Goal: Information Seeking & Learning: Learn about a topic

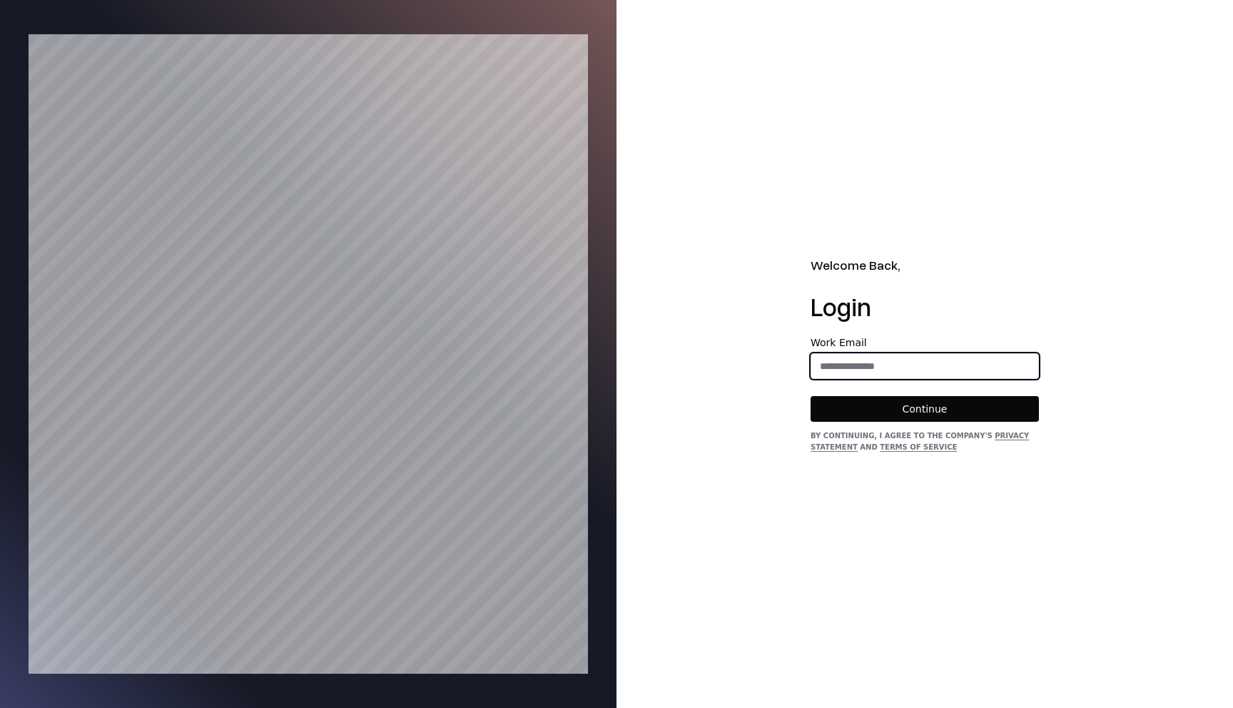
click at [847, 375] on input "email" at bounding box center [925, 366] width 227 height 26
type input "**********"
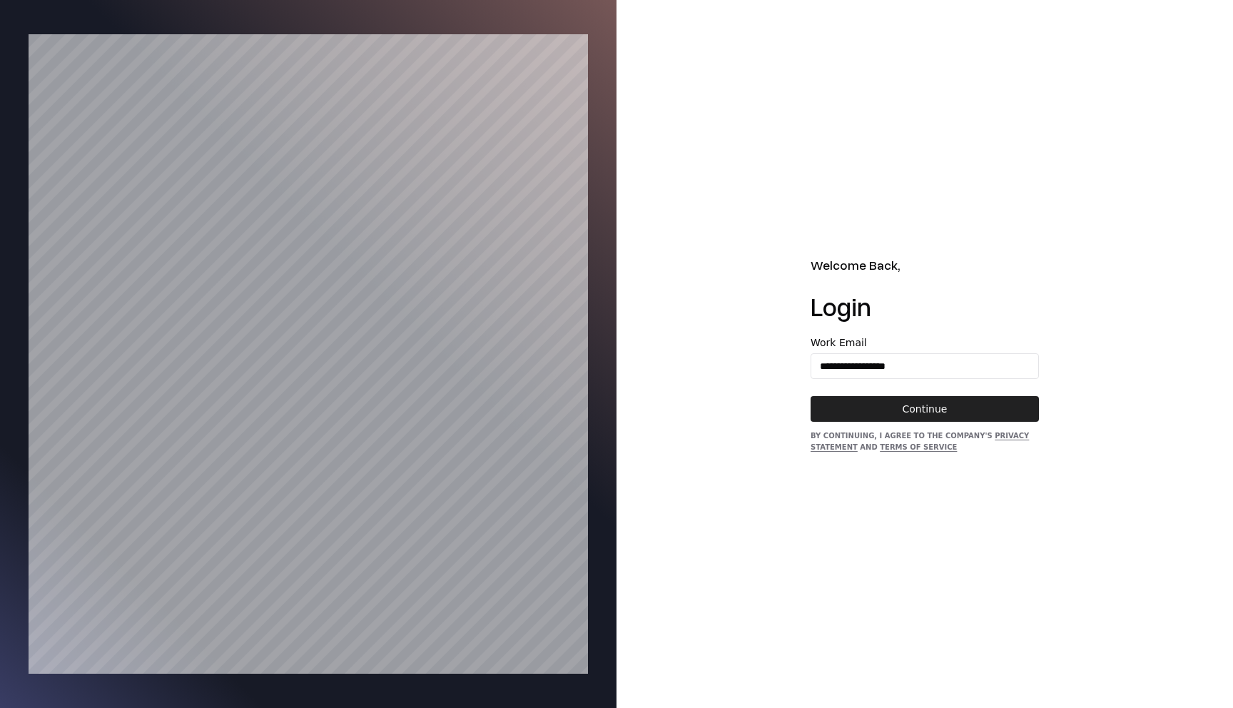
click at [895, 405] on button "Continue" at bounding box center [925, 409] width 228 height 26
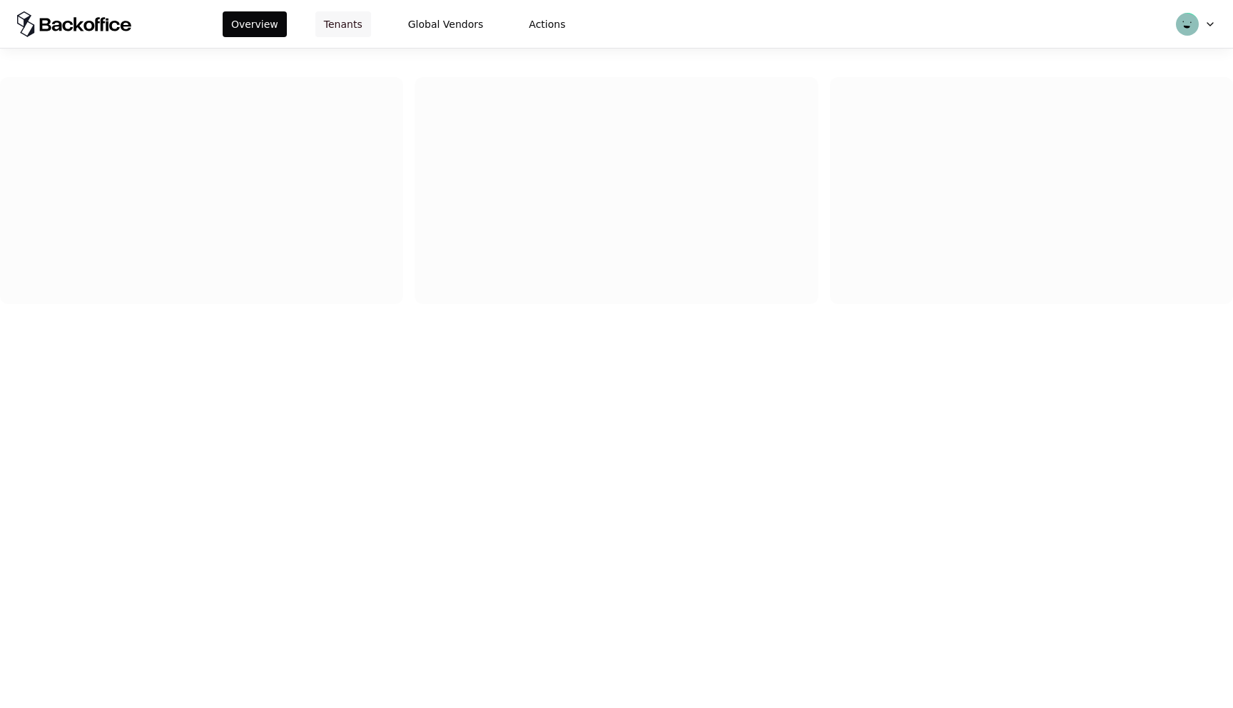
click at [340, 20] on button "Tenants" at bounding box center [344, 24] width 56 height 26
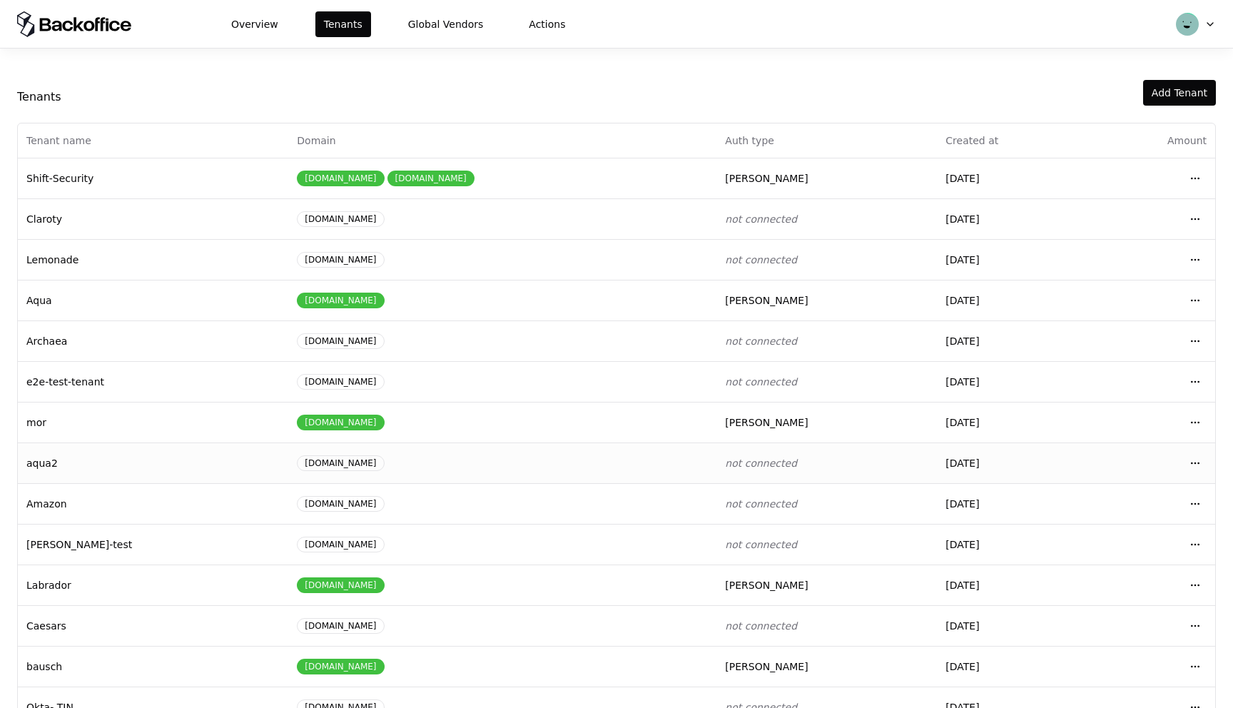
scroll to position [36, 0]
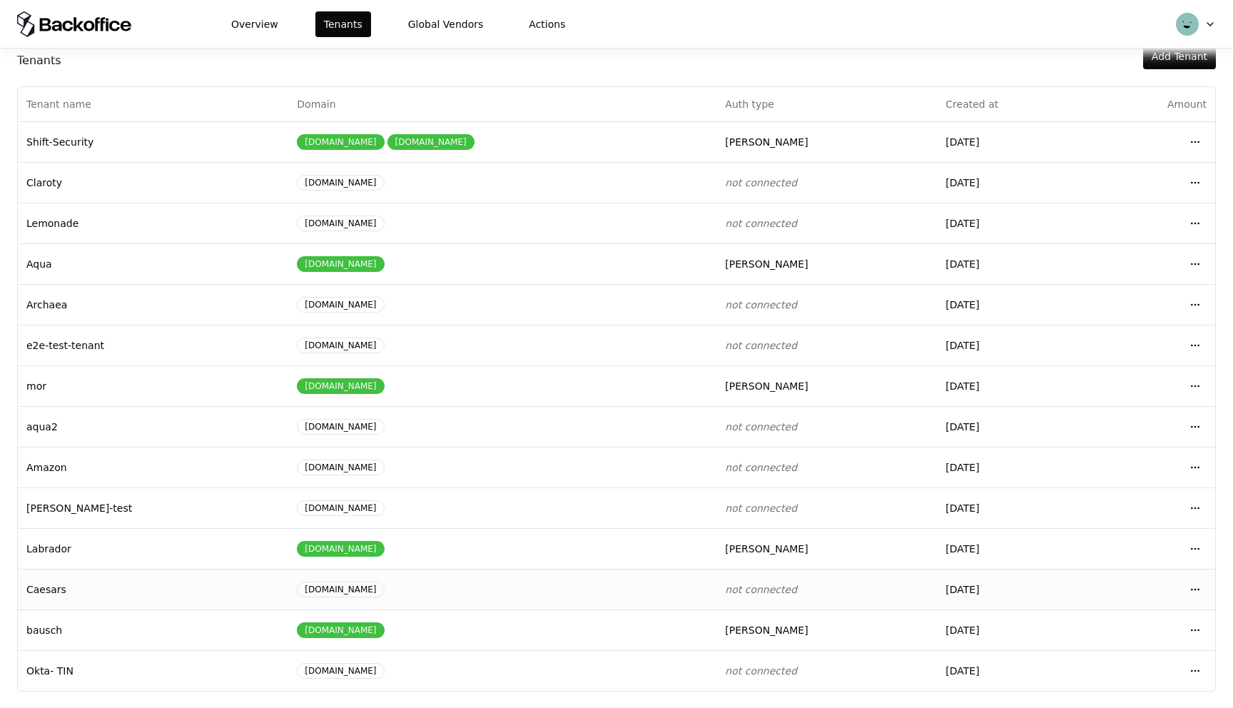
click at [297, 592] on div "caesars.com" at bounding box center [340, 590] width 87 height 16
click at [1195, 585] on html "Overview Tenants Global Vendors Actions Tenants Add Tenant Tenant name Domain A…" at bounding box center [616, 354] width 1233 height 708
click at [1109, 535] on div "Login to tenant" at bounding box center [1132, 528] width 162 height 29
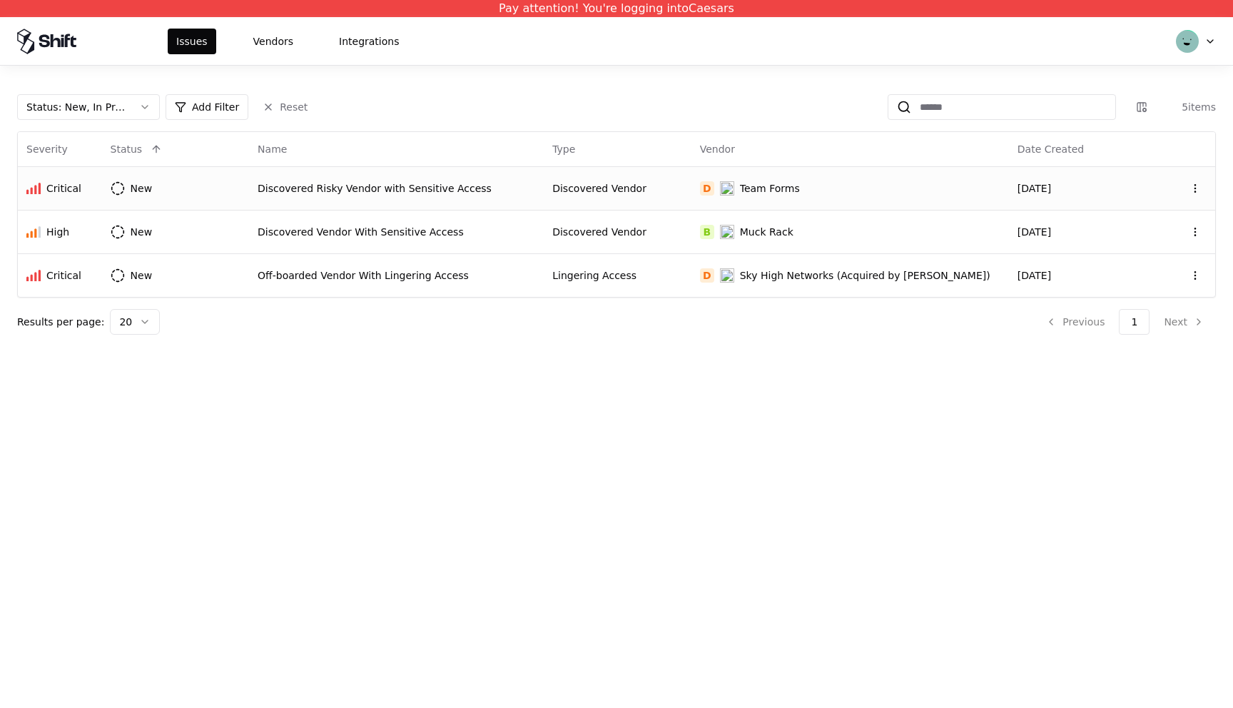
click at [495, 192] on div "Discovered Risky Vendor with Sensitive Access" at bounding box center [397, 188] width 278 height 14
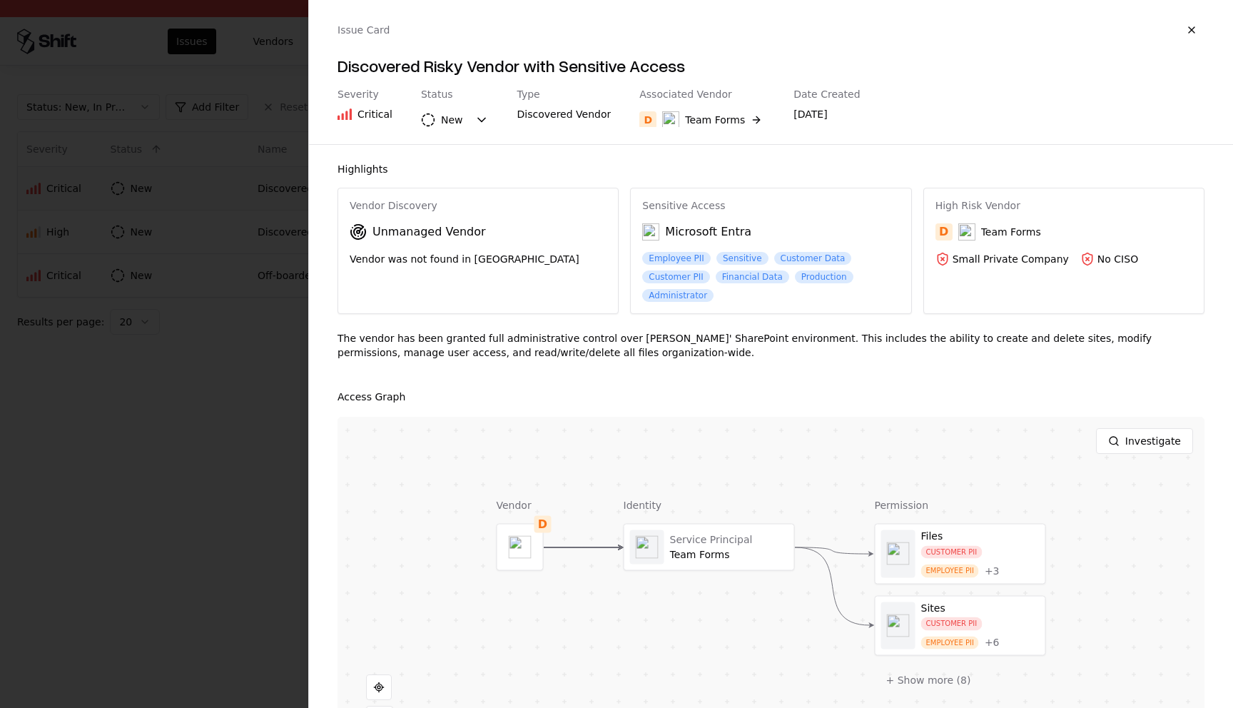
click at [200, 413] on div at bounding box center [616, 354] width 1233 height 708
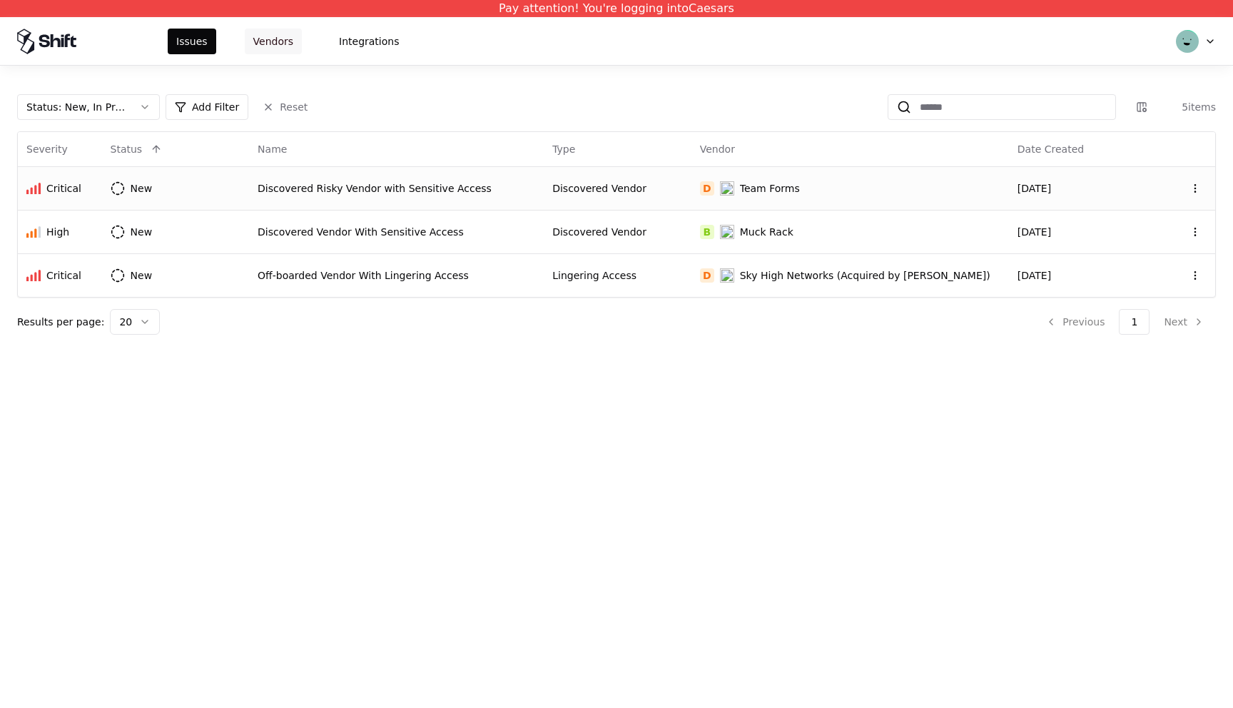
click at [273, 45] on button "Vendors" at bounding box center [273, 42] width 57 height 26
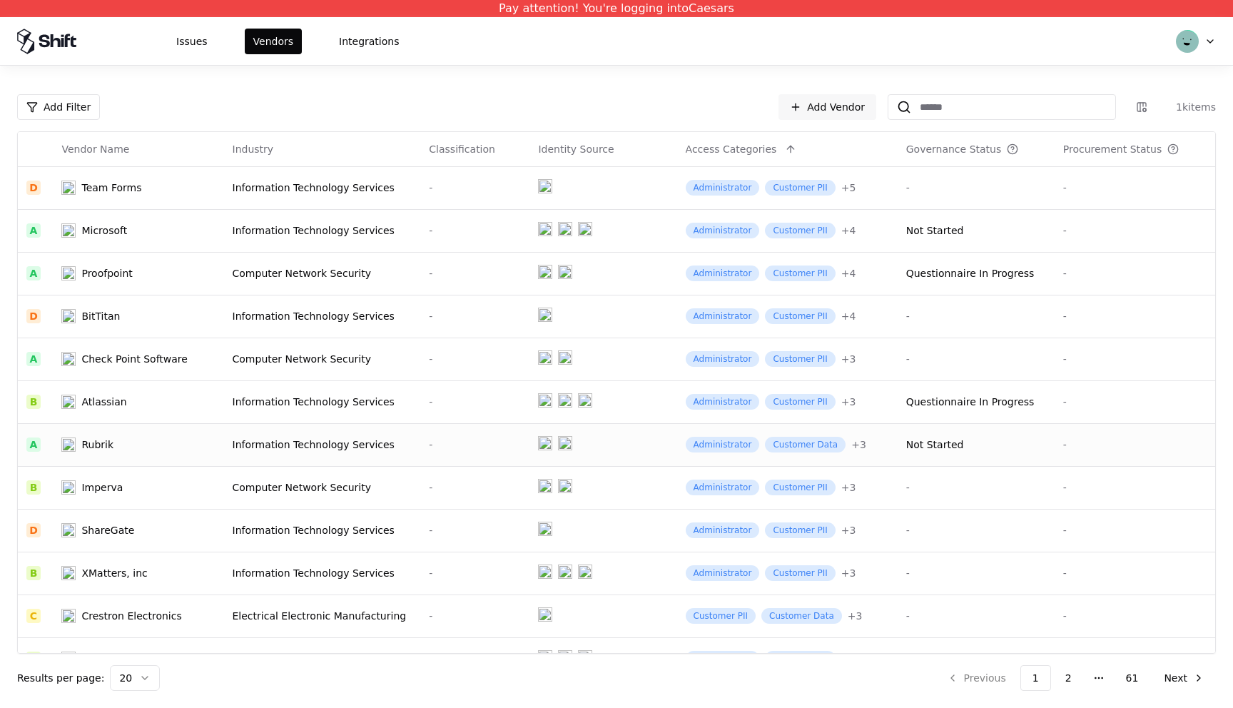
click at [233, 453] on td "Information Technology Services" at bounding box center [322, 444] width 197 height 43
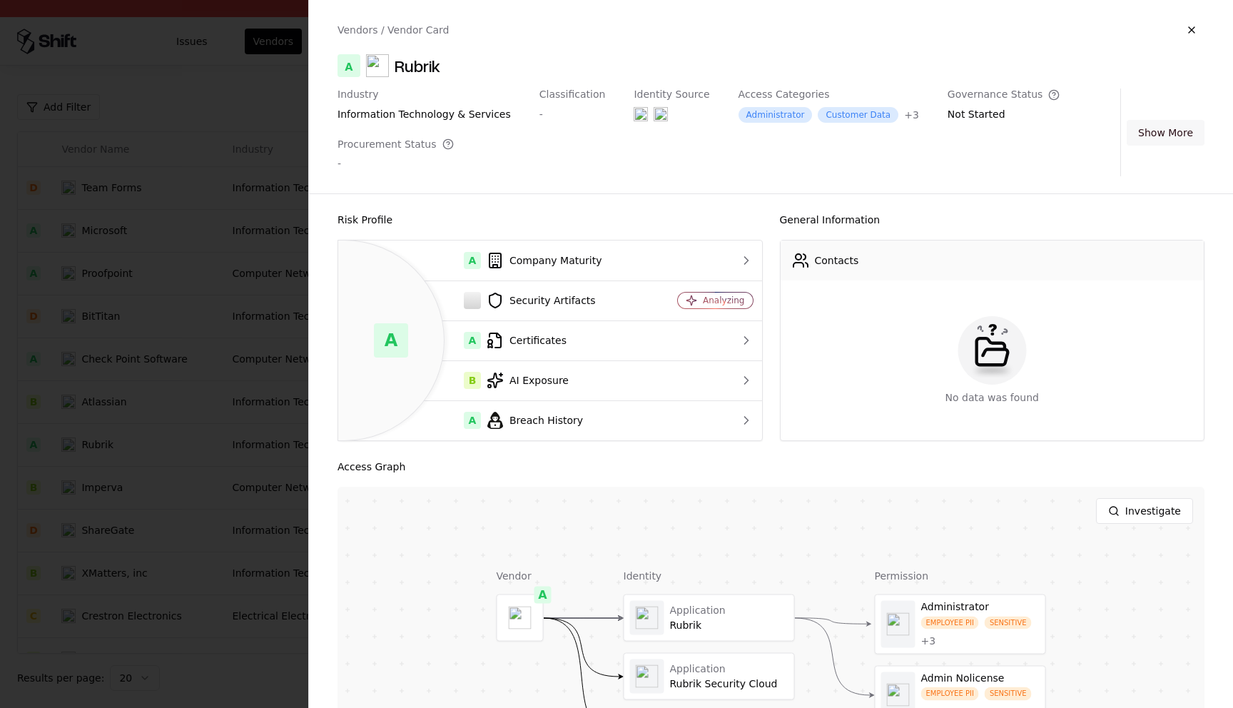
click at [1185, 133] on button "Show More" at bounding box center [1166, 133] width 78 height 26
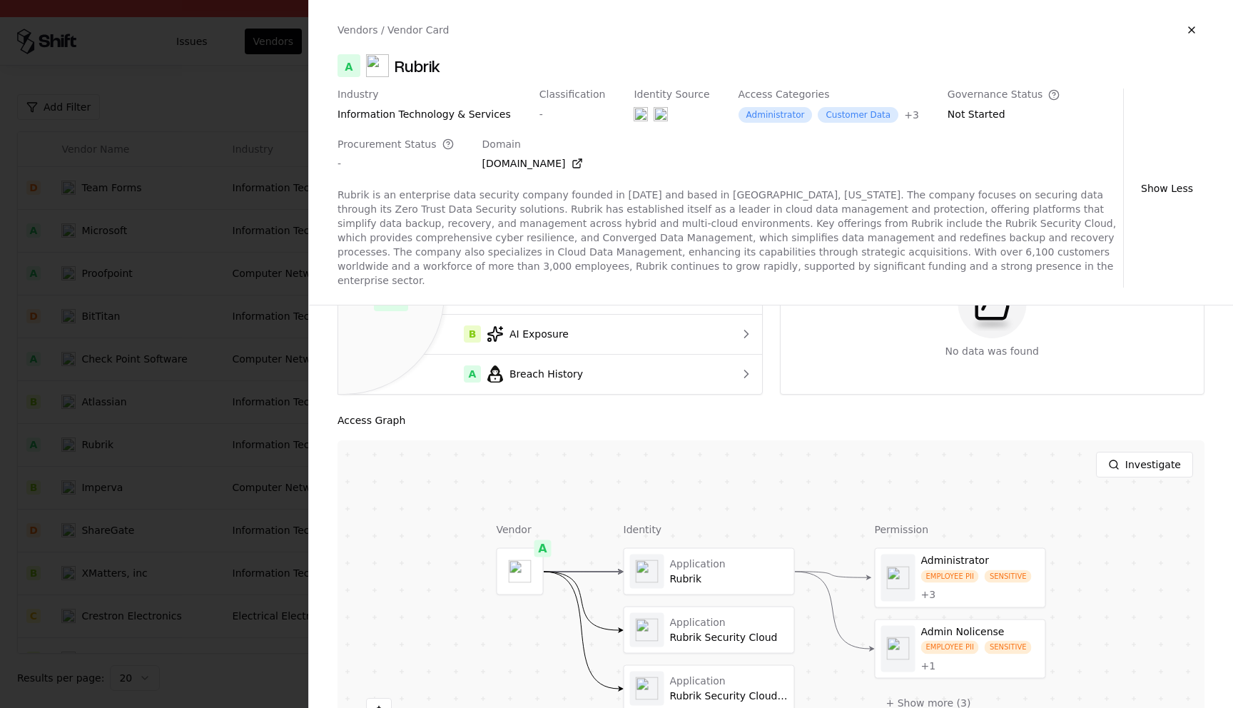
scroll to position [175, 0]
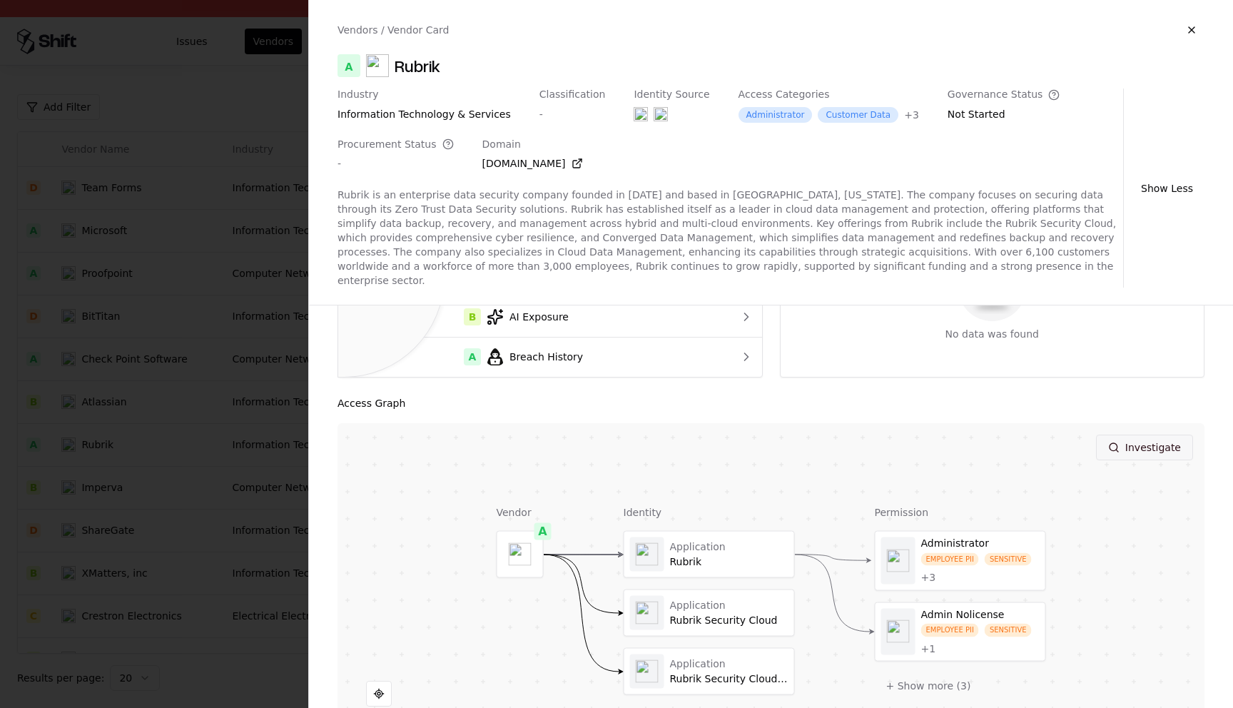
click at [1131, 436] on button "Investigate" at bounding box center [1144, 448] width 97 height 26
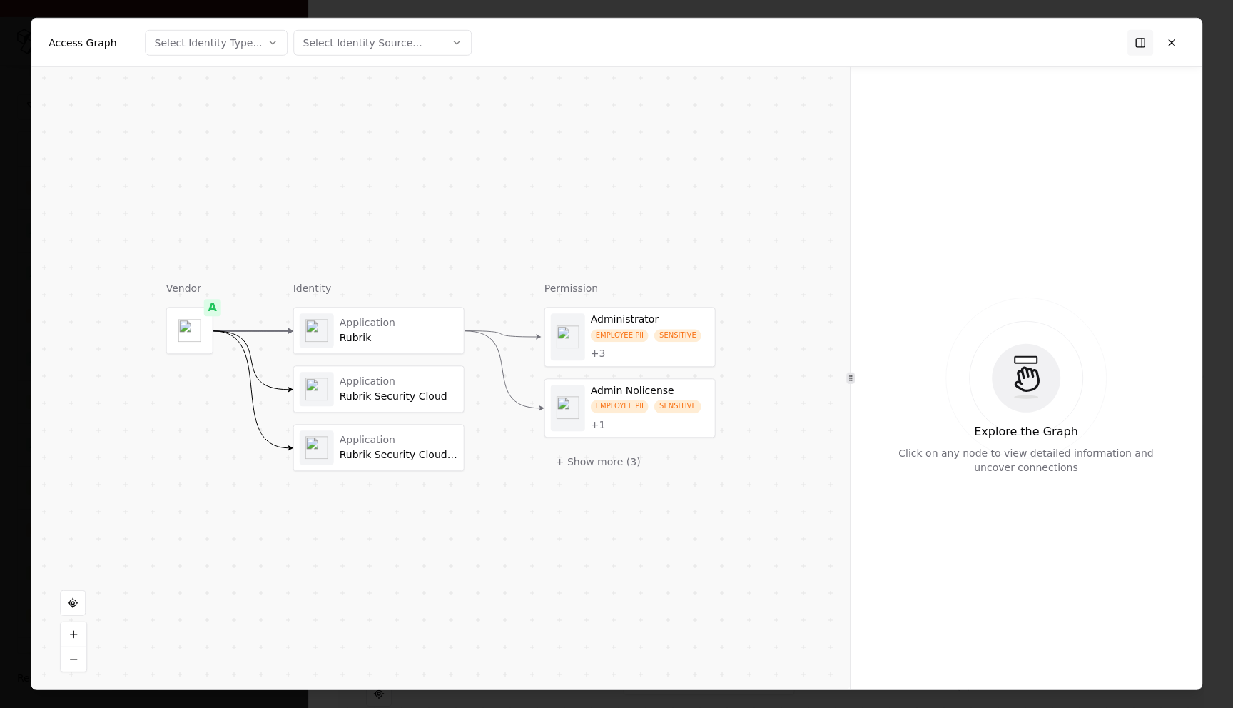
click at [431, 413] on div "Application Rubrik Security Cloud" at bounding box center [378, 388] width 171 height 47
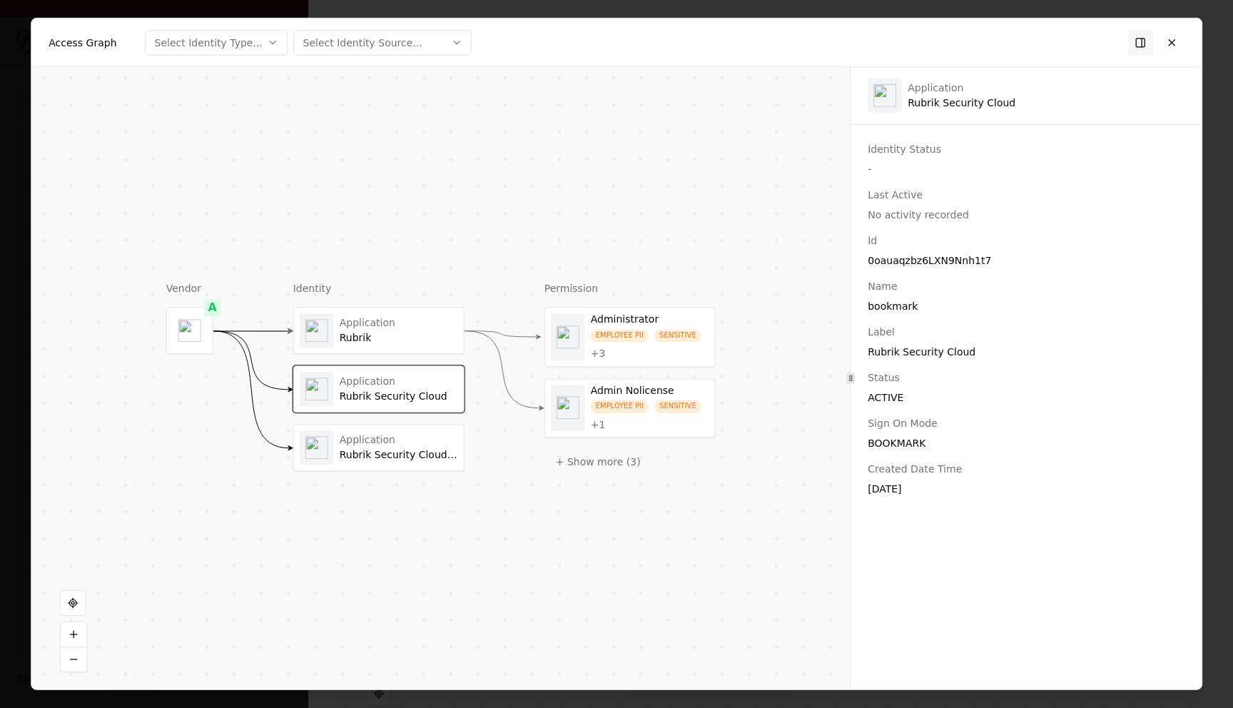
click at [626, 418] on div "EMPLOYEE PII SENSITIVE + 1" at bounding box center [650, 415] width 118 height 31
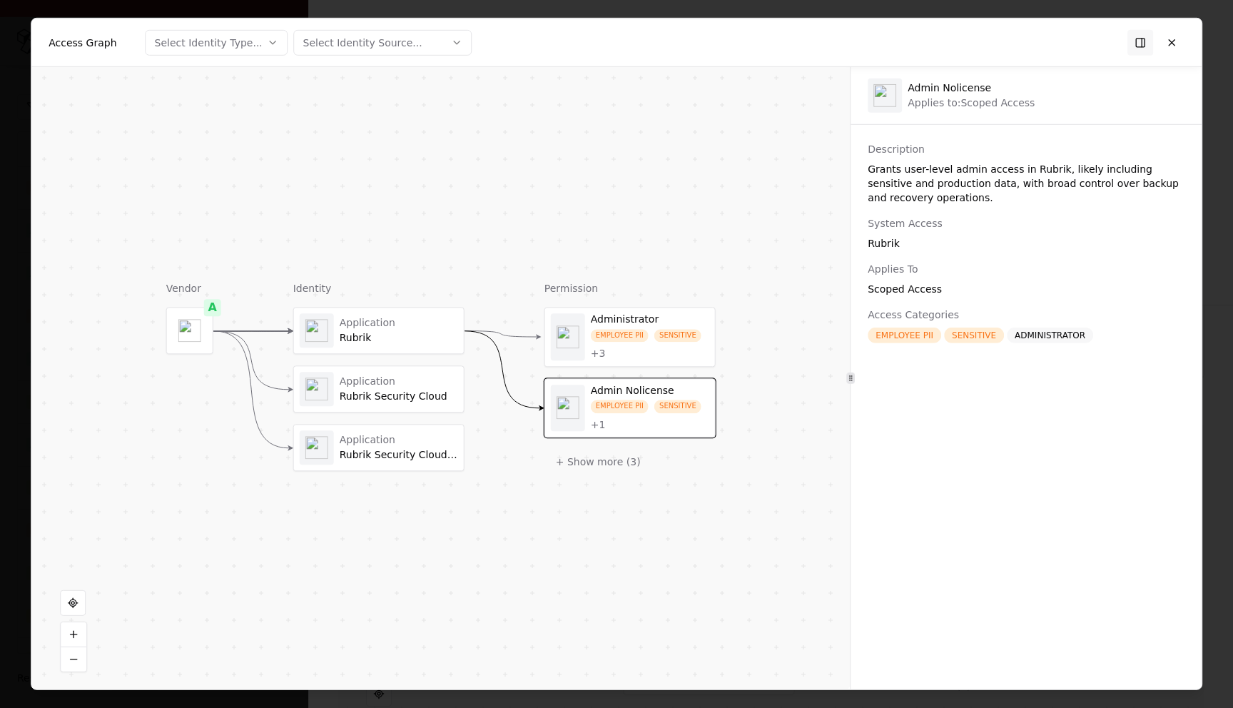
click at [616, 344] on div "EMPLOYEE PII SENSITIVE + 3" at bounding box center [650, 344] width 118 height 31
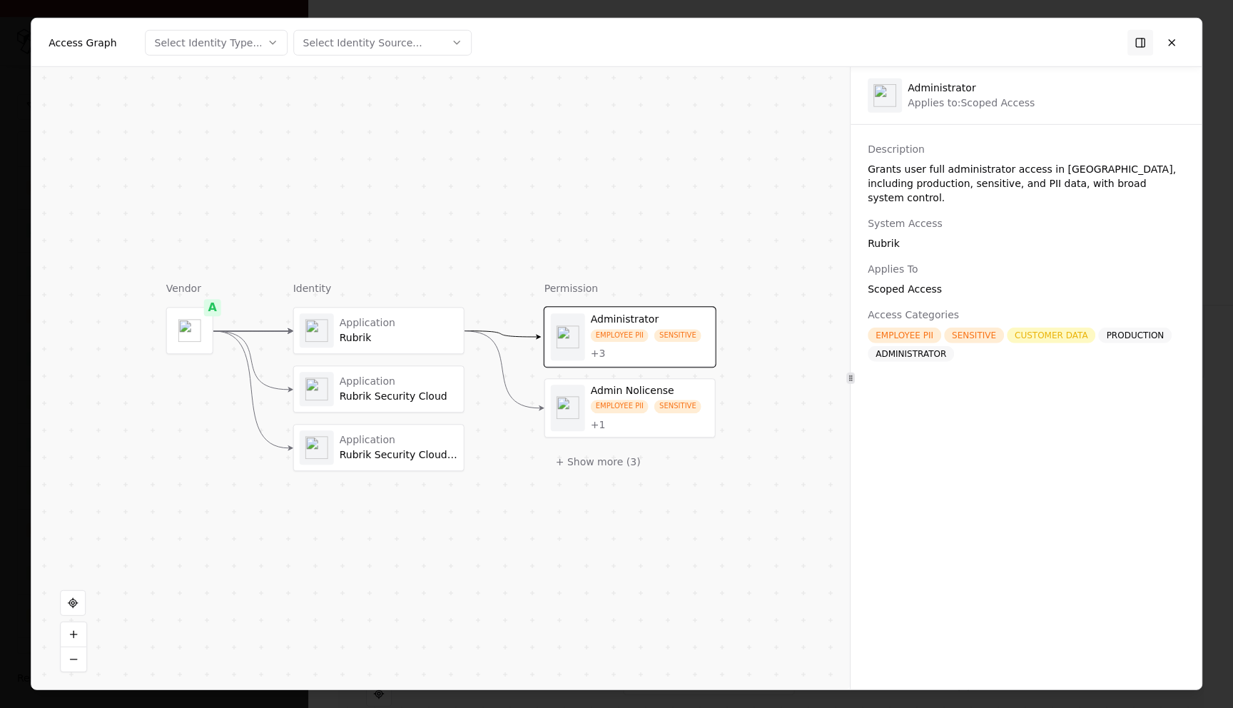
click at [373, 345] on div "Application Rubrik" at bounding box center [379, 330] width 158 height 34
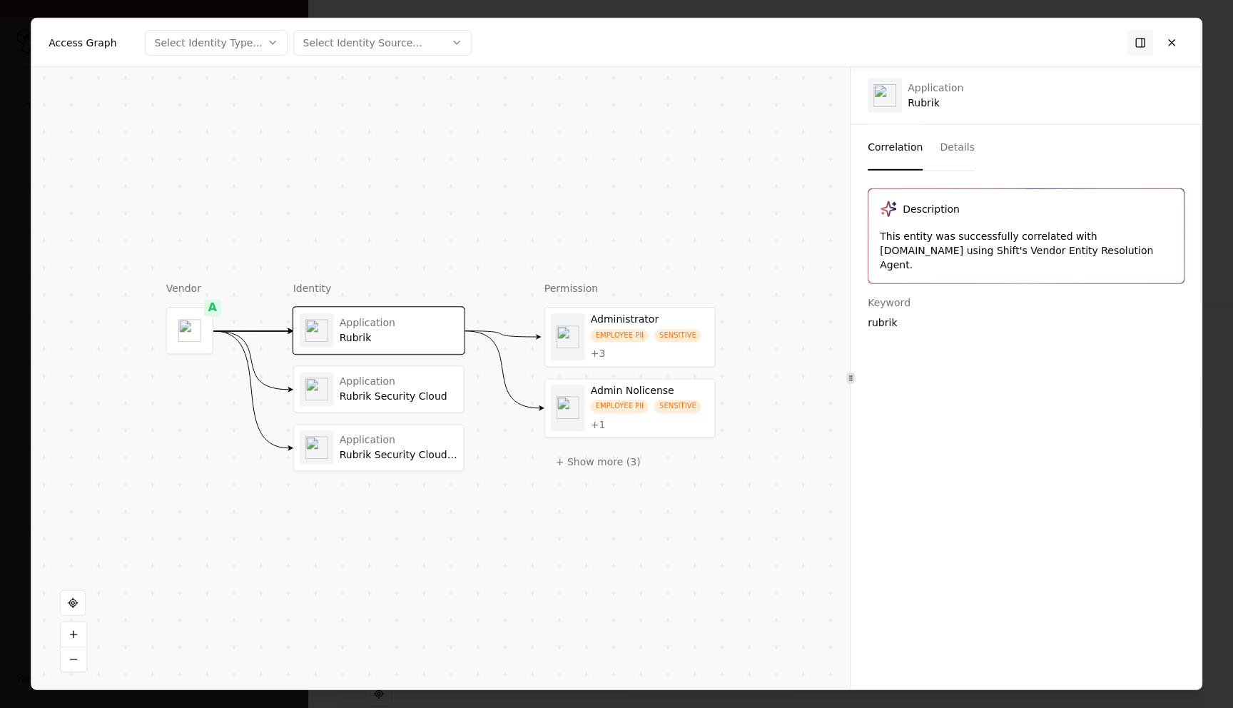
click at [384, 381] on div "Application" at bounding box center [399, 381] width 118 height 13
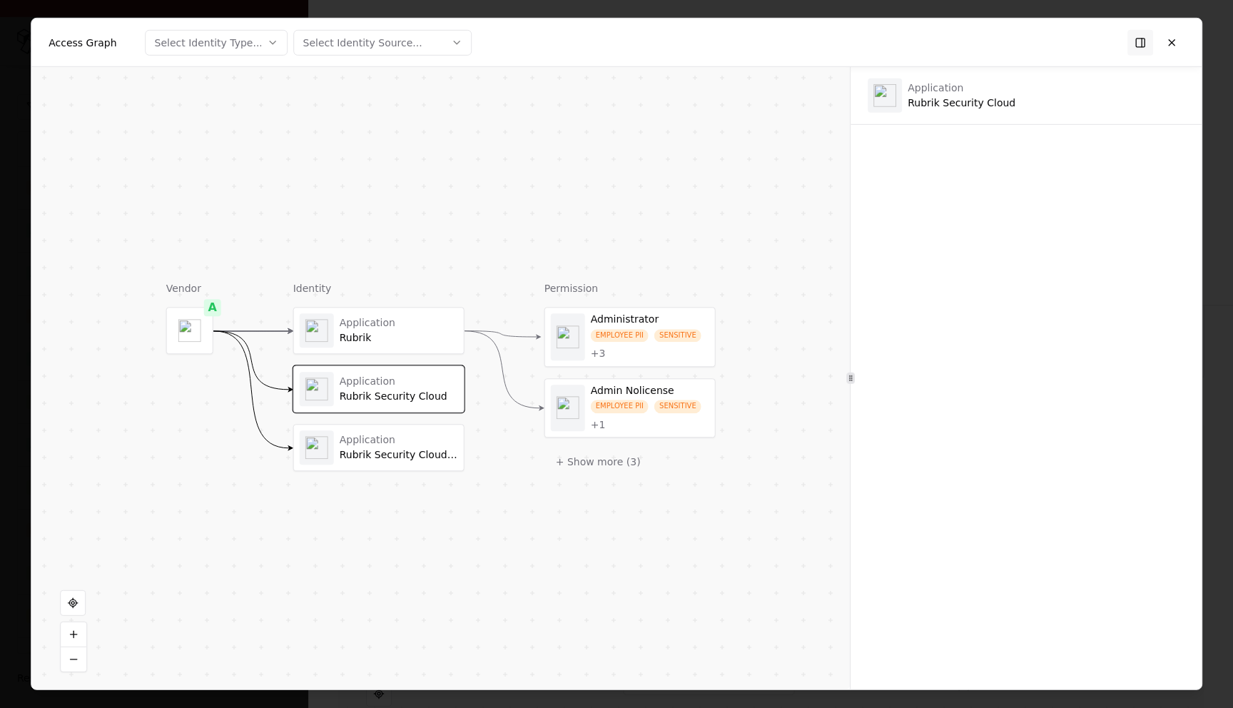
click at [400, 433] on div "Application Rubrik Security Cloud (Hidden)" at bounding box center [379, 447] width 158 height 34
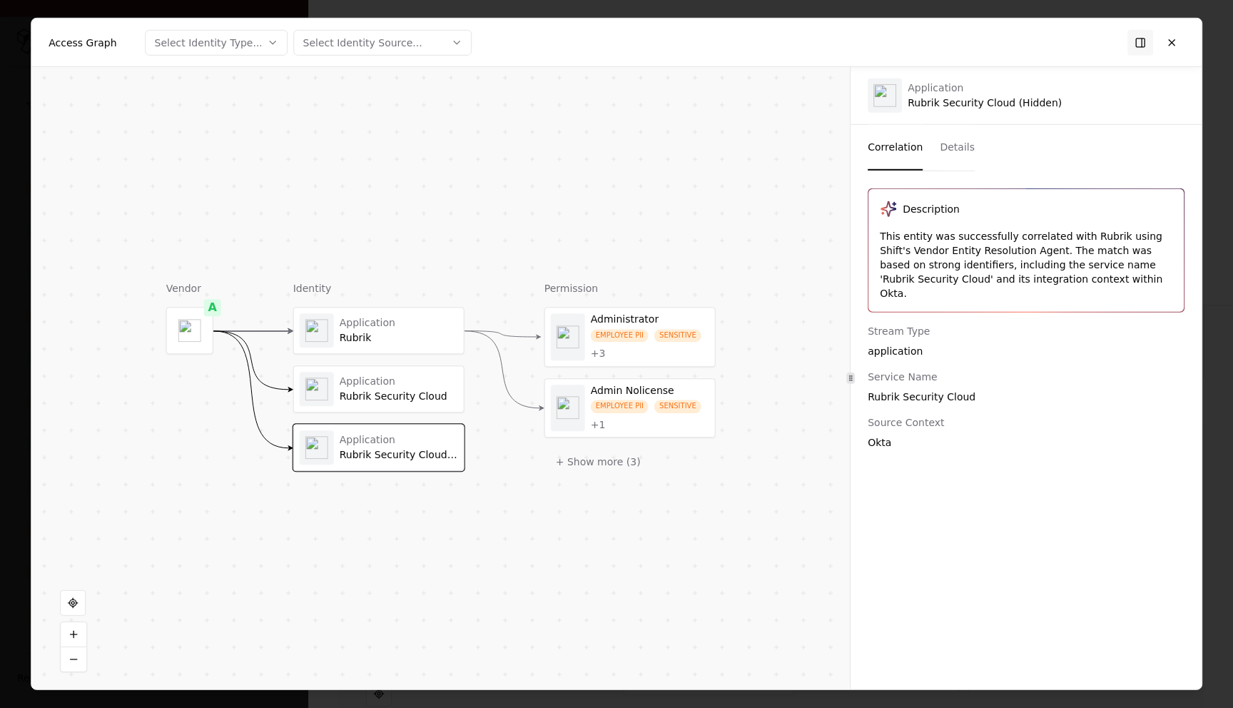
click at [427, 328] on div "Application" at bounding box center [399, 323] width 118 height 13
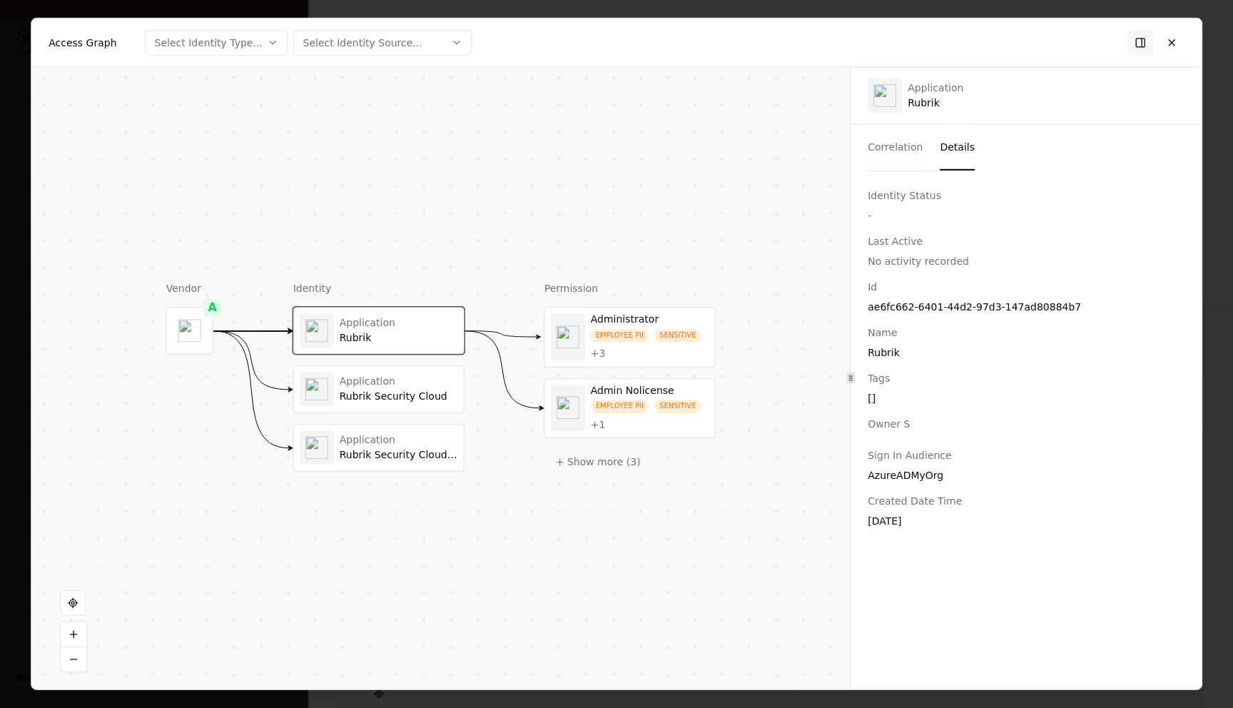
click at [944, 154] on button "Details" at bounding box center [957, 148] width 35 height 46
click at [355, 390] on div "Rubrik Security Cloud" at bounding box center [399, 396] width 118 height 13
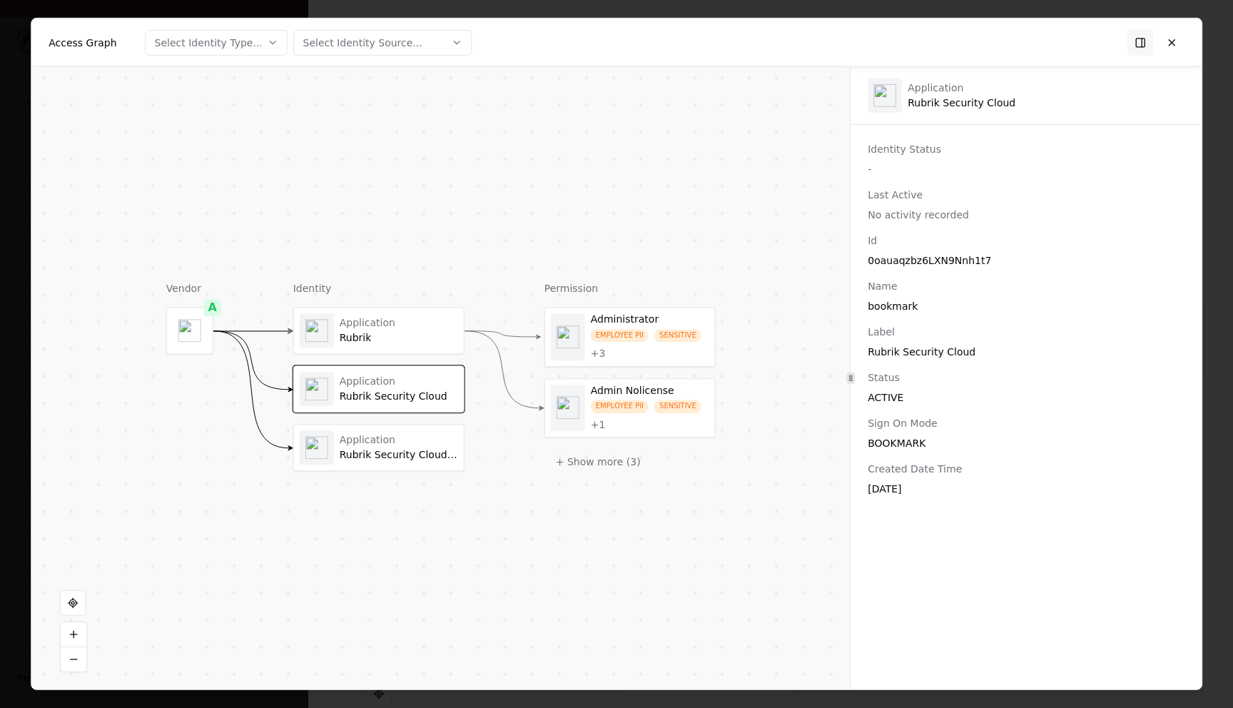
click at [372, 430] on div "Application Rubrik Security Cloud (Hidden)" at bounding box center [379, 447] width 158 height 34
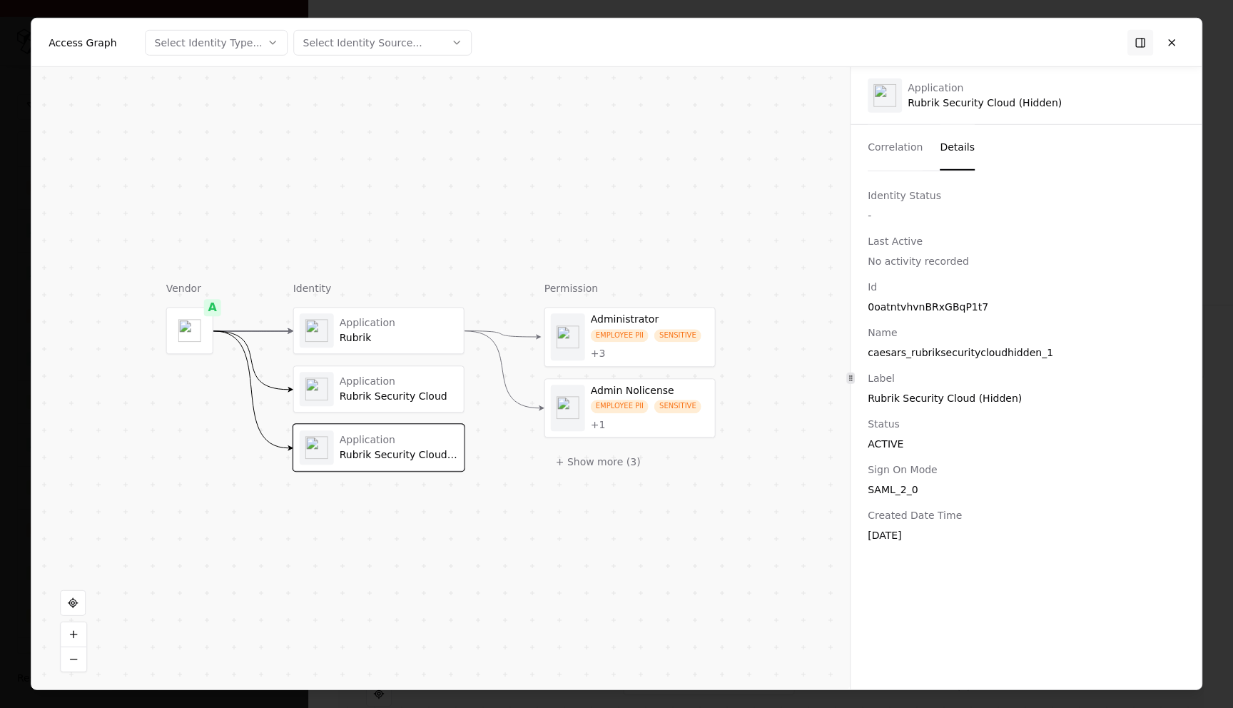
click at [646, 323] on div "Administrator" at bounding box center [650, 319] width 118 height 13
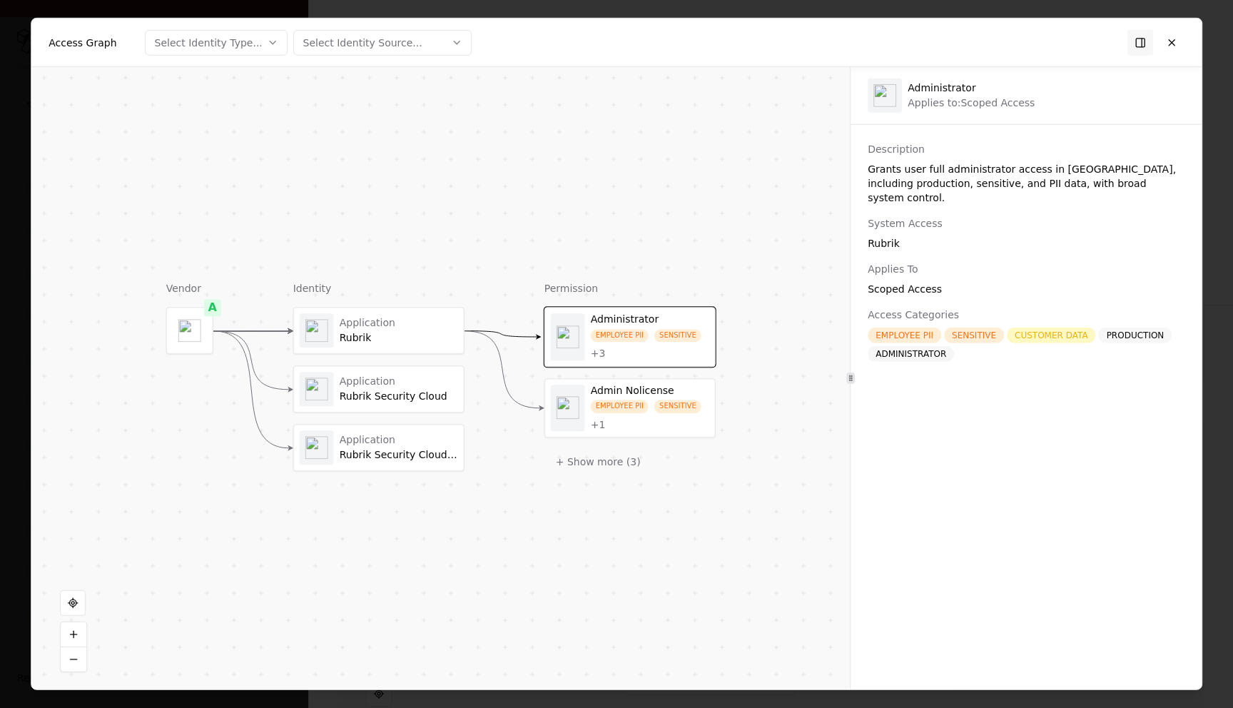
click at [443, 321] on div "Application" at bounding box center [399, 323] width 118 height 13
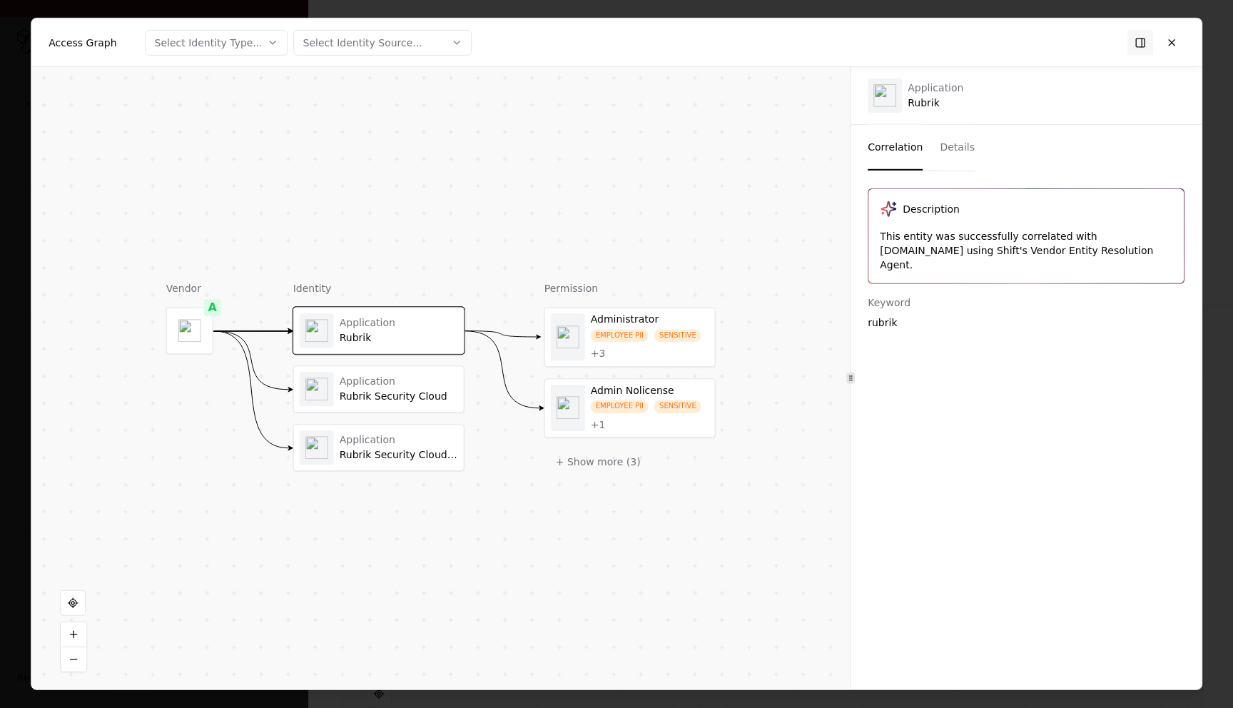
click at [994, 145] on div "Correlation Details" at bounding box center [1026, 148] width 351 height 46
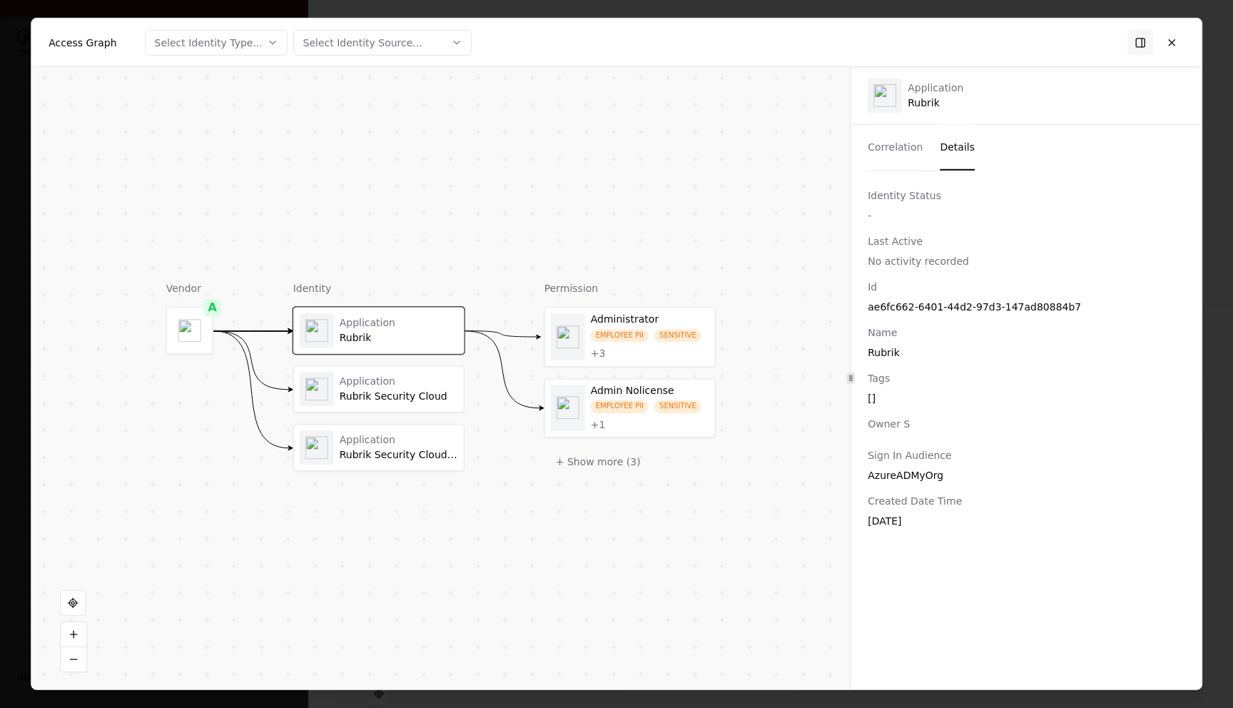
click at [947, 147] on button "Details" at bounding box center [957, 148] width 35 height 46
click at [1176, 41] on button at bounding box center [1172, 42] width 26 height 26
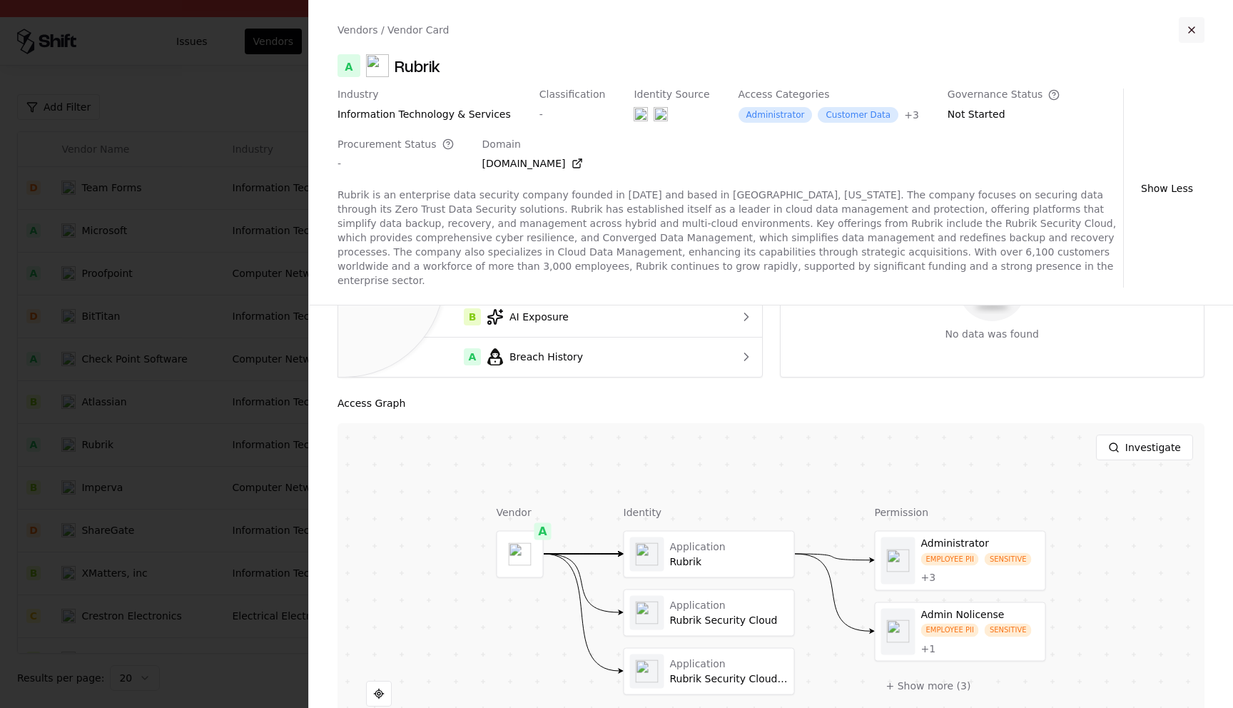
click at [1187, 29] on button "button" at bounding box center [1192, 30] width 26 height 26
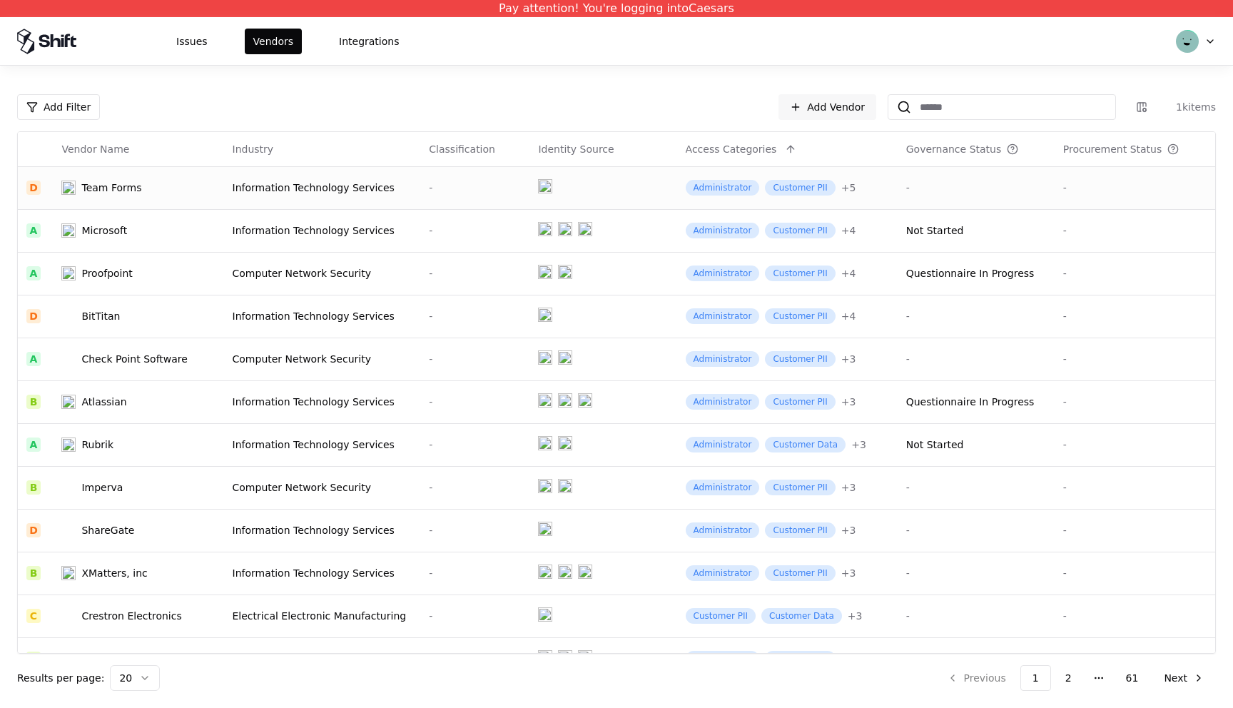
click at [277, 201] on td "Information Technology Services" at bounding box center [322, 187] width 197 height 43
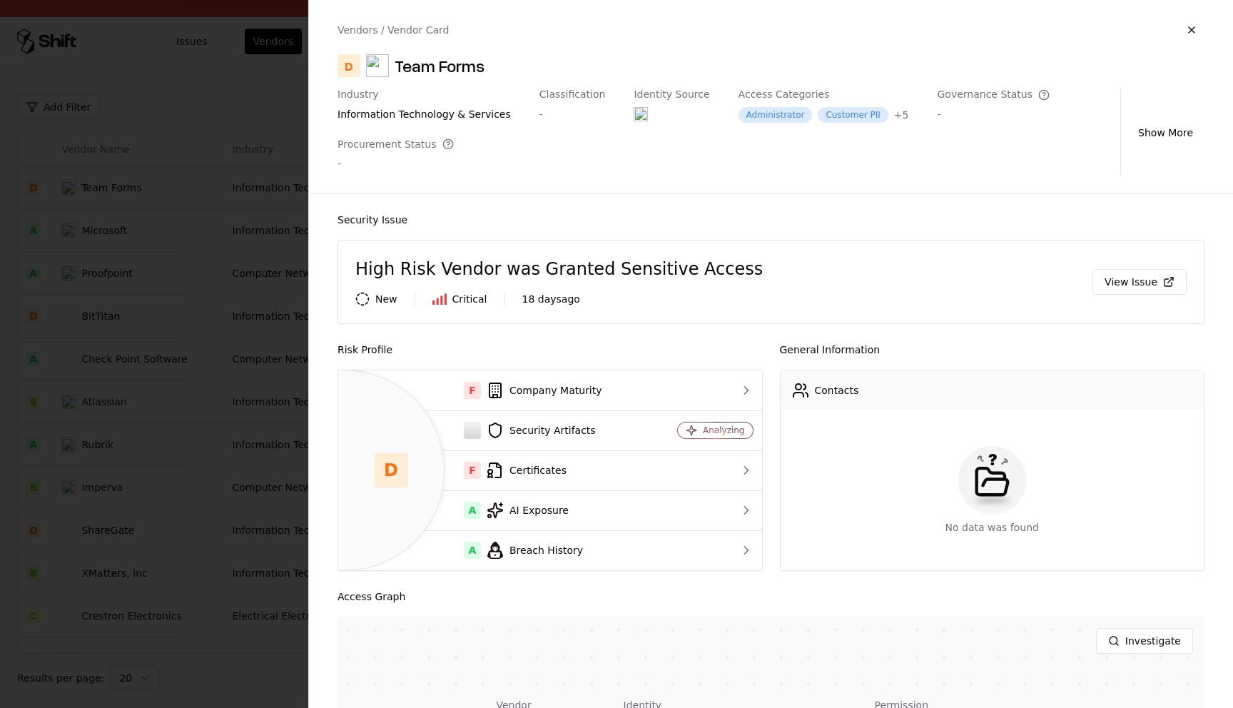
scroll to position [283, 0]
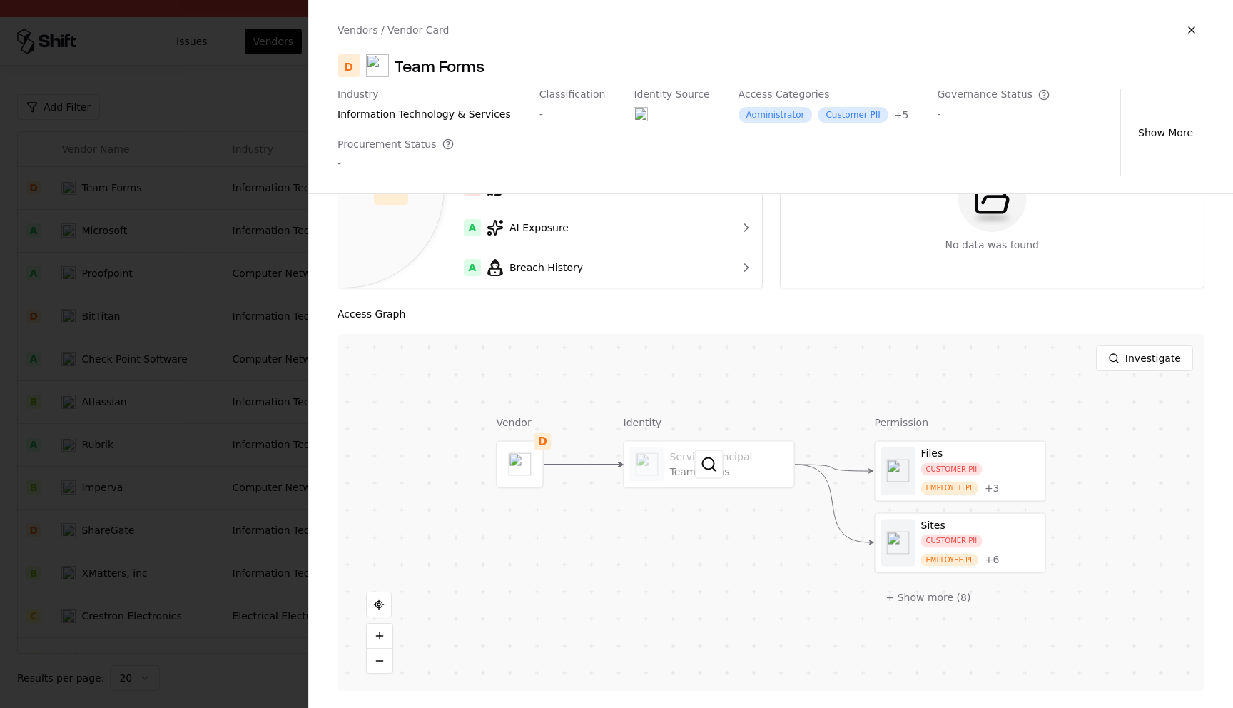
click at [725, 482] on div at bounding box center [710, 465] width 170 height 46
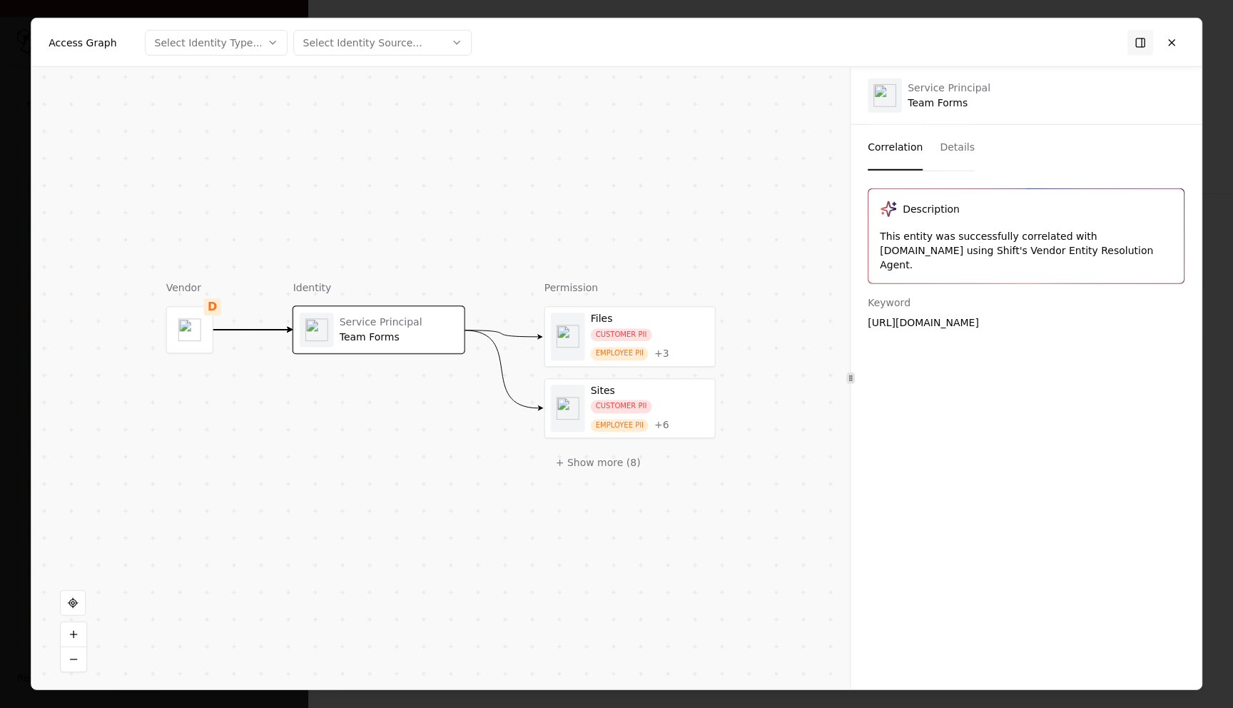
click at [959, 138] on button "Details" at bounding box center [957, 148] width 35 height 46
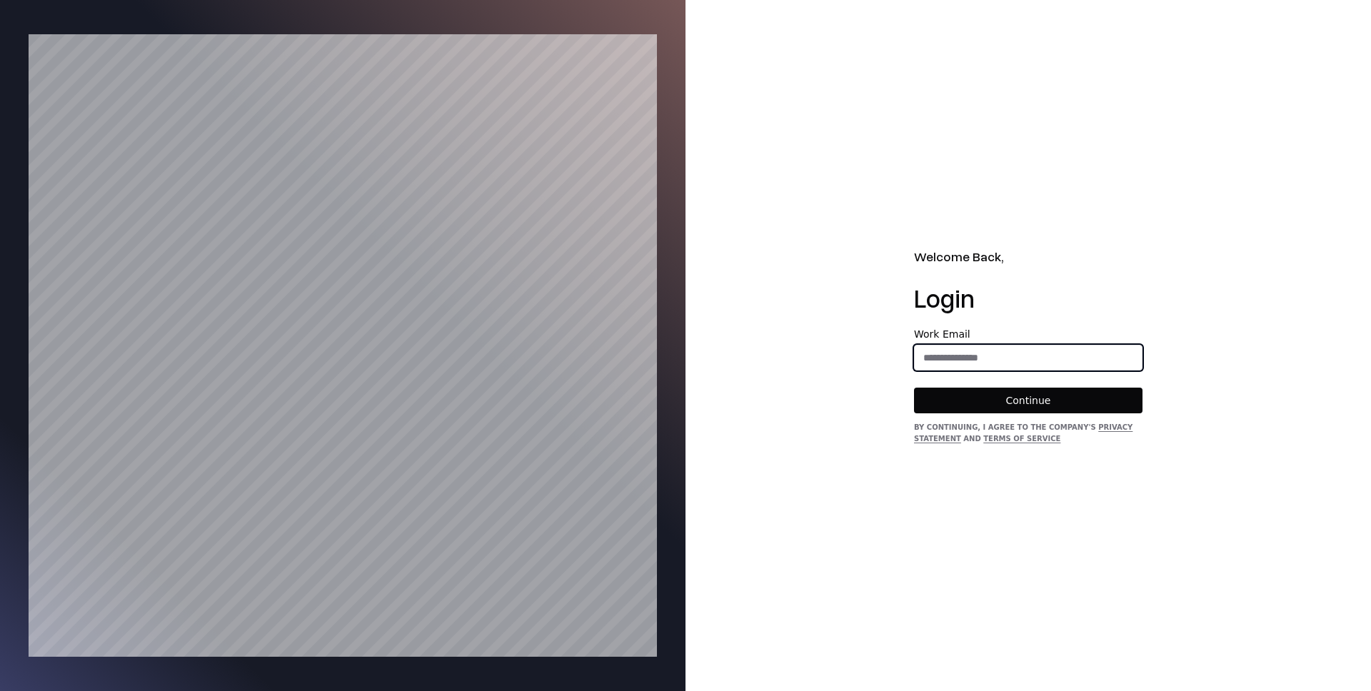
click at [980, 363] on input "email" at bounding box center [1027, 358] width 227 height 26
type input "**********"
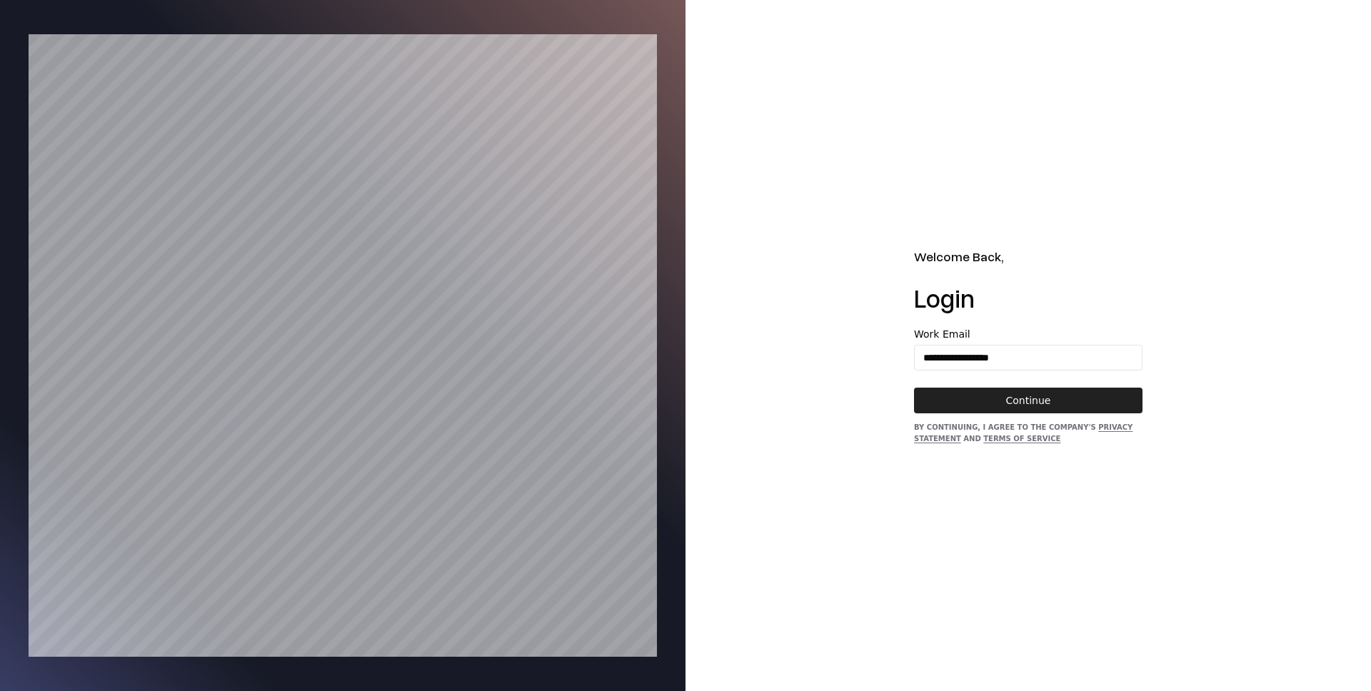
click at [1039, 393] on button "Continue" at bounding box center [1028, 401] width 228 height 26
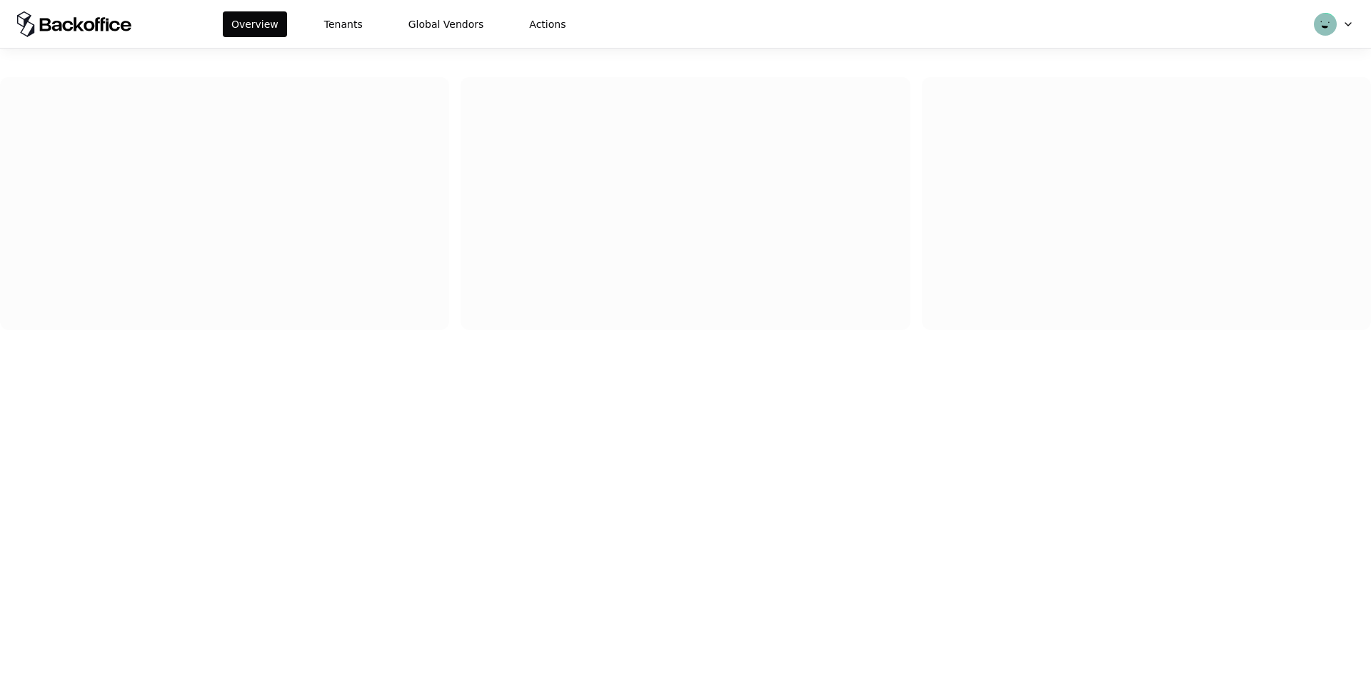
click at [334, 4] on div "Overview Tenants Global Vendors Actions" at bounding box center [685, 24] width 1371 height 48
click at [331, 15] on button "Tenants" at bounding box center [344, 24] width 56 height 26
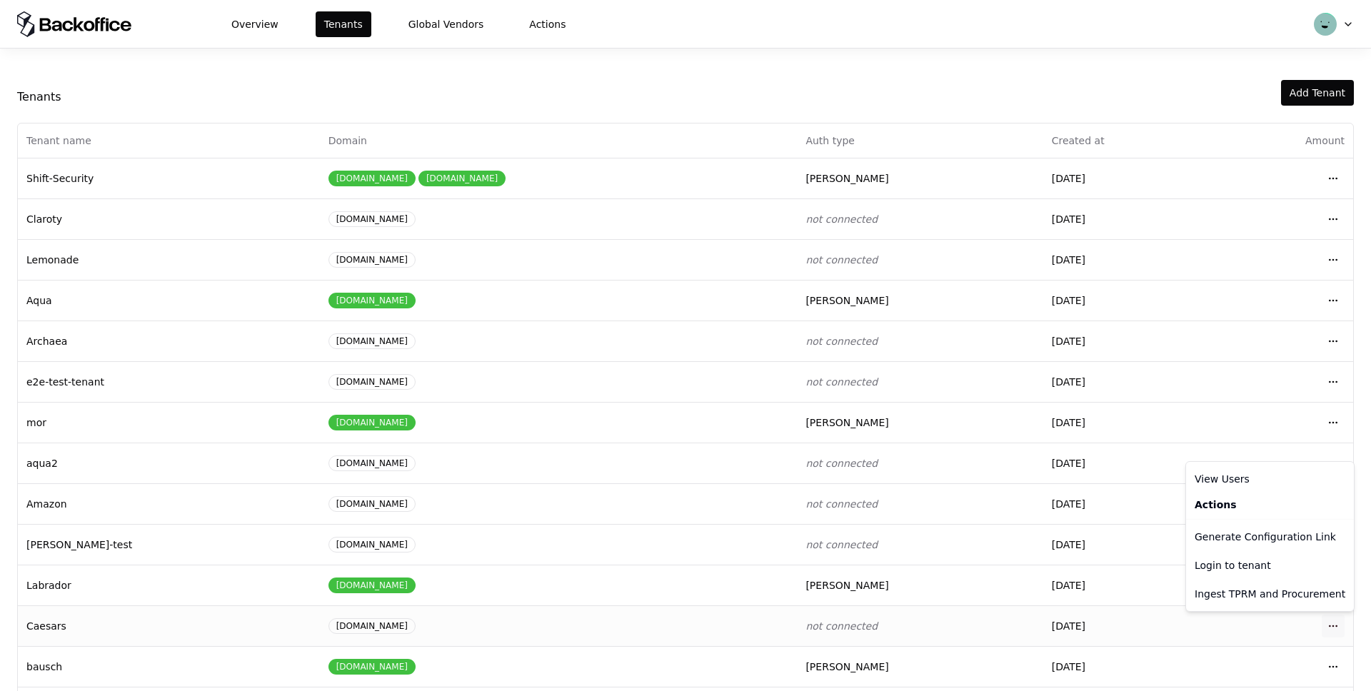
click at [1331, 625] on html "Overview Tenants Global Vendors Actions Tenants Add Tenant Tenant name Domain A…" at bounding box center [685, 345] width 1371 height 691
click at [1254, 560] on div "Login to tenant" at bounding box center [1269, 565] width 162 height 29
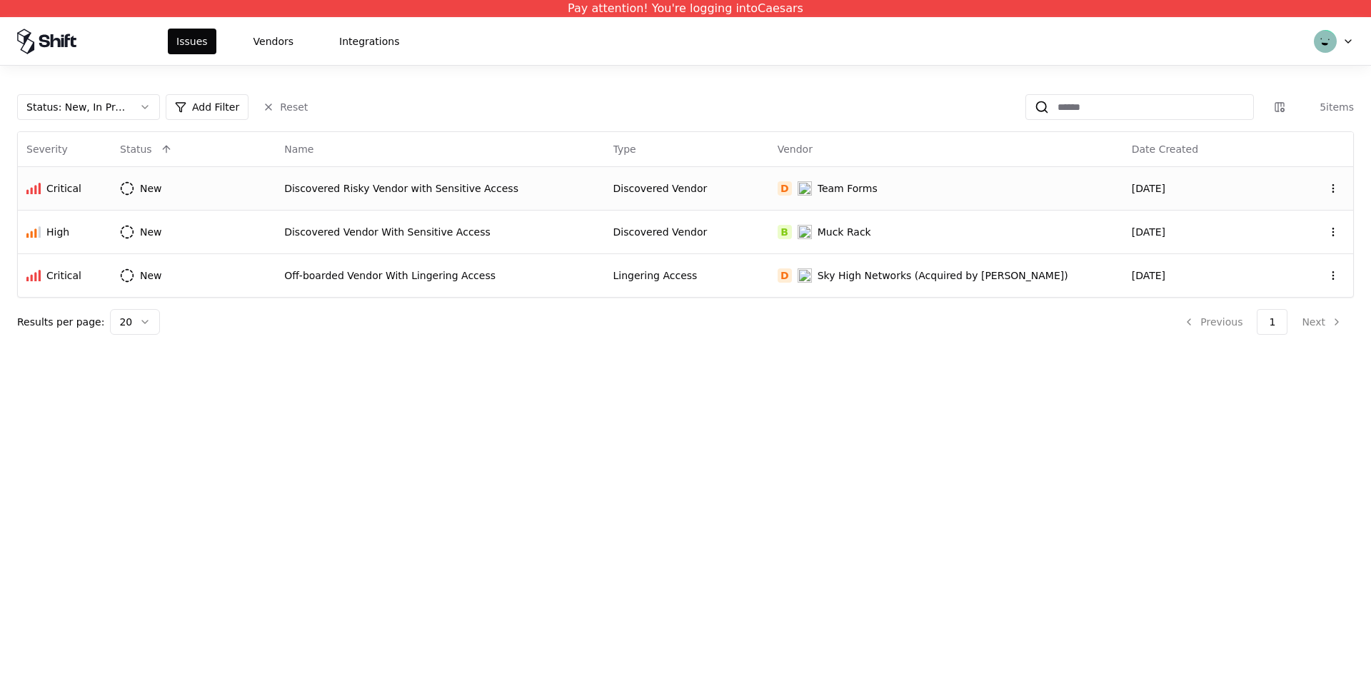
click at [464, 197] on td "Discovered Risky Vendor with Sensitive Access" at bounding box center [440, 188] width 328 height 44
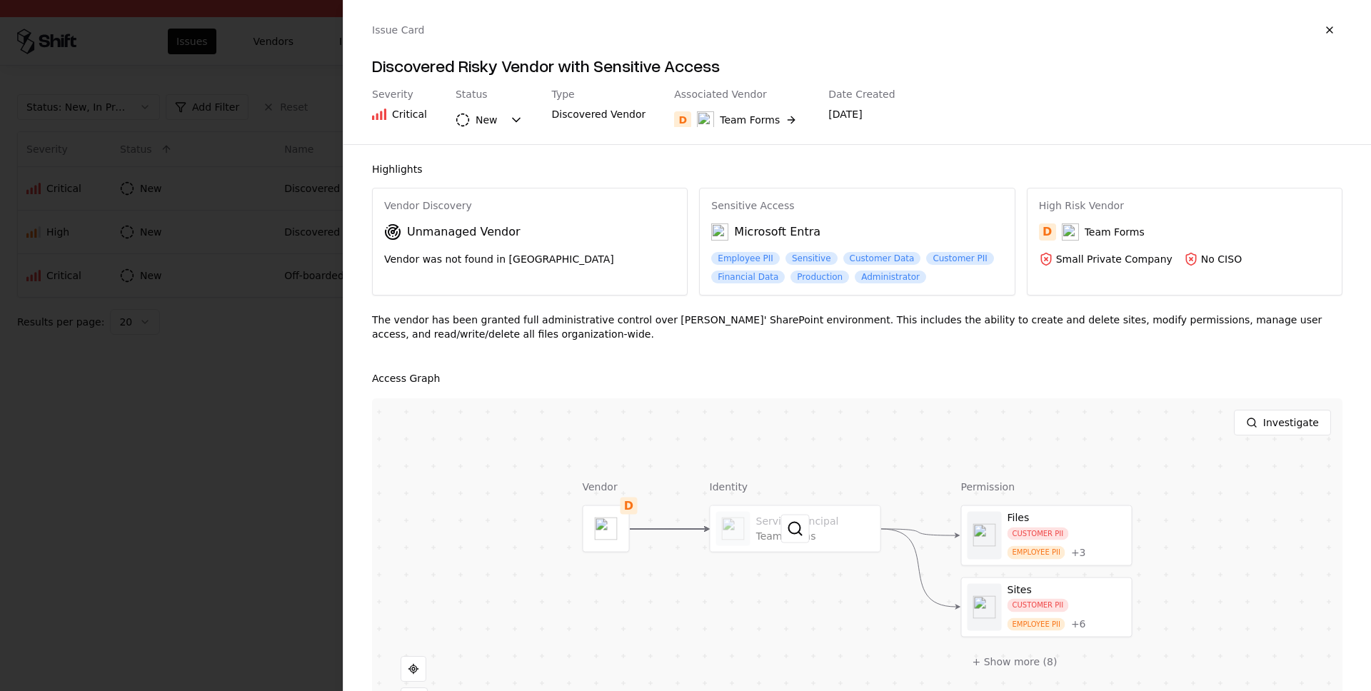
click at [761, 528] on div at bounding box center [795, 529] width 170 height 46
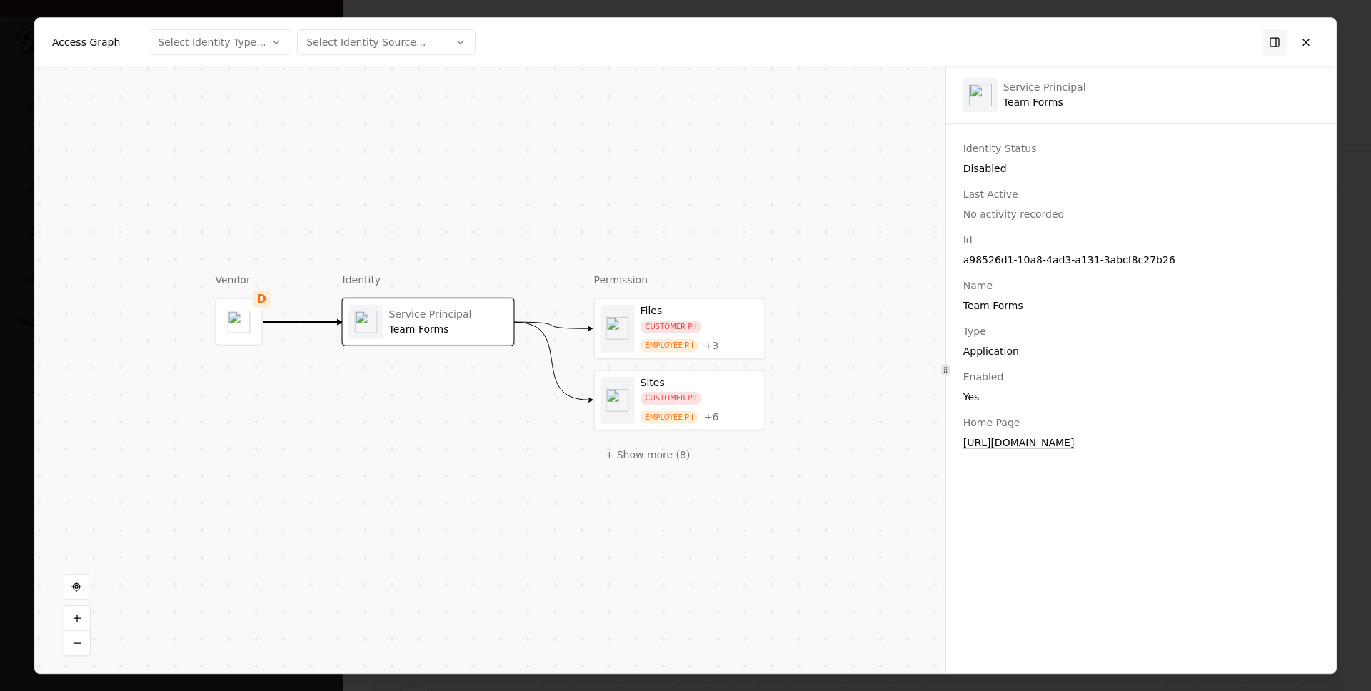
click at [963, 153] on div "Identity Status" at bounding box center [1140, 148] width 355 height 14
click at [1300, 35] on button at bounding box center [1306, 42] width 26 height 26
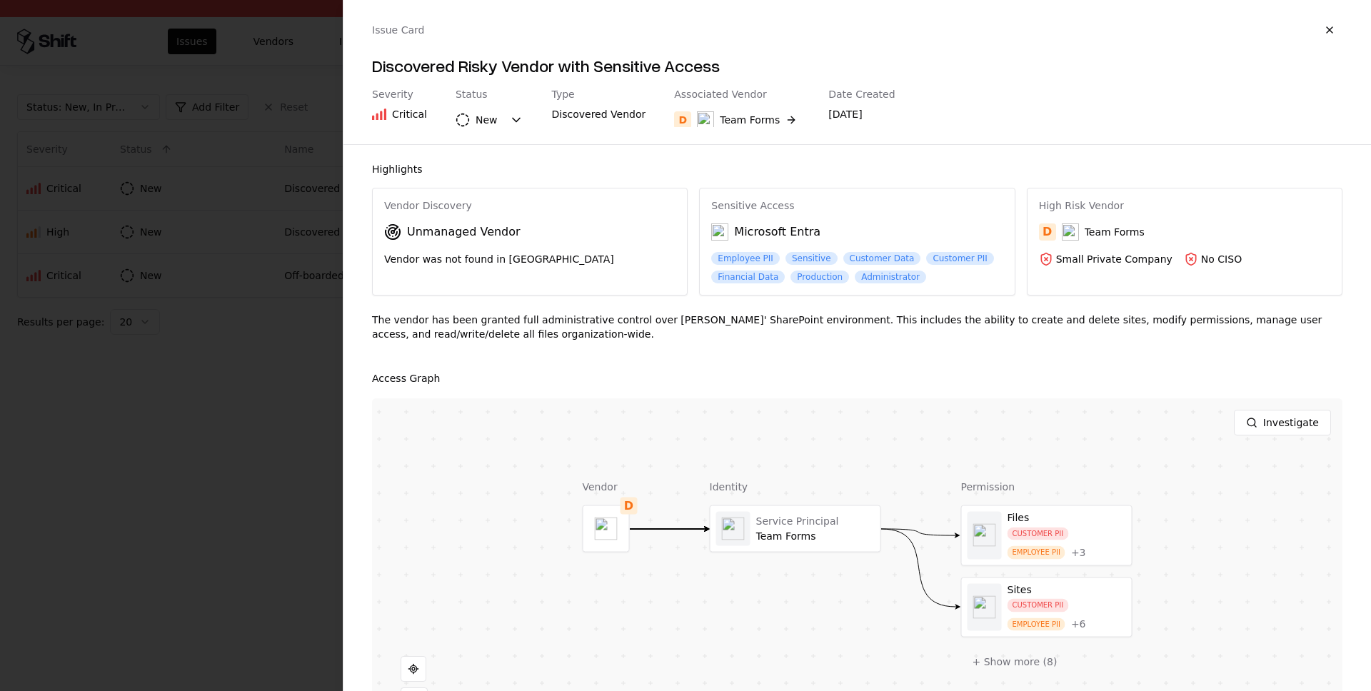
click at [344, 103] on div "Issue Card Discovered Risky Vendor with Sensitive Access Severity Critical Stat…" at bounding box center [856, 72] width 1027 height 144
click at [256, 54] on div at bounding box center [685, 345] width 1371 height 691
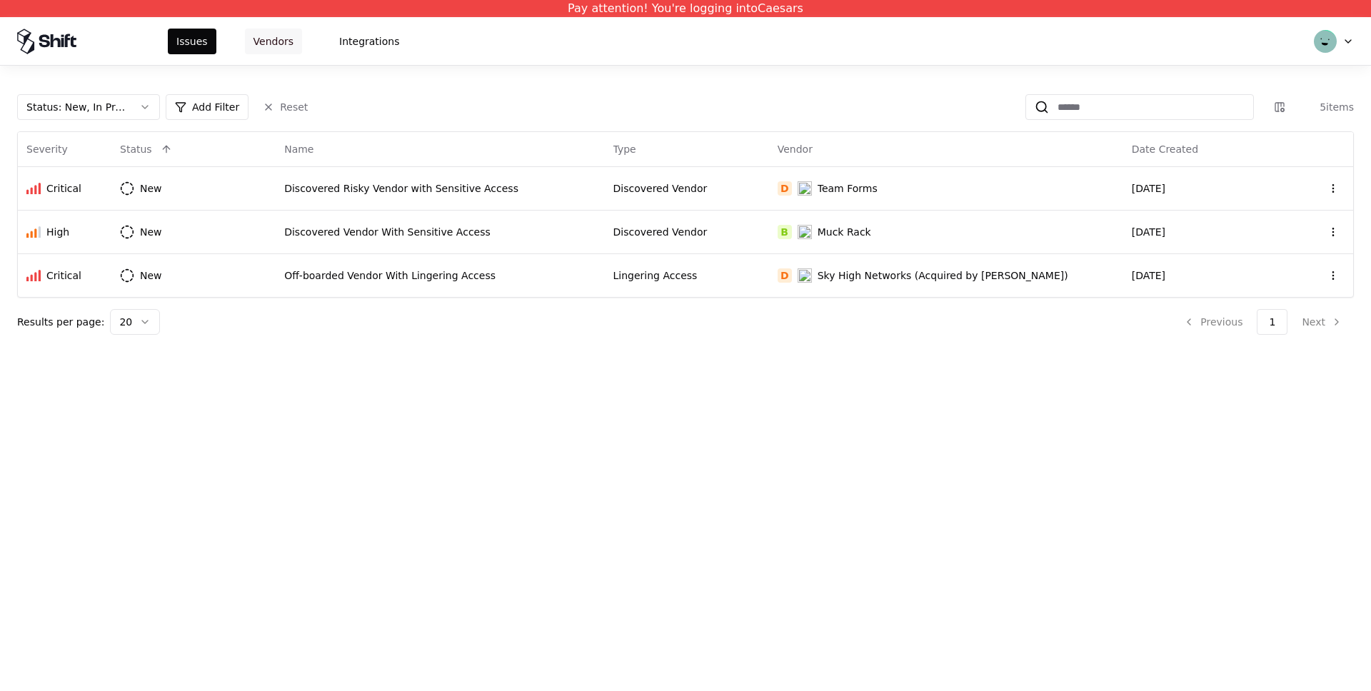
click at [258, 54] on button "Vendors" at bounding box center [273, 42] width 57 height 26
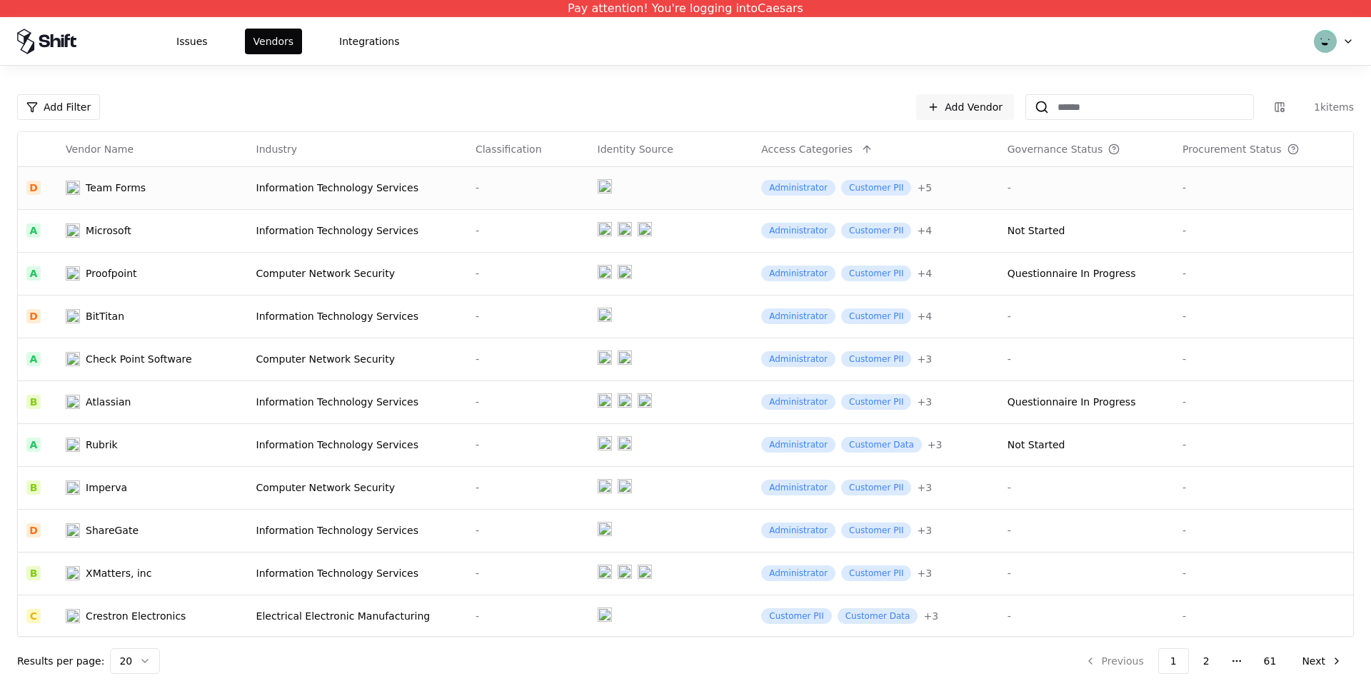
click at [313, 168] on td "Information Technology Services" at bounding box center [357, 187] width 219 height 43
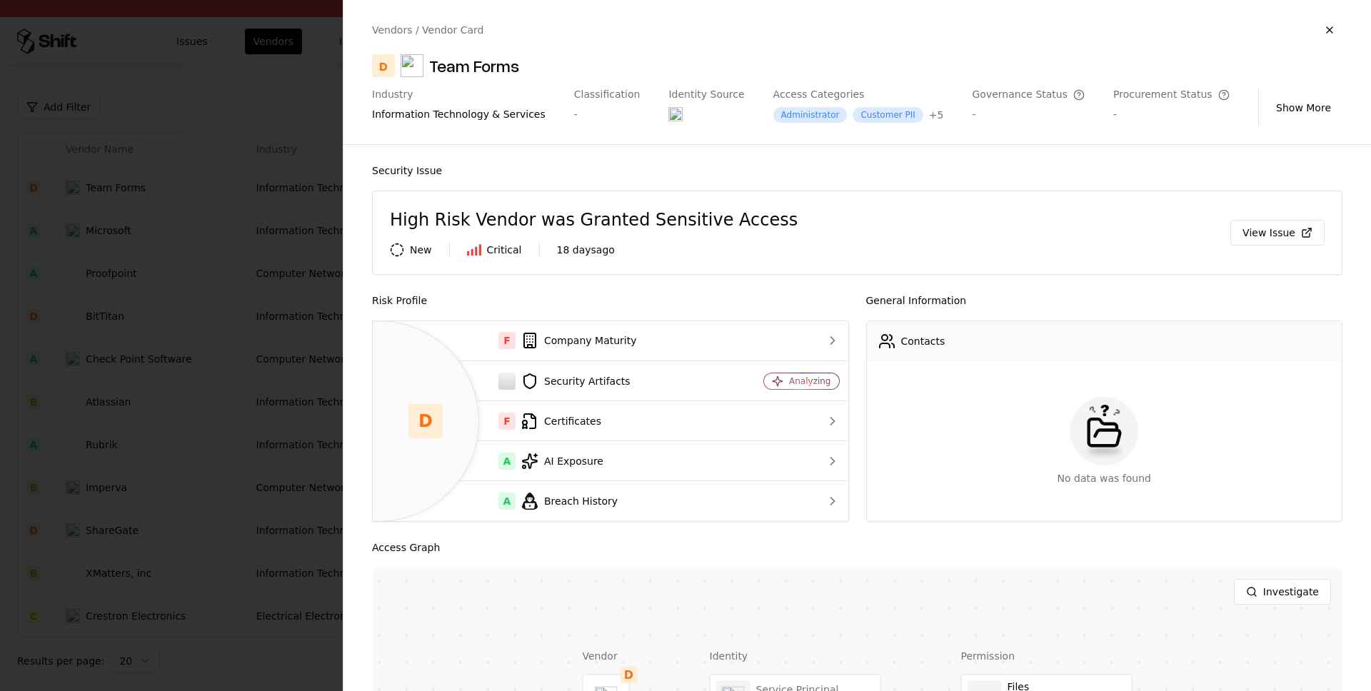
scroll to position [250, 0]
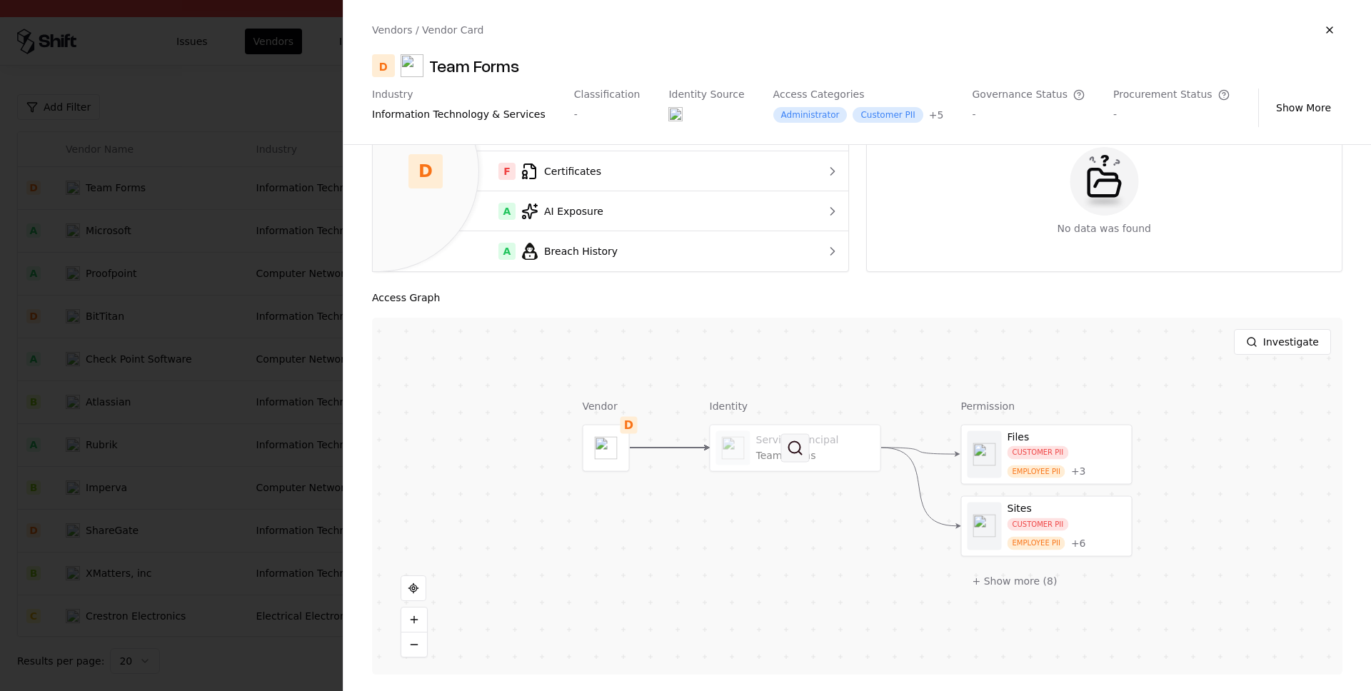
click at [797, 458] on button at bounding box center [795, 447] width 29 height 29
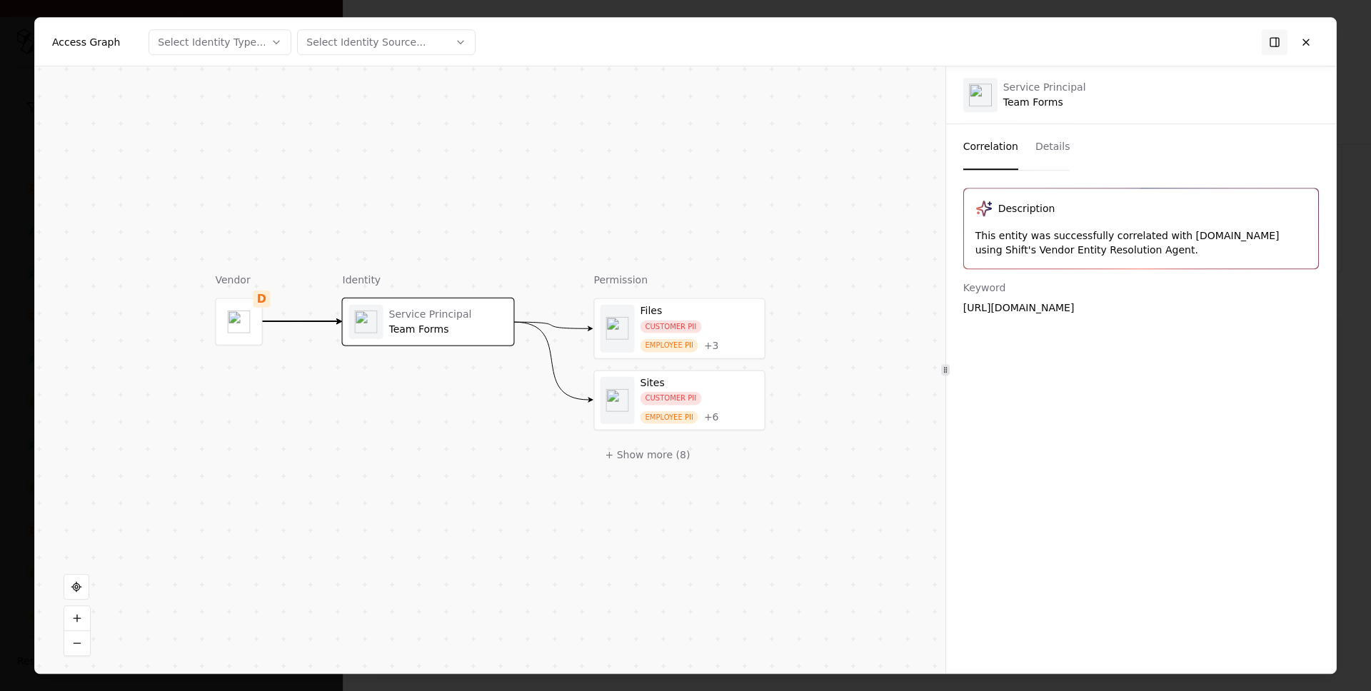
click at [1039, 137] on button "Details" at bounding box center [1052, 147] width 35 height 46
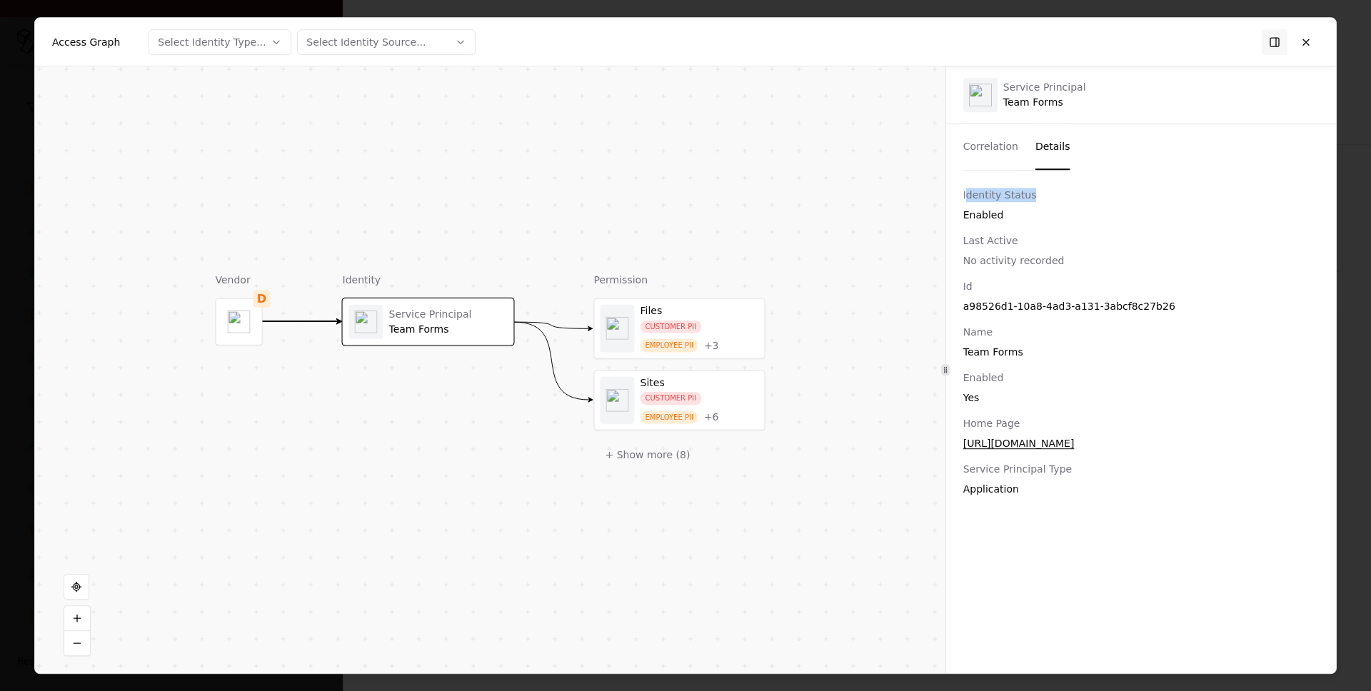
drag, startPoint x: 964, startPoint y: 197, endPoint x: 1084, endPoint y: 200, distance: 120.0
click at [1084, 200] on div "Identity Status" at bounding box center [1140, 195] width 355 height 14
click at [1011, 228] on div "Identity Status Enabled Last Active No activity recorded" at bounding box center [1141, 228] width 390 height 80
drag, startPoint x: 957, startPoint y: 201, endPoint x: 1079, endPoint y: 200, distance: 122.1
click at [1079, 200] on div "Identity Status Enabled Last Active No activity recorded" at bounding box center [1141, 228] width 390 height 80
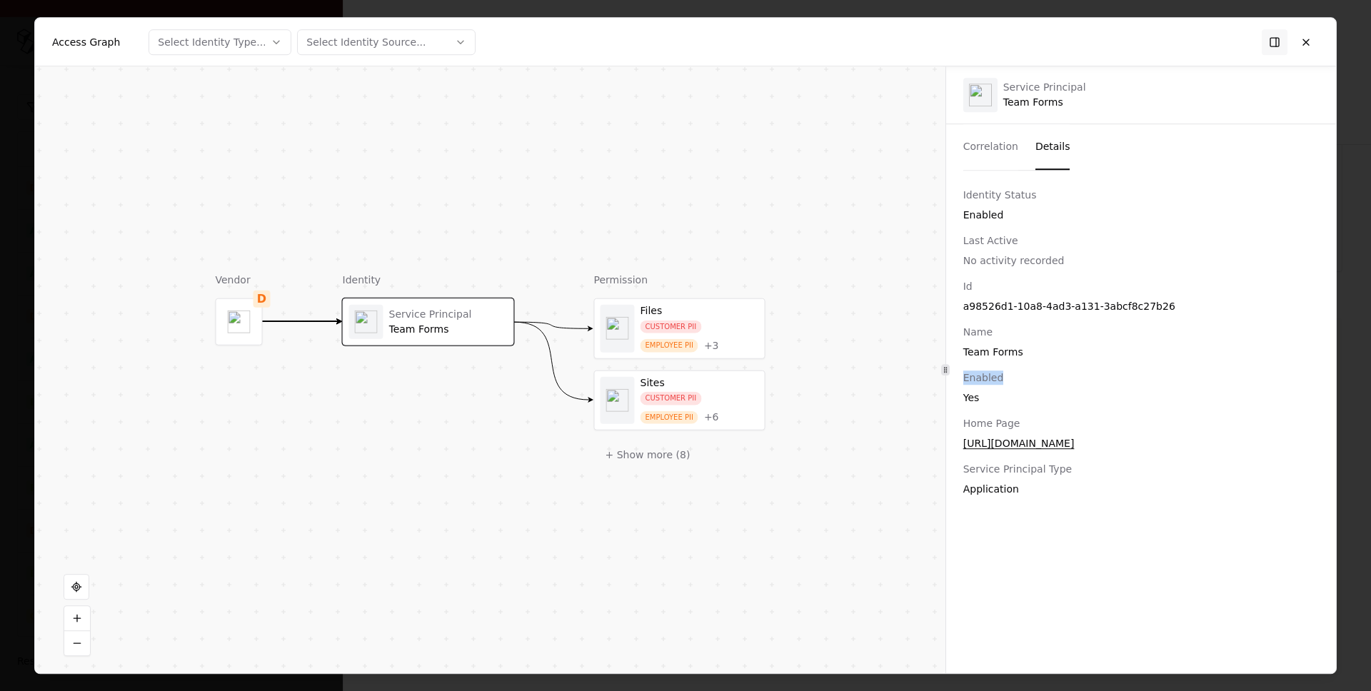
drag, startPoint x: 957, startPoint y: 377, endPoint x: 1014, endPoint y: 380, distance: 56.5
click at [1018, 380] on div "Id a98526d1-10a8-4ad3-a131-3abcf8c27b26 Name Team Forms Enabled Yes Home Page h…" at bounding box center [1141, 387] width 390 height 217
click at [996, 383] on div "Enabled" at bounding box center [1140, 377] width 355 height 14
click at [985, 376] on div "Enabled" at bounding box center [1140, 377] width 355 height 14
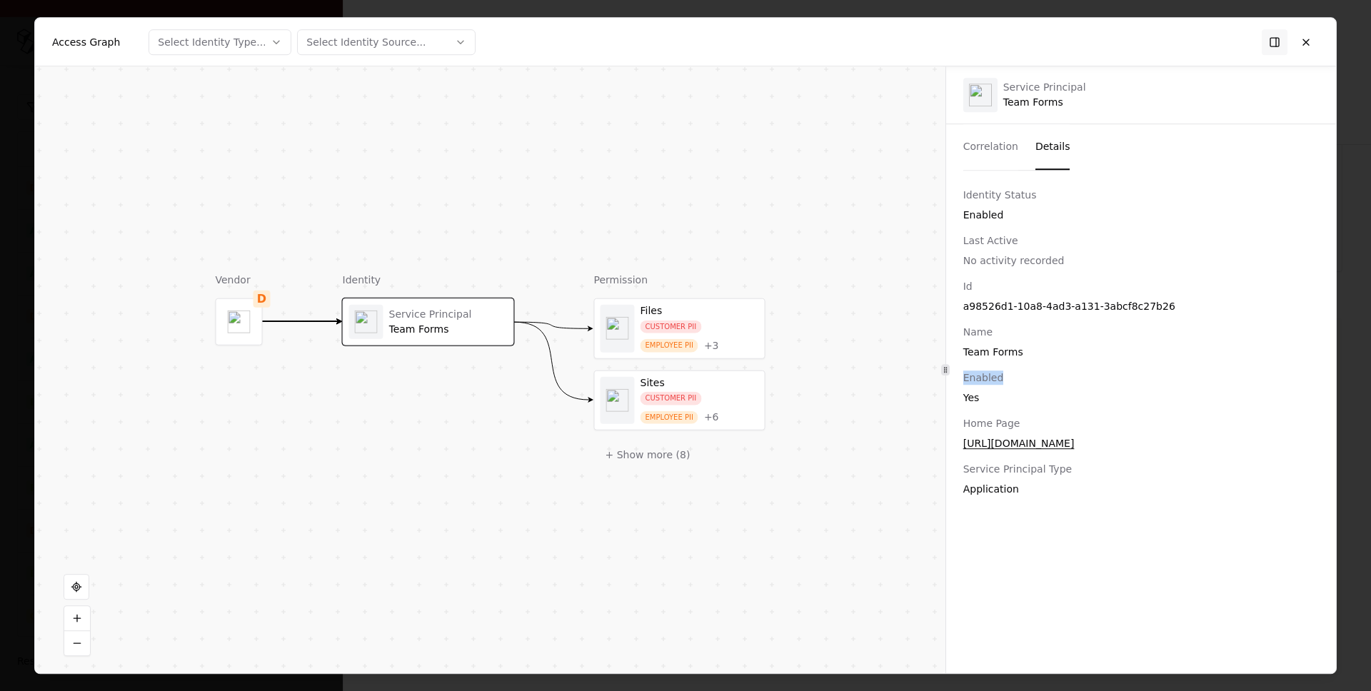
click at [985, 375] on div "Enabled" at bounding box center [1140, 377] width 355 height 14
click at [1312, 46] on button at bounding box center [1306, 42] width 26 height 26
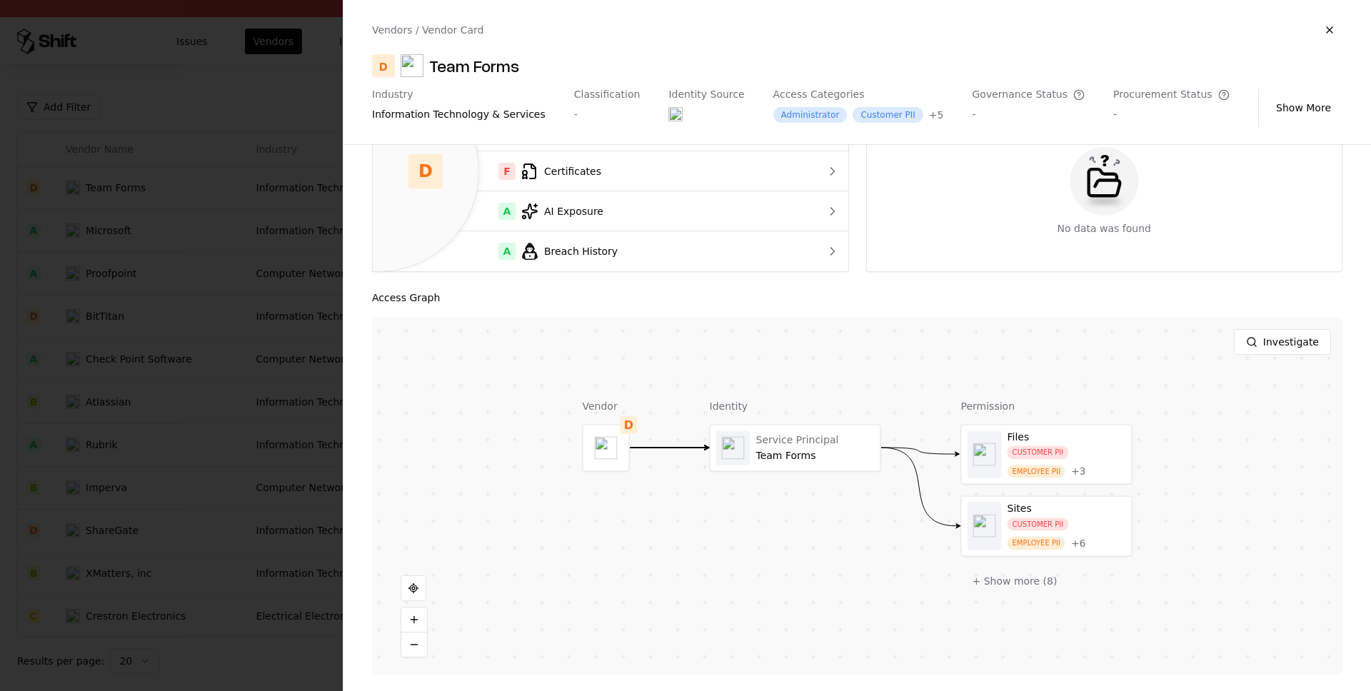
click at [1344, 40] on div "Vendors / Vendor Card D Team Forms Industry information technology & services C…" at bounding box center [856, 72] width 1027 height 144
click at [1337, 34] on button "button" at bounding box center [1329, 30] width 26 height 26
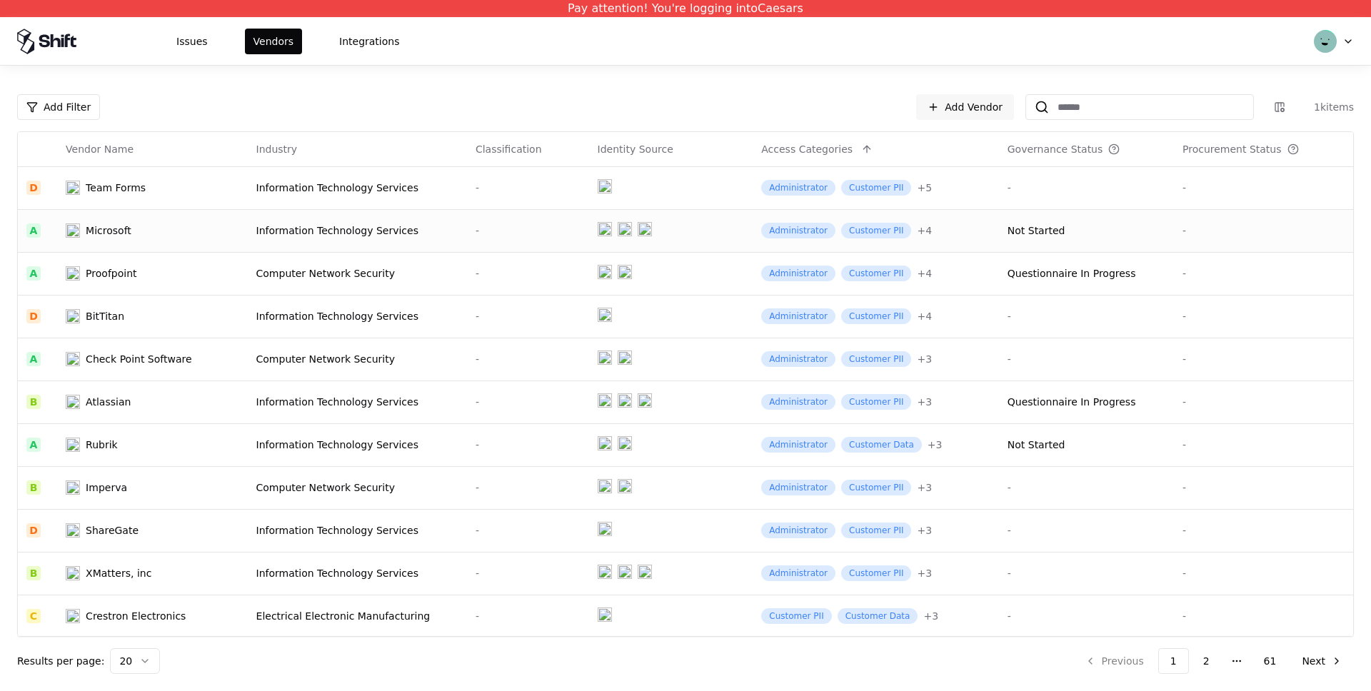
click at [352, 221] on td "Information Technology Services" at bounding box center [357, 230] width 219 height 43
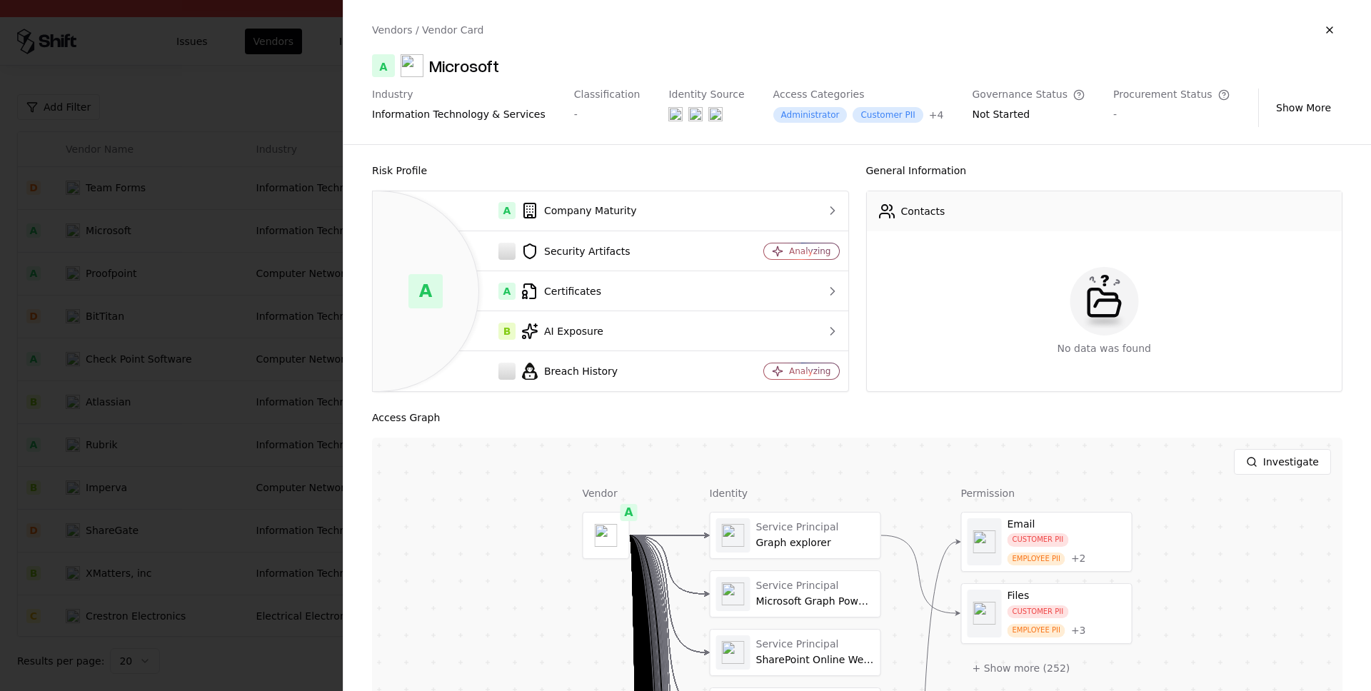
scroll to position [334, 0]
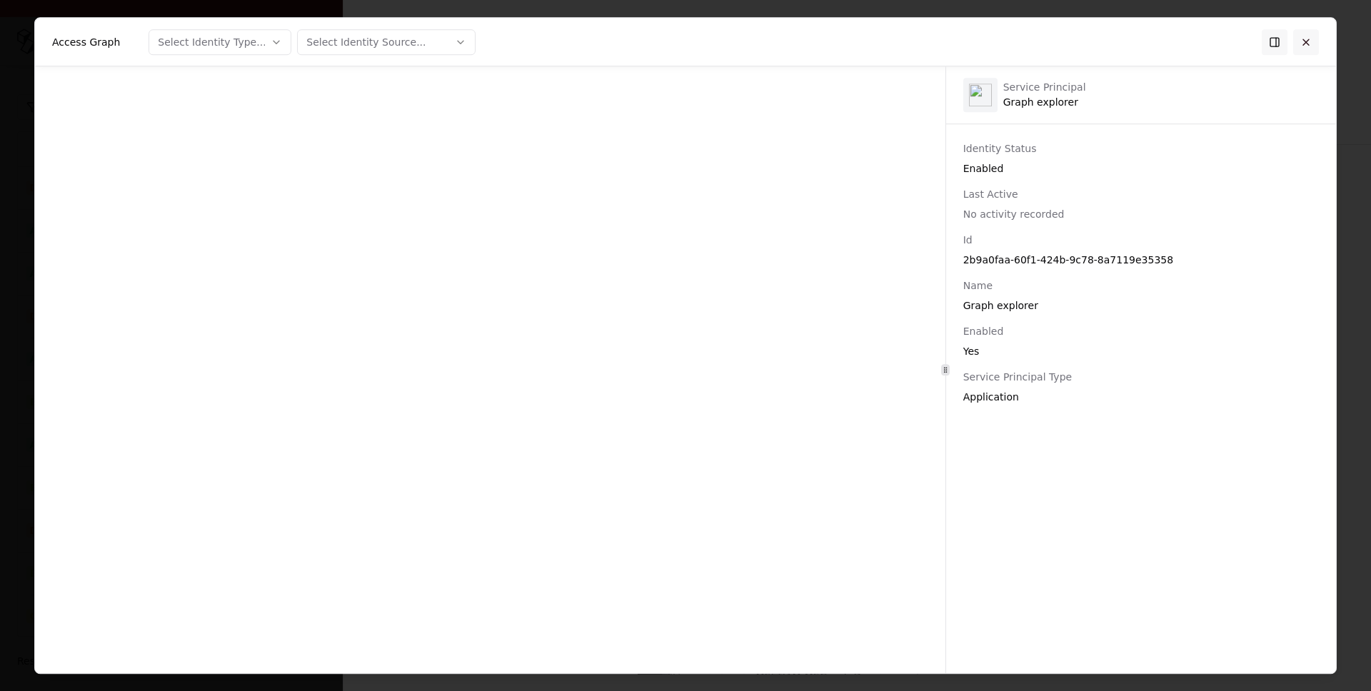
click at [1311, 42] on button at bounding box center [1306, 42] width 26 height 26
click at [1313, 49] on button at bounding box center [1306, 42] width 26 height 26
click at [1308, 40] on button at bounding box center [1306, 42] width 26 height 26
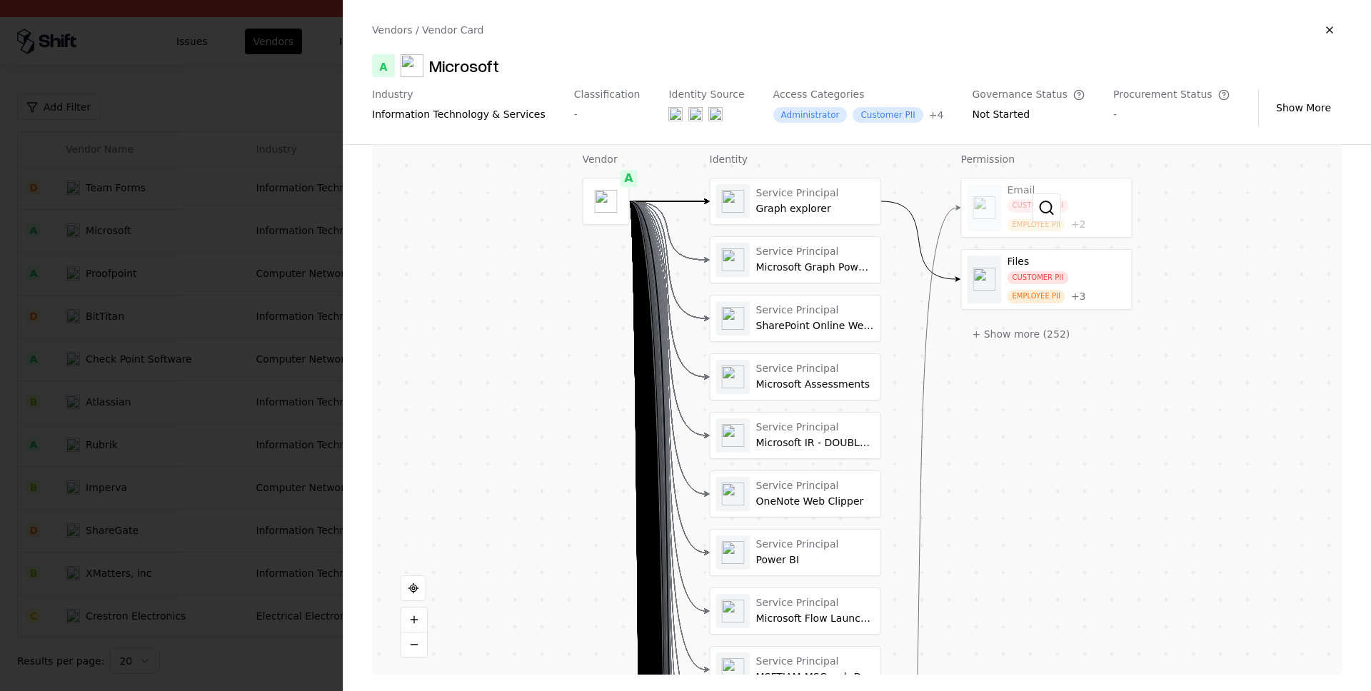
click at [1080, 189] on div at bounding box center [1047, 207] width 170 height 59
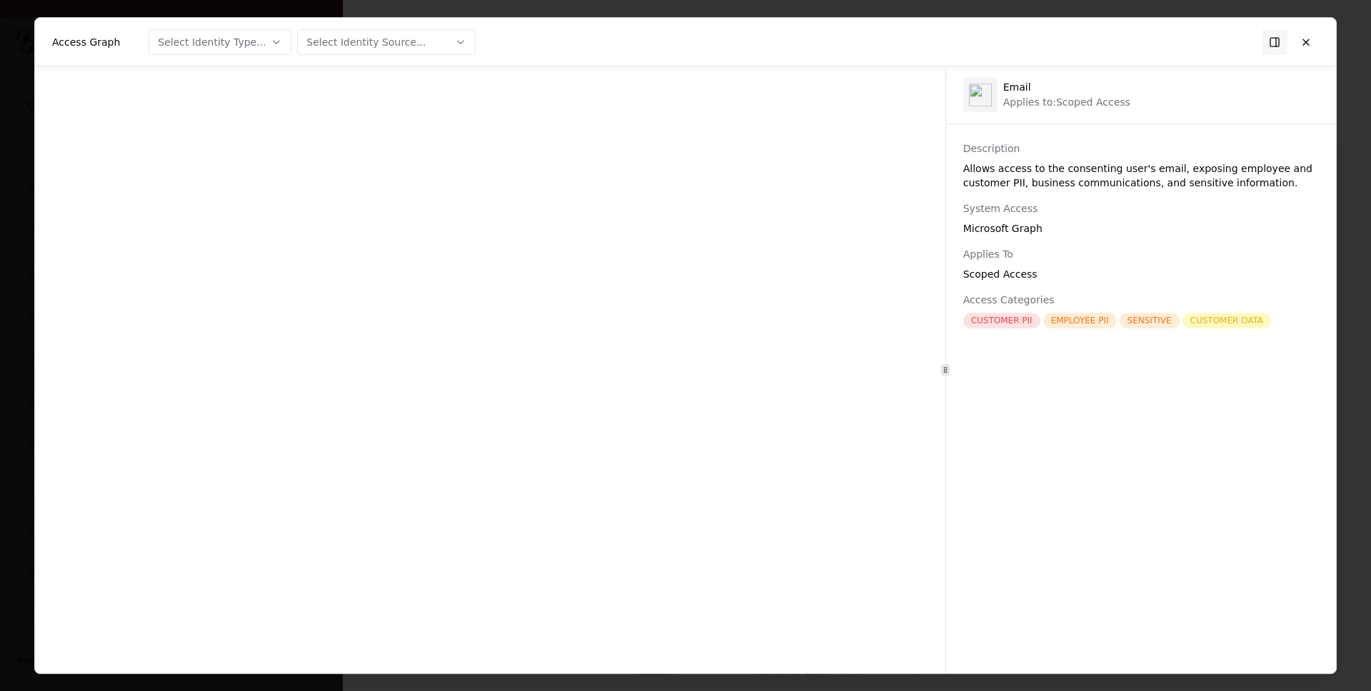
click at [1309, 46] on button at bounding box center [1306, 42] width 26 height 26
click at [1310, 39] on button at bounding box center [1306, 42] width 26 height 26
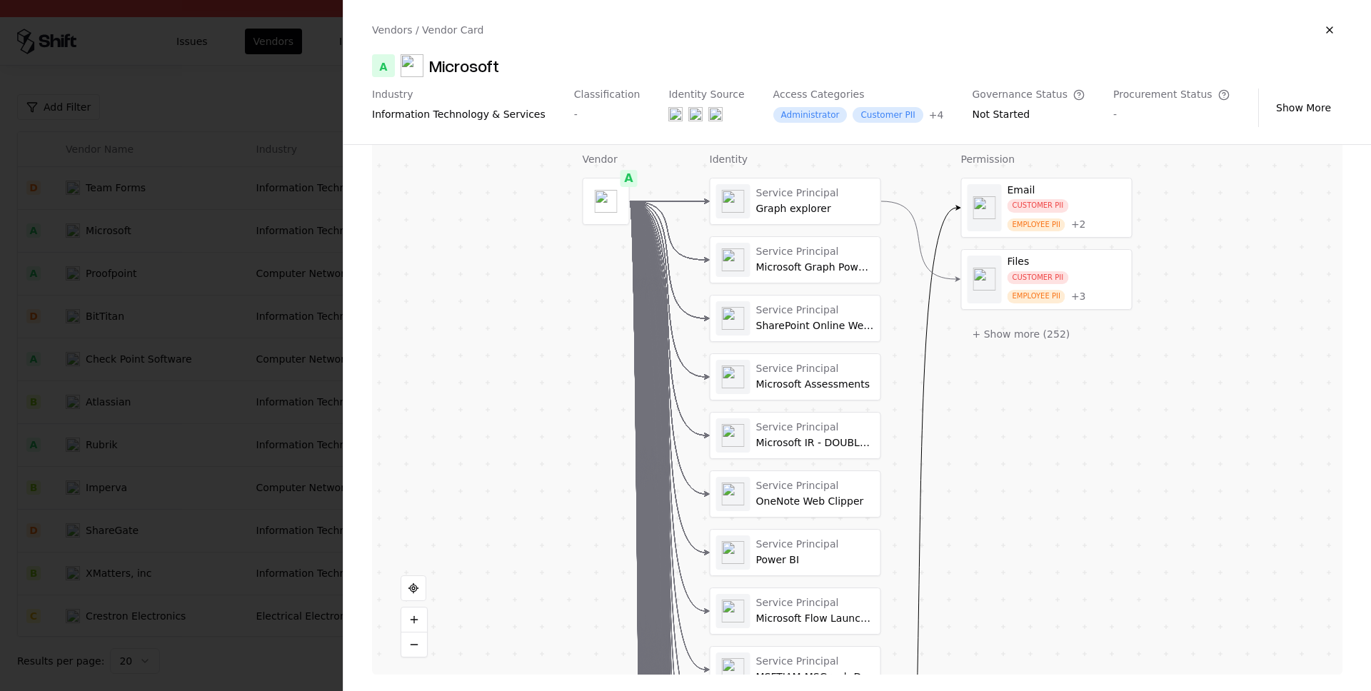
click at [849, 246] on div "Vendor A Identity Service Principal Graph explorer Service Principal Microsoft …" at bounding box center [500, 382] width 864 height 576
click at [838, 256] on div at bounding box center [795, 260] width 170 height 46
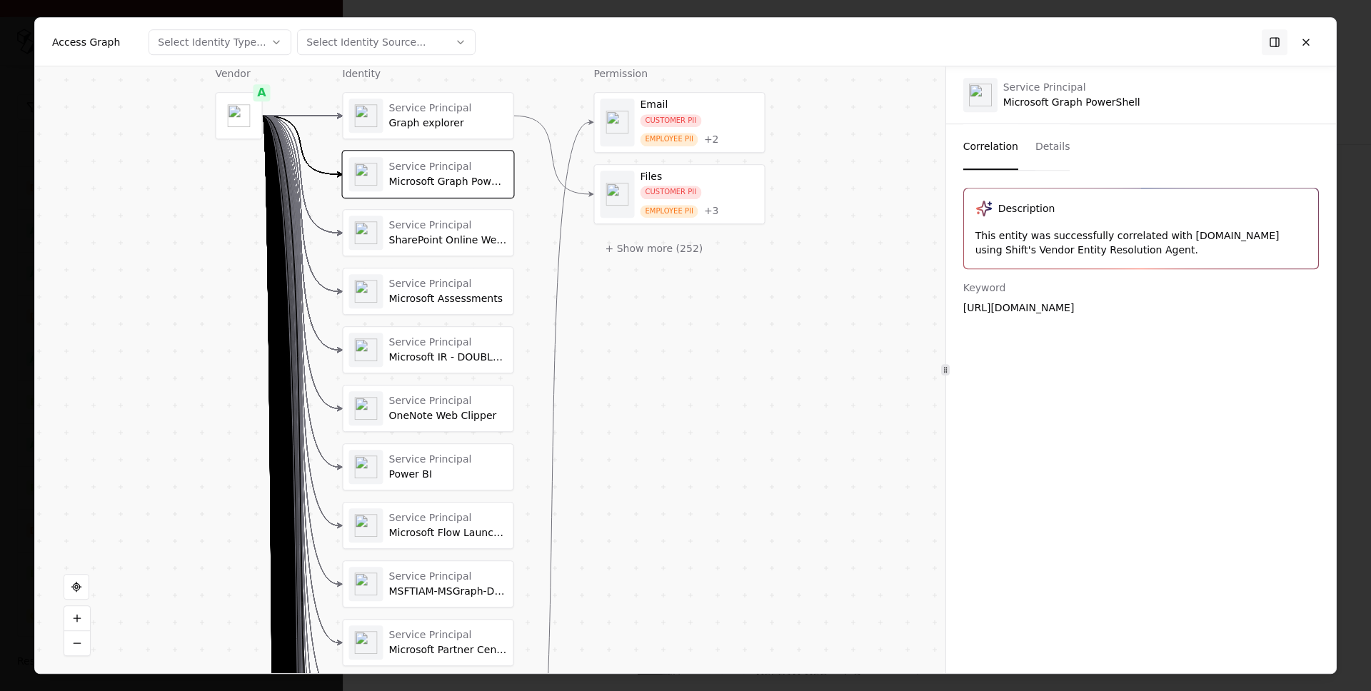
click at [487, 111] on div "Service Principal" at bounding box center [448, 108] width 118 height 13
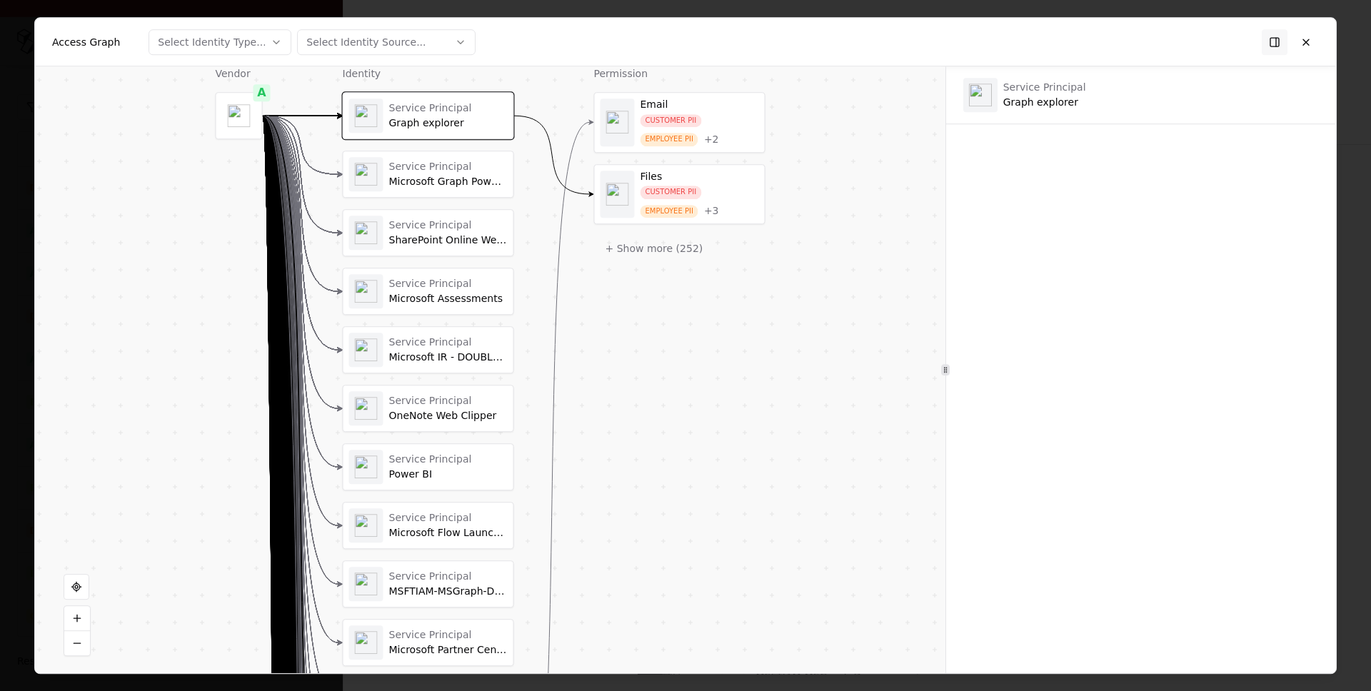
click at [498, 219] on div "Service Principal" at bounding box center [448, 225] width 118 height 13
click at [477, 278] on div "Service Principal" at bounding box center [448, 284] width 118 height 13
click at [1307, 42] on button at bounding box center [1306, 42] width 26 height 26
click at [1306, 42] on body "Pay attention! You're logging into Caesars Issues Vendors Integrations Add Filt…" at bounding box center [685, 345] width 1371 height 691
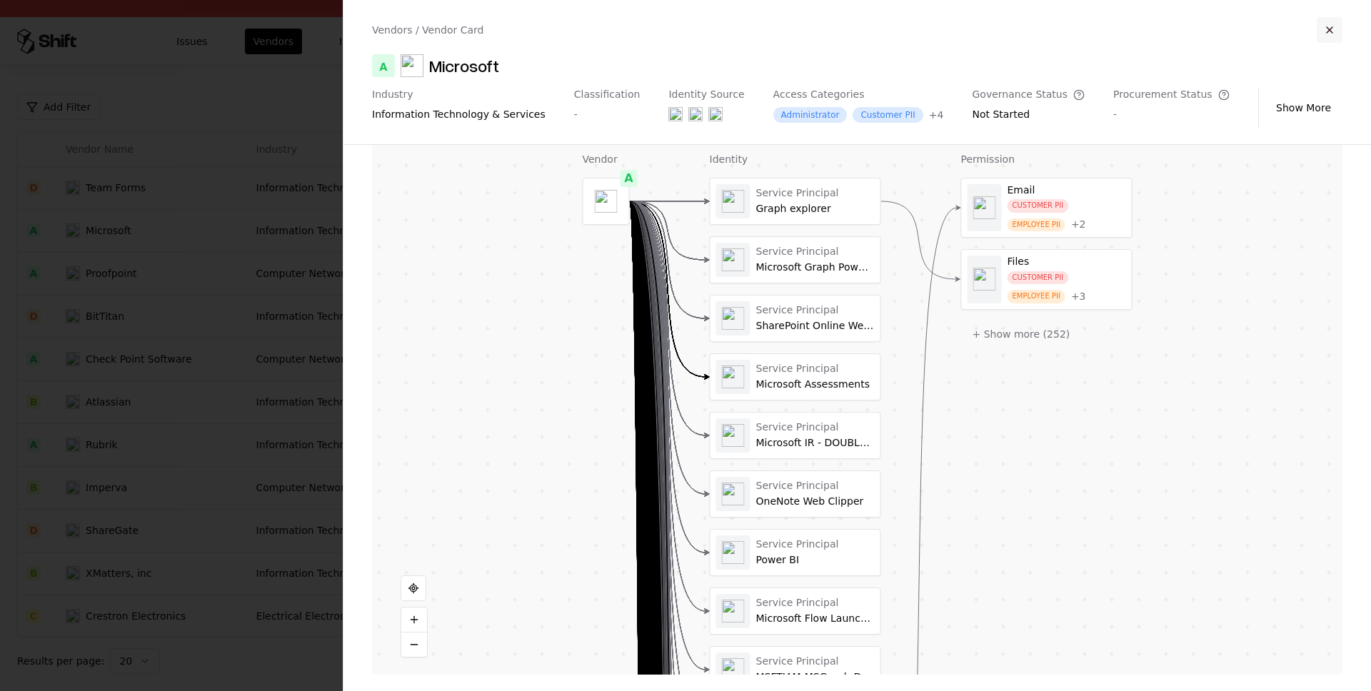
click at [1321, 31] on button "button" at bounding box center [1329, 30] width 26 height 26
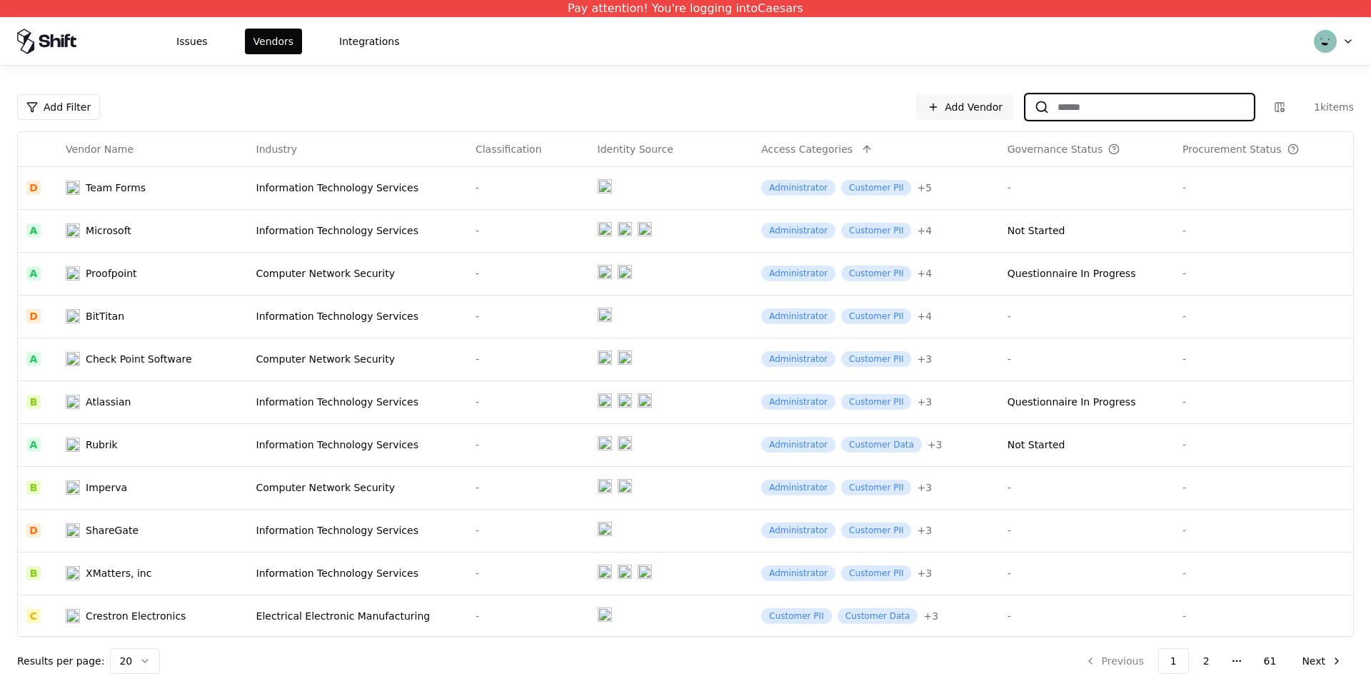
click at [1072, 118] on input at bounding box center [1151, 107] width 204 height 26
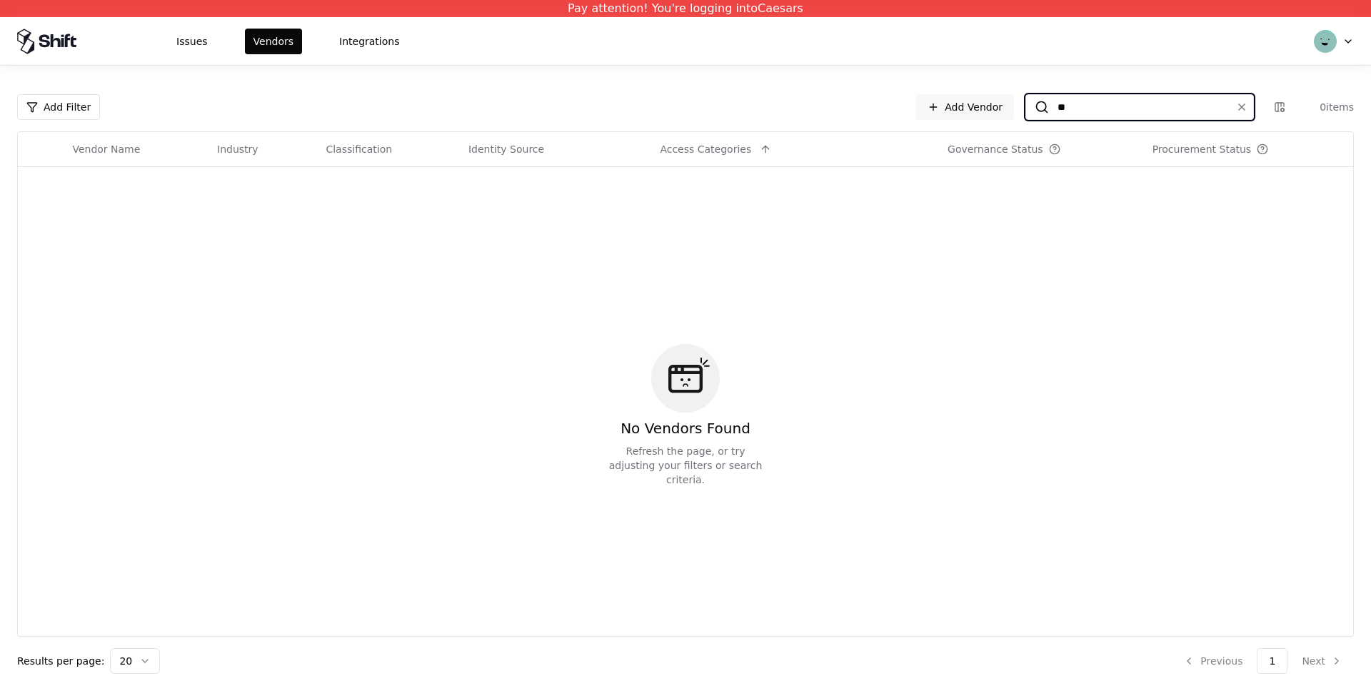
type input "*"
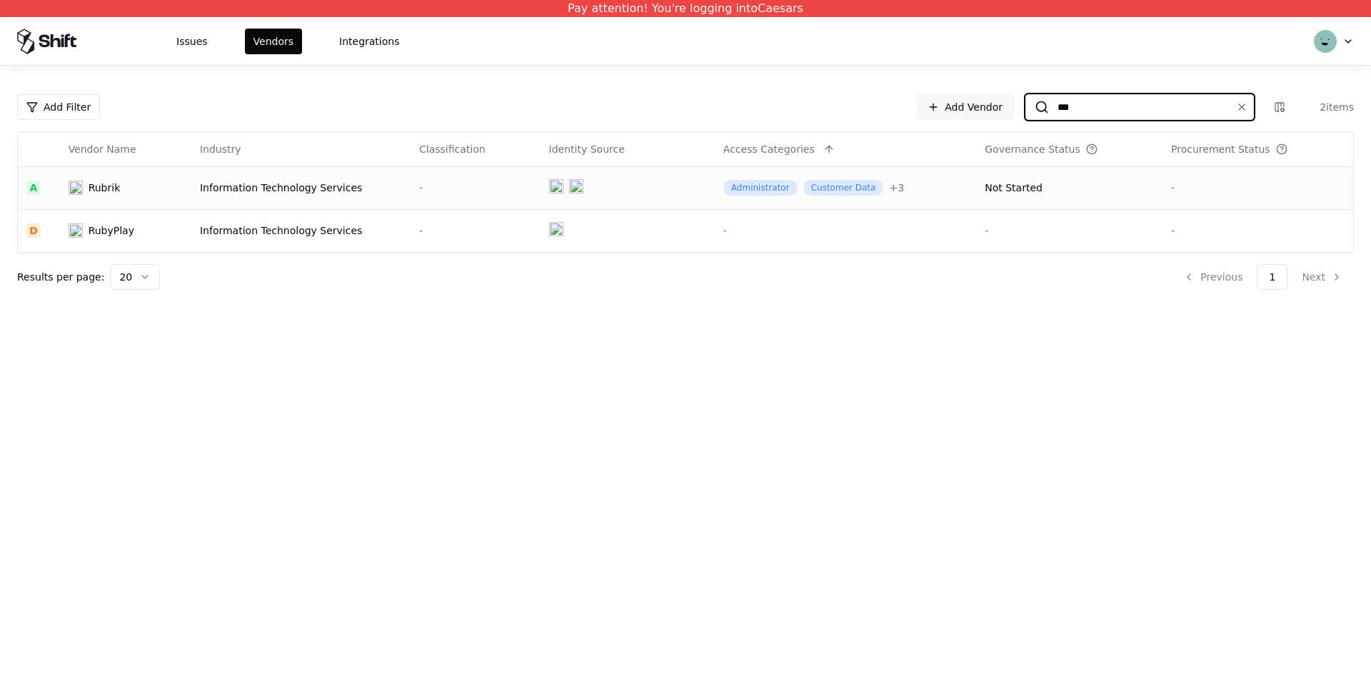
type input "***"
click at [316, 189] on div "Information Technology Services" at bounding box center [301, 188] width 202 height 14
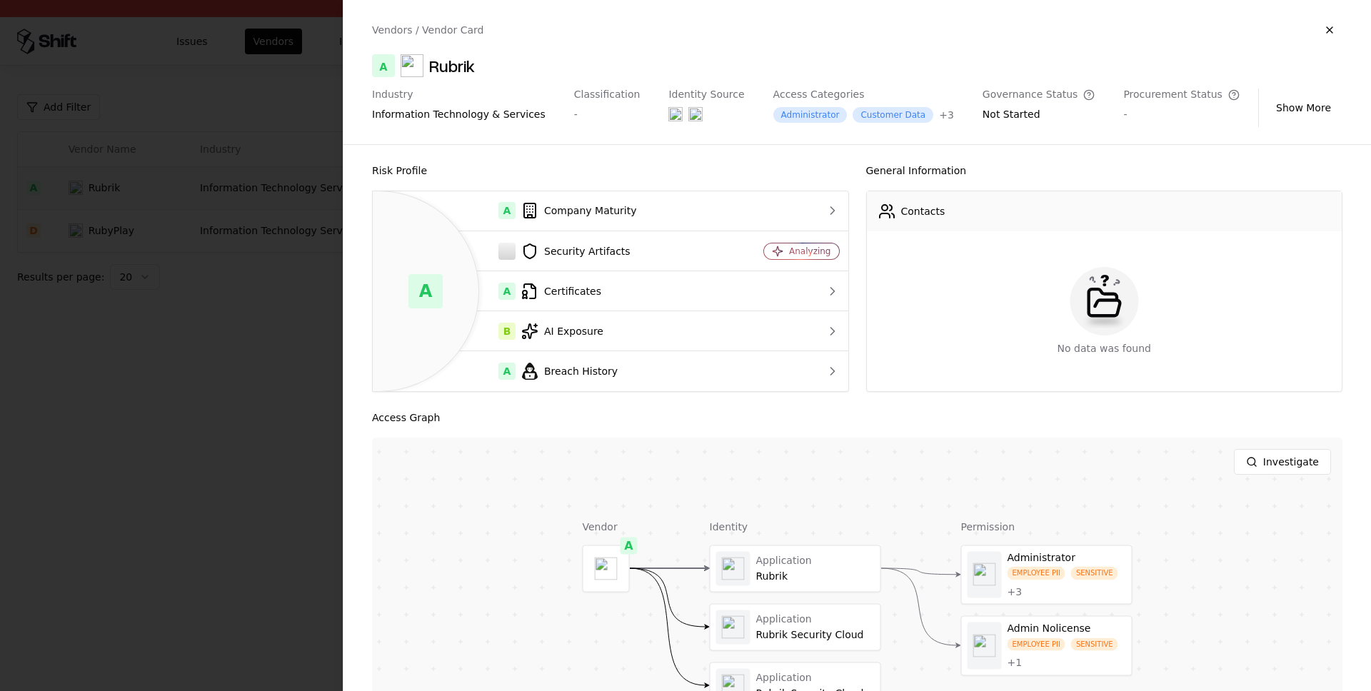
scroll to position [120, 0]
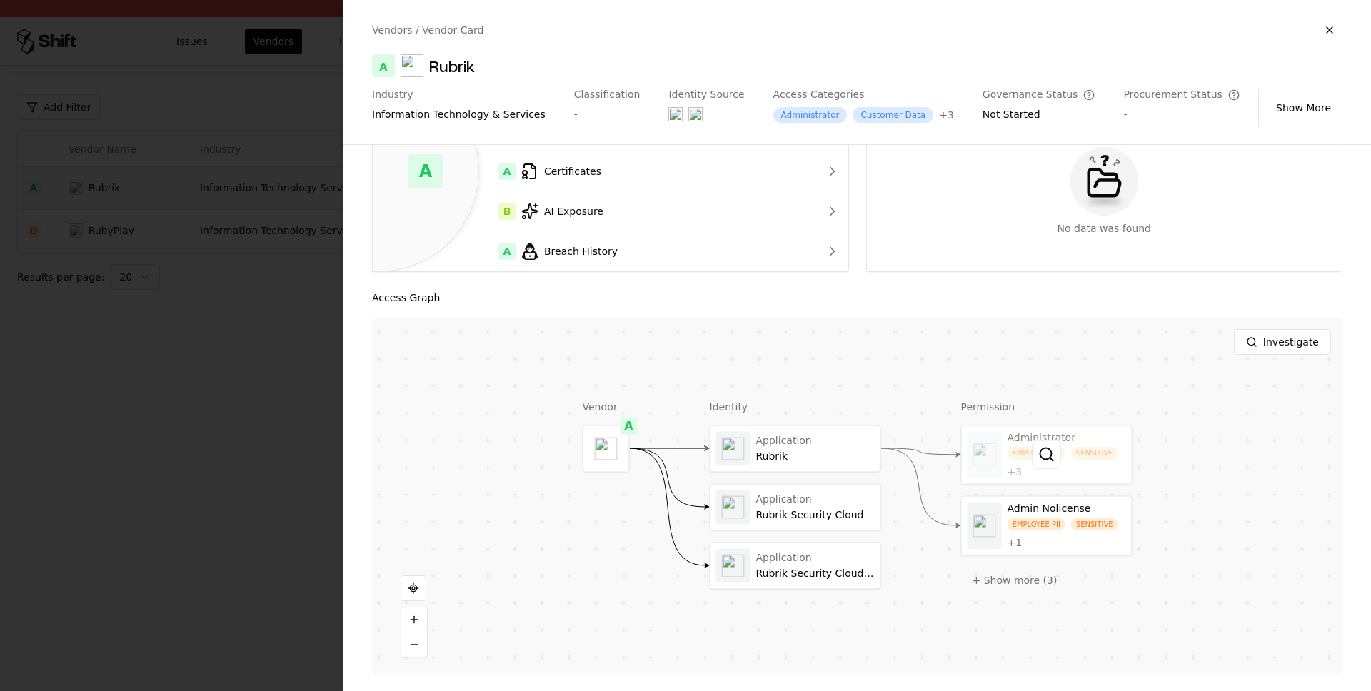
click at [1080, 482] on div at bounding box center [1047, 454] width 170 height 59
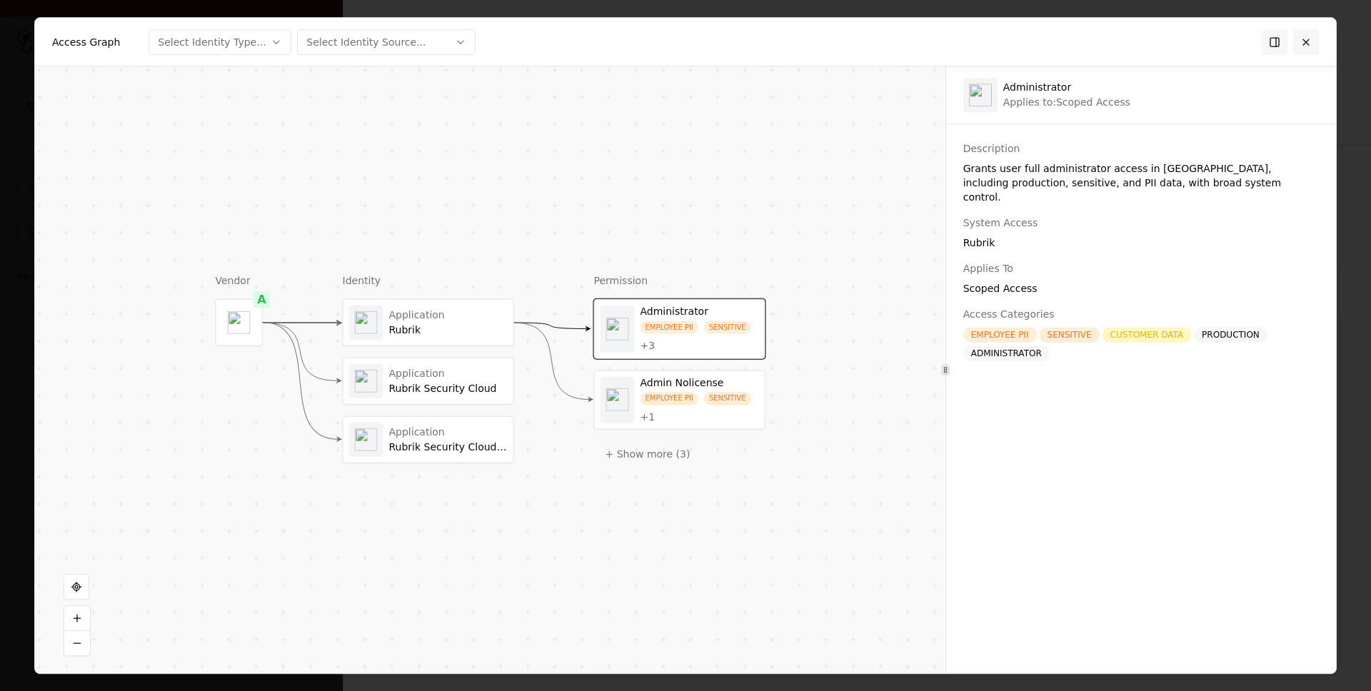
click at [1307, 37] on button at bounding box center [1306, 42] width 26 height 26
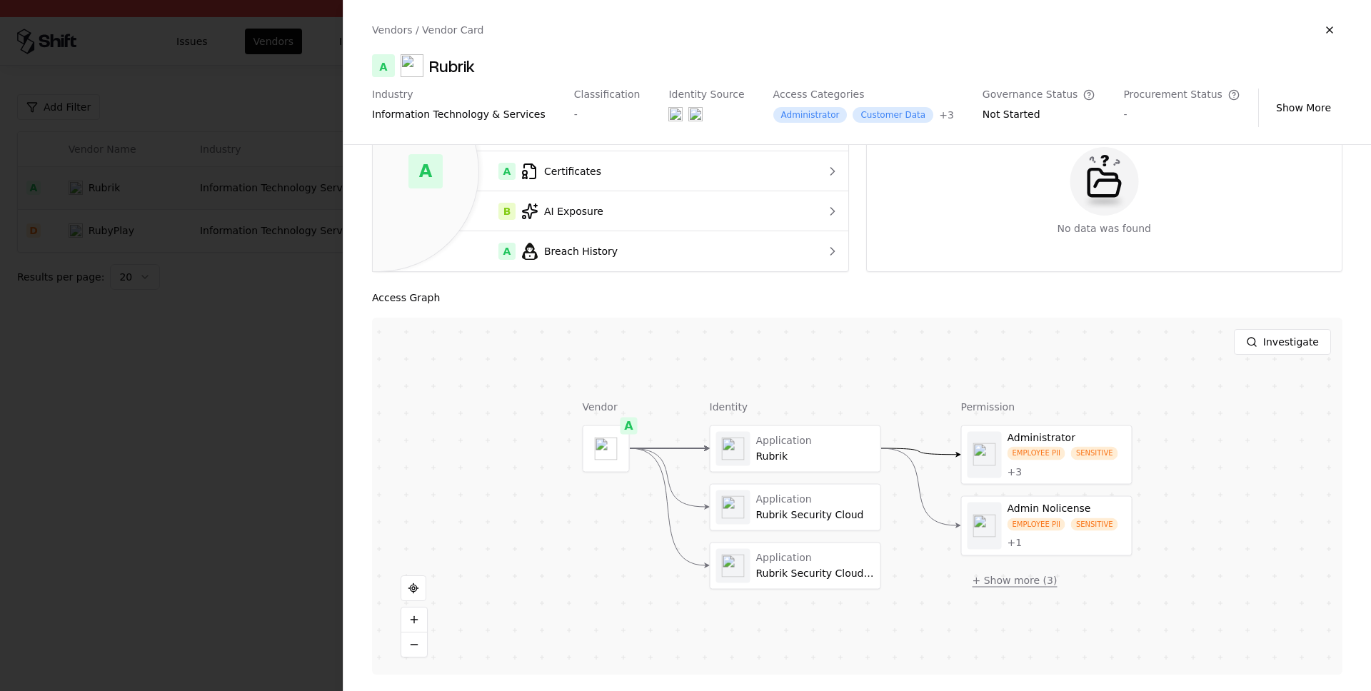
click at [1017, 582] on button "+ Show more ( 3 )" at bounding box center [1015, 580] width 108 height 26
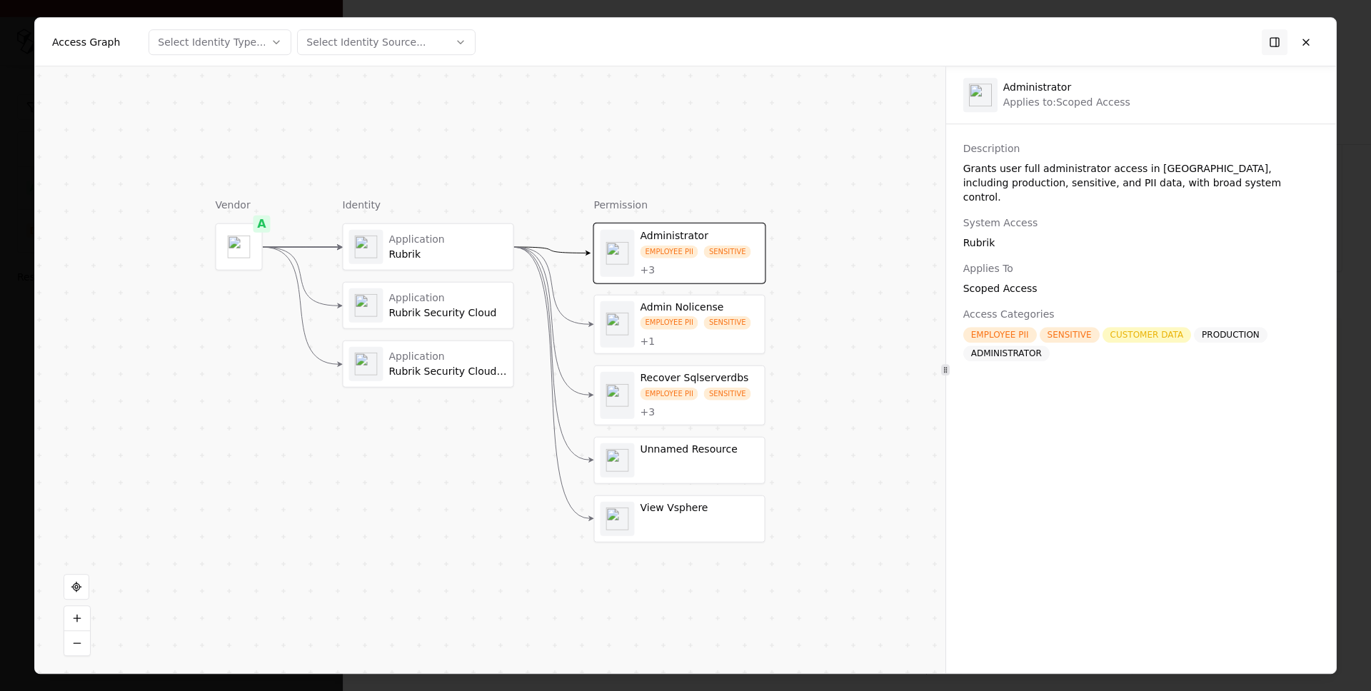
click at [481, 257] on div "Rubrik" at bounding box center [448, 254] width 118 height 13
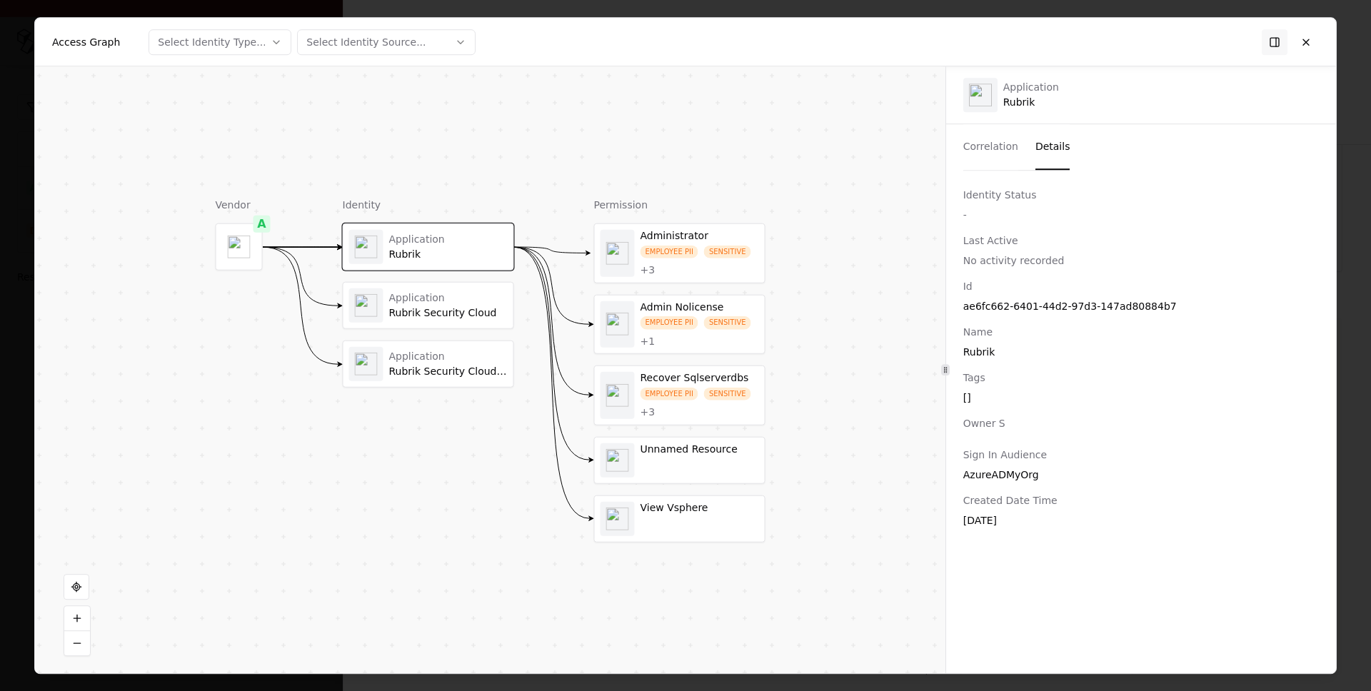
click at [1035, 145] on button "Details" at bounding box center [1052, 147] width 35 height 46
drag, startPoint x: 1024, startPoint y: 191, endPoint x: 994, endPoint y: 193, distance: 30.8
click at [994, 193] on div "Identity Status" at bounding box center [1140, 195] width 355 height 14
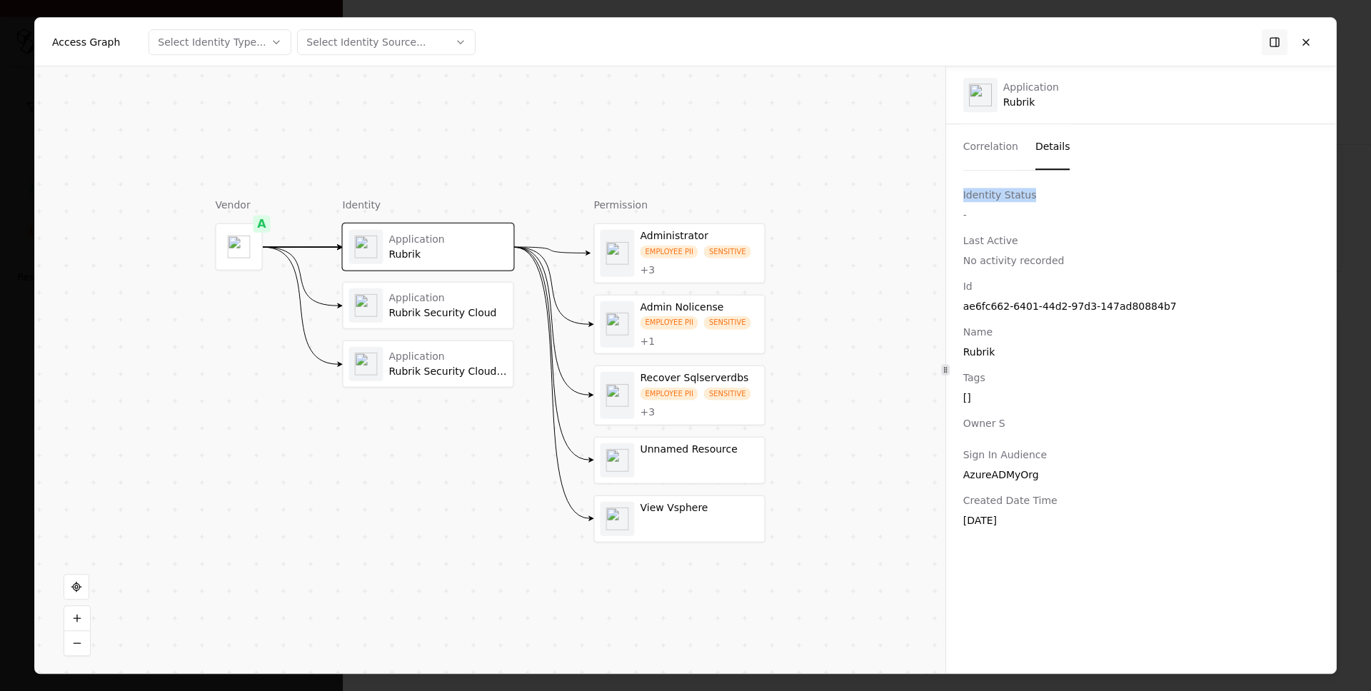
click at [994, 193] on div "Identity Status" at bounding box center [1140, 195] width 355 height 14
click at [727, 272] on div "EMPLOYEE PII SENSITIVE + 3" at bounding box center [699, 260] width 118 height 31
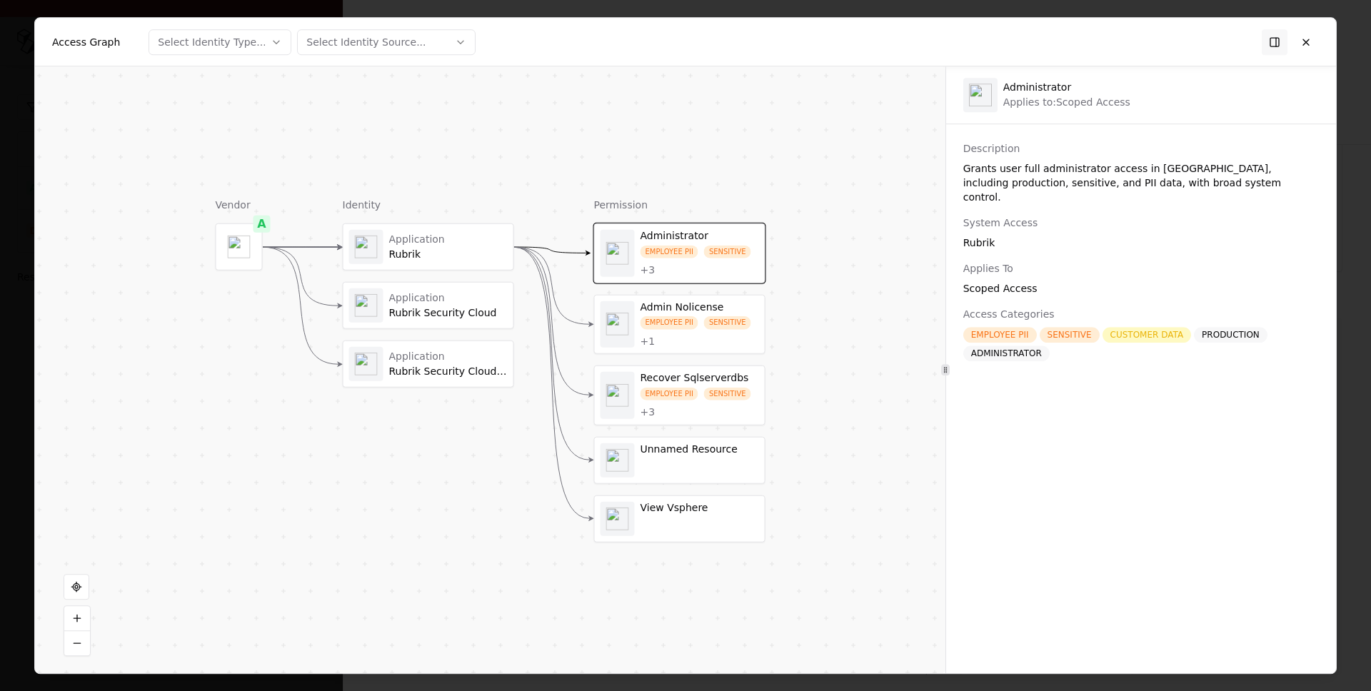
click at [730, 338] on div "EMPLOYEE PII SENSITIVE + 1" at bounding box center [699, 331] width 118 height 31
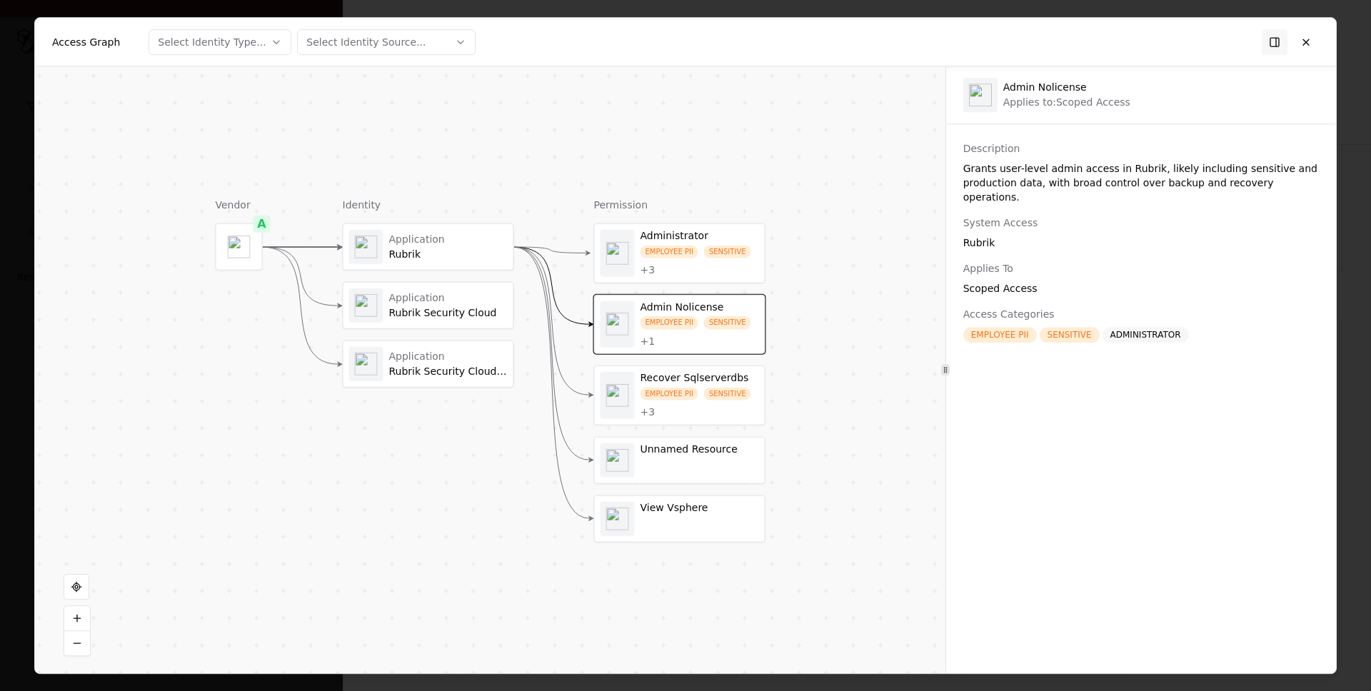
click at [488, 258] on div "Rubrik" at bounding box center [448, 254] width 118 height 13
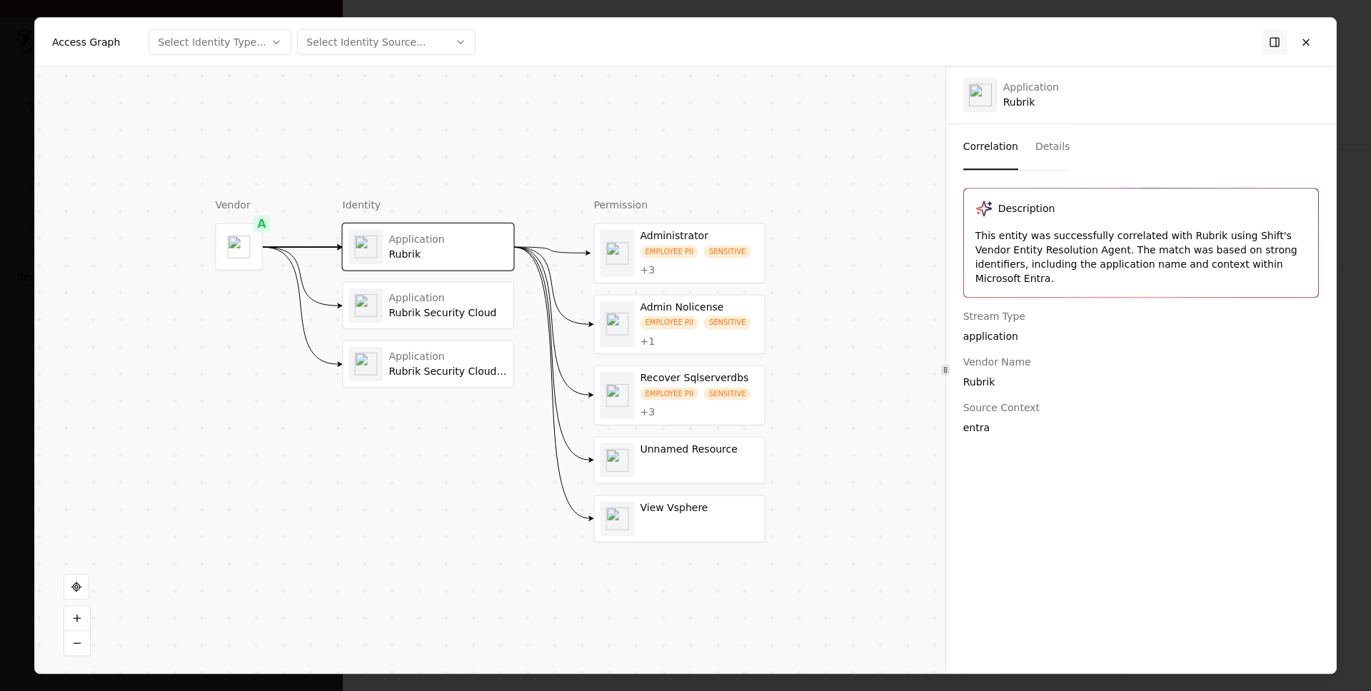
click at [483, 314] on div "Rubrik Security Cloud" at bounding box center [448, 313] width 118 height 13
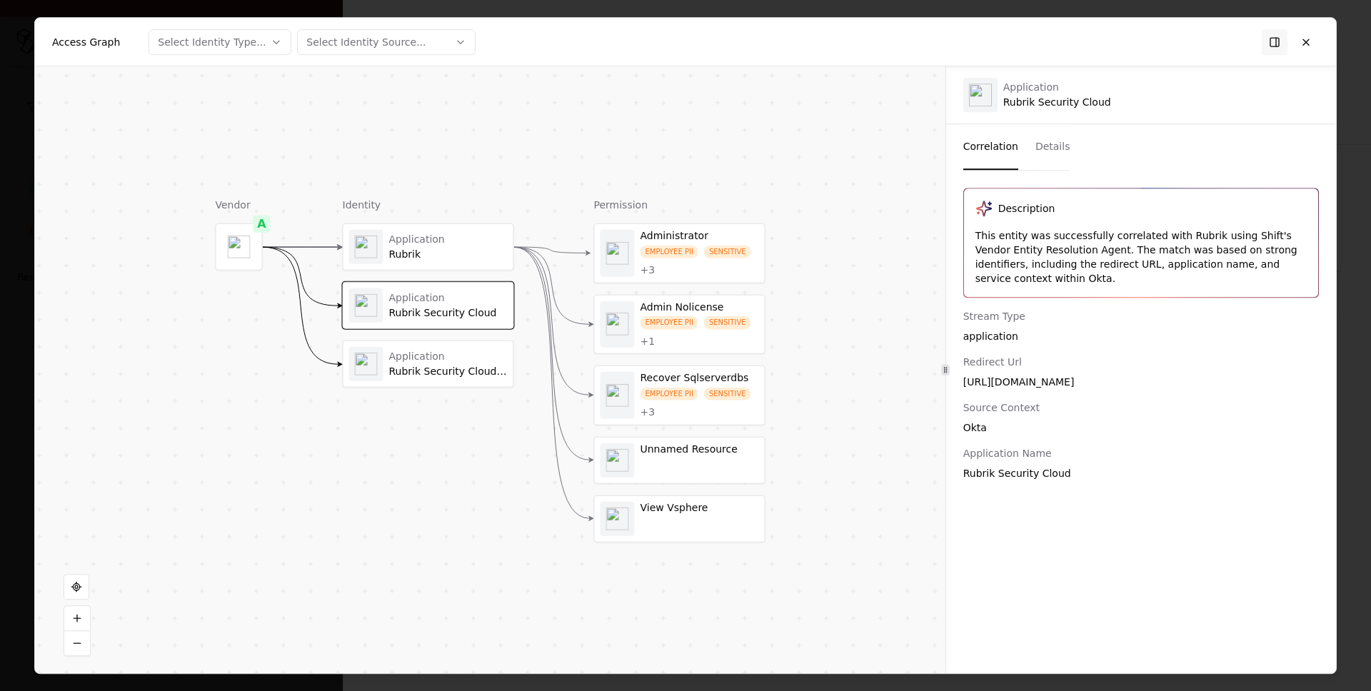
click at [493, 369] on div "Rubrik Security Cloud (Hidden)" at bounding box center [448, 371] width 118 height 13
click at [493, 248] on div "Rubrik" at bounding box center [448, 254] width 118 height 13
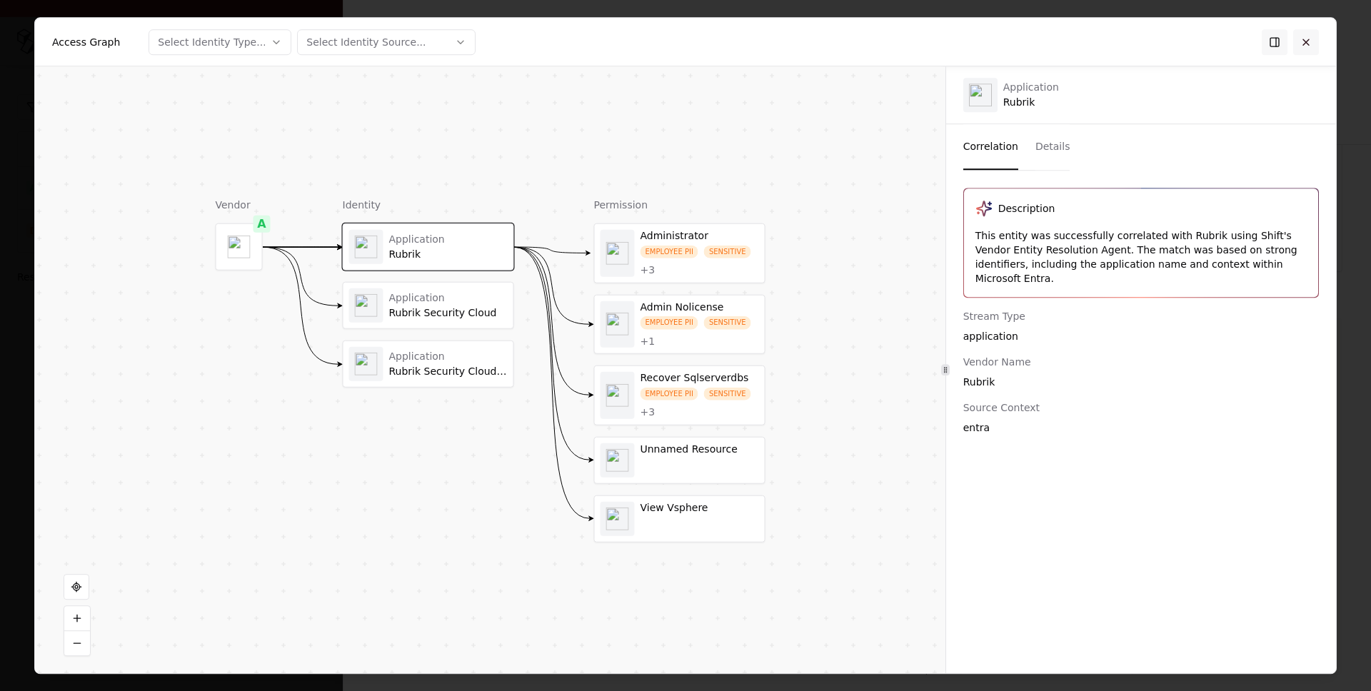
click at [1308, 46] on button at bounding box center [1306, 42] width 26 height 26
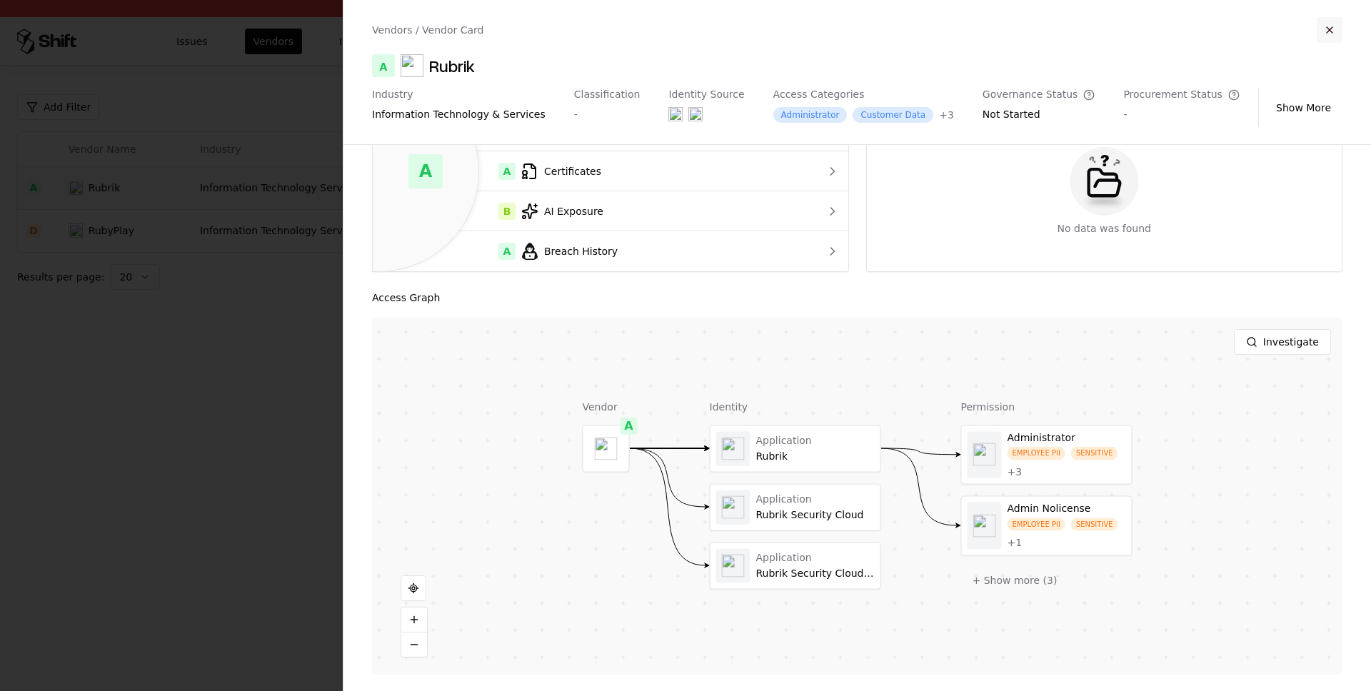
click at [1333, 35] on button "button" at bounding box center [1329, 30] width 26 height 26
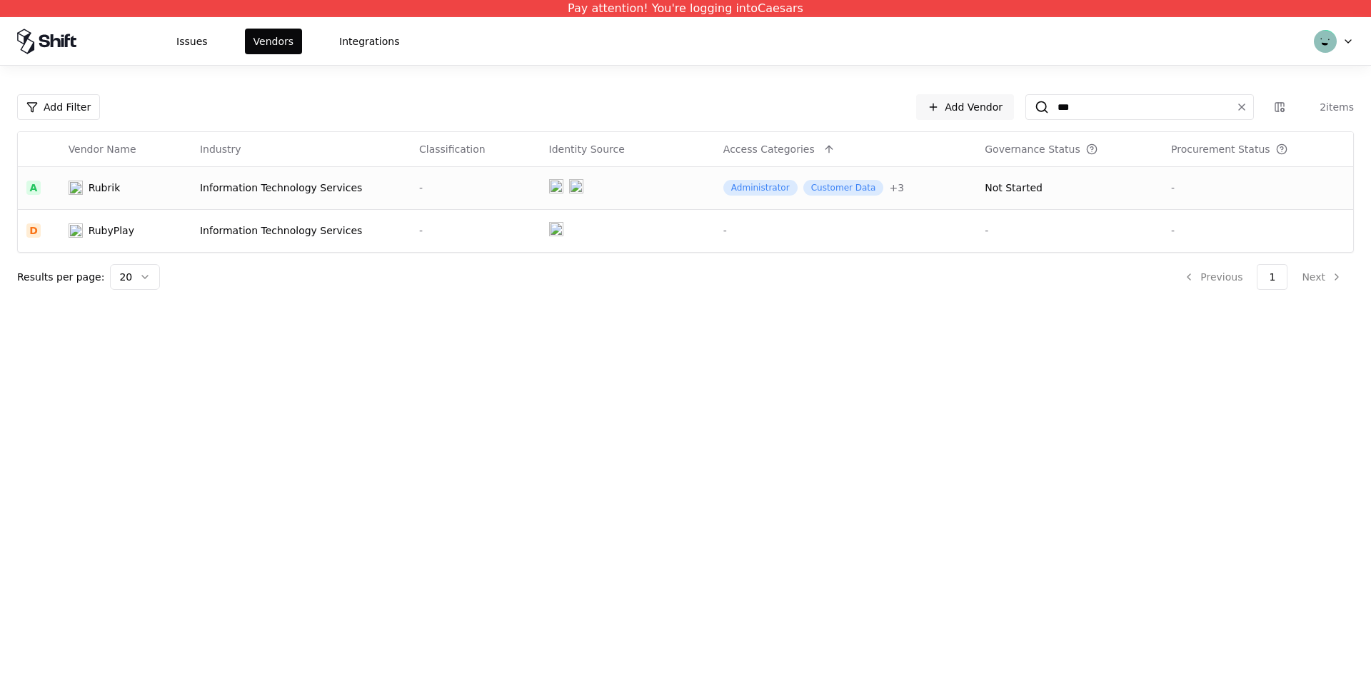
click at [980, 195] on td "Not Started" at bounding box center [1069, 187] width 186 height 43
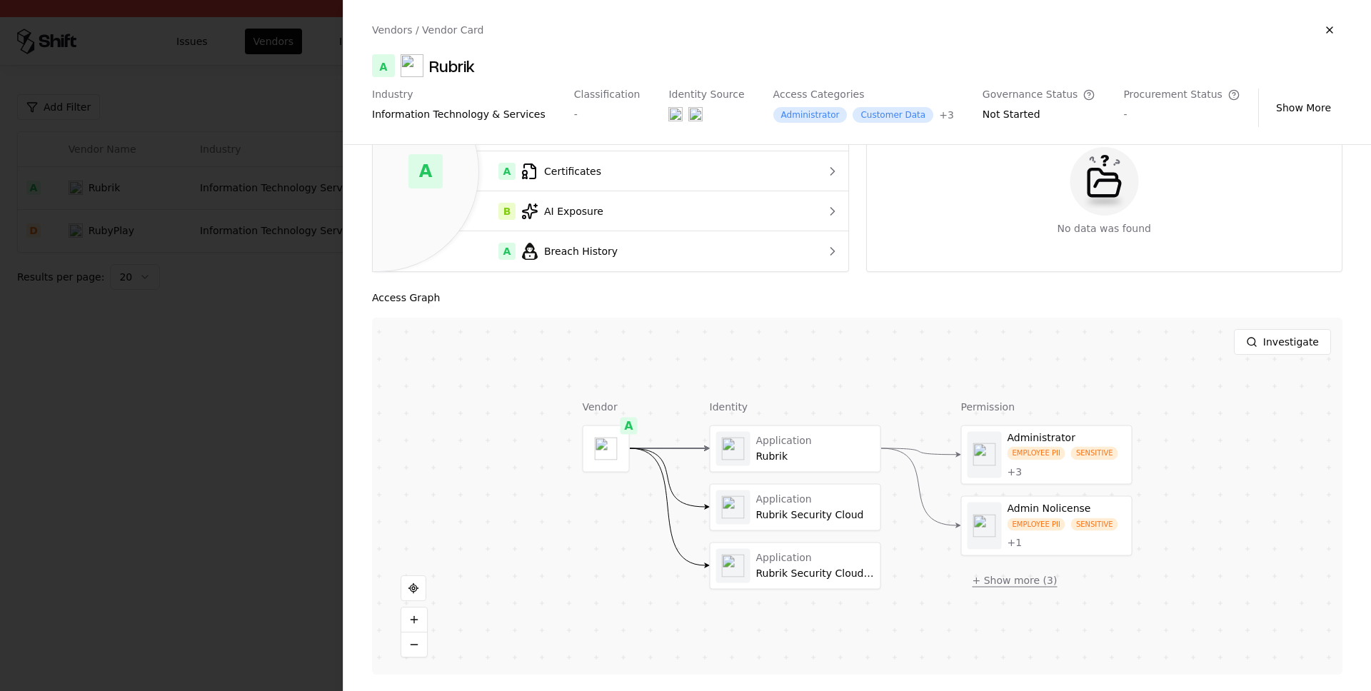
click at [986, 577] on button "+ Show more ( 3 )" at bounding box center [1015, 580] width 108 height 26
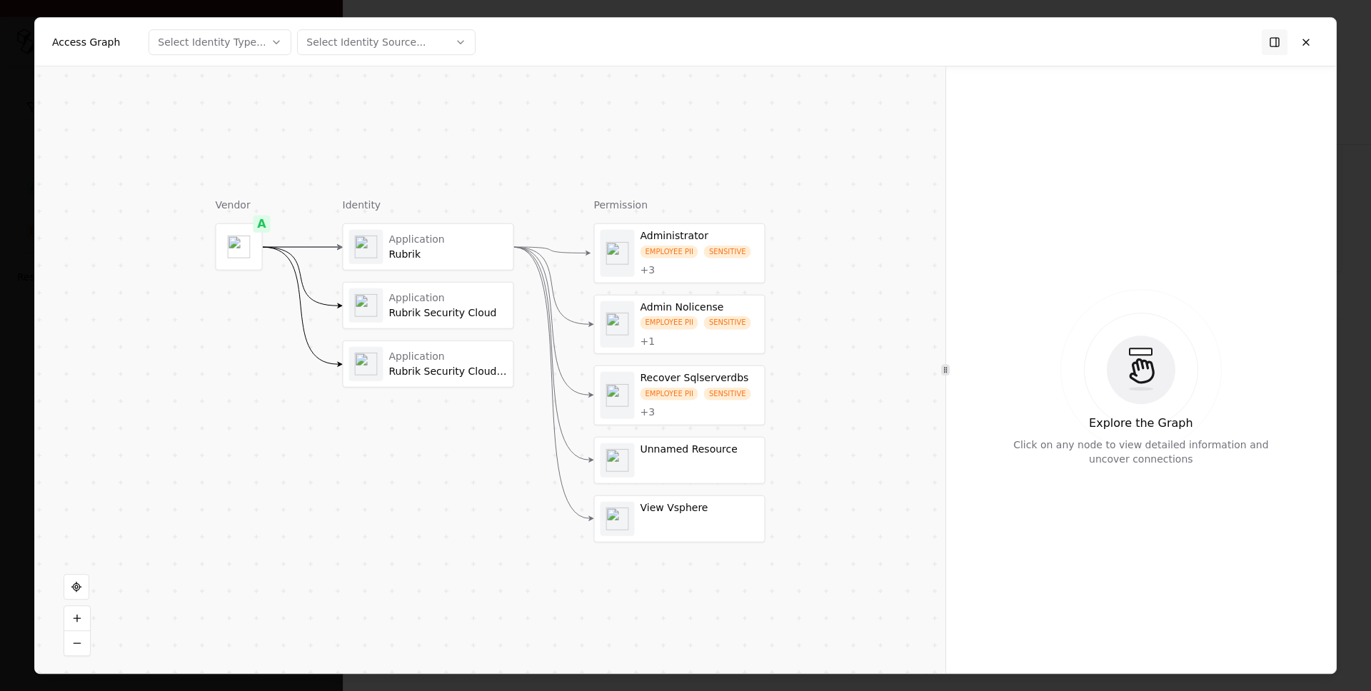
click at [430, 353] on div "Application" at bounding box center [448, 356] width 118 height 13
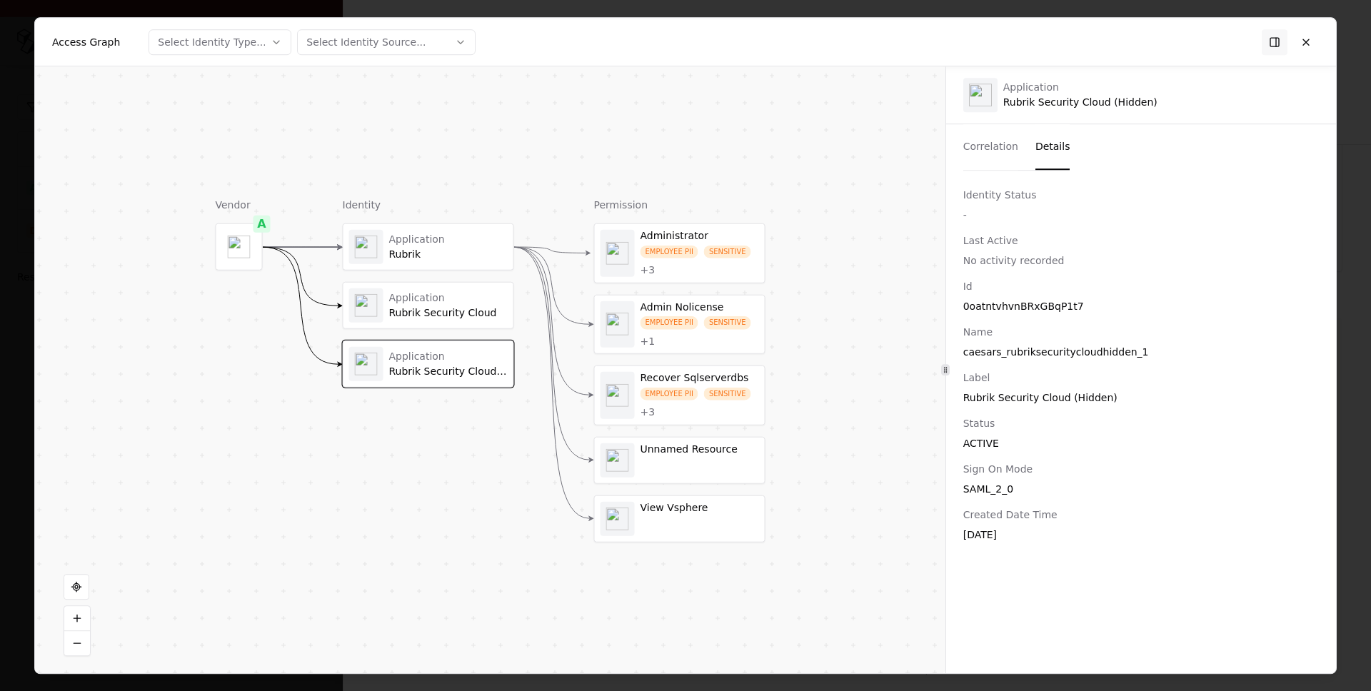
click at [1039, 144] on button "Details" at bounding box center [1052, 147] width 35 height 46
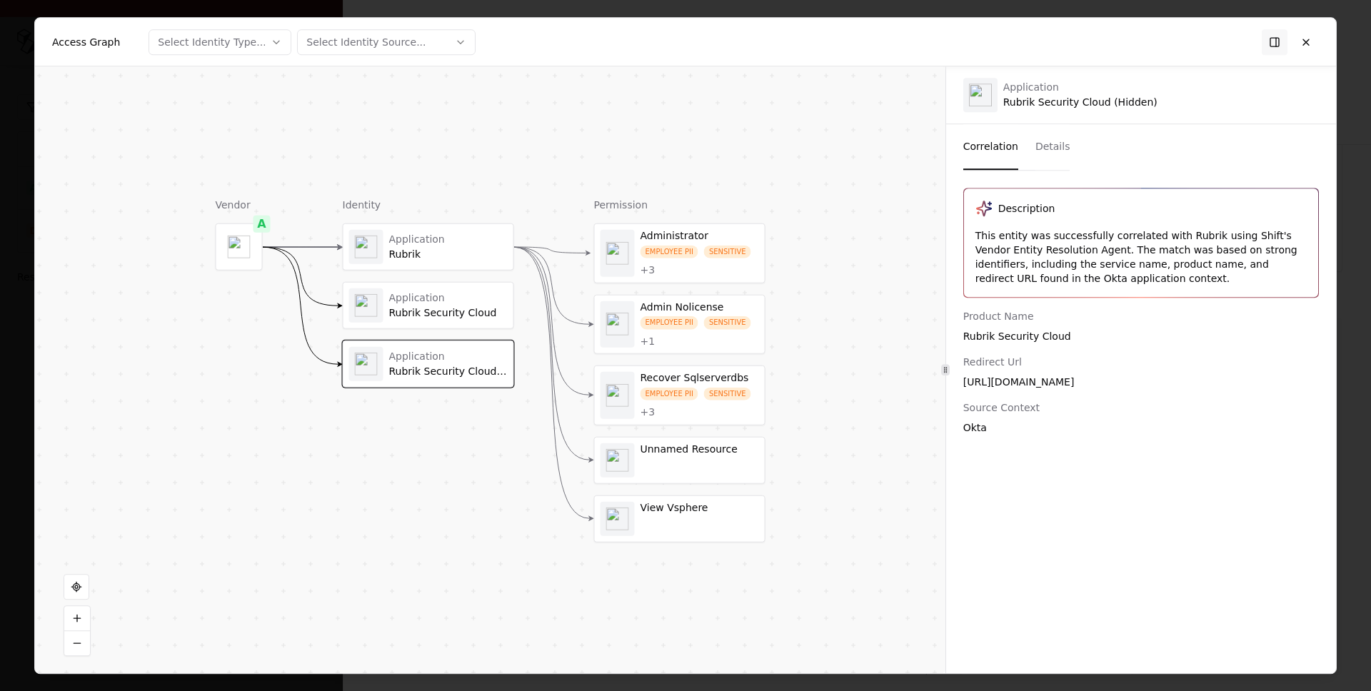
click at [981, 150] on button "Correlation" at bounding box center [990, 147] width 55 height 46
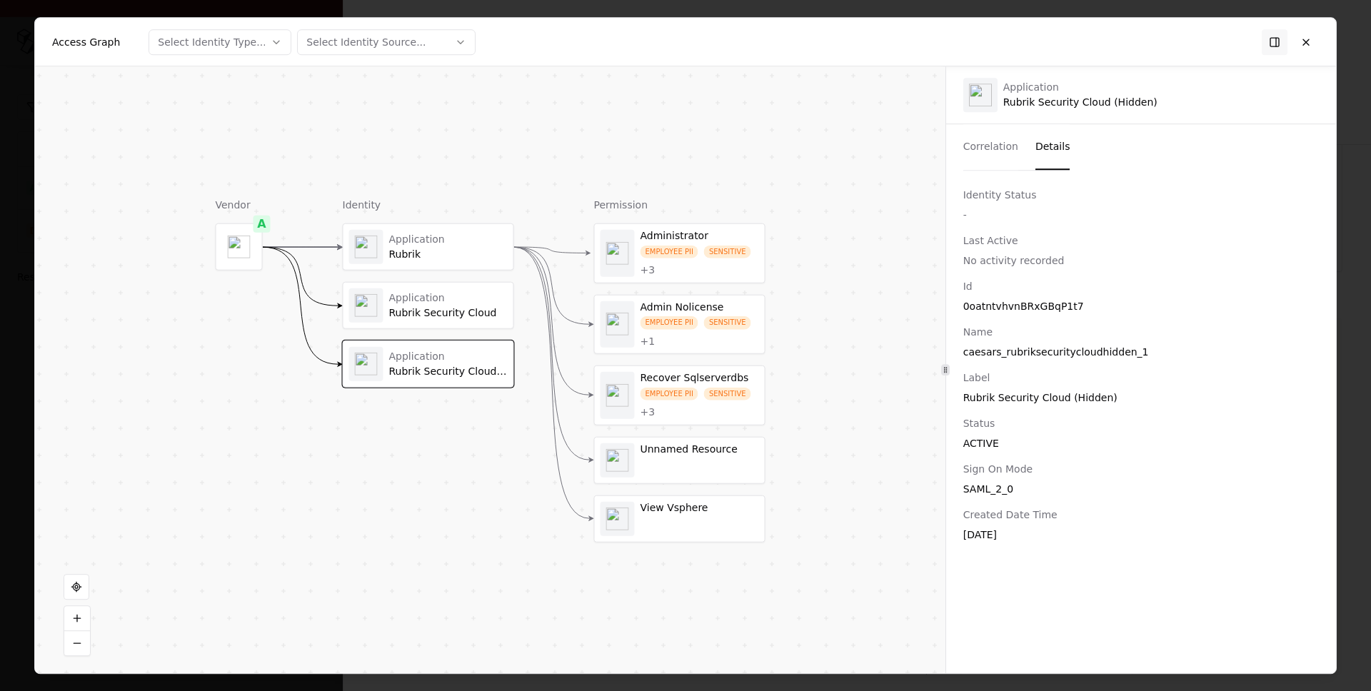
click at [1044, 146] on button "Details" at bounding box center [1052, 147] width 35 height 46
drag, startPoint x: 1016, startPoint y: 440, endPoint x: 960, endPoint y: 426, distance: 57.5
click at [960, 426] on div "Id 0oatntvhvnBRxGBqP1t7 Name caesars_rubriksecuritycloudhidden_1 Label Rubrik S…" at bounding box center [1141, 410] width 390 height 263
drag, startPoint x: 1050, startPoint y: 181, endPoint x: 948, endPoint y: 193, distance: 102.8
click at [948, 193] on div "Application Rubrik Security Cloud (Hidden) Correlation Details Identity Status …" at bounding box center [1141, 369] width 390 height 607
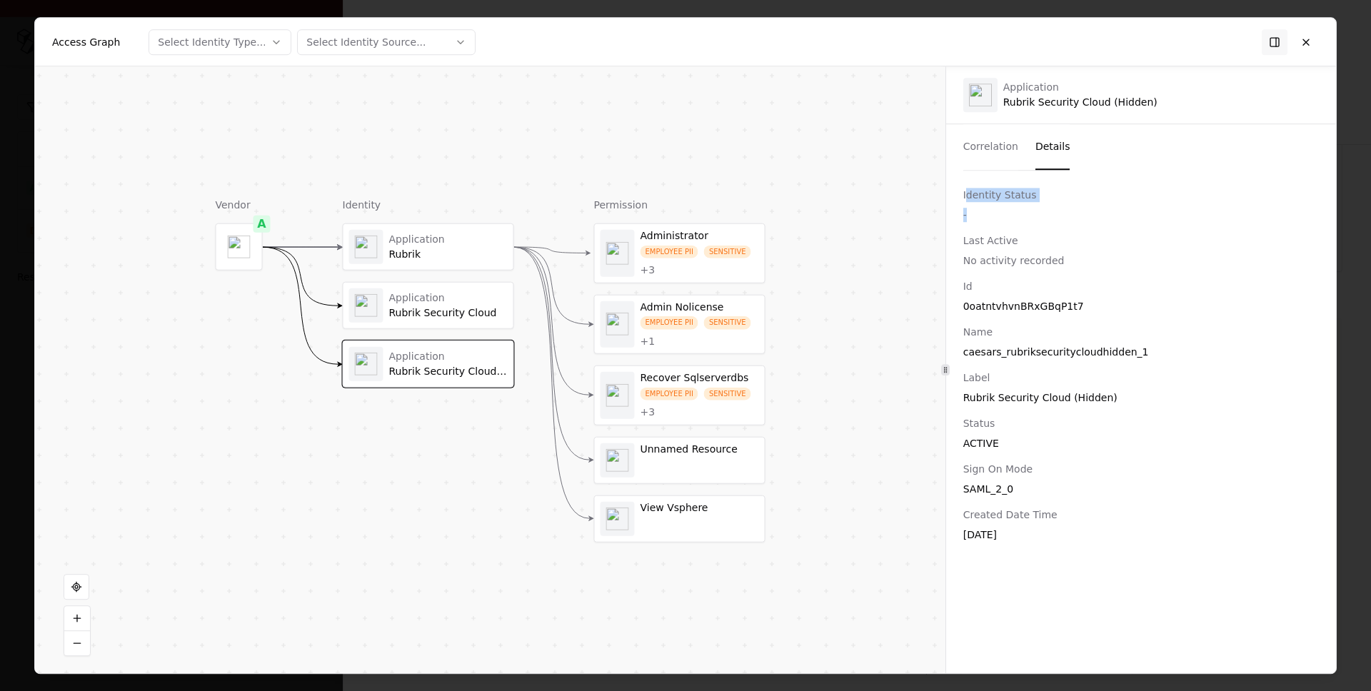
drag, startPoint x: 964, startPoint y: 193, endPoint x: 1057, endPoint y: 213, distance: 94.8
click at [1057, 213] on div "Identity Status -" at bounding box center [1140, 205] width 355 height 34
click at [1075, 411] on div "Id 0oatntvhvnBRxGBqP1t7 Name caesars_rubriksecuritycloudhidden_1 Label Rubrik S…" at bounding box center [1141, 410] width 390 height 263
click at [1307, 46] on button at bounding box center [1306, 42] width 26 height 26
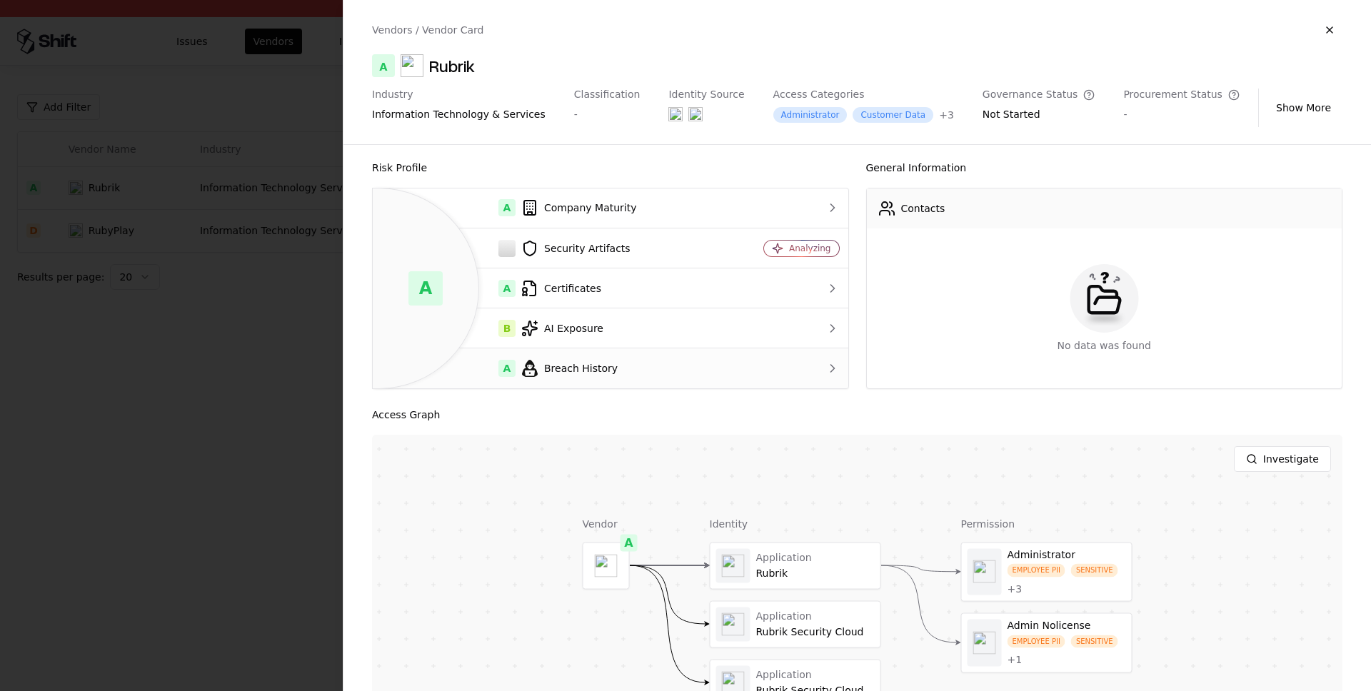
scroll to position [0, 0]
click at [1295, 101] on button "Show More" at bounding box center [1303, 108] width 78 height 26
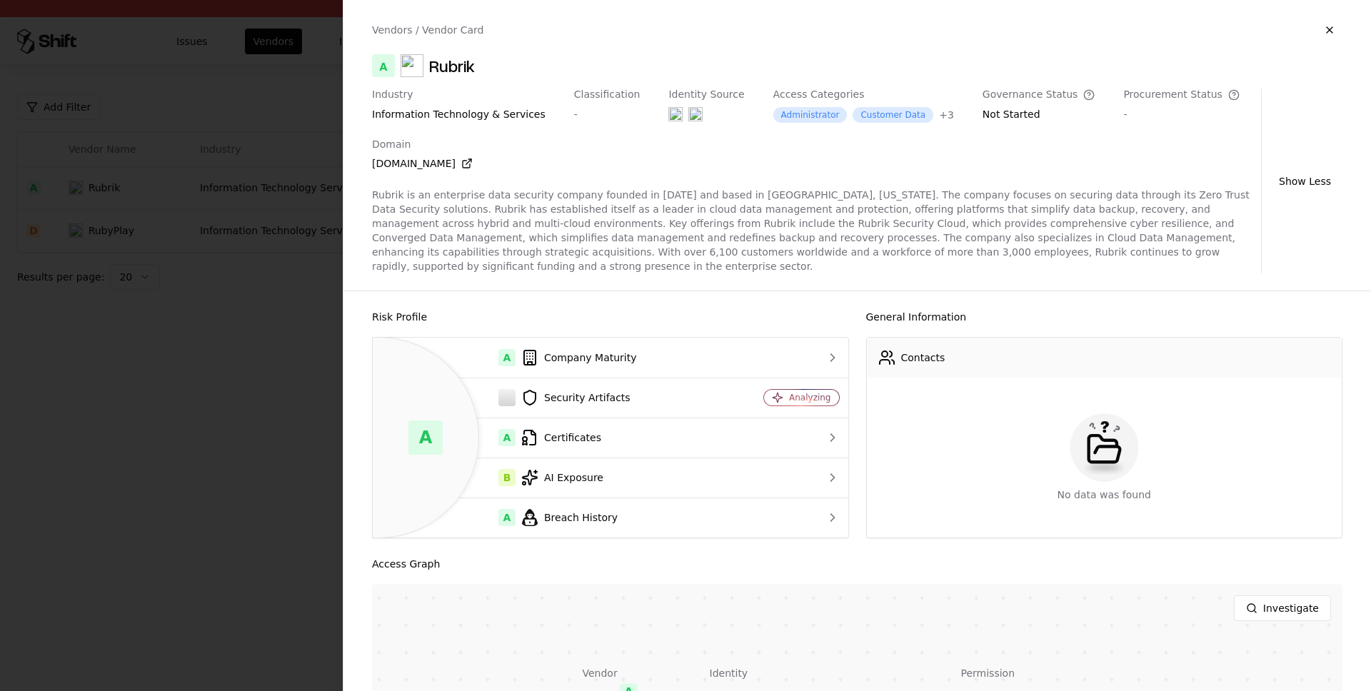
click at [317, 334] on div at bounding box center [685, 345] width 1371 height 691
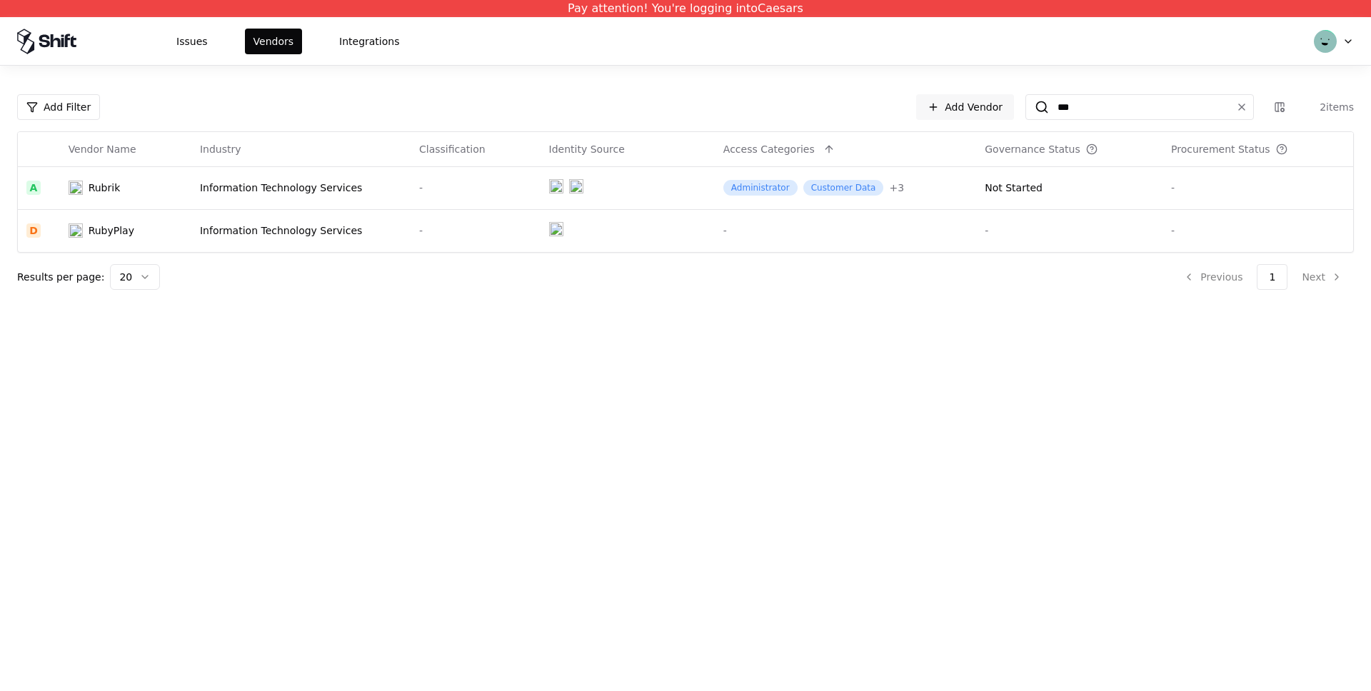
click at [249, 192] on div "Information Technology Services" at bounding box center [301, 188] width 202 height 14
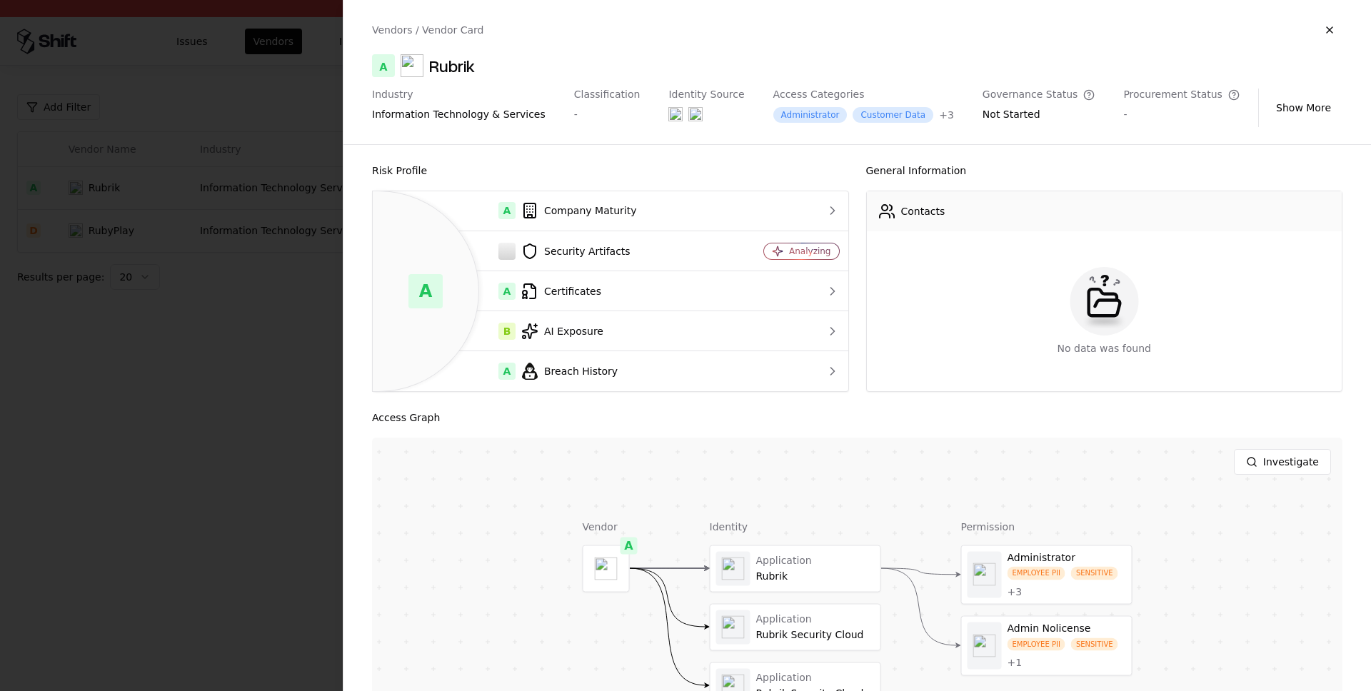
scroll to position [120, 0]
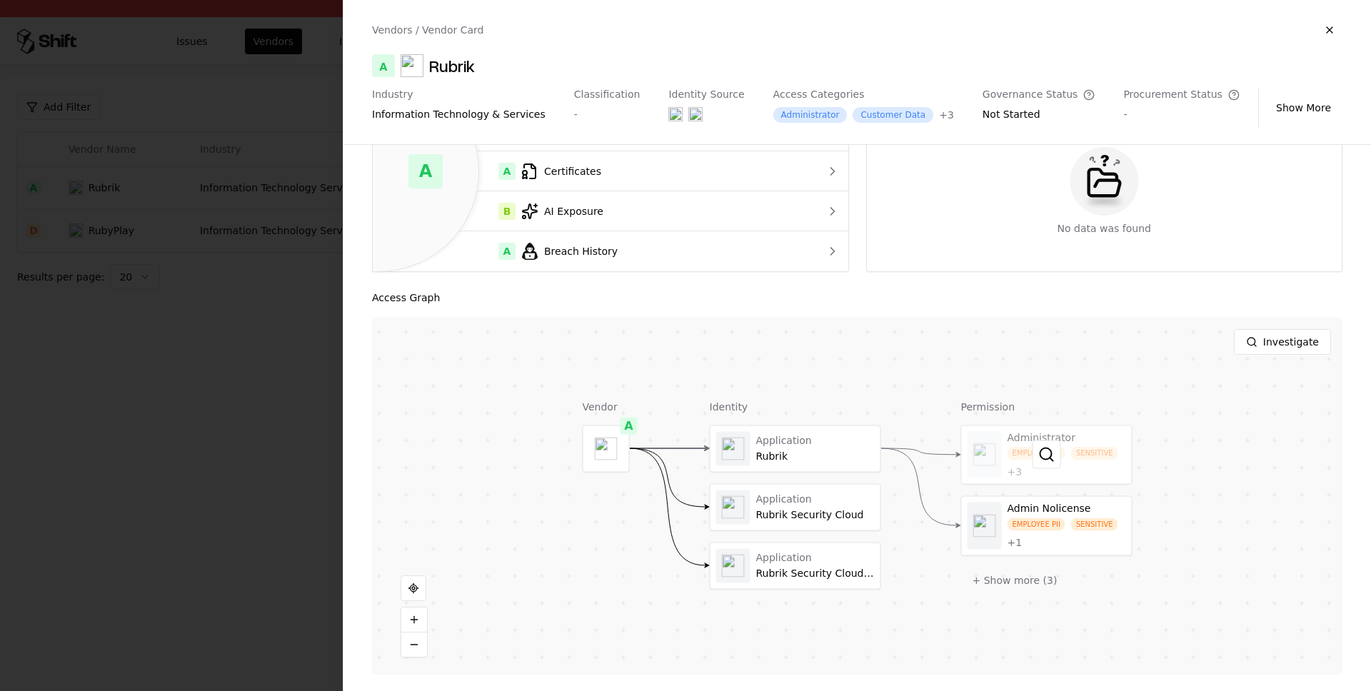
click at [1018, 443] on div at bounding box center [1047, 454] width 170 height 59
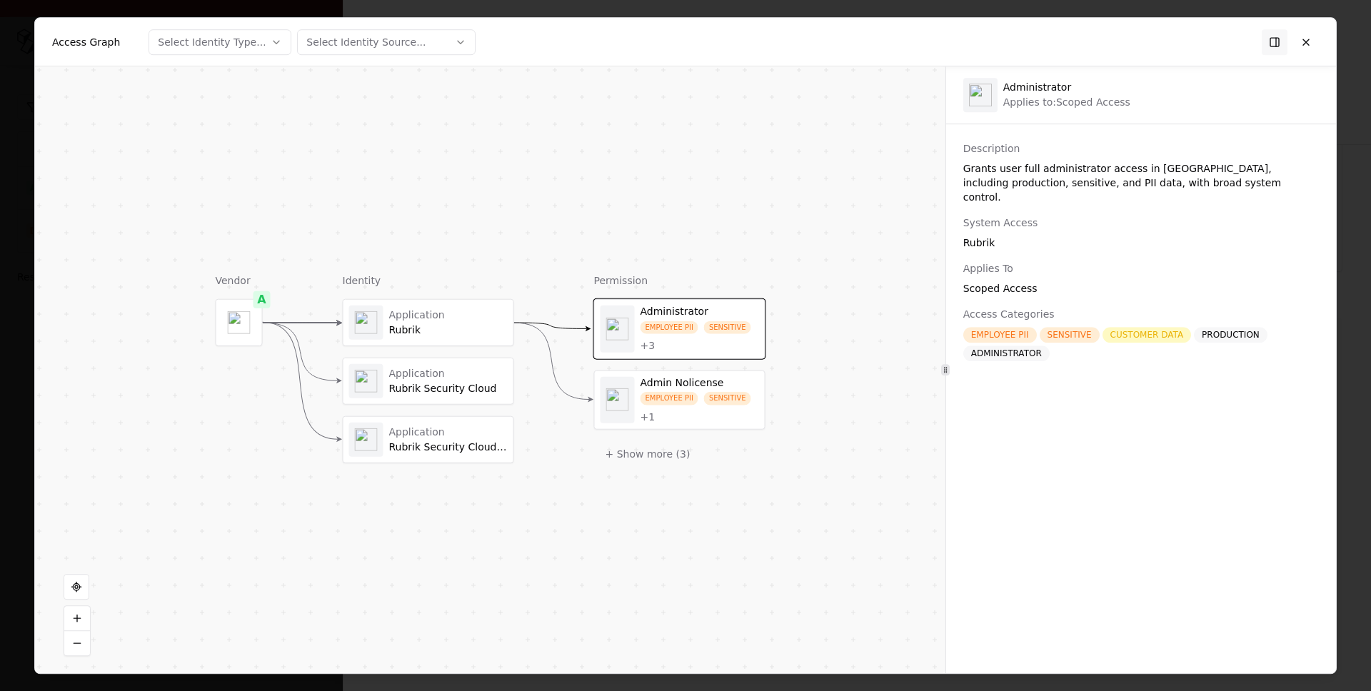
click at [459, 323] on div "Application Rubrik" at bounding box center [448, 322] width 118 height 28
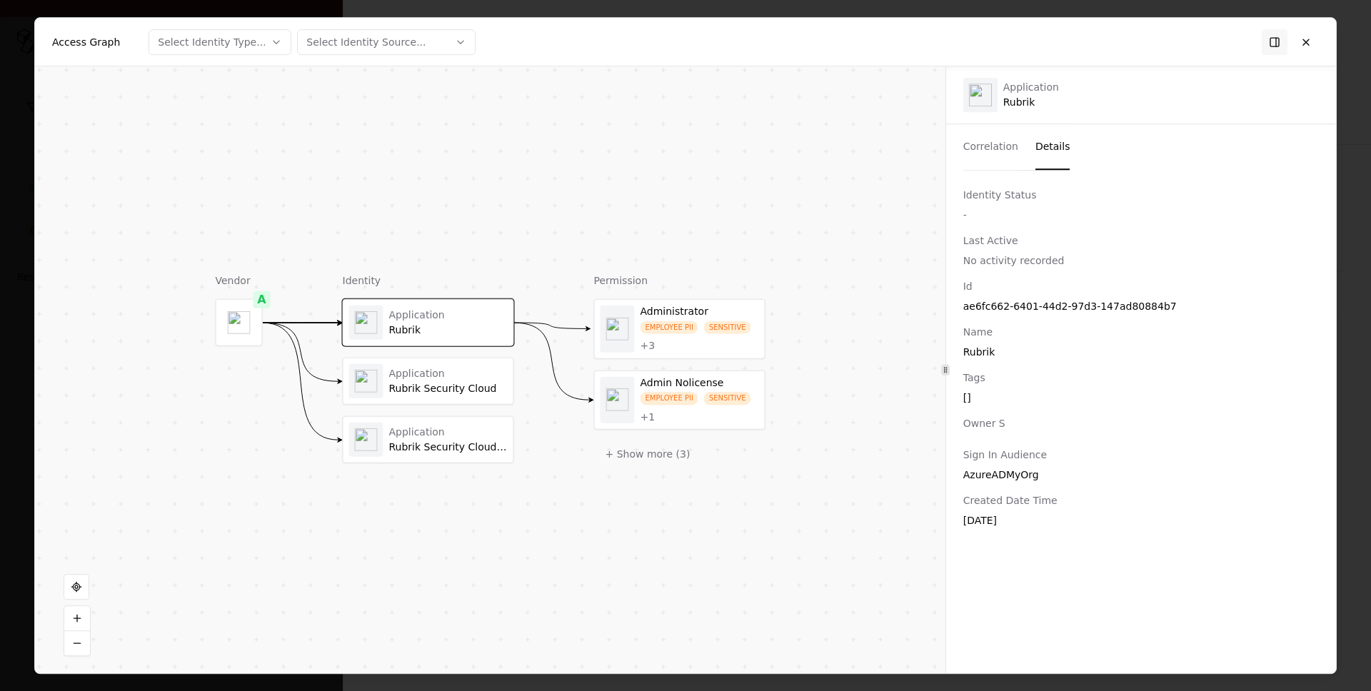
click at [1050, 140] on button "Details" at bounding box center [1052, 147] width 35 height 46
click at [946, 509] on div at bounding box center [945, 369] width 1 height 607
drag, startPoint x: 1062, startPoint y: 525, endPoint x: 1065, endPoint y: 560, distance: 34.4
click at [1065, 560] on div "Identity Status - Last Active No activity recorded Id ae6fc662-6401-44d2-97d3-1…" at bounding box center [1141, 422] width 390 height 468
click at [1022, 283] on div "Id" at bounding box center [1140, 286] width 355 height 14
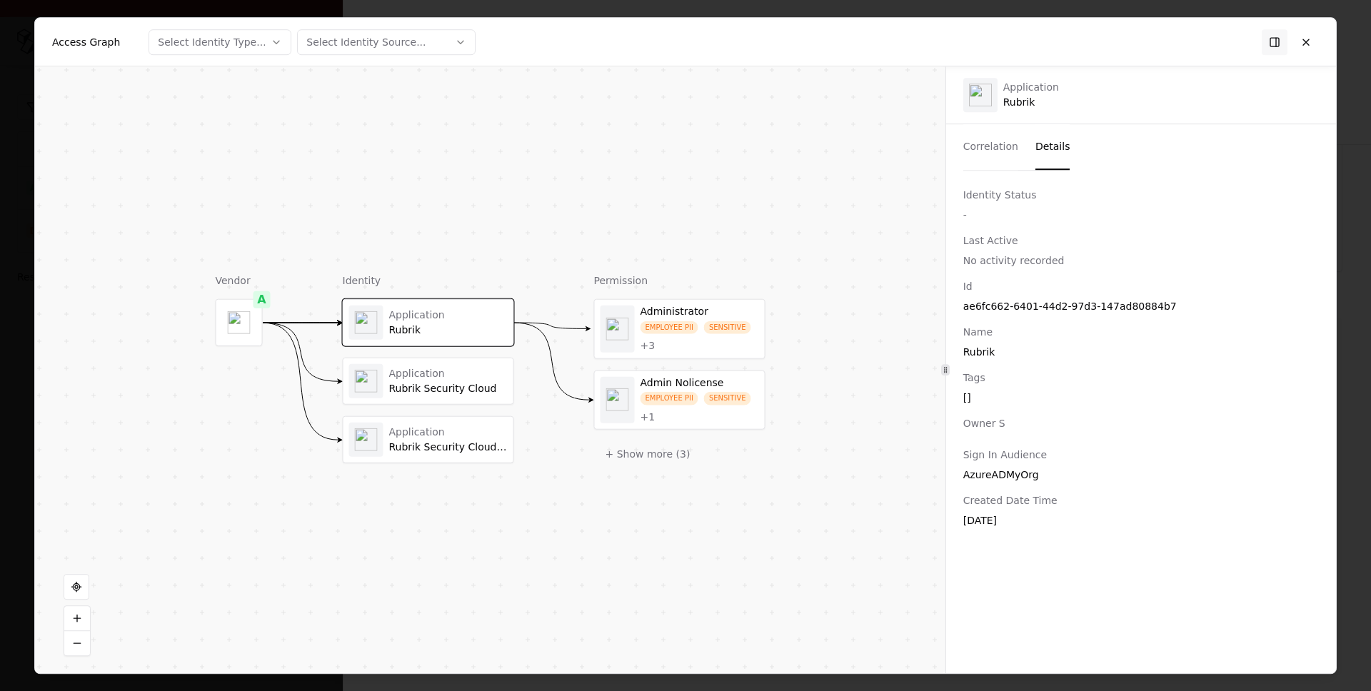
click at [1015, 301] on div "ae6fc662-6401-44d2-97d3-147ad80884b7" at bounding box center [1140, 306] width 355 height 14
copy div "ae6fc662-6401-44d2-97d3-147ad80884b7"
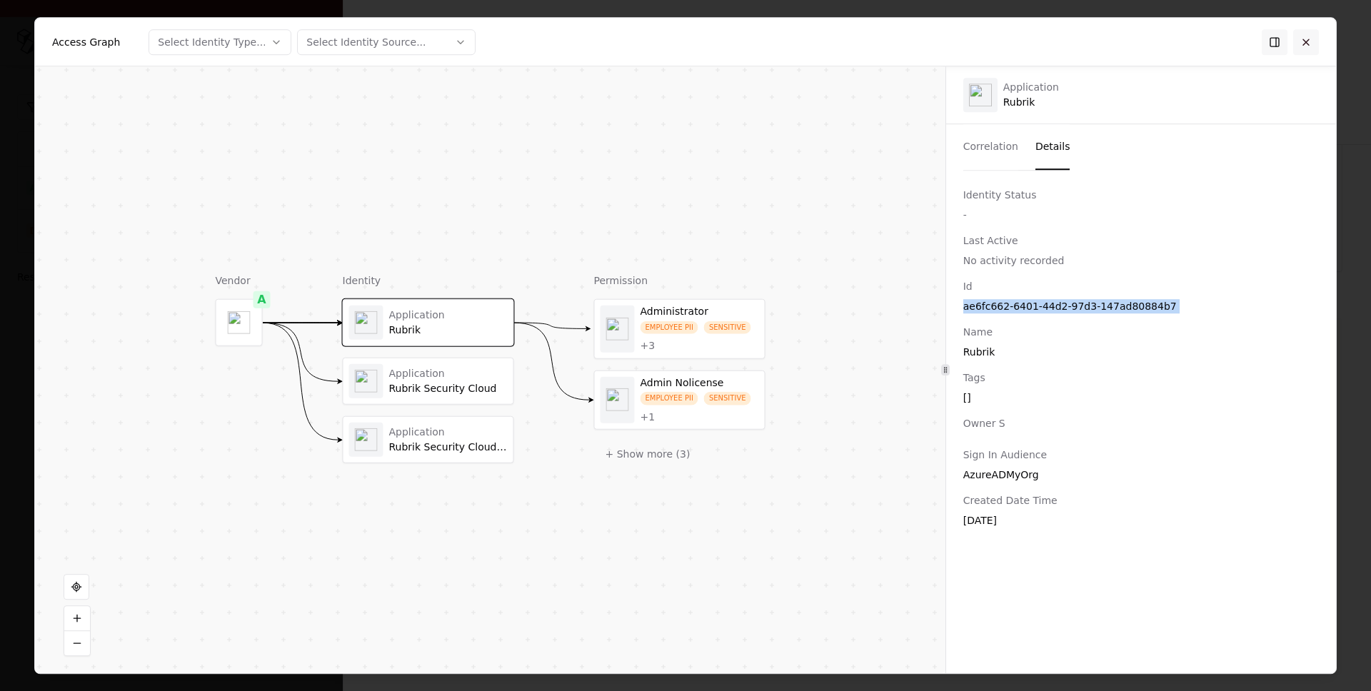
click at [1304, 42] on button at bounding box center [1306, 42] width 26 height 26
click at [1304, 42] on div "Access Graph Select Identity Type... Select Identity Source..." at bounding box center [685, 42] width 1301 height 49
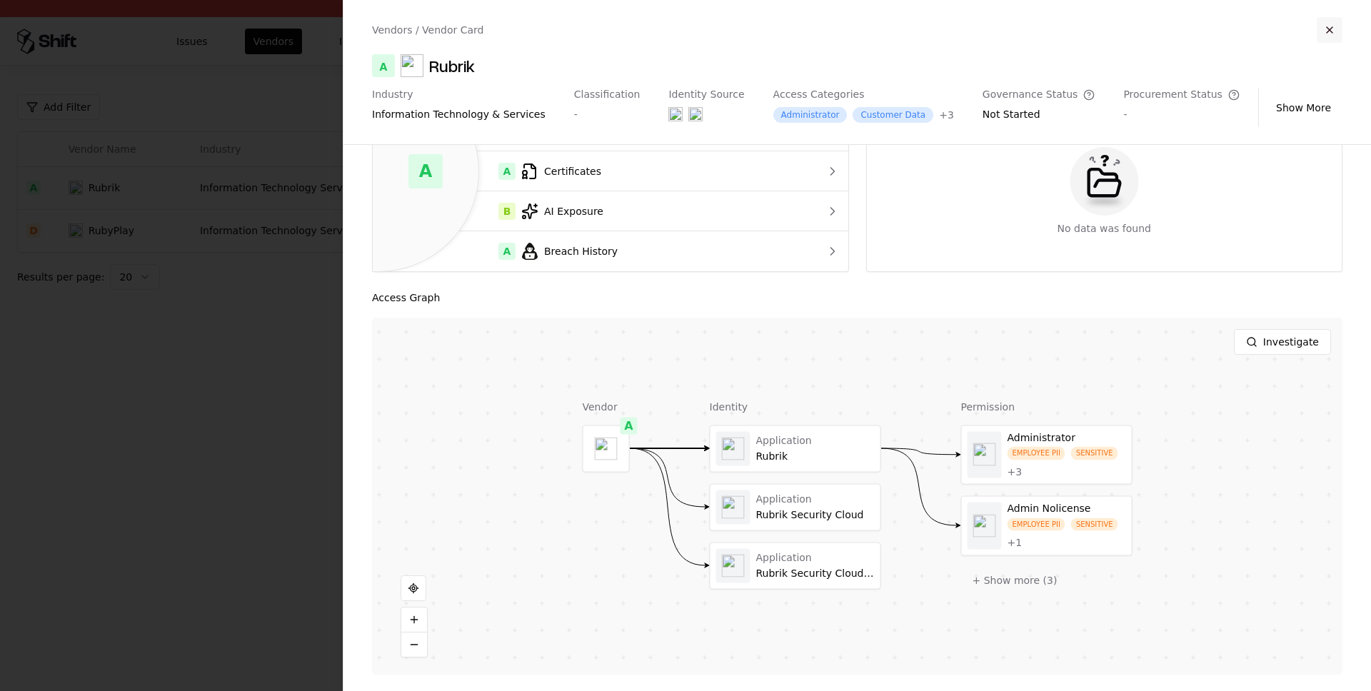
click at [1326, 31] on button "button" at bounding box center [1329, 30] width 26 height 26
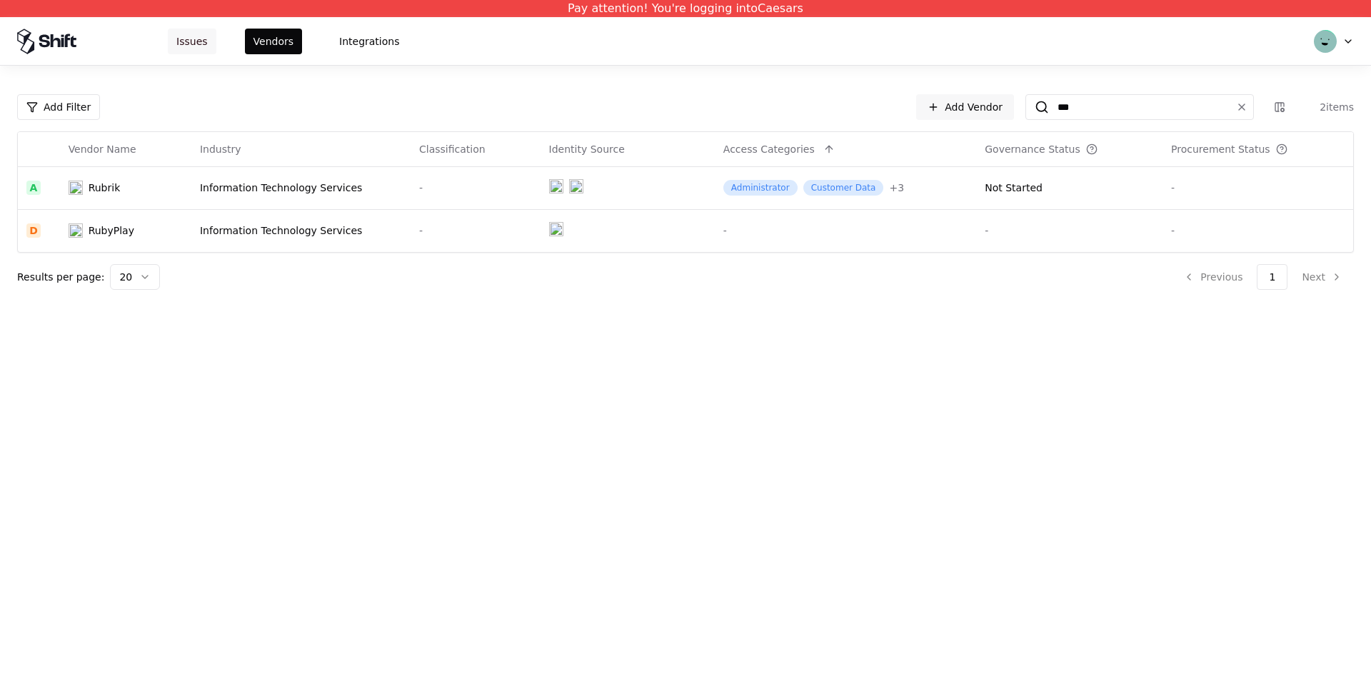
click at [173, 39] on button "Issues" at bounding box center [192, 42] width 49 height 26
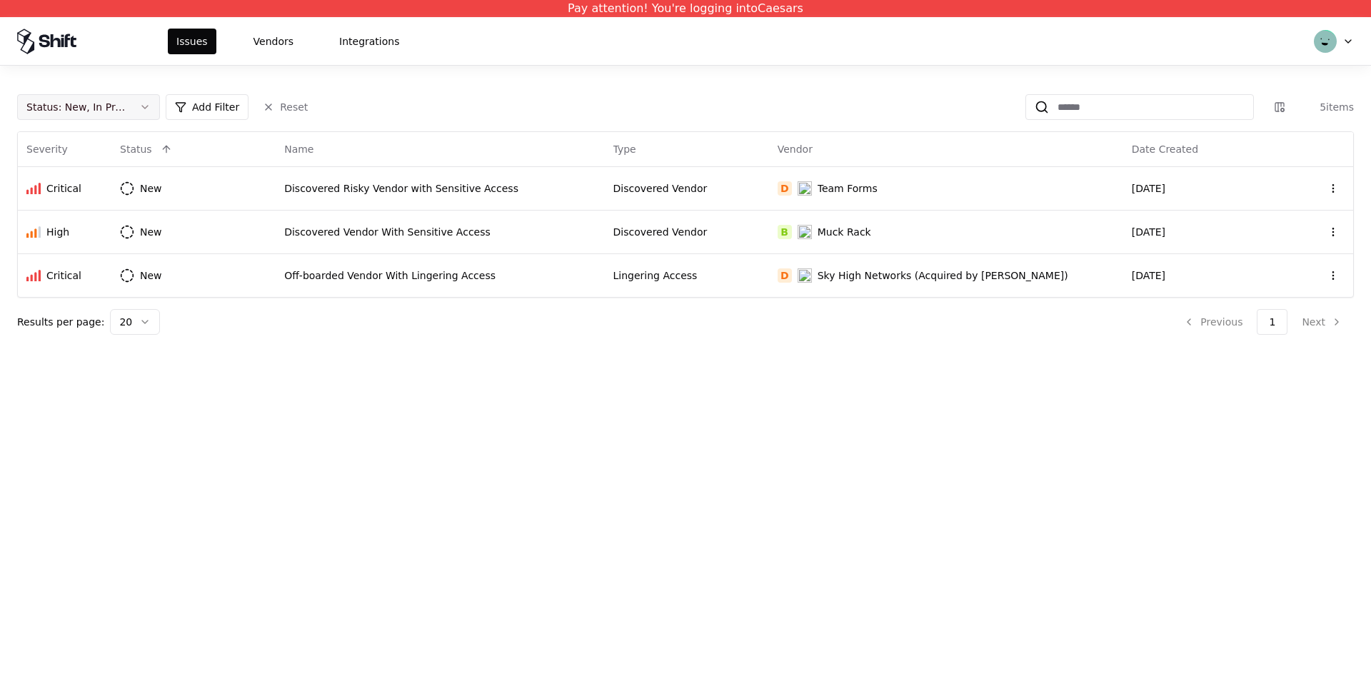
click at [140, 105] on button "Status : New, In Progress" at bounding box center [88, 107] width 143 height 26
click at [64, 236] on div "Draft" at bounding box center [89, 247] width 136 height 29
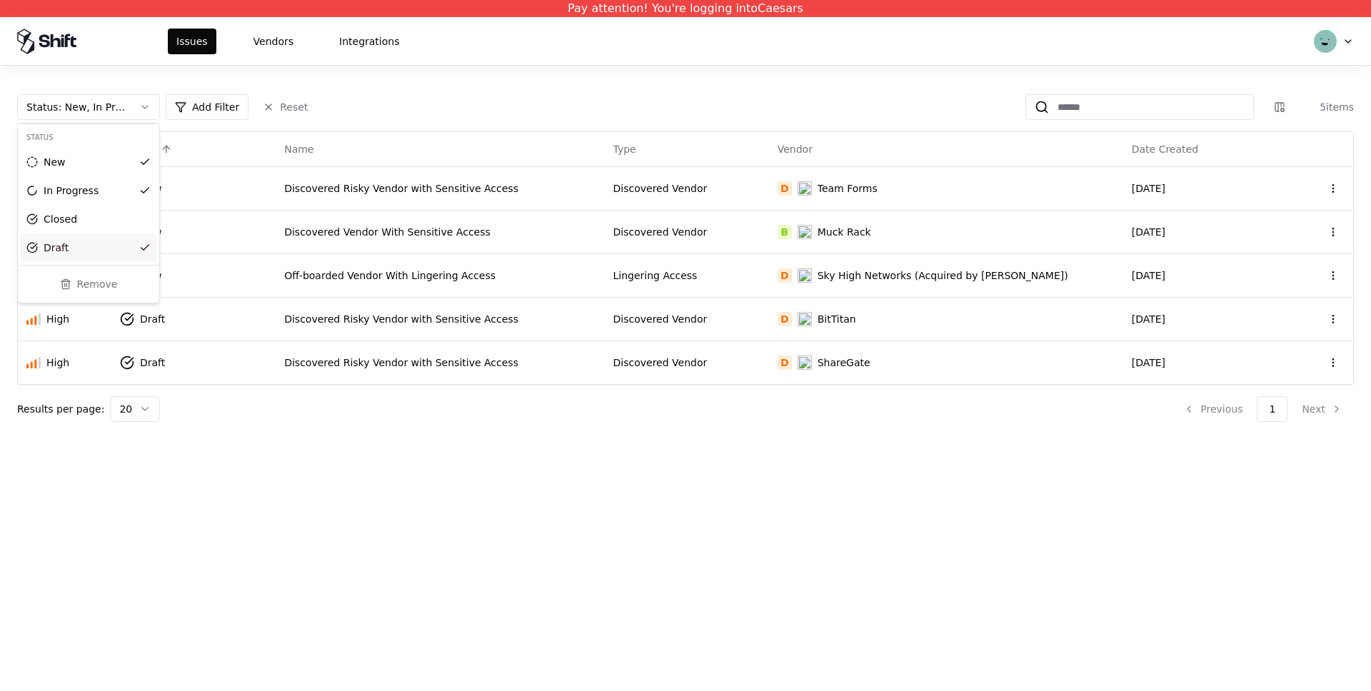
click at [597, 393] on html "Pay attention! You're logging into Caesars Issues Vendors Integrations Status :…" at bounding box center [685, 345] width 1371 height 691
click at [271, 36] on button "Vendors" at bounding box center [273, 42] width 57 height 26
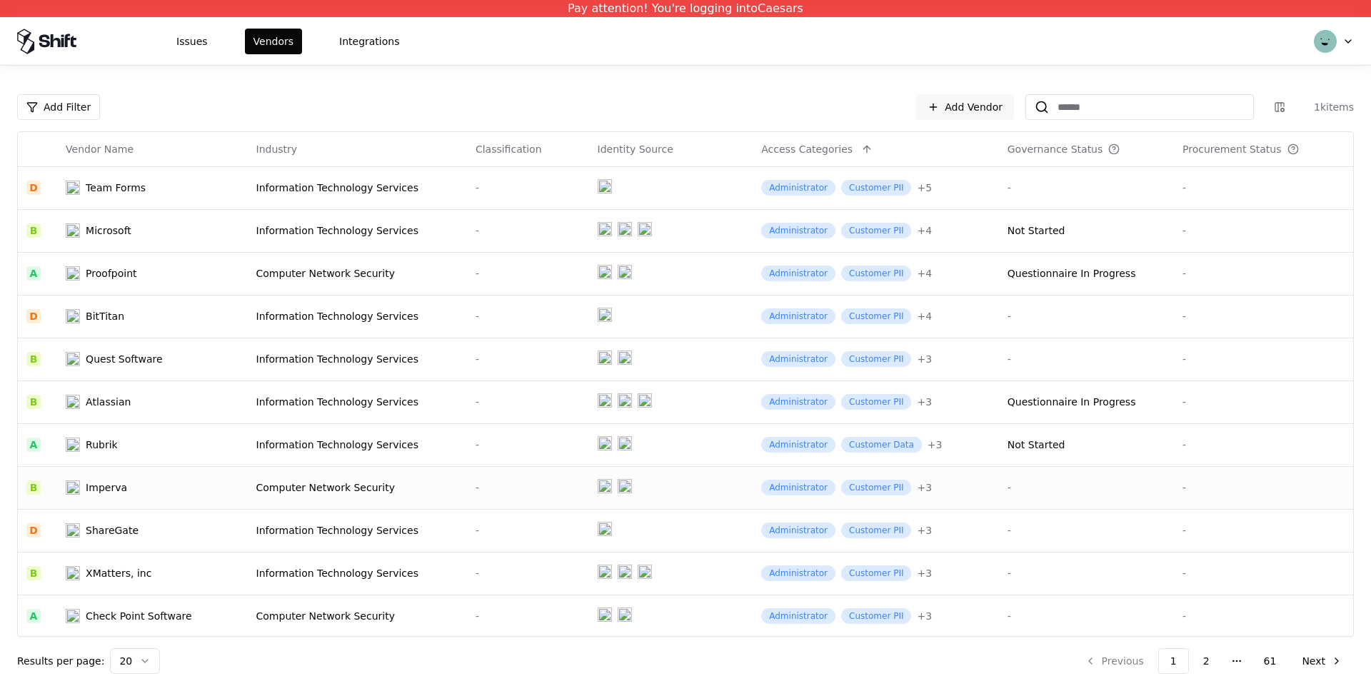
click at [1146, 467] on td "-" at bounding box center [1086, 487] width 175 height 43
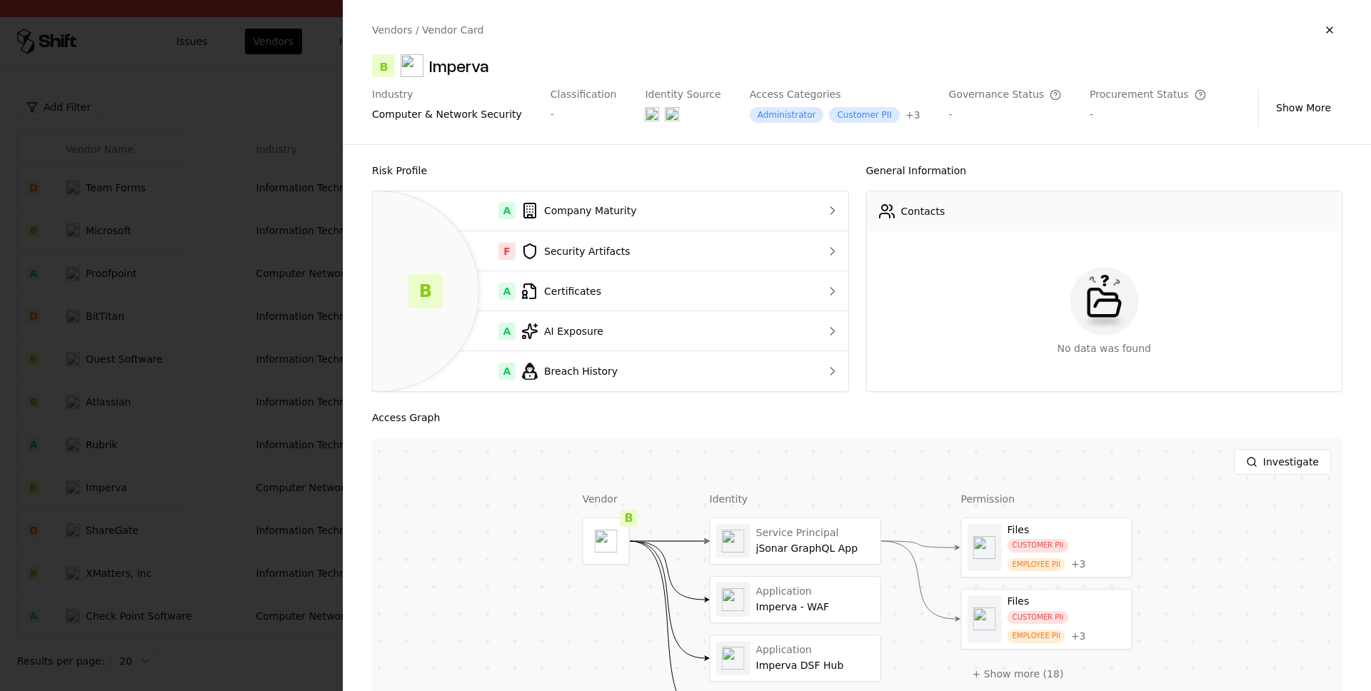
click at [231, 495] on div at bounding box center [685, 345] width 1371 height 691
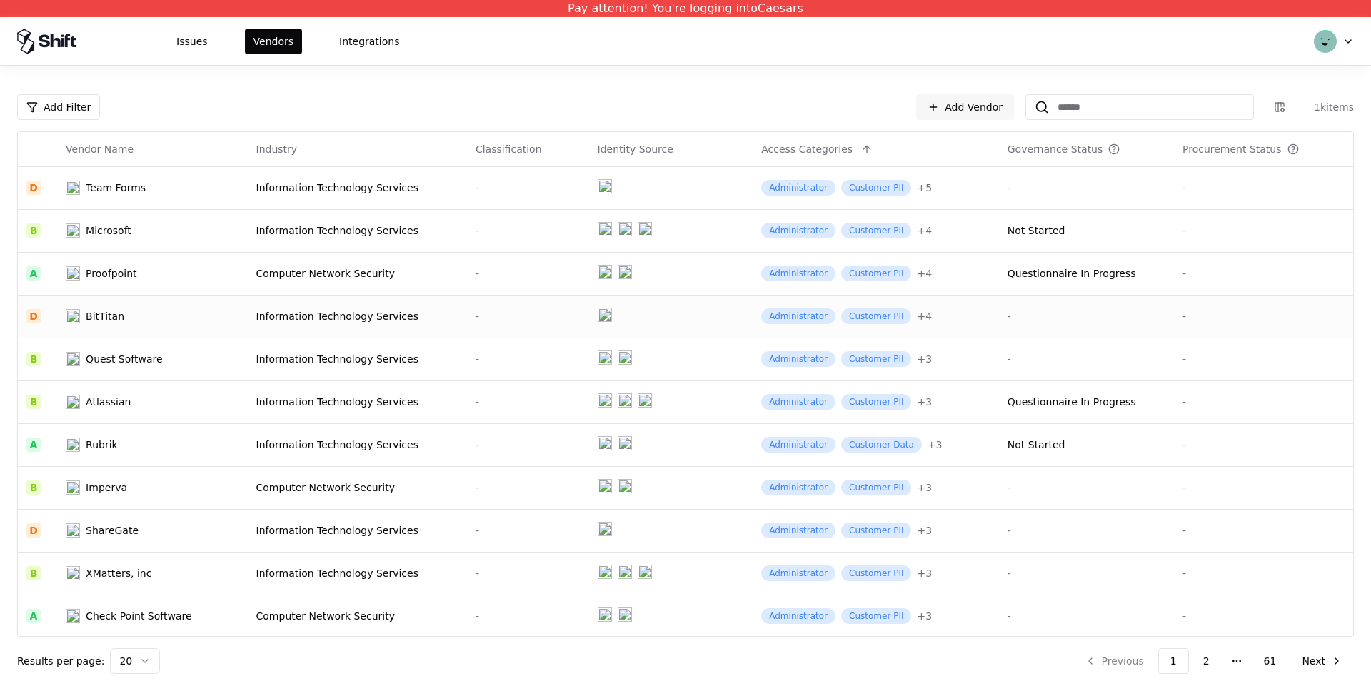
click at [314, 312] on div "Information Technology Services" at bounding box center [357, 316] width 202 height 14
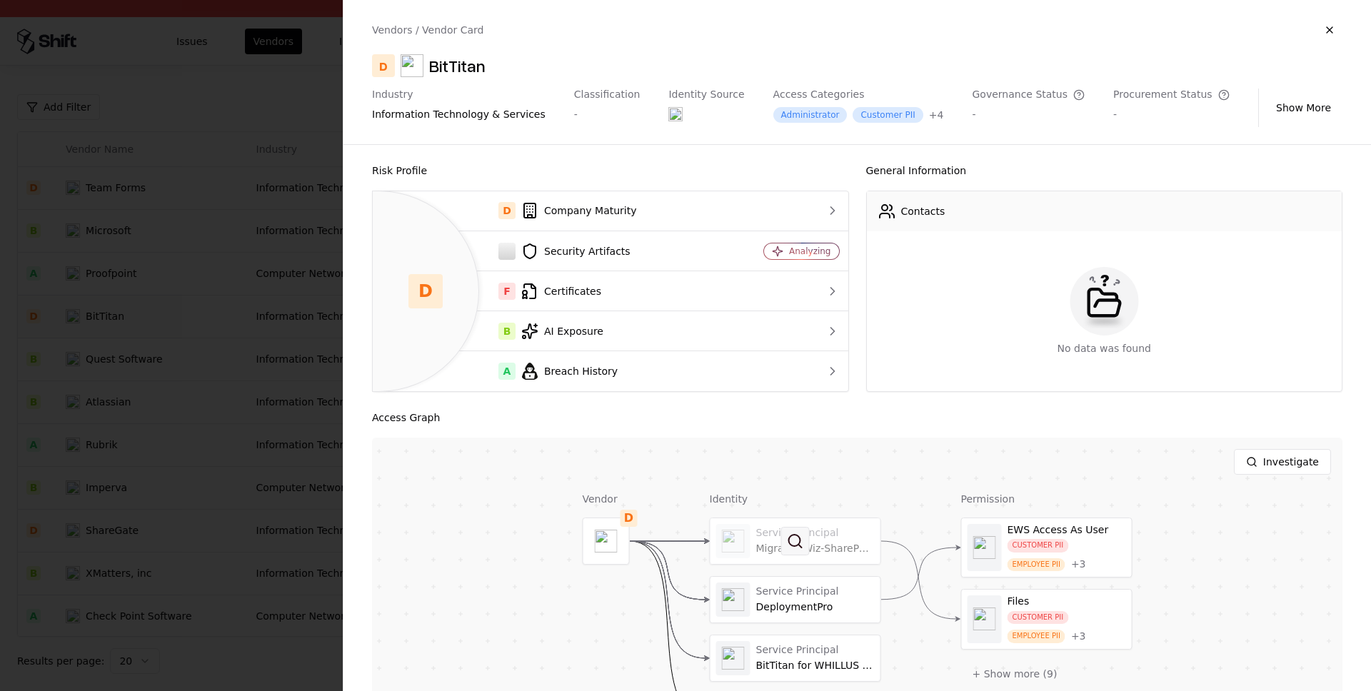
click at [794, 533] on button at bounding box center [795, 541] width 29 height 29
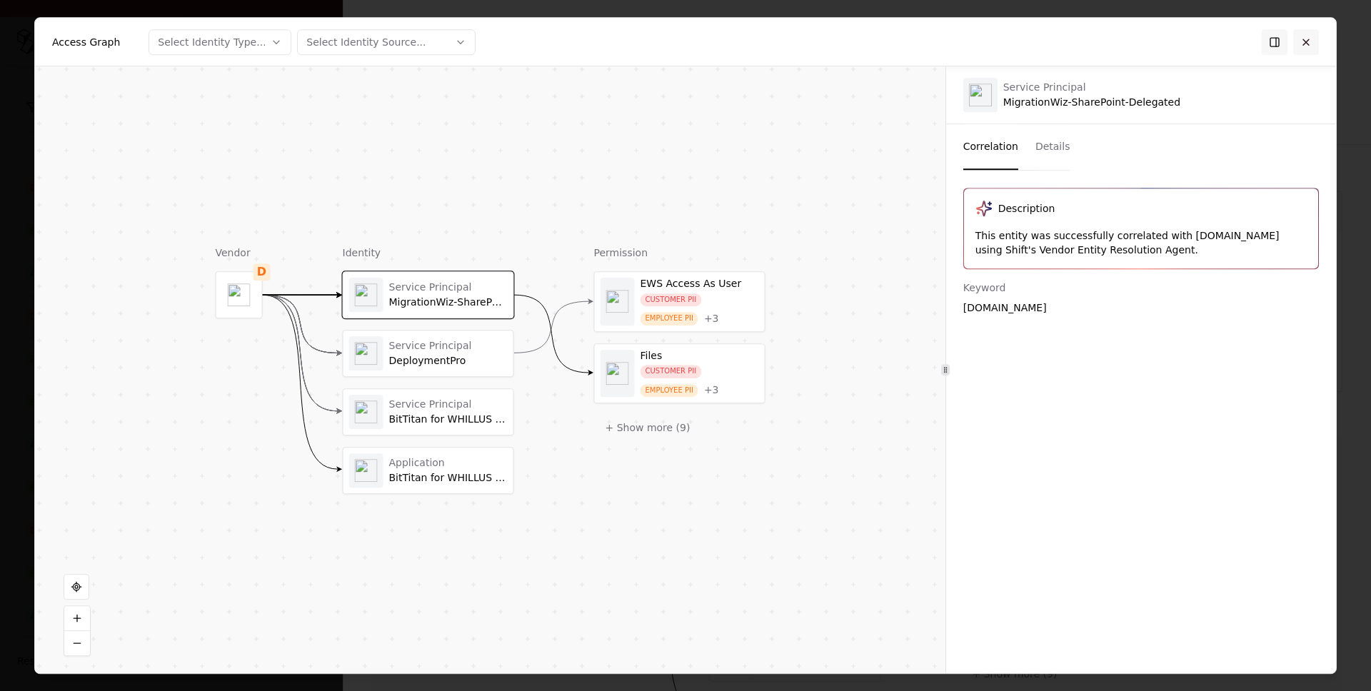
click at [1318, 40] on button at bounding box center [1306, 42] width 26 height 26
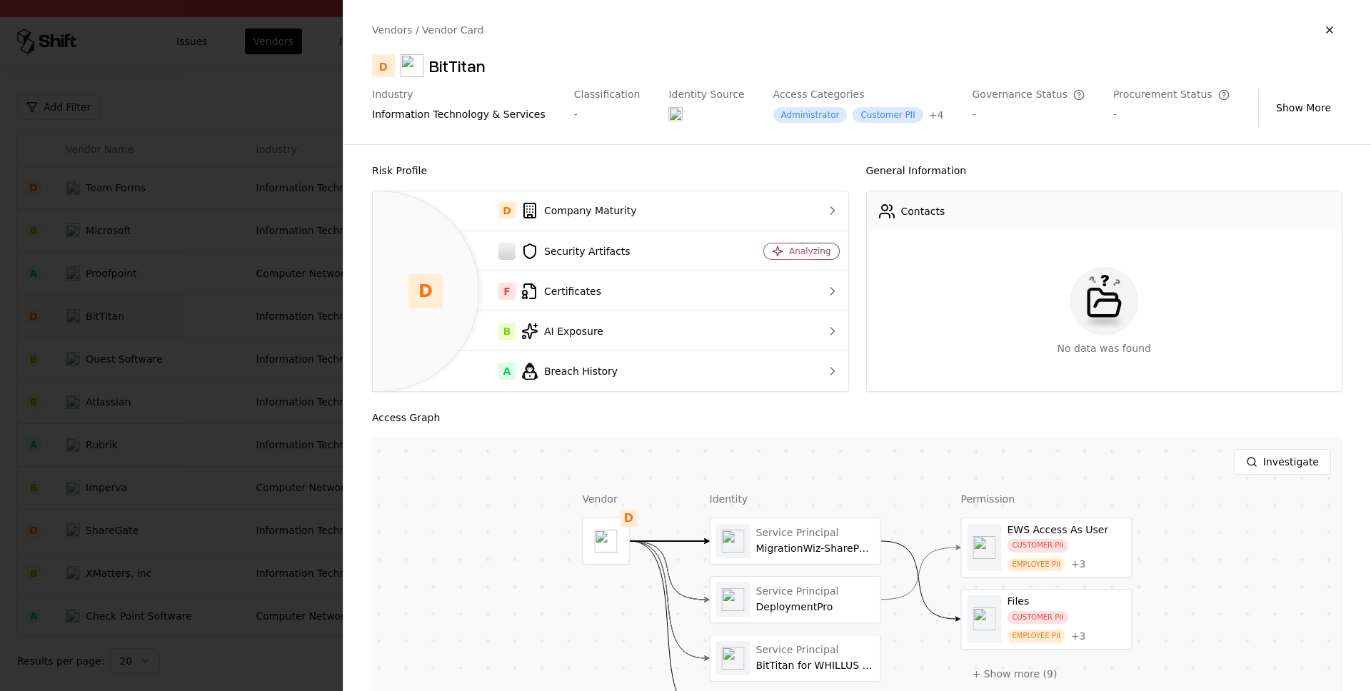
click at [97, 360] on div at bounding box center [685, 345] width 1371 height 691
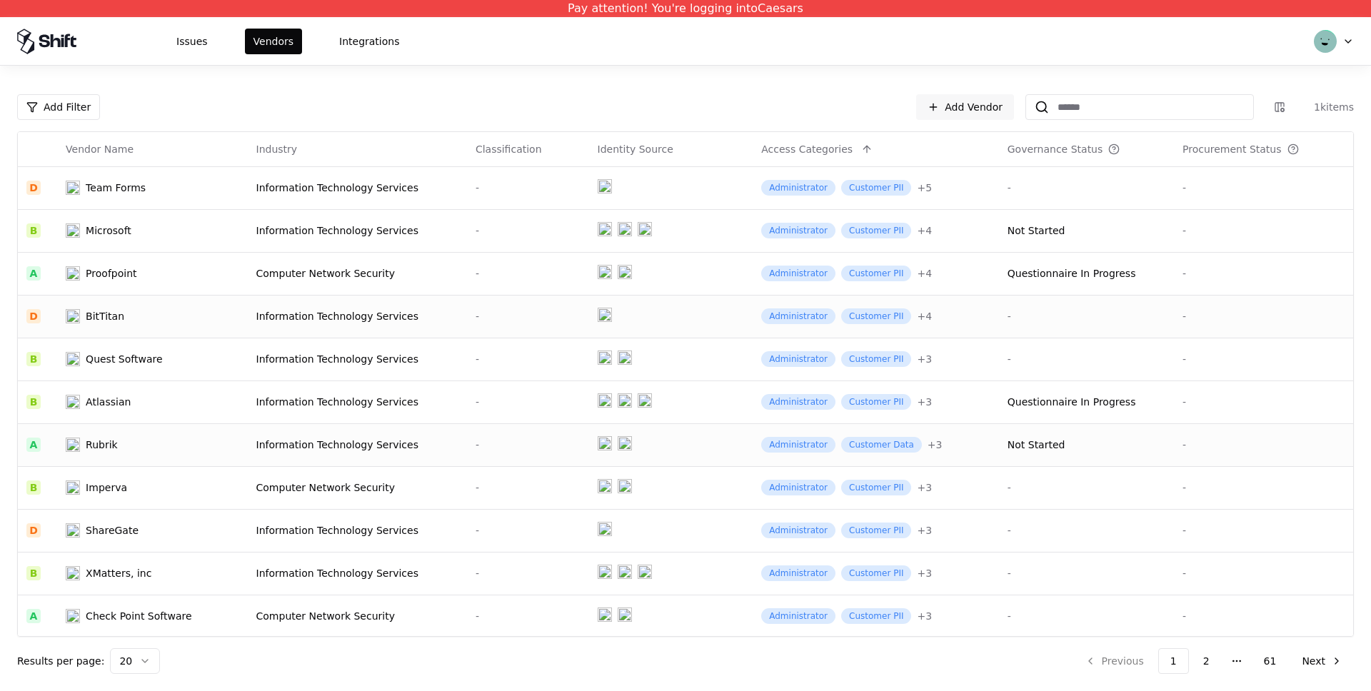
click at [291, 445] on div "Information Technology Services" at bounding box center [357, 445] width 202 height 14
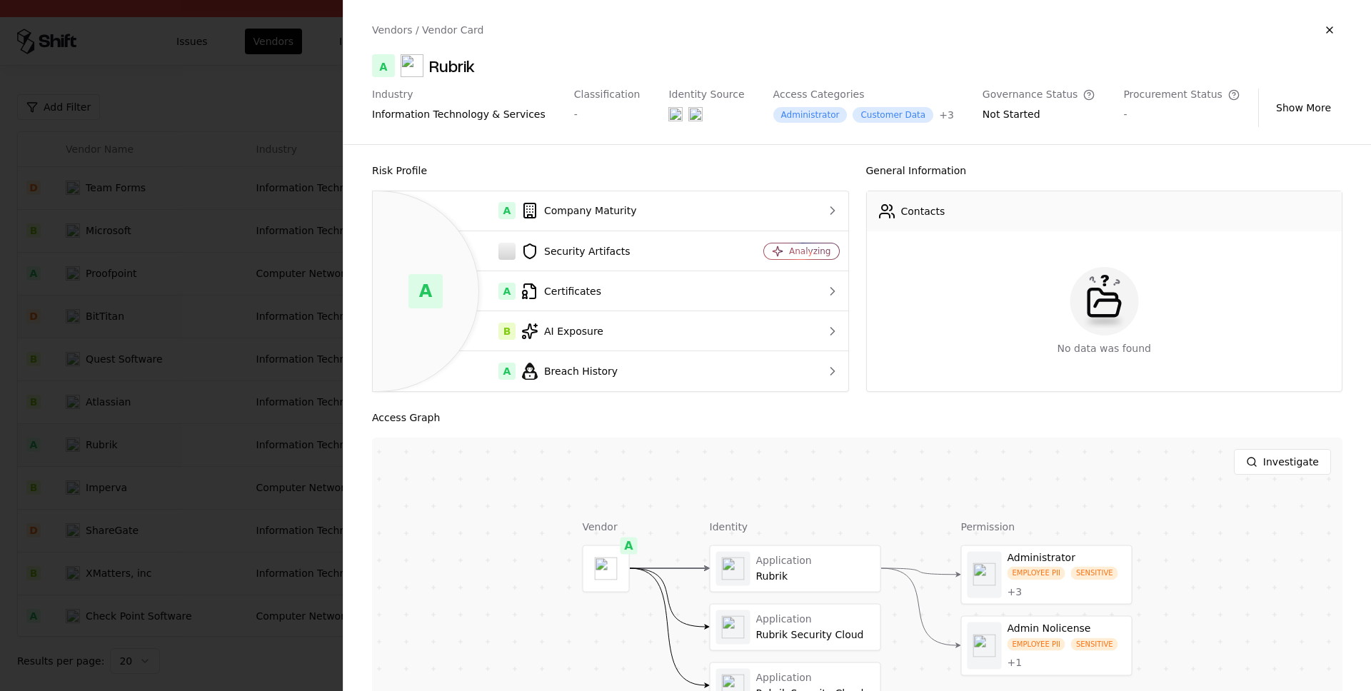
scroll to position [120, 0]
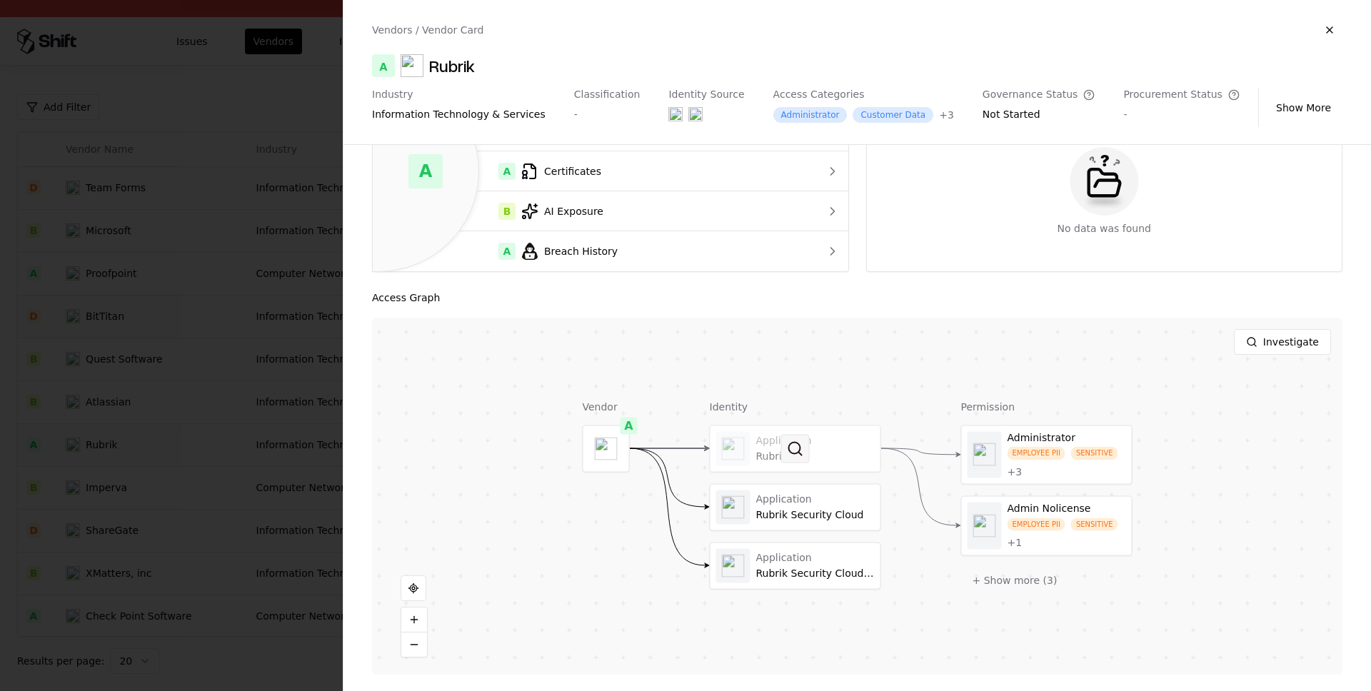
click at [801, 446] on button at bounding box center [795, 448] width 29 height 29
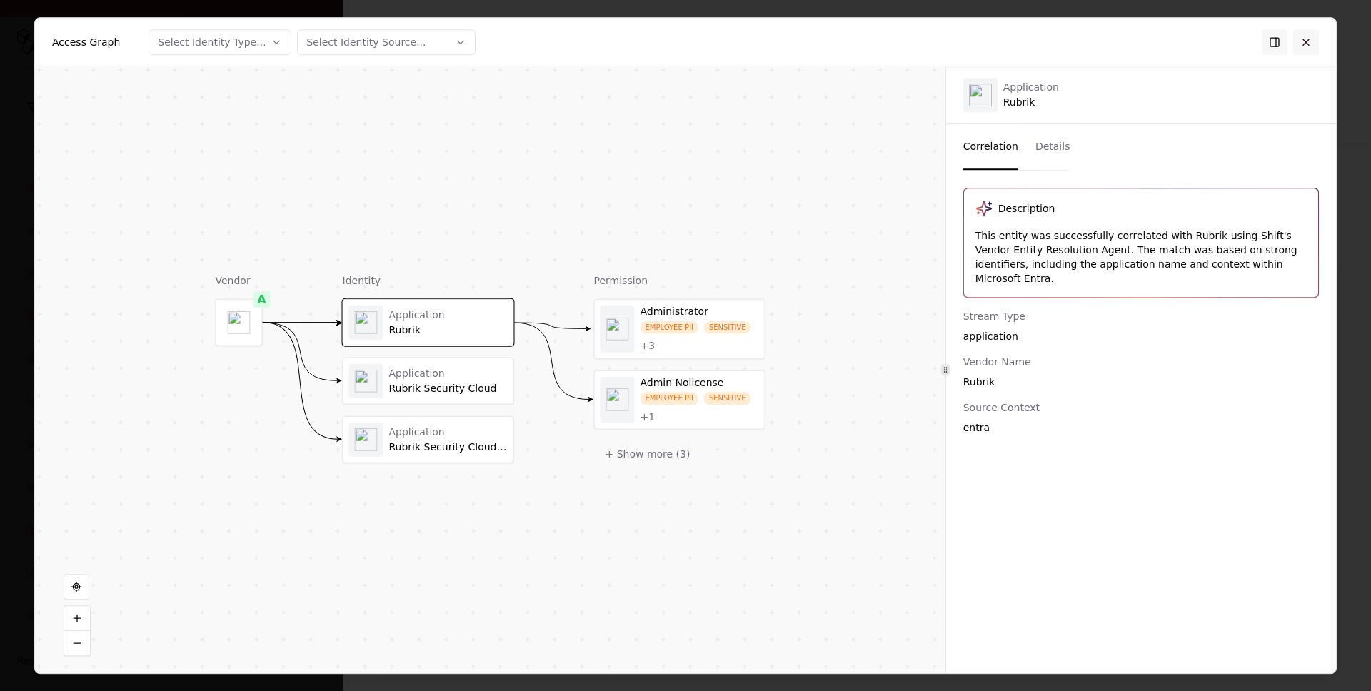
click at [1308, 39] on button at bounding box center [1306, 42] width 26 height 26
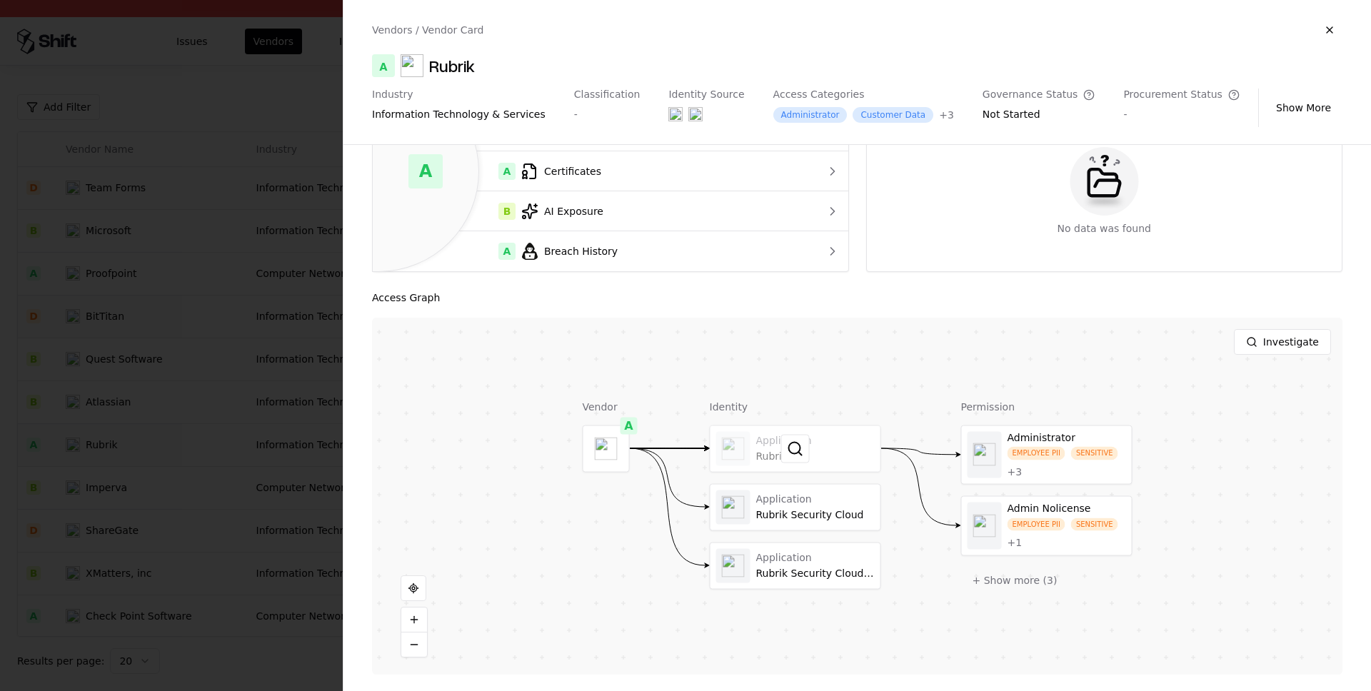
click at [814, 451] on div at bounding box center [795, 448] width 170 height 46
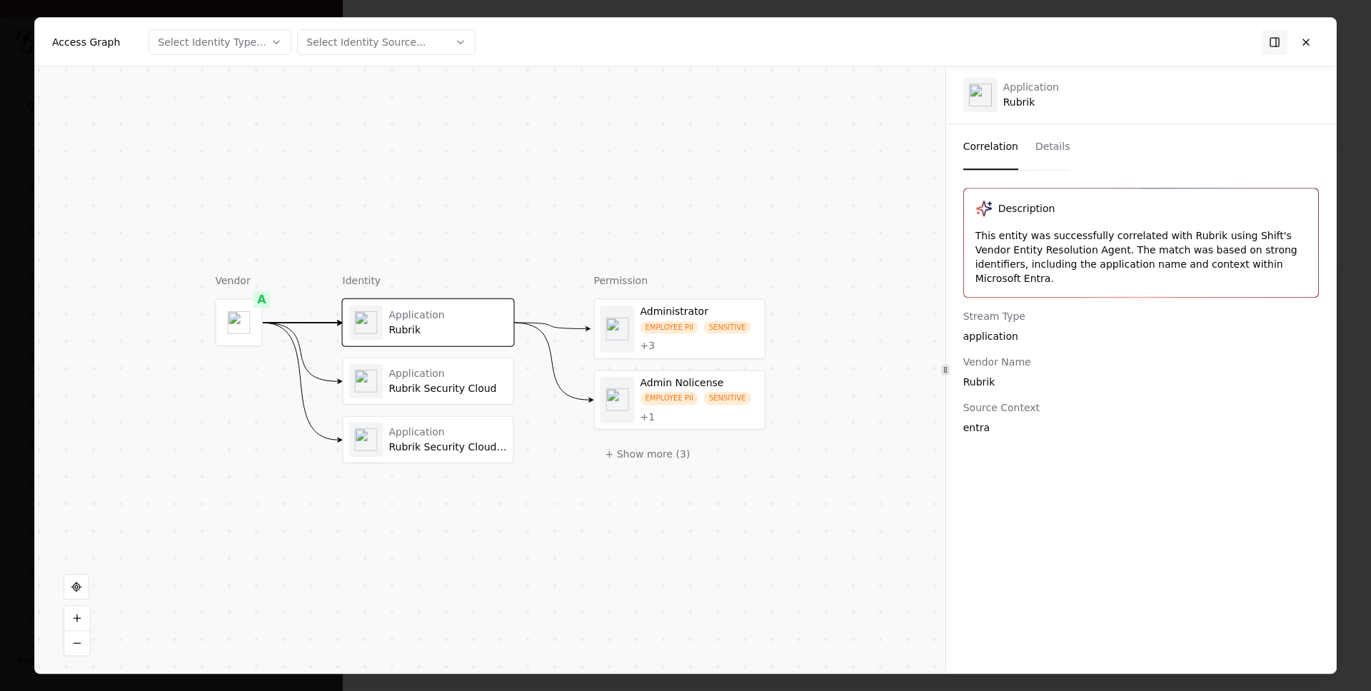
click at [1048, 139] on button "Details" at bounding box center [1052, 147] width 35 height 46
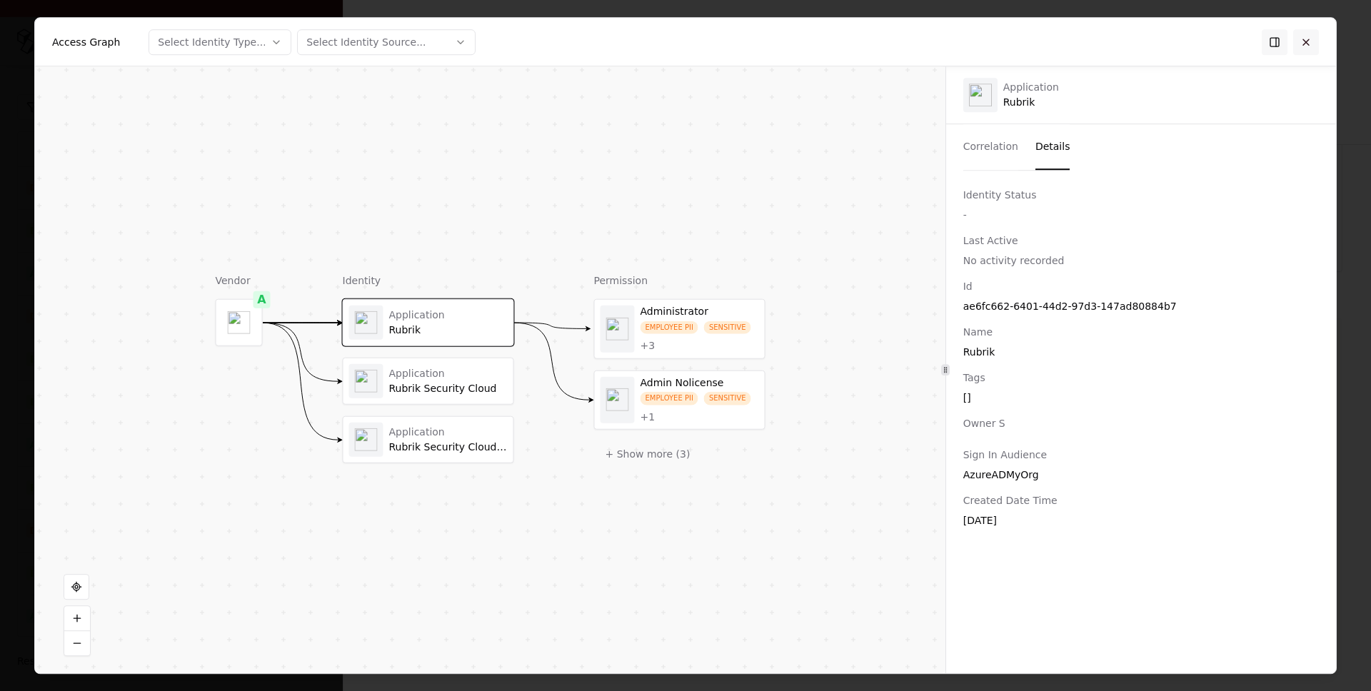
click at [1310, 44] on button at bounding box center [1306, 42] width 26 height 26
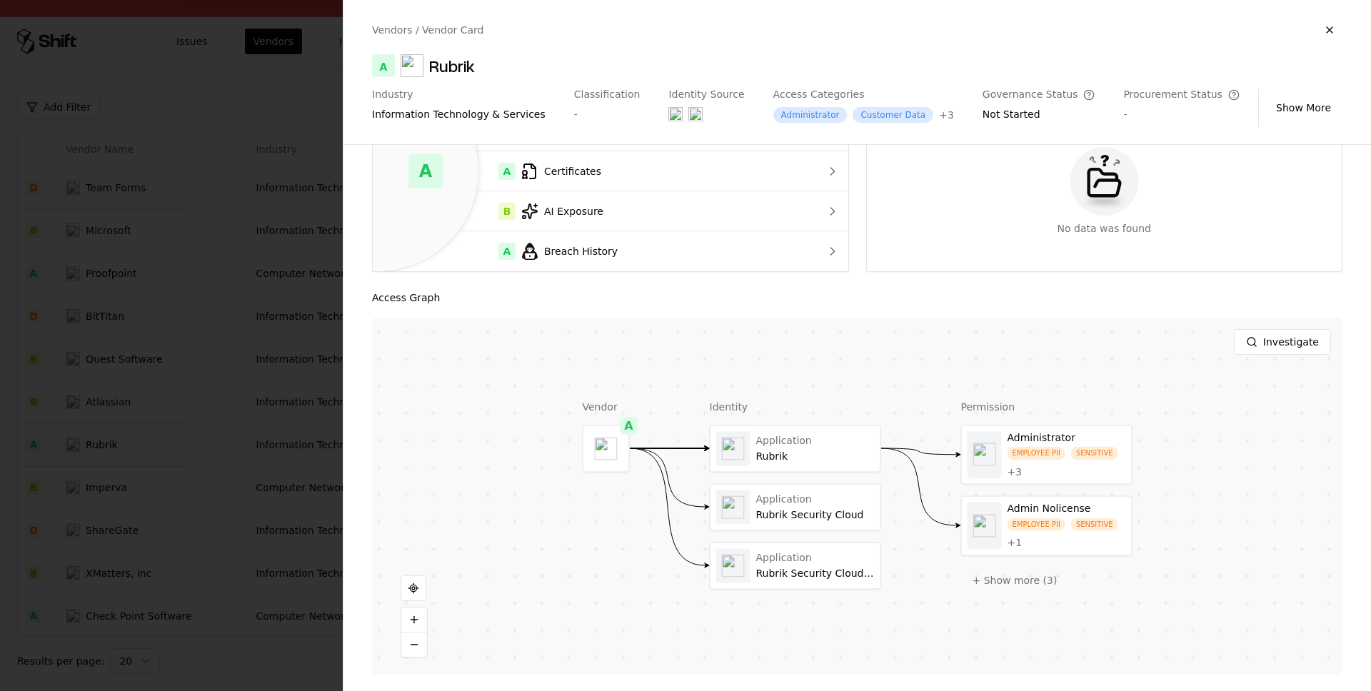
click at [292, 77] on div at bounding box center [685, 345] width 1371 height 691
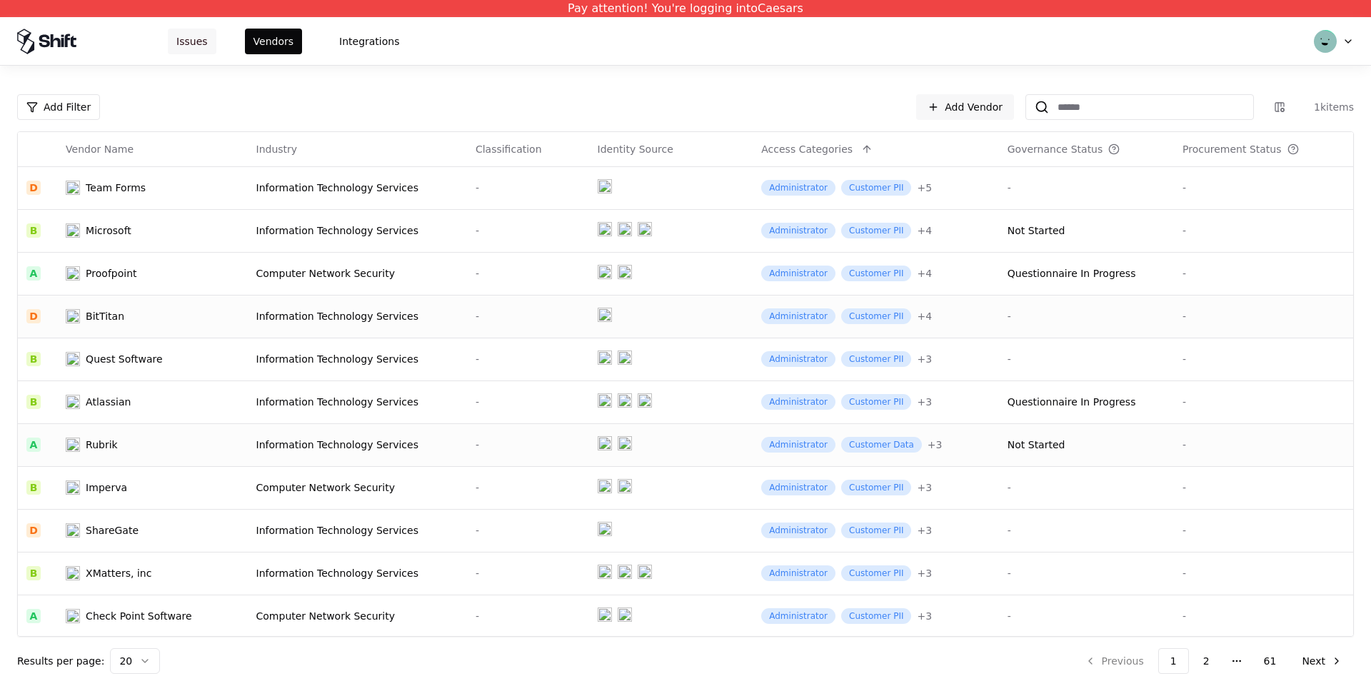
click at [193, 49] on button "Issues" at bounding box center [192, 42] width 49 height 26
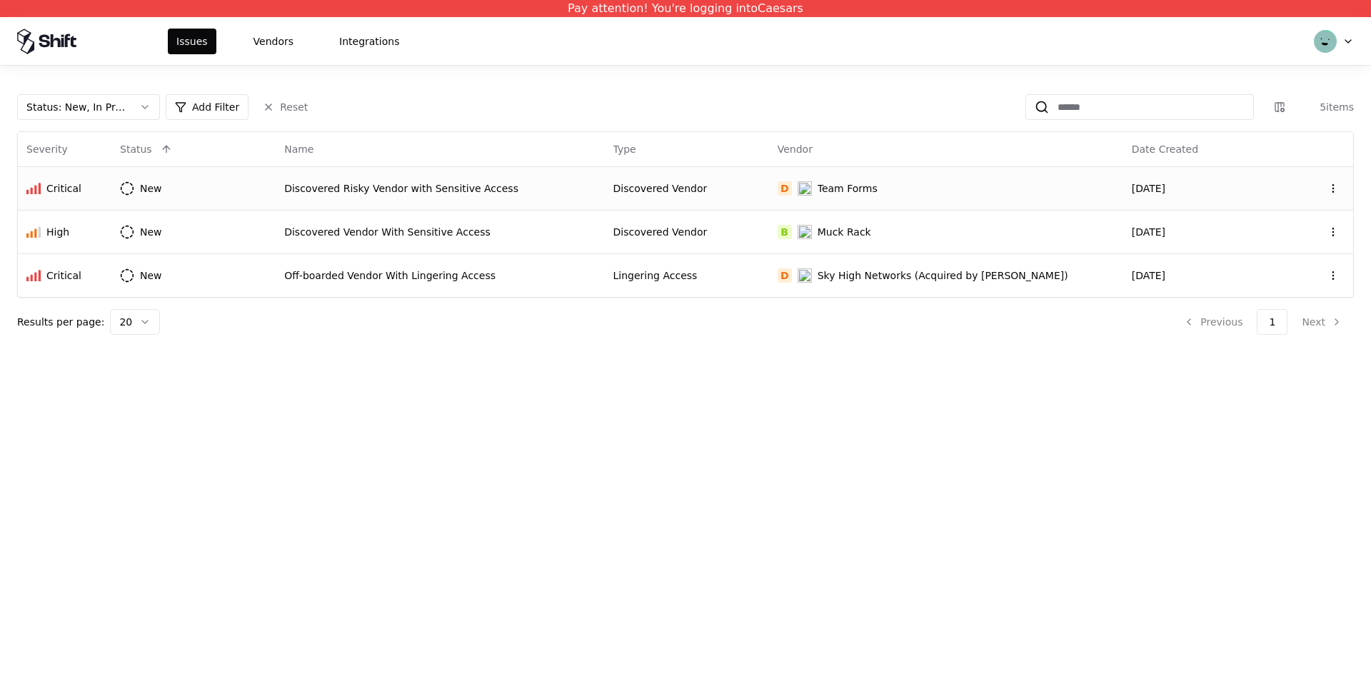
click at [338, 183] on div "Discovered Risky Vendor with Sensitive Access" at bounding box center [439, 188] width 311 height 14
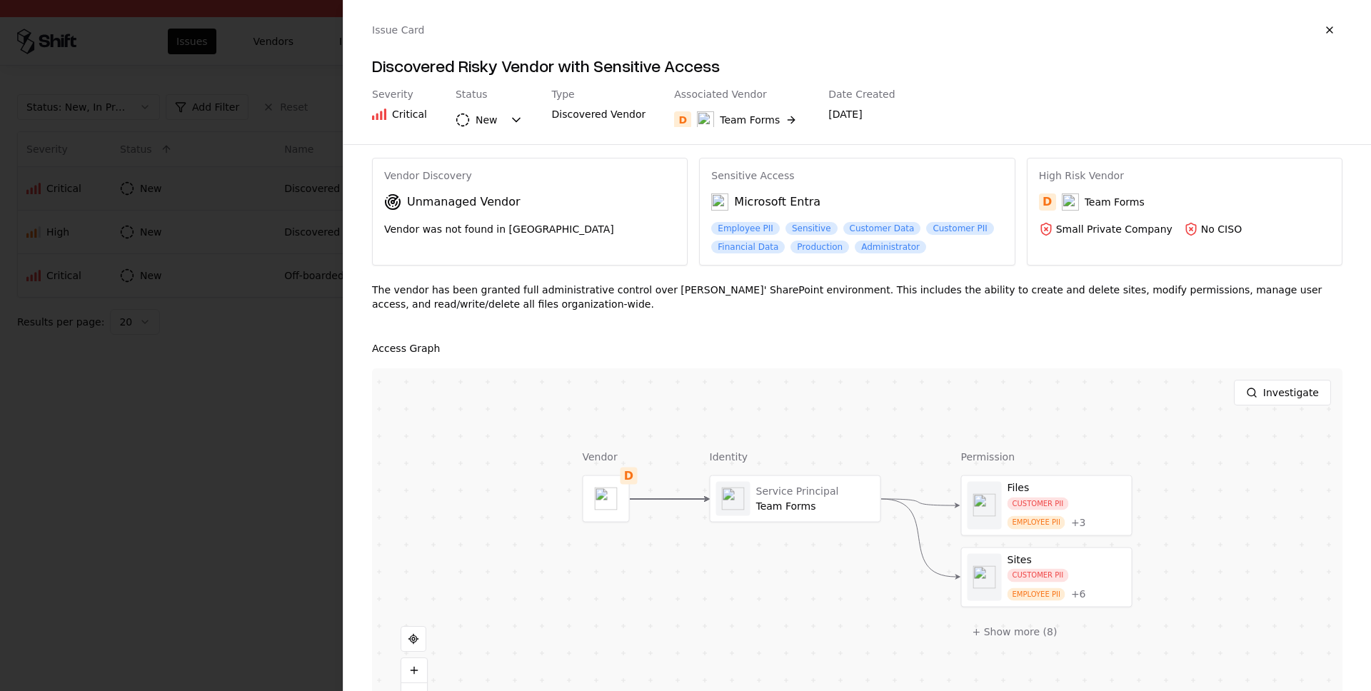
scroll to position [81, 0]
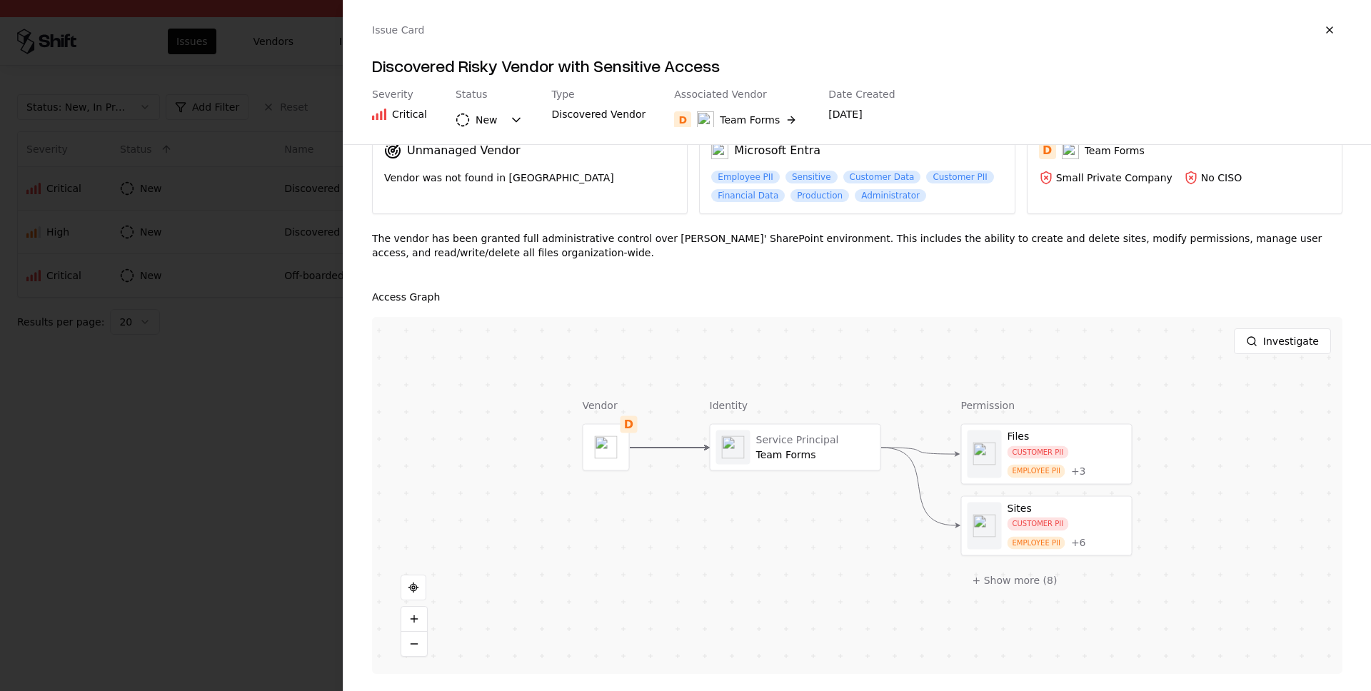
click at [1342, 29] on div "Issue Card Discovered Risky Vendor with Sensitive Access Severity Critical Stat…" at bounding box center [856, 72] width 1027 height 144
click at [1331, 35] on button "button" at bounding box center [1329, 30] width 26 height 26
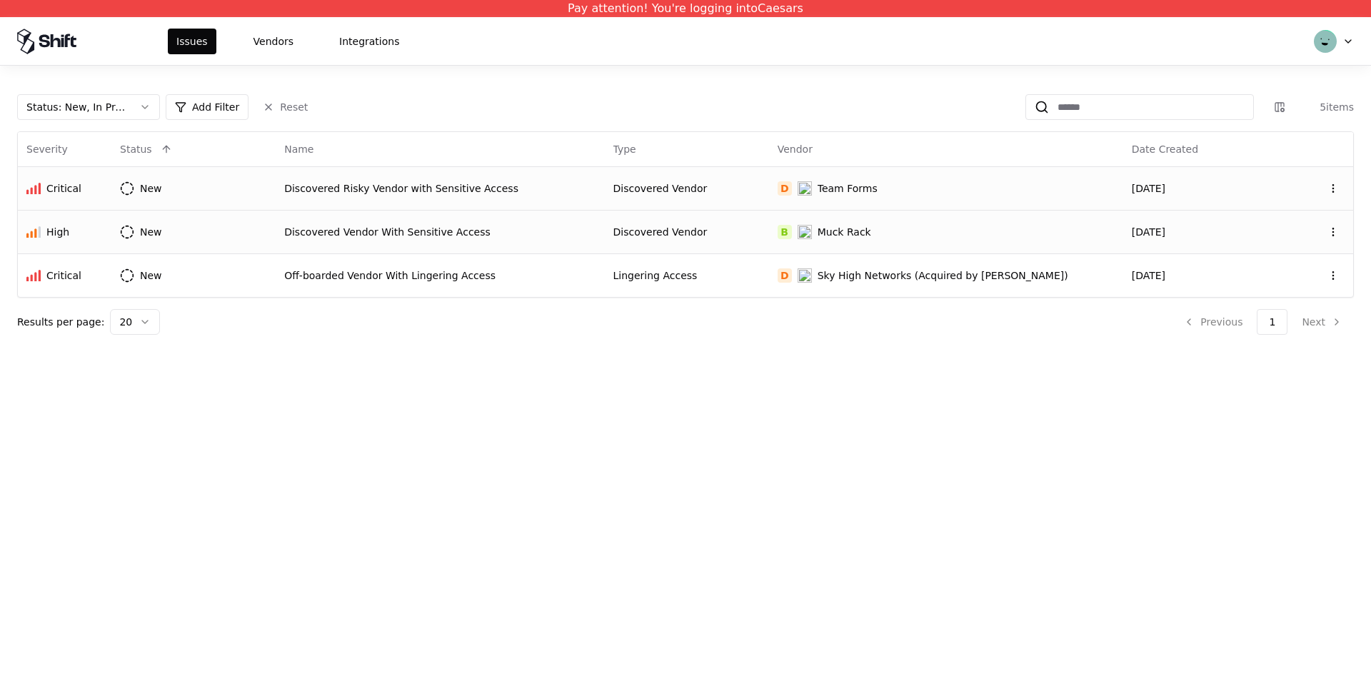
click at [417, 227] on div "Discovered Vendor With Sensitive Access" at bounding box center [439, 232] width 311 height 14
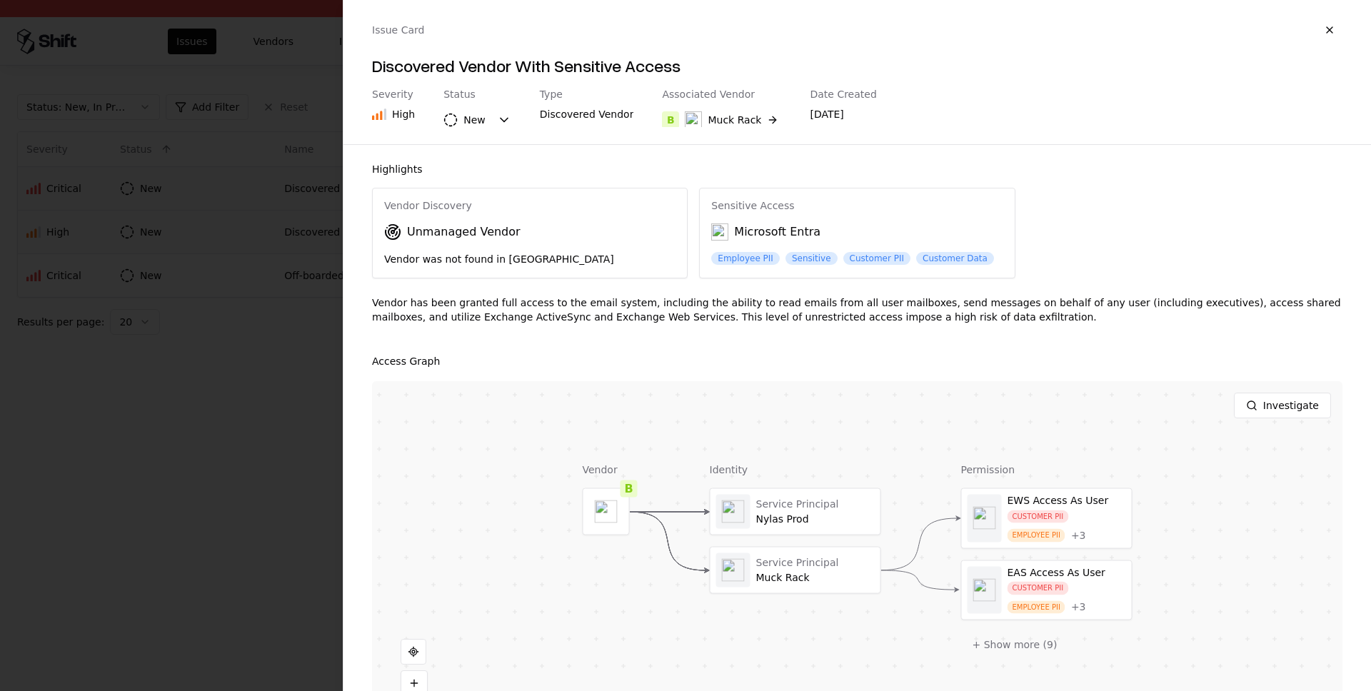
scroll to position [64, 0]
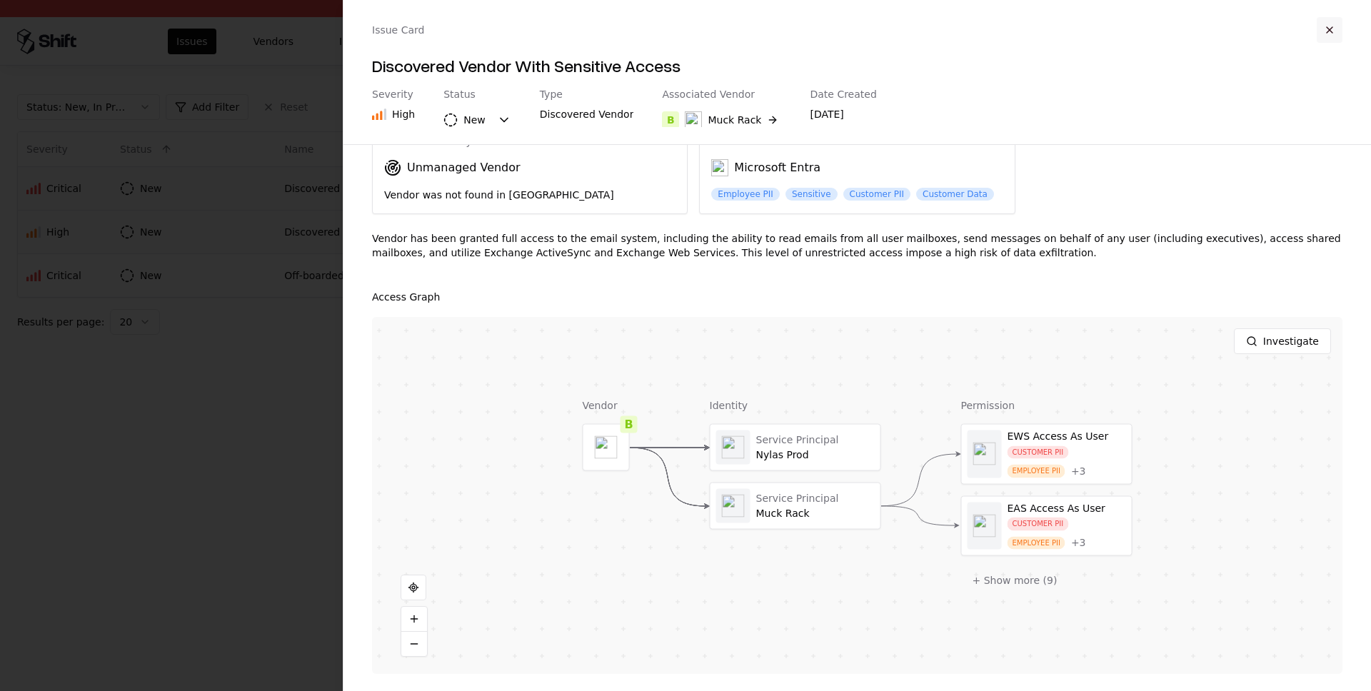
click at [1327, 27] on button "button" at bounding box center [1329, 30] width 26 height 26
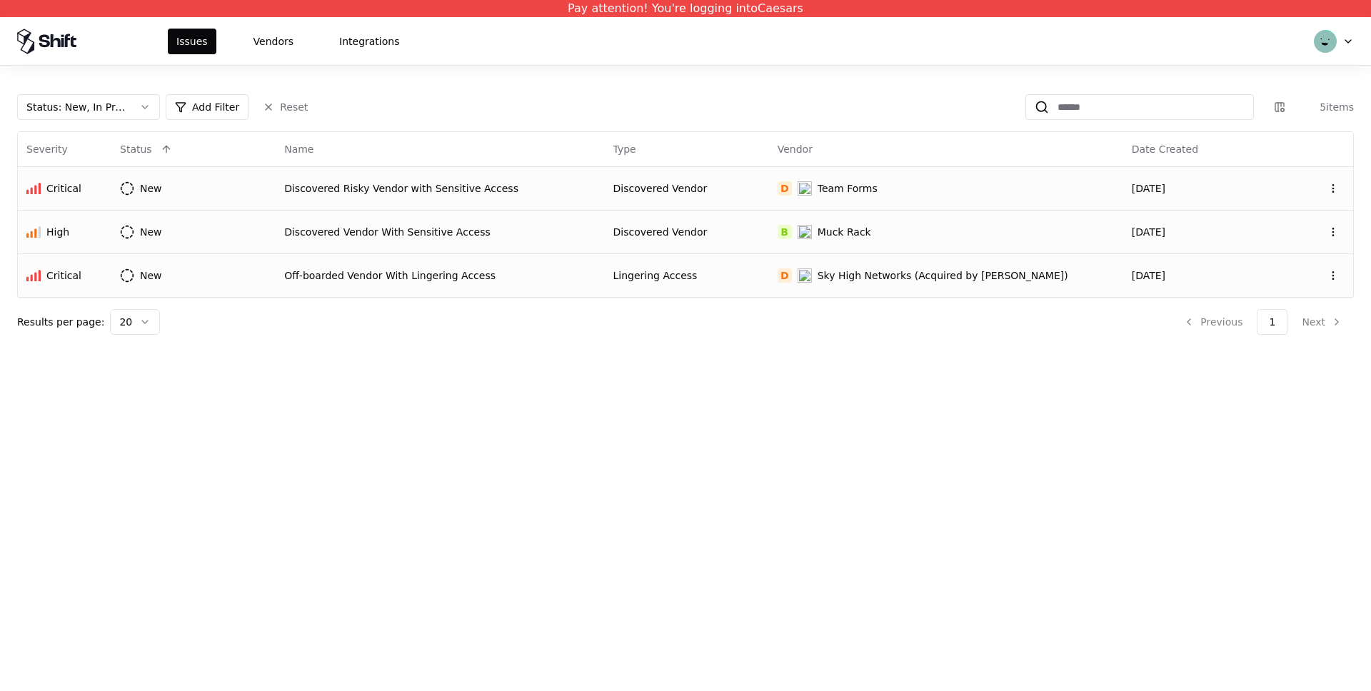
click at [370, 281] on div "Off-boarded Vendor With Lingering Access" at bounding box center [439, 275] width 311 height 14
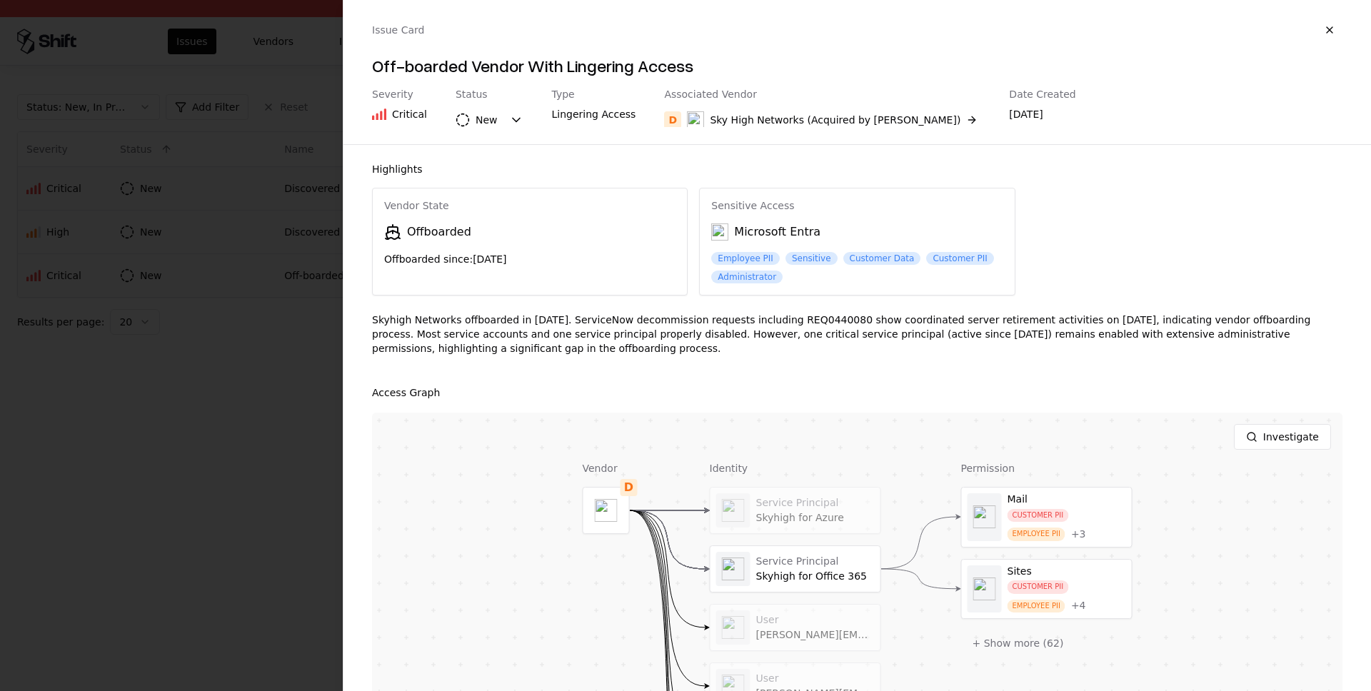
scroll to position [221, 0]
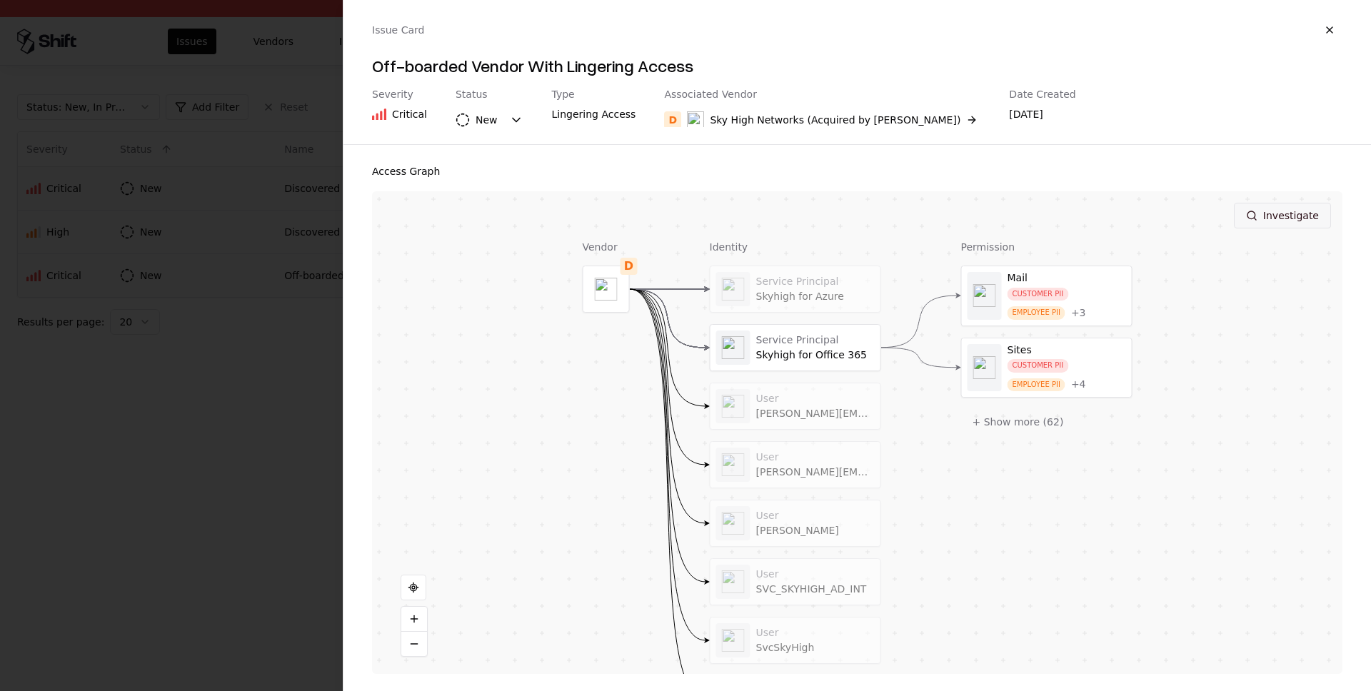
click at [1276, 206] on button "Investigate" at bounding box center [1281, 216] width 97 height 26
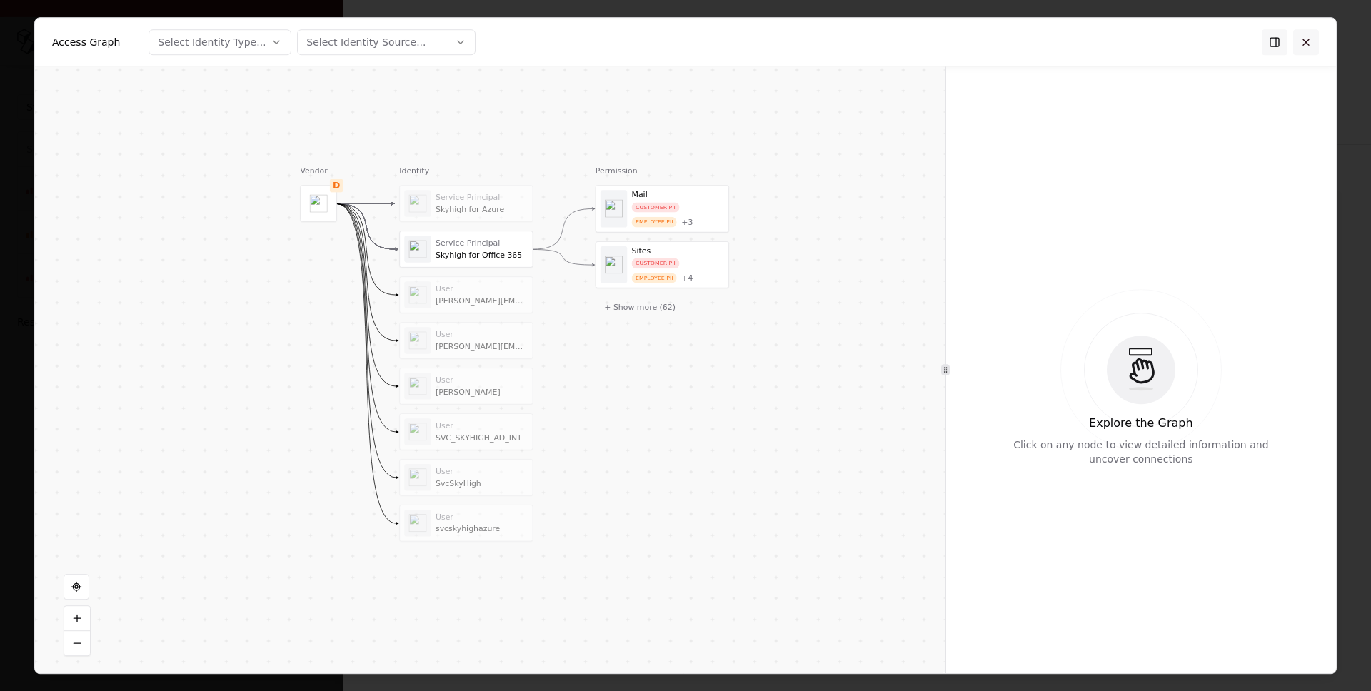
click at [1298, 49] on button at bounding box center [1306, 42] width 26 height 26
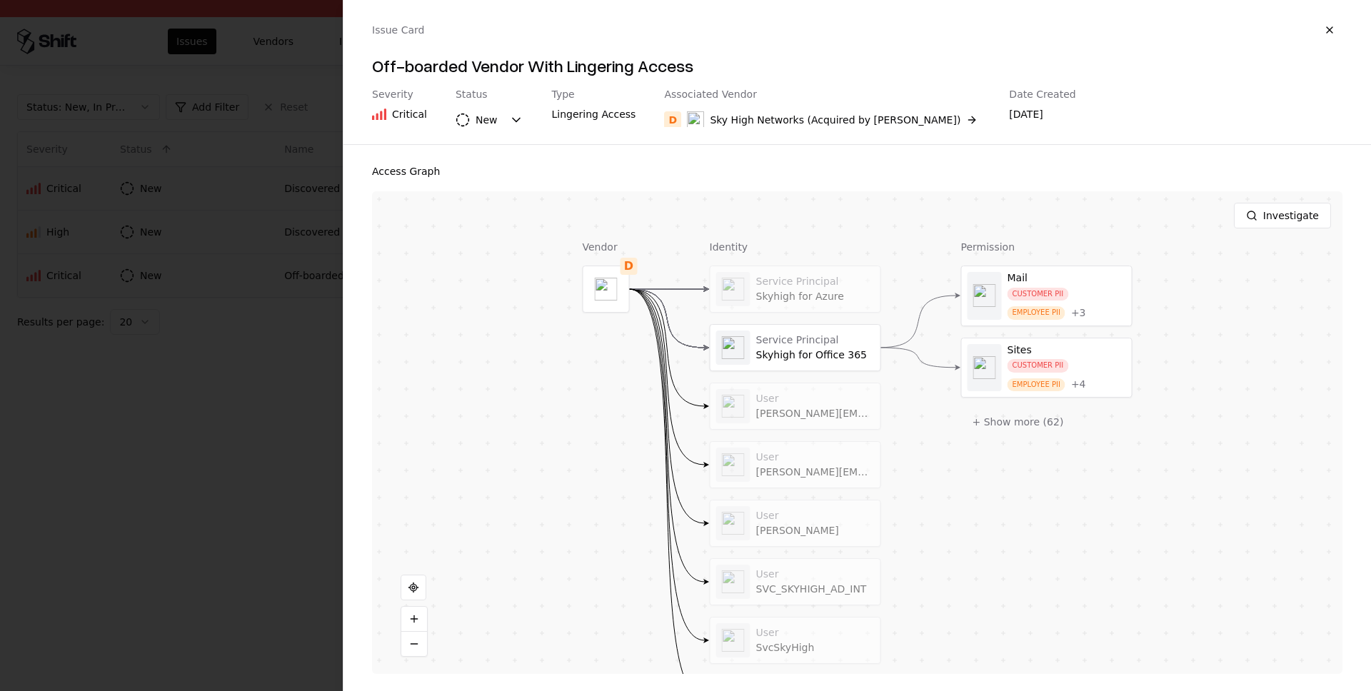
click at [172, 480] on div at bounding box center [685, 345] width 1371 height 691
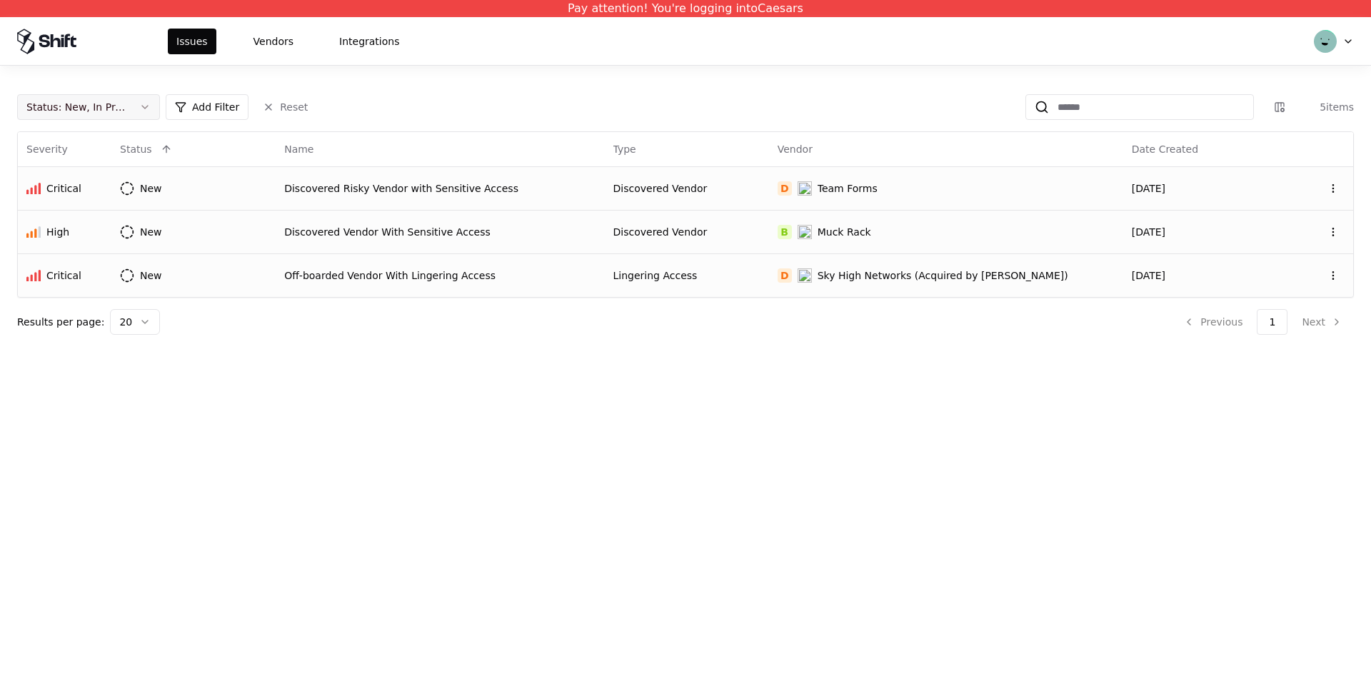
click at [130, 108] on button "Status : New, In Progress" at bounding box center [88, 107] width 143 height 26
click at [63, 245] on div "Draft" at bounding box center [56, 248] width 25 height 14
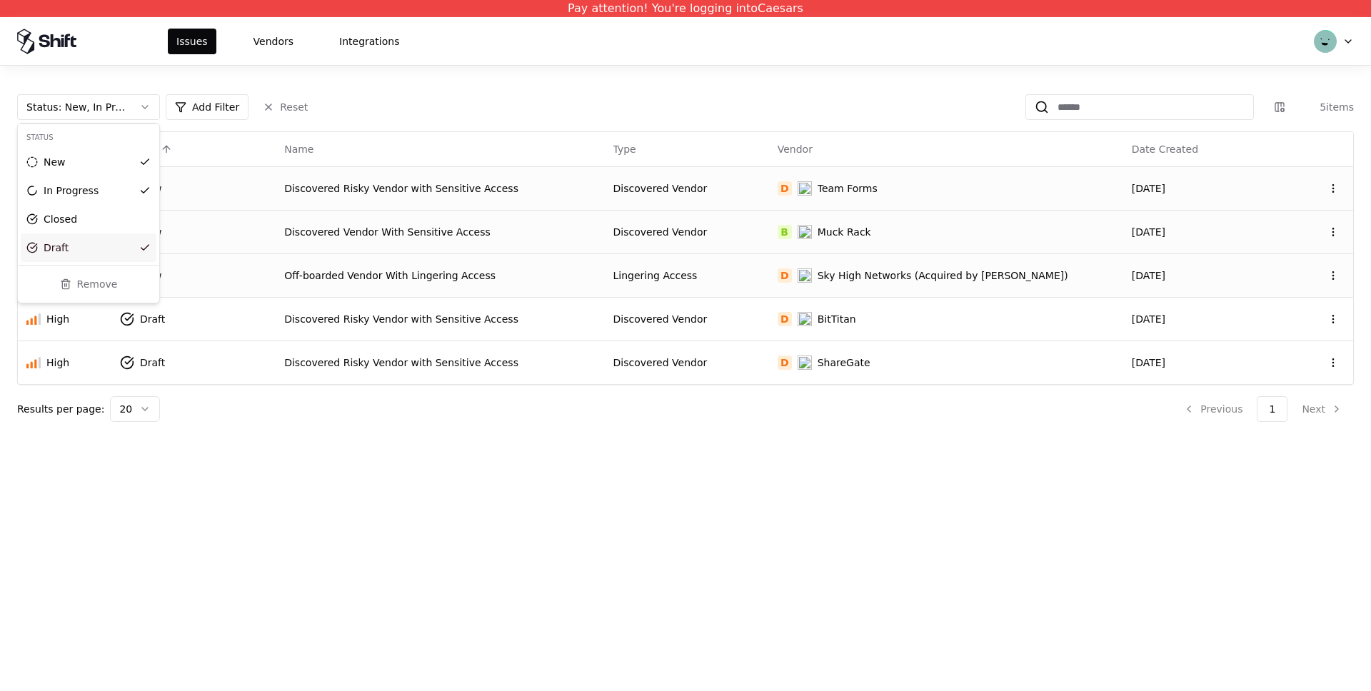
click at [414, 316] on html "Pay attention! You're logging into Caesars Issues Vendors Integrations Status :…" at bounding box center [685, 345] width 1371 height 691
click at [408, 317] on div "Discovered Risky Vendor with Sensitive Access" at bounding box center [439, 319] width 311 height 14
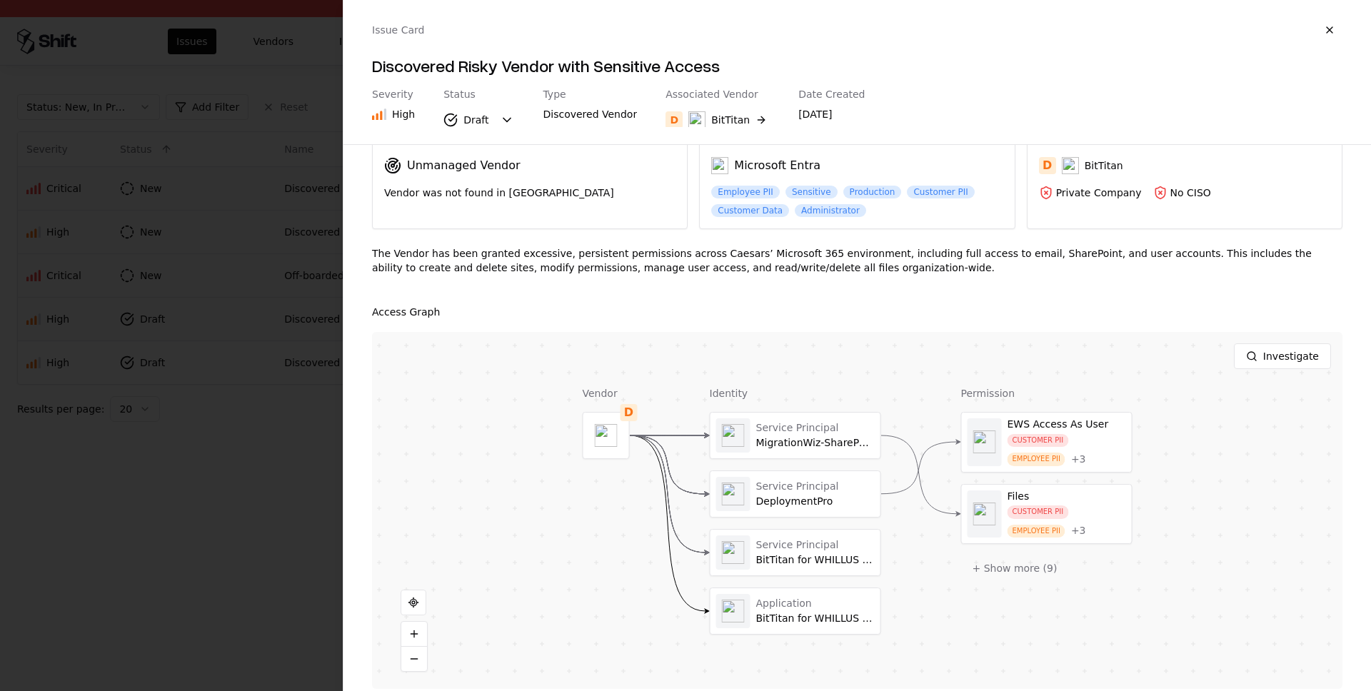
scroll to position [81, 0]
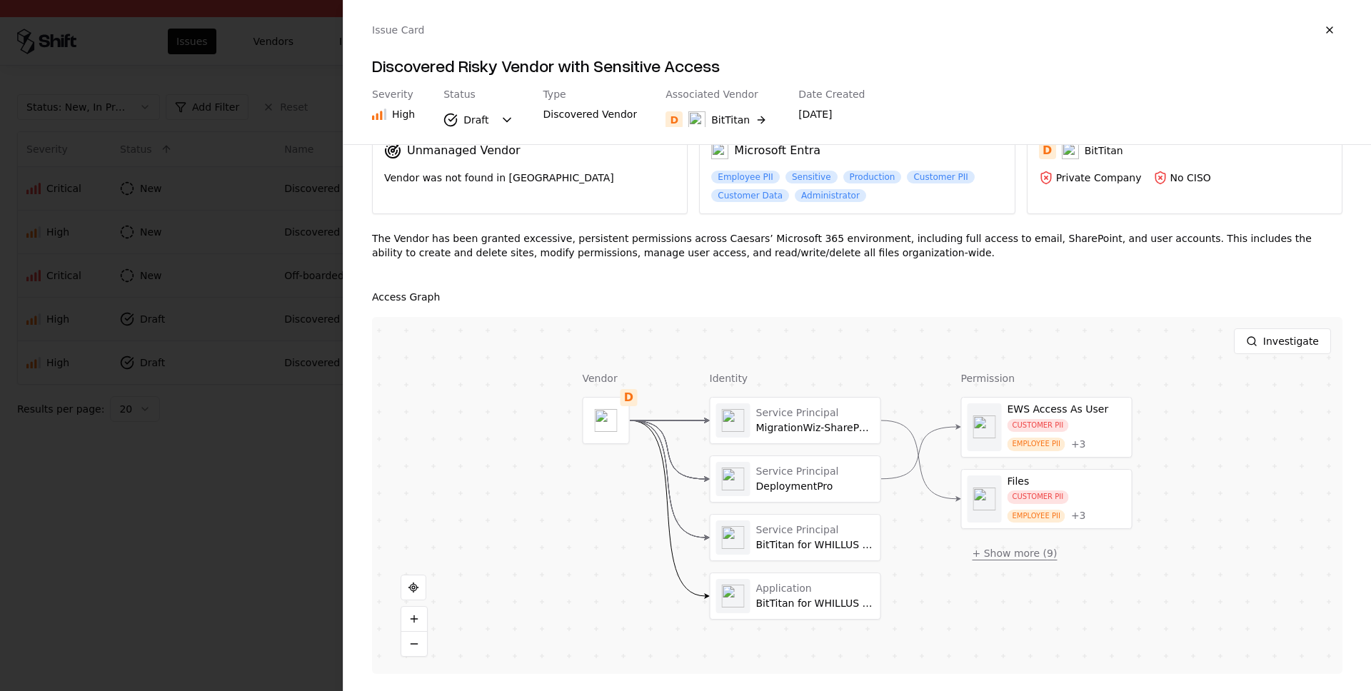
click at [1027, 553] on button "+ Show more ( 9 )" at bounding box center [1015, 553] width 108 height 26
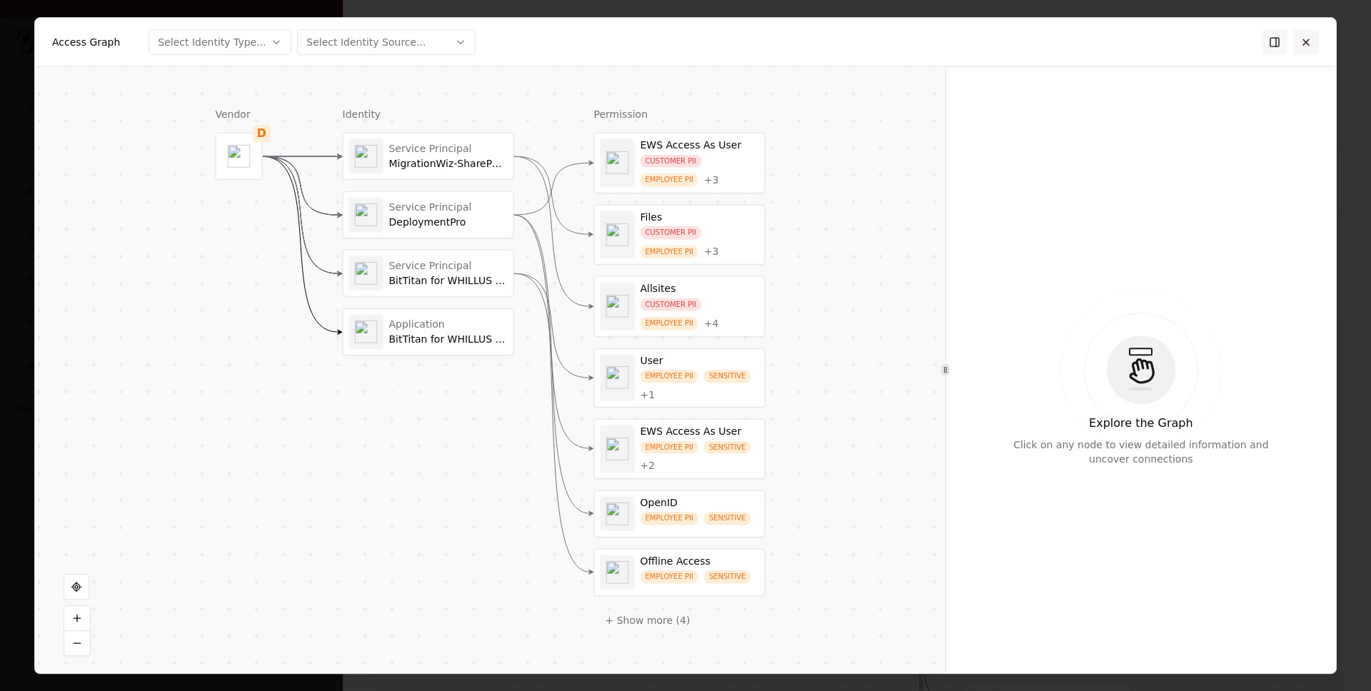
click at [1315, 51] on button at bounding box center [1306, 42] width 26 height 26
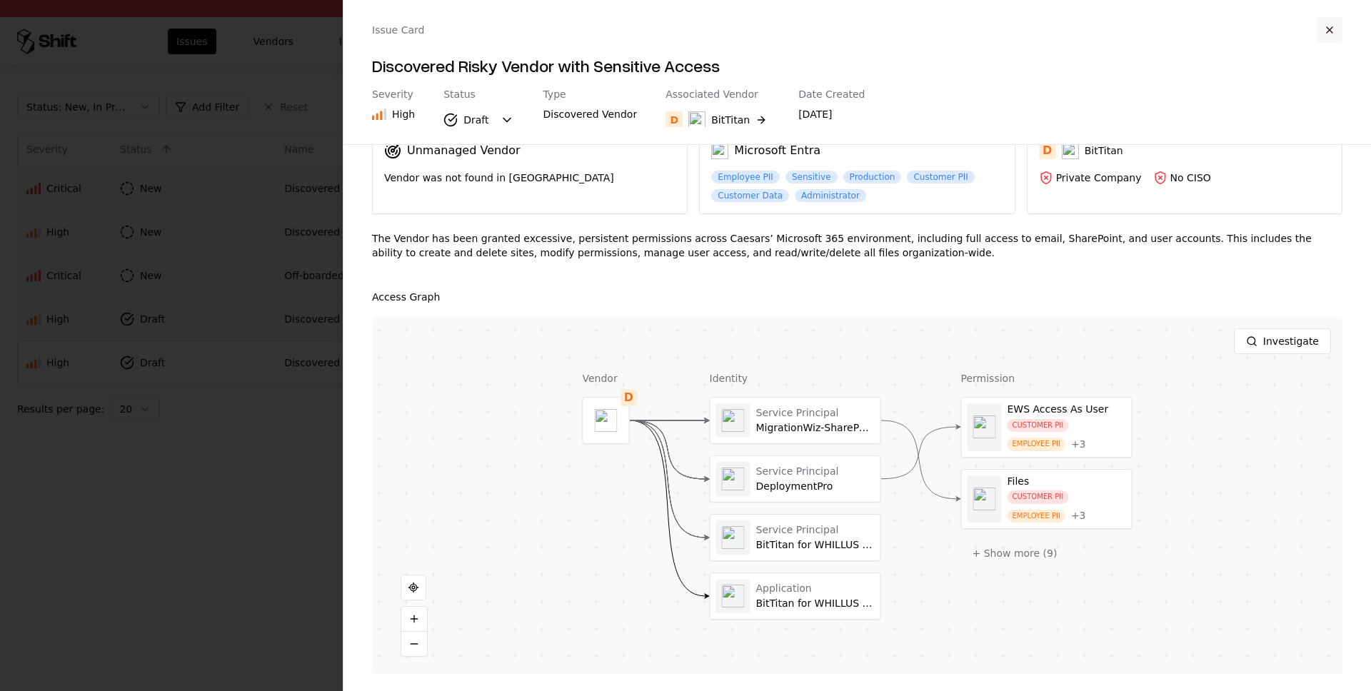
click at [1333, 22] on button "button" at bounding box center [1329, 30] width 26 height 26
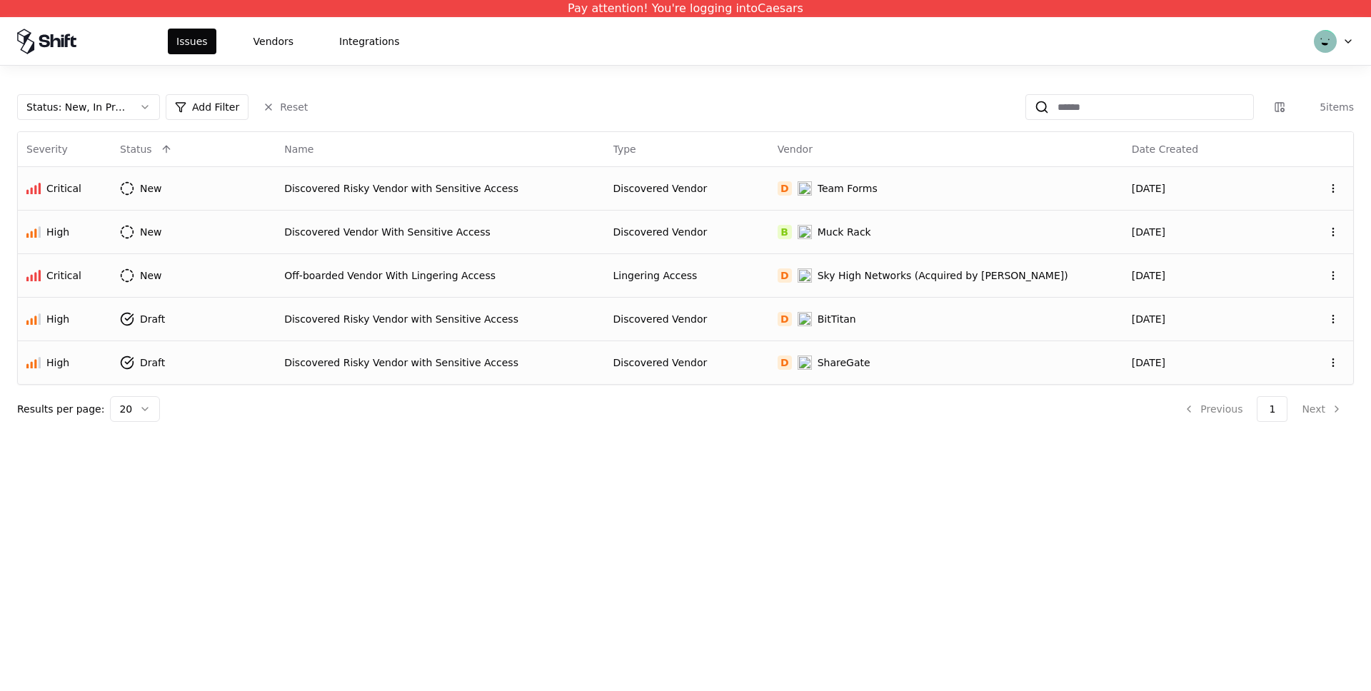
click at [380, 367] on div "Discovered Risky Vendor with Sensitive Access" at bounding box center [439, 362] width 311 height 14
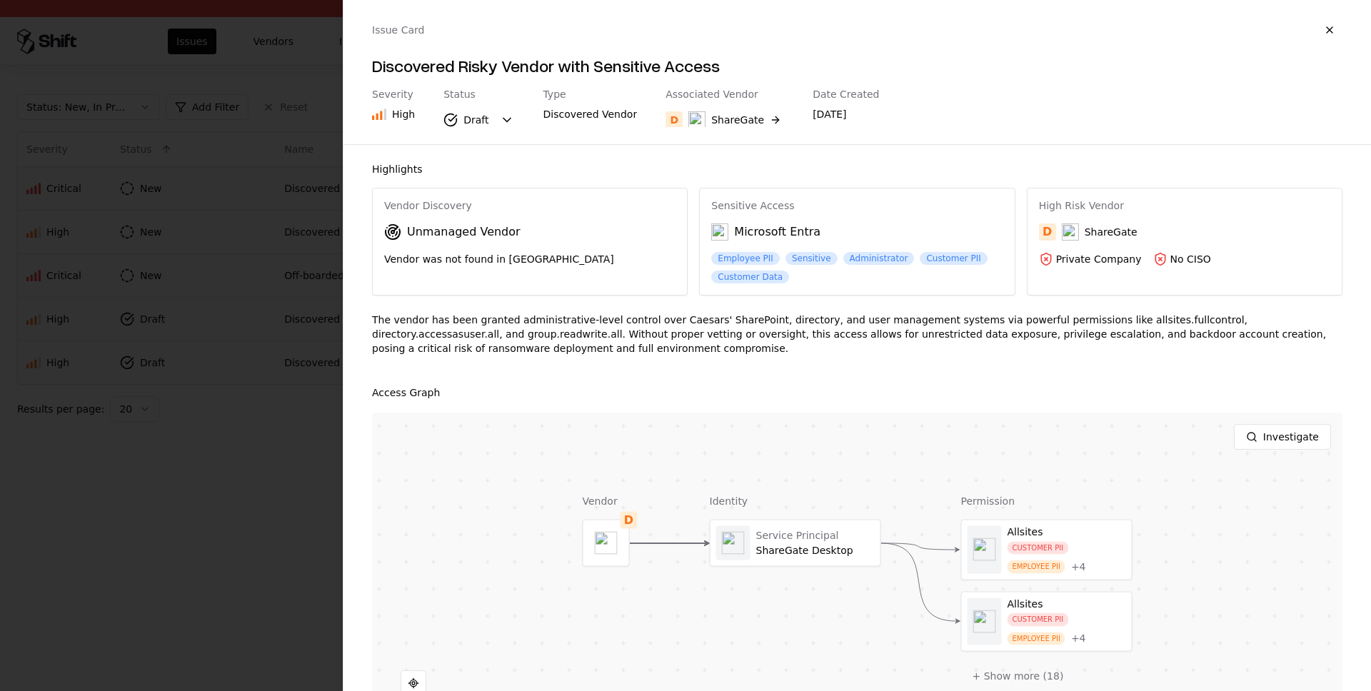
scroll to position [96, 0]
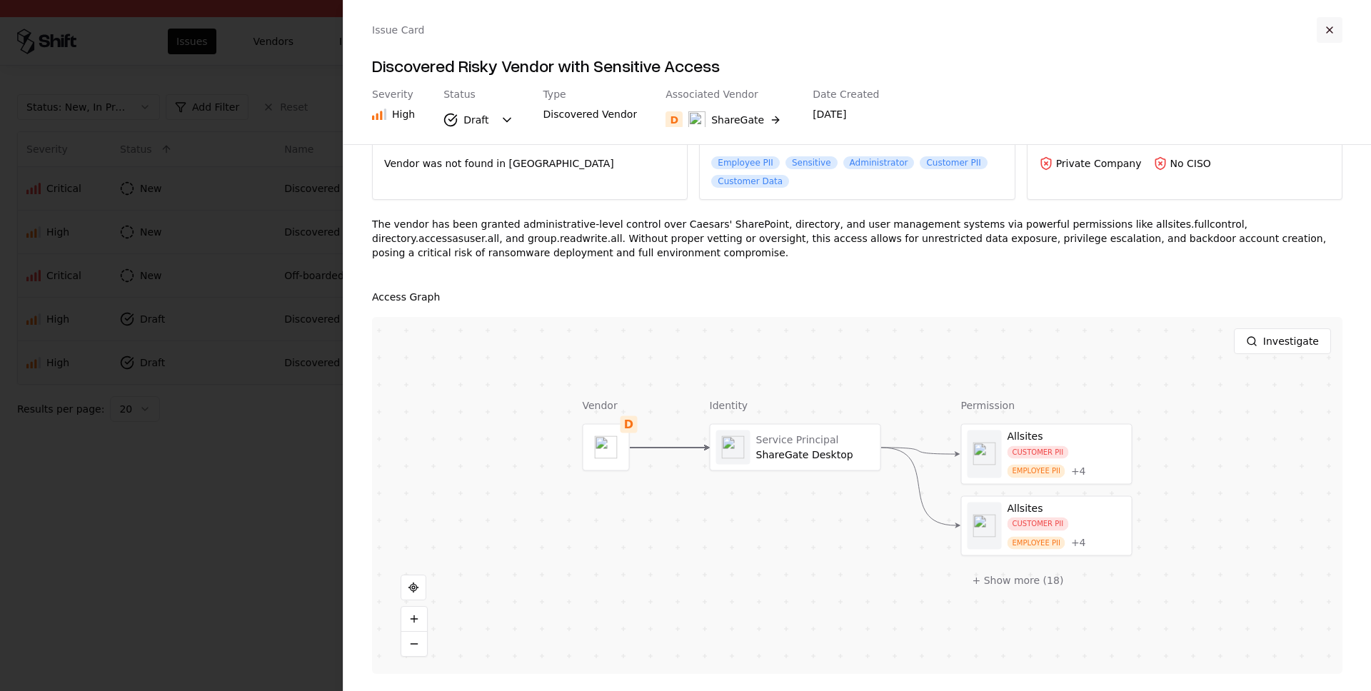
click at [1331, 39] on button "button" at bounding box center [1329, 30] width 26 height 26
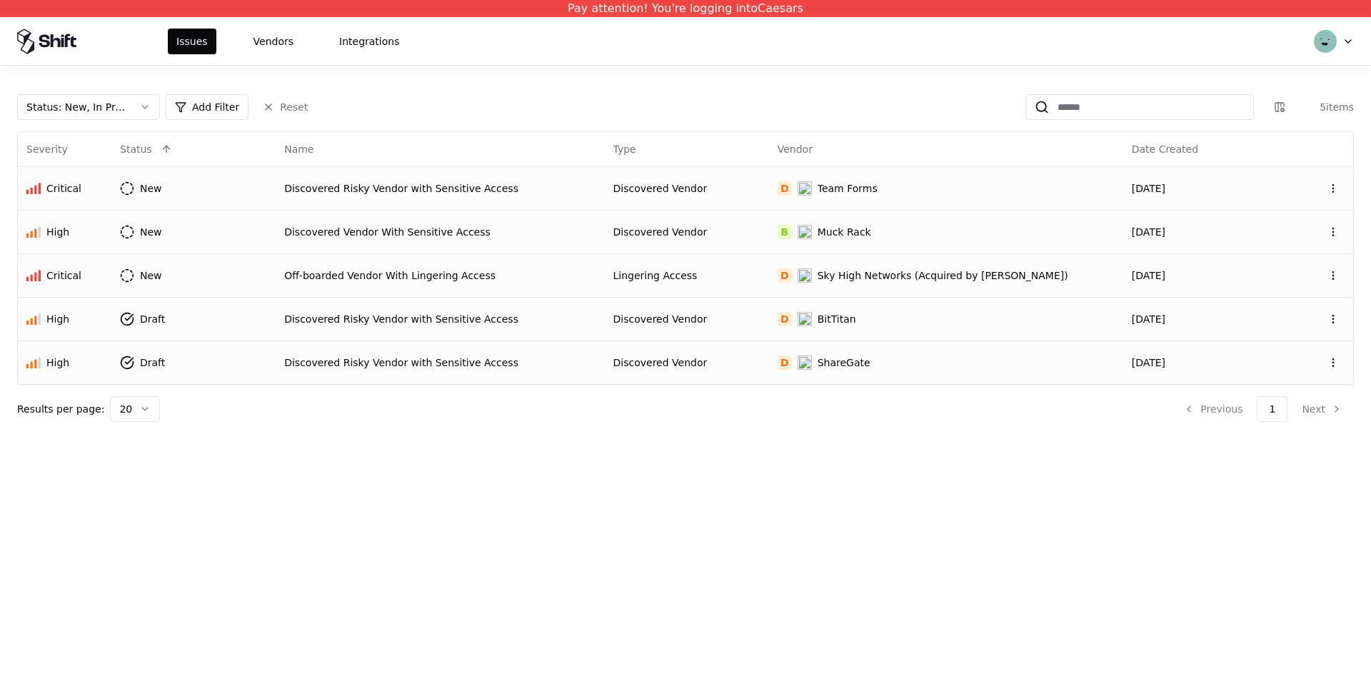
click at [682, 79] on div "Status : New, In Progress, Draft Add Filter Reset 5 items Severity Status Name …" at bounding box center [685, 252] width 1371 height 373
click at [435, 235] on div "Discovered Vendor With Sensitive Access" at bounding box center [439, 232] width 311 height 14
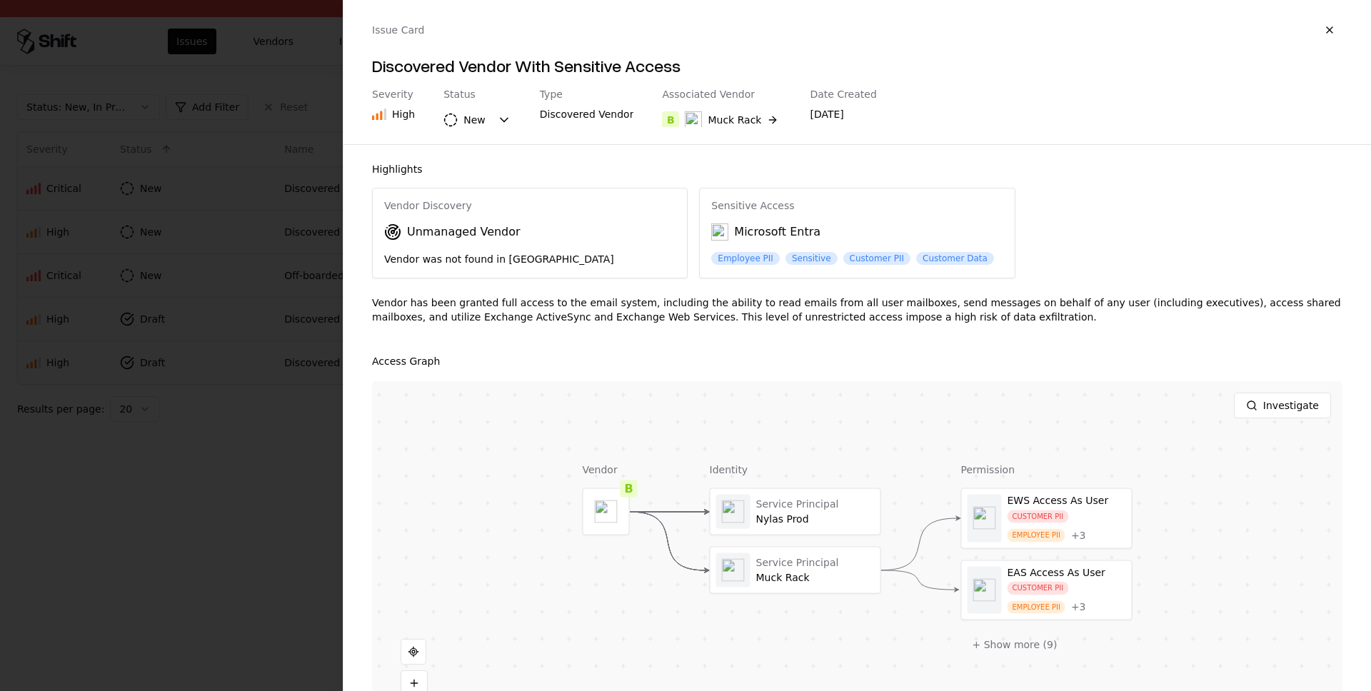
click at [1343, 29] on div "Issue Card Discovered Vendor With Sensitive Access Severity High Status New Typ…" at bounding box center [856, 72] width 1027 height 144
click at [1326, 29] on button "button" at bounding box center [1329, 30] width 26 height 26
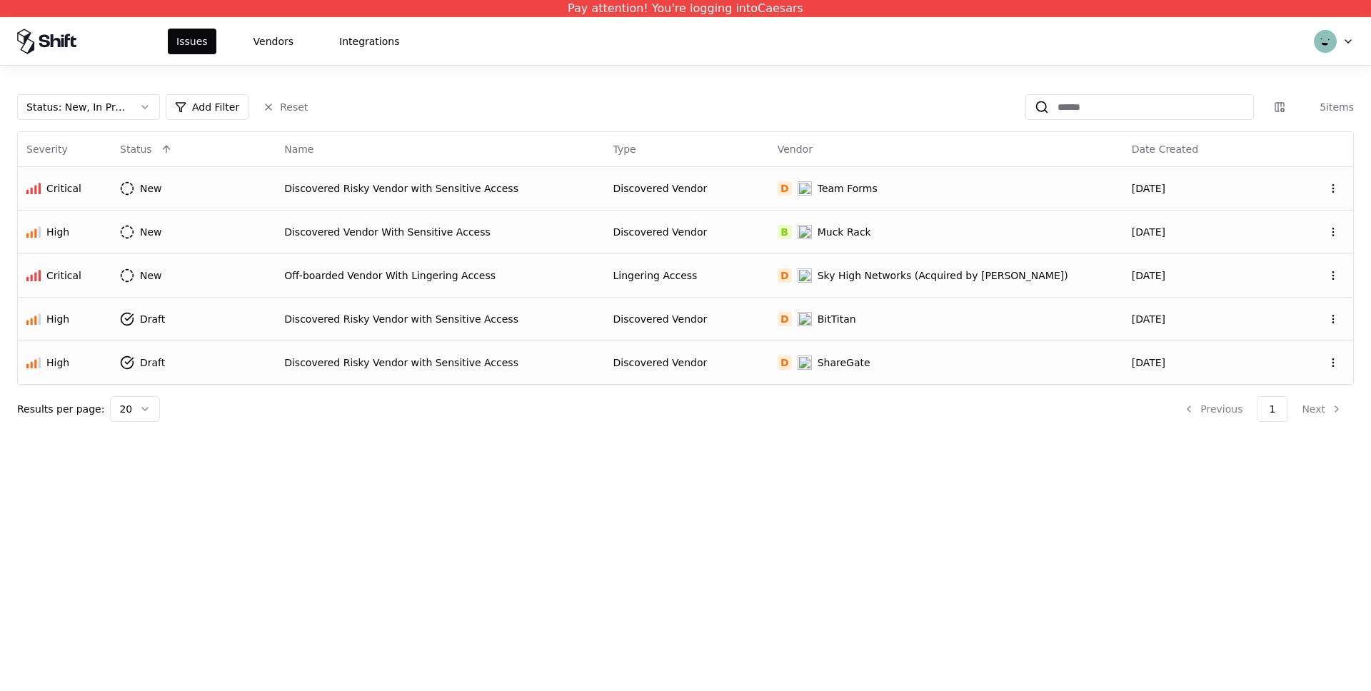
click at [556, 457] on div "Pay attention! You're logging into Caesars Issues Vendors Integrations Status :…" at bounding box center [685, 345] width 1371 height 691
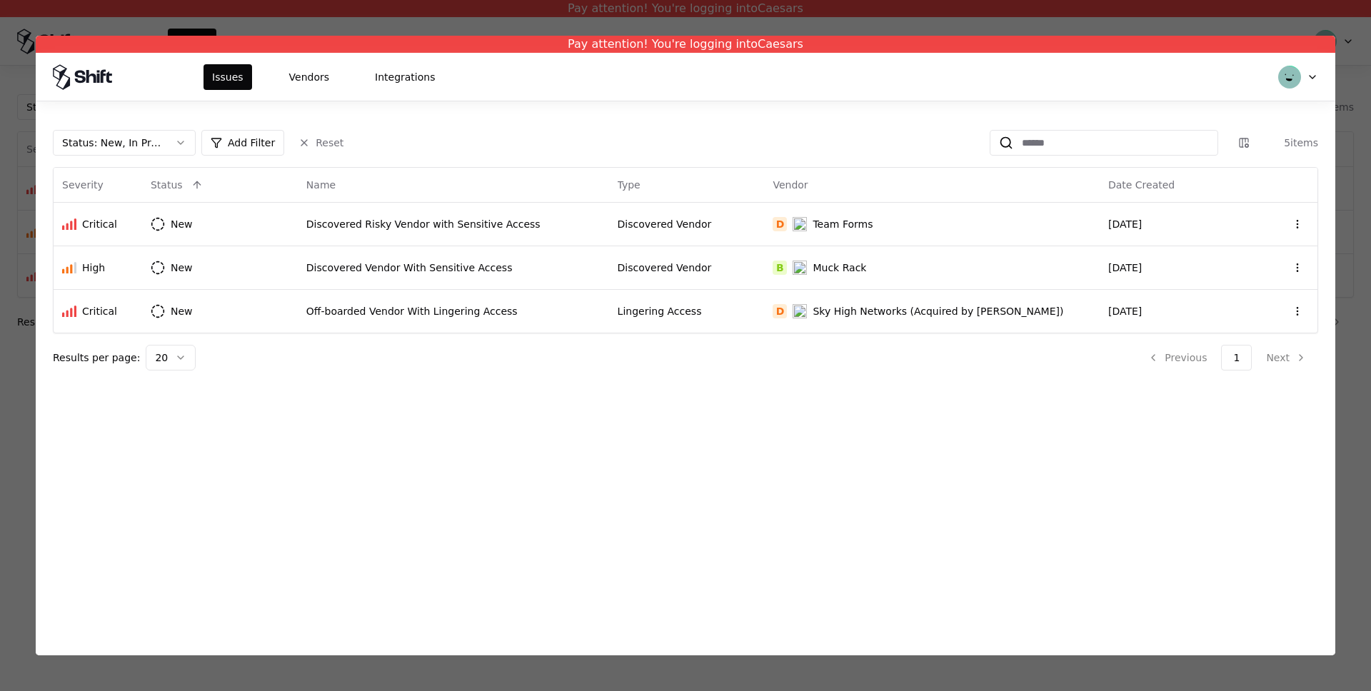
click div "Pay attention! You're logging into Caesars"
click button "Vendors"
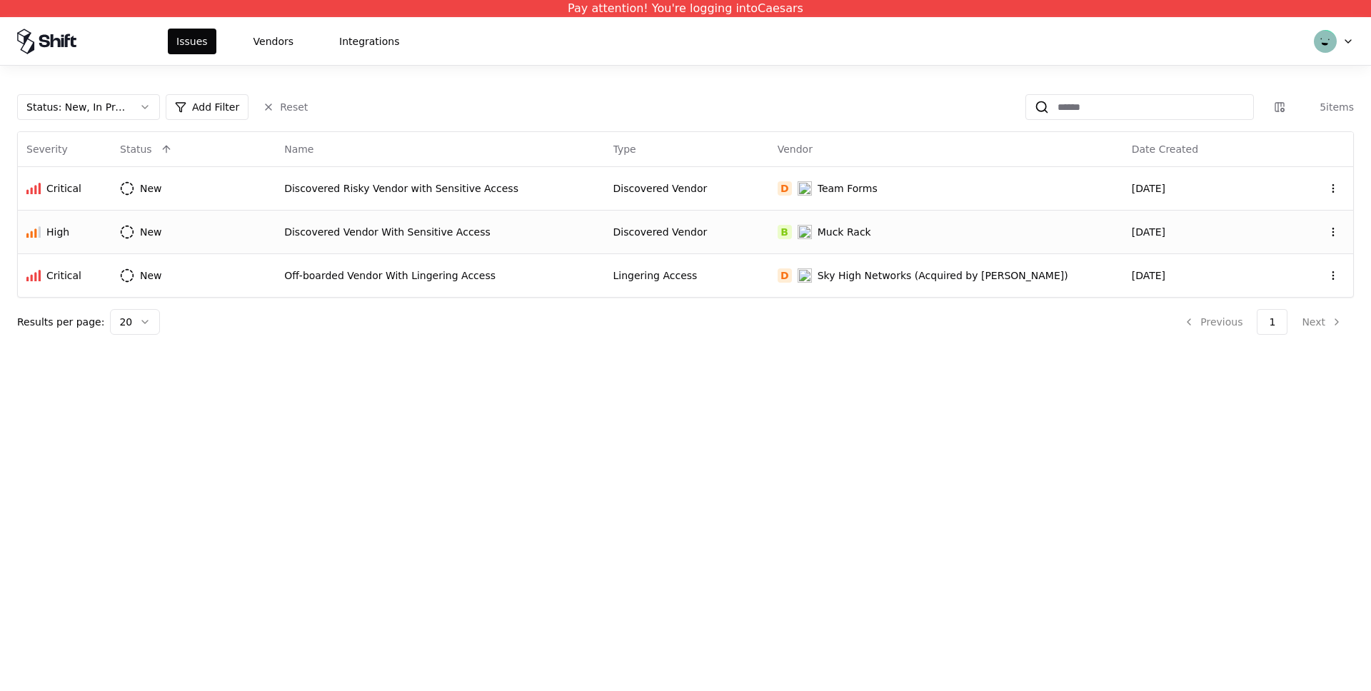
click at [445, 230] on div "Discovered Vendor With Sensitive Access" at bounding box center [439, 232] width 311 height 14
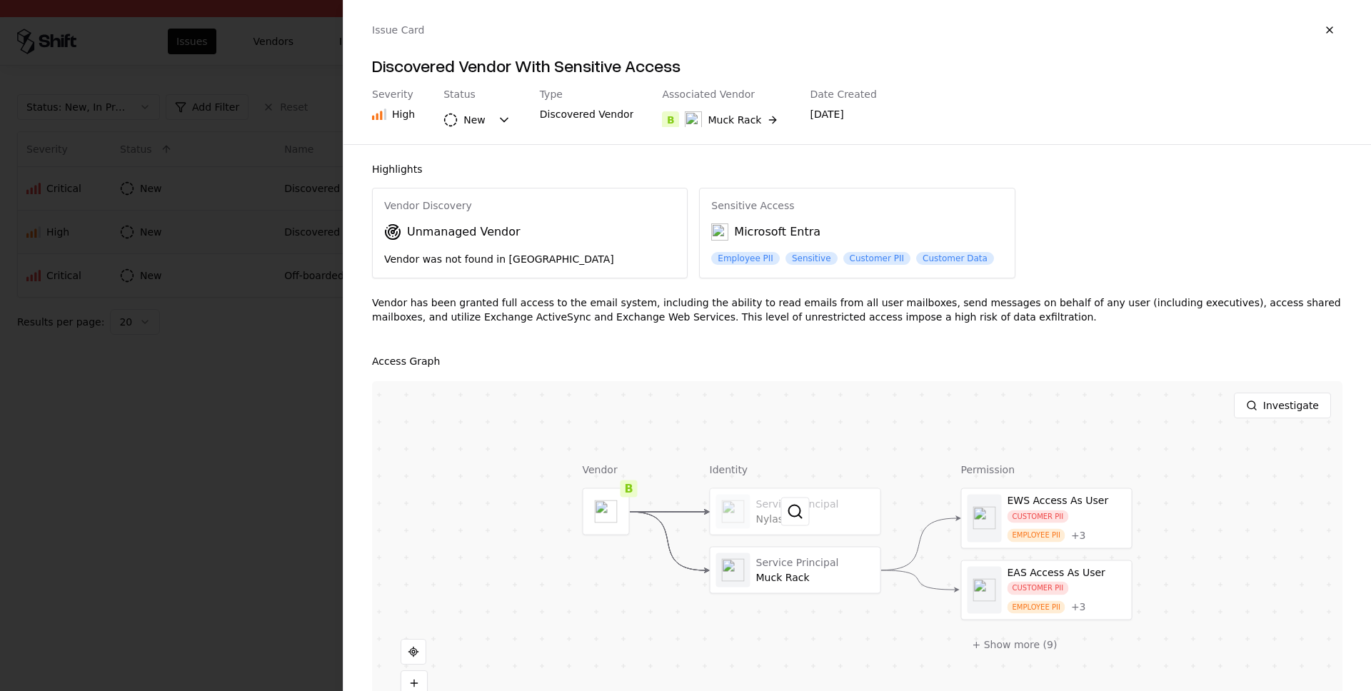
click at [824, 505] on div at bounding box center [795, 512] width 170 height 46
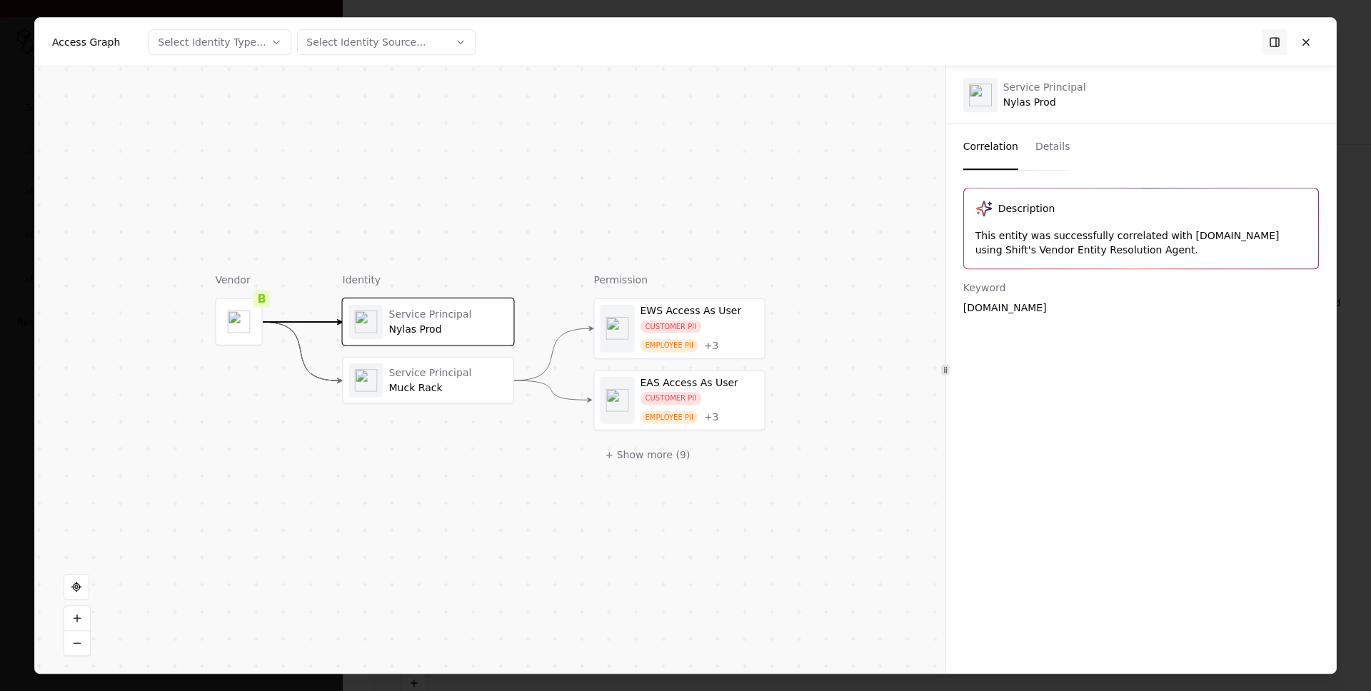
click at [1052, 146] on button "Details" at bounding box center [1052, 147] width 35 height 46
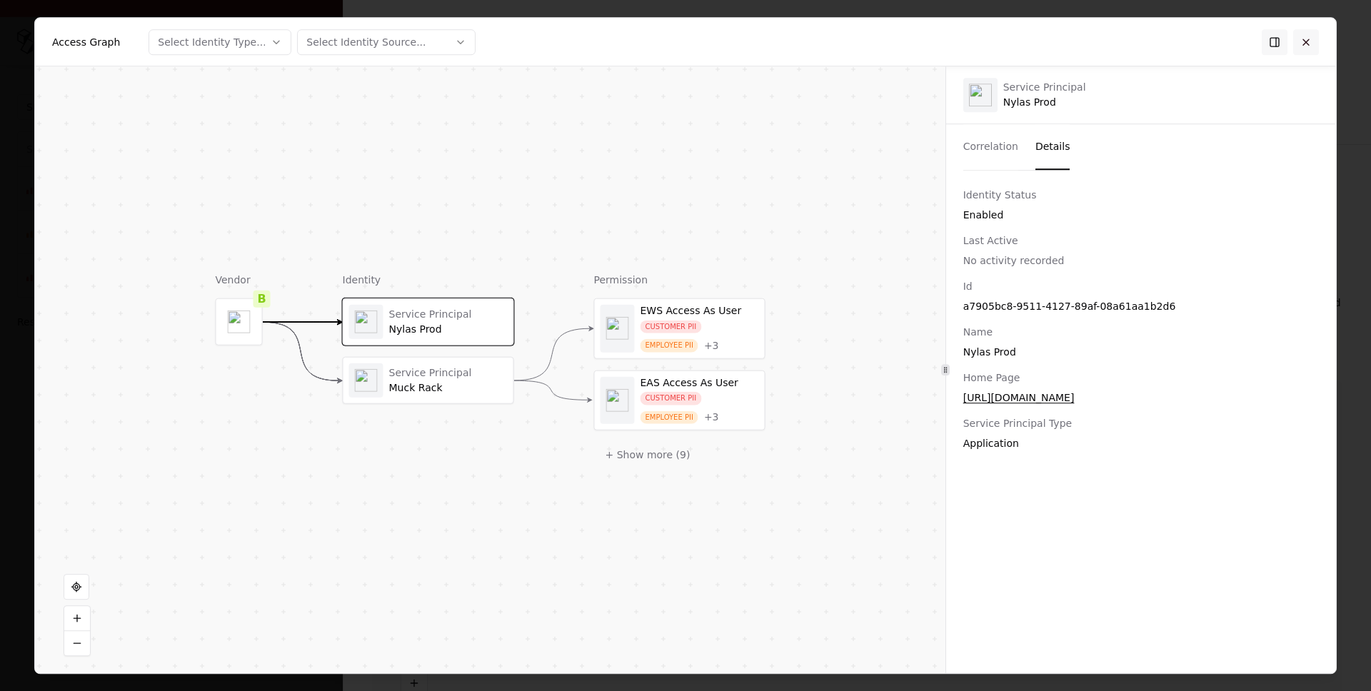
click at [1306, 41] on button at bounding box center [1306, 42] width 26 height 26
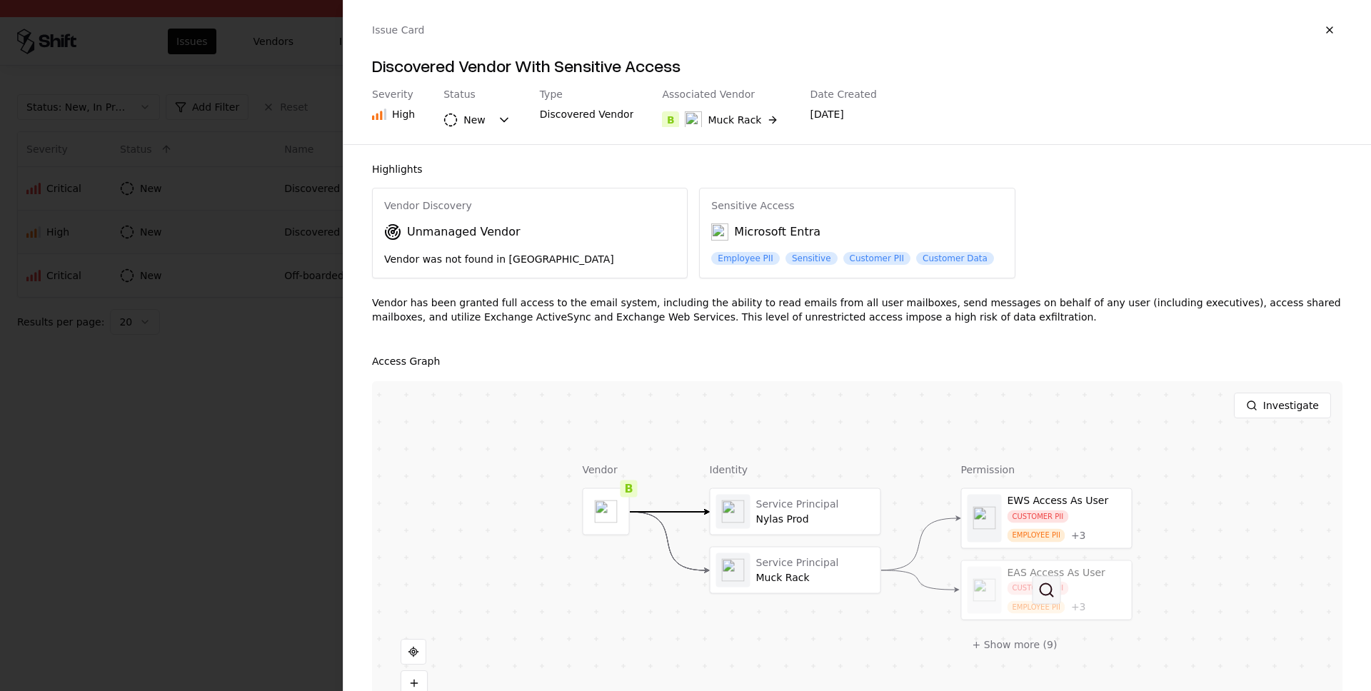
click at [1048, 577] on button at bounding box center [1046, 589] width 29 height 29
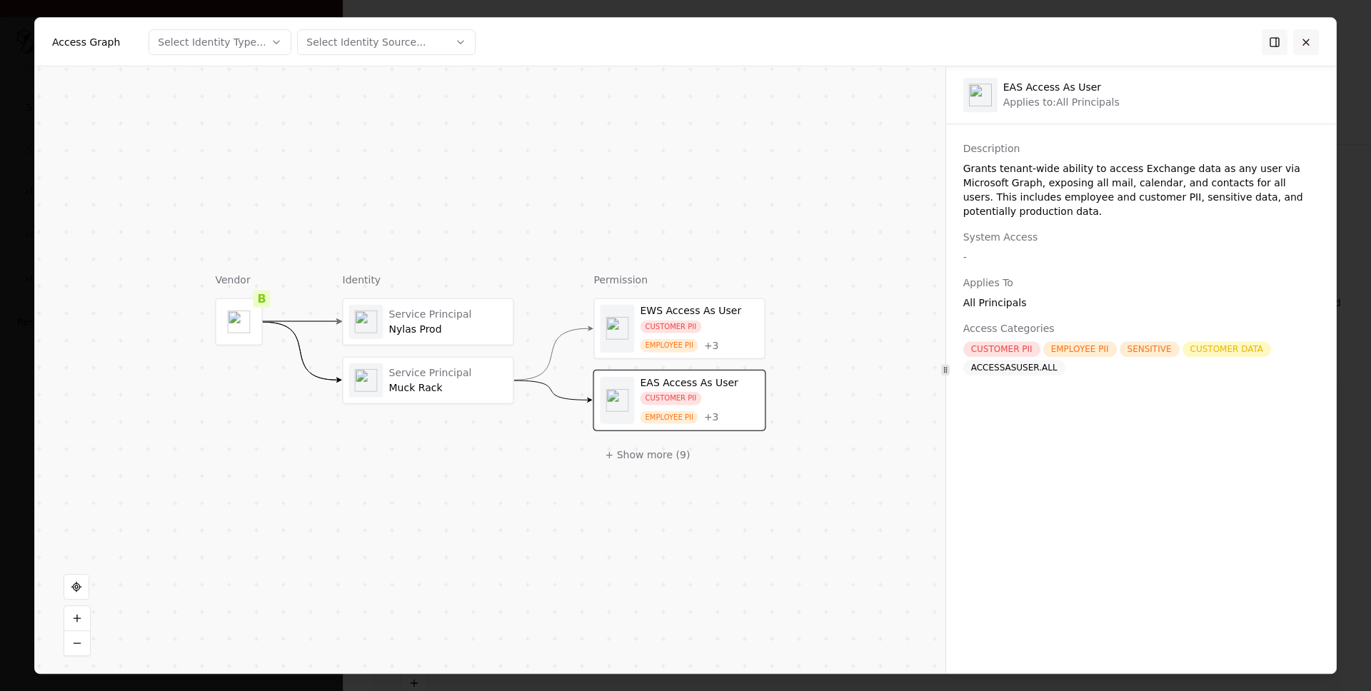
click at [1306, 36] on button at bounding box center [1306, 42] width 26 height 26
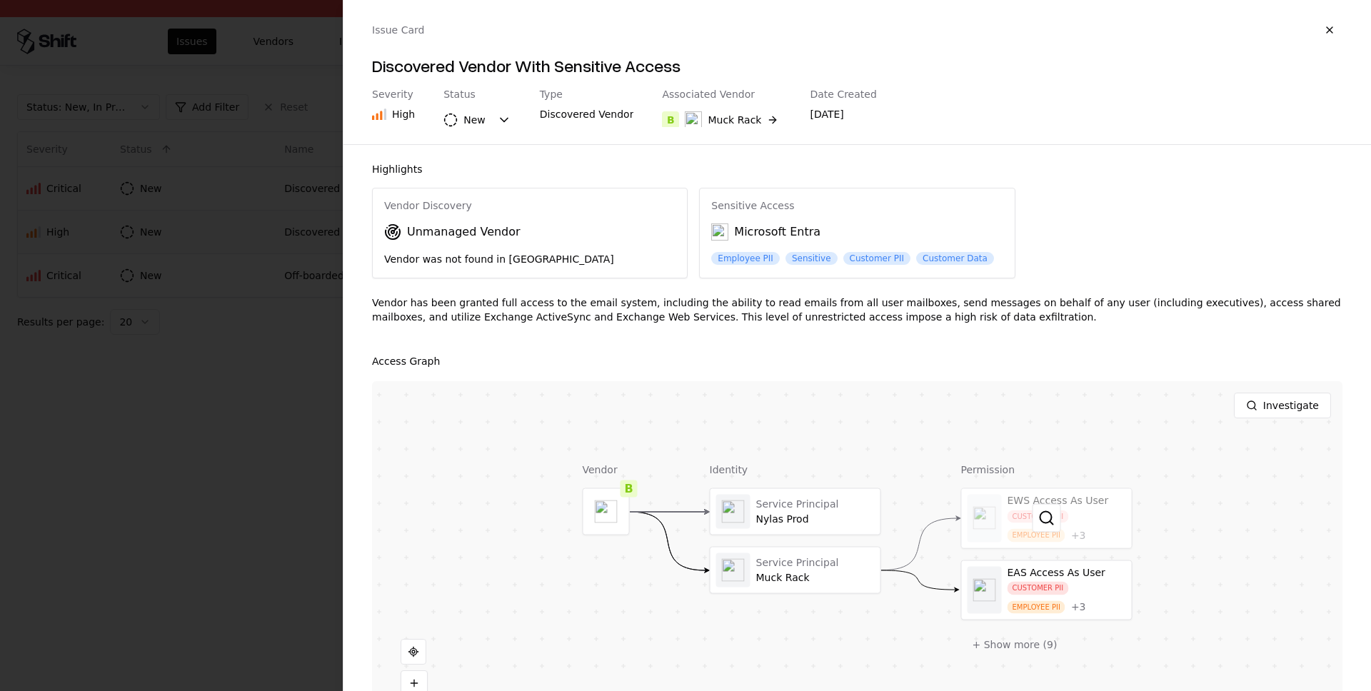
click at [1039, 495] on div at bounding box center [1047, 518] width 170 height 59
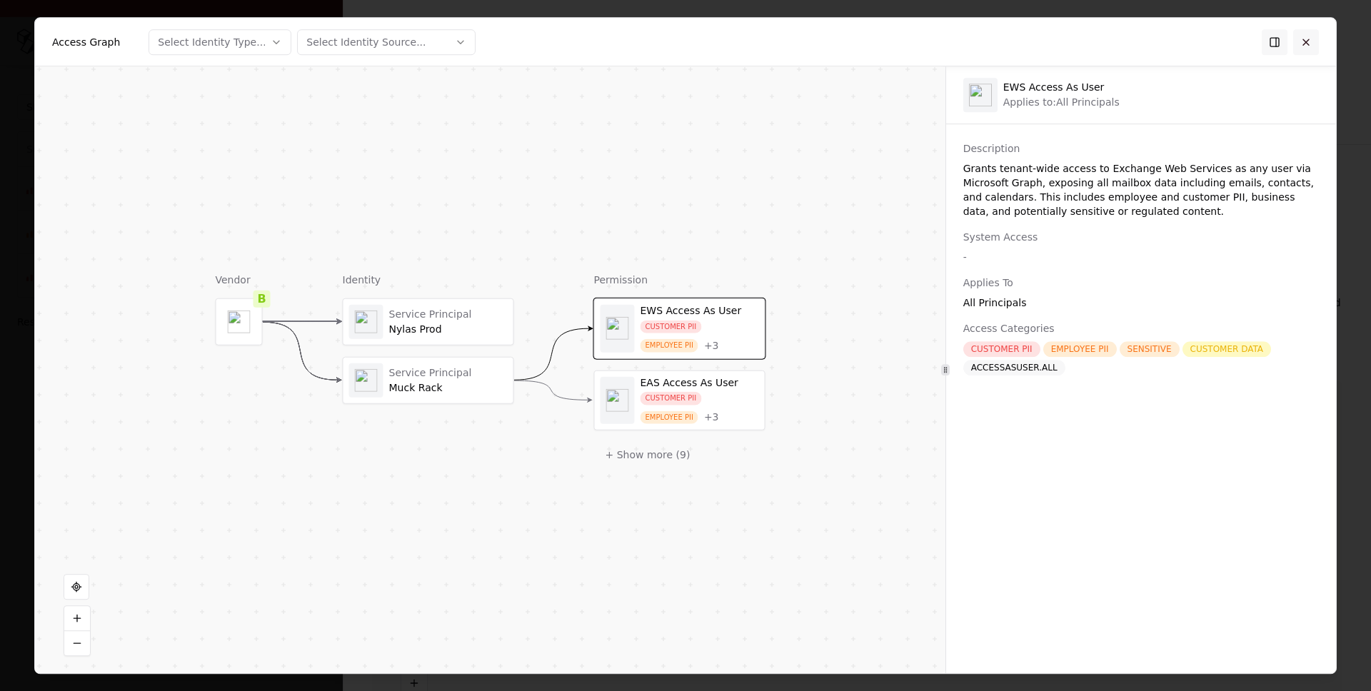
click at [1308, 34] on button at bounding box center [1306, 42] width 26 height 26
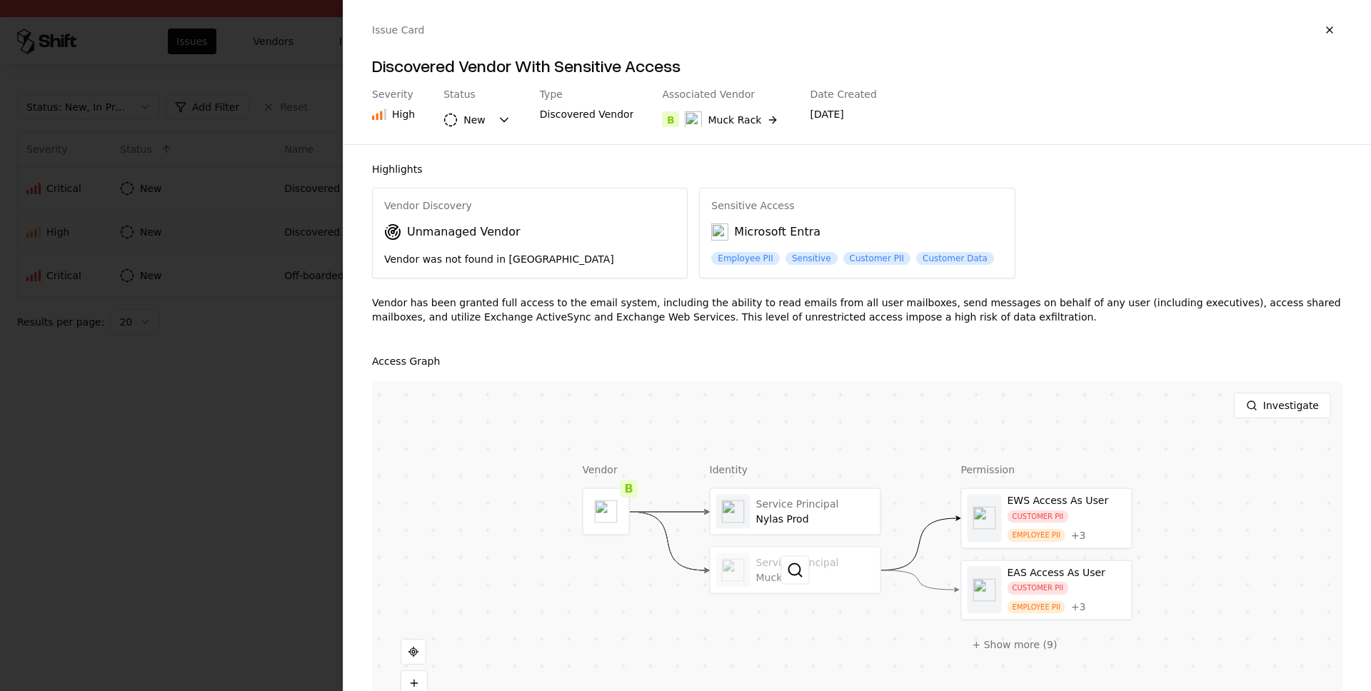
click at [838, 558] on div at bounding box center [795, 570] width 170 height 46
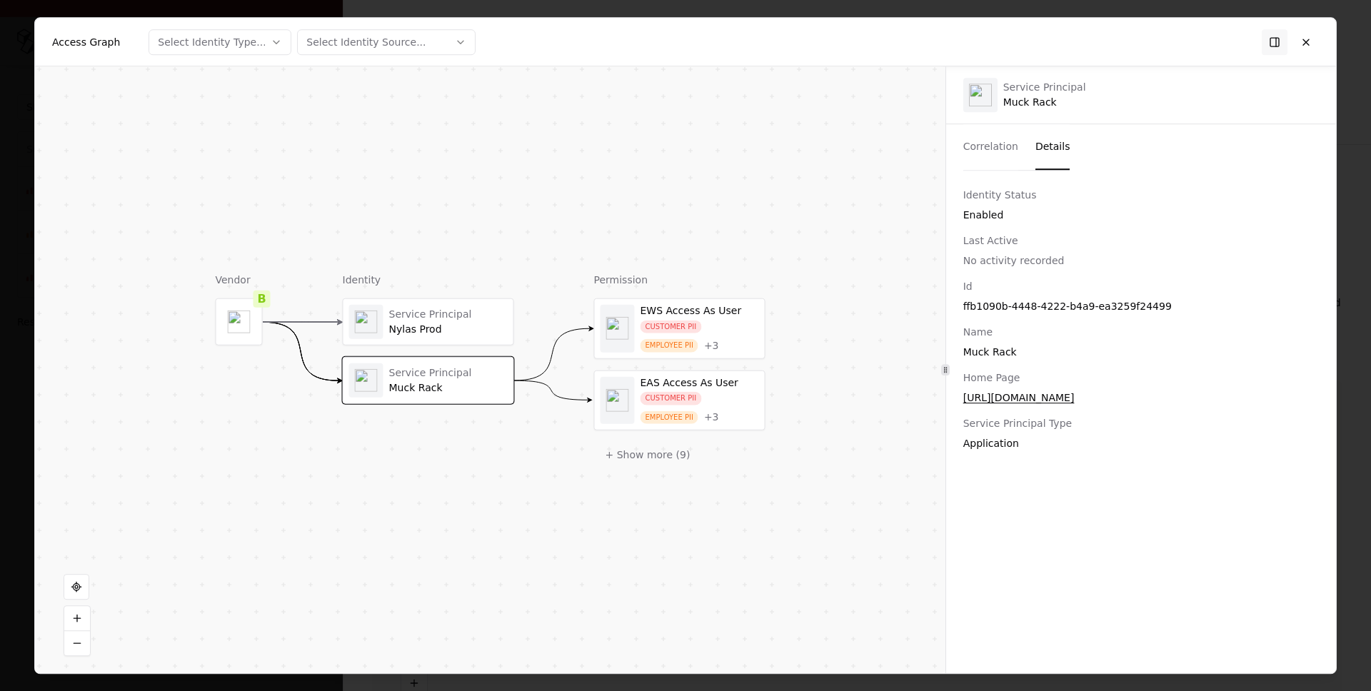
click at [1051, 148] on button "Details" at bounding box center [1052, 147] width 35 height 46
click at [995, 133] on button "Correlation" at bounding box center [990, 147] width 55 height 46
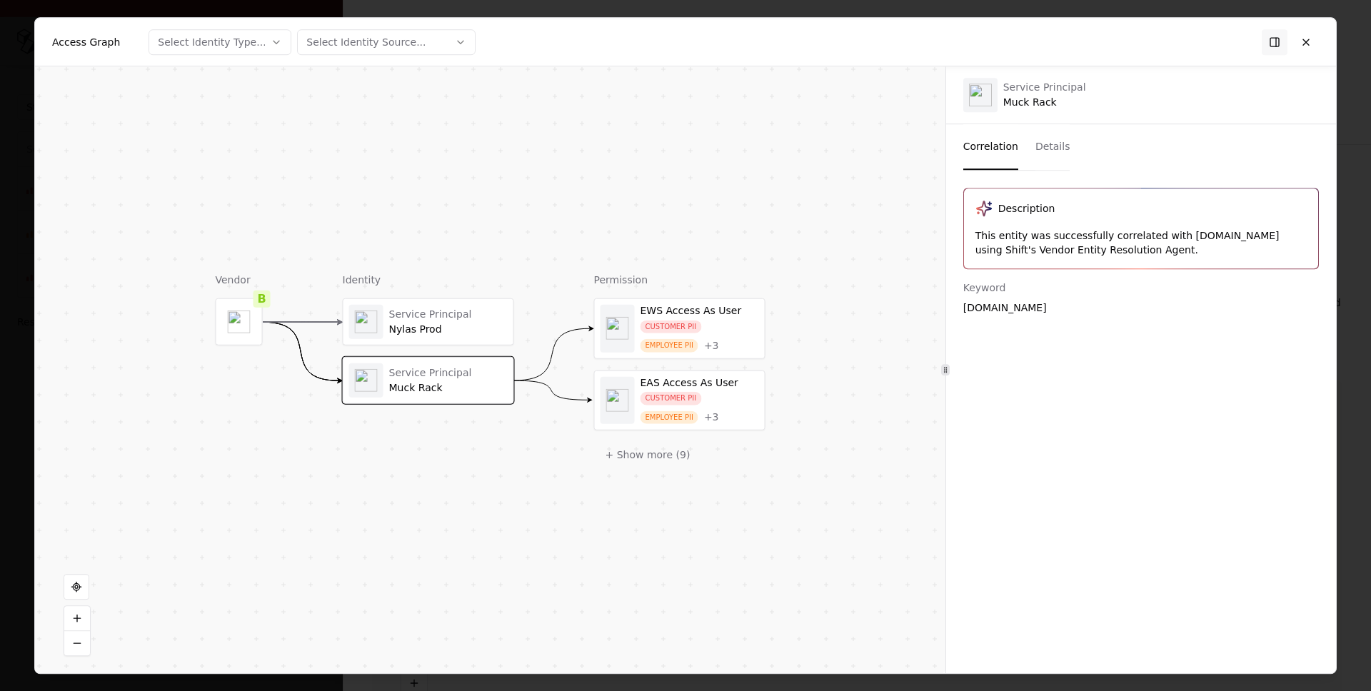
click at [409, 328] on div "Nylas Prod" at bounding box center [448, 329] width 118 height 13
click at [1054, 143] on button "Details" at bounding box center [1052, 147] width 35 height 46
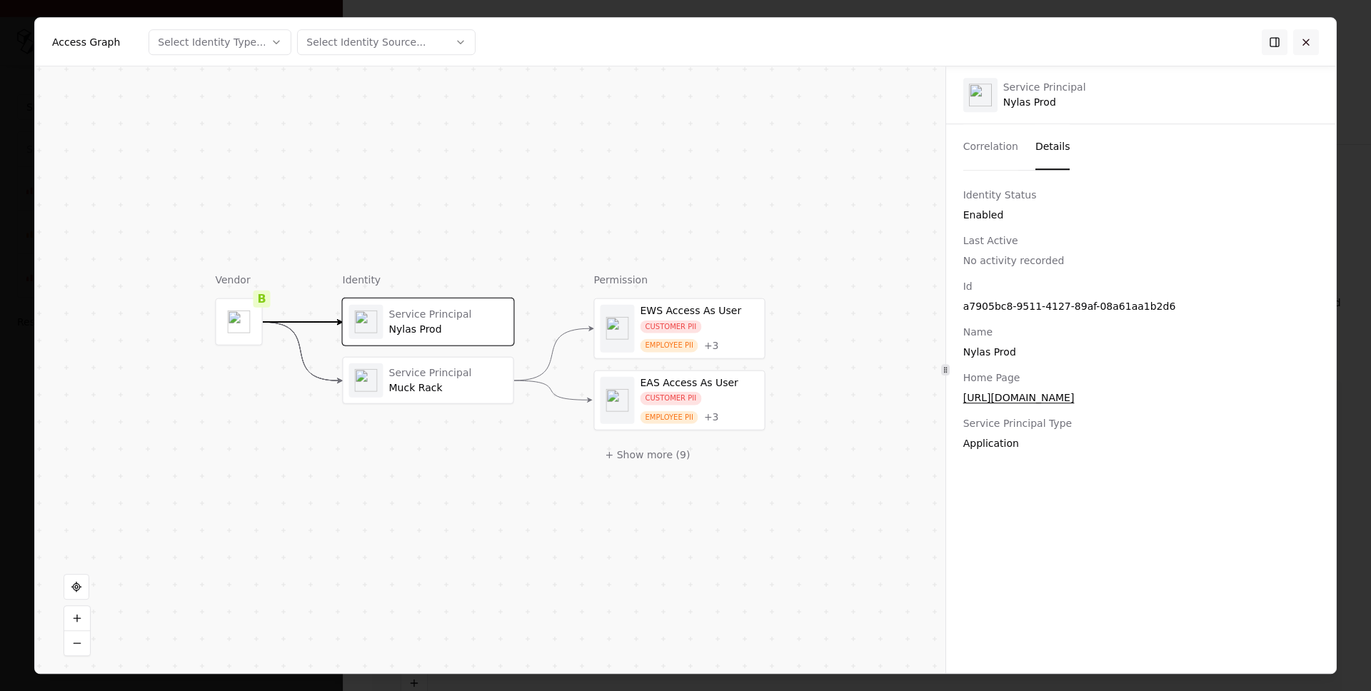
click at [1304, 31] on button at bounding box center [1306, 42] width 26 height 26
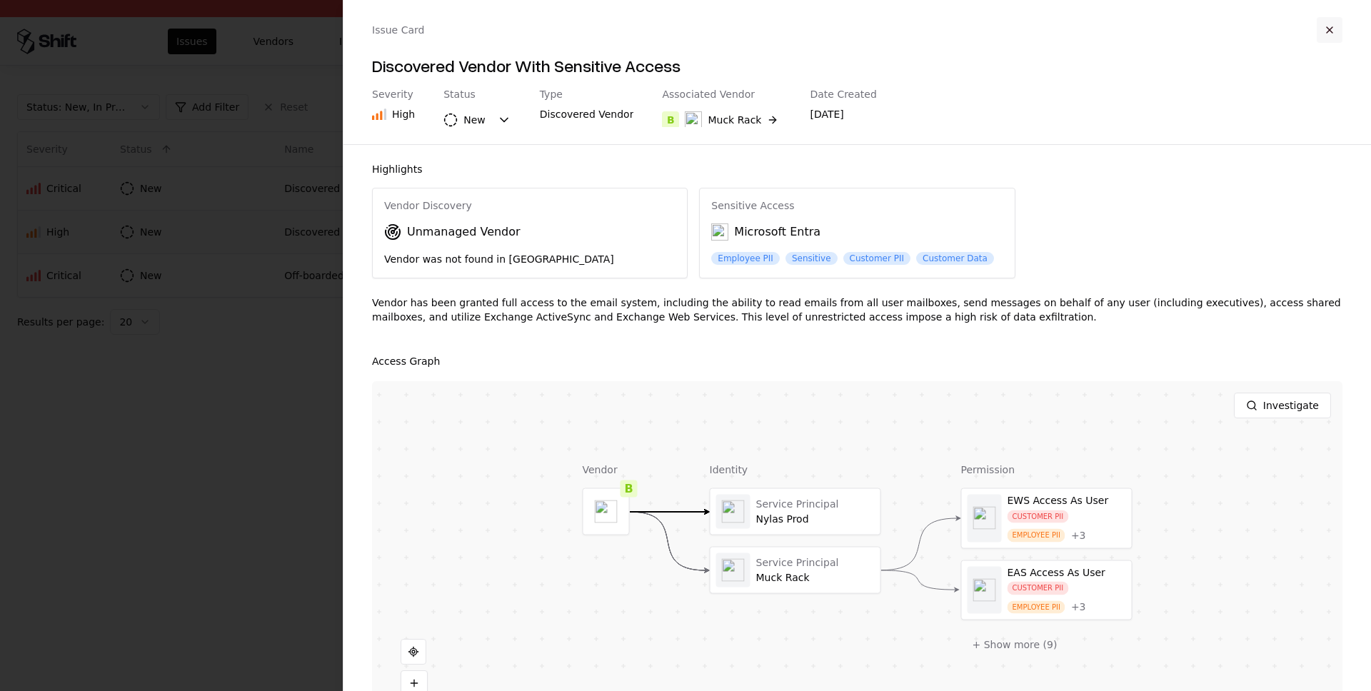
click at [1332, 25] on button "button" at bounding box center [1329, 30] width 26 height 26
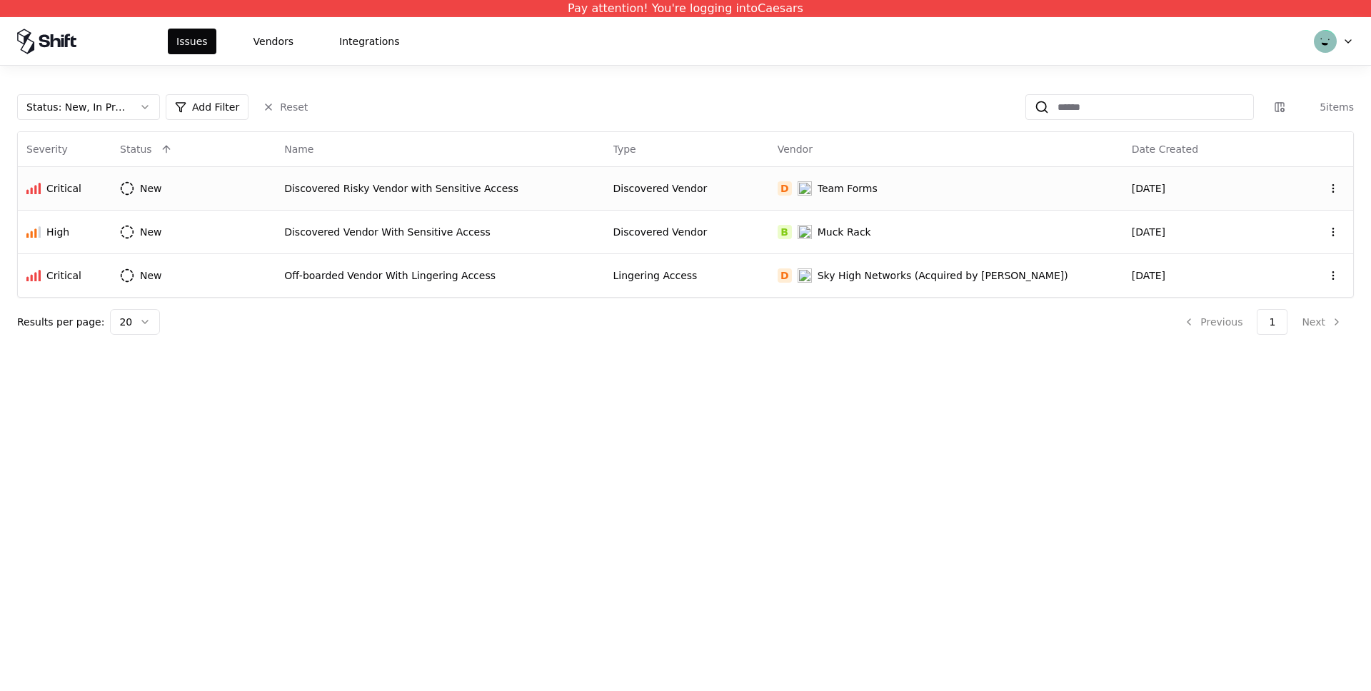
click at [390, 186] on div "Discovered Risky Vendor with Sensitive Access" at bounding box center [439, 188] width 311 height 14
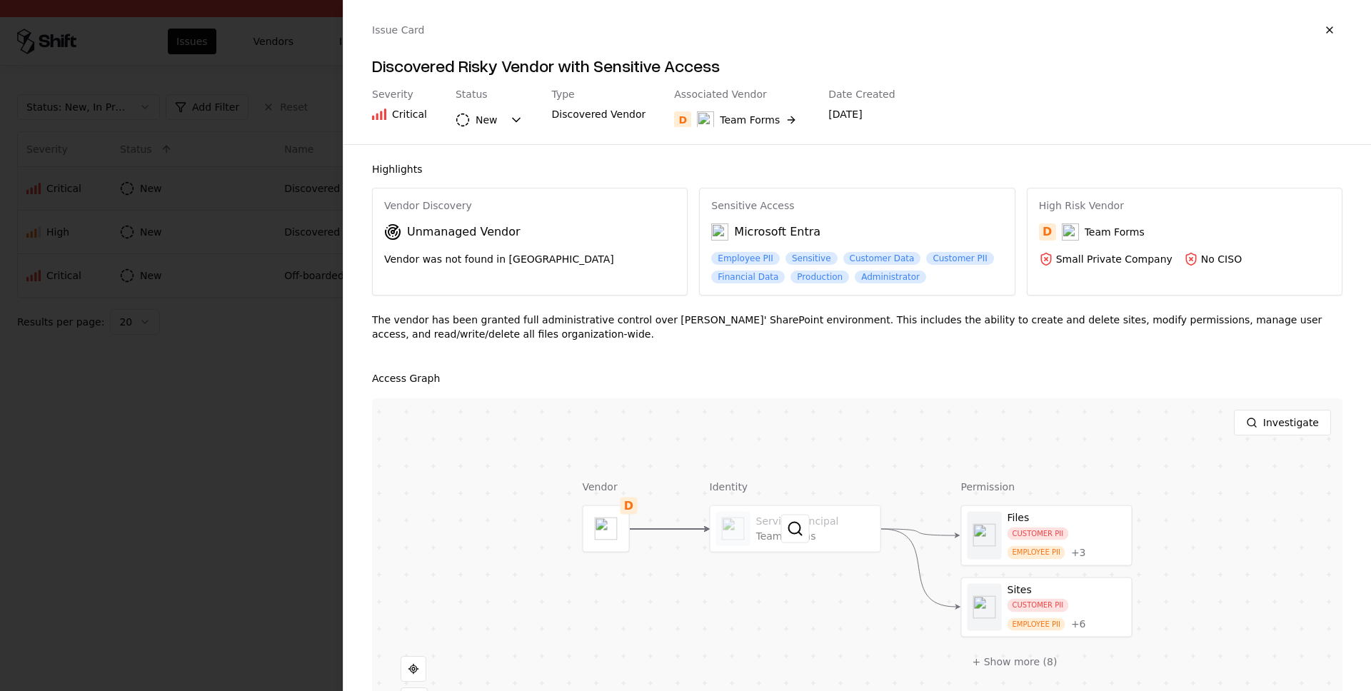
click at [812, 526] on div at bounding box center [795, 529] width 170 height 46
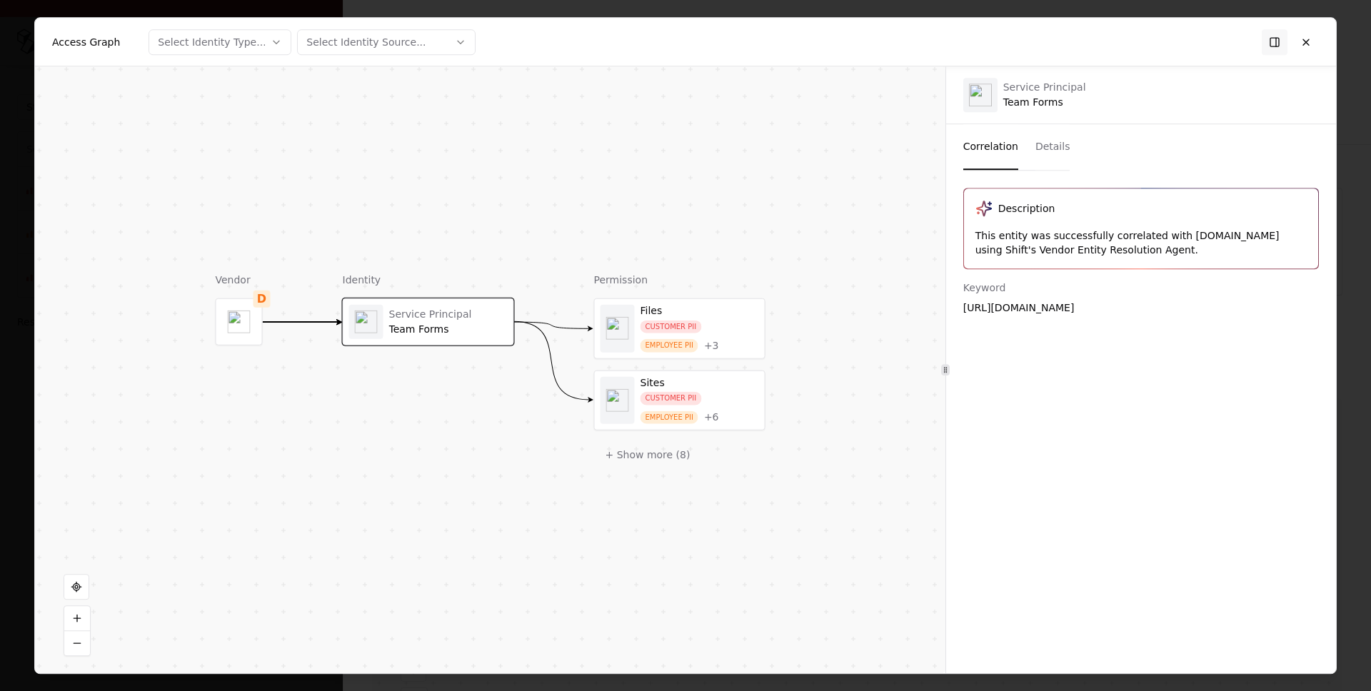
click at [1069, 164] on div "Correlation Details" at bounding box center [1141, 147] width 390 height 46
click at [1063, 153] on button "Details" at bounding box center [1052, 147] width 35 height 46
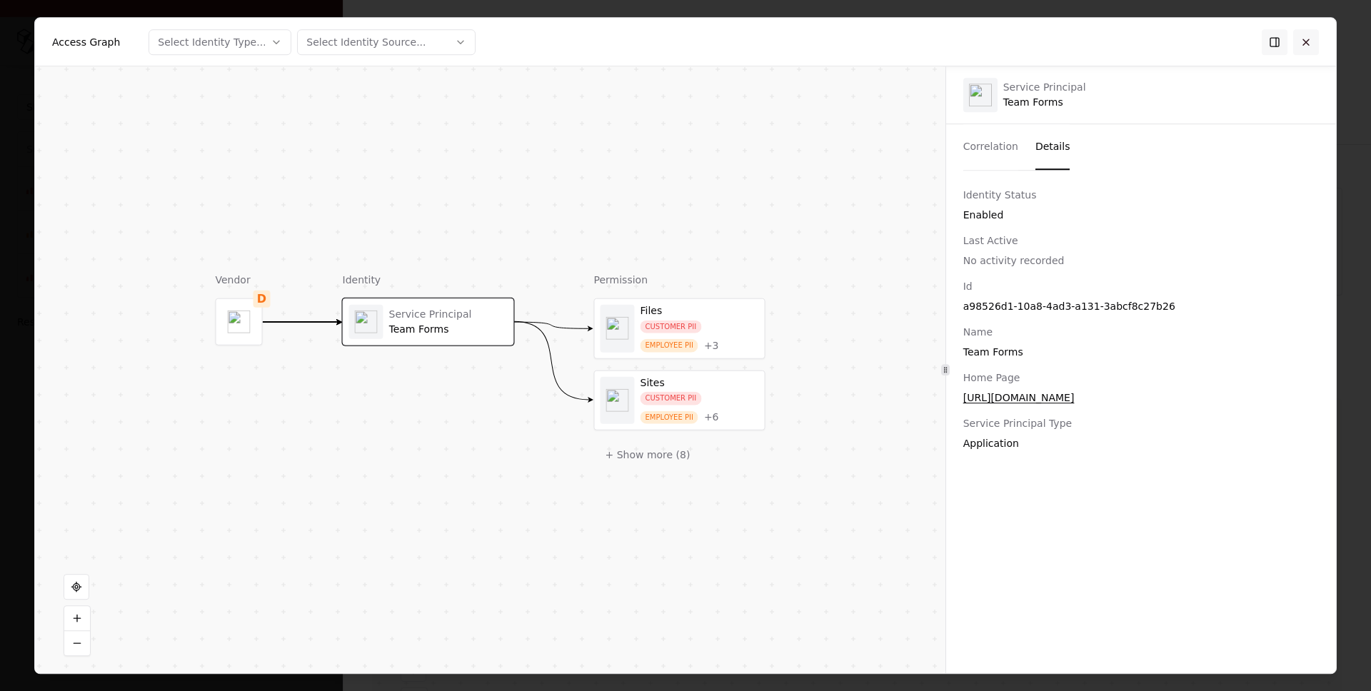
click at [1306, 34] on button at bounding box center [1306, 42] width 26 height 26
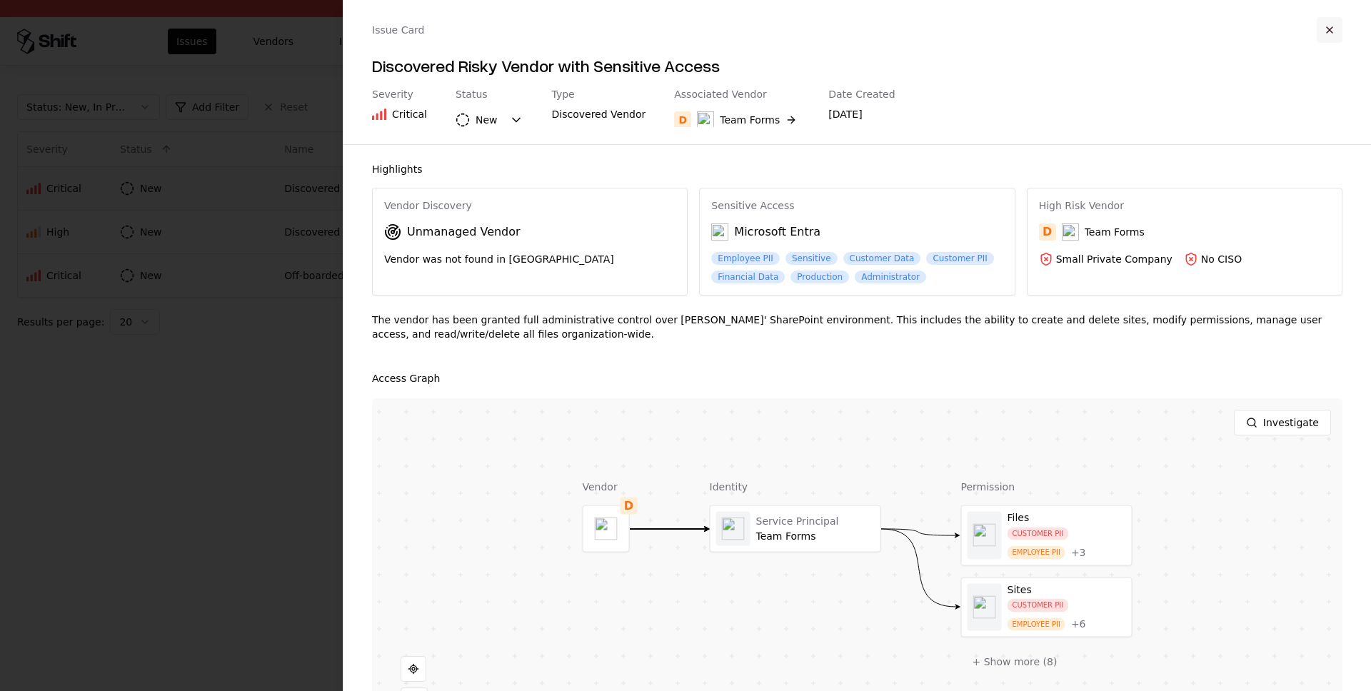
click at [1335, 31] on button "button" at bounding box center [1329, 30] width 26 height 26
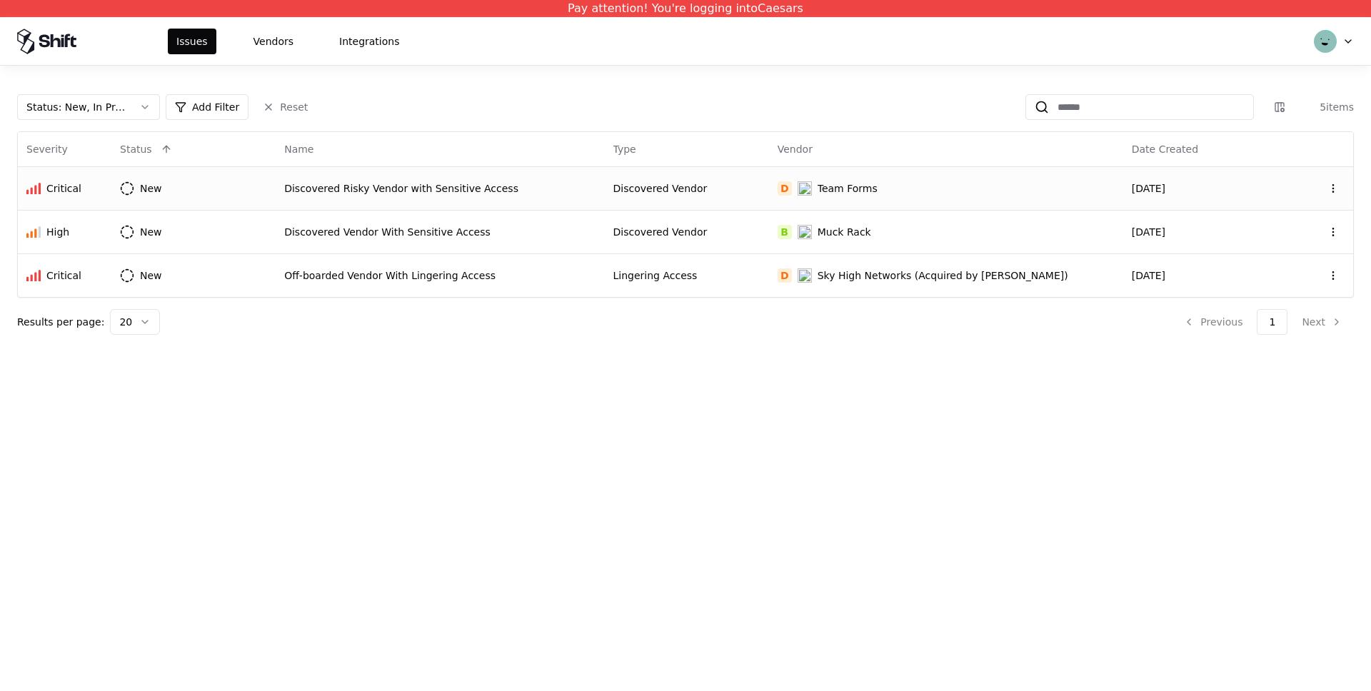
click at [158, 124] on div "Status : New, In Progress Add Filter Reset 5 items Severity Status Name Type Ve…" at bounding box center [685, 214] width 1336 height 241
click at [145, 116] on button "Status : New, In Progress" at bounding box center [88, 107] width 143 height 26
click at [65, 247] on div "Draft" at bounding box center [56, 248] width 25 height 14
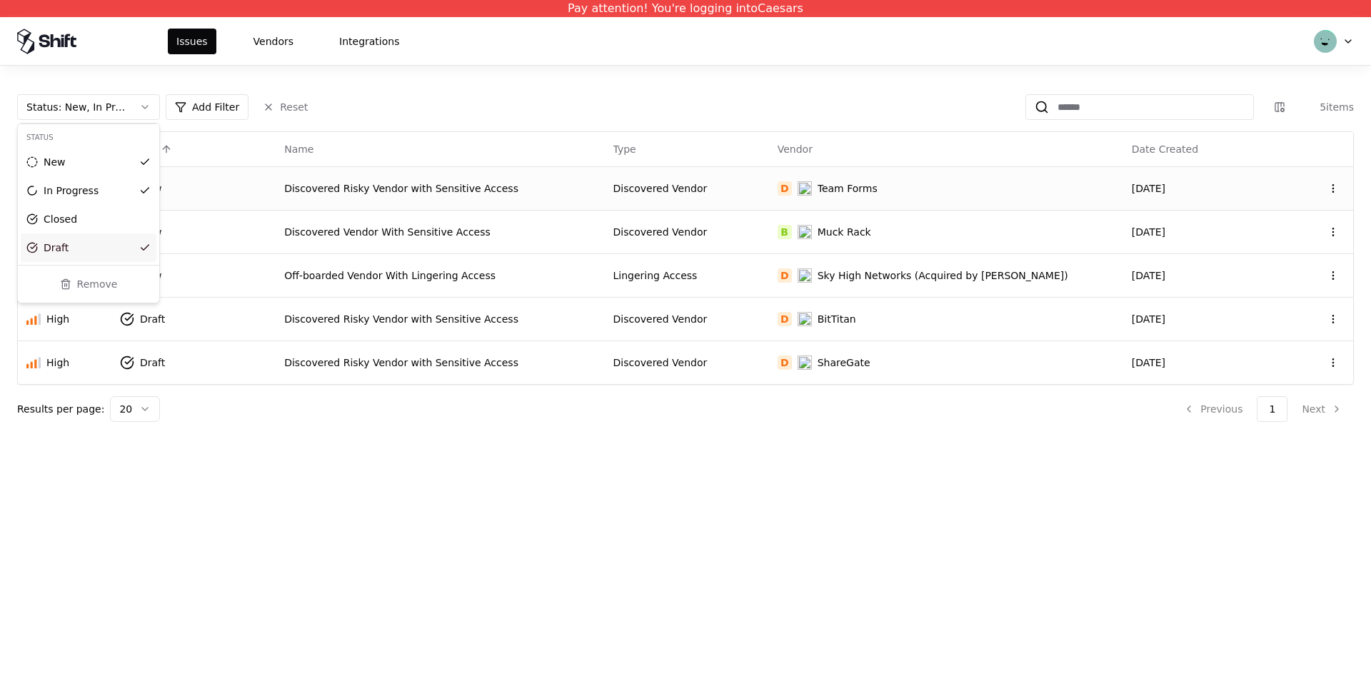
click at [404, 316] on html "Pay attention! You're logging into Caesars Issues Vendors Integrations Status :…" at bounding box center [685, 345] width 1371 height 691
click at [397, 321] on div "Discovered Risky Vendor with Sensitive Access" at bounding box center [439, 319] width 311 height 14
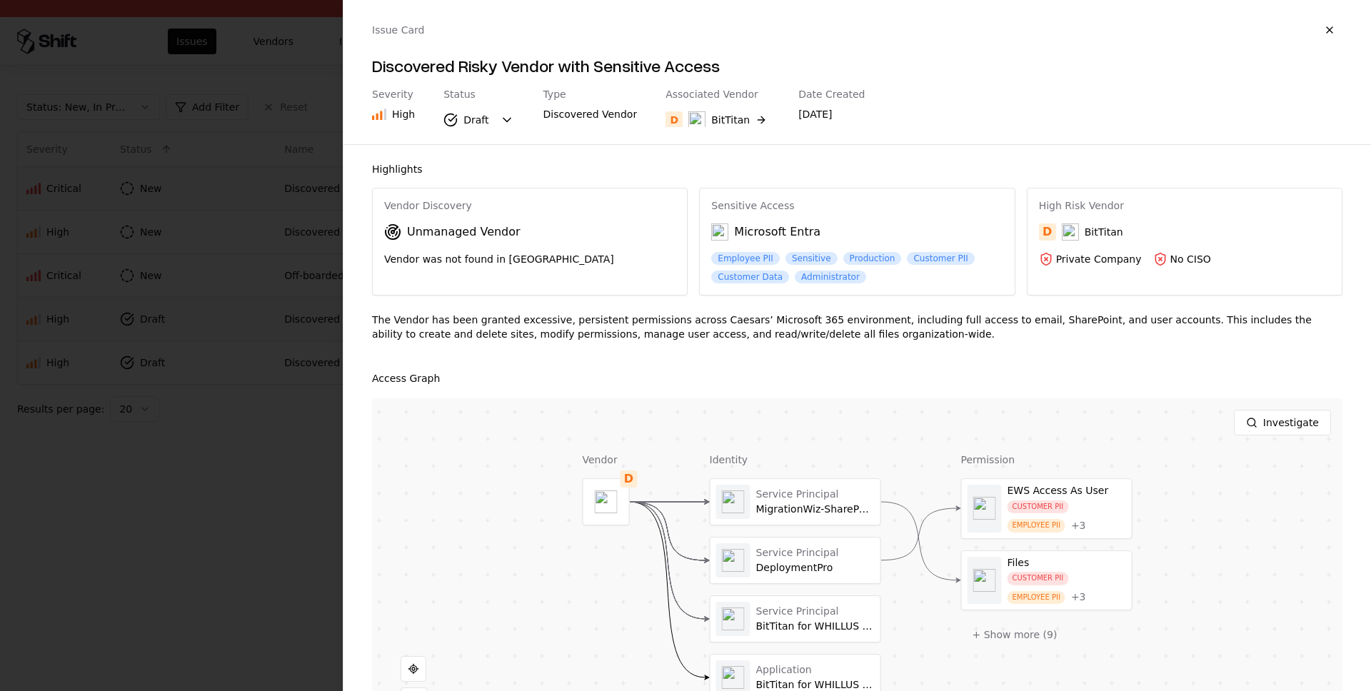
scroll to position [81, 0]
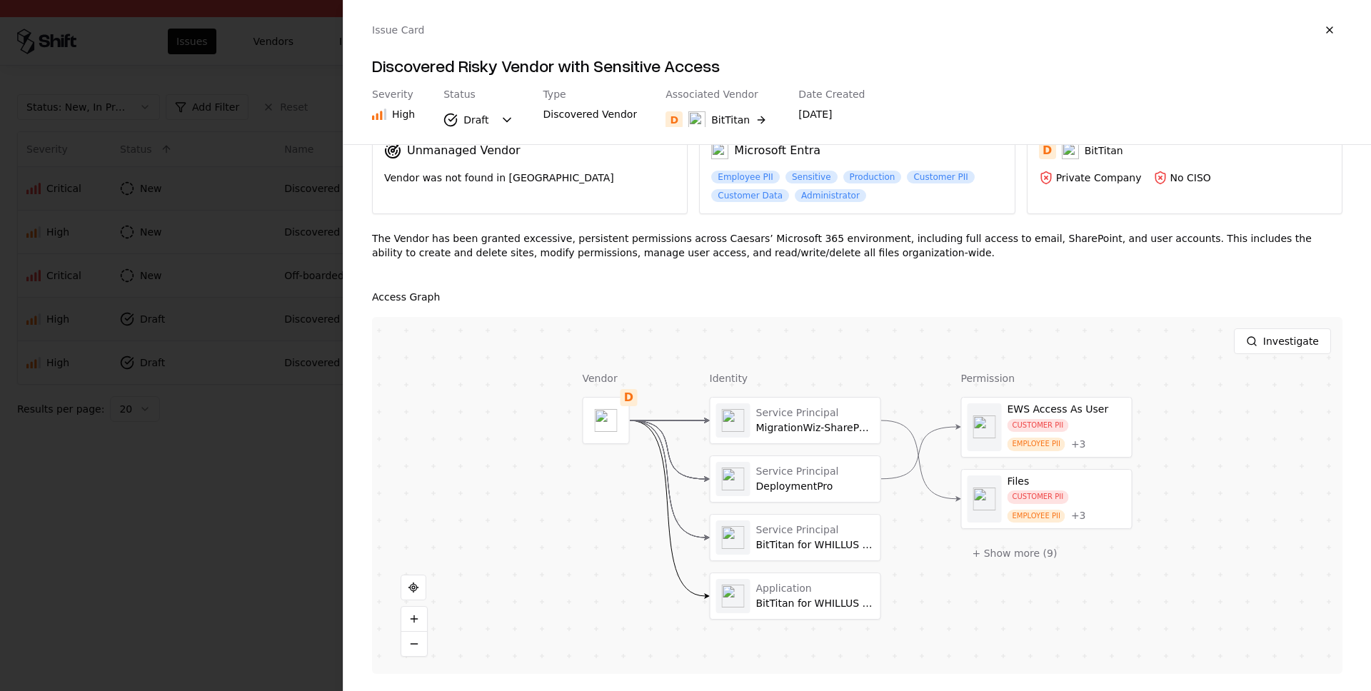
click at [269, 475] on div at bounding box center [685, 345] width 1371 height 691
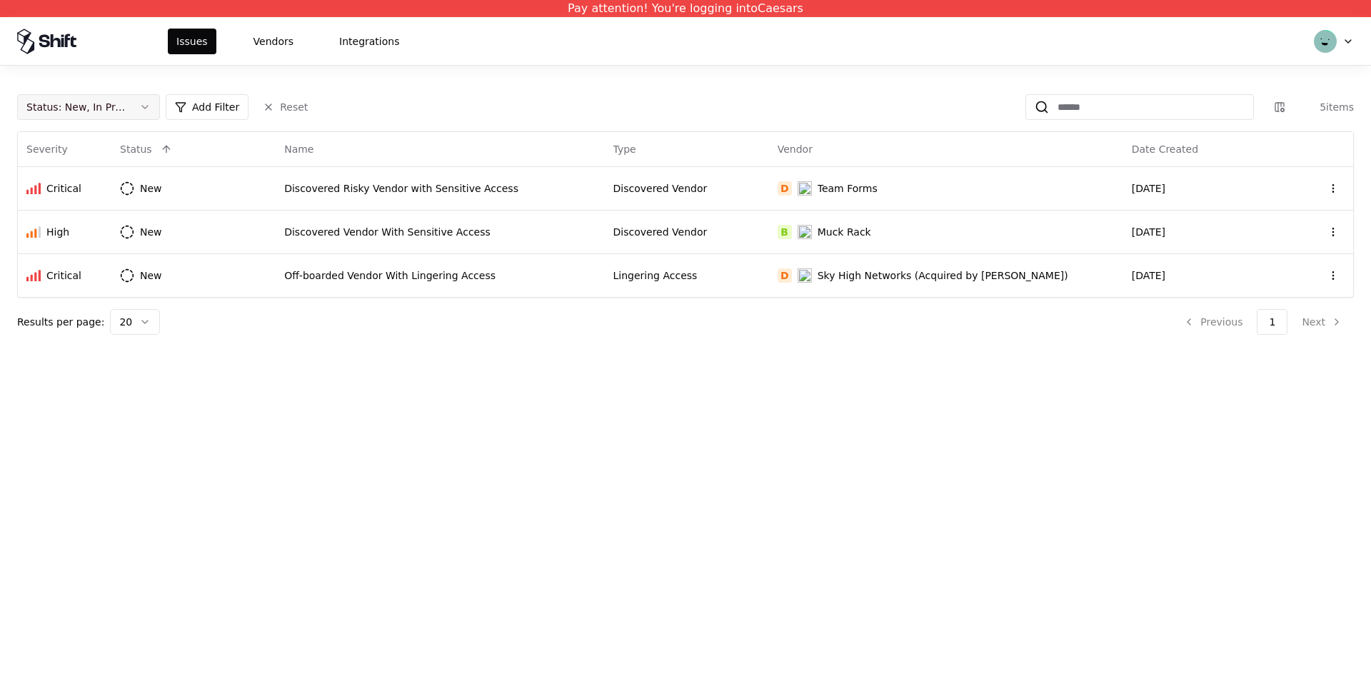
click at [144, 106] on button "Status : New, In Progress" at bounding box center [88, 107] width 143 height 26
click at [51, 241] on div "Draft" at bounding box center [56, 248] width 25 height 14
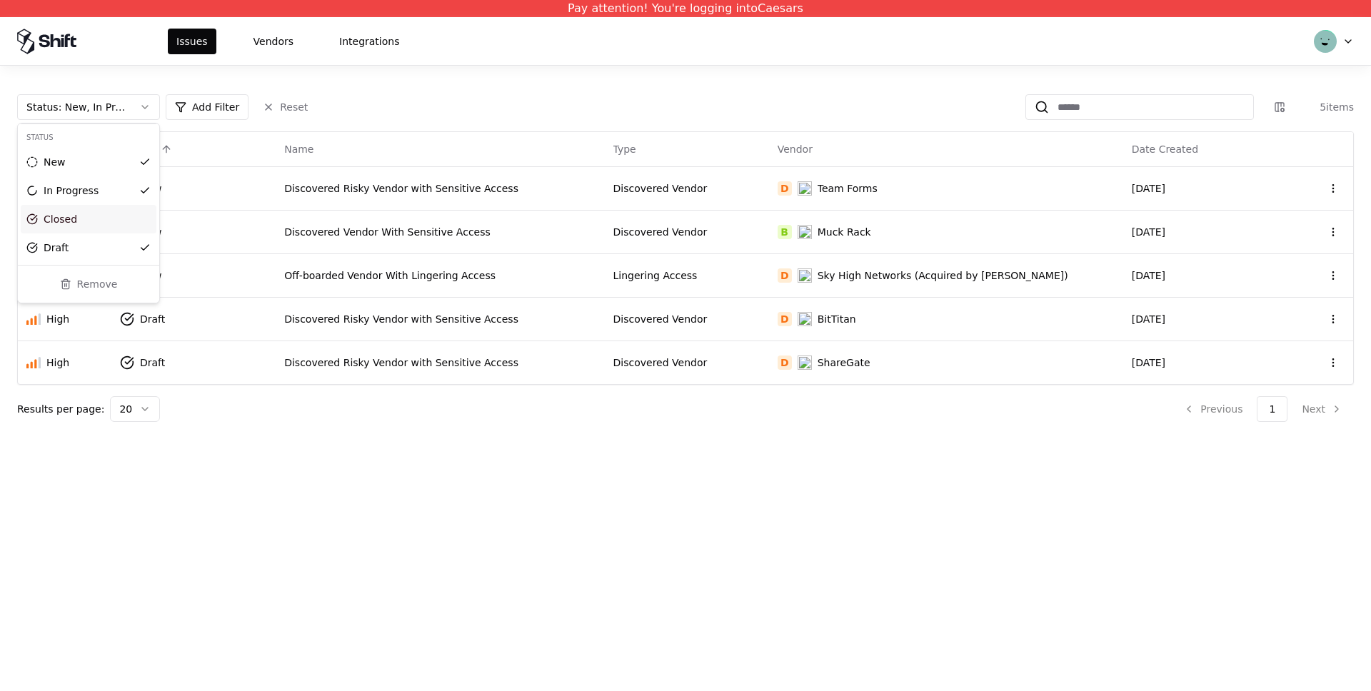
click at [545, 361] on html "Pay attention! You're logging into Caesars Issues Vendors Integrations Status :…" at bounding box center [685, 345] width 1371 height 691
click at [497, 366] on div "Discovered Risky Vendor with Sensitive Access" at bounding box center [439, 362] width 311 height 14
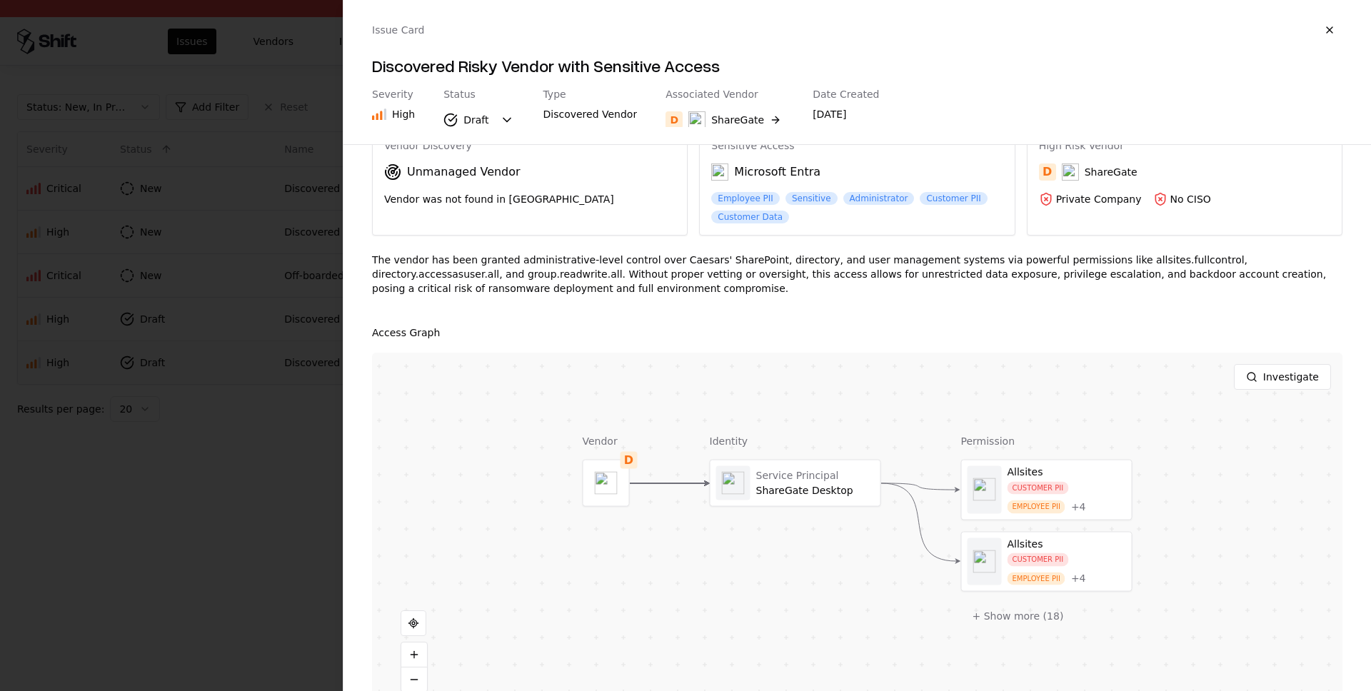
scroll to position [96, 0]
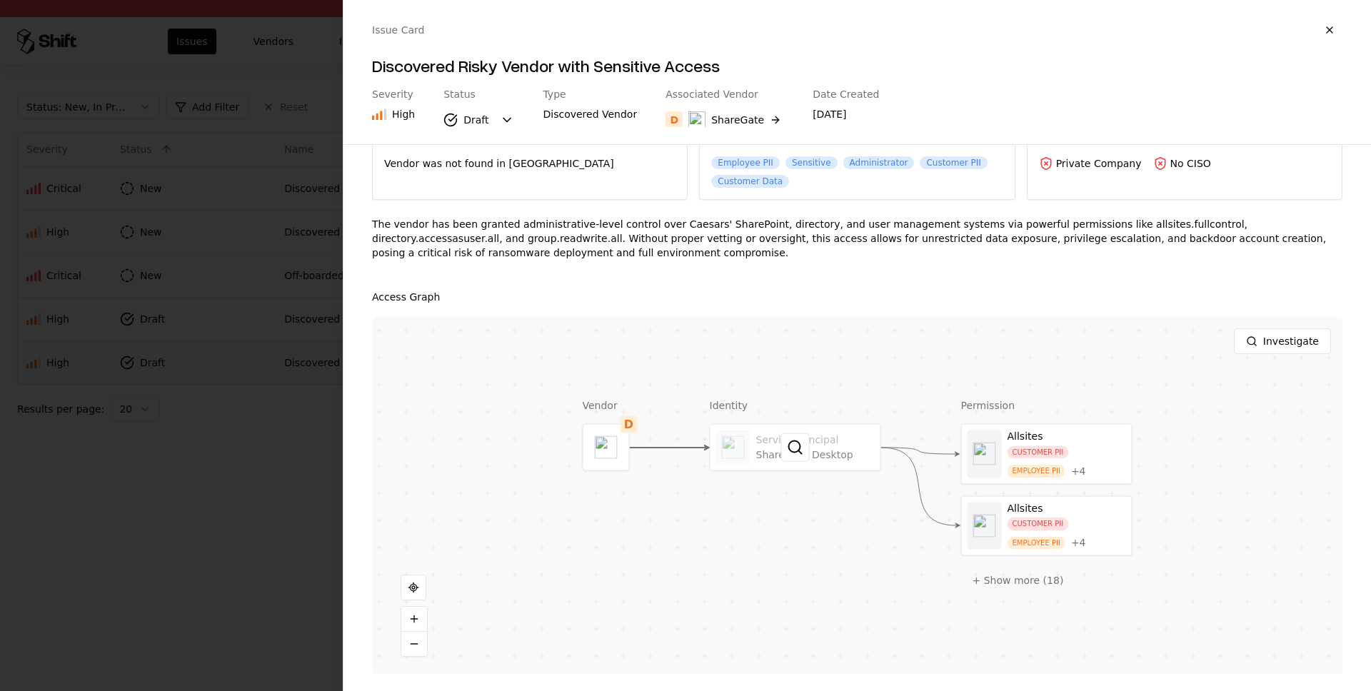
click at [845, 443] on div at bounding box center [795, 448] width 170 height 46
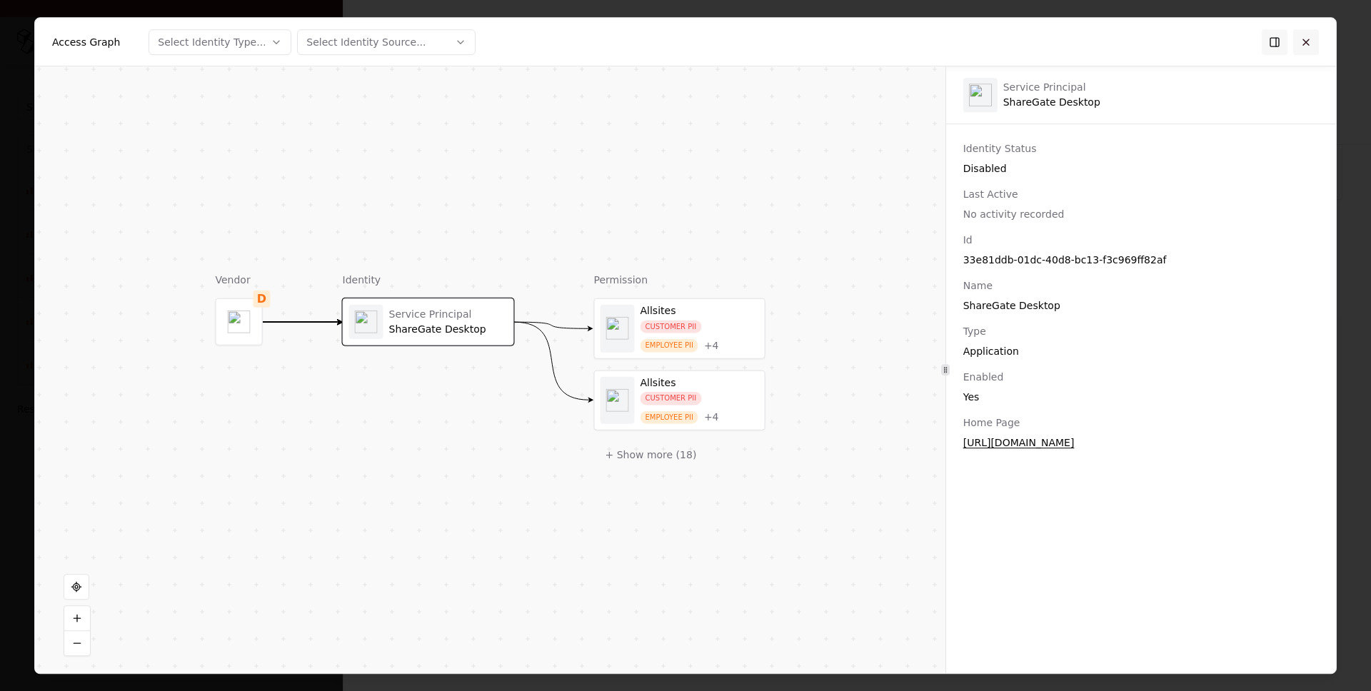
click at [1308, 39] on button at bounding box center [1306, 42] width 26 height 26
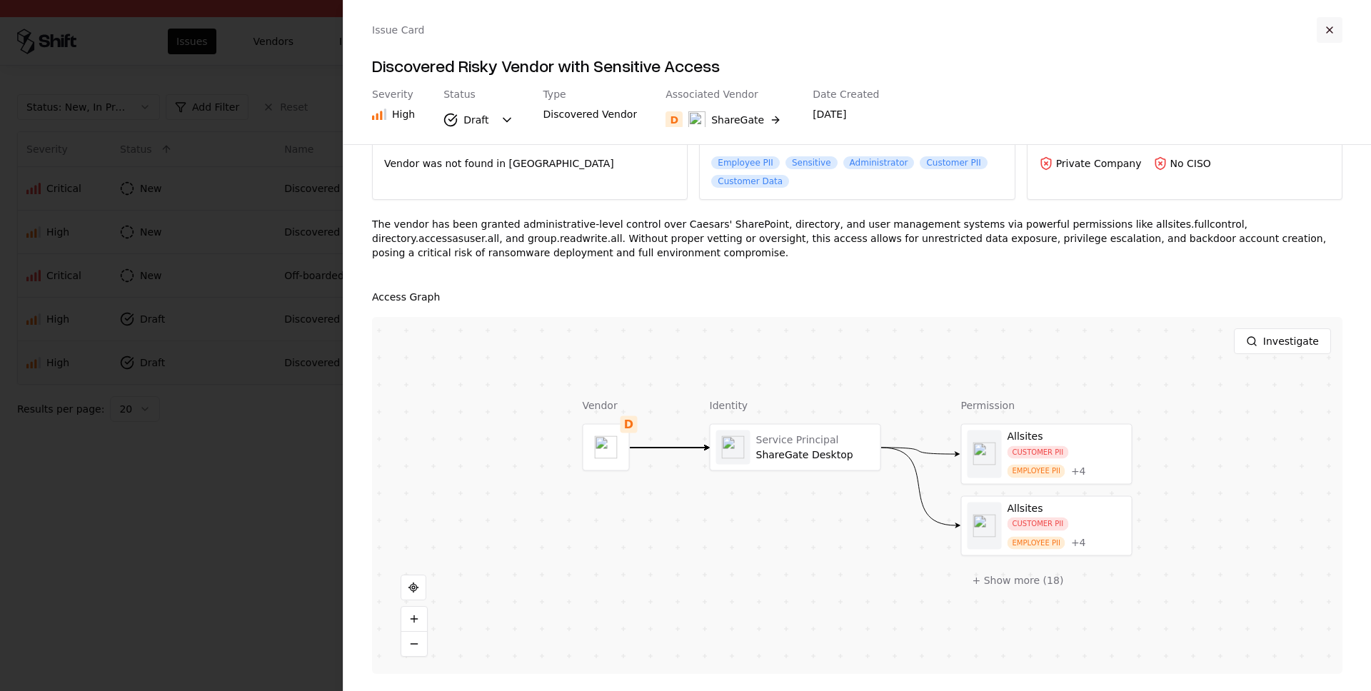
click at [1335, 36] on button "button" at bounding box center [1329, 30] width 26 height 26
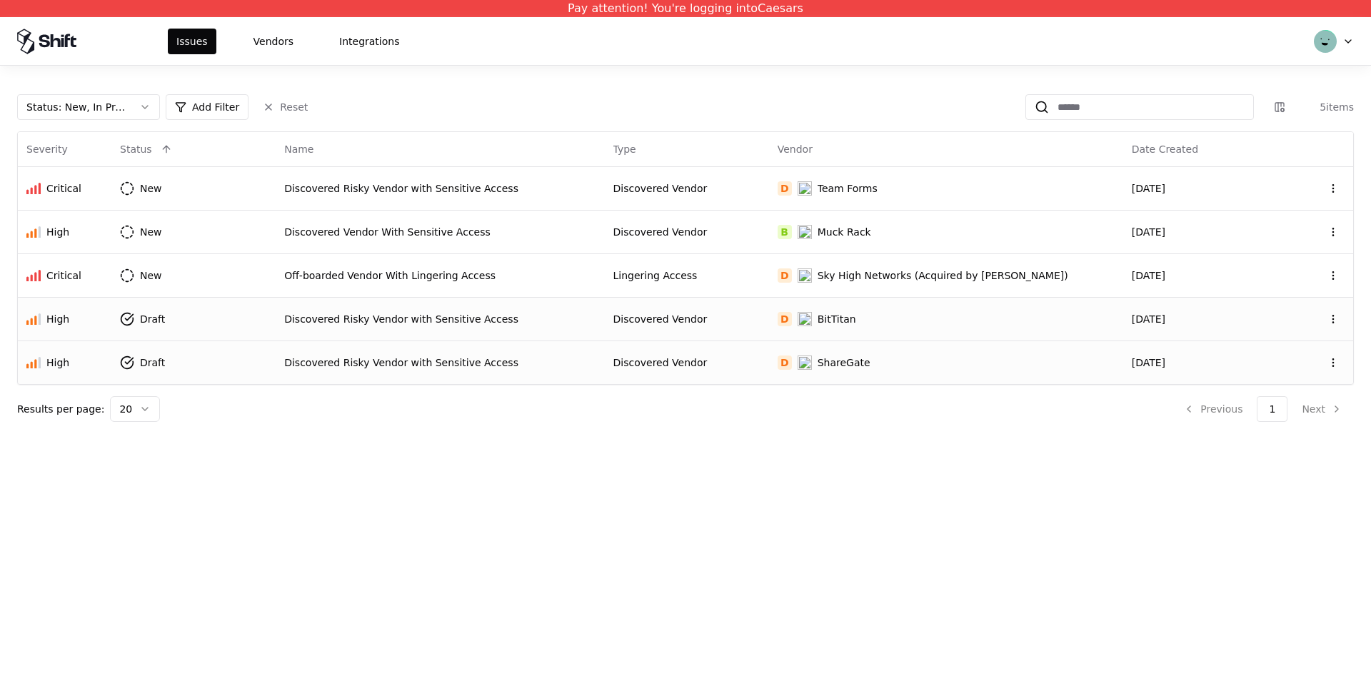
click at [465, 312] on div "Discovered Risky Vendor with Sensitive Access" at bounding box center [439, 319] width 311 height 14
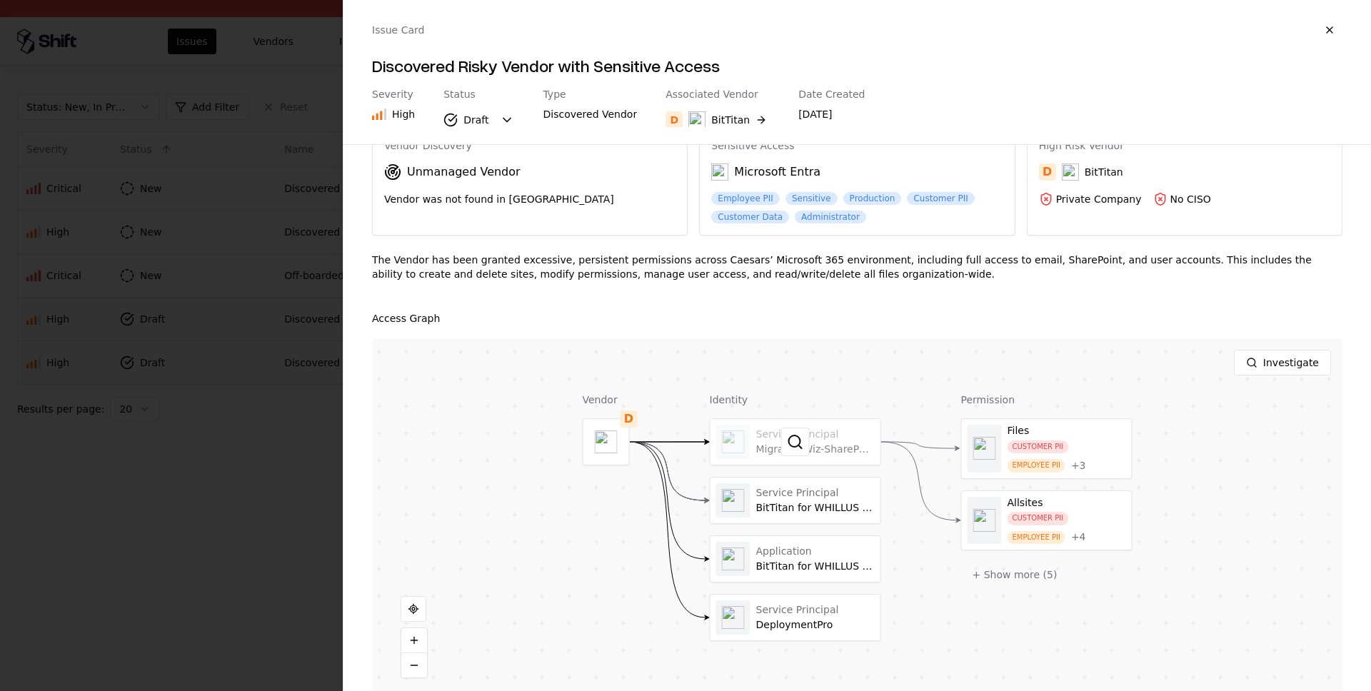
scroll to position [81, 0]
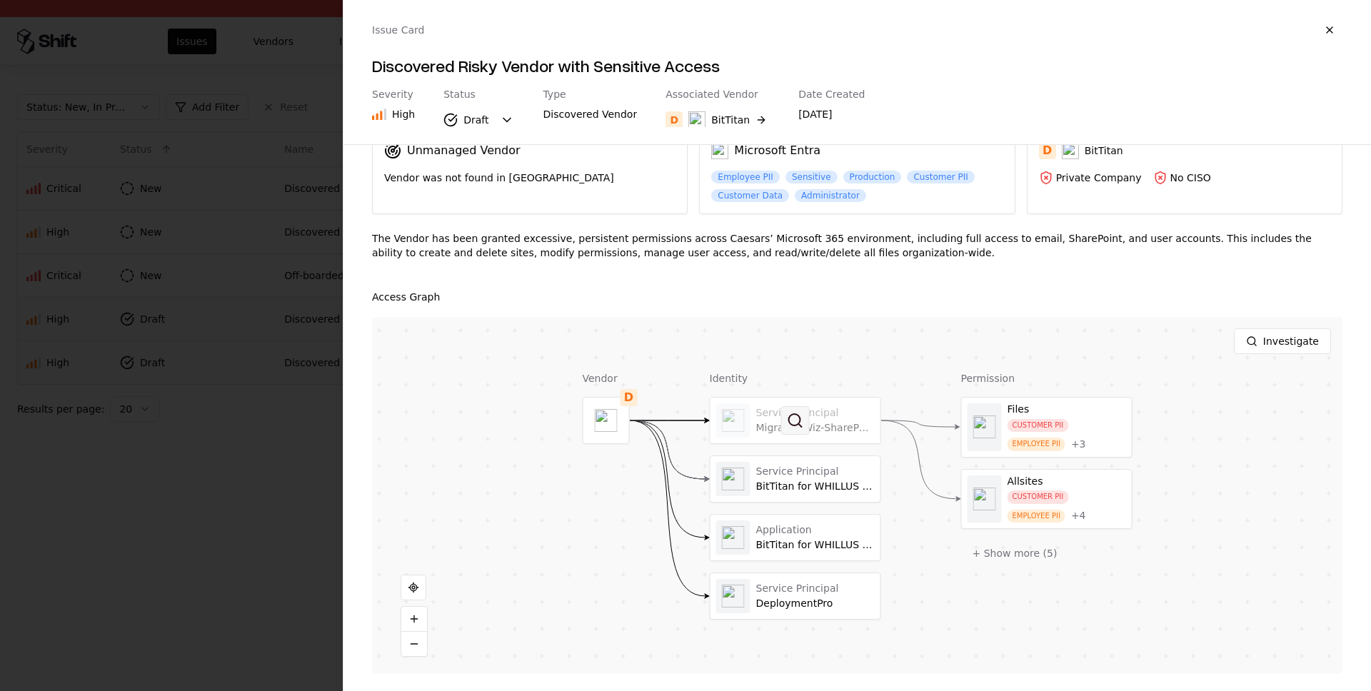
click at [789, 423] on button at bounding box center [795, 420] width 29 height 29
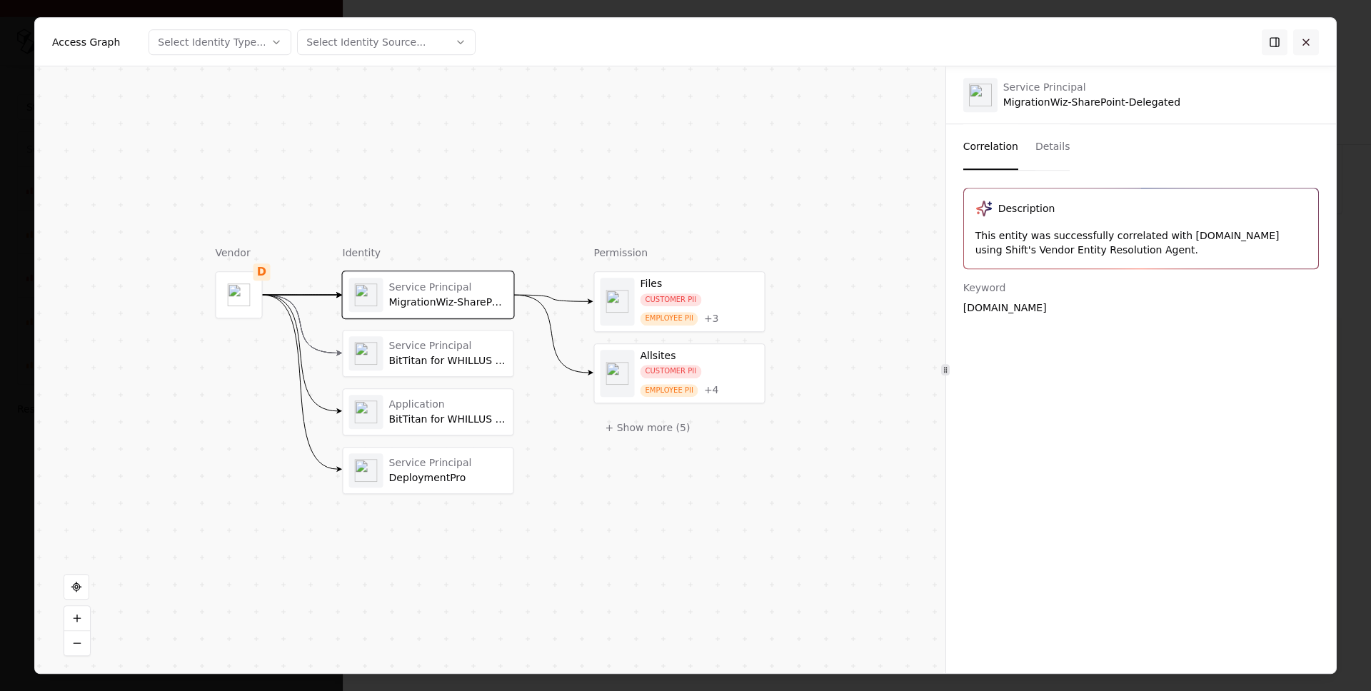
click at [1301, 34] on button at bounding box center [1306, 42] width 26 height 26
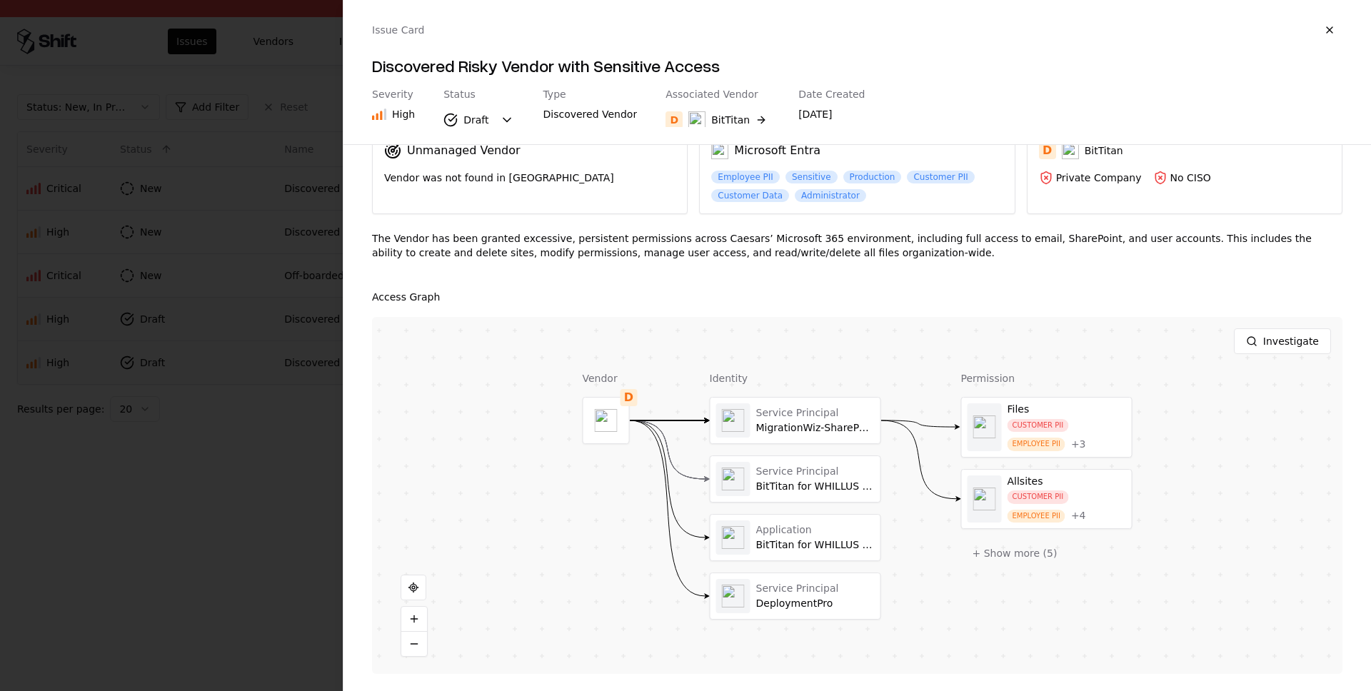
click at [295, 473] on div at bounding box center [685, 345] width 1371 height 691
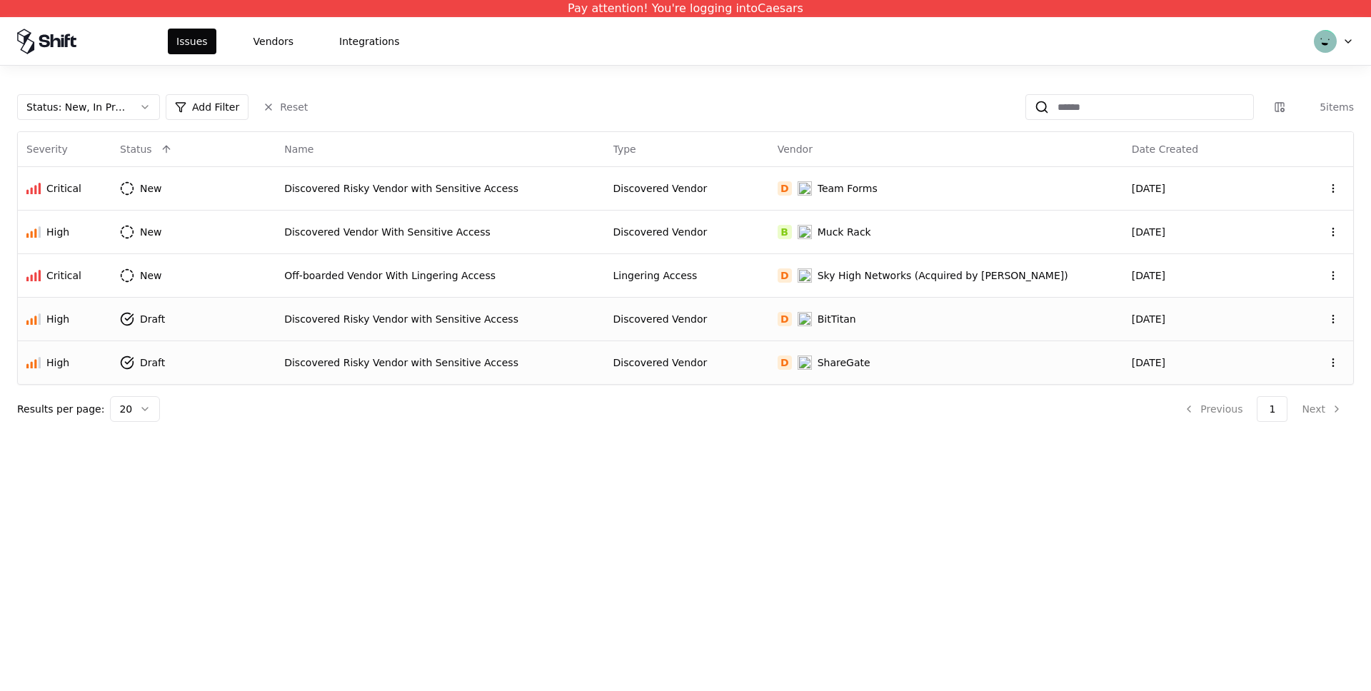
click at [408, 372] on td "Discovered Risky Vendor with Sensitive Access" at bounding box center [440, 362] width 328 height 44
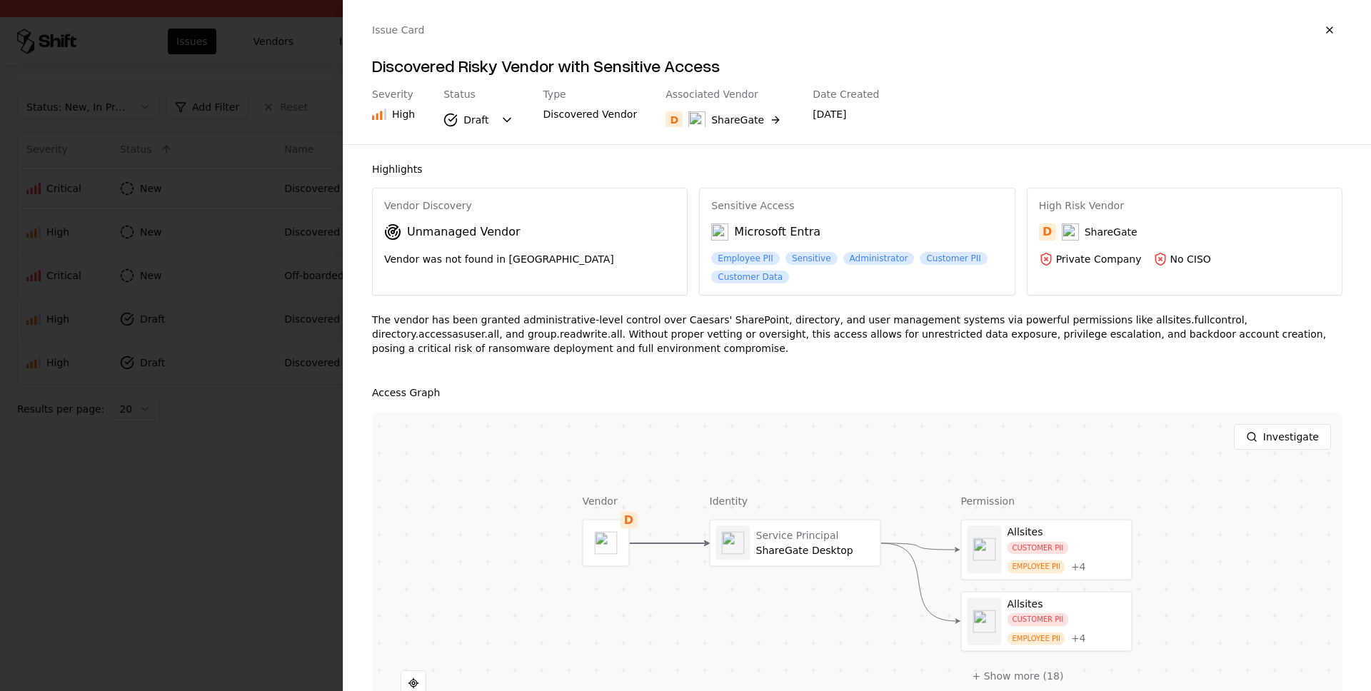
click at [204, 294] on div at bounding box center [685, 345] width 1371 height 691
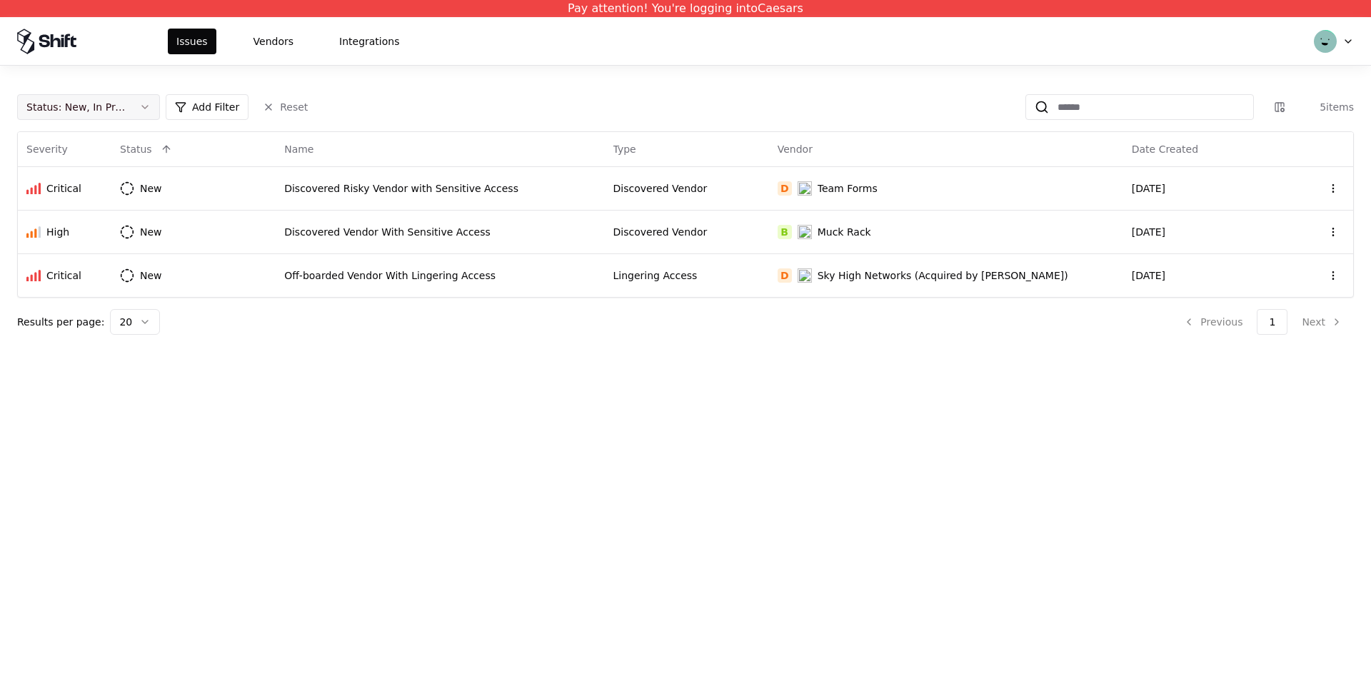
click at [136, 107] on button "Status : New, In Progress" at bounding box center [88, 107] width 143 height 26
click at [56, 248] on div "Draft" at bounding box center [56, 248] width 25 height 14
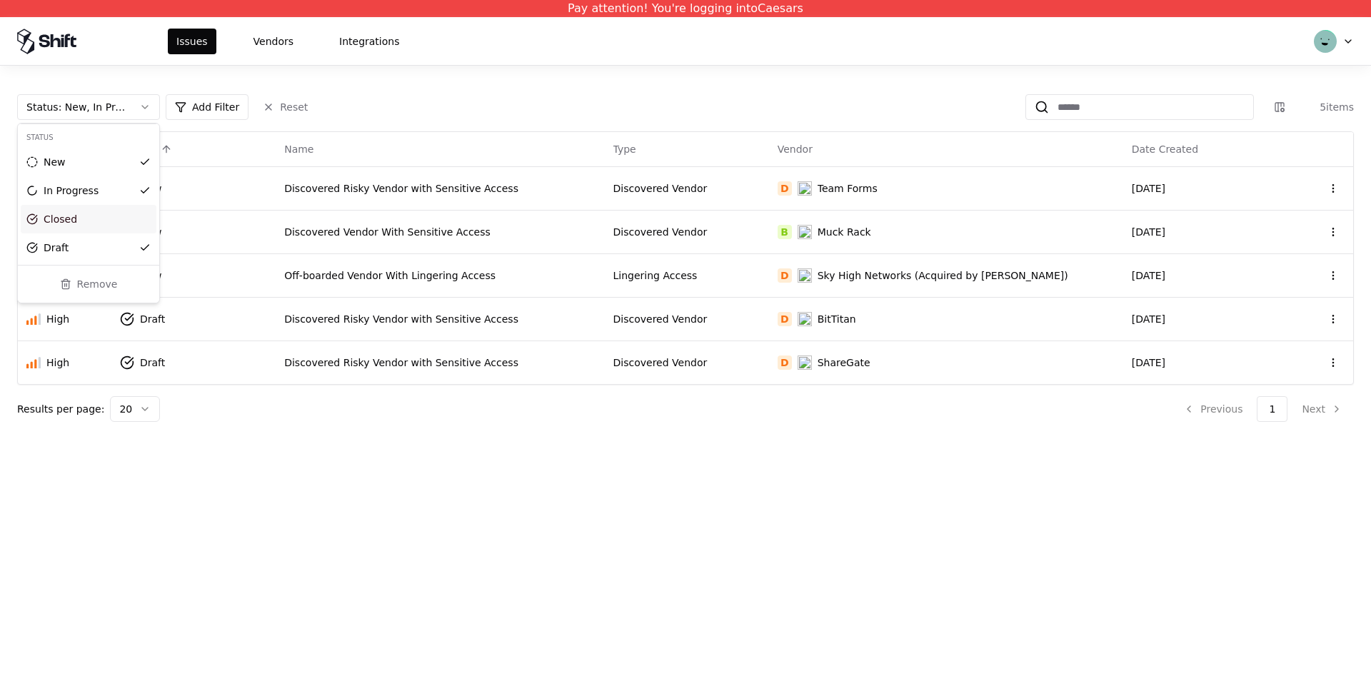
click at [405, 318] on html "Pay attention! You're logging into Caesars Issues Vendors Integrations Status :…" at bounding box center [685, 345] width 1371 height 691
click at [405, 318] on div "Discovered Risky Vendor with Sensitive Access" at bounding box center [439, 319] width 311 height 14
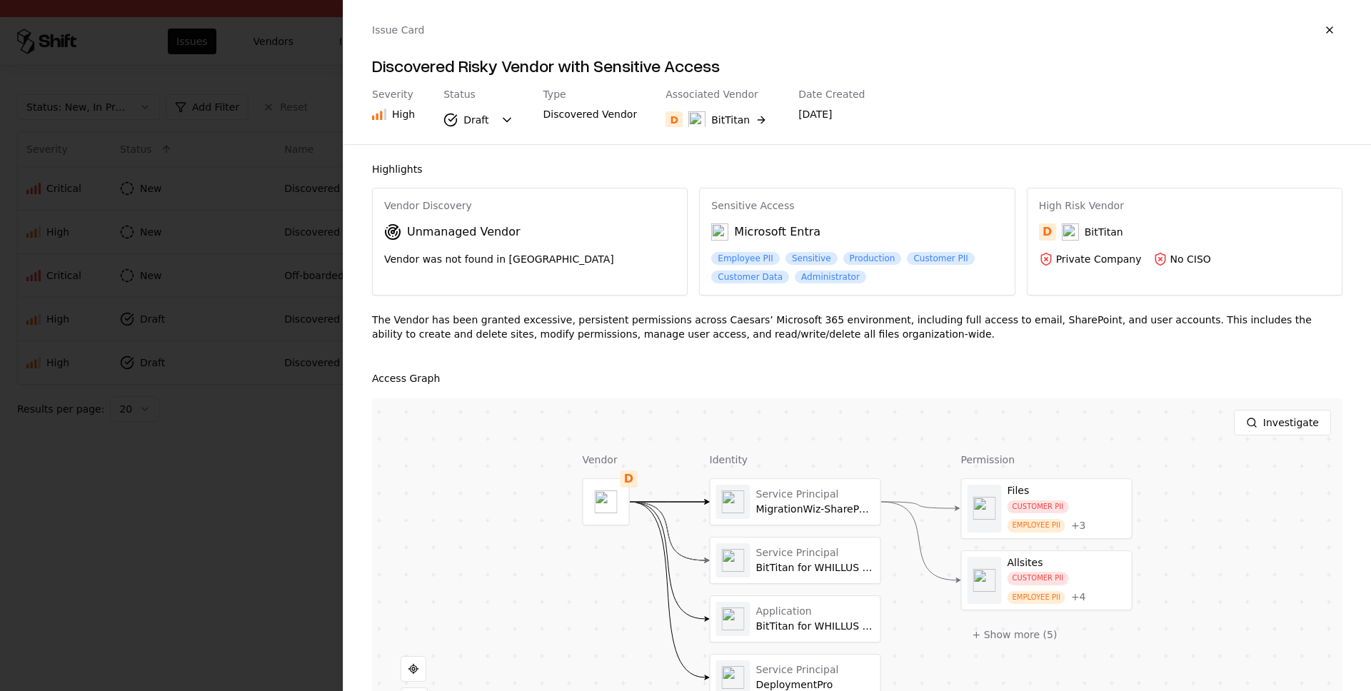
scroll to position [81, 0]
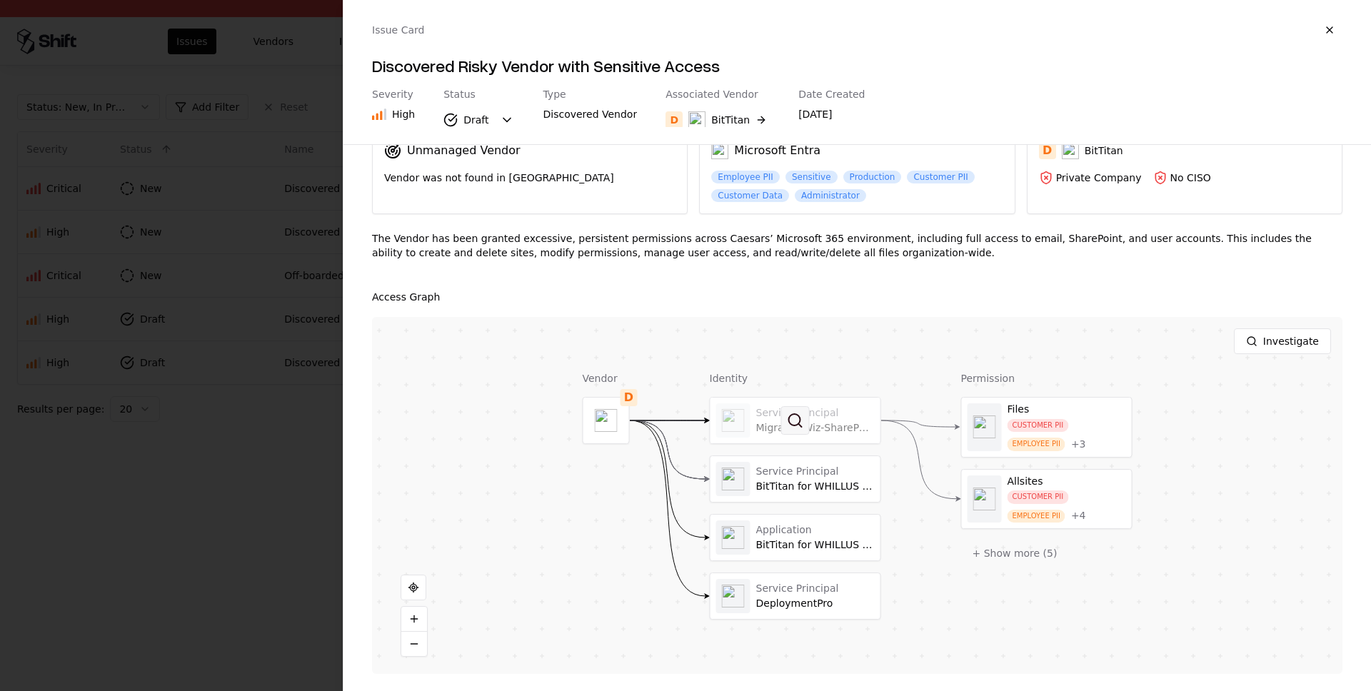
click at [806, 413] on button at bounding box center [795, 420] width 29 height 29
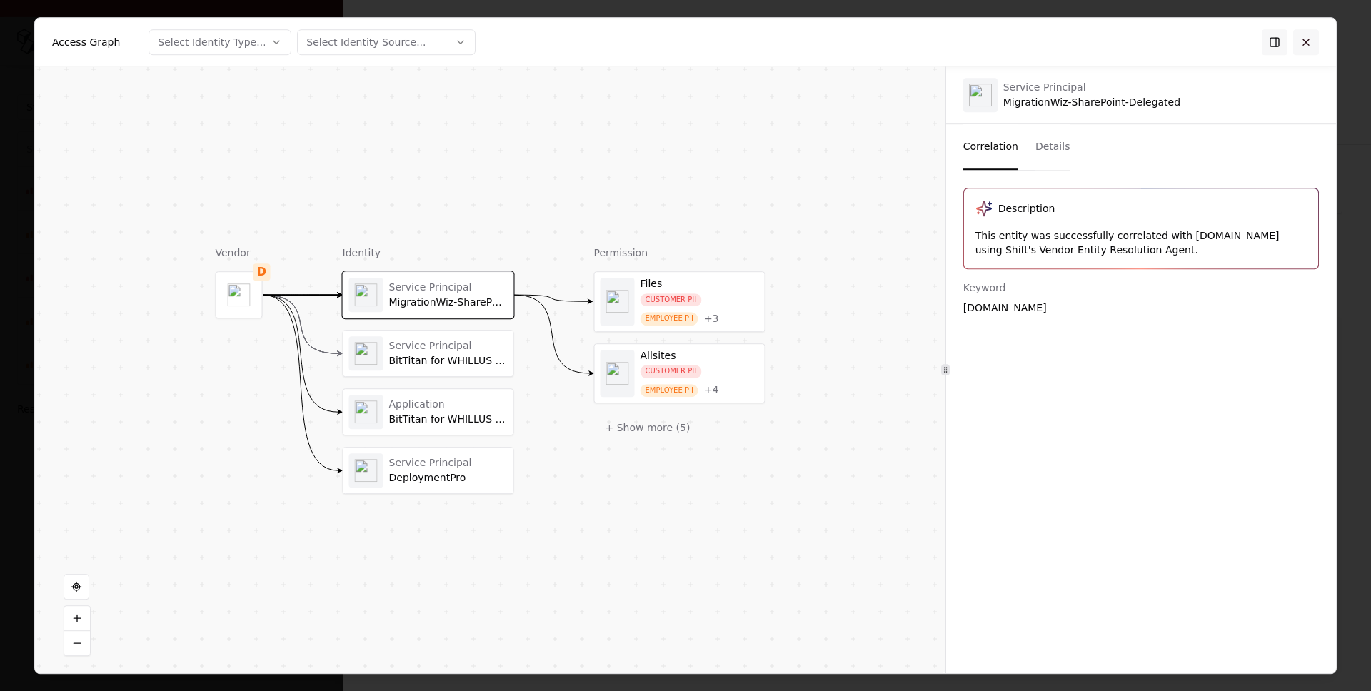
click at [1304, 51] on button at bounding box center [1306, 42] width 26 height 26
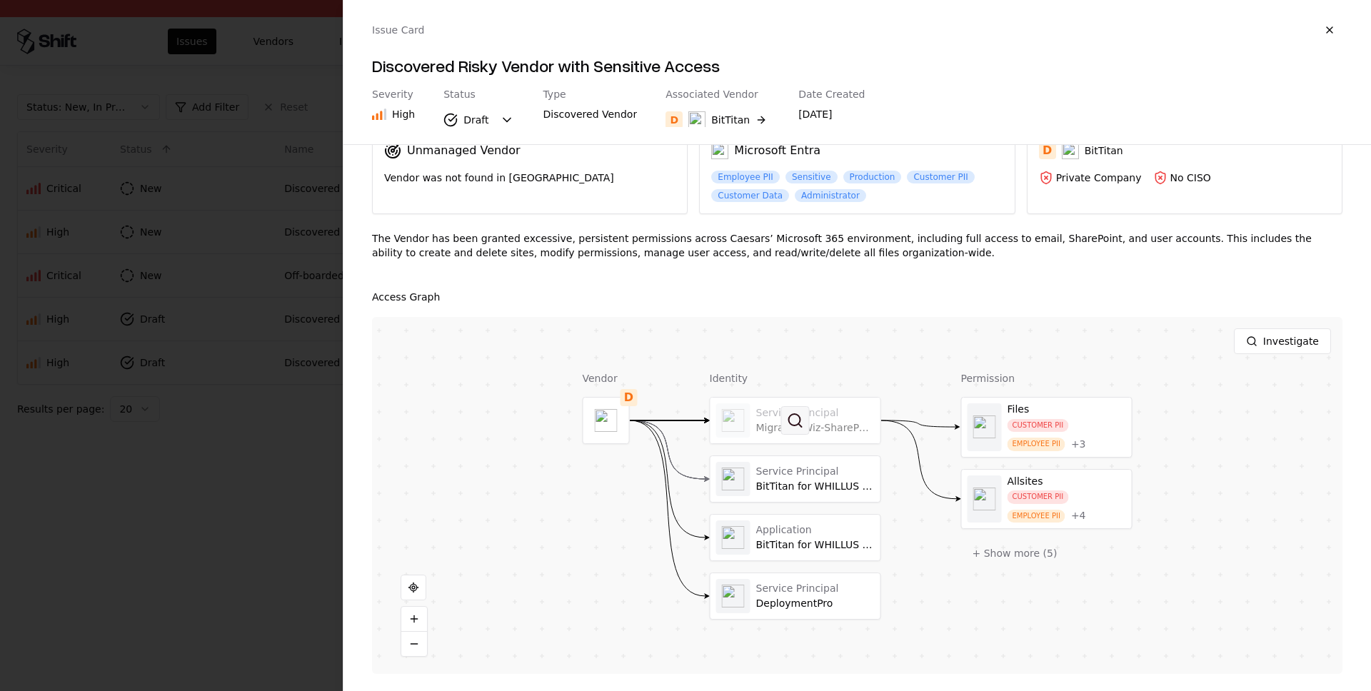
click at [794, 420] on button at bounding box center [795, 420] width 29 height 29
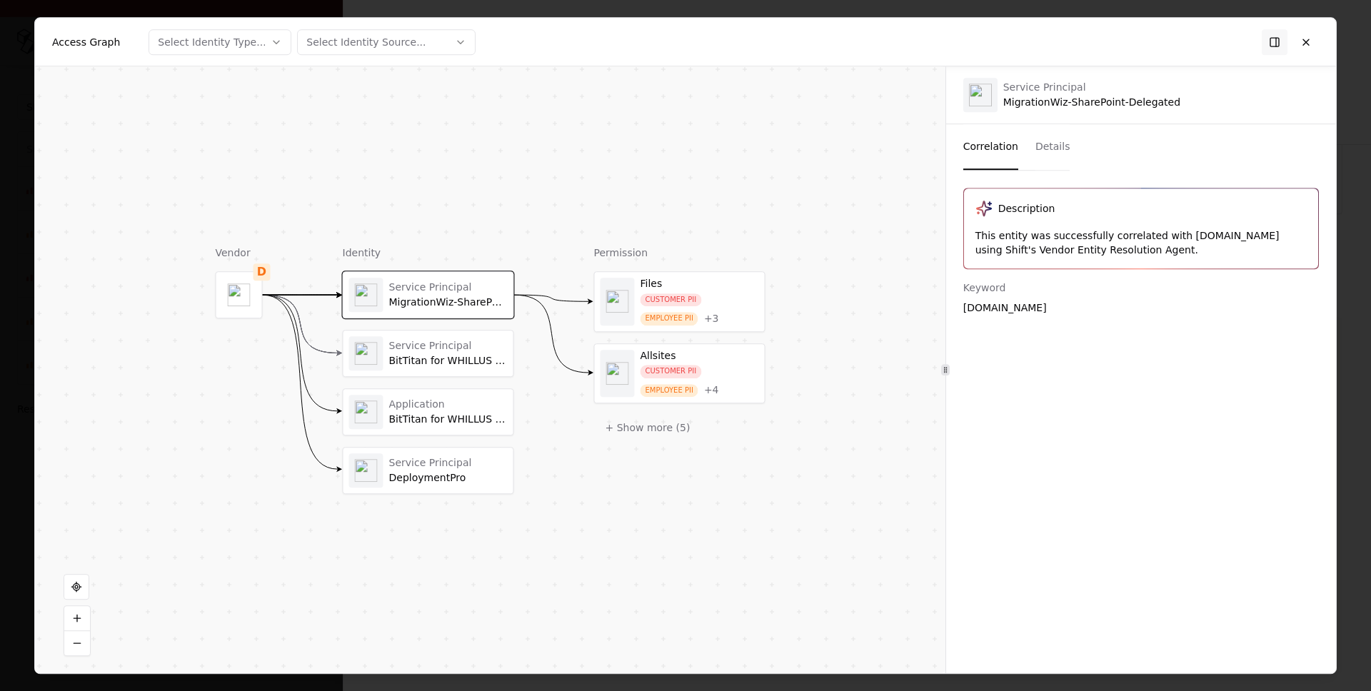
click at [1063, 149] on button "Details" at bounding box center [1052, 147] width 35 height 46
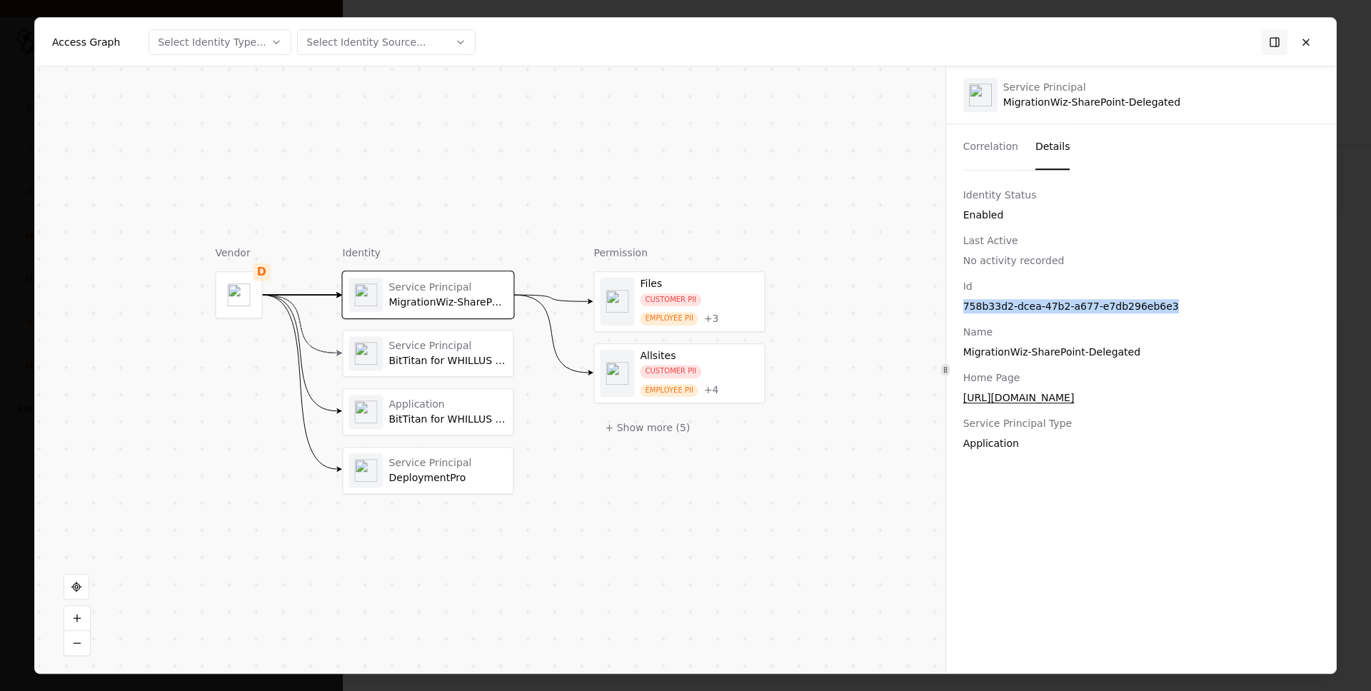
drag, startPoint x: 1177, startPoint y: 301, endPoint x: 958, endPoint y: 301, distance: 219.1
click at [958, 301] on div "Id 758b33d2-dcea-47b2-a677-e7db296eb6e3 Name MigrationWiz-SharePoint-Delegated …" at bounding box center [1141, 364] width 390 height 171
copy div "758b33d2-dcea-47b2-a677-e7db296eb6e3"
click at [1311, 45] on button at bounding box center [1306, 42] width 26 height 26
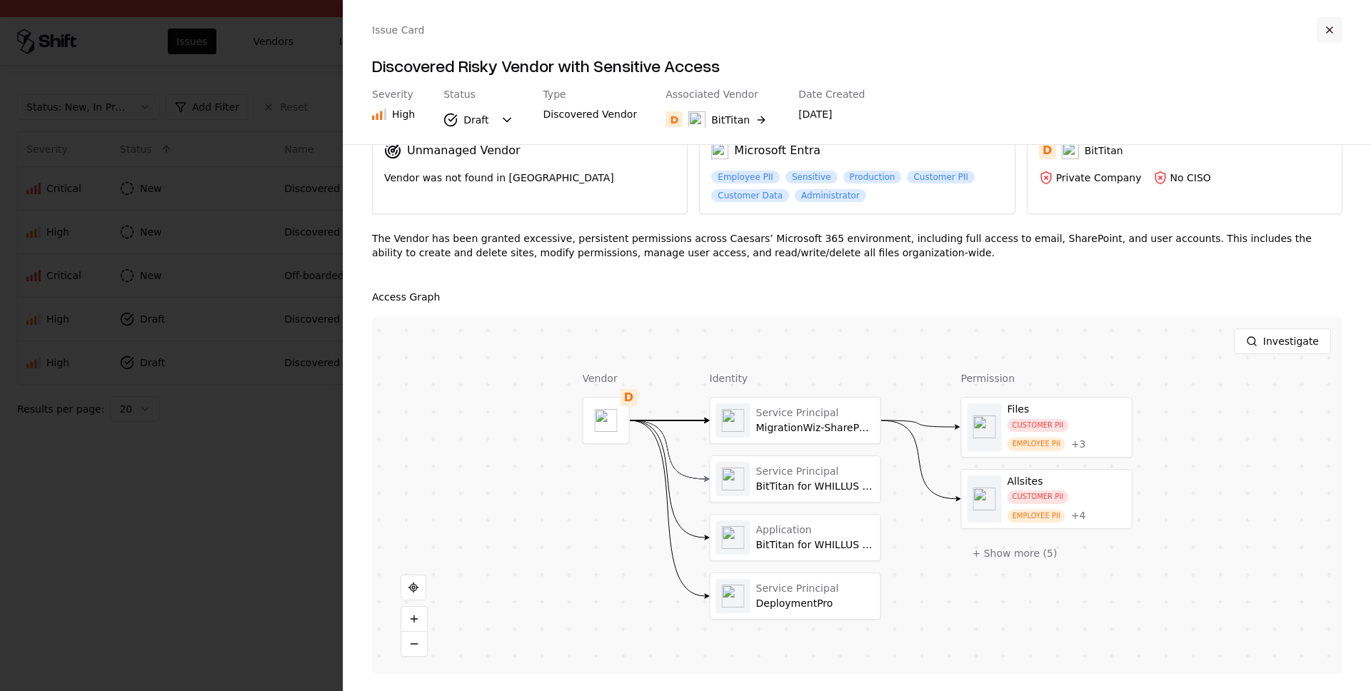
click at [1340, 36] on button "button" at bounding box center [1329, 30] width 26 height 26
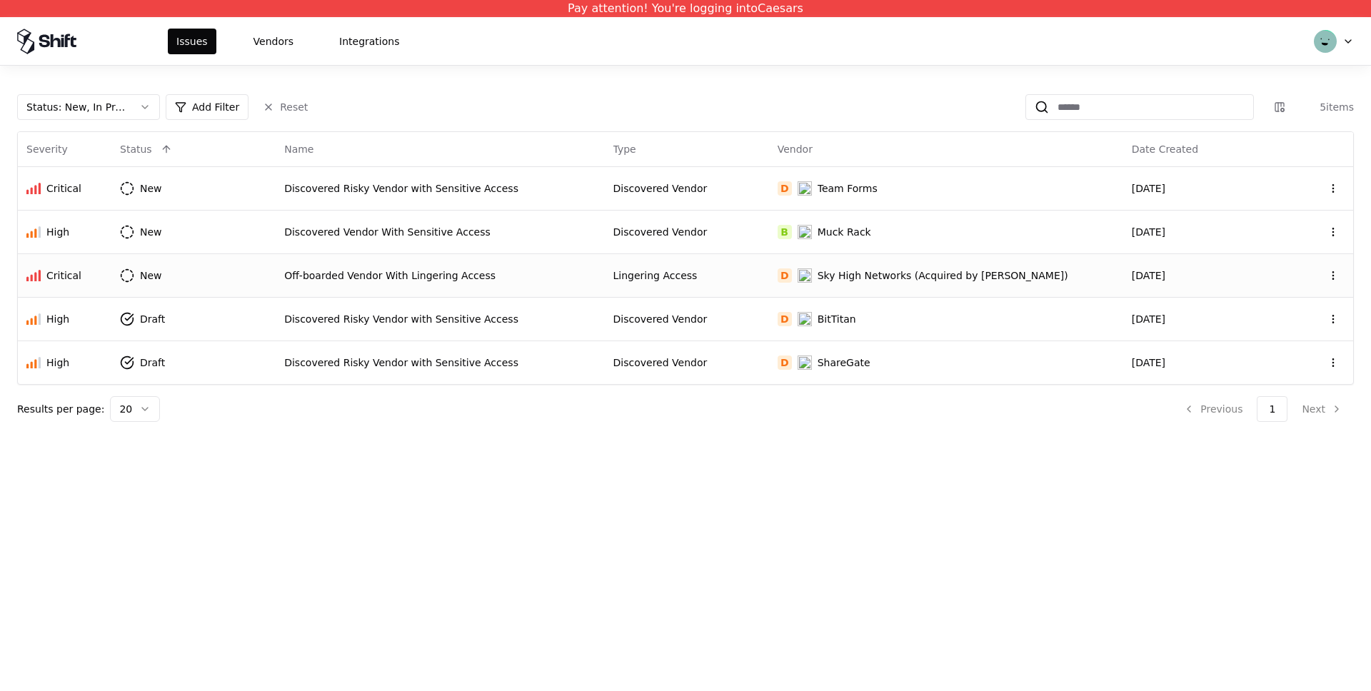
click at [421, 273] on div "Off-boarded Vendor With Lingering Access" at bounding box center [439, 275] width 311 height 14
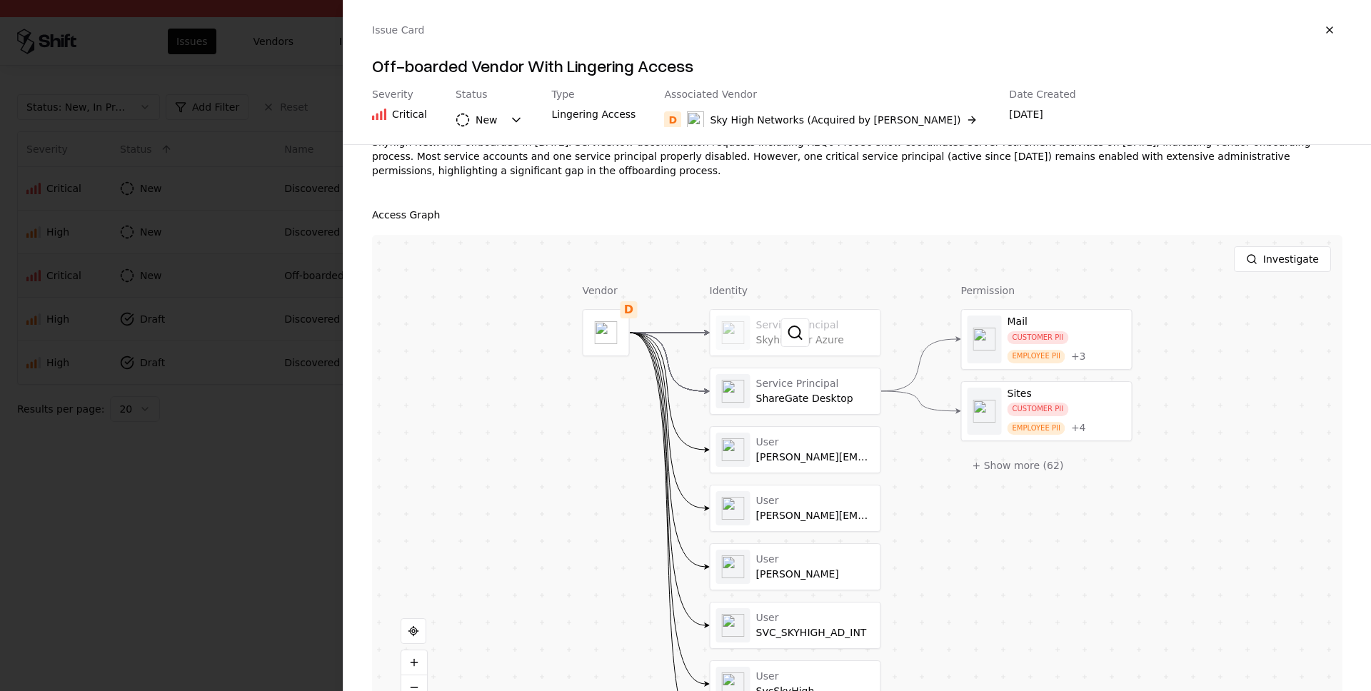
scroll to position [221, 0]
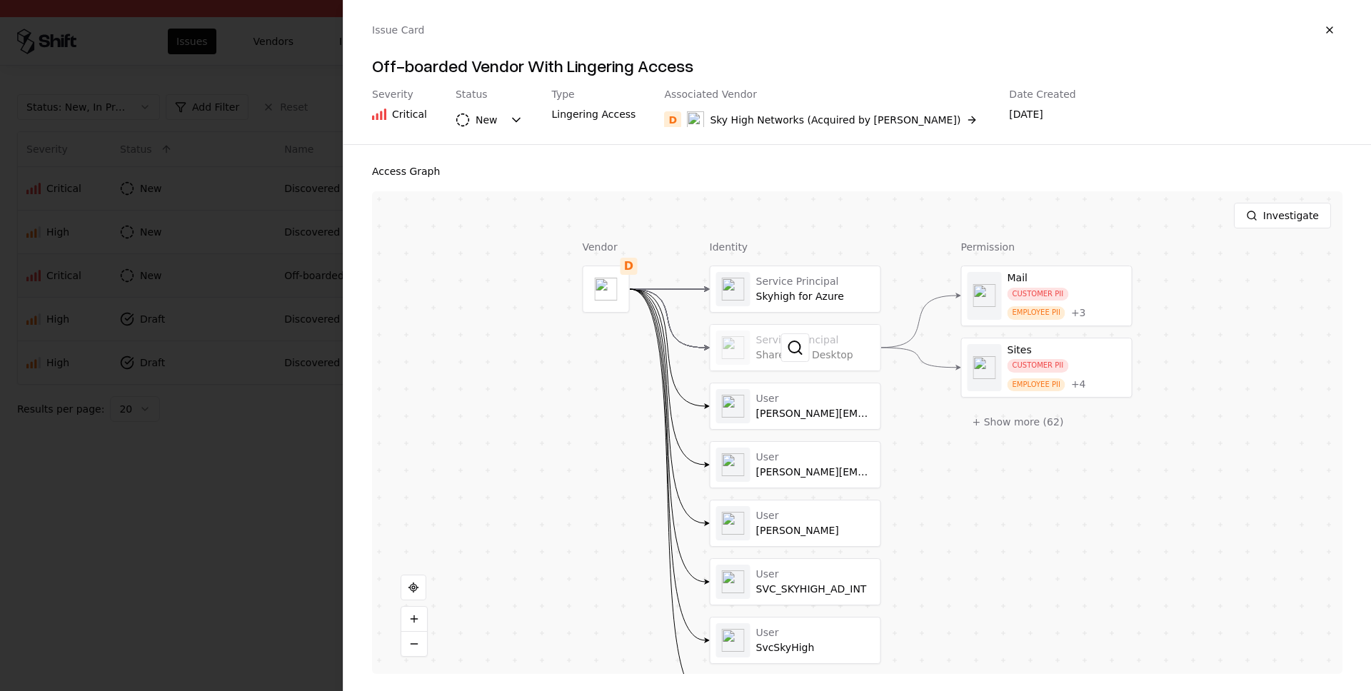
click at [833, 345] on div at bounding box center [795, 348] width 170 height 46
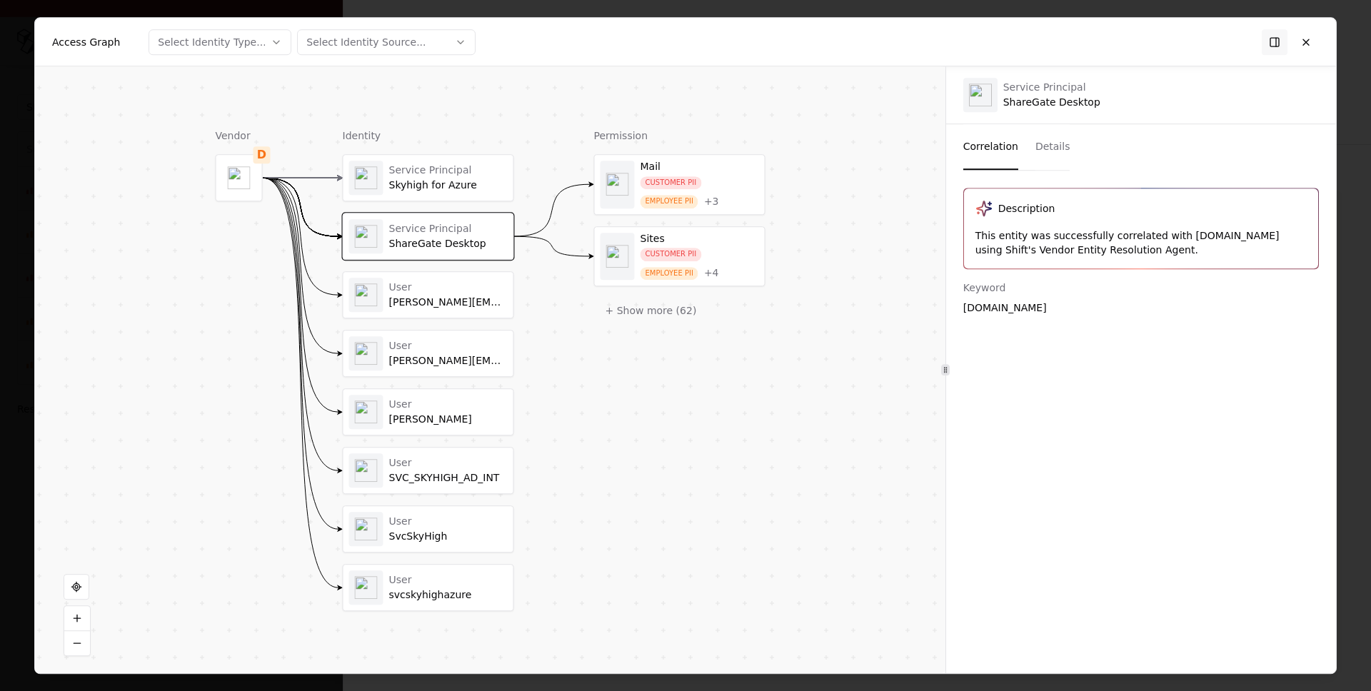
click at [469, 181] on div "Skyhigh for Azure" at bounding box center [448, 185] width 118 height 13
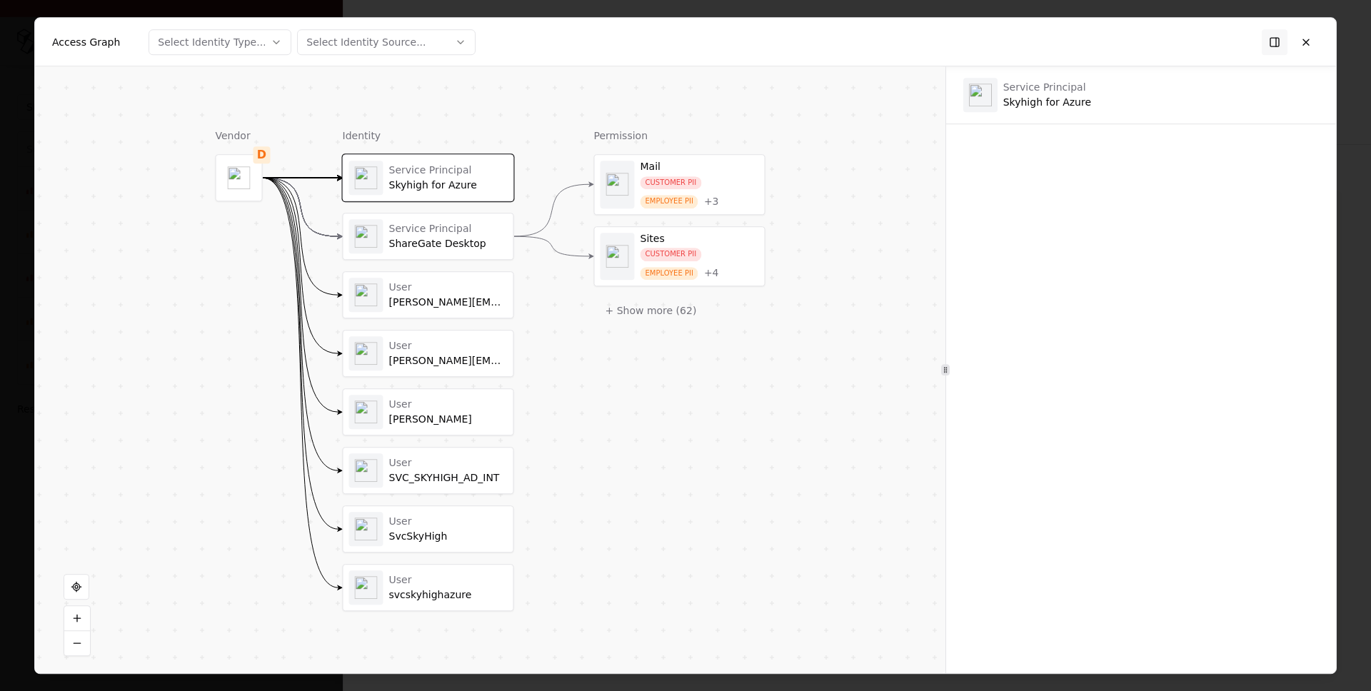
click at [496, 248] on div "ShareGate Desktop" at bounding box center [448, 244] width 118 height 13
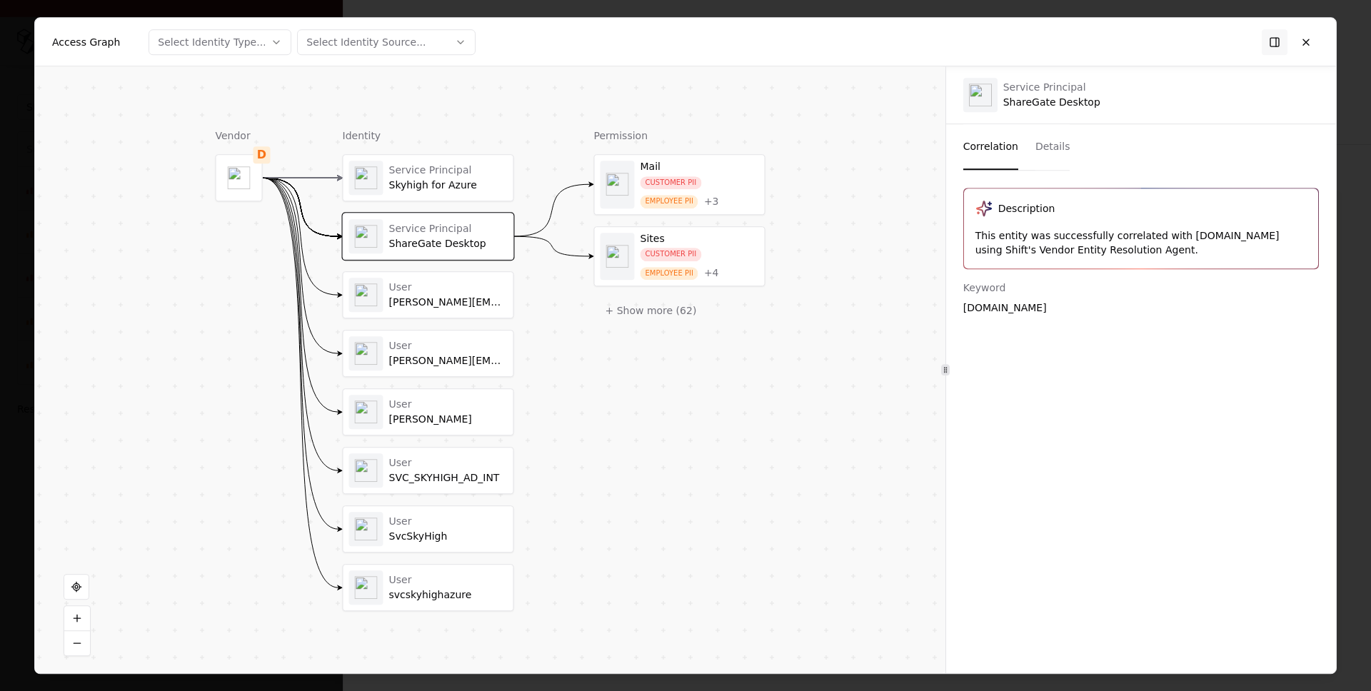
click at [475, 285] on div "User" at bounding box center [448, 287] width 118 height 13
click at [476, 158] on div "Service Principal Skyhigh for Azure" at bounding box center [428, 178] width 170 height 46
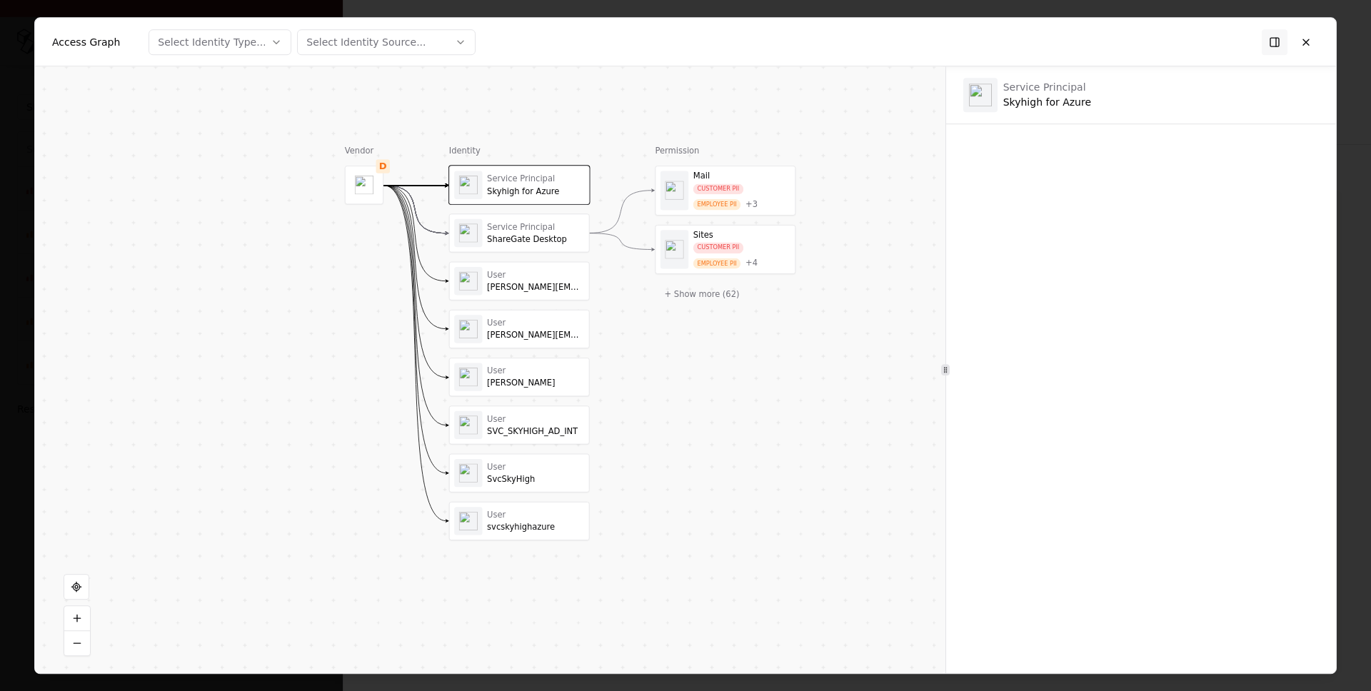
click at [545, 321] on div "User" at bounding box center [535, 323] width 97 height 10
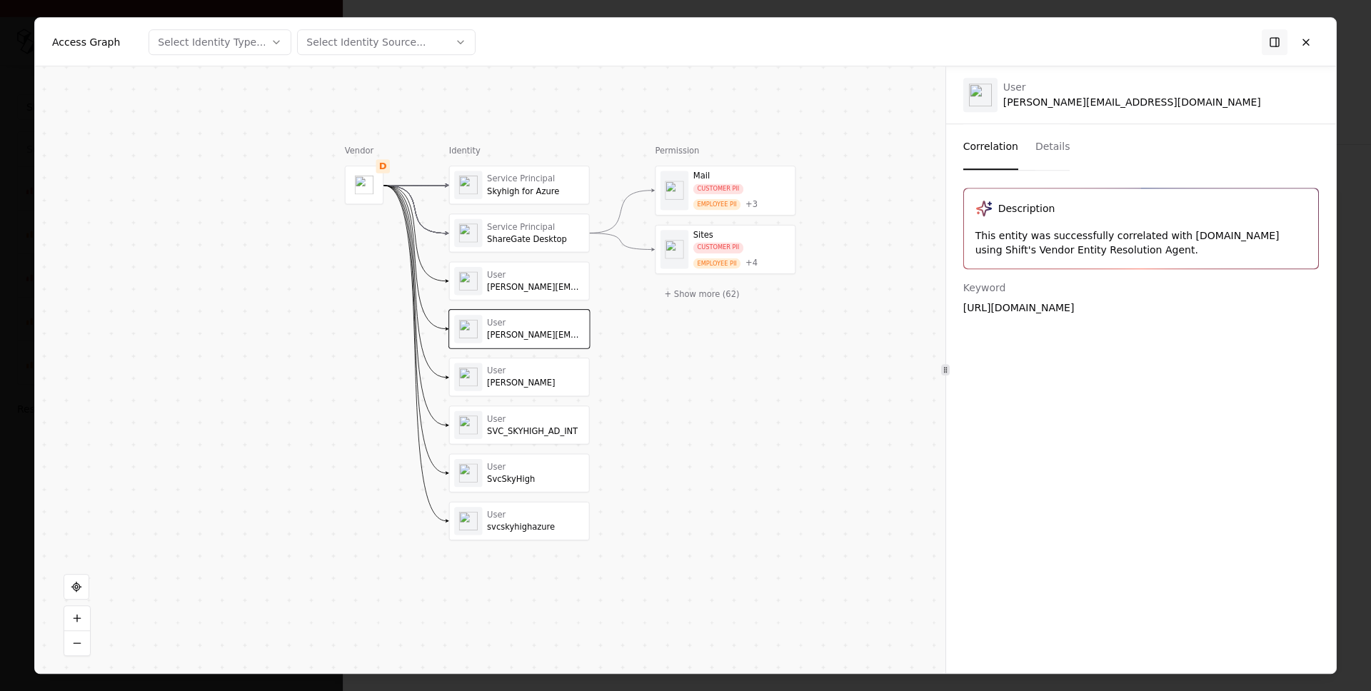
click at [545, 383] on div "[PERSON_NAME]" at bounding box center [535, 383] width 97 height 10
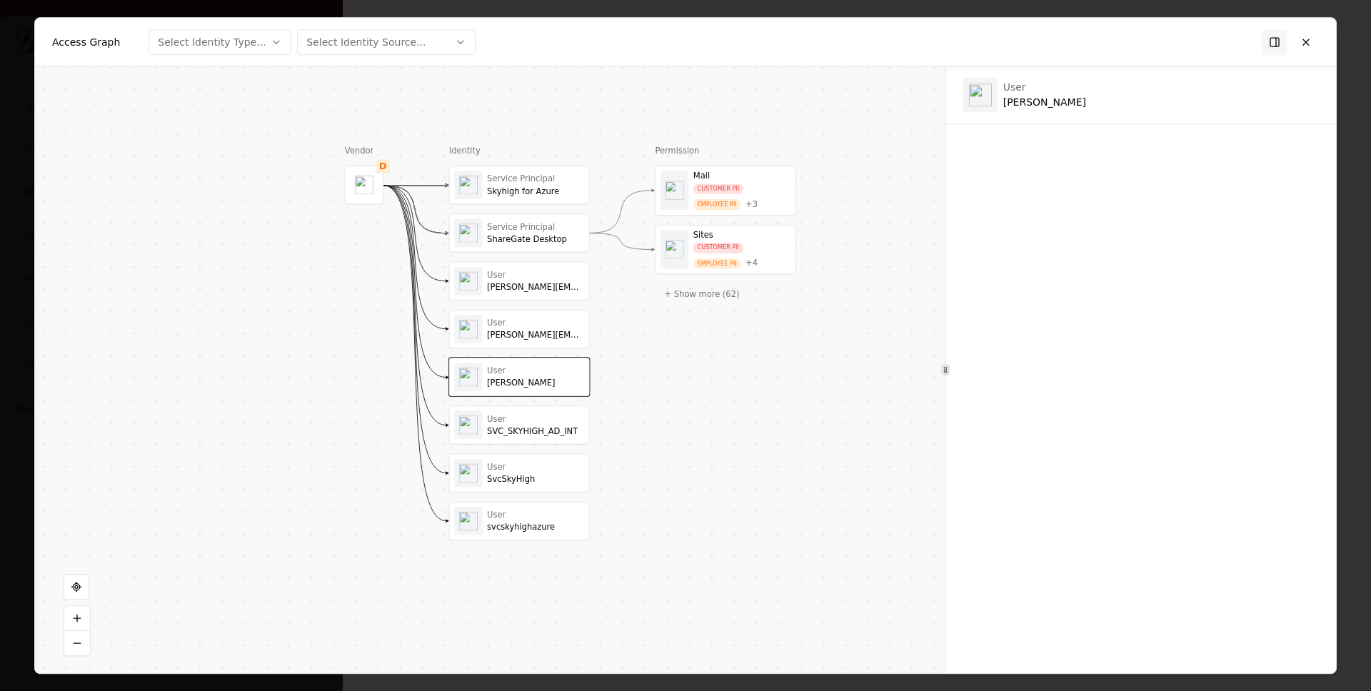
click at [575, 372] on div "User" at bounding box center [535, 370] width 97 height 10
click at [547, 190] on div "Skyhigh for Azure" at bounding box center [535, 191] width 97 height 10
click at [549, 214] on div "Service Principal ShareGate Desktop" at bounding box center [519, 232] width 139 height 37
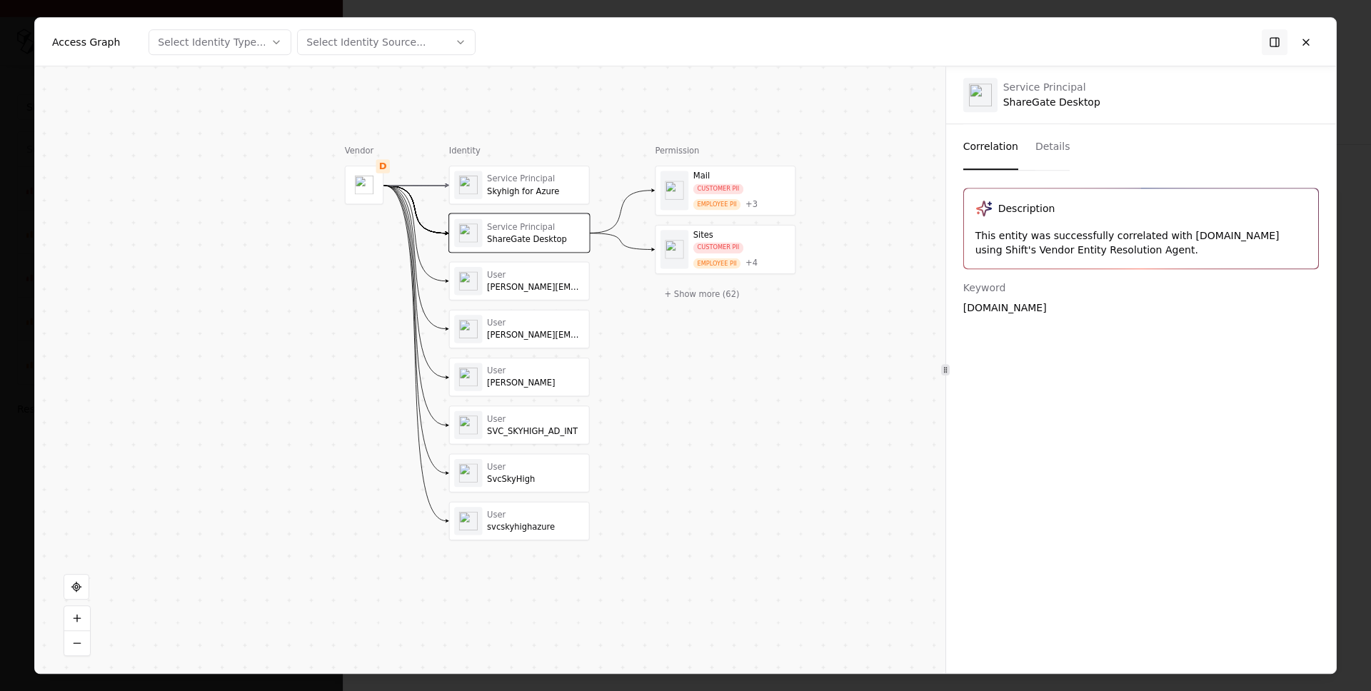
click at [574, 293] on div "User dennen@skyhighnetworks.com" at bounding box center [519, 281] width 130 height 28
click at [572, 311] on div "User casey@skyhighnetworks.com" at bounding box center [519, 329] width 139 height 37
click at [557, 368] on div "User" at bounding box center [535, 370] width 97 height 10
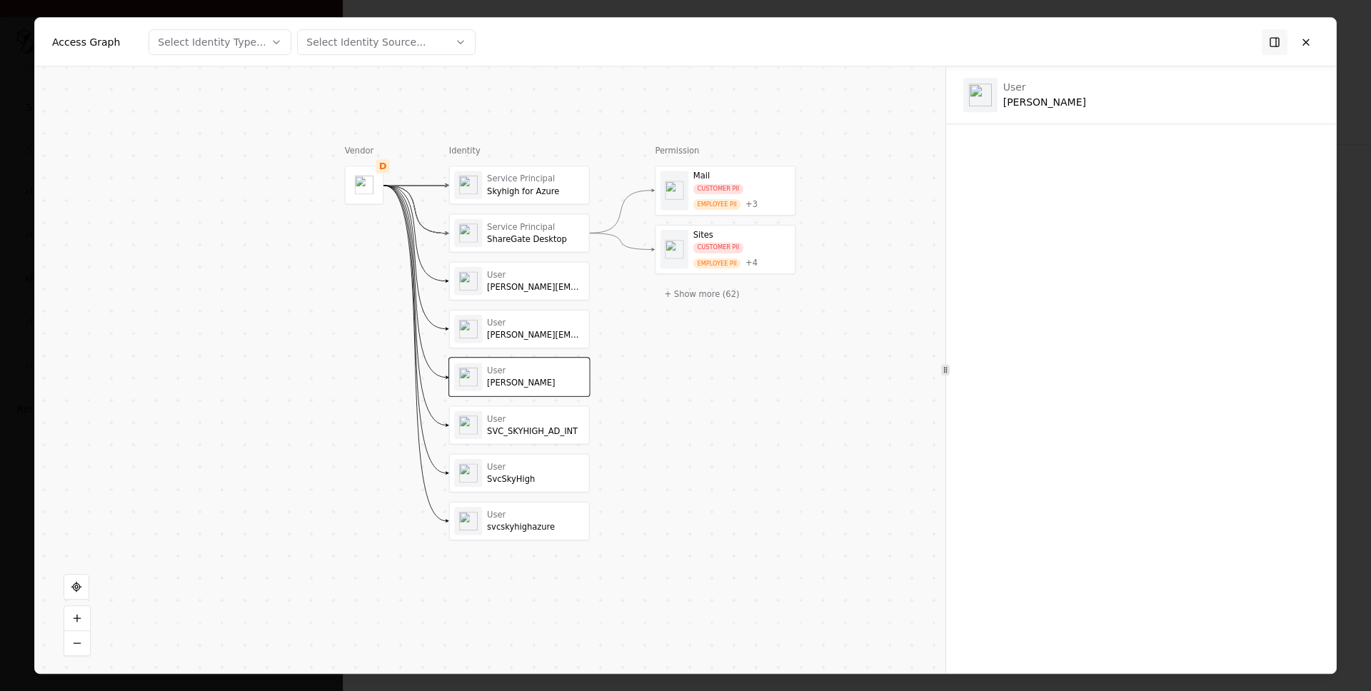
click at [552, 423] on div "User" at bounding box center [535, 418] width 97 height 10
click at [552, 469] on div "User" at bounding box center [535, 467] width 97 height 10
click at [547, 518] on div "User" at bounding box center [535, 515] width 97 height 10
click at [553, 480] on div "SvcSkyHigh" at bounding box center [535, 479] width 97 height 10
click at [552, 425] on div "User SVC_SKYHIGH_AD_INT" at bounding box center [535, 424] width 97 height 23
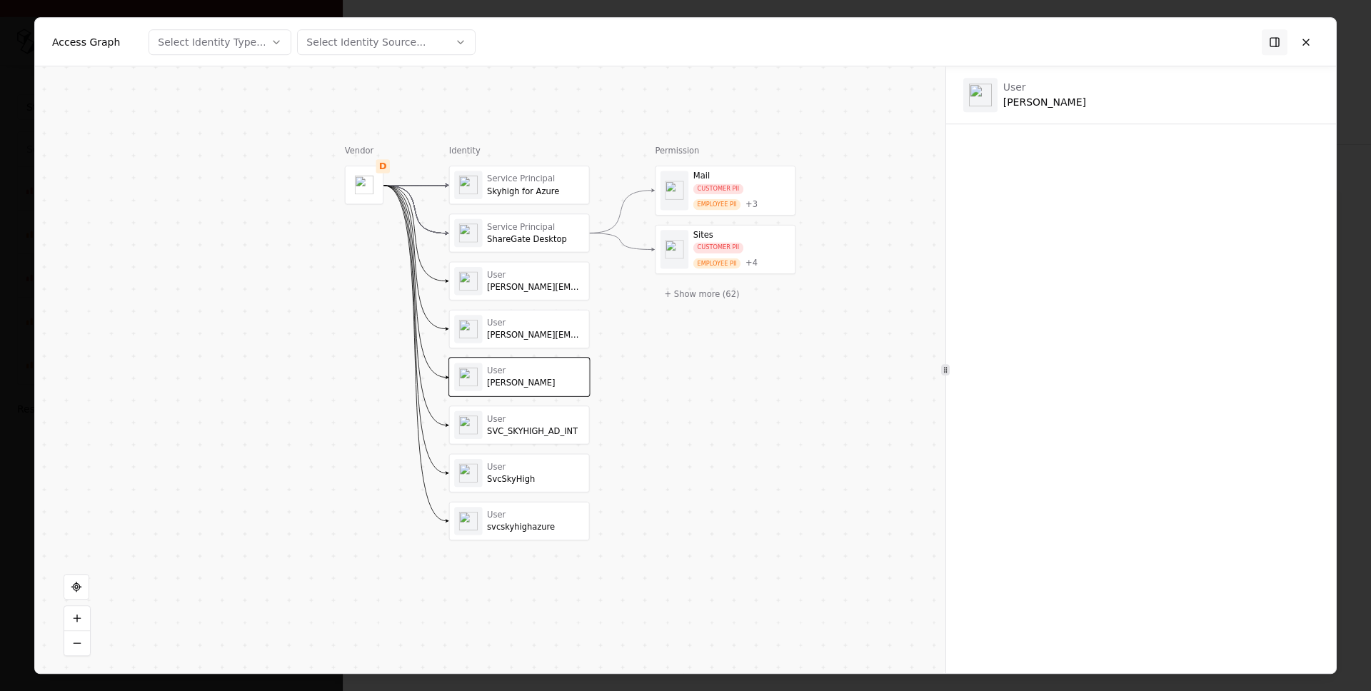
click at [542, 323] on div "User" at bounding box center [535, 323] width 97 height 10
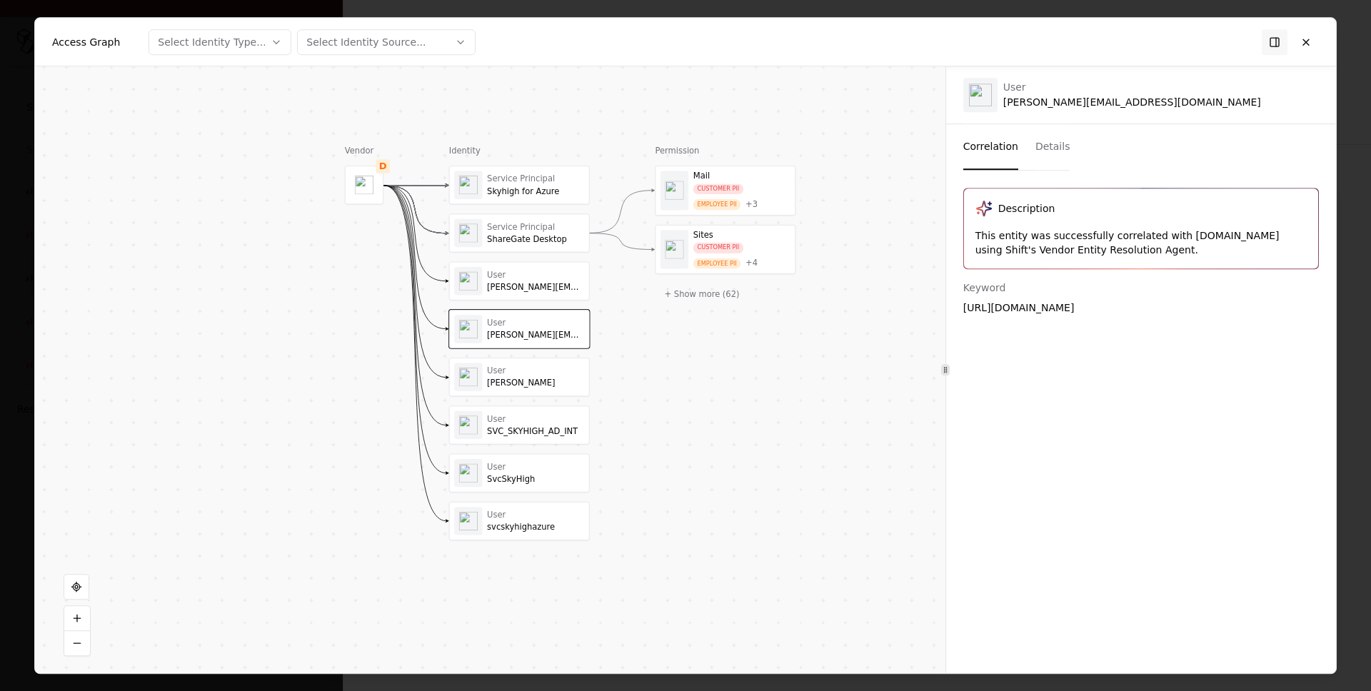
click at [1049, 147] on button "Details" at bounding box center [1052, 147] width 35 height 46
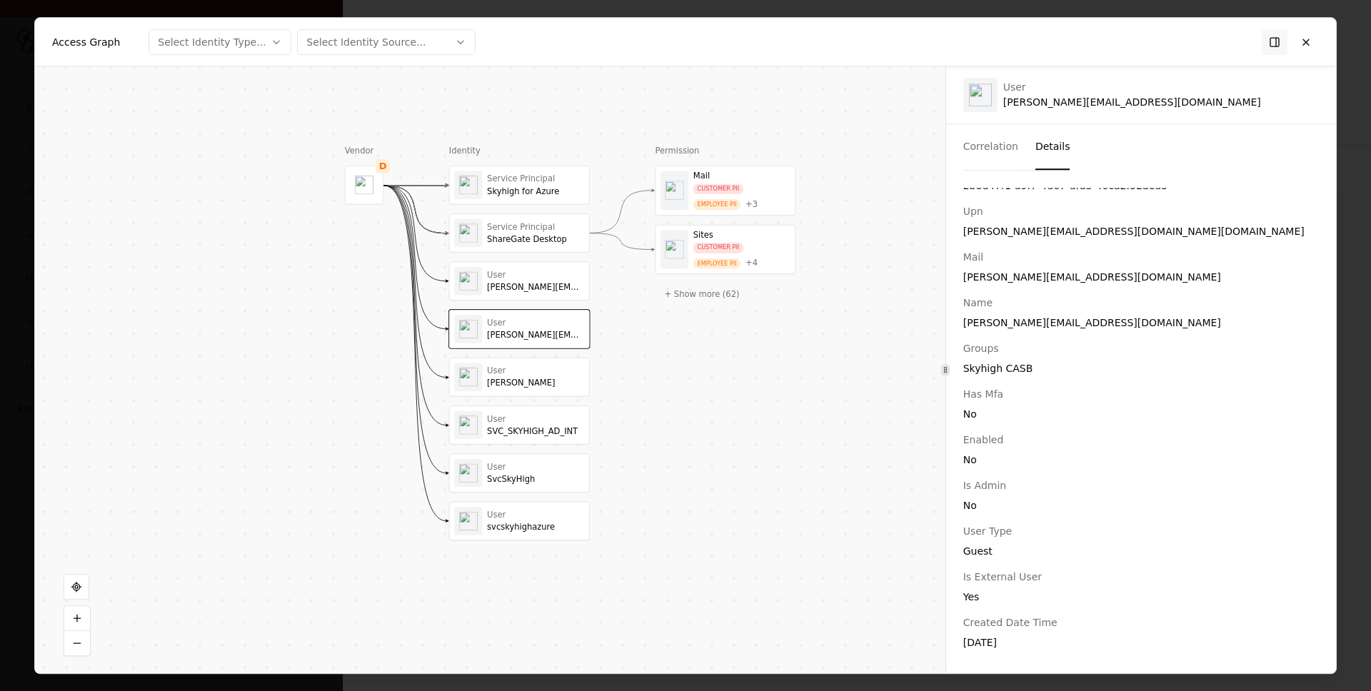
scroll to position [160, 0]
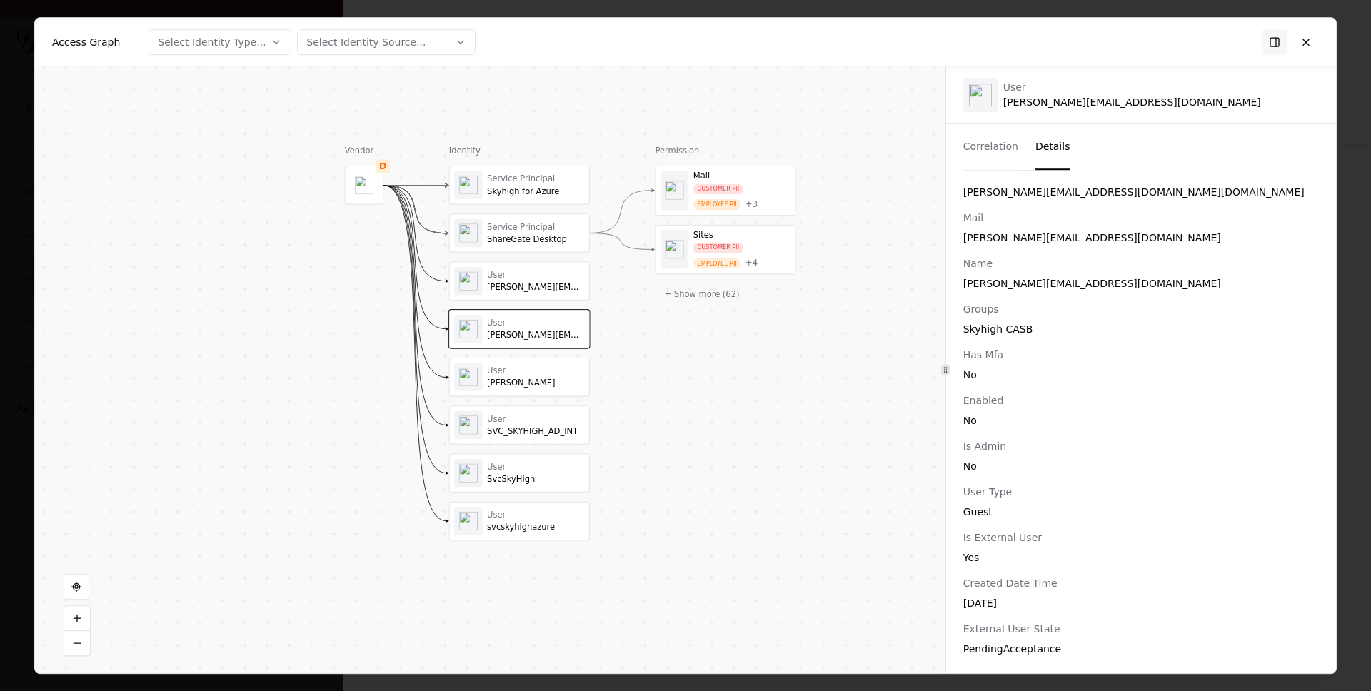
click at [533, 276] on div "User" at bounding box center [535, 275] width 97 height 10
click at [1311, 46] on button at bounding box center [1306, 42] width 26 height 26
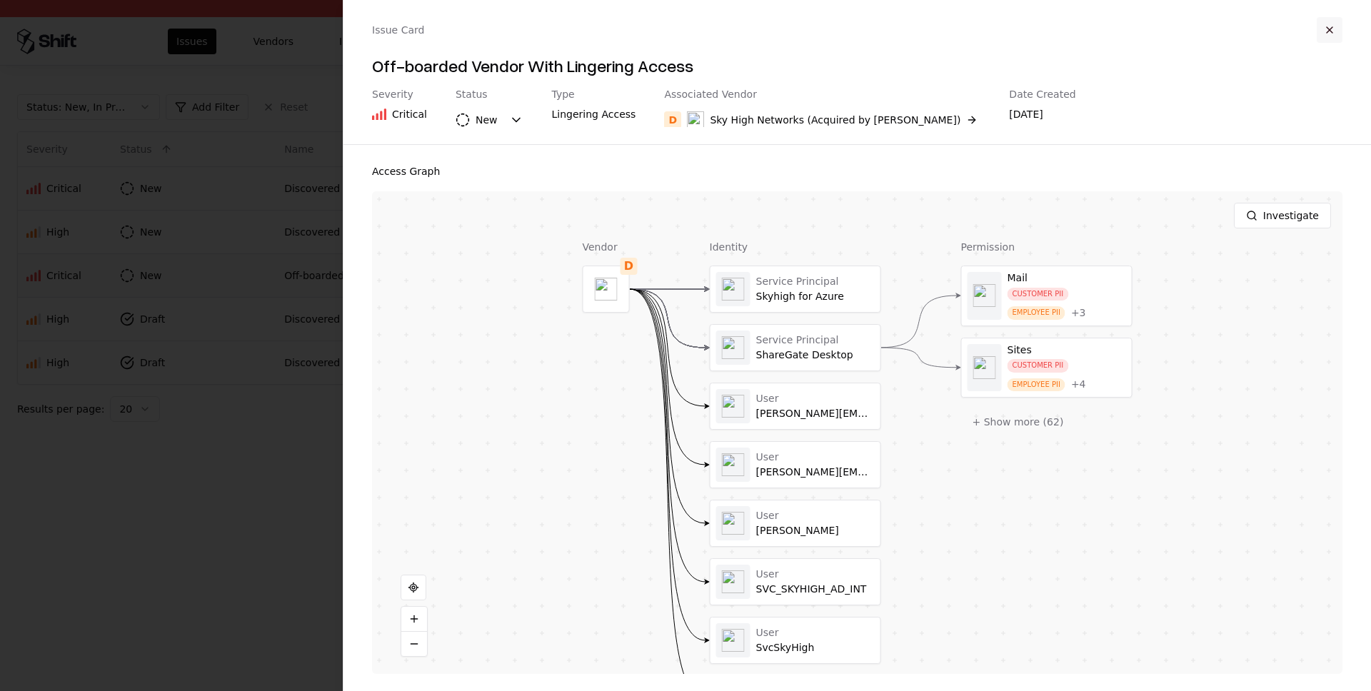
click at [1321, 27] on button "button" at bounding box center [1329, 30] width 26 height 26
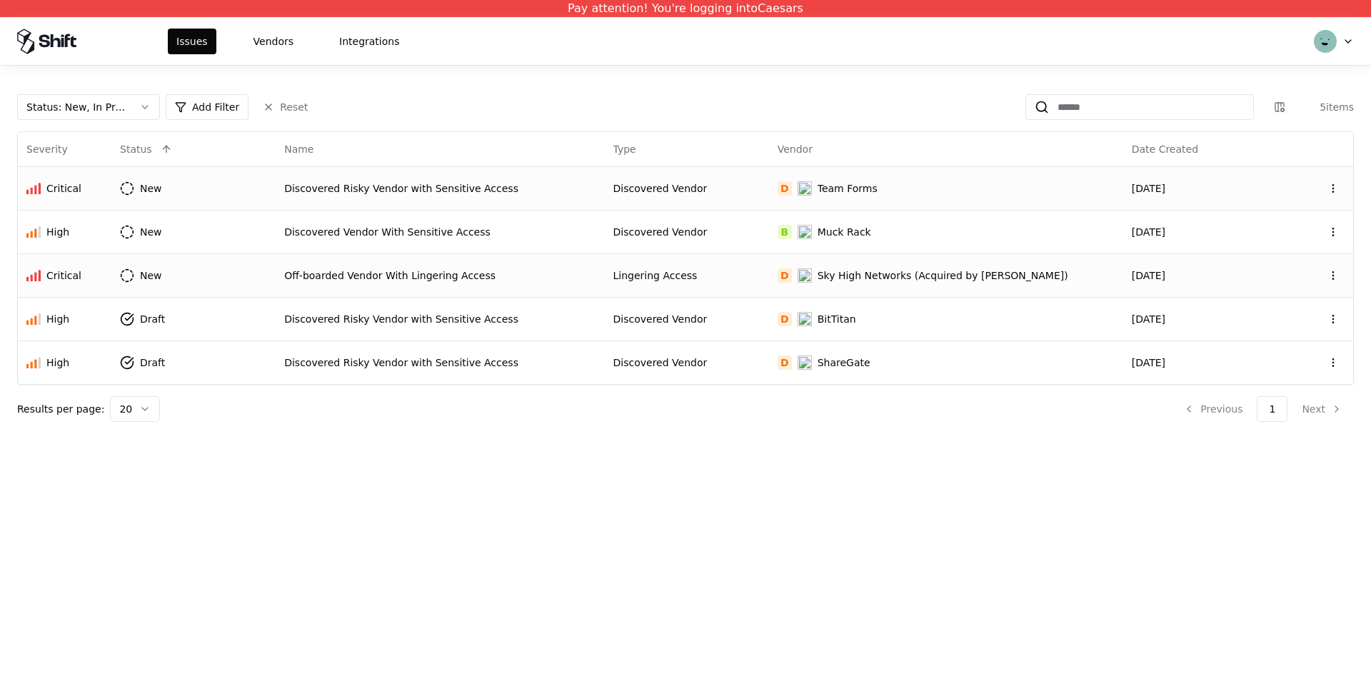
click at [360, 204] on td "Discovered Risky Vendor with Sensitive Access" at bounding box center [440, 188] width 328 height 44
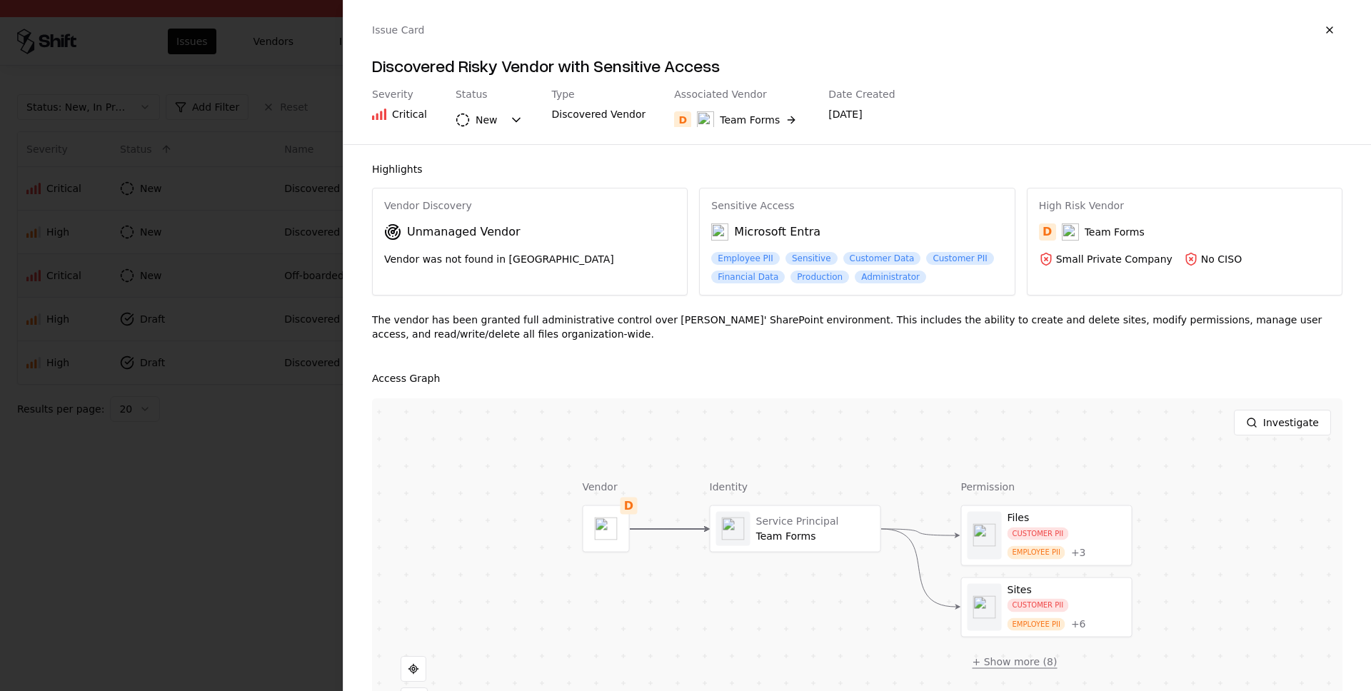
click at [992, 657] on button "+ Show more ( 8 )" at bounding box center [1015, 662] width 108 height 26
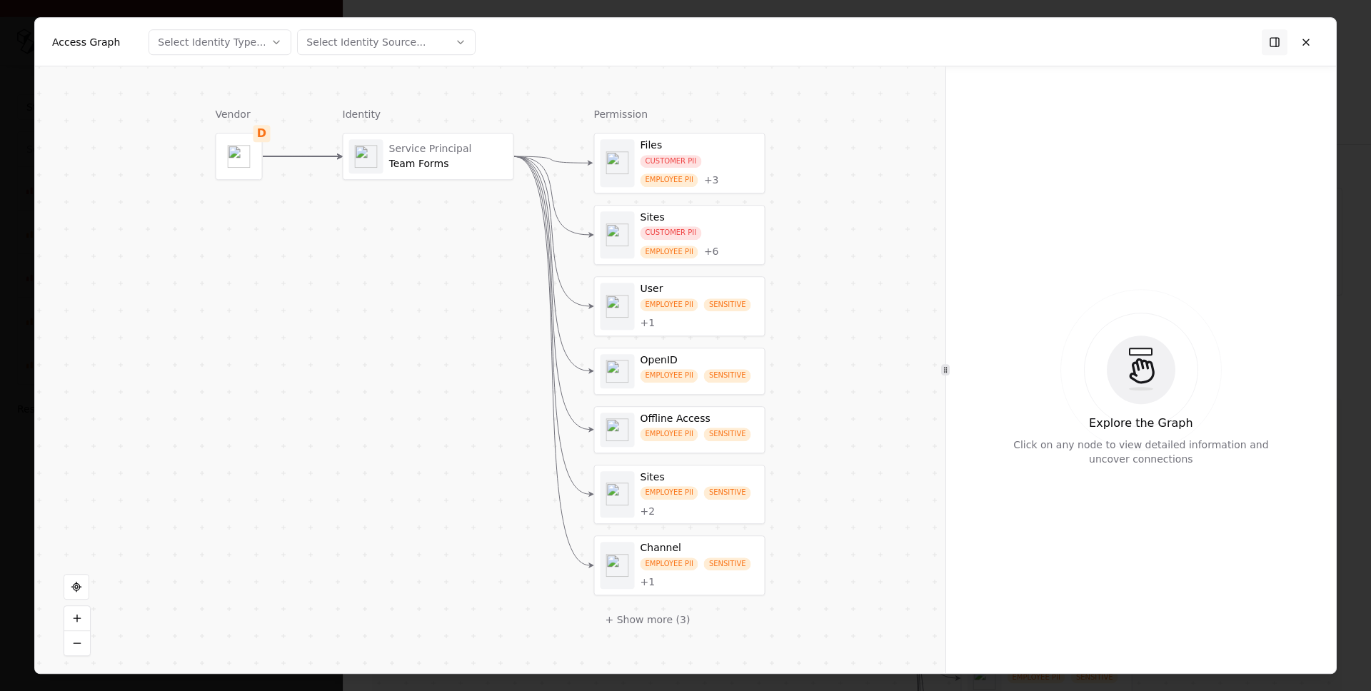
click at [454, 168] on div "Team Forms" at bounding box center [448, 164] width 118 height 13
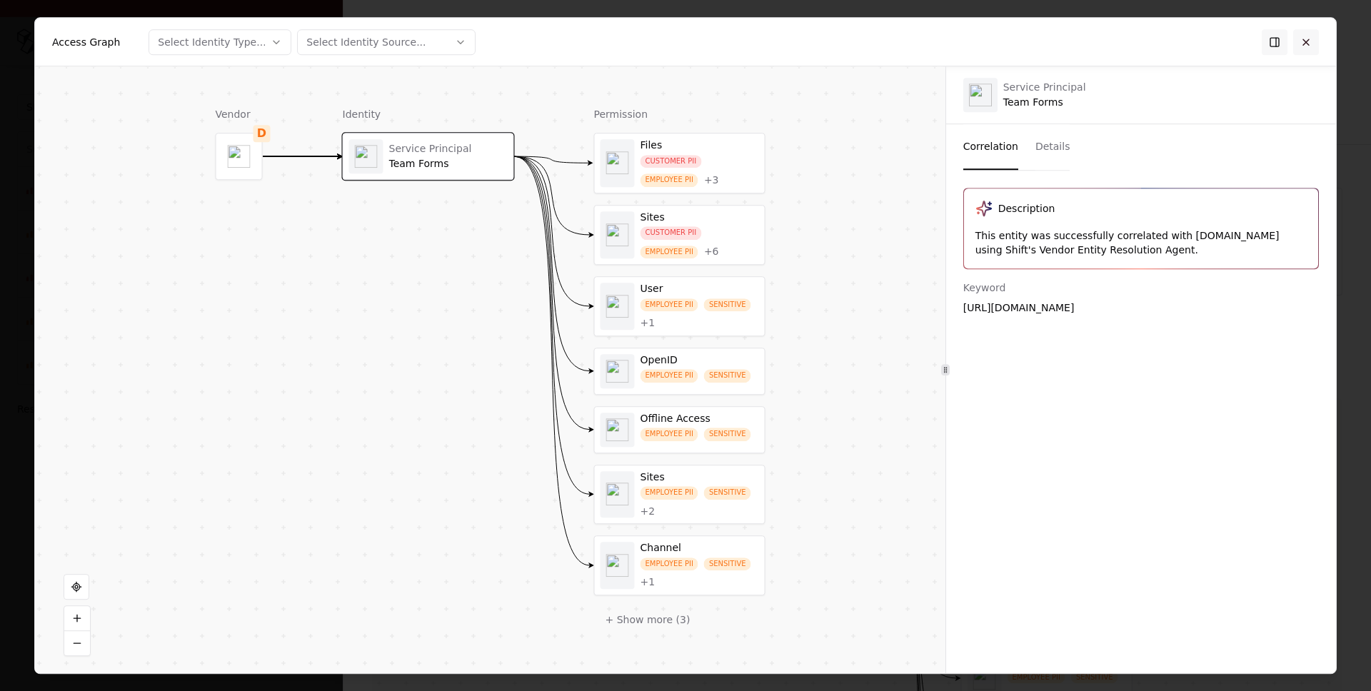
click at [1307, 45] on button at bounding box center [1306, 42] width 26 height 26
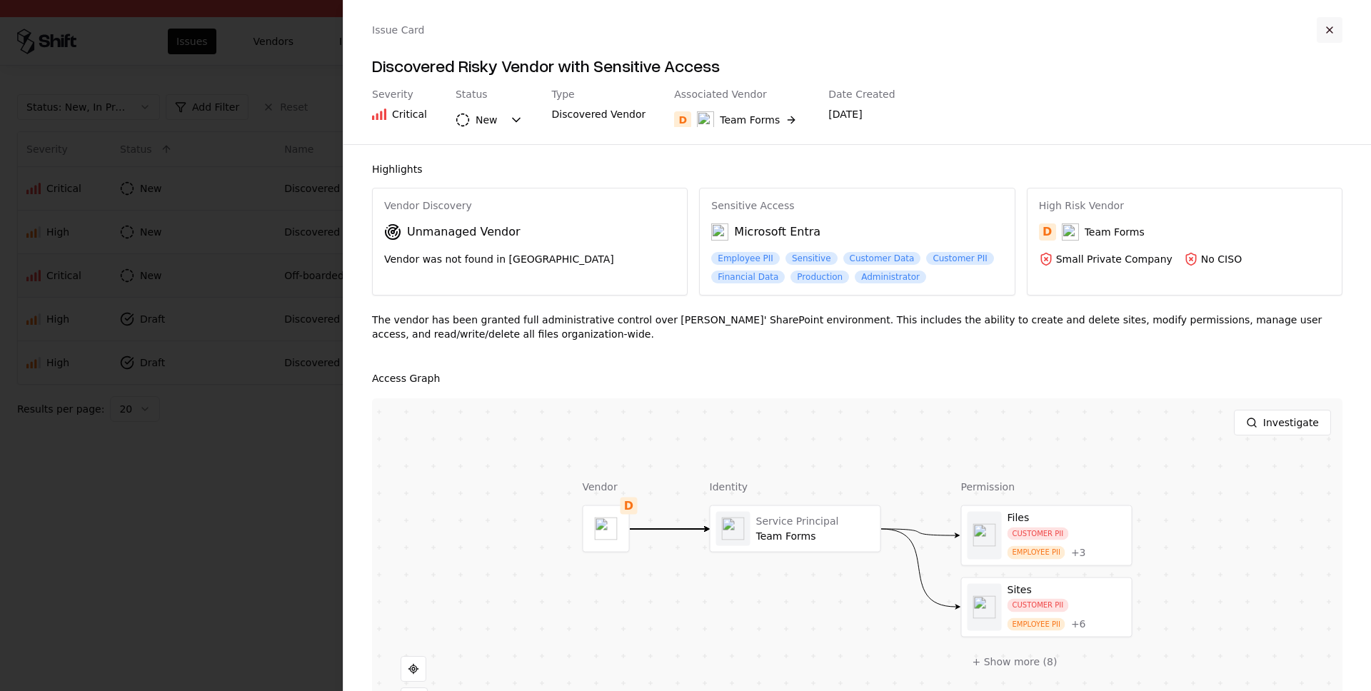
click at [1323, 26] on button "button" at bounding box center [1329, 30] width 26 height 26
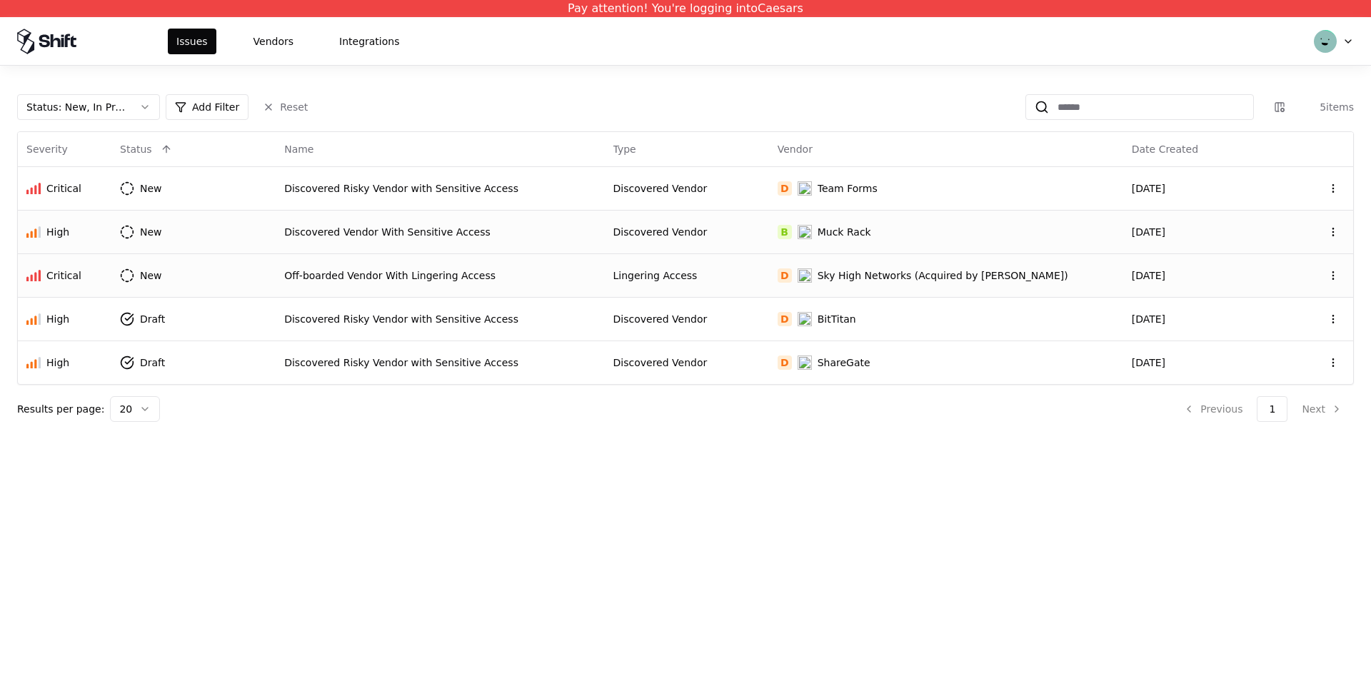
click at [403, 242] on td "Discovered Vendor With Sensitive Access" at bounding box center [440, 232] width 328 height 44
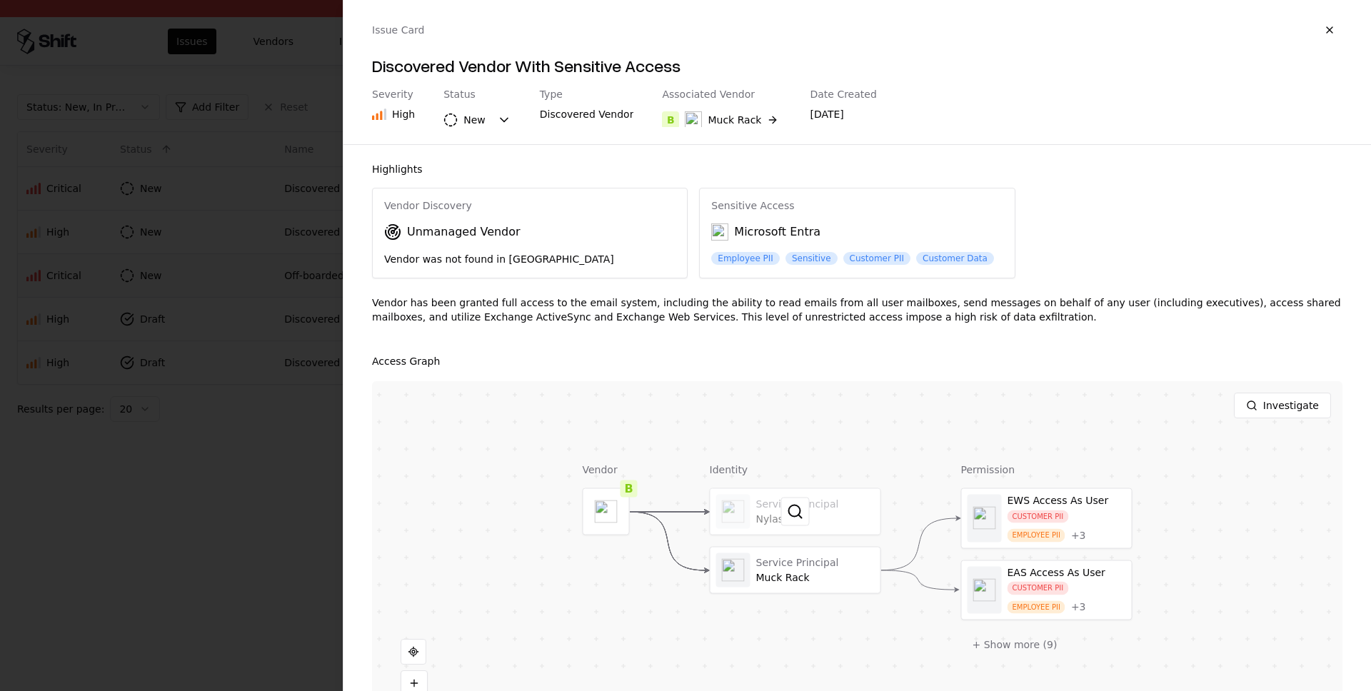
click at [828, 513] on div at bounding box center [795, 512] width 170 height 46
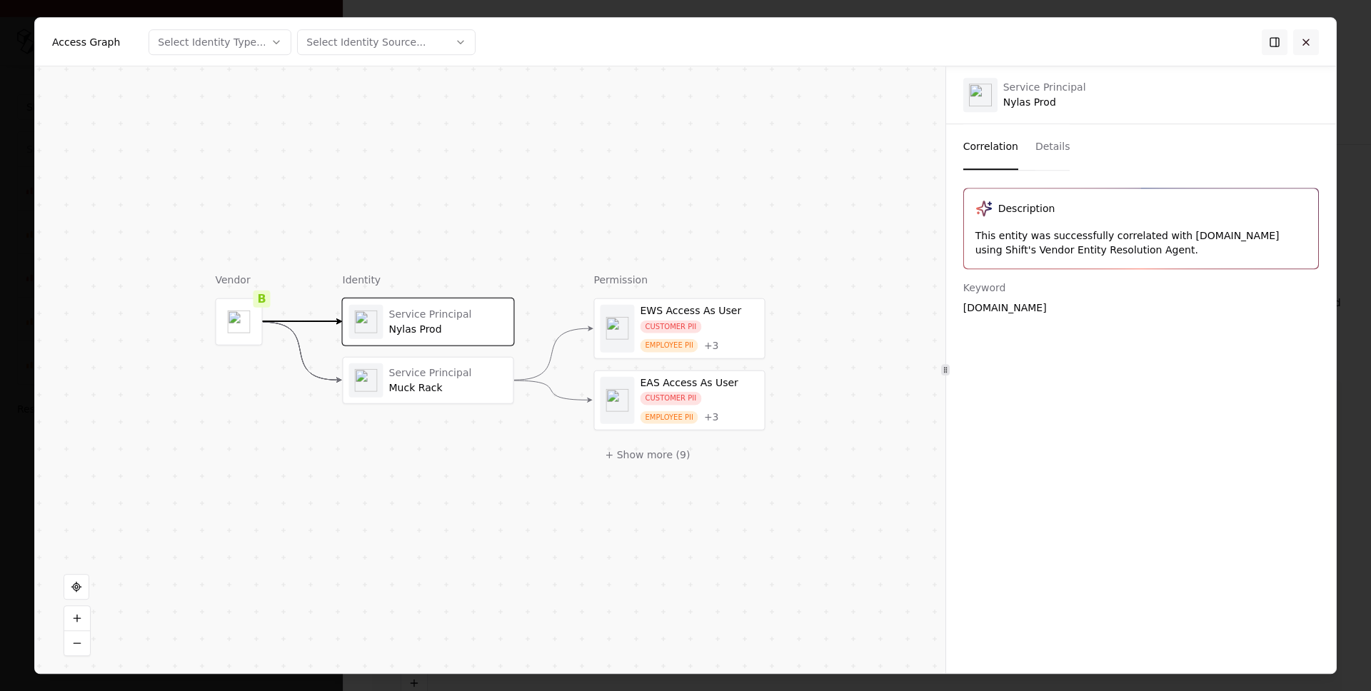
click at [1318, 38] on button at bounding box center [1306, 42] width 26 height 26
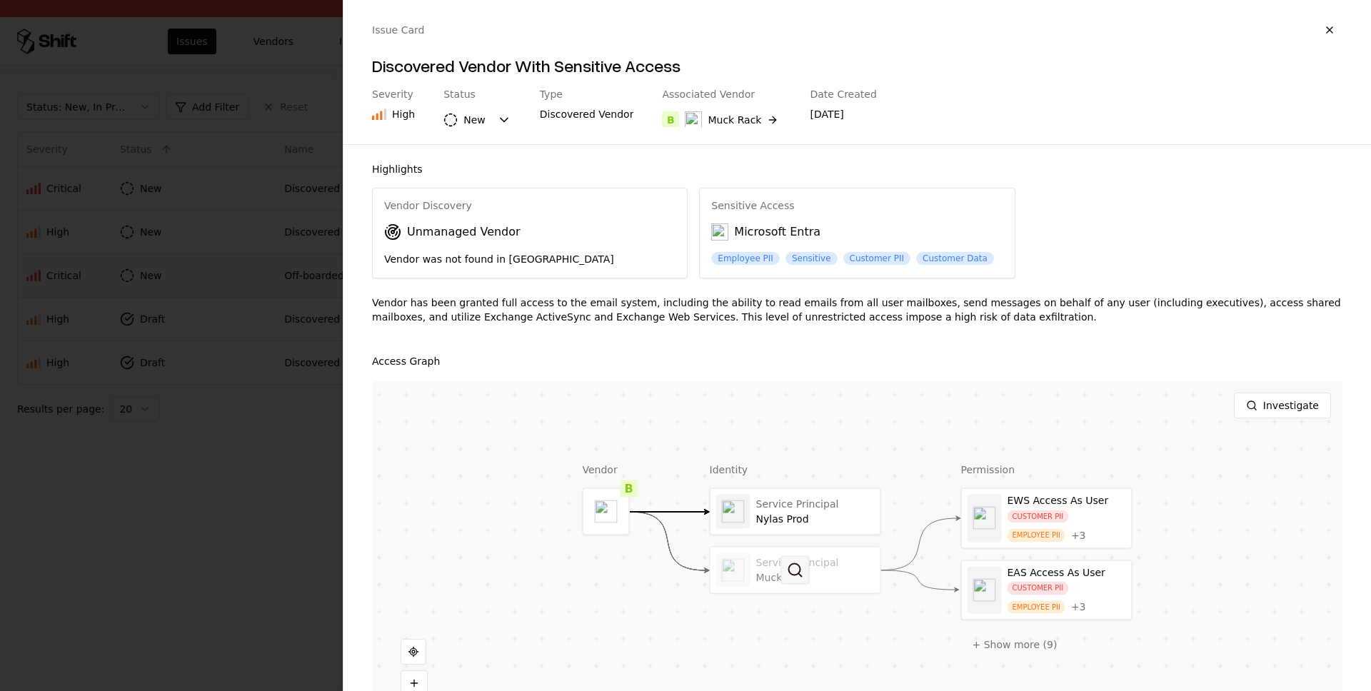
click at [805, 564] on button at bounding box center [795, 570] width 29 height 29
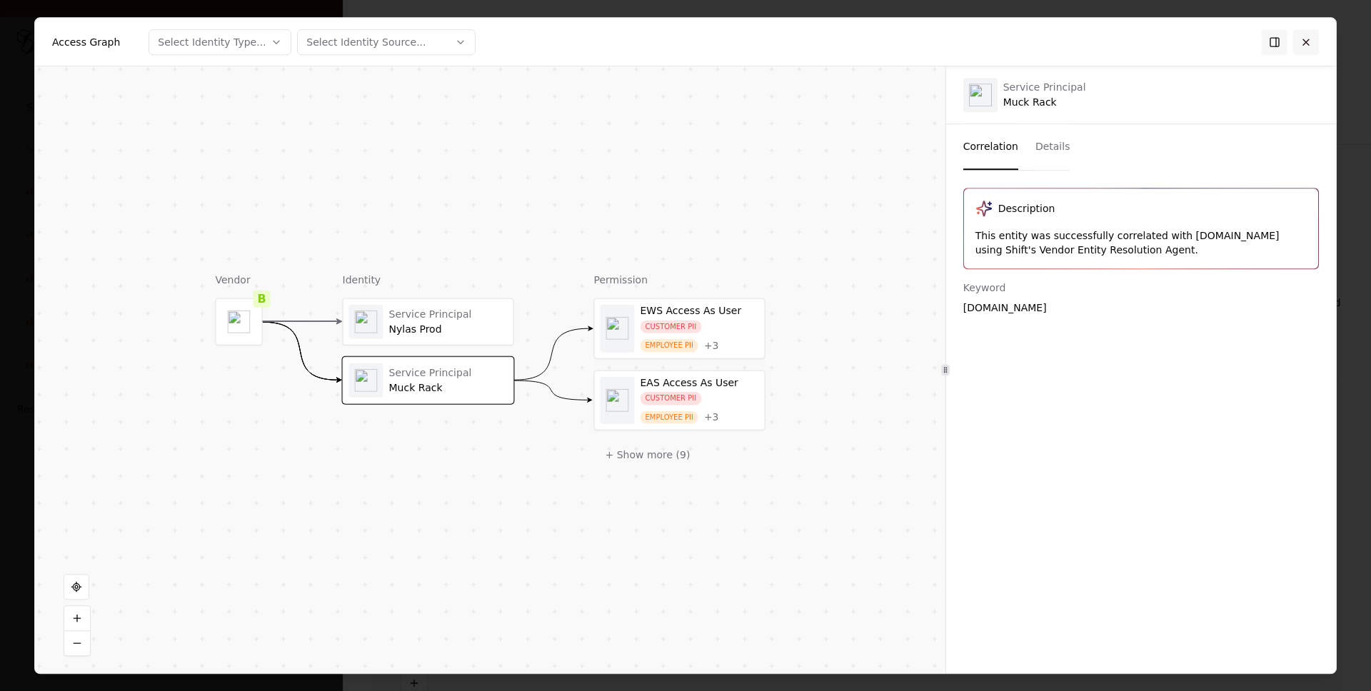
click at [1306, 38] on button at bounding box center [1306, 42] width 26 height 26
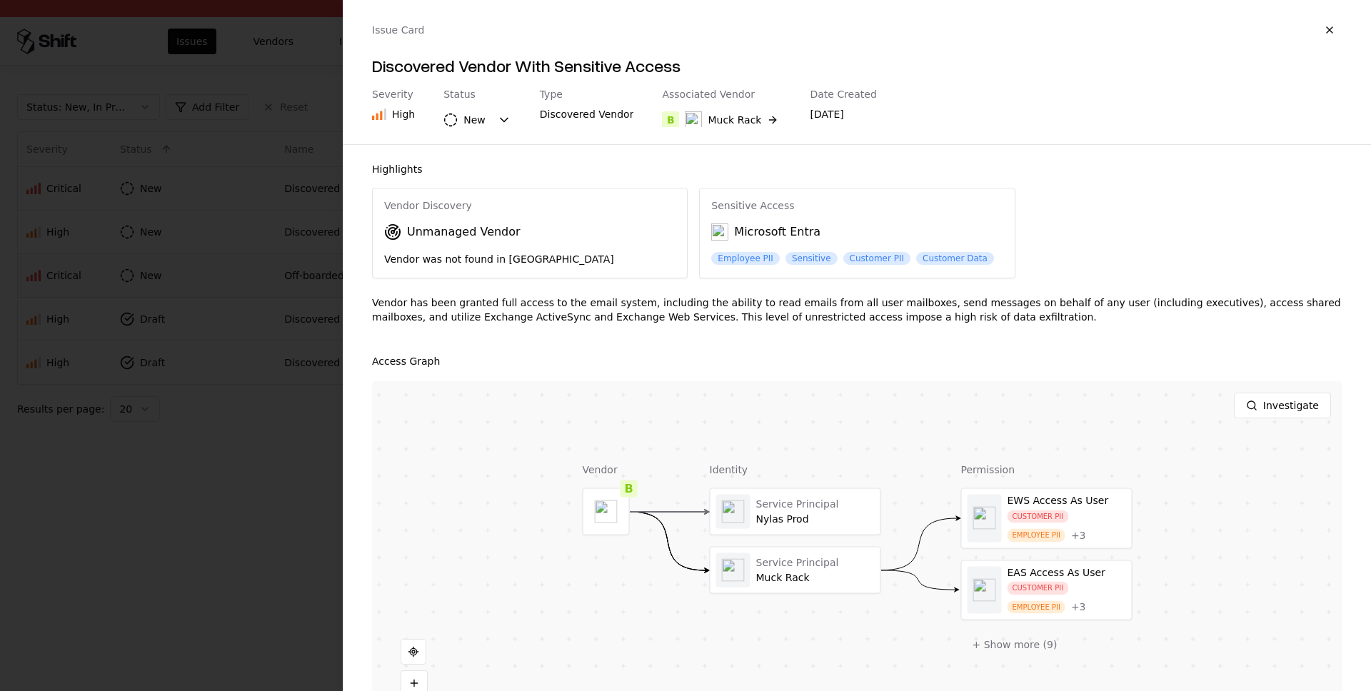
click at [205, 508] on div at bounding box center [685, 345] width 1371 height 691
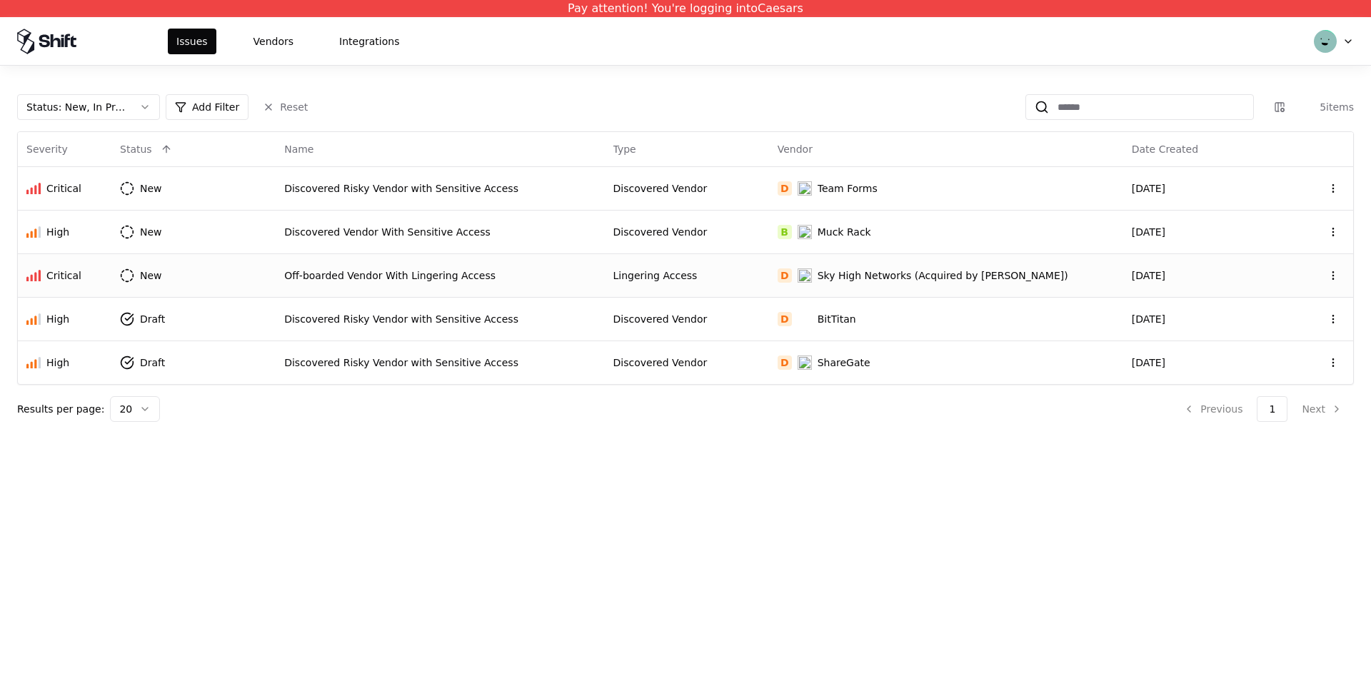
click at [310, 273] on div "Off-boarded Vendor With Lingering Access" at bounding box center [439, 275] width 311 height 14
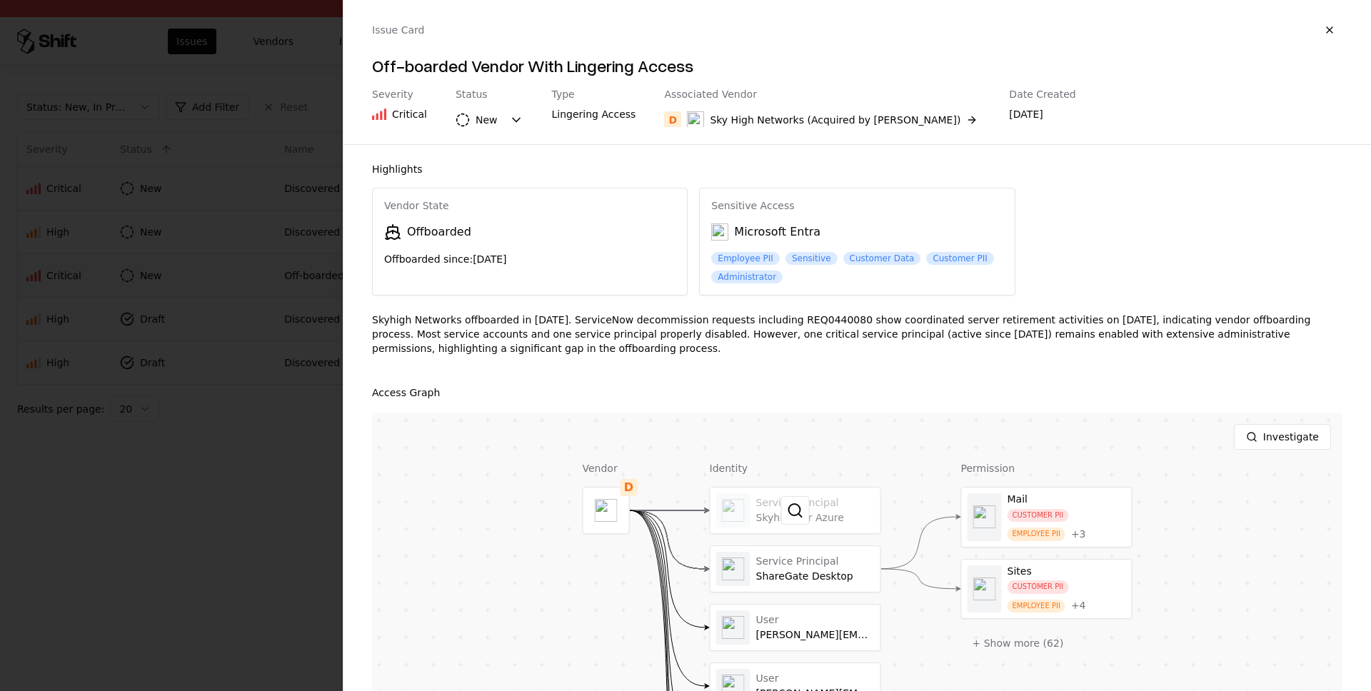
click at [810, 508] on div at bounding box center [795, 511] width 170 height 46
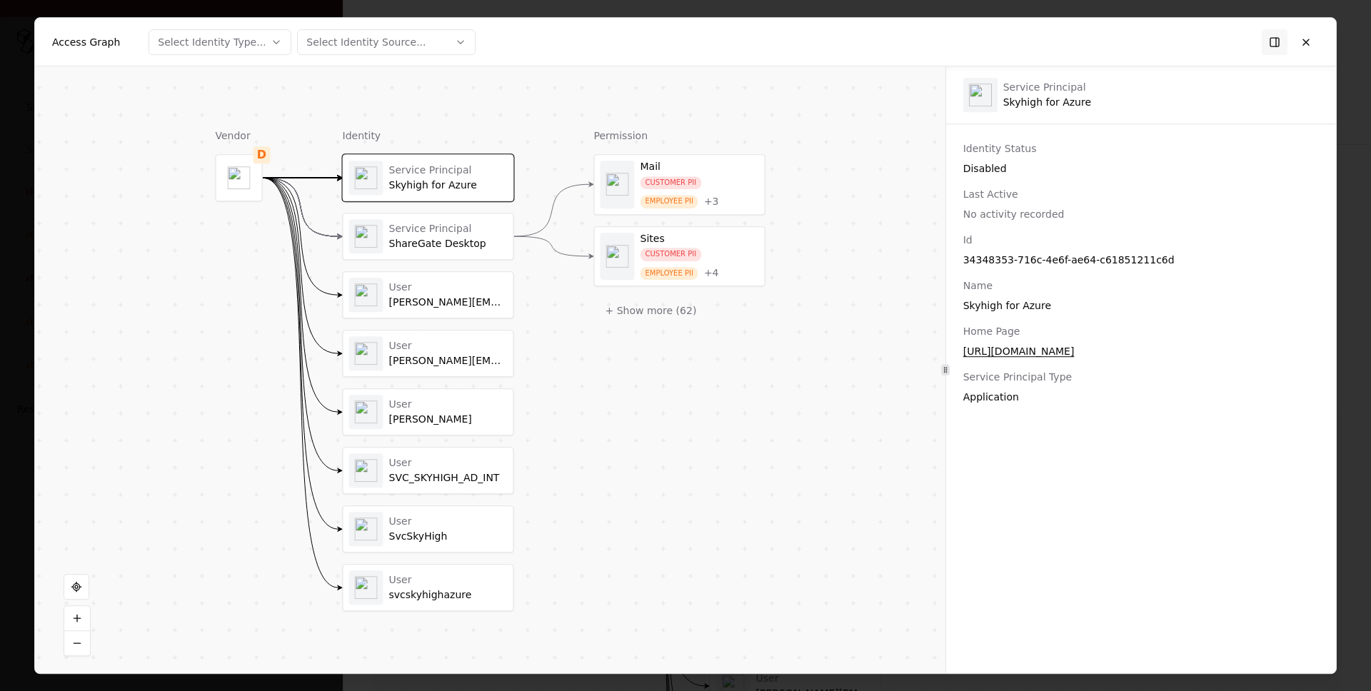
click at [406, 228] on div "Service Principal" at bounding box center [448, 229] width 118 height 13
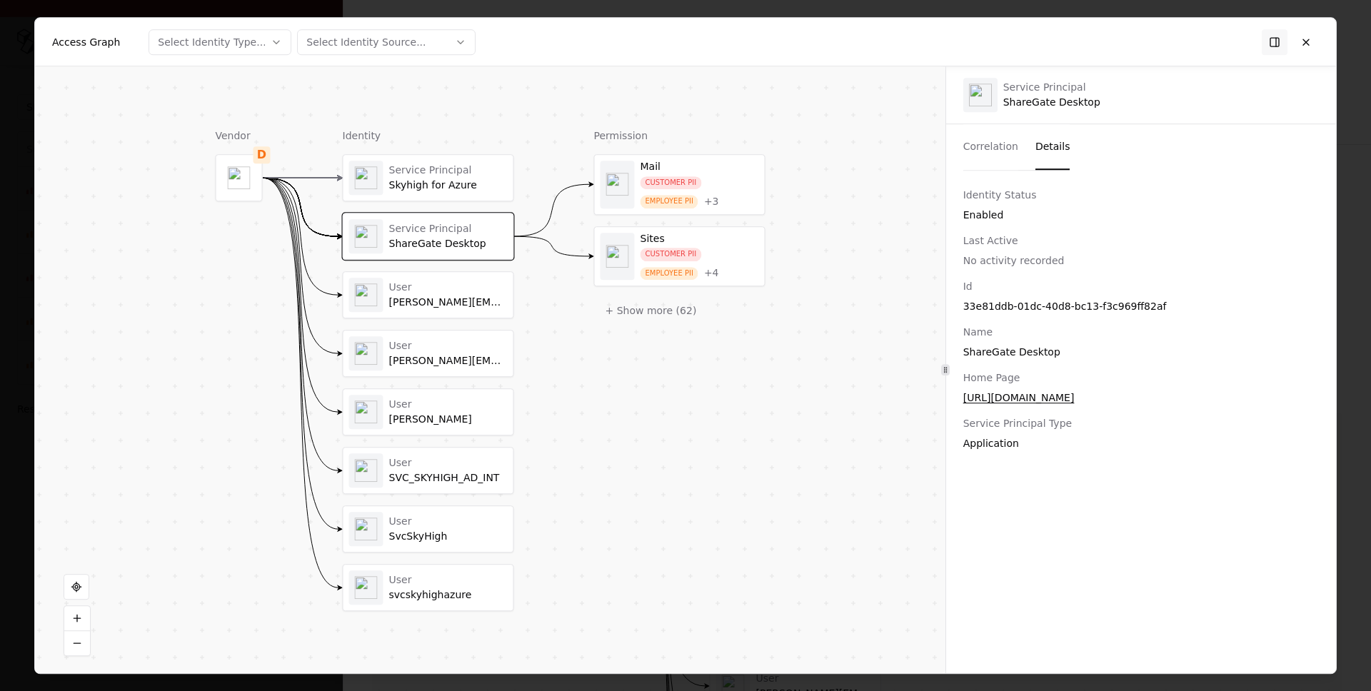
click at [991, 141] on button "Correlation" at bounding box center [990, 147] width 55 height 46
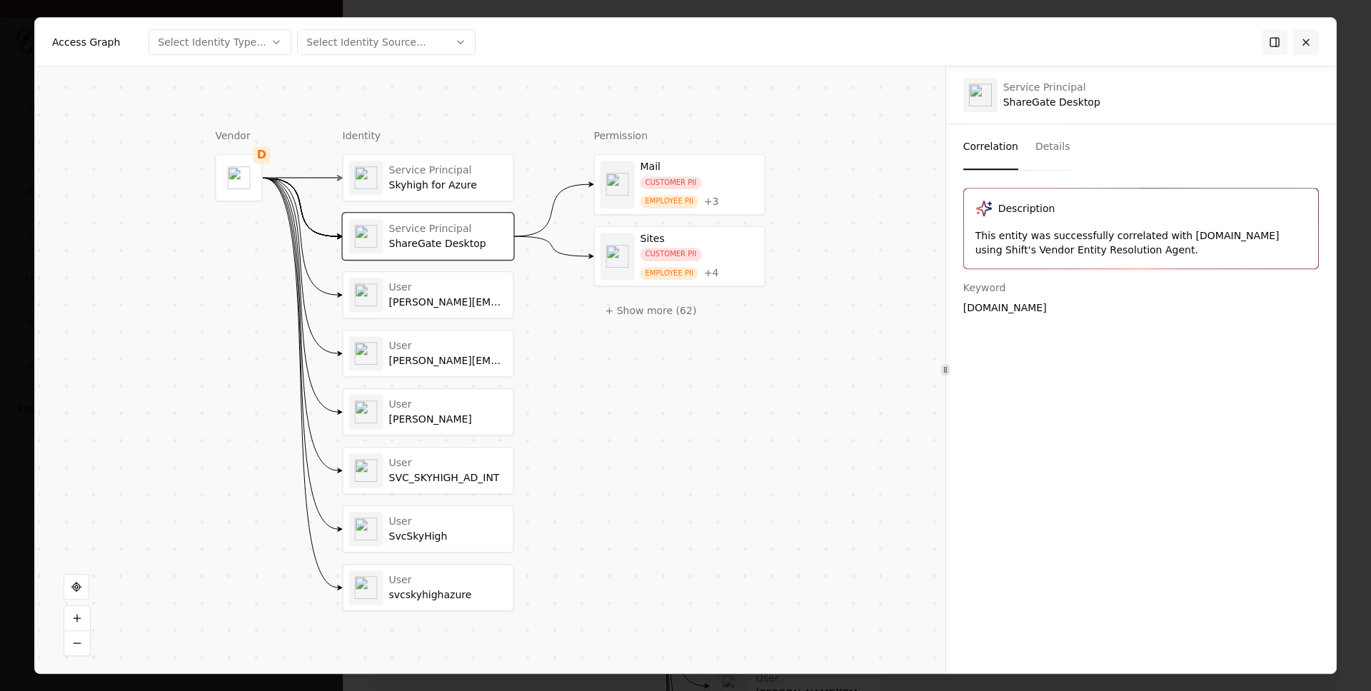
click at [1310, 45] on button at bounding box center [1306, 42] width 26 height 26
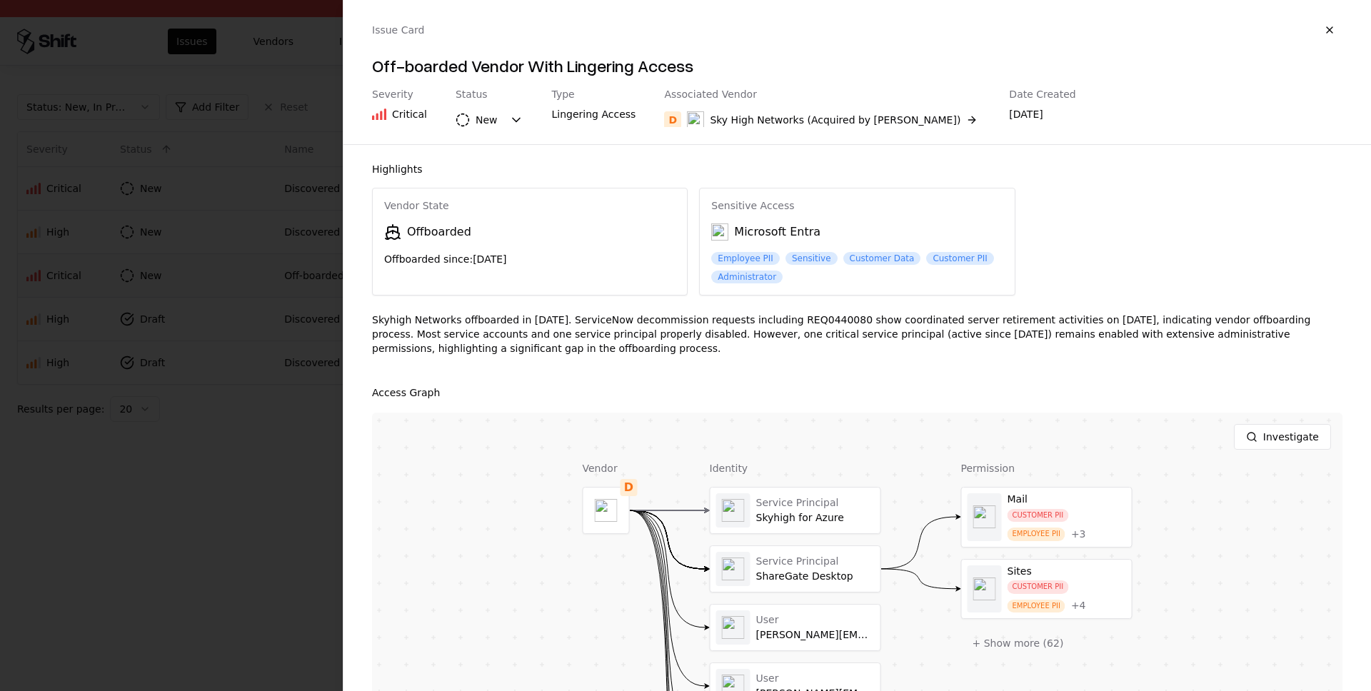
click at [270, 448] on div at bounding box center [685, 345] width 1371 height 691
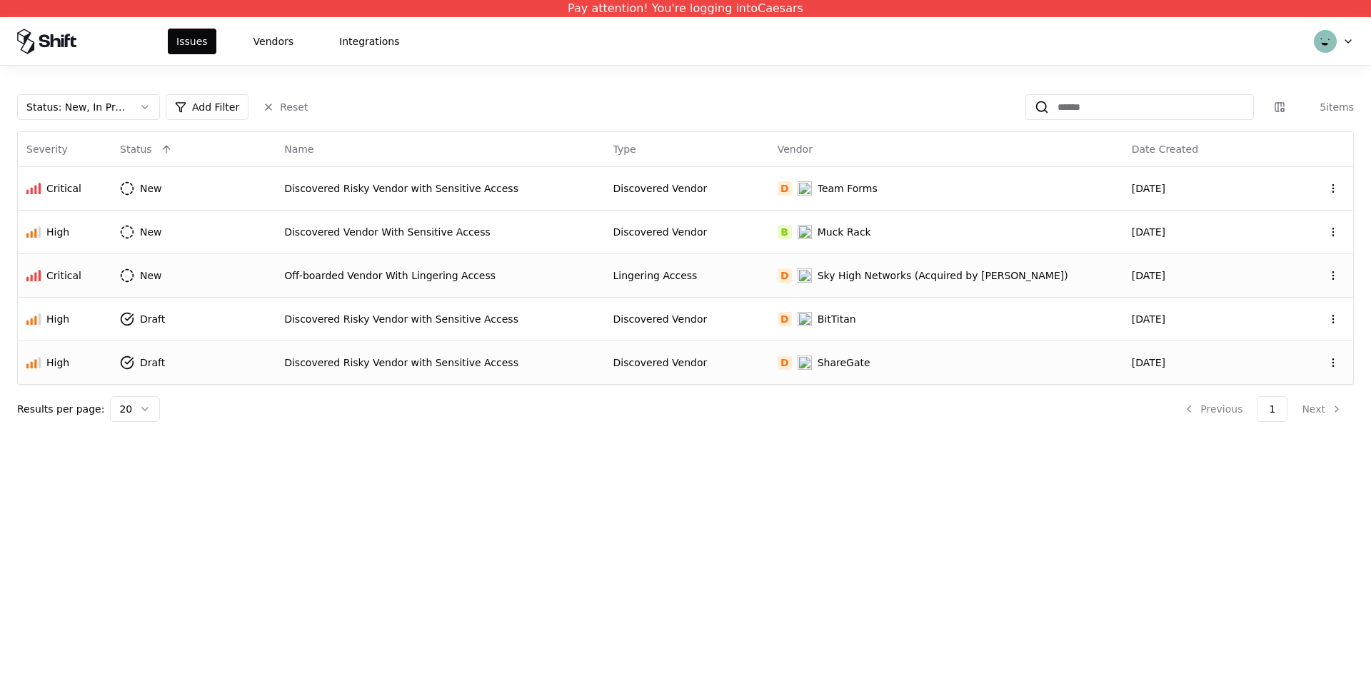
click at [502, 374] on td "Discovered Risky Vendor with Sensitive Access" at bounding box center [440, 362] width 328 height 44
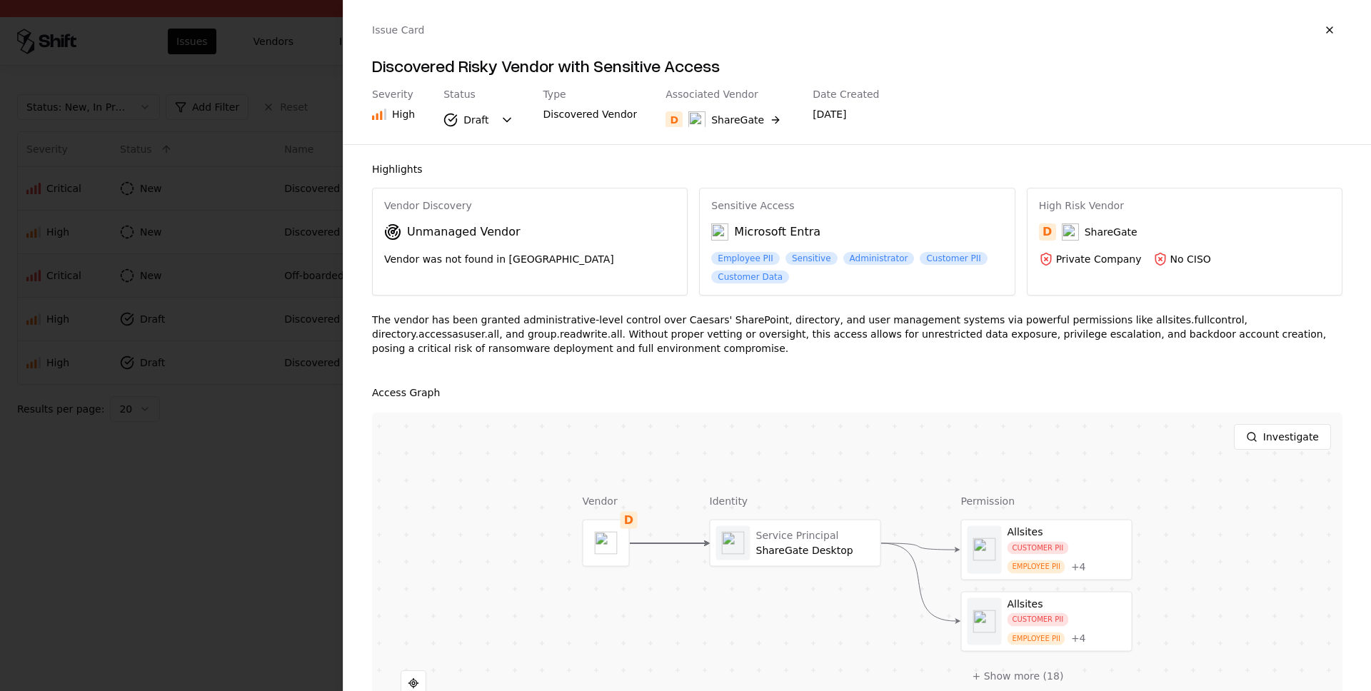
click at [276, 488] on div at bounding box center [685, 345] width 1371 height 691
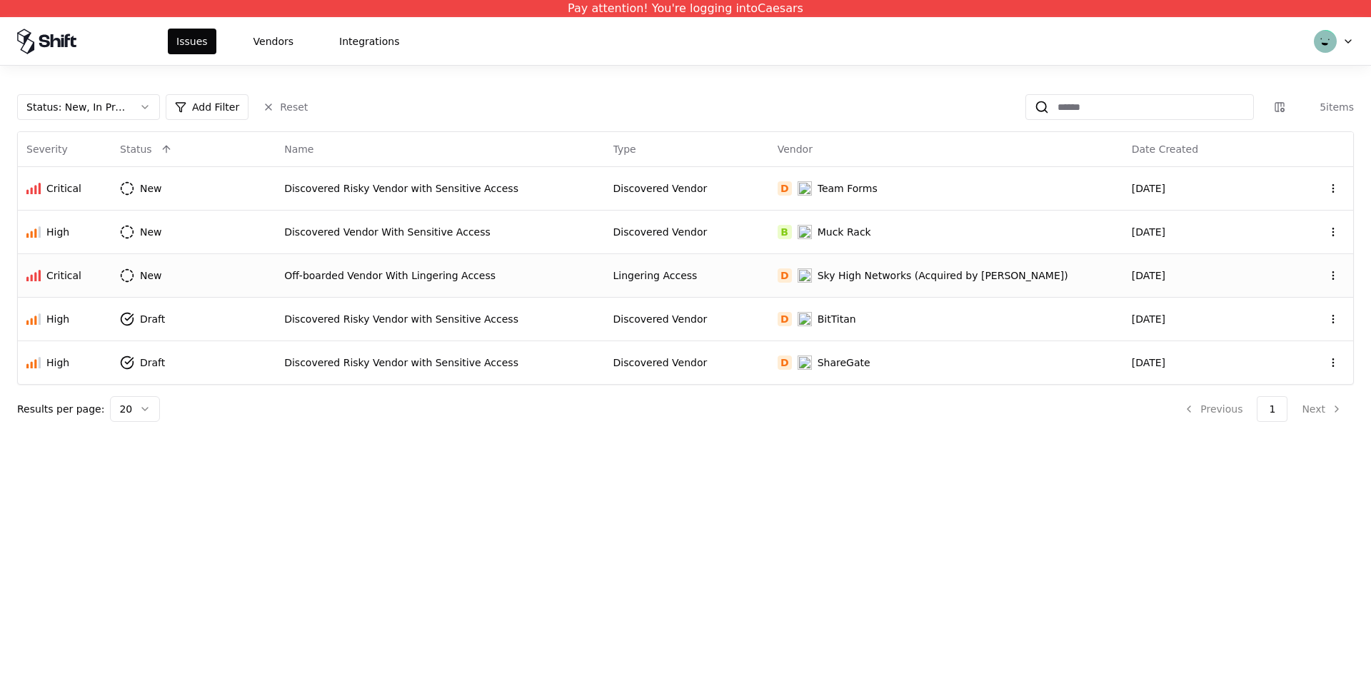
click at [593, 268] on div "Off-boarded Vendor With Lingering Access" at bounding box center [439, 275] width 311 height 14
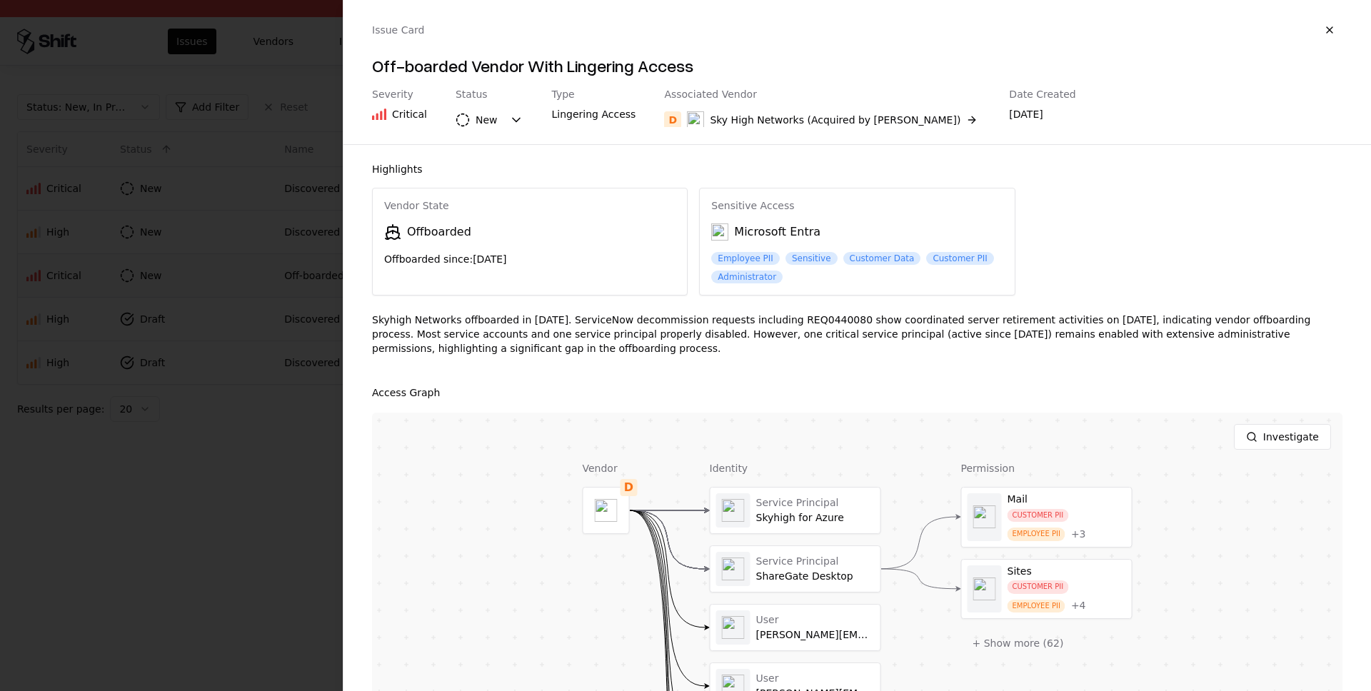
scroll to position [221, 0]
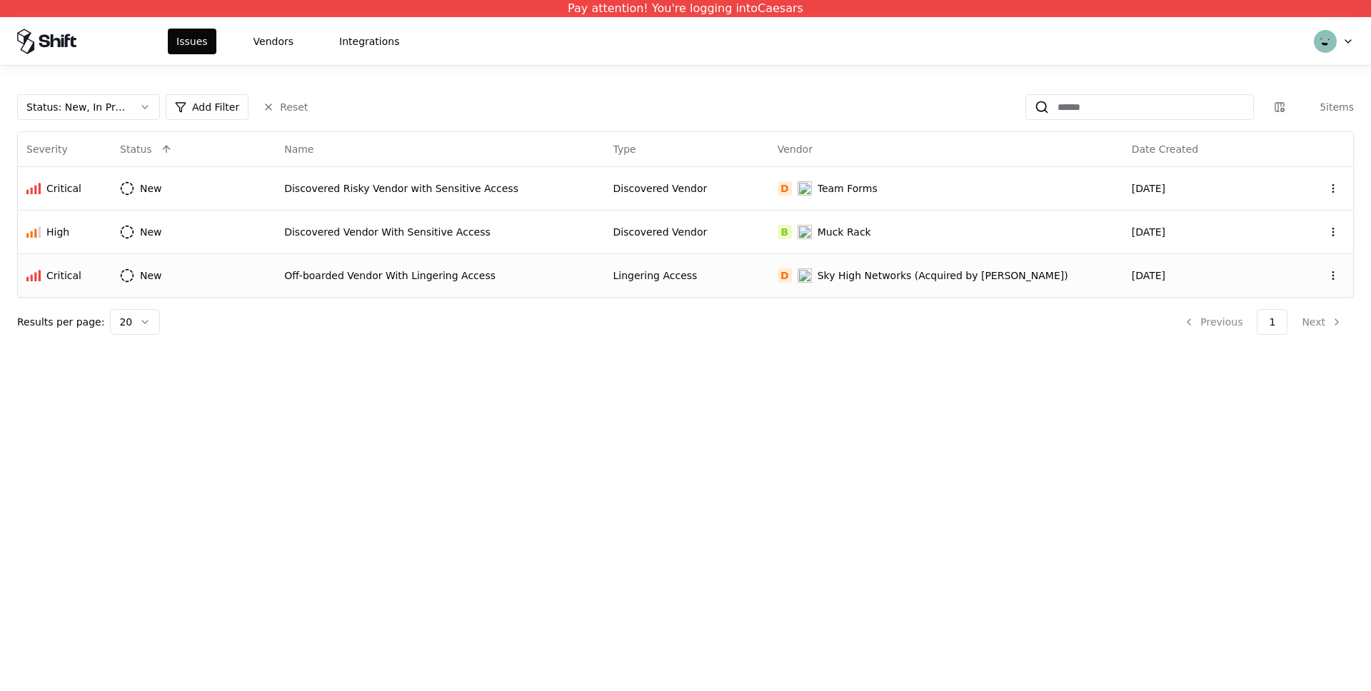
click at [486, 278] on div "Off-boarded Vendor With Lingering Access" at bounding box center [439, 275] width 311 height 14
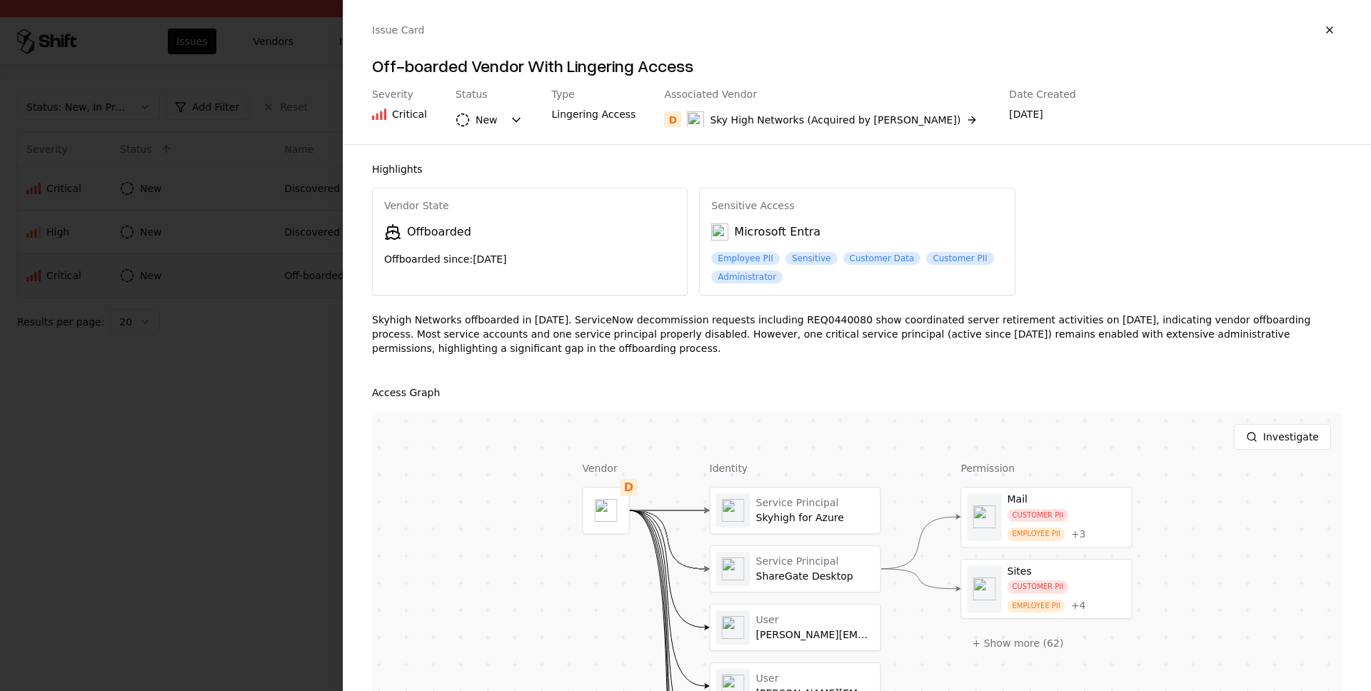
scroll to position [221, 0]
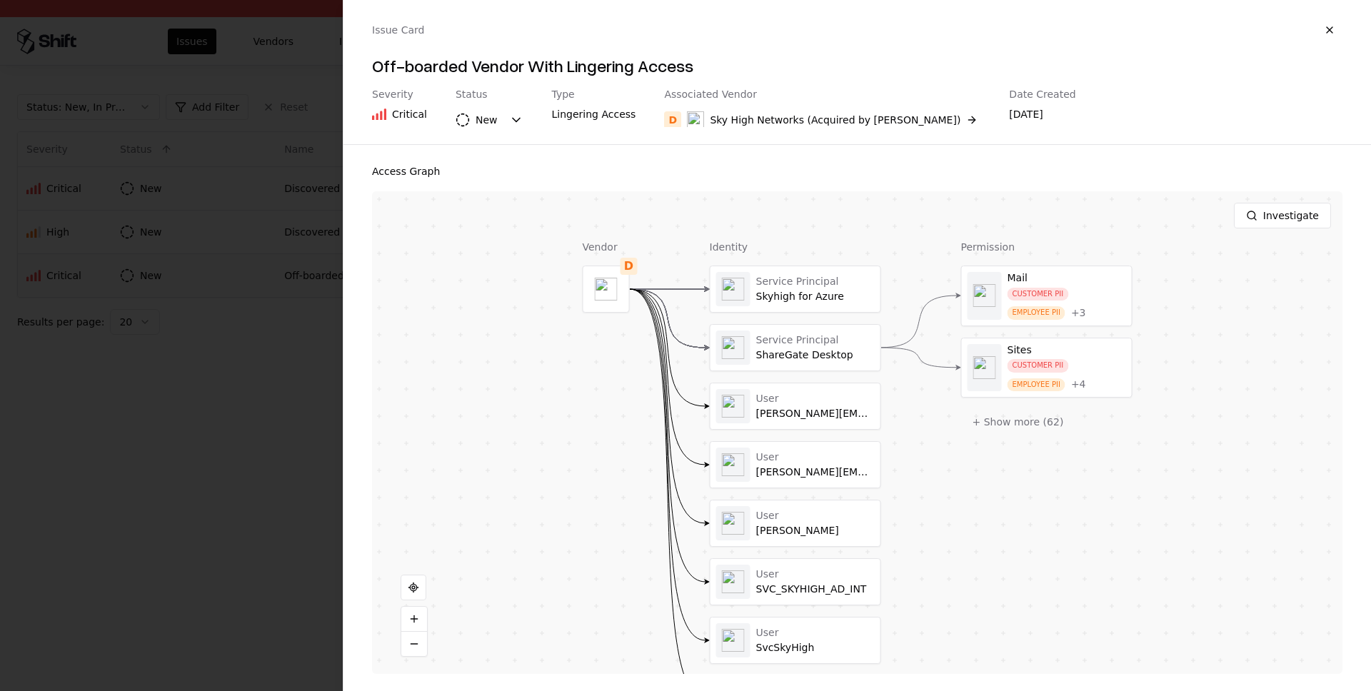
click at [181, 419] on div at bounding box center [685, 345] width 1371 height 691
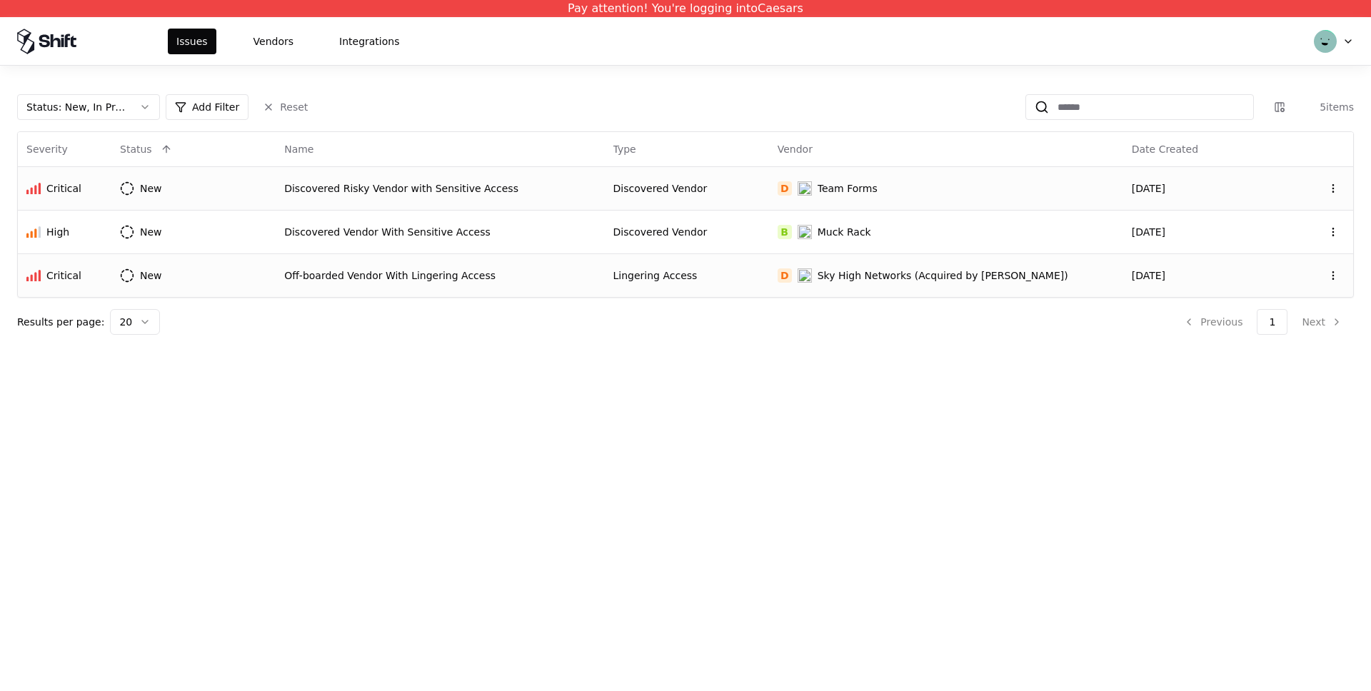
click at [435, 178] on td "Discovered Risky Vendor with Sensitive Access" at bounding box center [440, 188] width 328 height 44
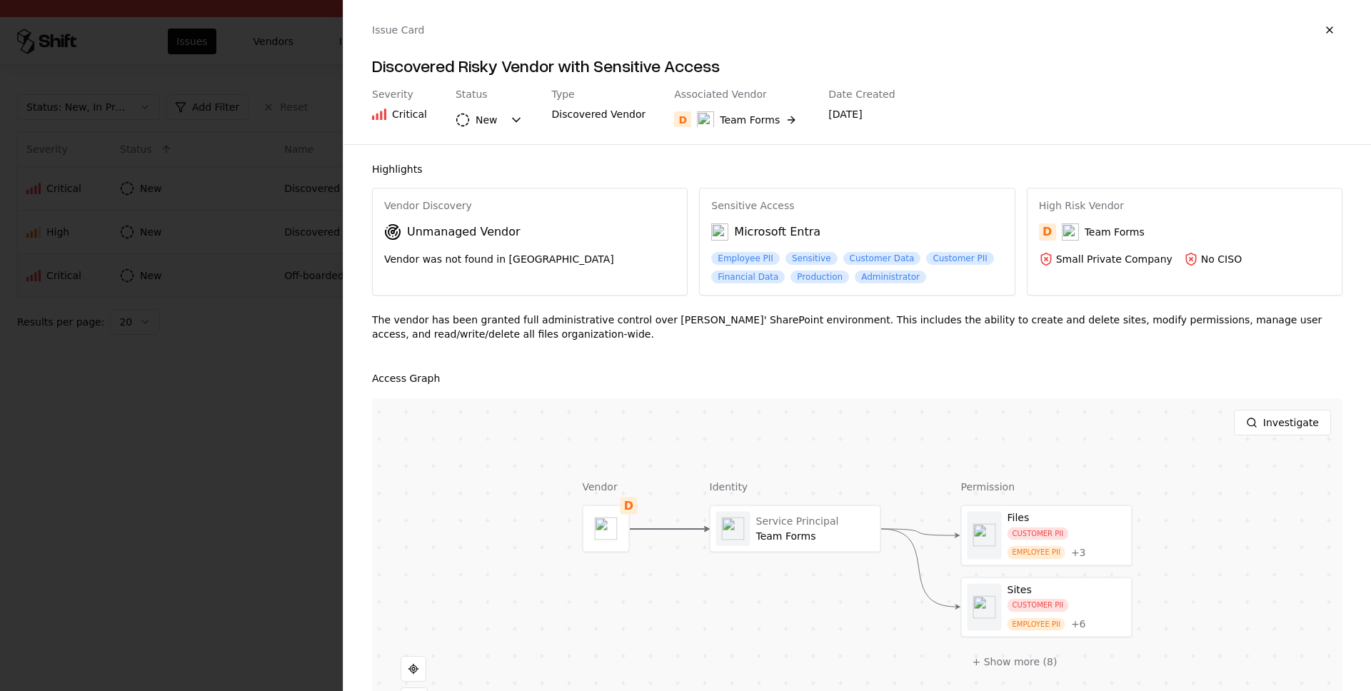
click at [170, 430] on div at bounding box center [685, 345] width 1371 height 691
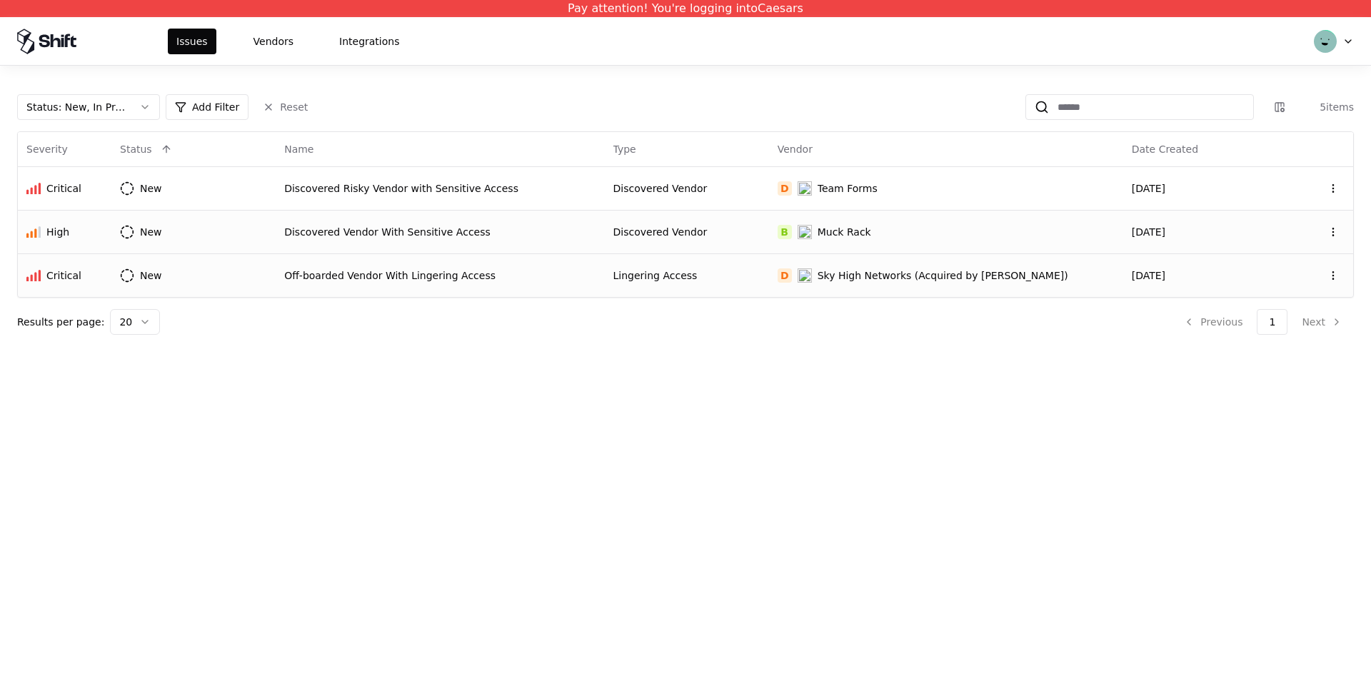
click at [390, 233] on div "Discovered Vendor With Sensitive Access" at bounding box center [439, 232] width 311 height 14
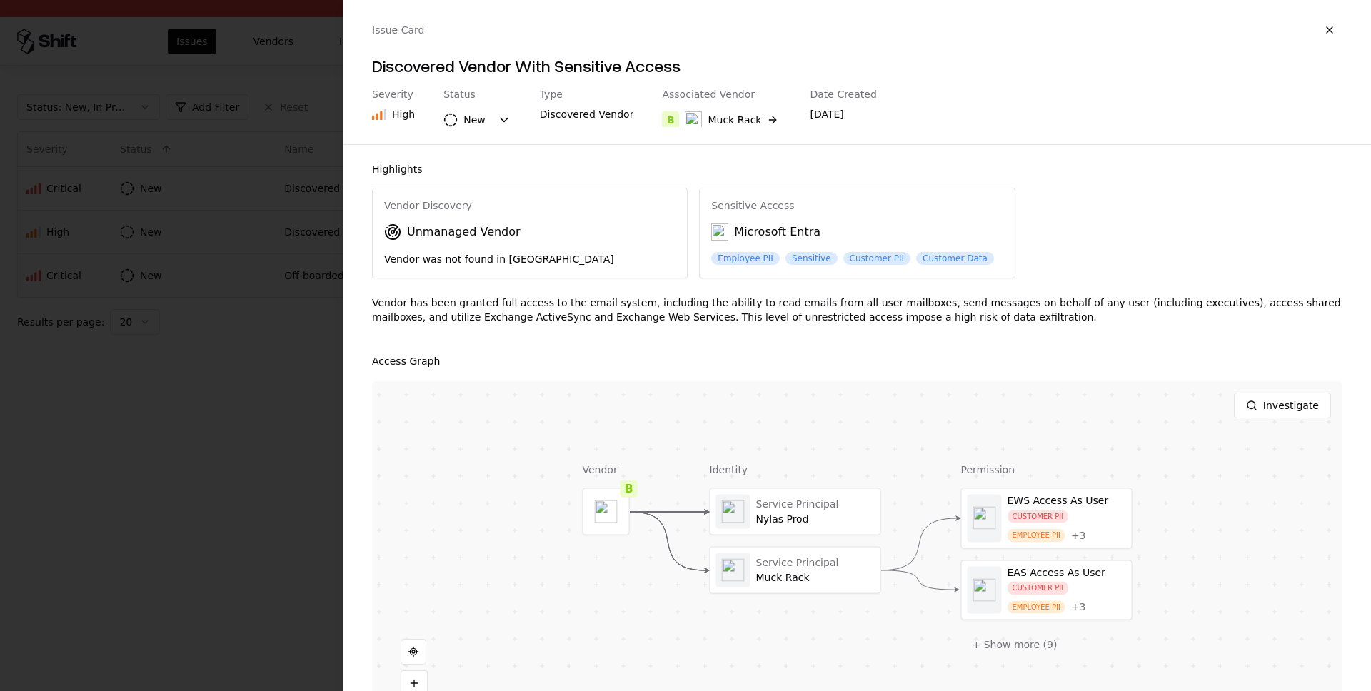
click at [211, 404] on div at bounding box center [685, 345] width 1371 height 691
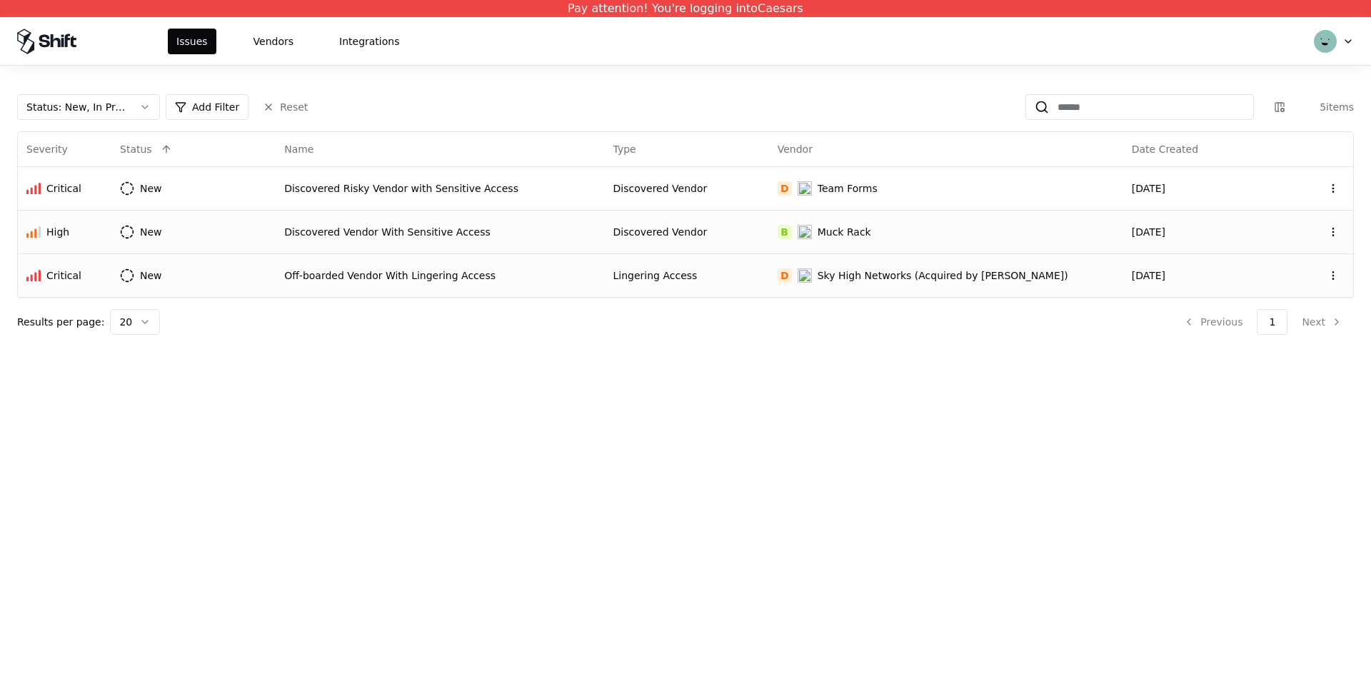
click at [595, 276] on div "Off-boarded Vendor With Lingering Access" at bounding box center [439, 275] width 311 height 14
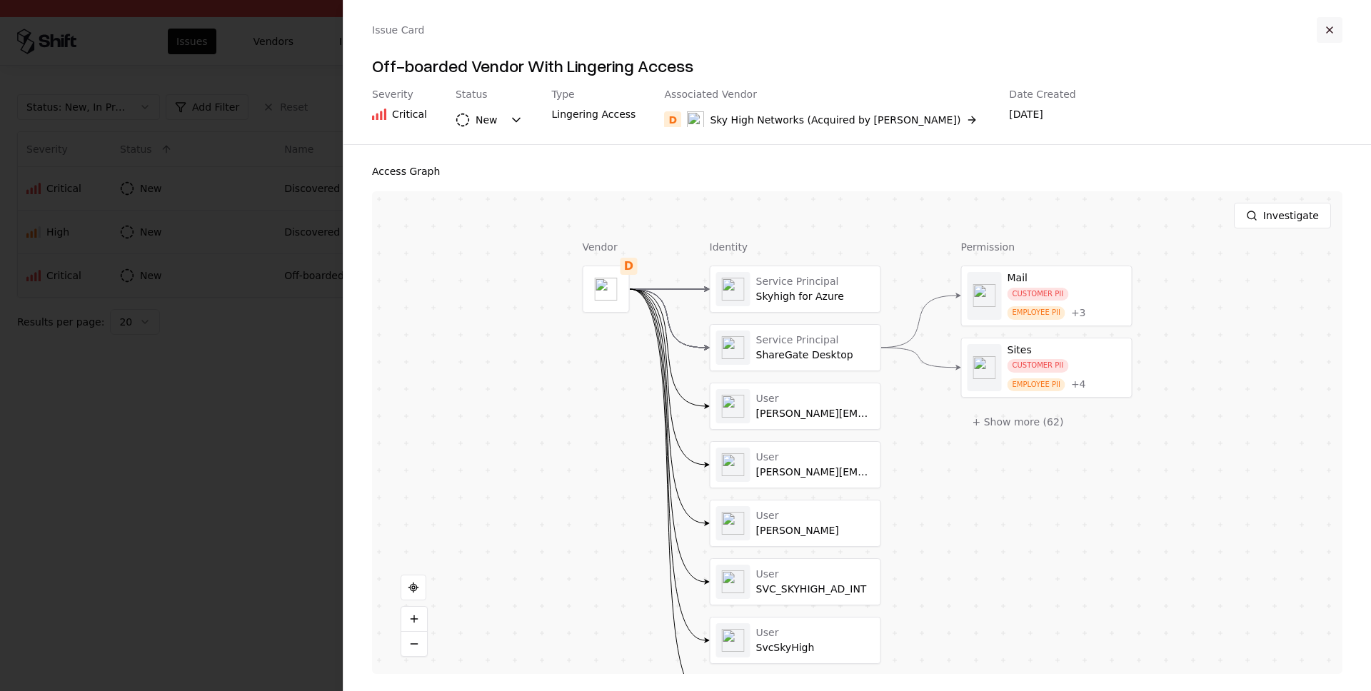
click at [1328, 28] on button "button" at bounding box center [1329, 30] width 26 height 26
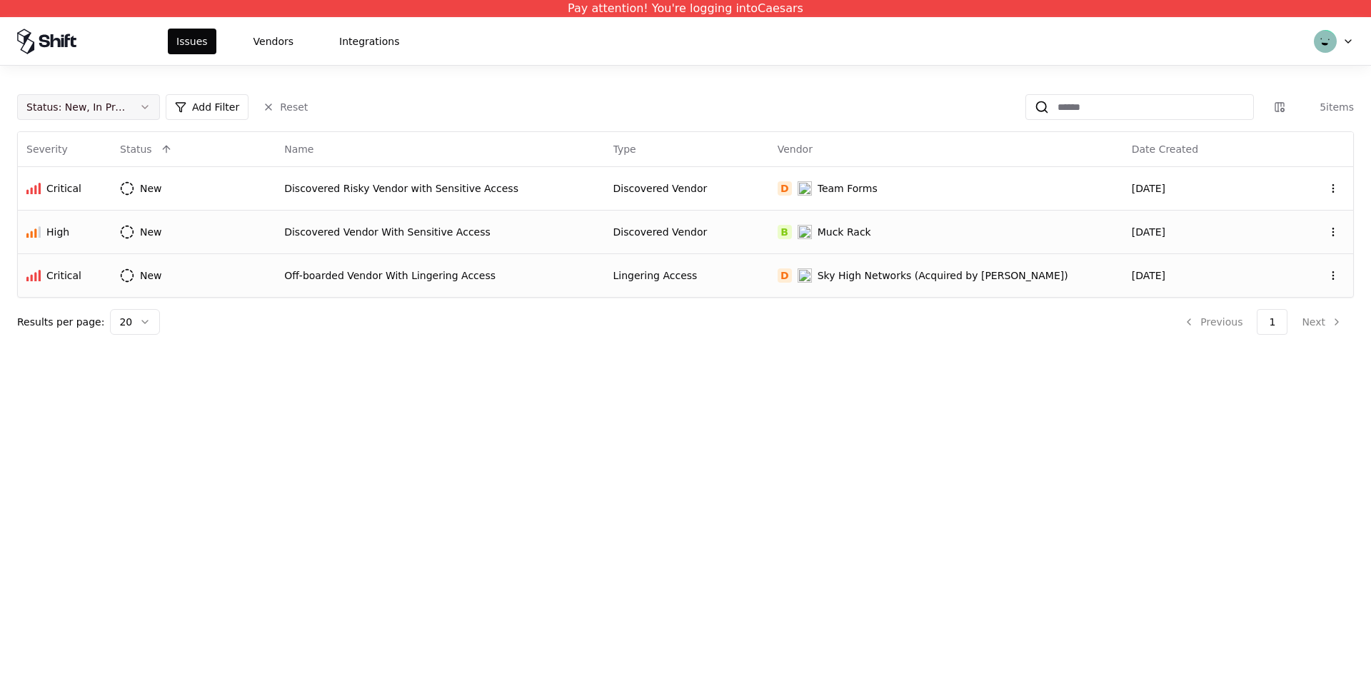
click at [98, 108] on div "Status : New, In Progress" at bounding box center [76, 107] width 101 height 14
click at [49, 243] on div "Draft" at bounding box center [56, 248] width 25 height 14
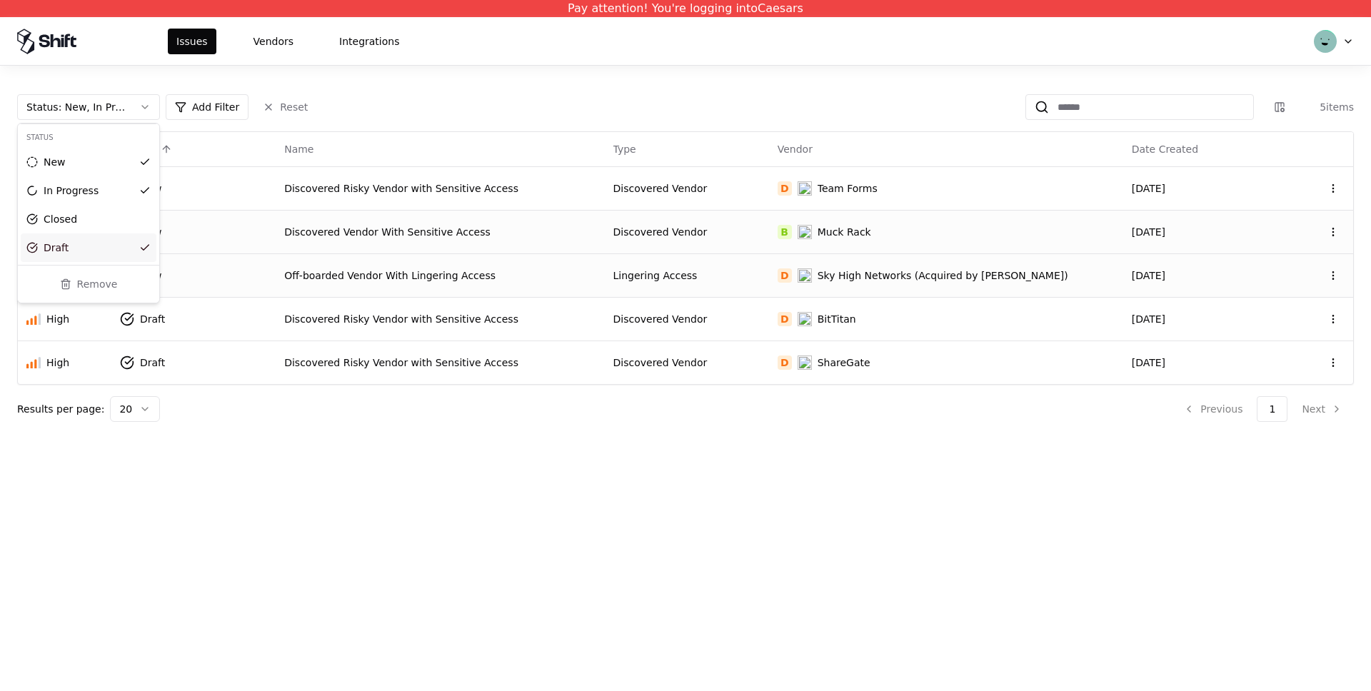
click at [417, 308] on html "Pay attention! You're logging into Caesars Issues Vendors Integrations Status :…" at bounding box center [685, 345] width 1371 height 691
click at [410, 316] on div "Discovered Risky Vendor with Sensitive Access" at bounding box center [439, 319] width 311 height 14
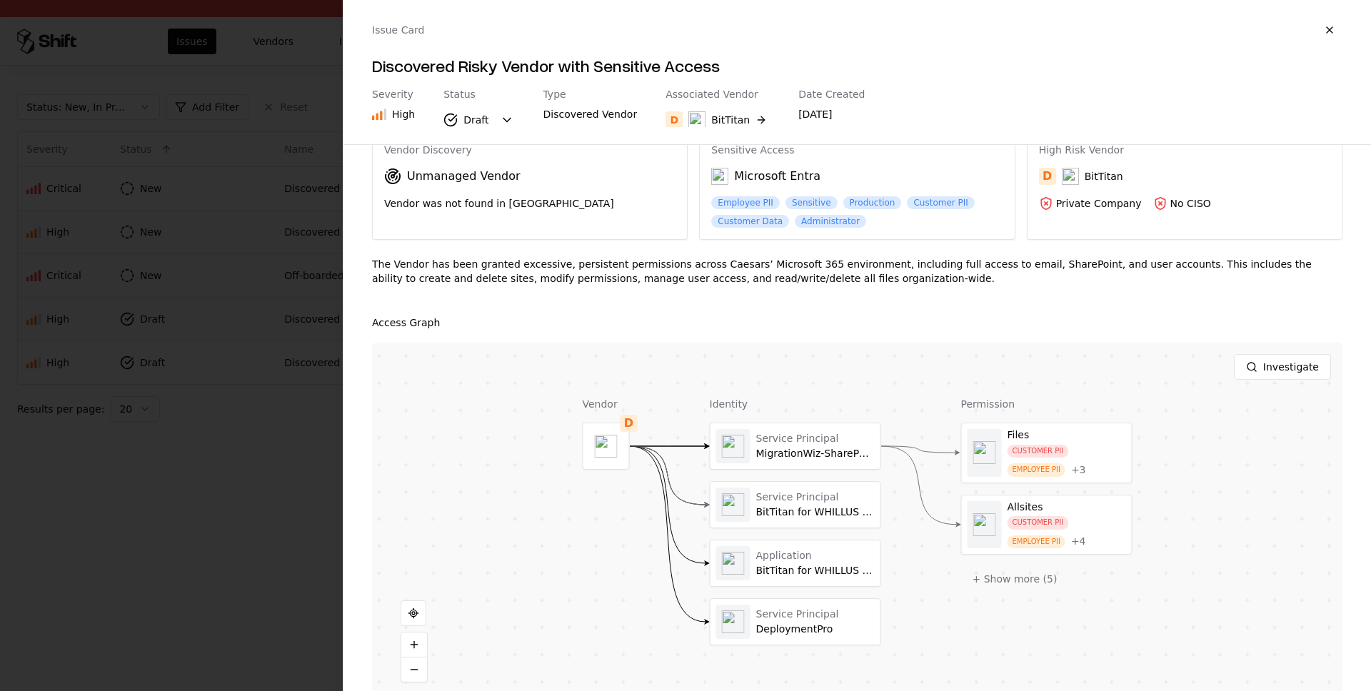
scroll to position [81, 0]
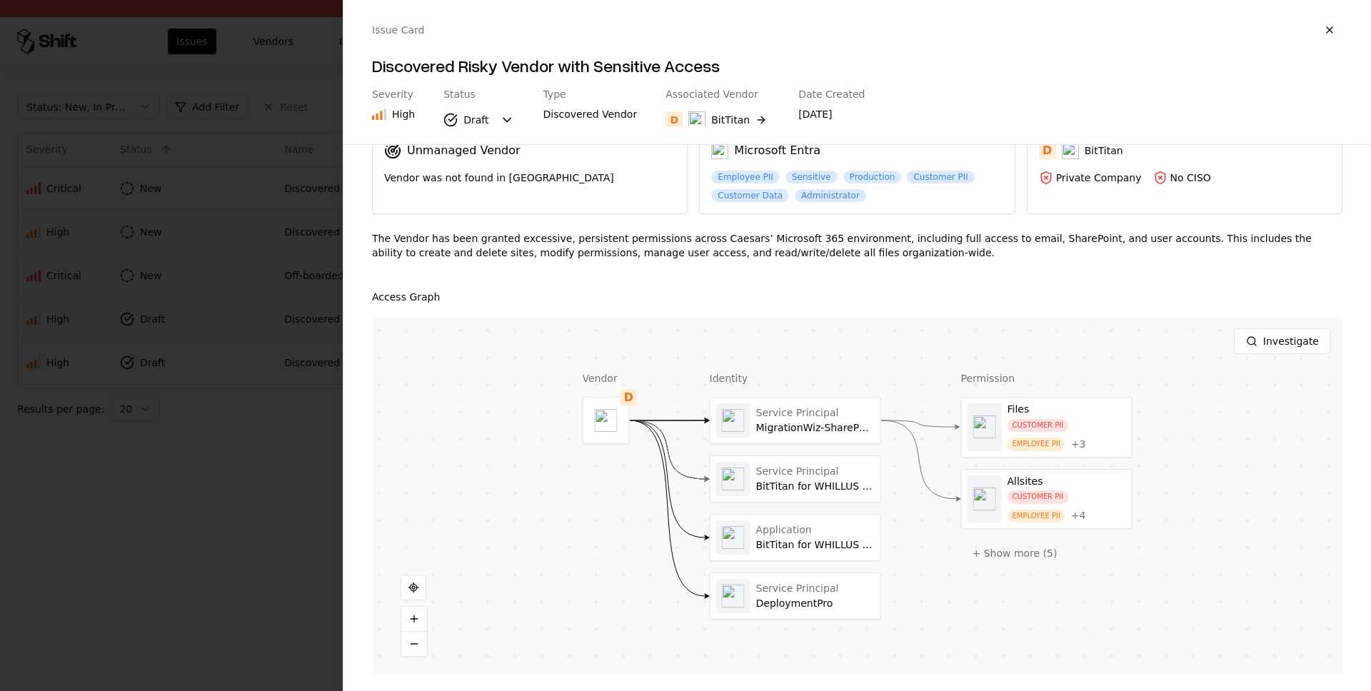
click at [274, 484] on div at bounding box center [685, 345] width 1371 height 691
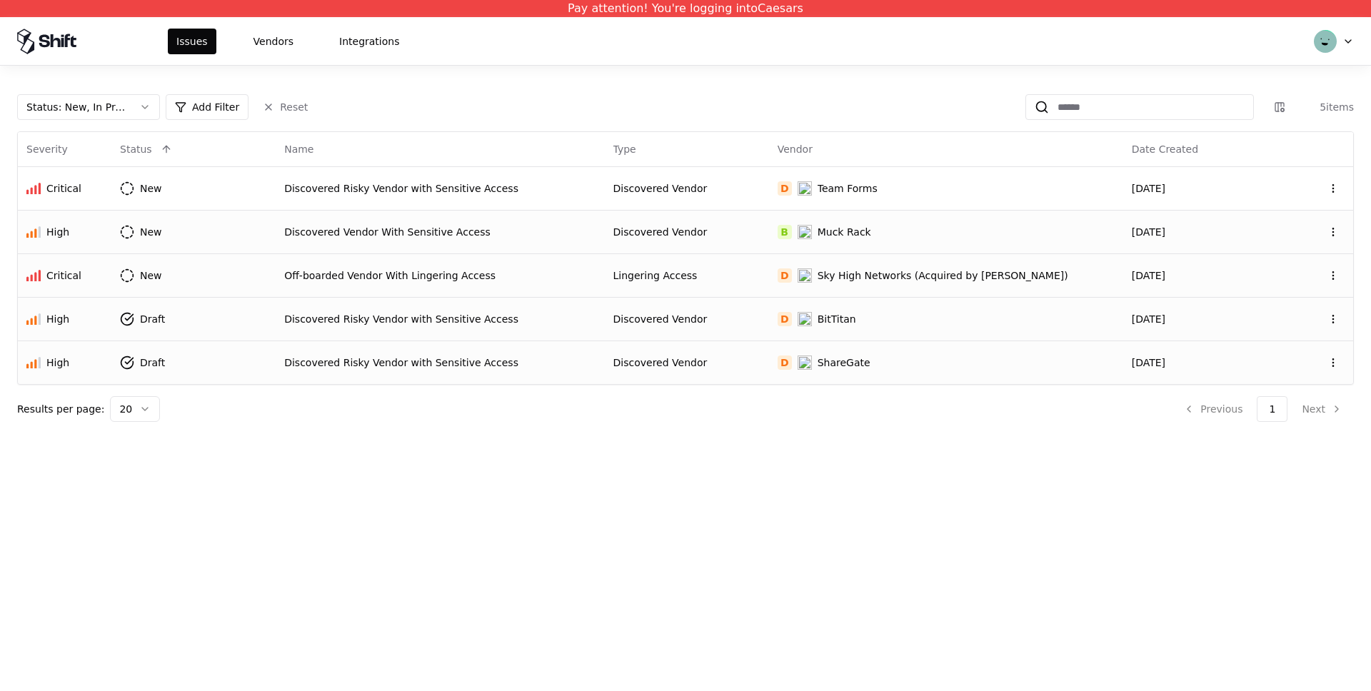
click at [371, 368] on div "Discovered Risky Vendor with Sensitive Access" at bounding box center [439, 362] width 311 height 14
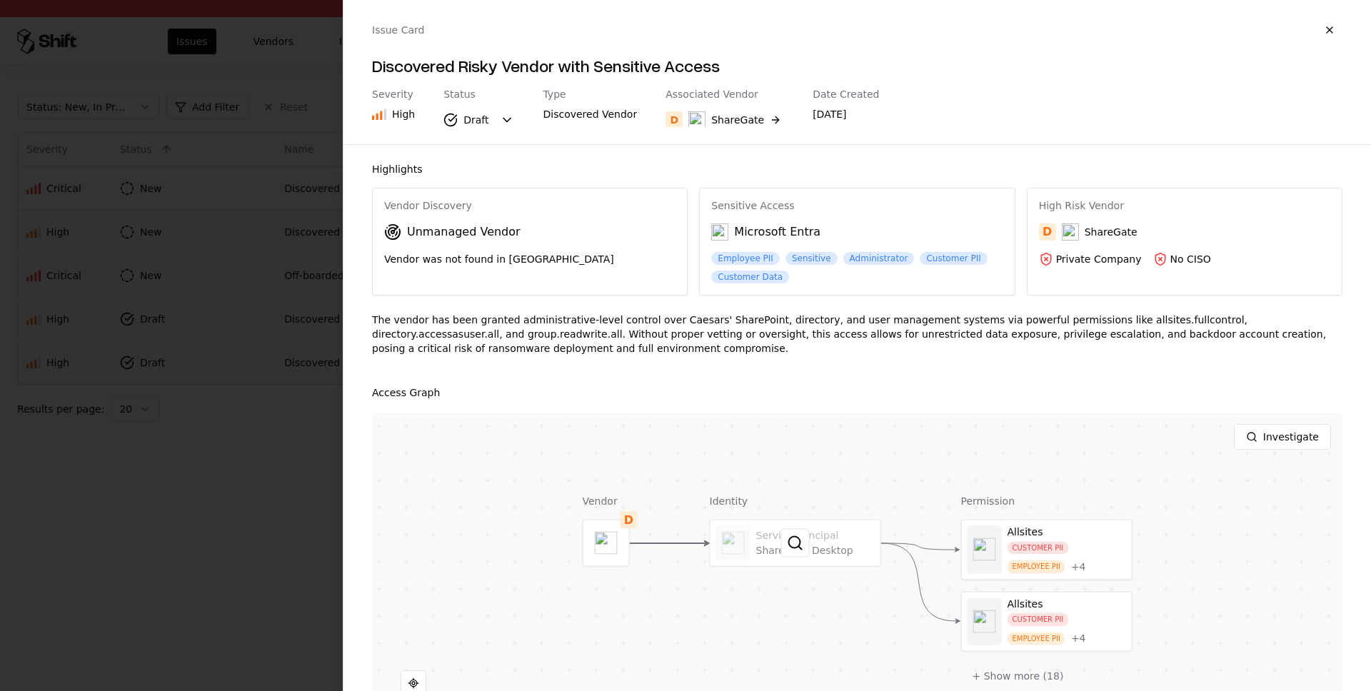
click at [741, 532] on div at bounding box center [795, 543] width 170 height 46
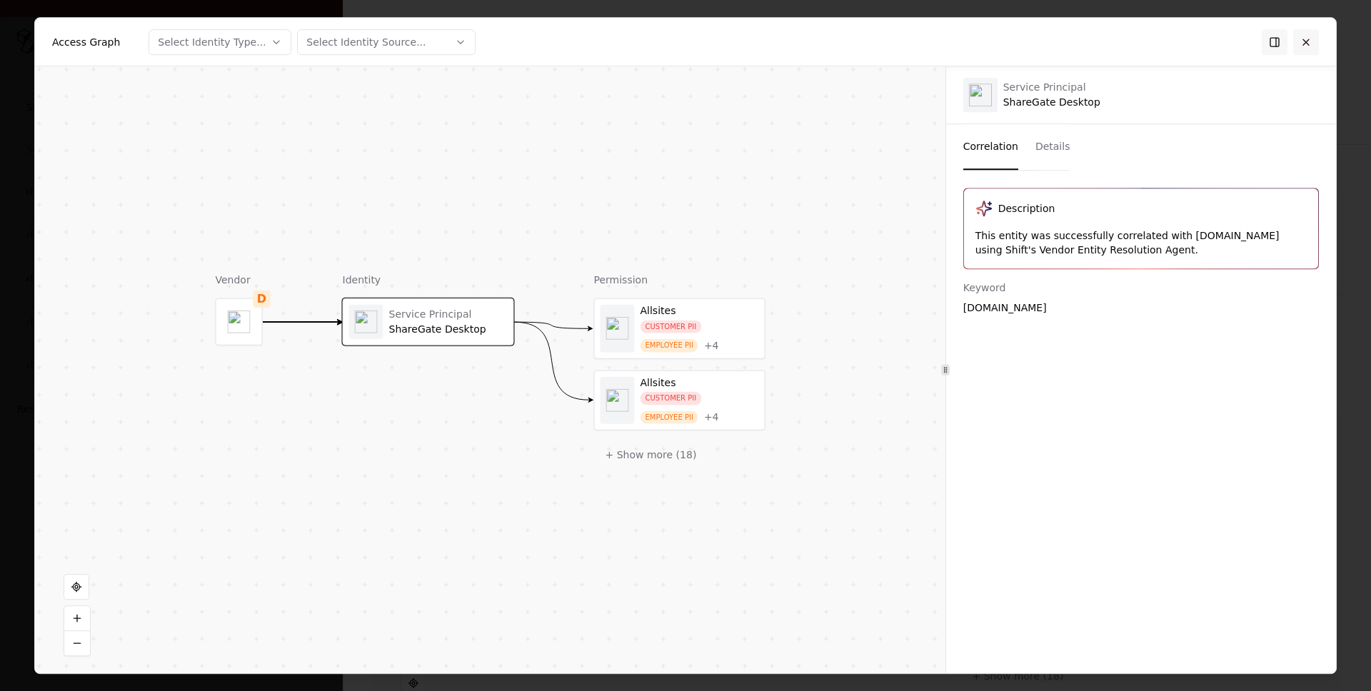
click at [1302, 53] on button at bounding box center [1306, 42] width 26 height 26
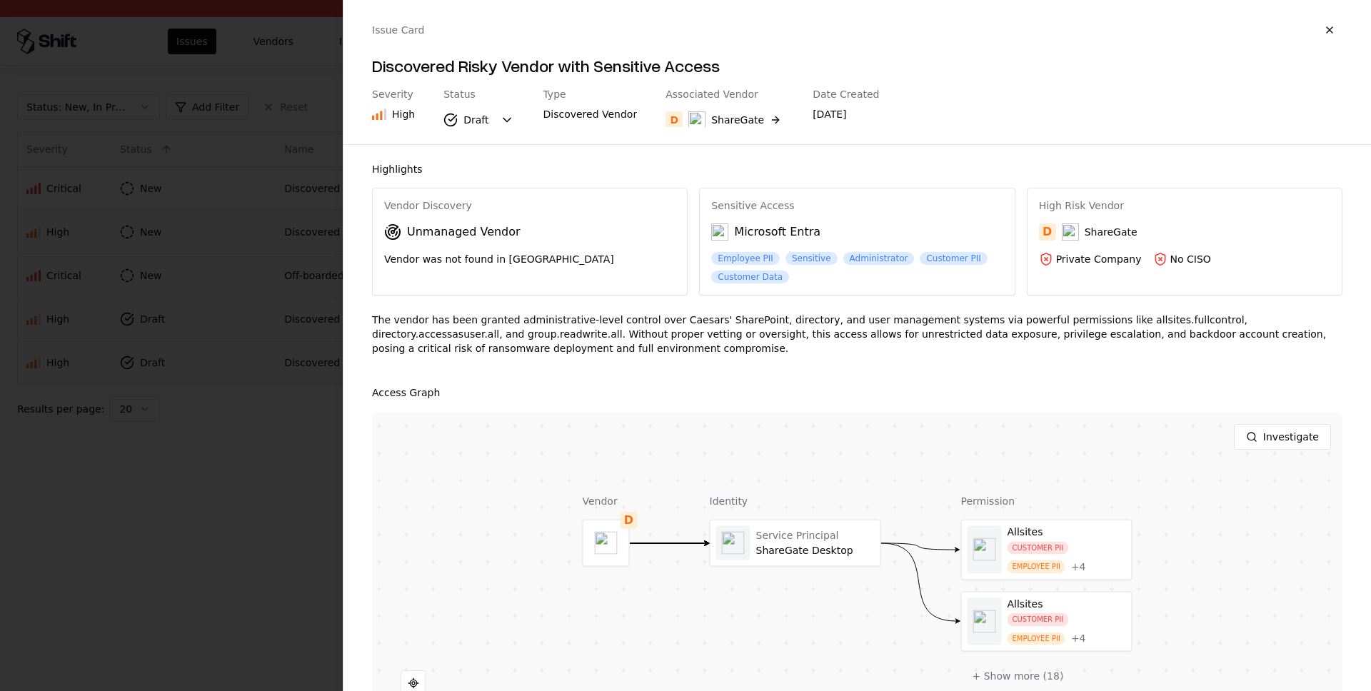
click at [208, 486] on div at bounding box center [685, 345] width 1371 height 691
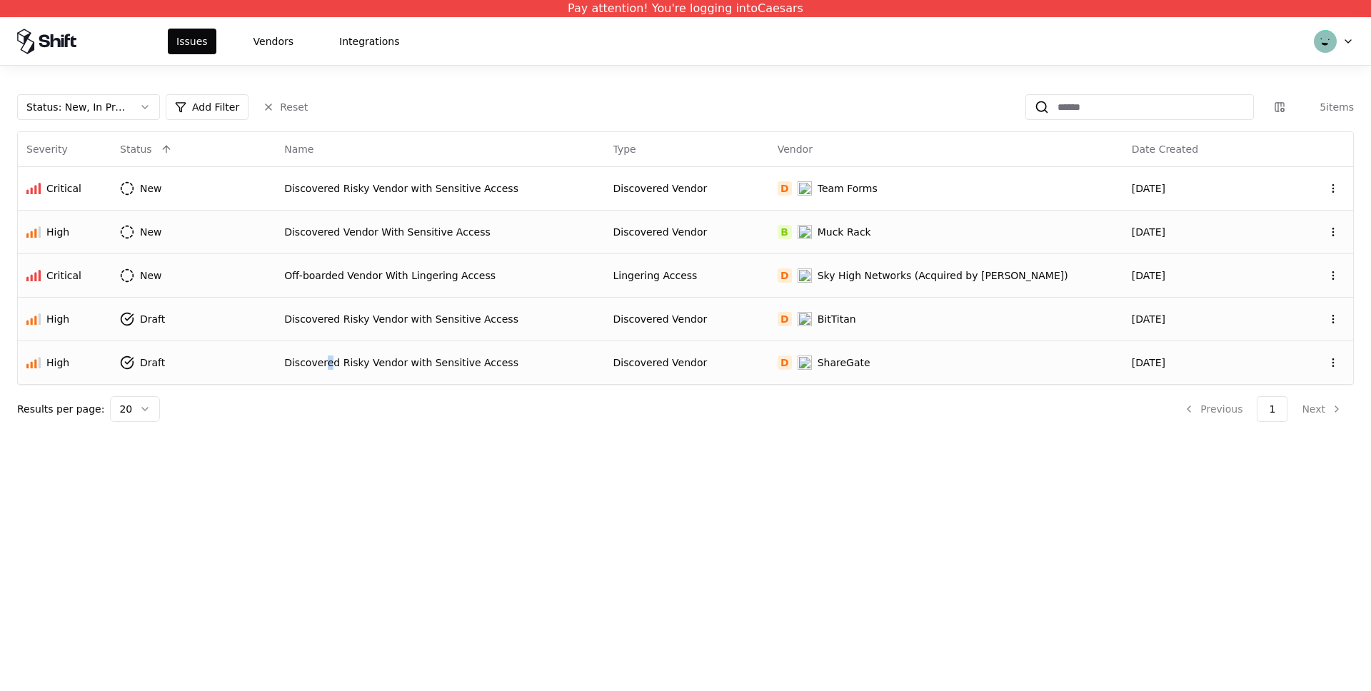
click at [338, 363] on div "Discovered Risky Vendor with Sensitive Access" at bounding box center [439, 362] width 311 height 14
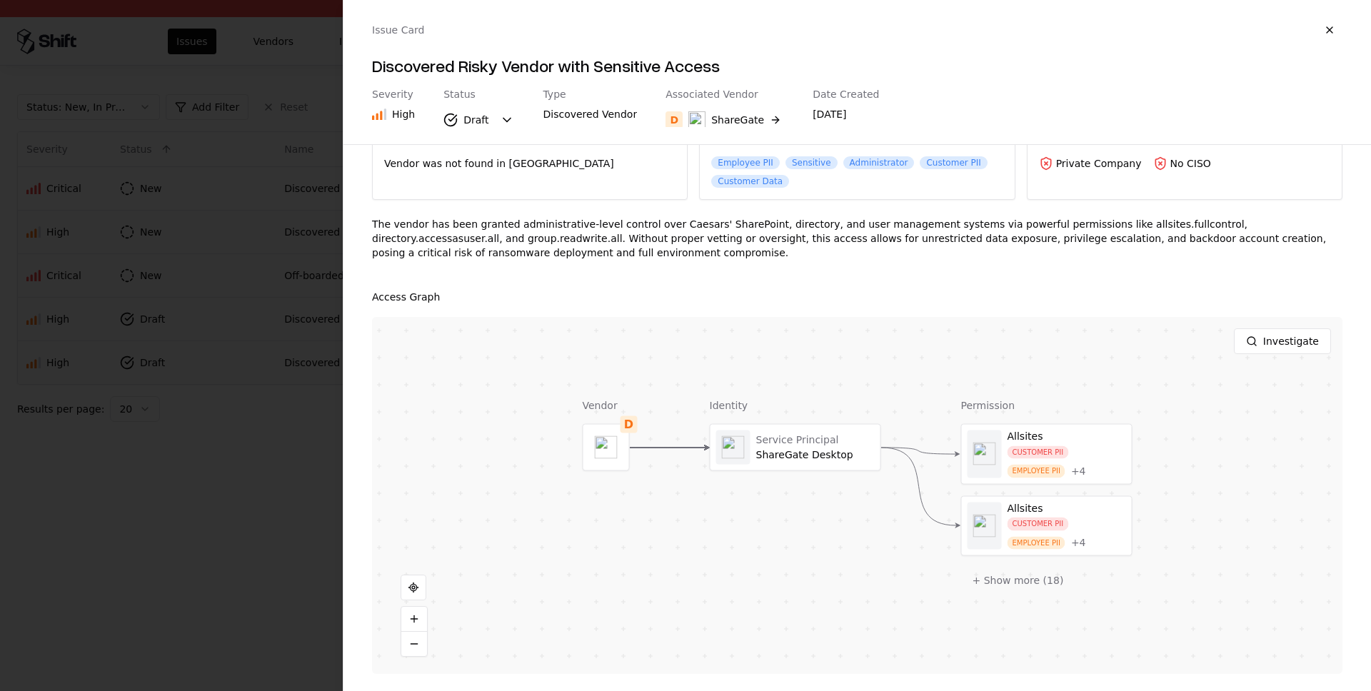
scroll to position [94, 0]
click at [1023, 578] on button "+ Show more ( 18 )" at bounding box center [1018, 582] width 114 height 26
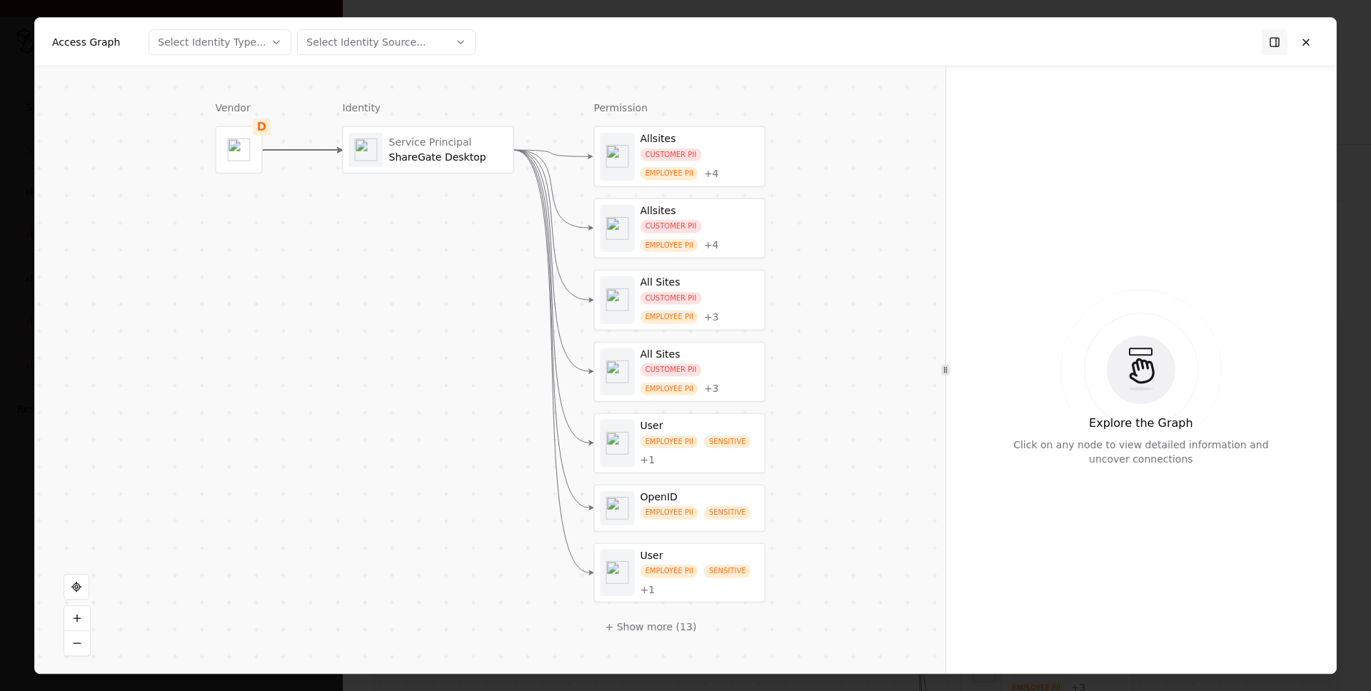
click at [435, 154] on div "ShareGate Desktop" at bounding box center [448, 157] width 118 height 13
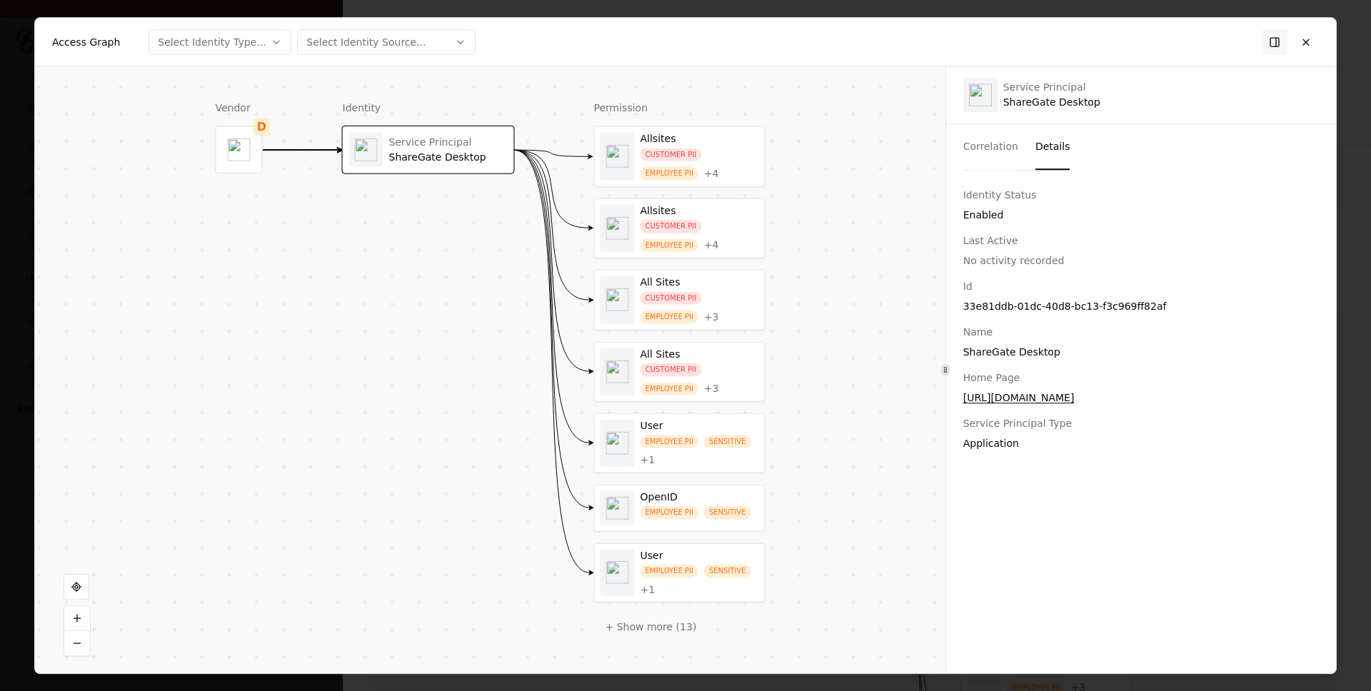
click at [1035, 144] on button "Details" at bounding box center [1052, 147] width 35 height 46
click at [972, 303] on div "33e81ddb-01dc-40d8-bc13-f3c969ff82af" at bounding box center [1140, 306] width 355 height 14
click at [1290, 29] on div at bounding box center [1289, 42] width 57 height 26
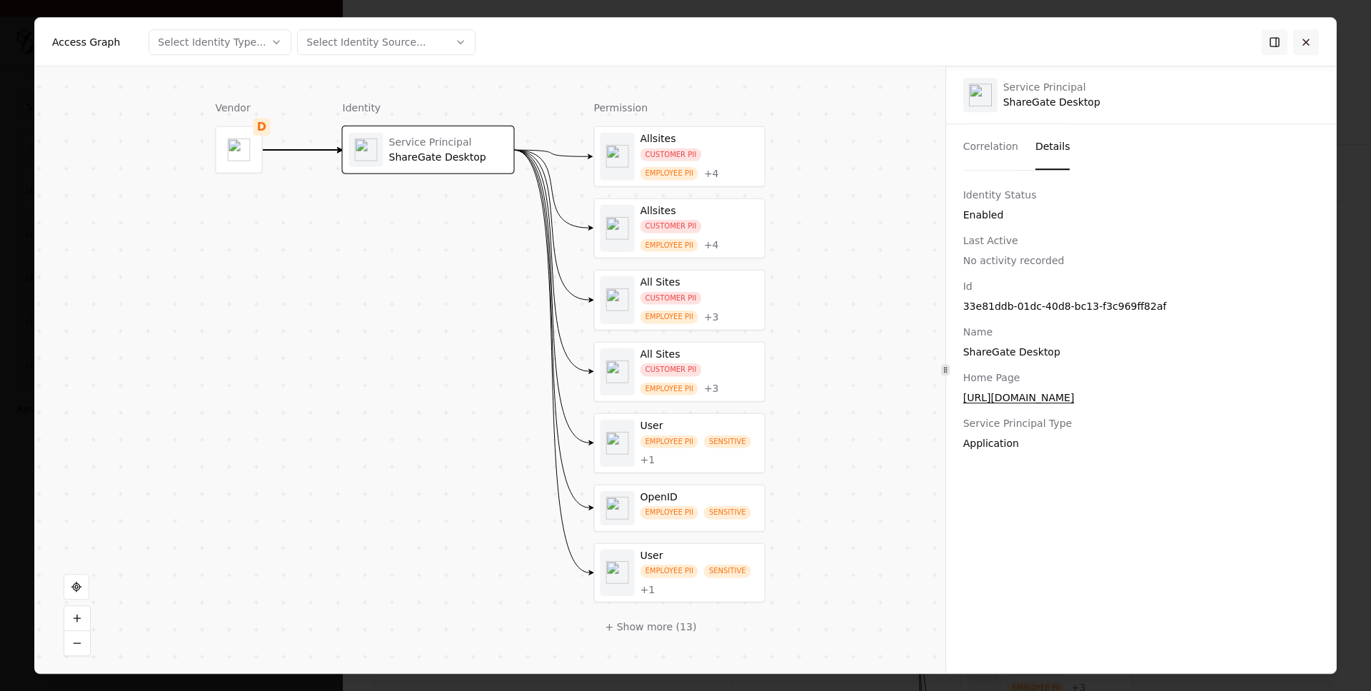
click button
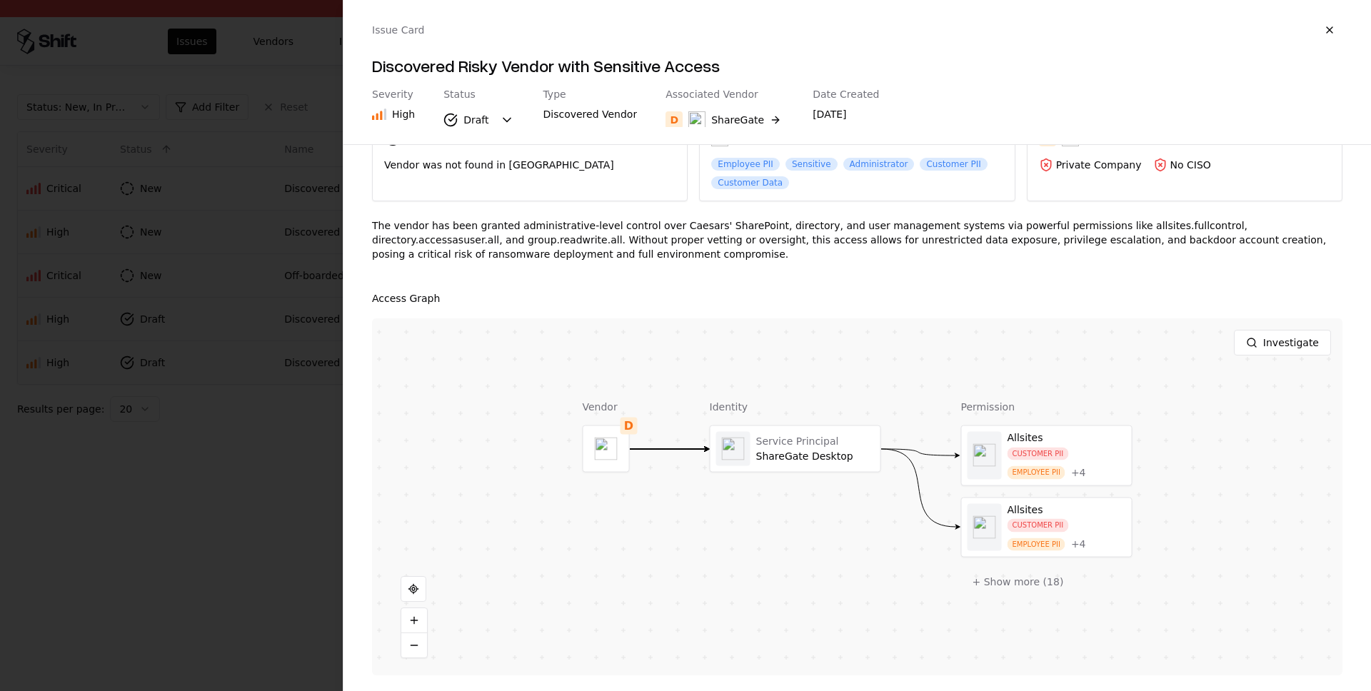
click div
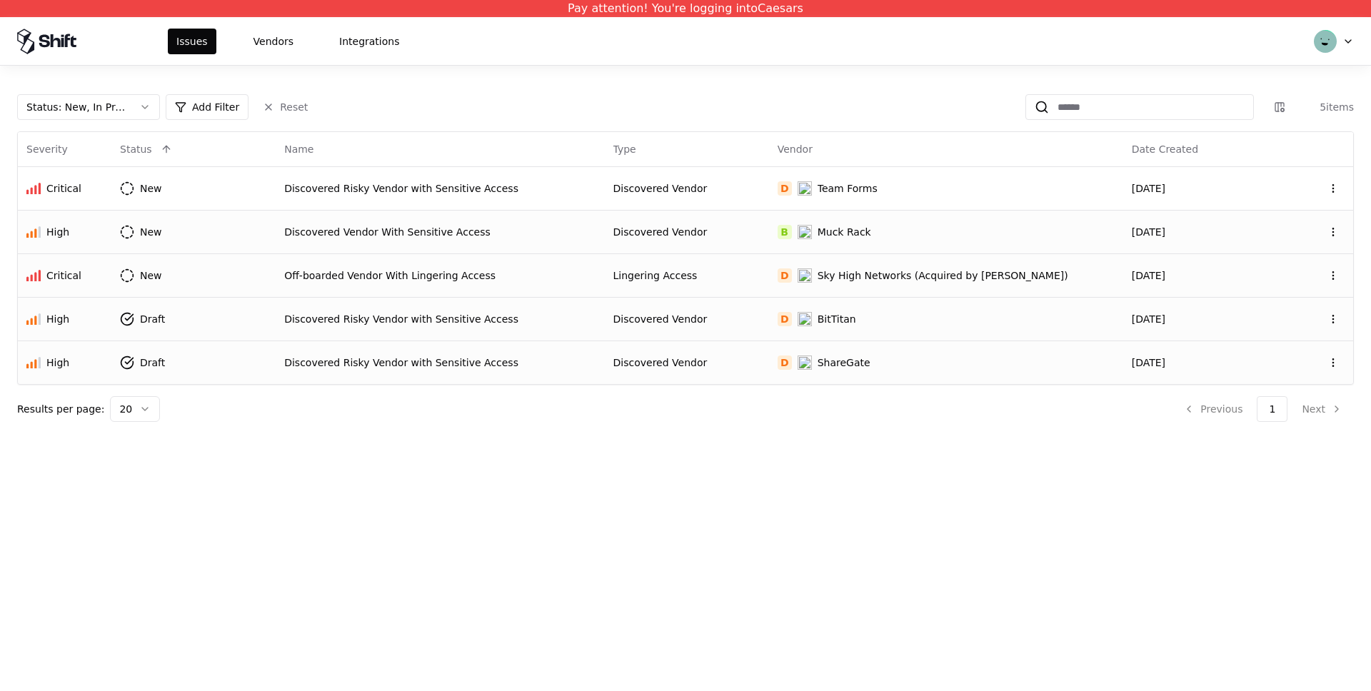
click div "Pay attention! You're logging into Caesars Issues Vendors Integrations Status :…"
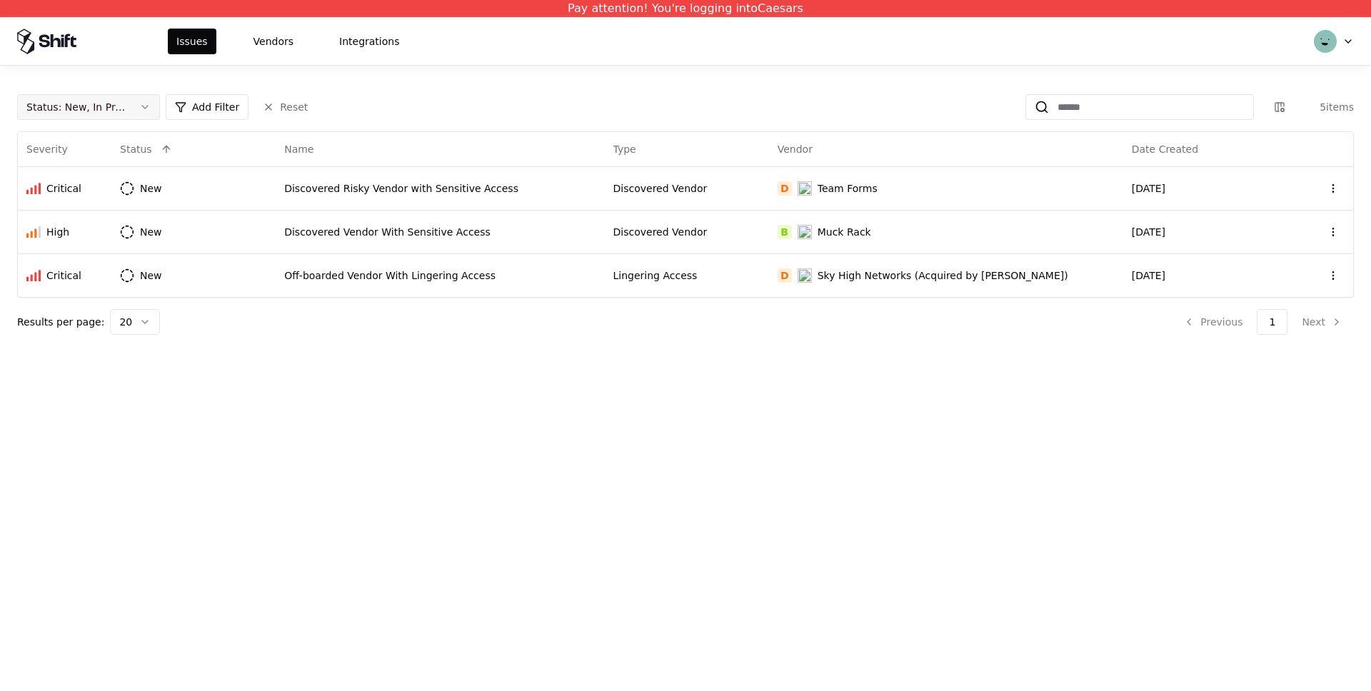
click at [105, 109] on div "Status : New, In Progress" at bounding box center [76, 107] width 101 height 14
click at [51, 241] on div "Draft" at bounding box center [56, 248] width 25 height 14
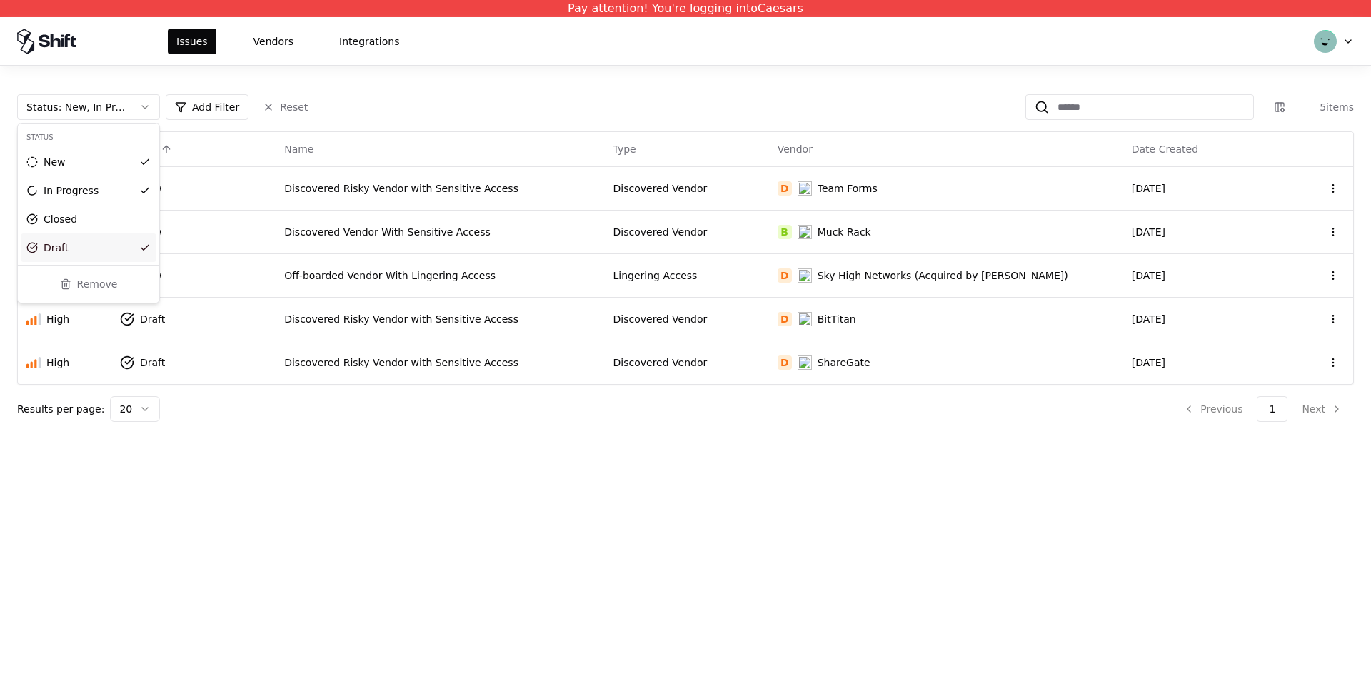
click at [398, 314] on html "Pay attention! You're logging into Caesars Issues Vendors Integrations Status :…" at bounding box center [685, 345] width 1371 height 691
click at [390, 321] on div "Discovered Risky Vendor with Sensitive Access" at bounding box center [439, 319] width 311 height 14
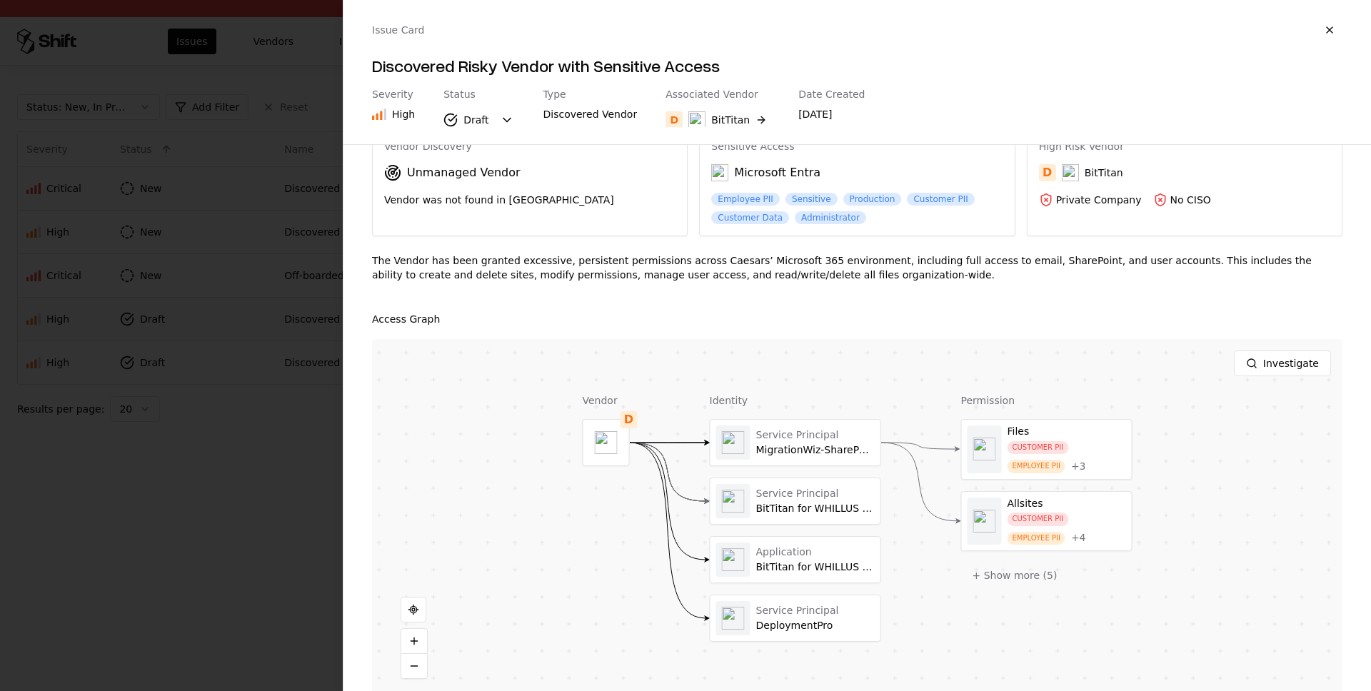
scroll to position [81, 0]
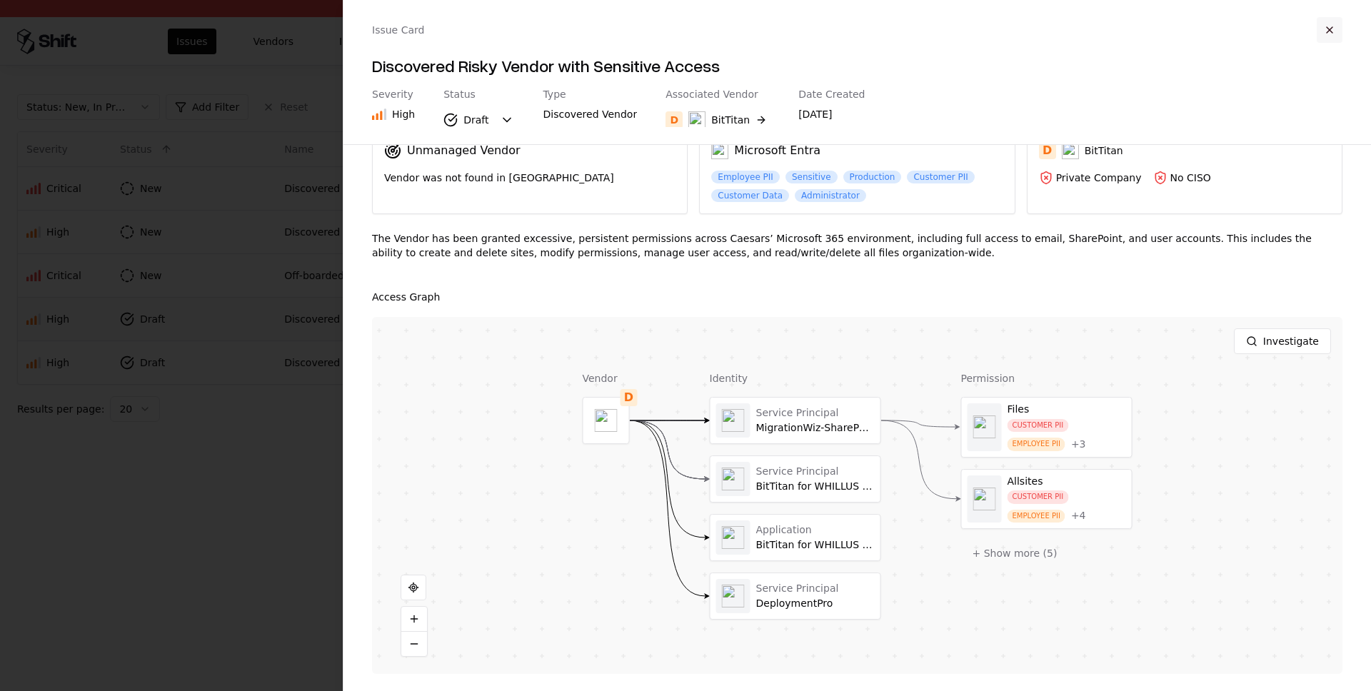
click at [1330, 21] on button "button" at bounding box center [1329, 30] width 26 height 26
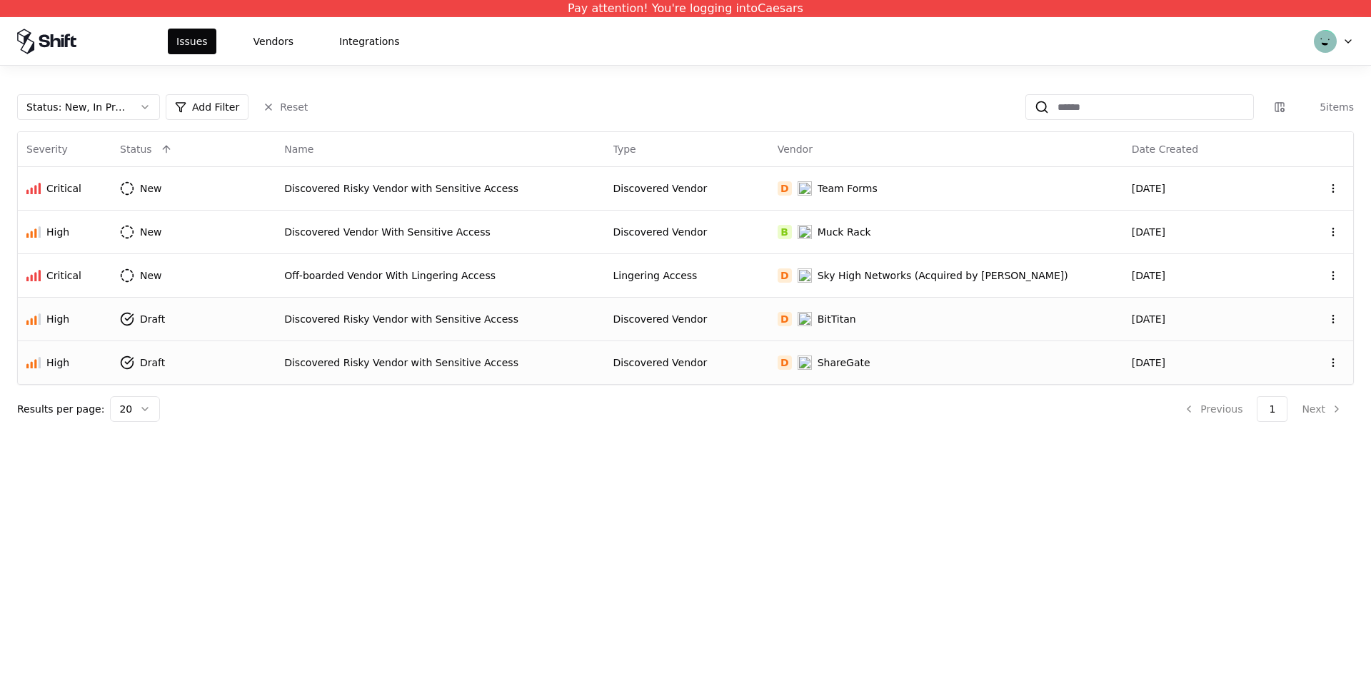
click at [443, 357] on div "Discovered Risky Vendor with Sensitive Access" at bounding box center [439, 362] width 311 height 14
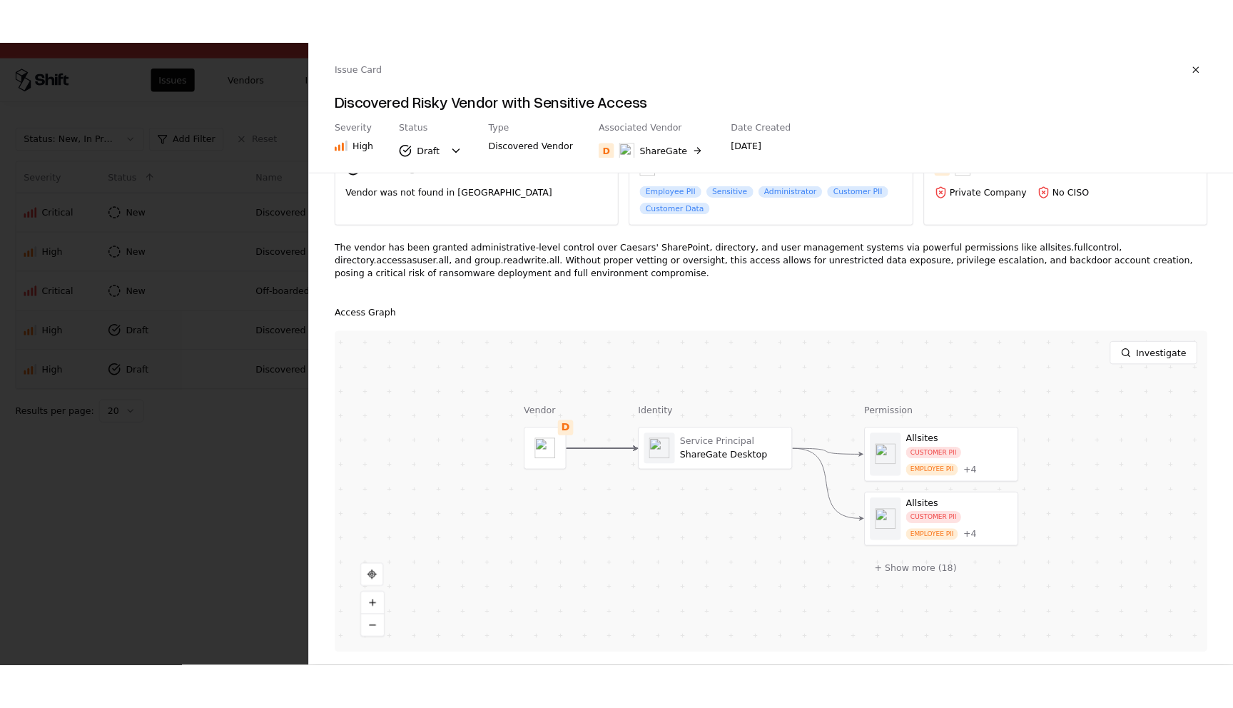
scroll to position [96, 0]
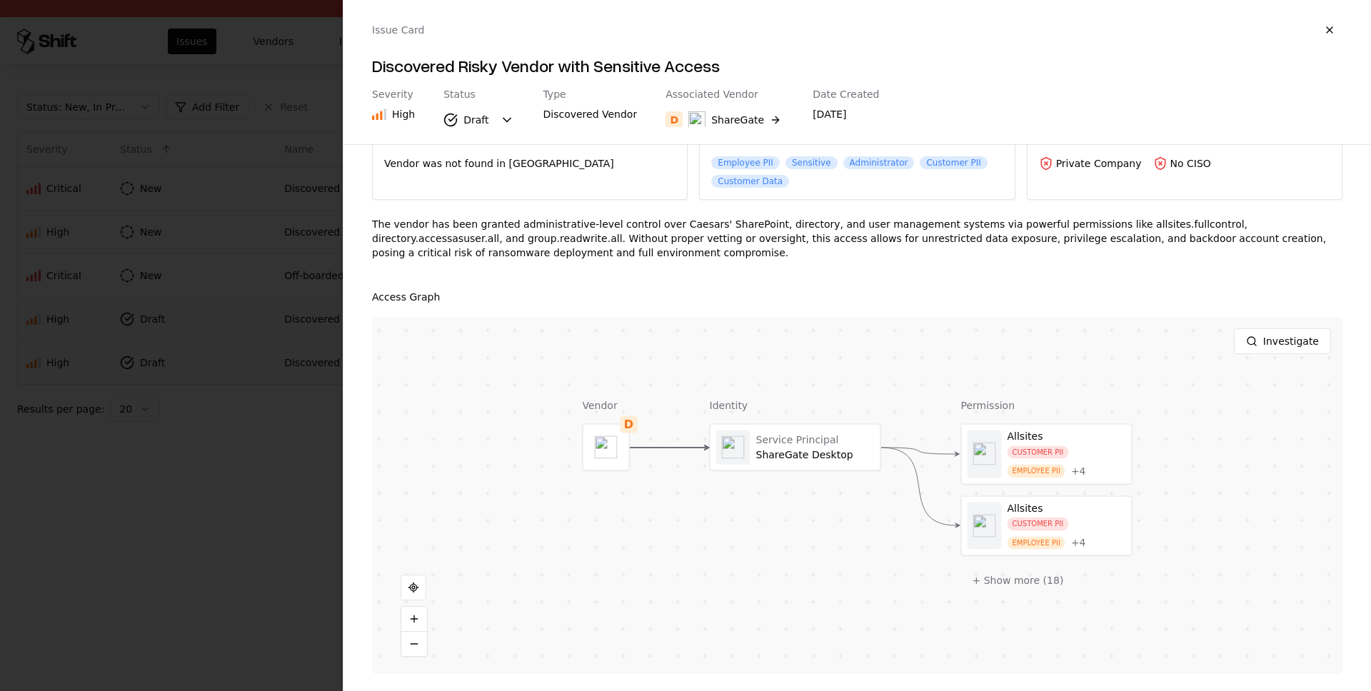
click at [236, 557] on div at bounding box center [685, 345] width 1371 height 691
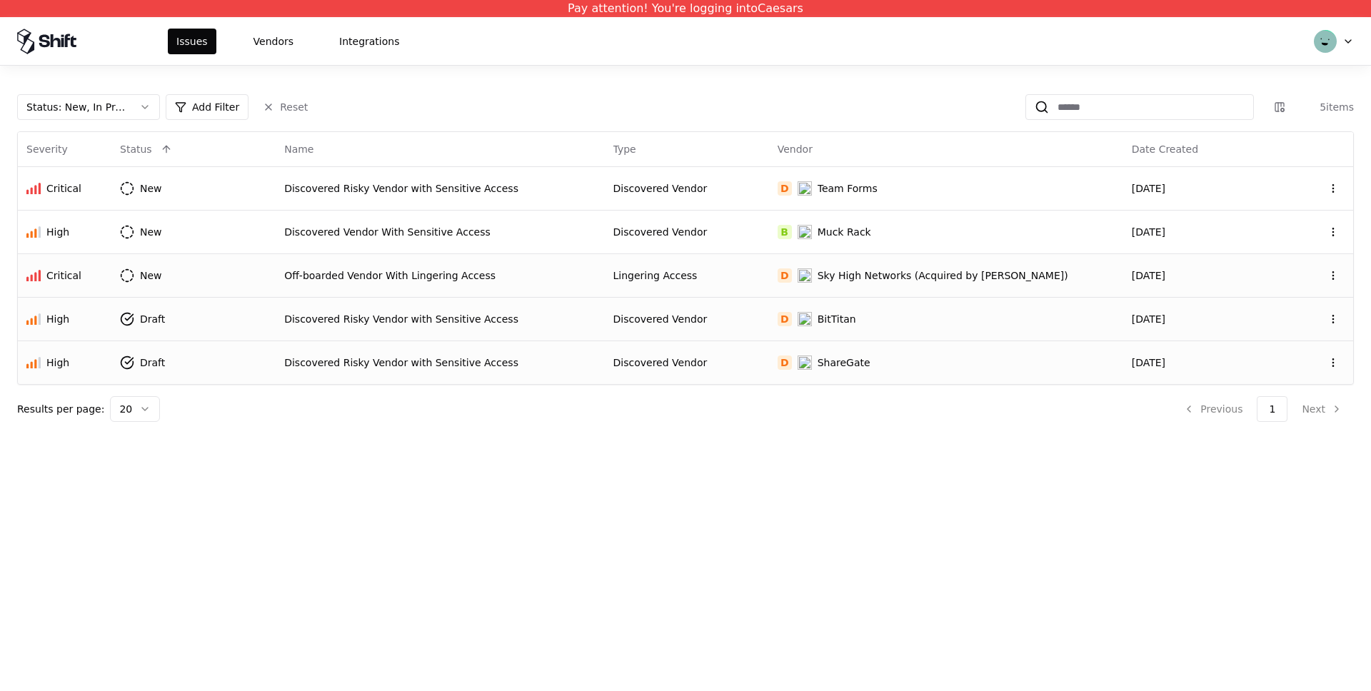
click at [367, 279] on div "Off-boarded Vendor With Lingering Access" at bounding box center [439, 275] width 311 height 14
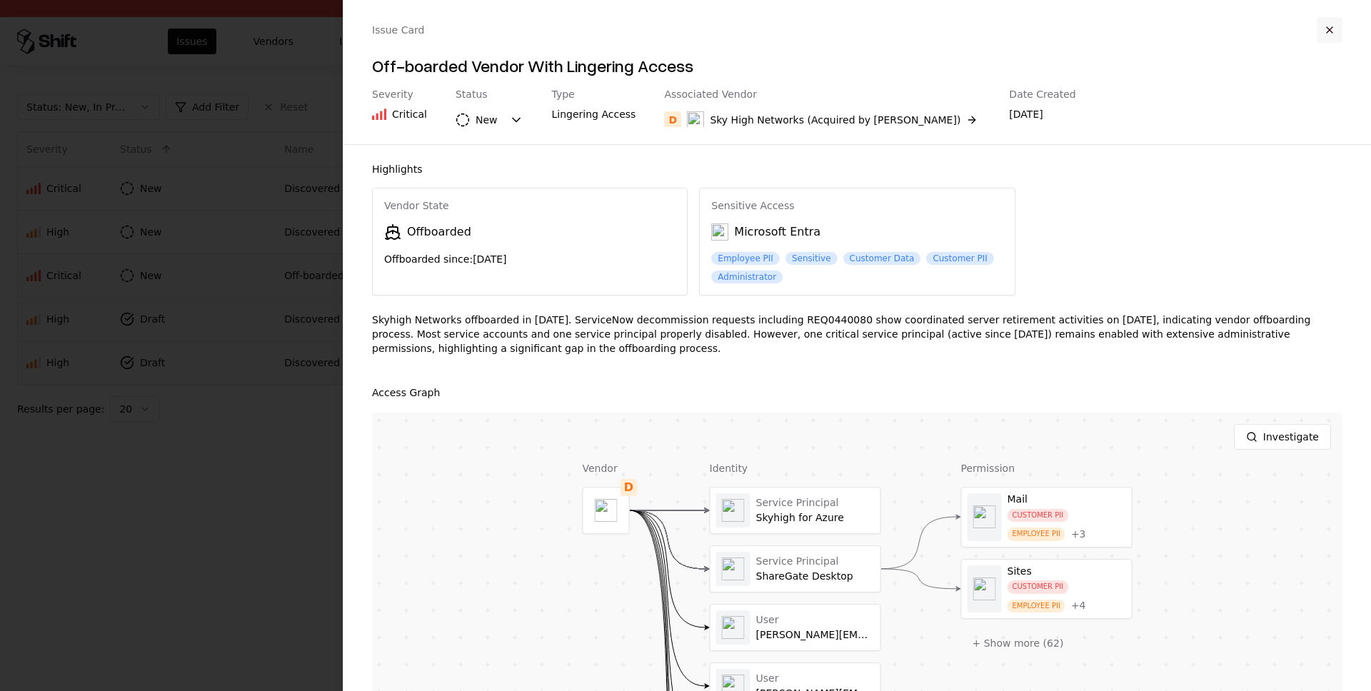
click at [1332, 19] on button "button" at bounding box center [1329, 30] width 26 height 26
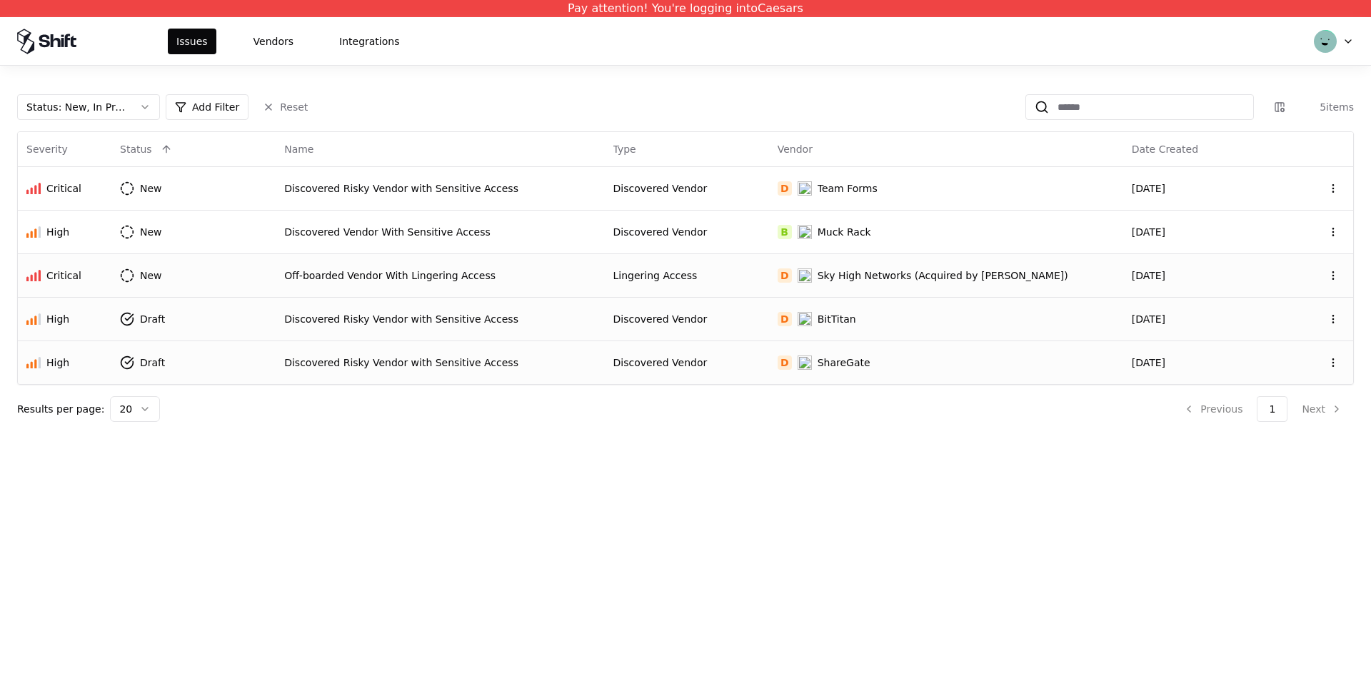
click at [330, 323] on div "Discovered Risky Vendor with Sensitive Access" at bounding box center [439, 319] width 311 height 14
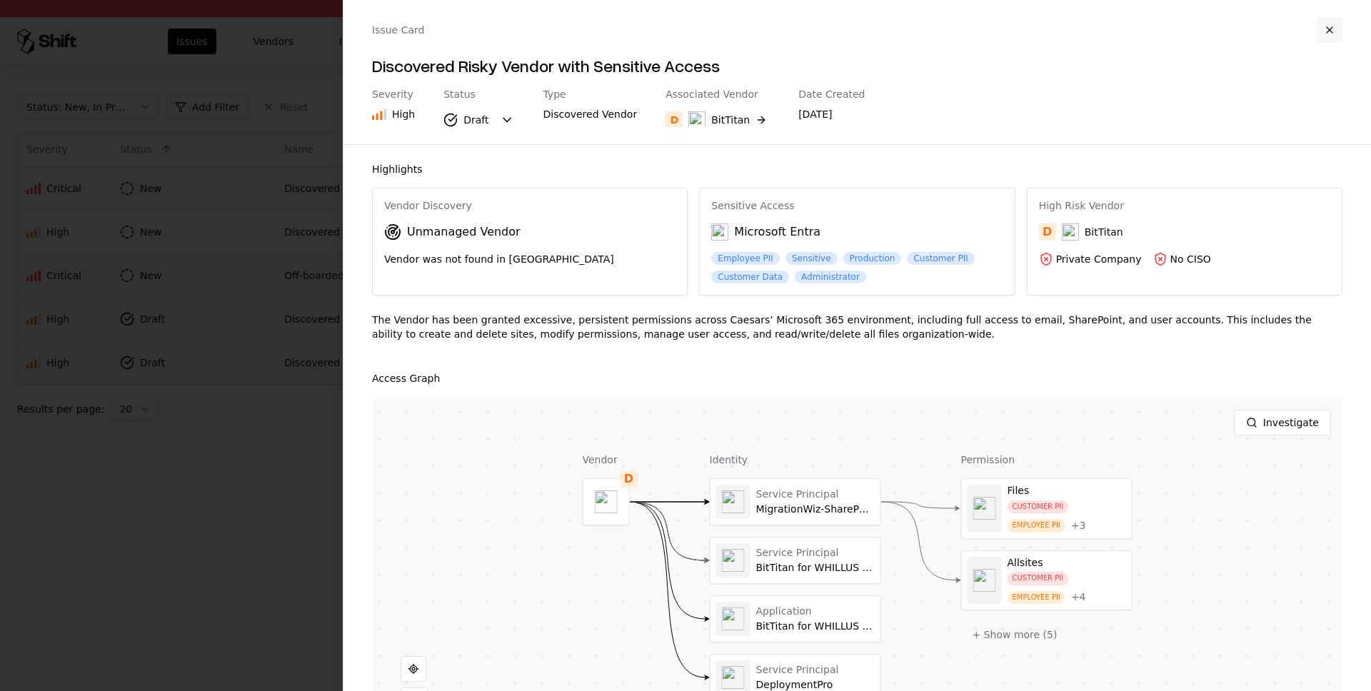
click at [1329, 30] on button "button" at bounding box center [1329, 30] width 26 height 26
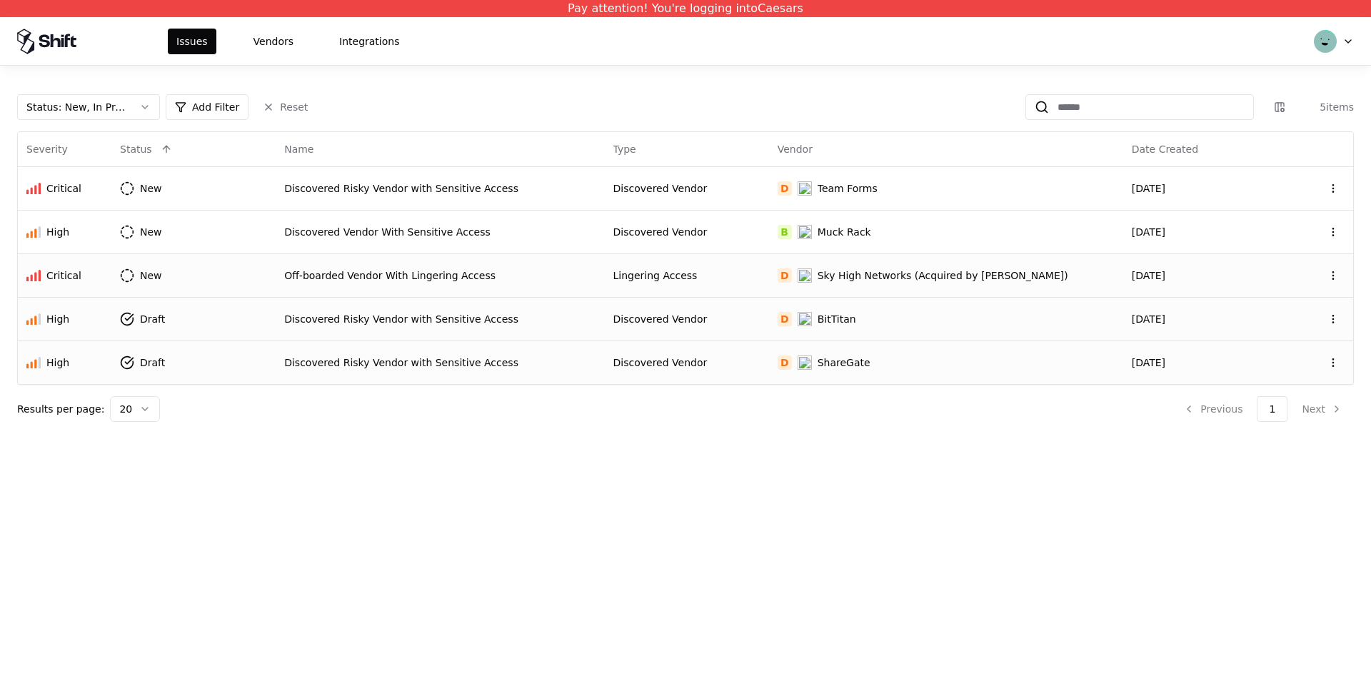
click at [354, 370] on td "Discovered Risky Vendor with Sensitive Access" at bounding box center [440, 362] width 328 height 44
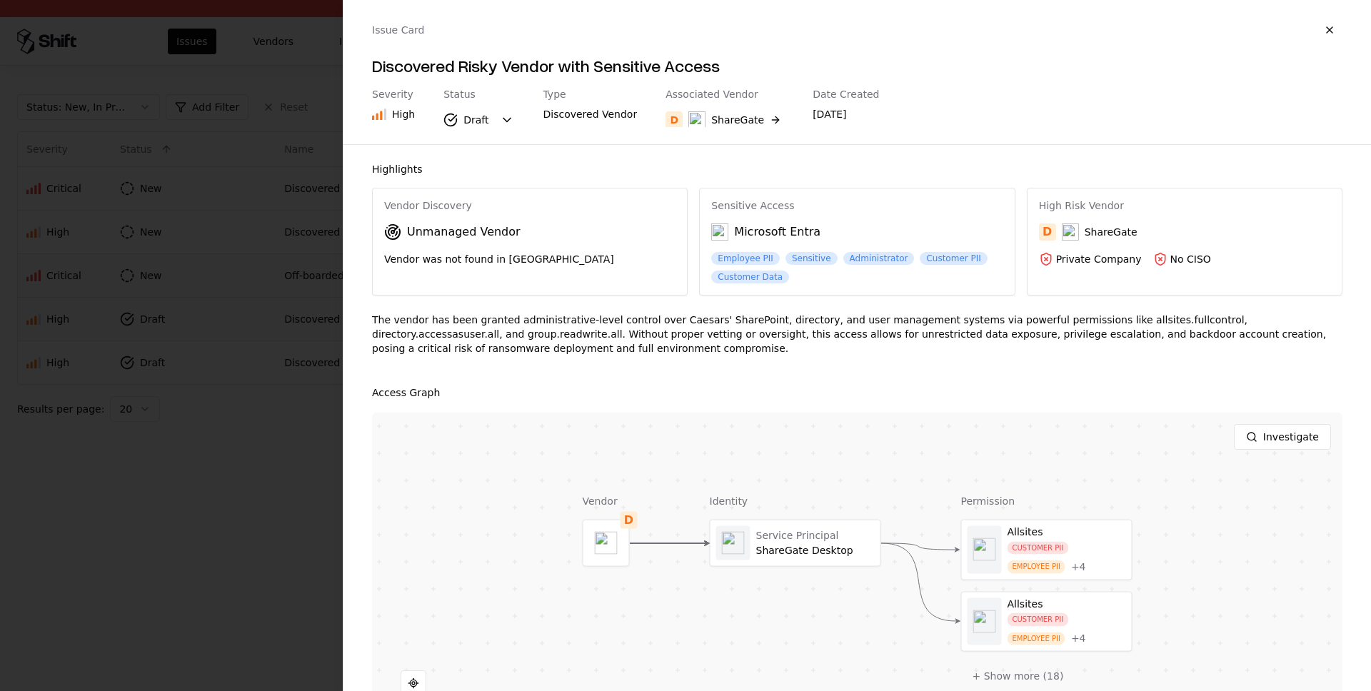
click at [211, 505] on div at bounding box center [685, 345] width 1371 height 691
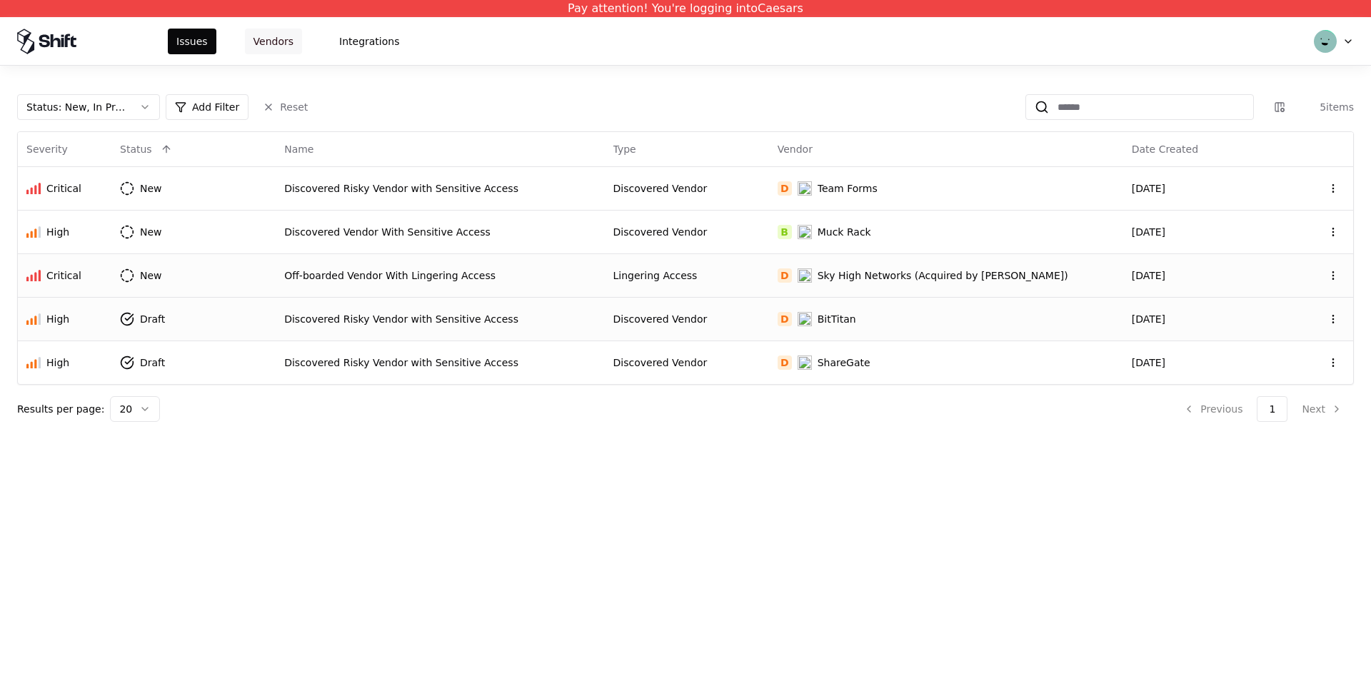
click at [274, 38] on button "Vendors" at bounding box center [273, 42] width 57 height 26
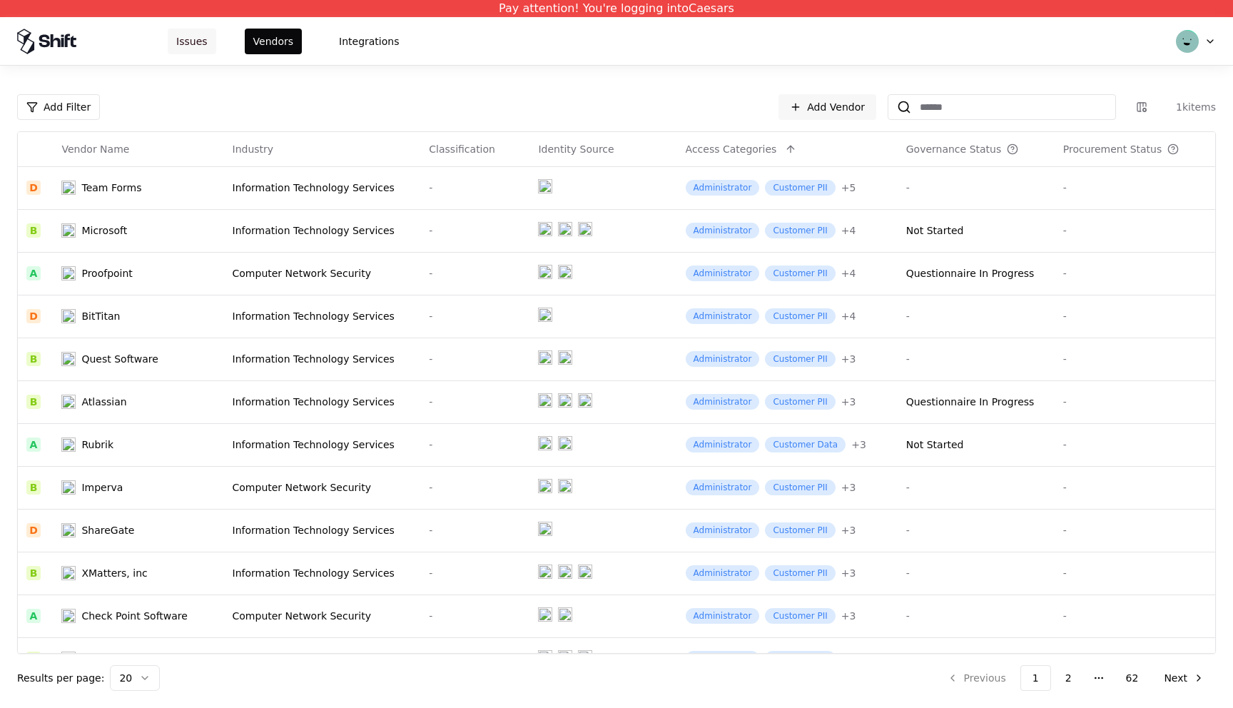
click at [206, 49] on button "Issues" at bounding box center [192, 42] width 49 height 26
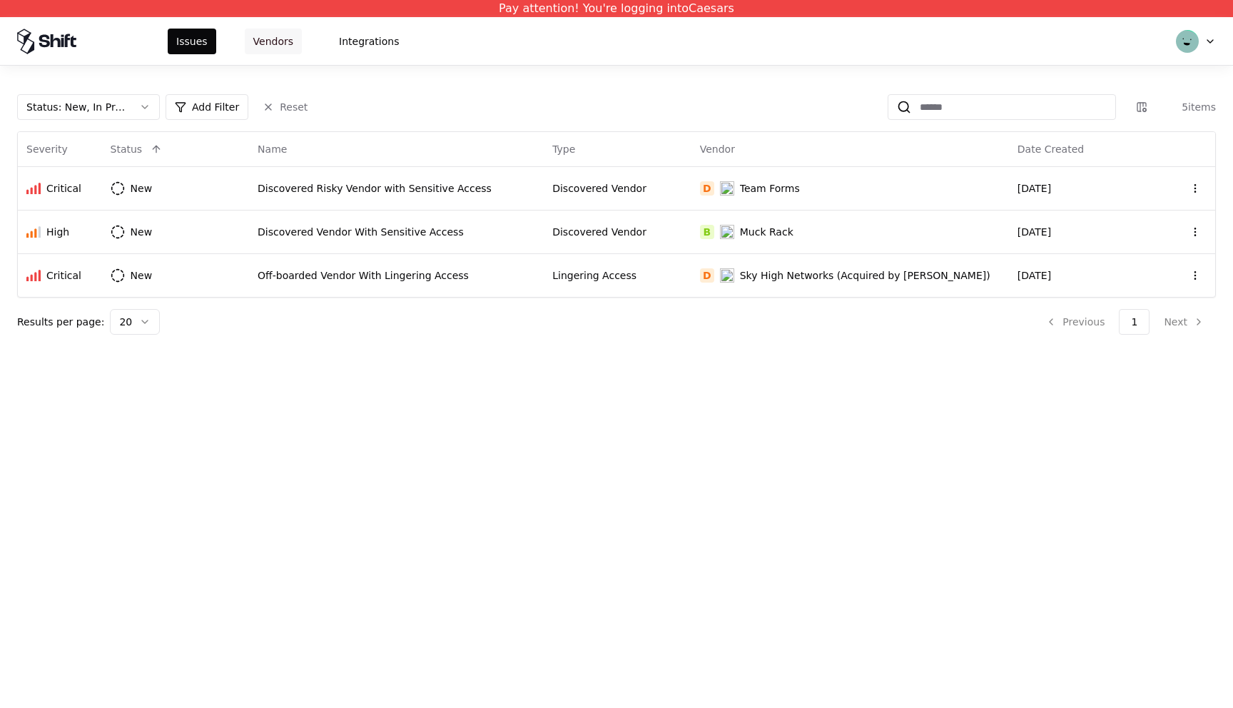
click at [279, 51] on button "Vendors" at bounding box center [273, 42] width 57 height 26
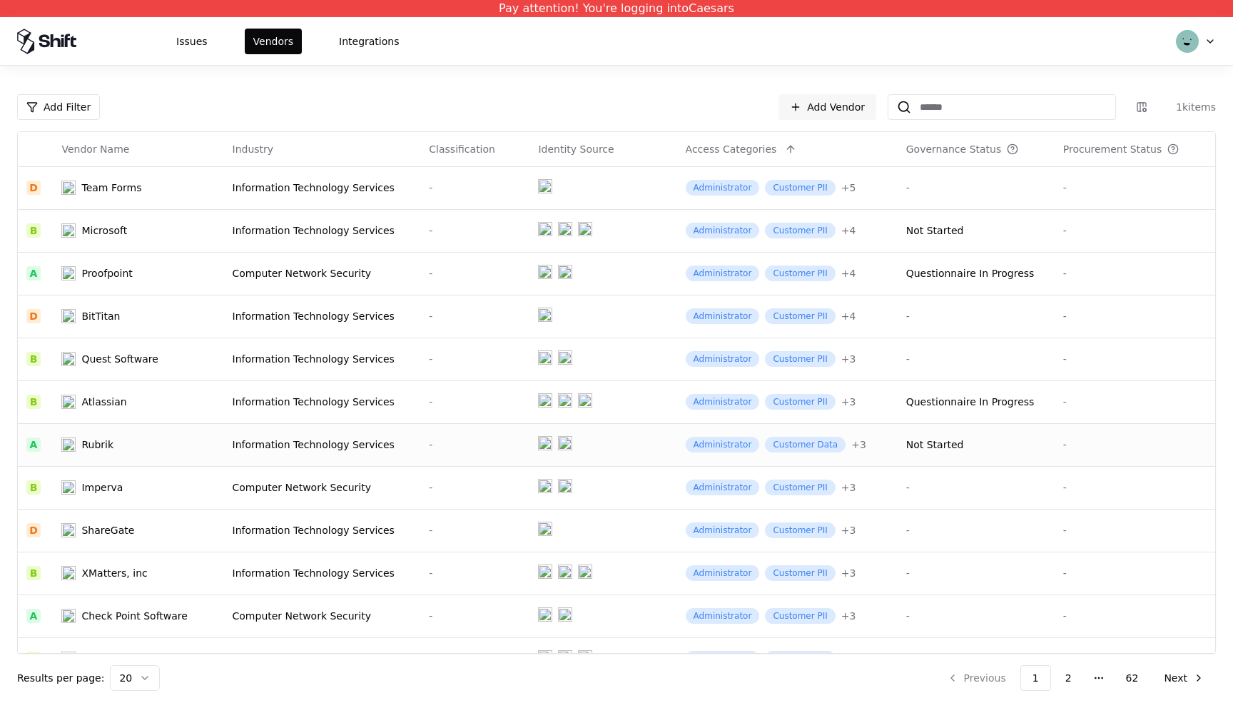
click at [292, 444] on div "Information Technology Services" at bounding box center [323, 445] width 180 height 14
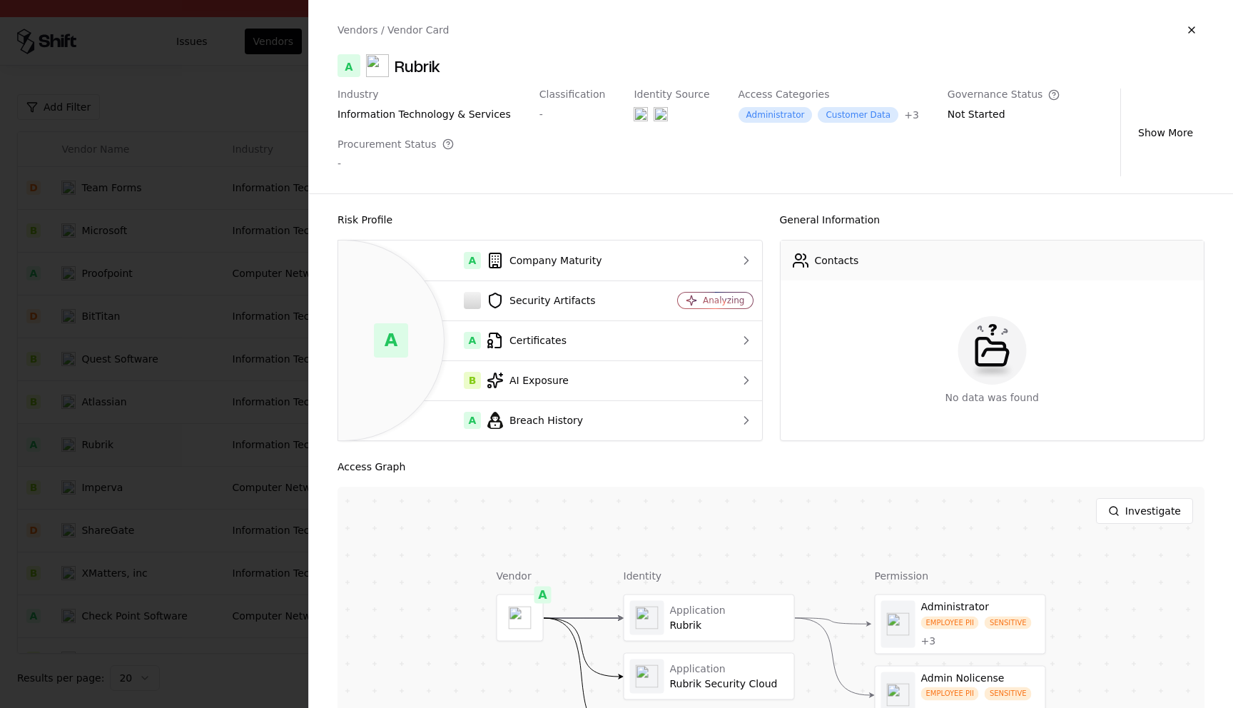
scroll to position [153, 0]
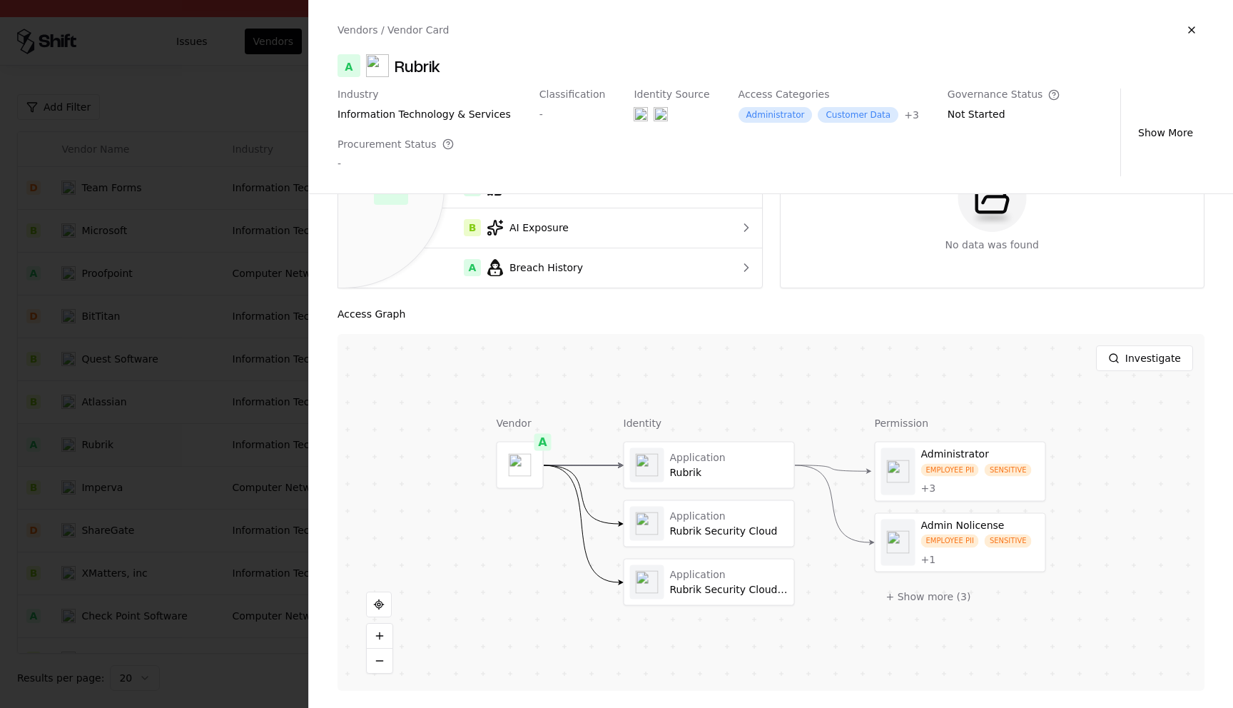
click at [818, 421] on div "Vendor A Identity Application Rubrik Application Rubrik Security Cloud Applicat…" at bounding box center [772, 512] width 550 height 193
click at [1144, 355] on button "Investigate" at bounding box center [1144, 358] width 97 height 26
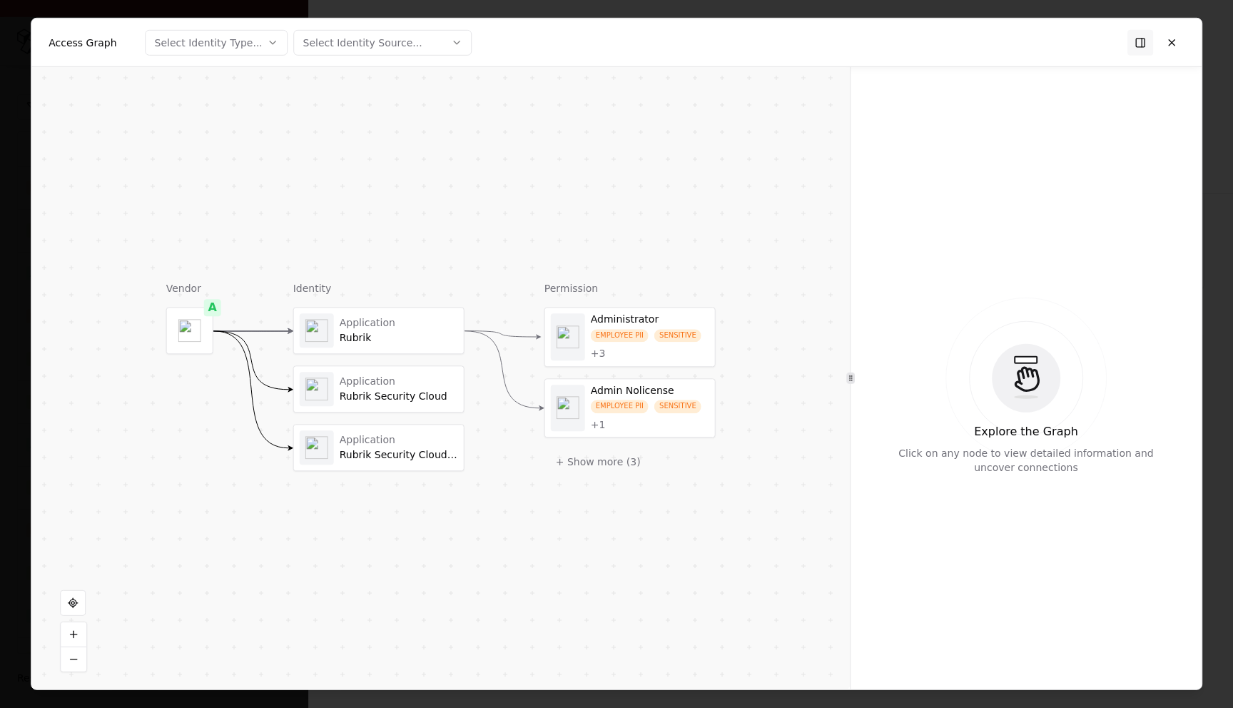
click at [409, 322] on div "Application" at bounding box center [399, 323] width 118 height 13
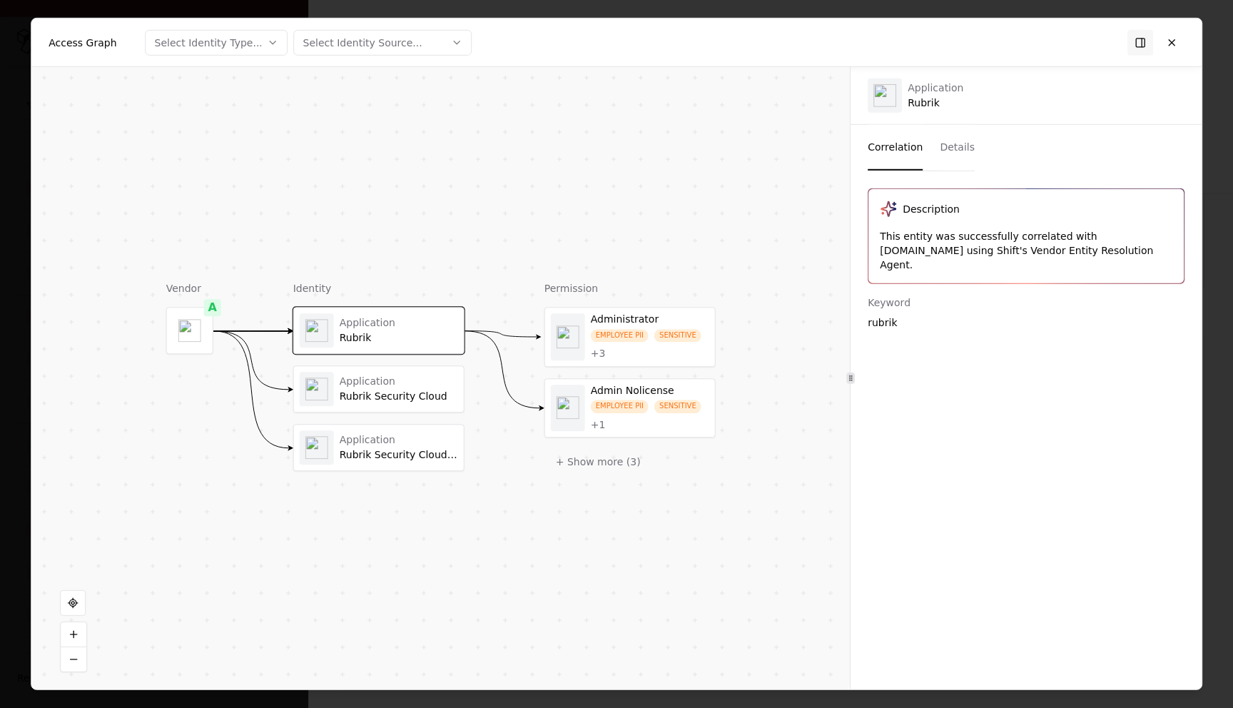
click at [401, 388] on div "Application Rubrik Security Cloud" at bounding box center [399, 389] width 118 height 28
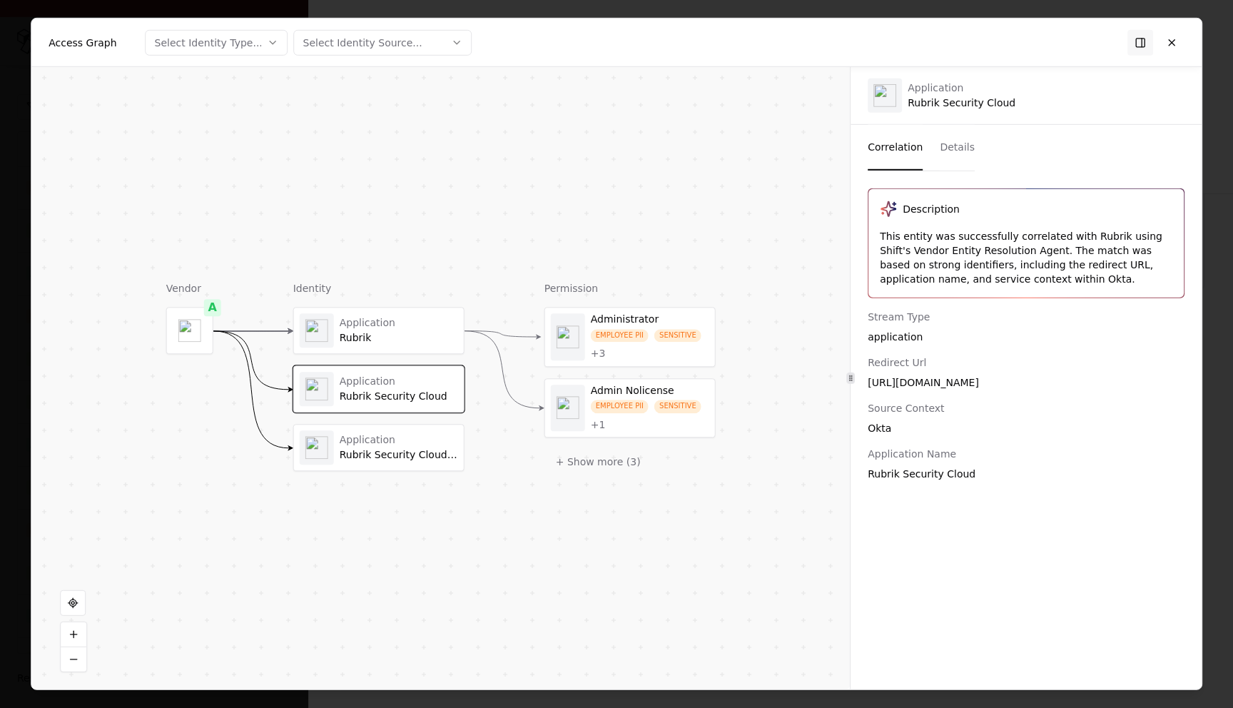
click at [962, 136] on button "Details" at bounding box center [957, 148] width 35 height 46
click at [891, 145] on button "Correlation" at bounding box center [895, 148] width 55 height 46
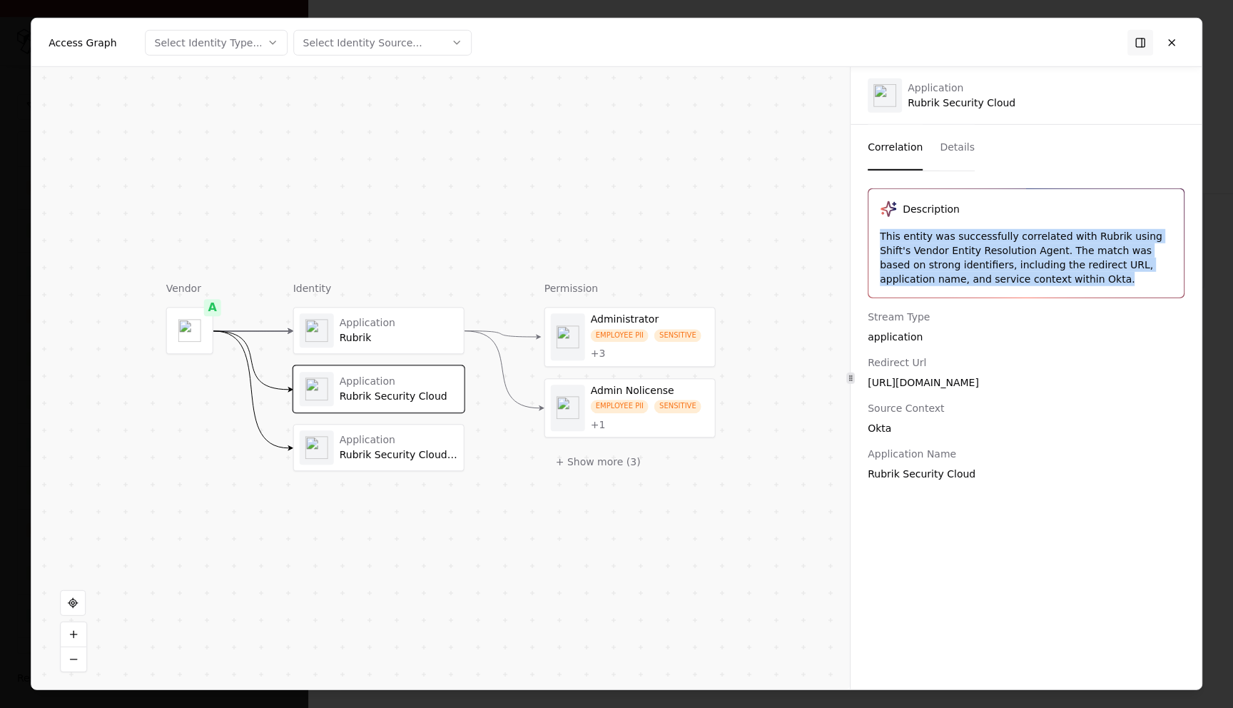
drag, startPoint x: 881, startPoint y: 234, endPoint x: 1128, endPoint y: 296, distance: 254.7
click at [1128, 296] on div "Description This entity was successfully correlated with Rubrik using Shift's V…" at bounding box center [1027, 243] width 316 height 108
click at [980, 244] on div "This entity was successfully correlated with Rubrik using Shift's Vendor Entity…" at bounding box center [1026, 257] width 293 height 57
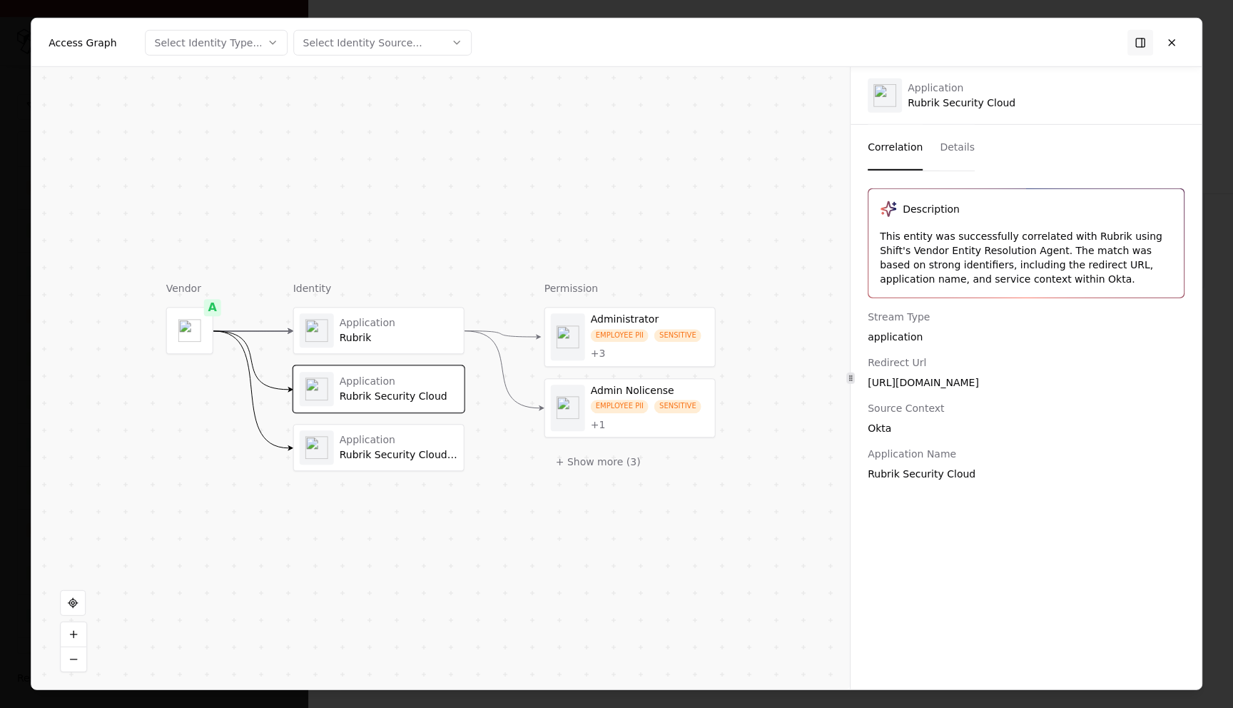
click at [1039, 258] on div "This entity was successfully correlated with Rubrik using Shift's Vendor Entity…" at bounding box center [1026, 257] width 293 height 57
click at [1043, 252] on div "This entity was successfully correlated with Rubrik using Shift's Vendor Entity…" at bounding box center [1026, 257] width 293 height 57
click at [1178, 46] on button at bounding box center [1172, 42] width 26 height 26
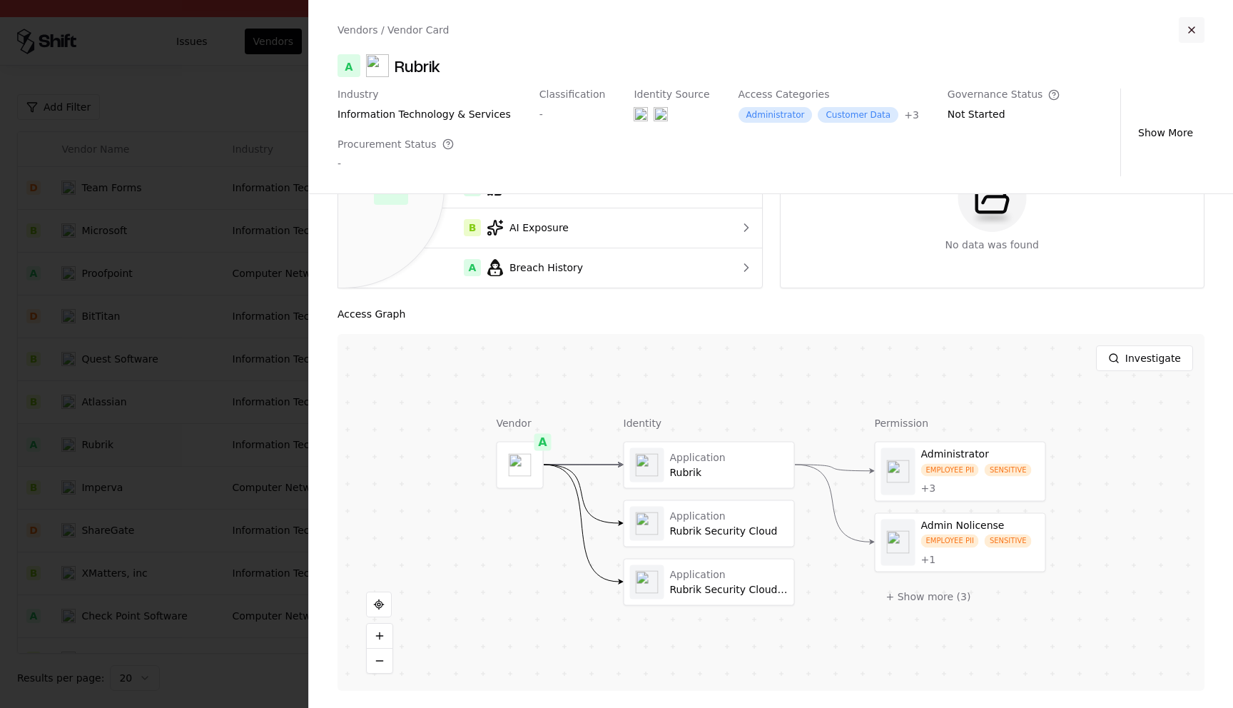
click at [1204, 29] on button "button" at bounding box center [1192, 30] width 26 height 26
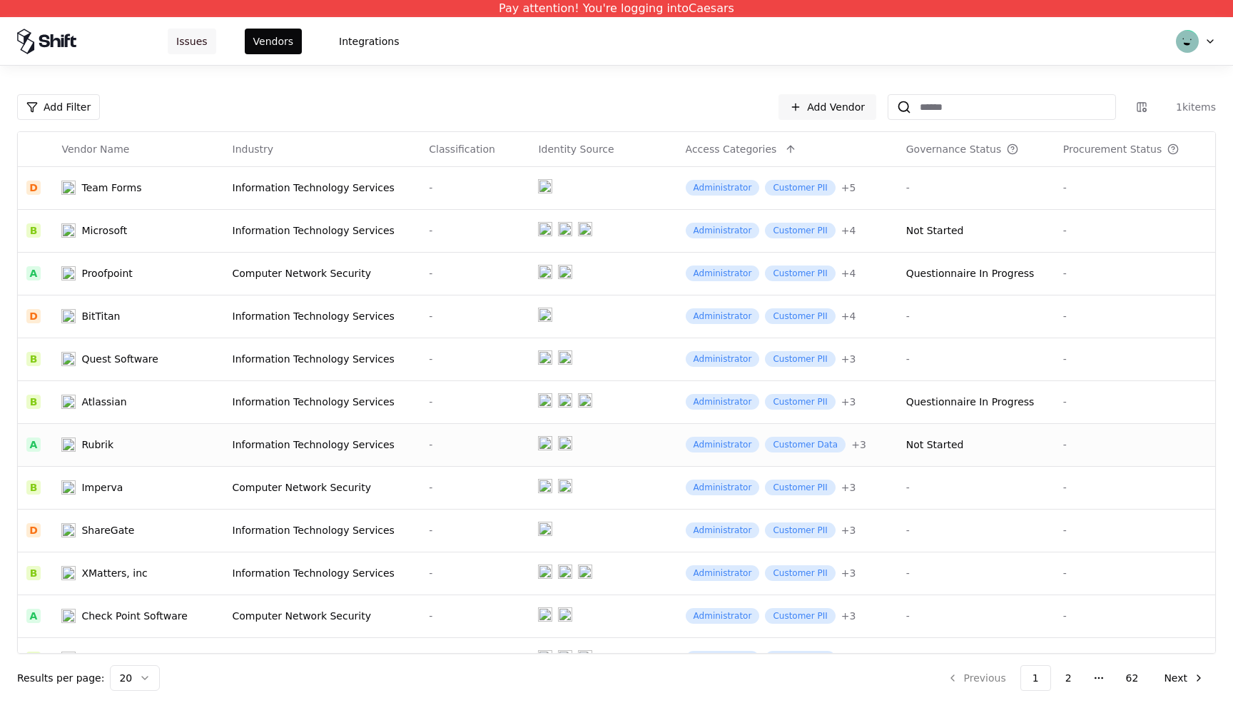
click at [186, 44] on button "Issues" at bounding box center [192, 42] width 49 height 26
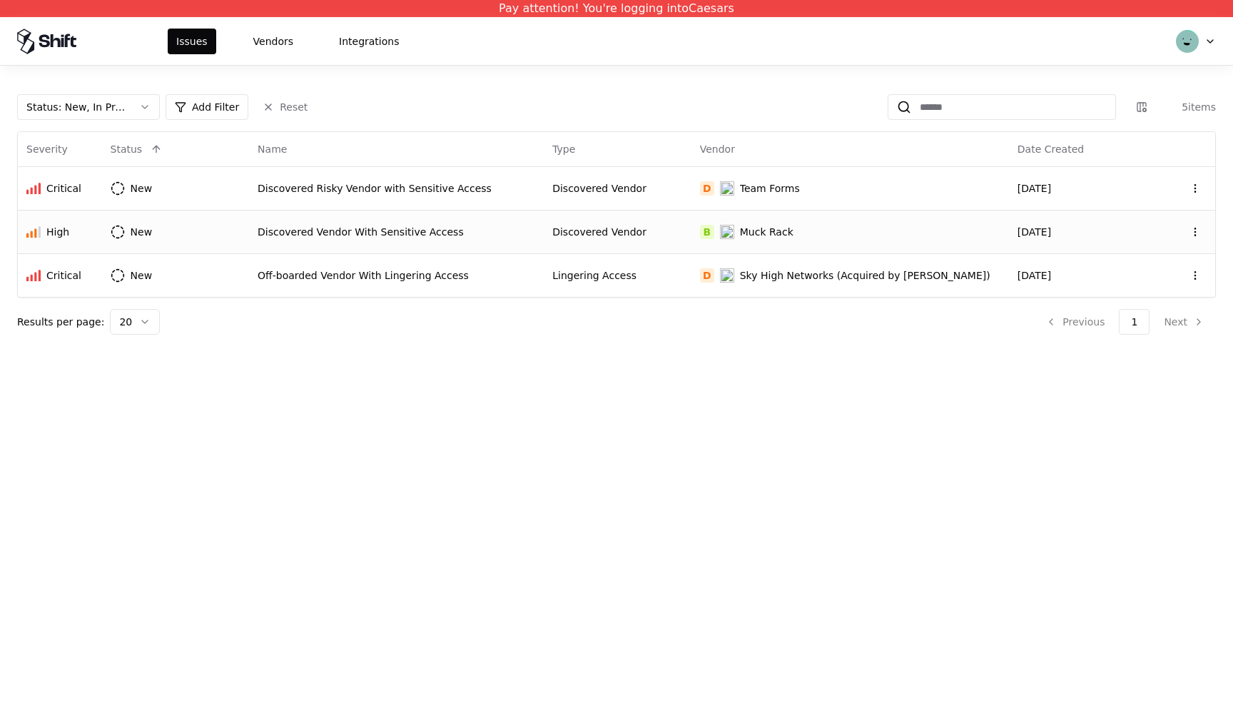
click at [362, 231] on div "Discovered Vendor With Sensitive Access" at bounding box center [397, 232] width 278 height 14
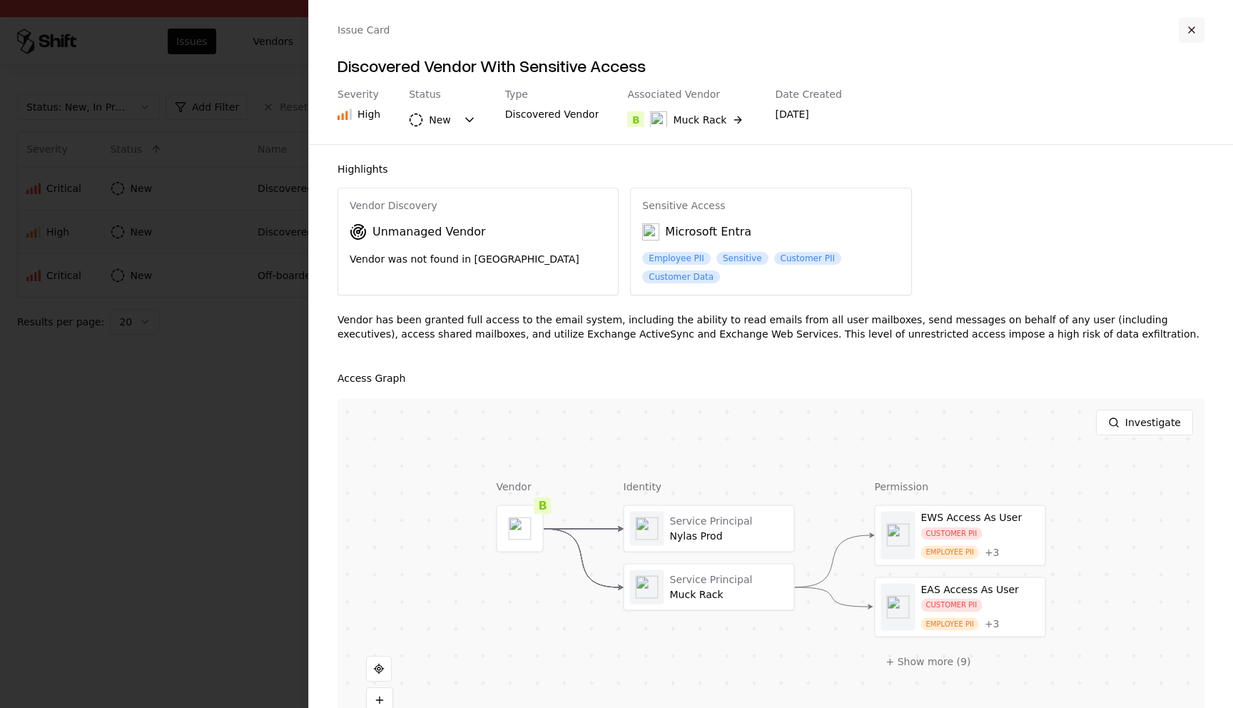
click at [1189, 21] on button "button" at bounding box center [1192, 30] width 26 height 26
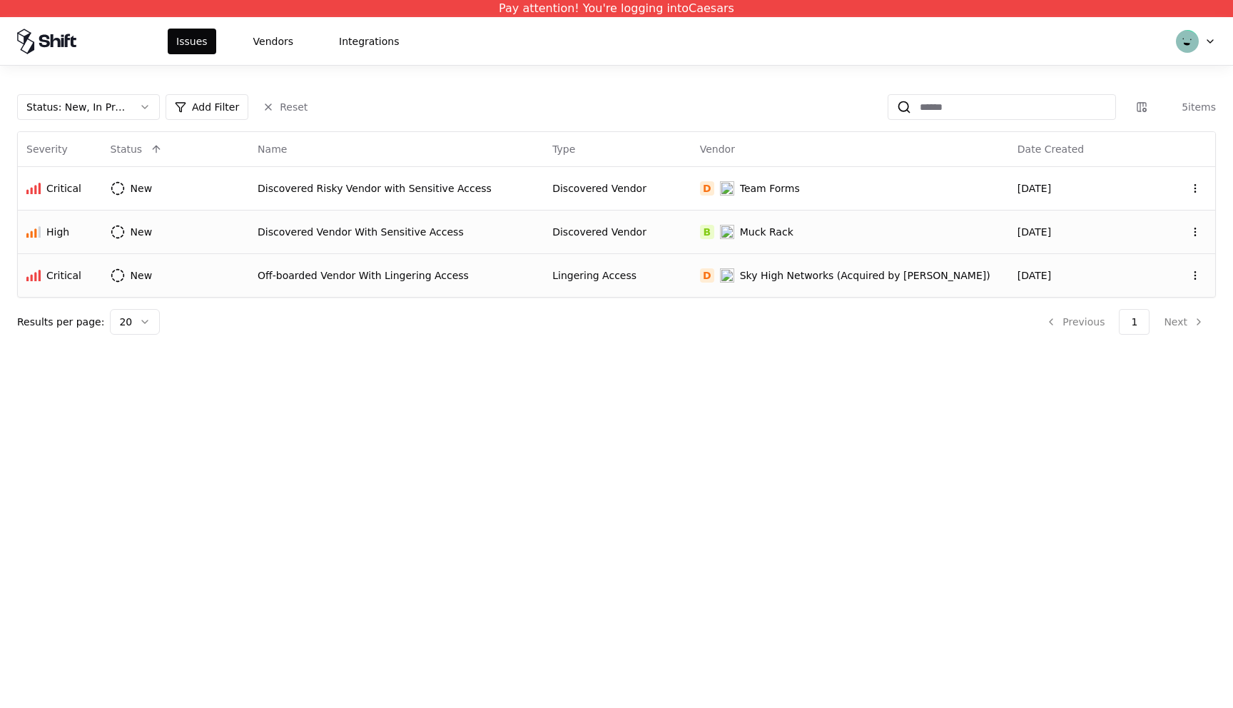
click at [415, 277] on div "Off-boarded Vendor With Lingering Access" at bounding box center [397, 275] width 278 height 14
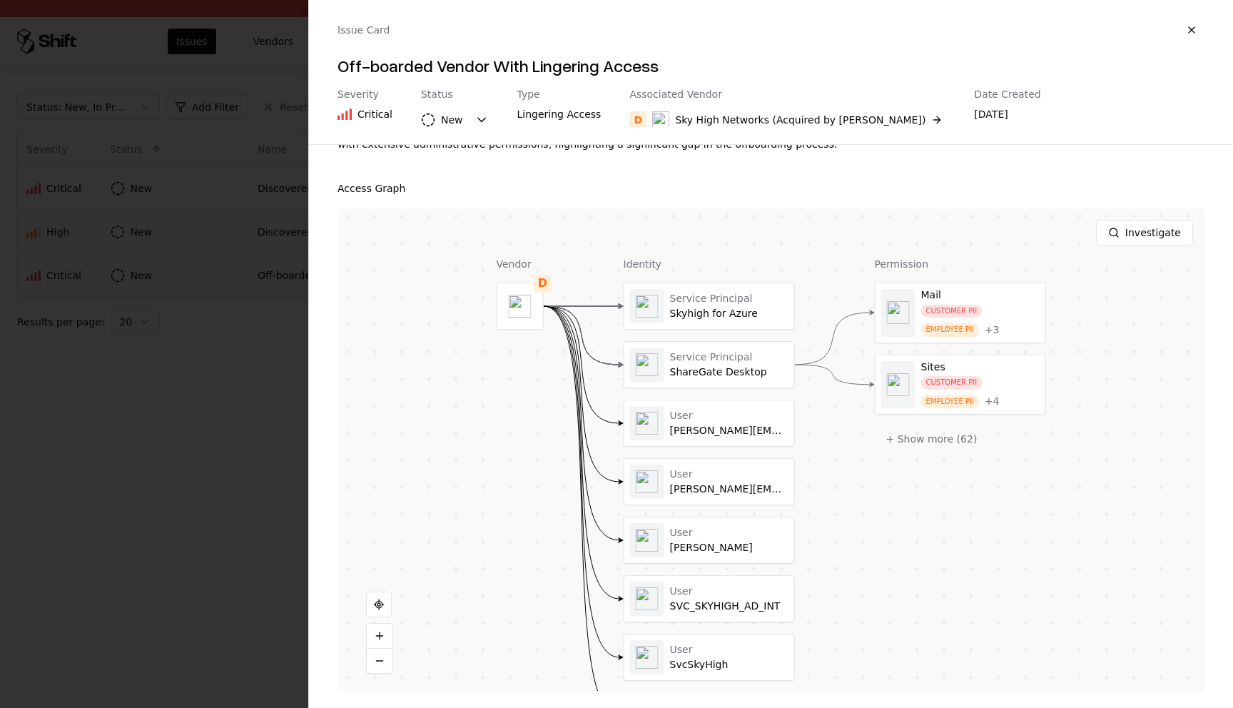
scroll to position [200, 0]
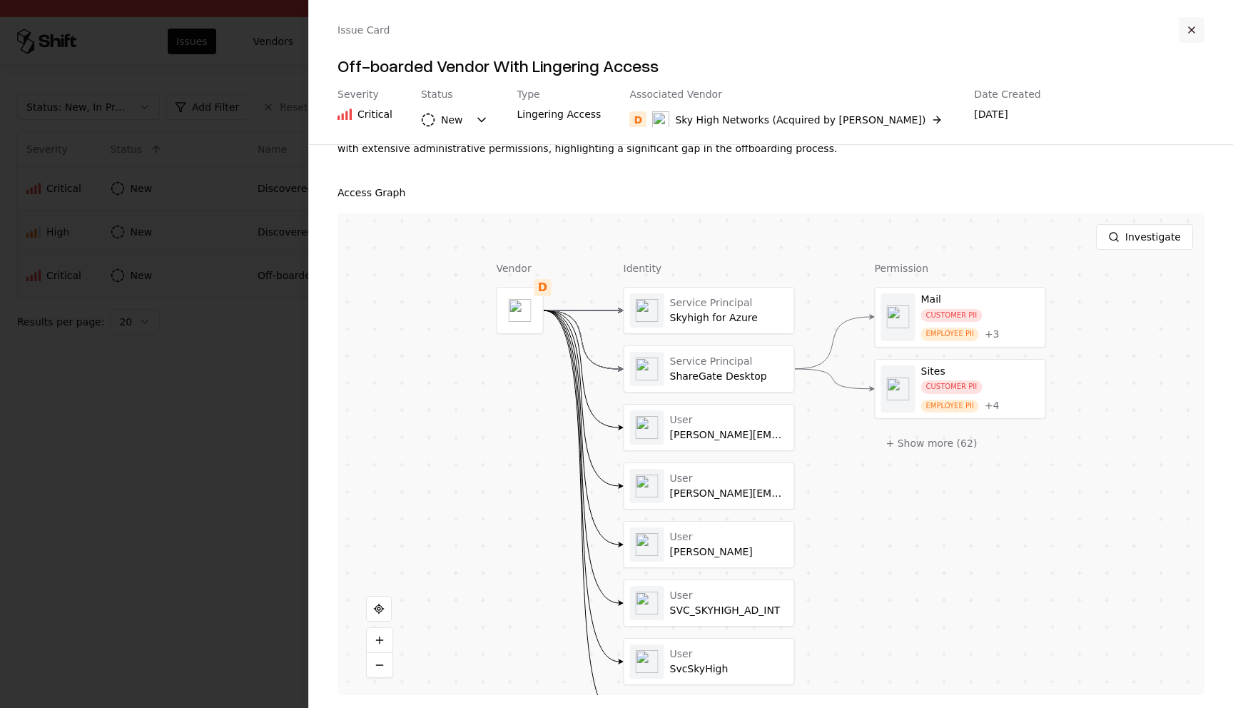
click at [1186, 26] on button "button" at bounding box center [1192, 30] width 26 height 26
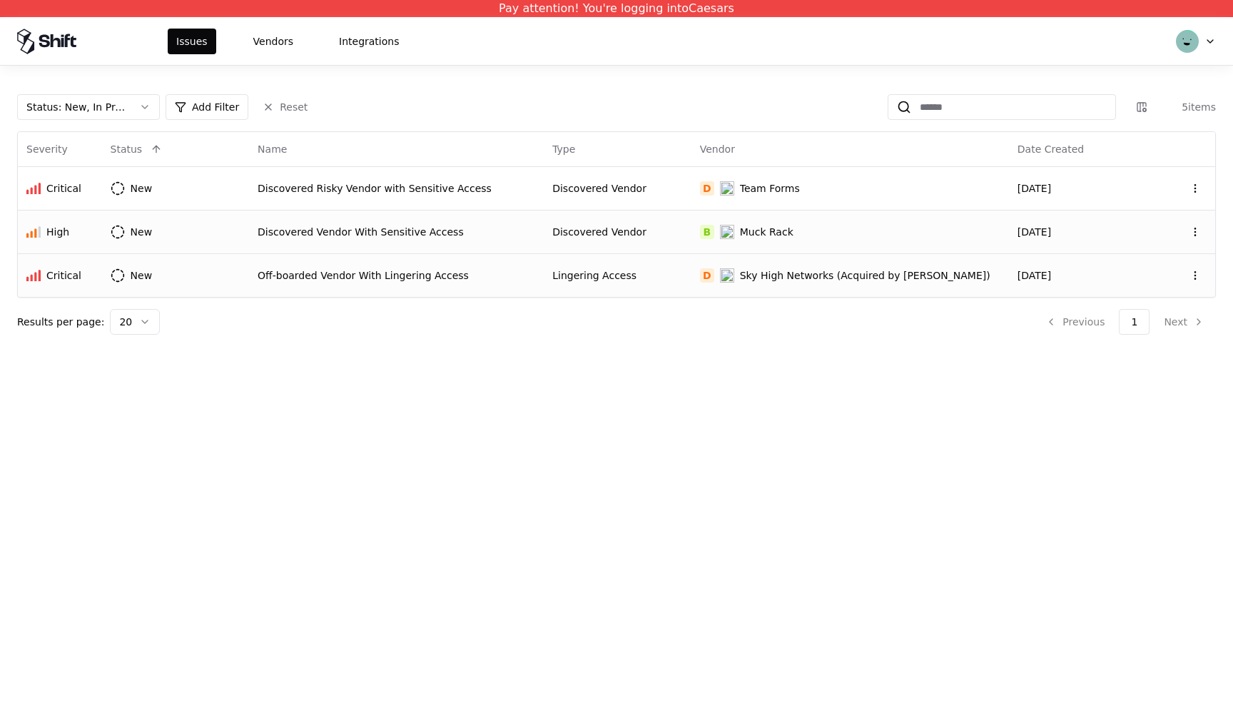
click at [345, 236] on div "Discovered Vendor With Sensitive Access" at bounding box center [397, 232] width 278 height 14
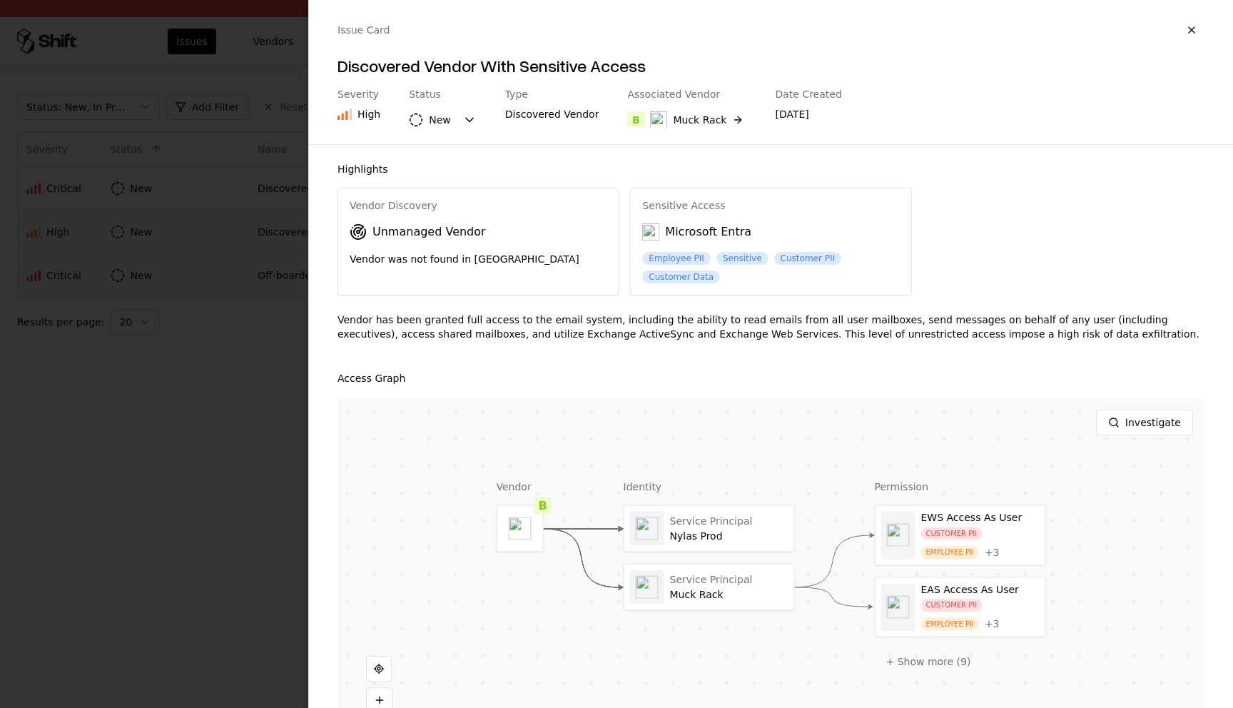
click at [198, 371] on div at bounding box center [616, 354] width 1233 height 708
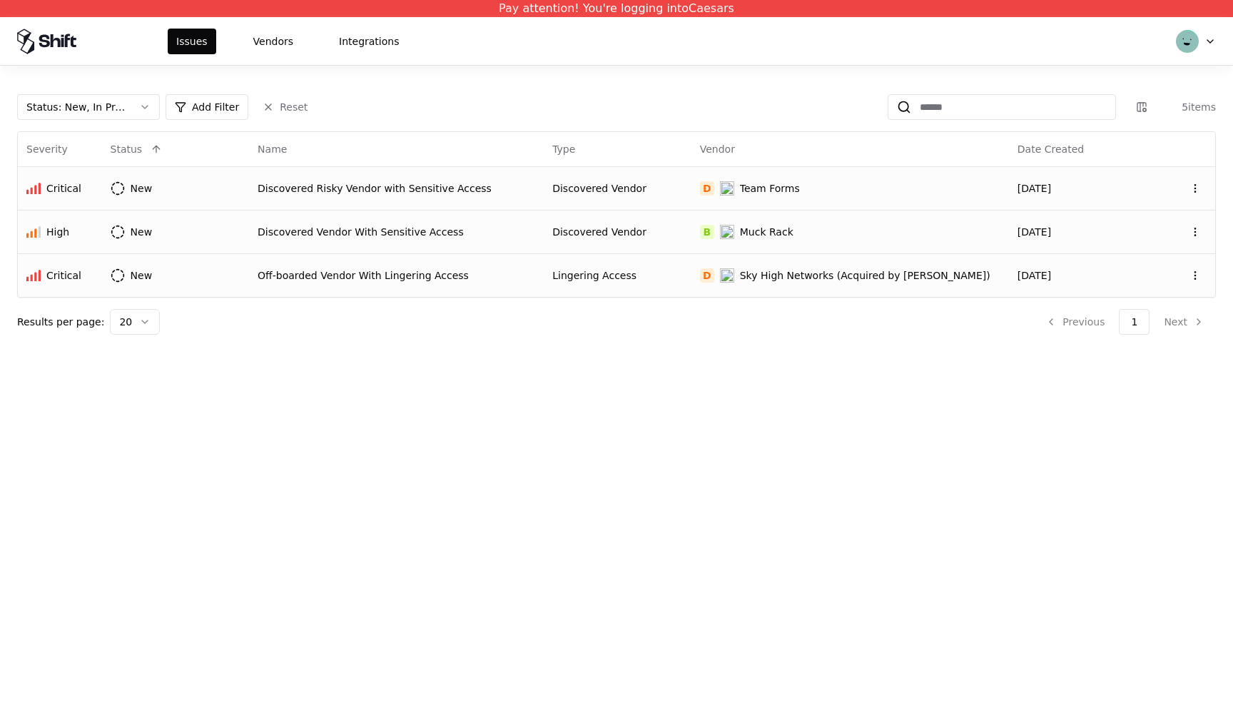
click at [300, 186] on div "Discovered Risky Vendor with Sensitive Access" at bounding box center [397, 188] width 278 height 14
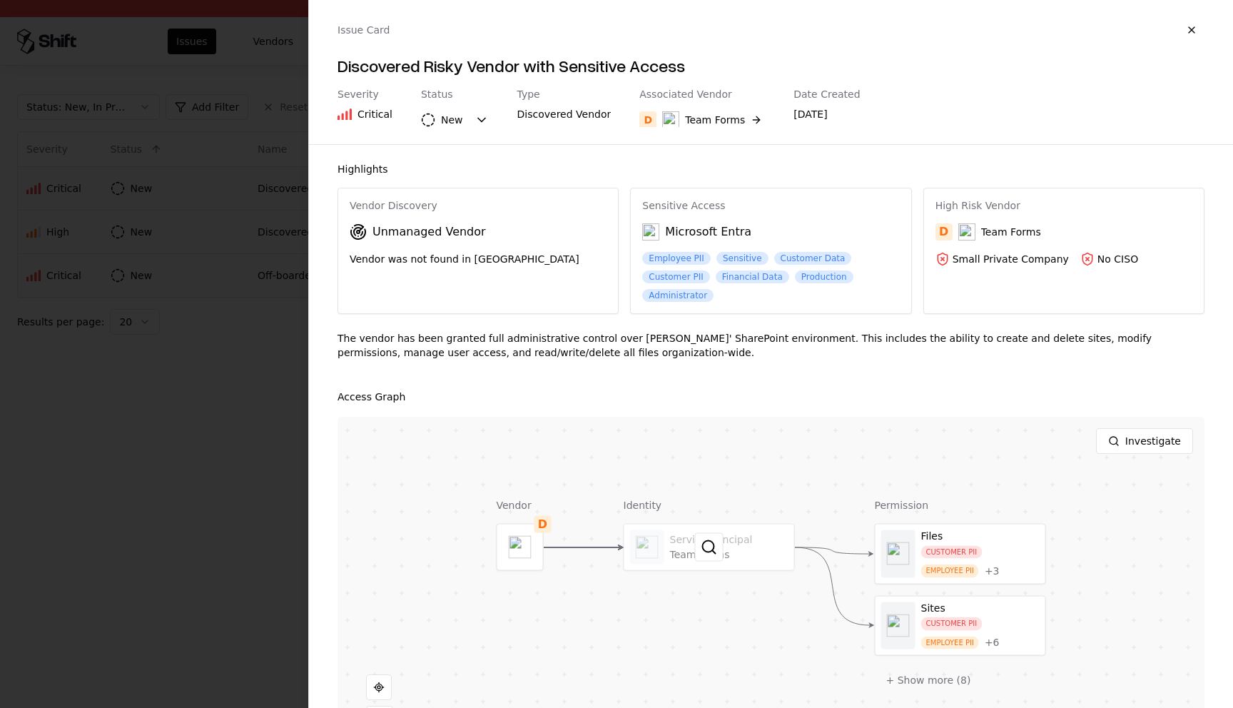
click at [684, 535] on div at bounding box center [710, 548] width 170 height 46
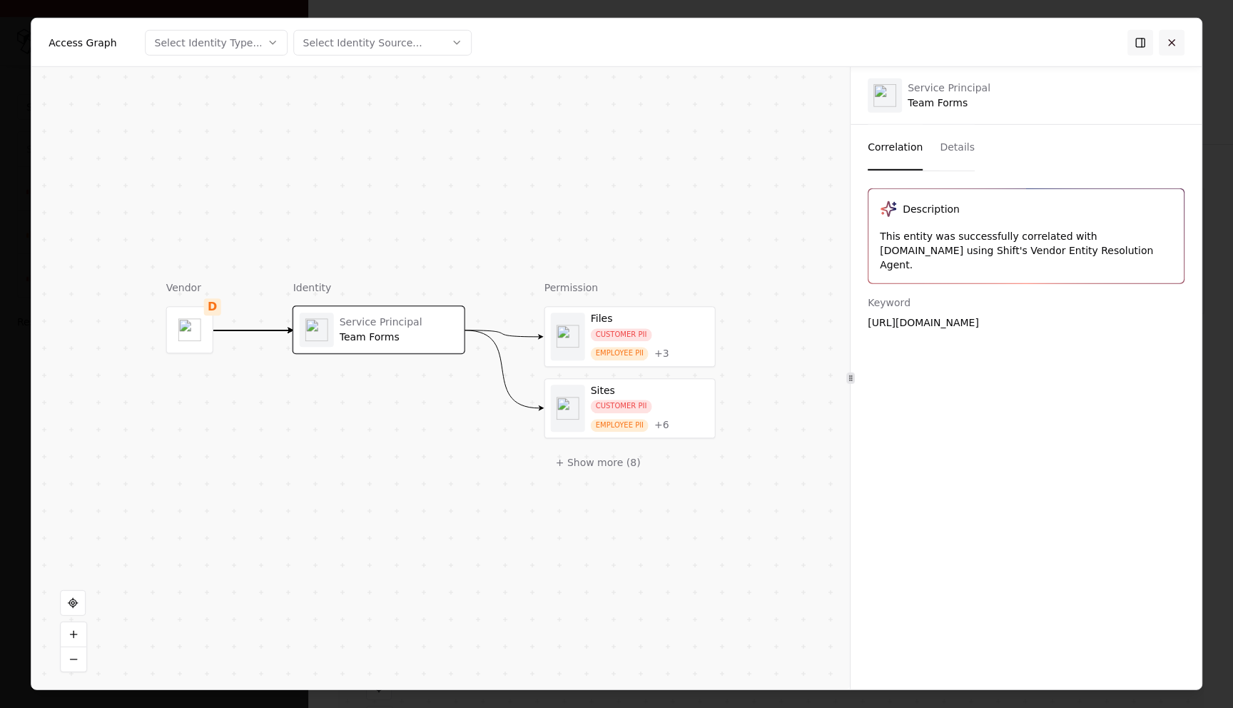
click at [1172, 44] on button at bounding box center [1172, 42] width 26 height 26
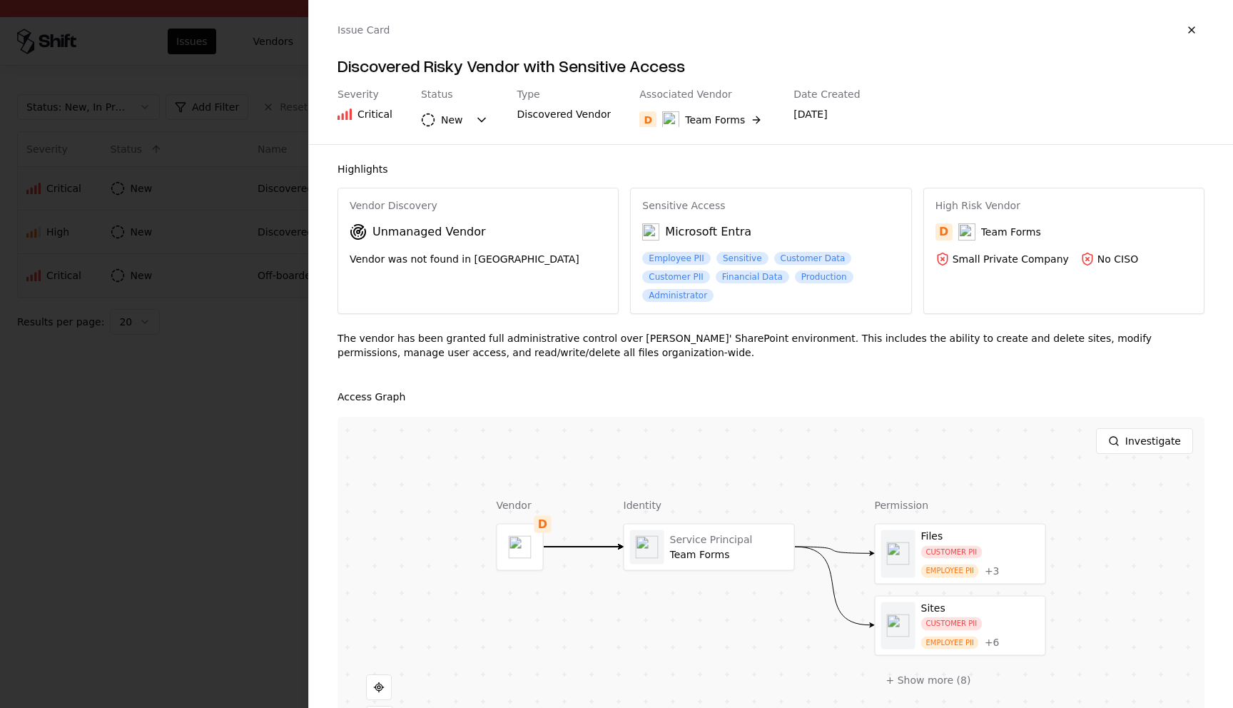
click at [114, 402] on div at bounding box center [616, 354] width 1233 height 708
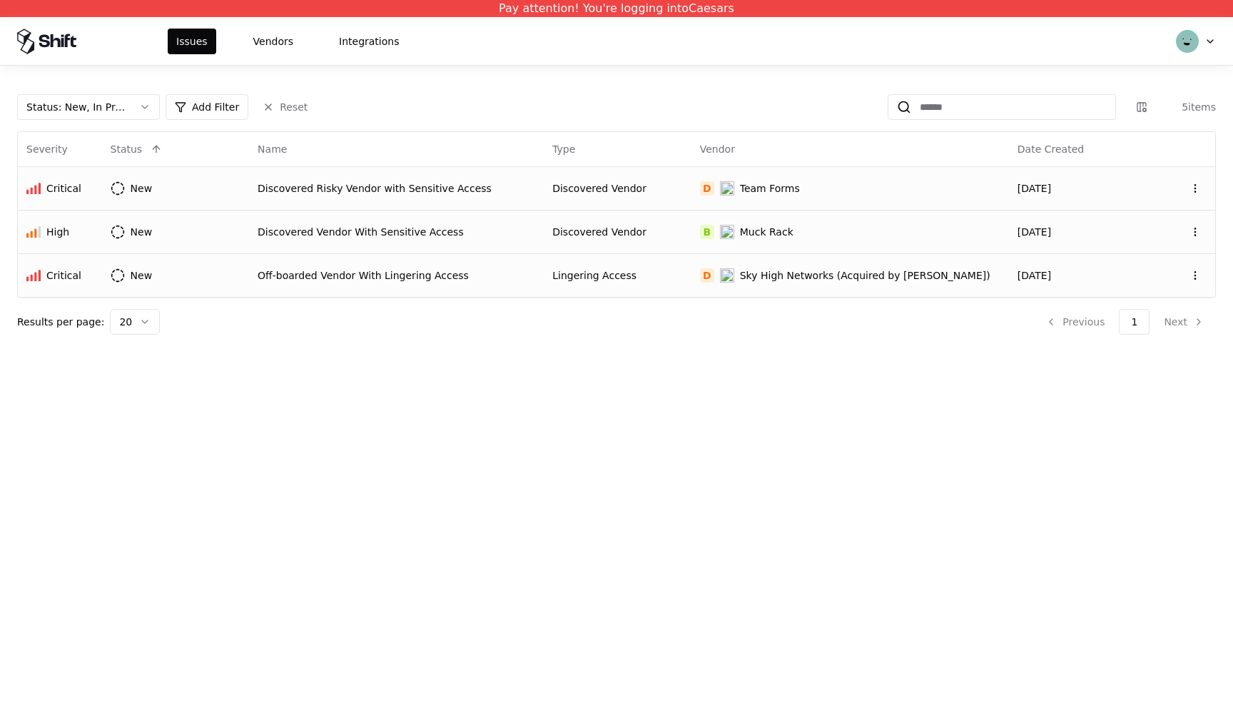
click at [353, 275] on div "Off-boarded Vendor With Lingering Access" at bounding box center [397, 275] width 278 height 14
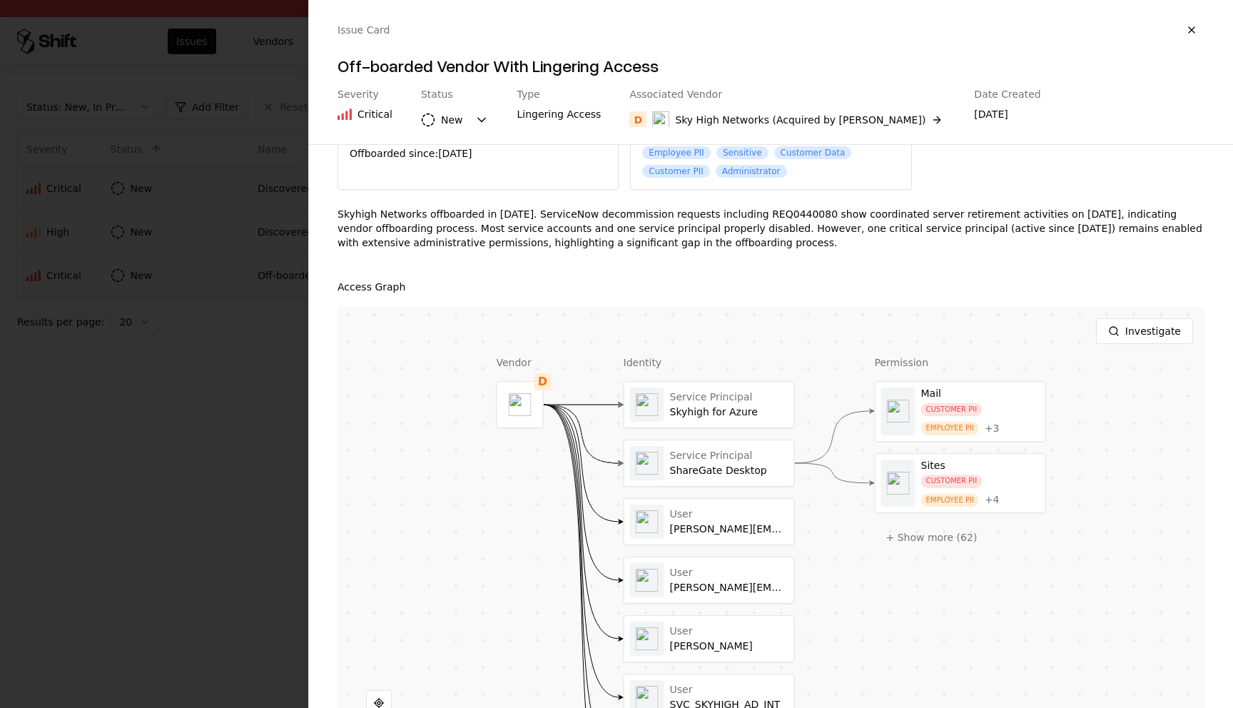
scroll to position [204, 0]
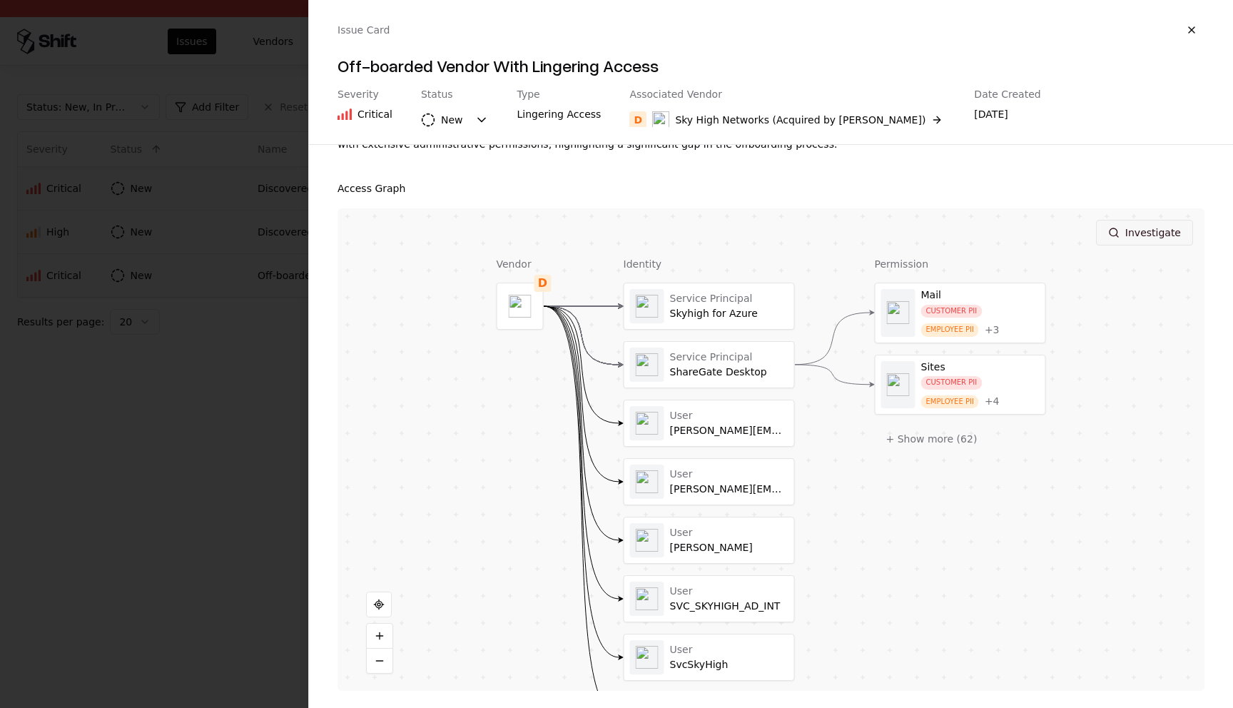
click at [1109, 239] on button "Investigate" at bounding box center [1144, 233] width 97 height 26
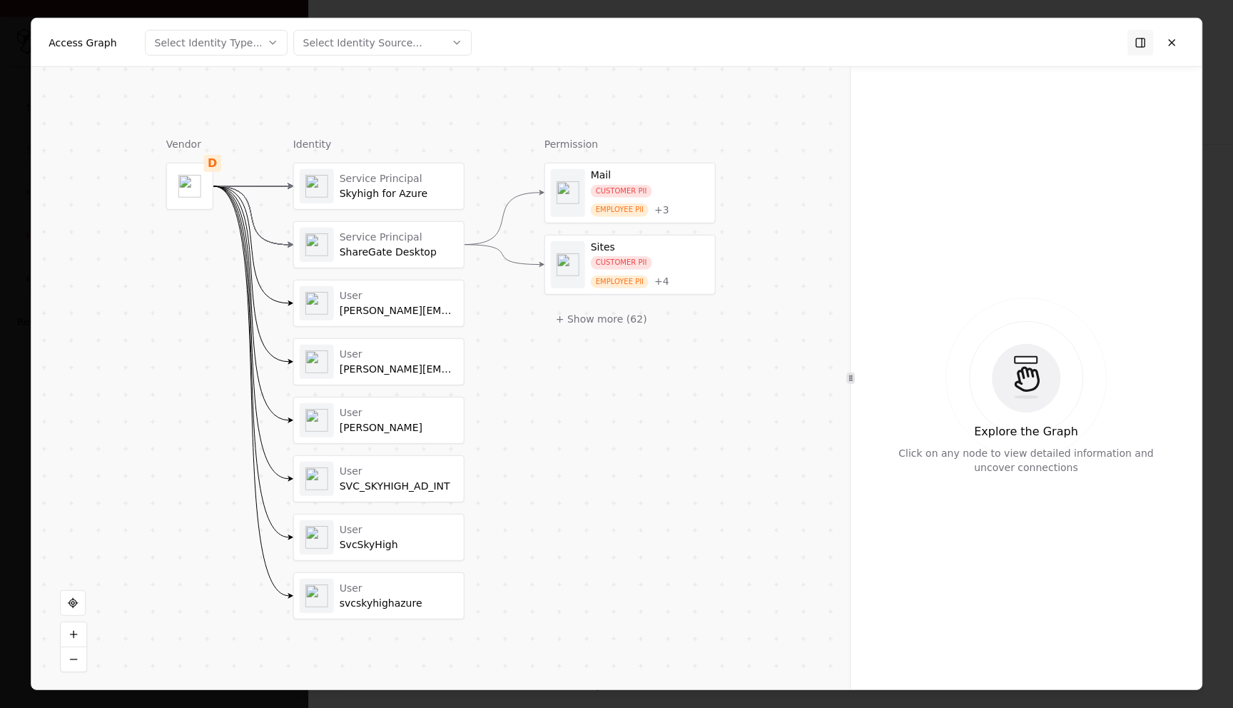
click at [268, 37] on icon "button" at bounding box center [273, 41] width 11 height 11
click at [265, 37] on div at bounding box center [616, 354] width 1233 height 708
click at [363, 39] on div "Select Identity Source..." at bounding box center [362, 42] width 119 height 14
click at [228, 85] on div at bounding box center [616, 354] width 1233 height 708
click at [235, 46] on div "Select Identity Type..." at bounding box center [209, 42] width 108 height 14
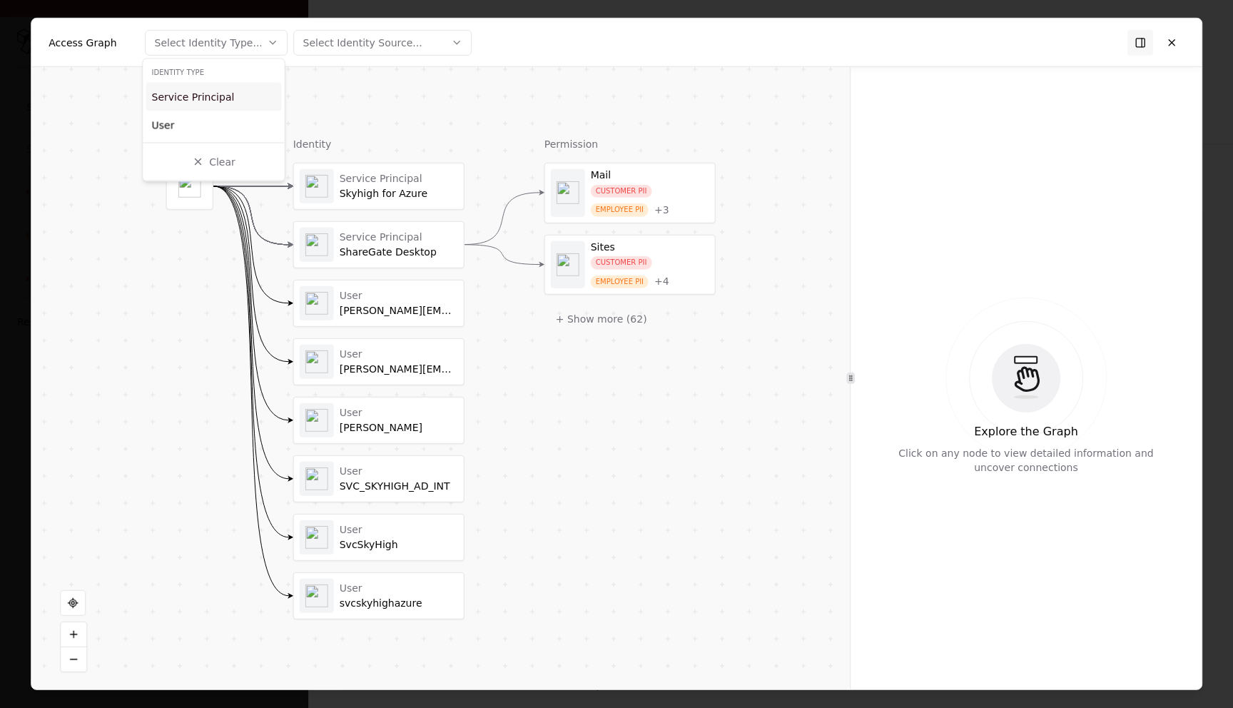
click at [112, 127] on div at bounding box center [616, 354] width 1233 height 708
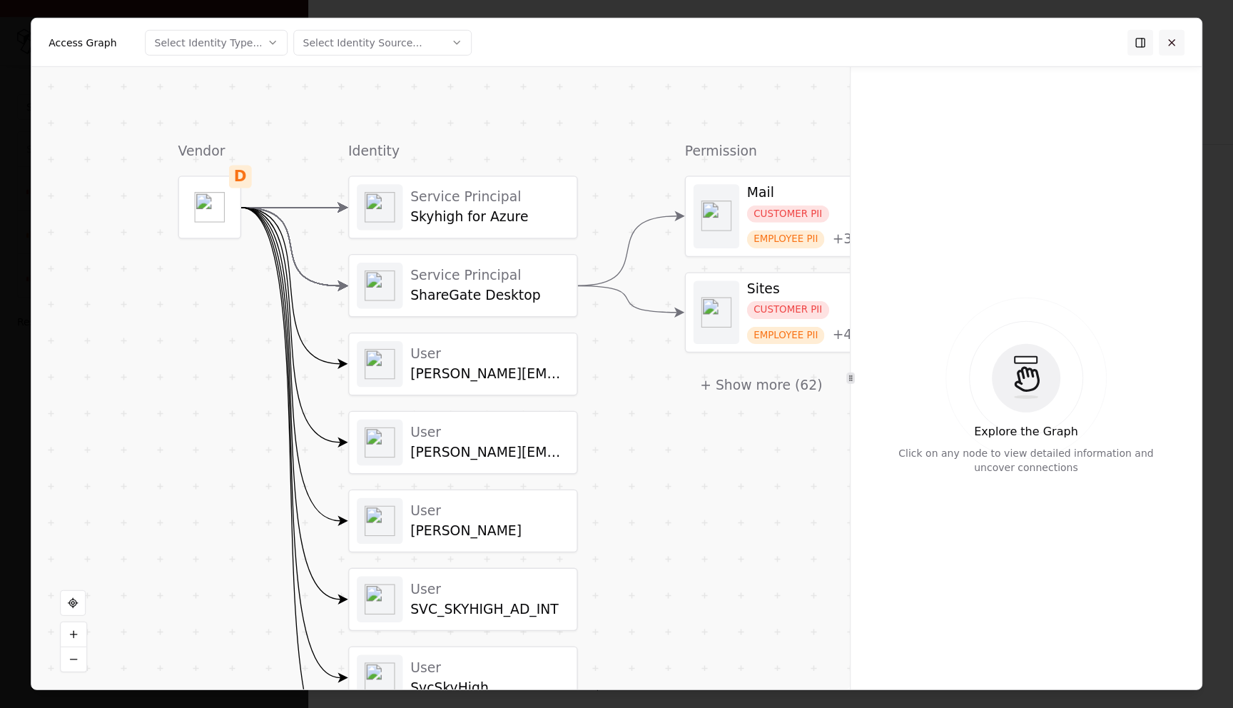
click at [1166, 45] on button at bounding box center [1172, 42] width 26 height 26
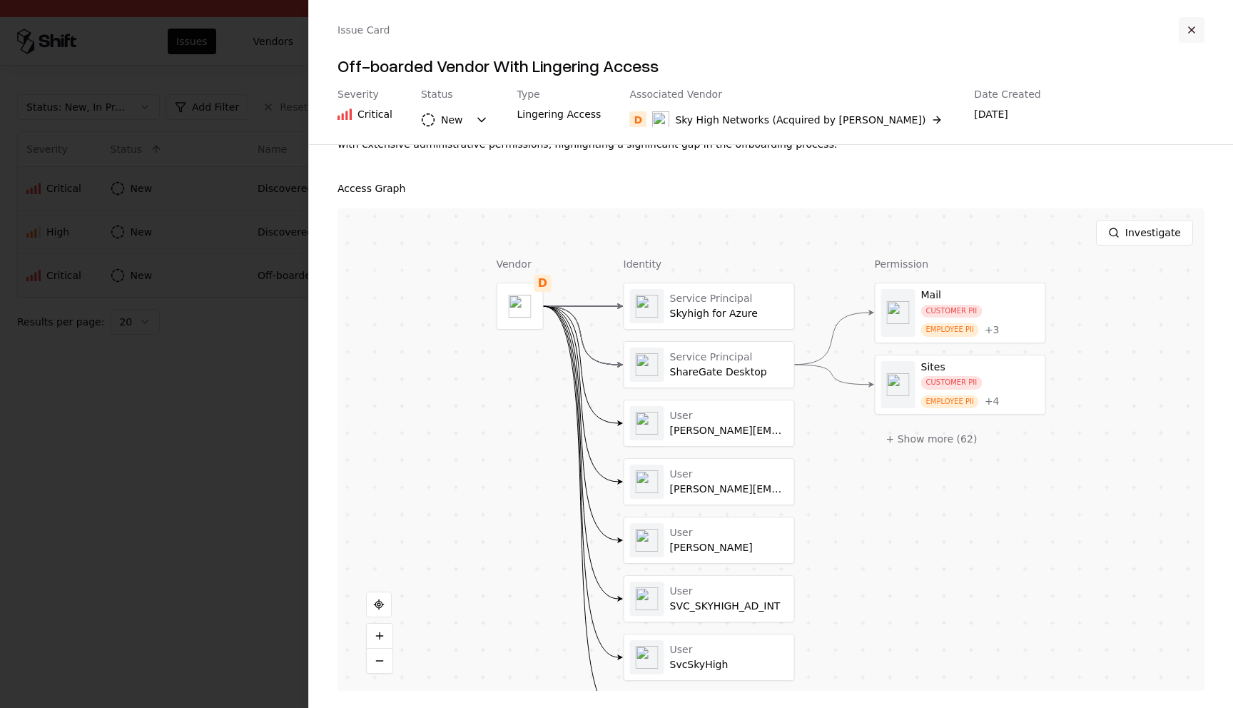
click at [1191, 22] on button "button" at bounding box center [1192, 30] width 26 height 26
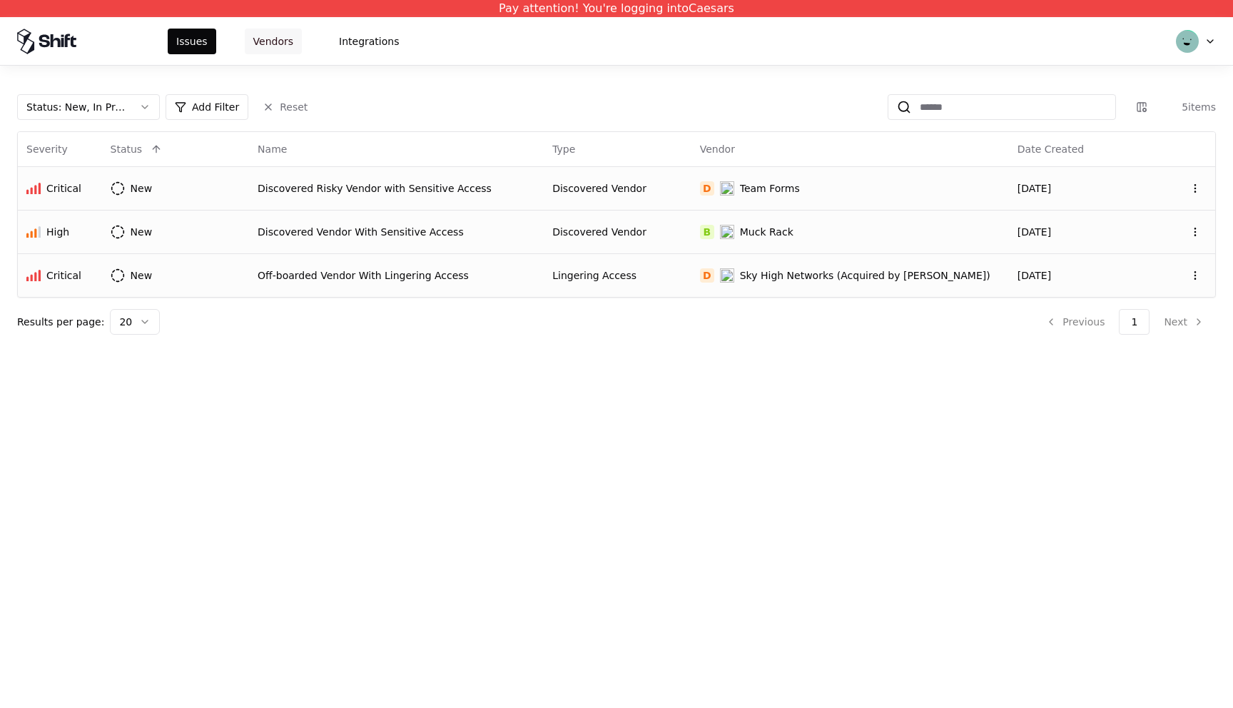
click at [274, 54] on button "Vendors" at bounding box center [273, 42] width 57 height 26
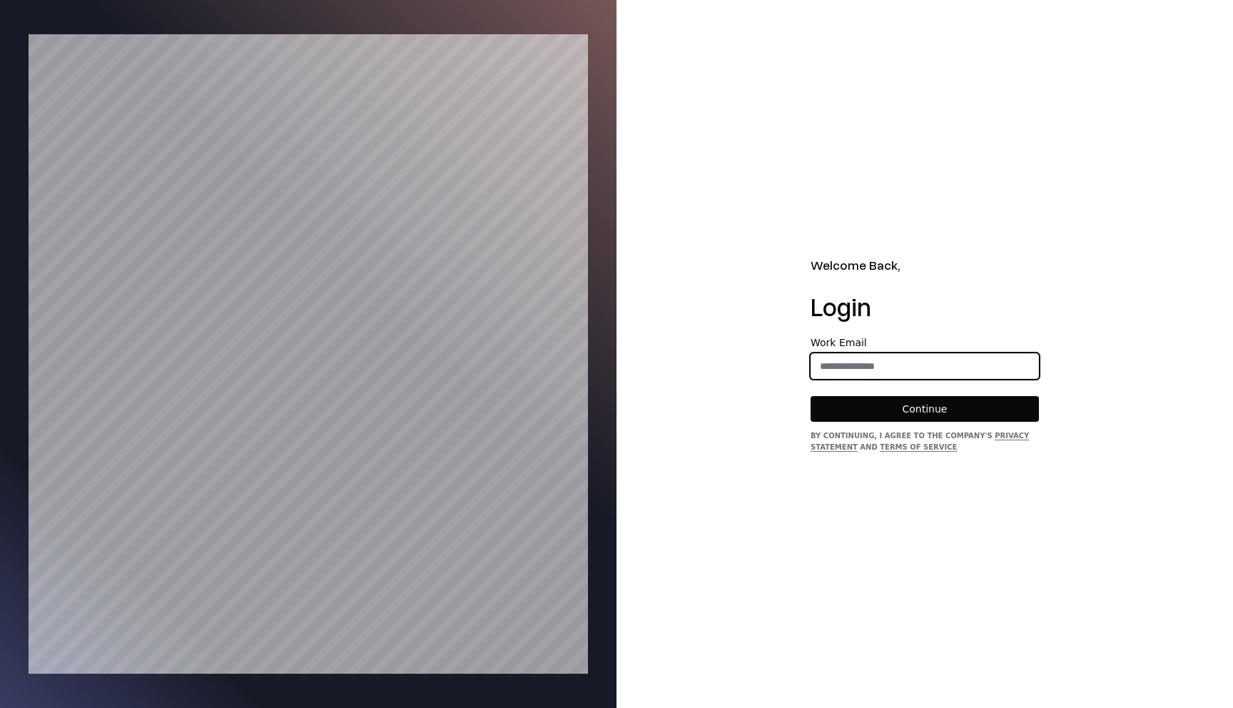
click at [863, 360] on input "email" at bounding box center [925, 366] width 227 height 26
type input "**********"
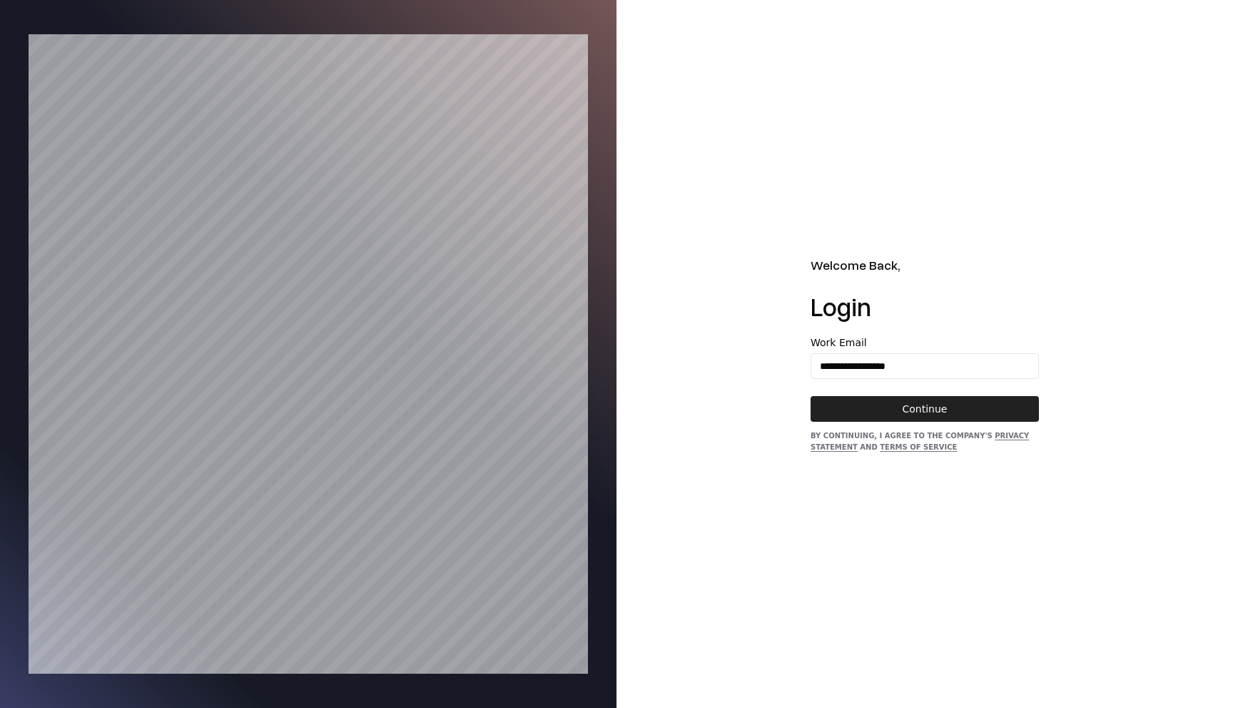
click at [905, 402] on button "Continue" at bounding box center [925, 409] width 228 height 26
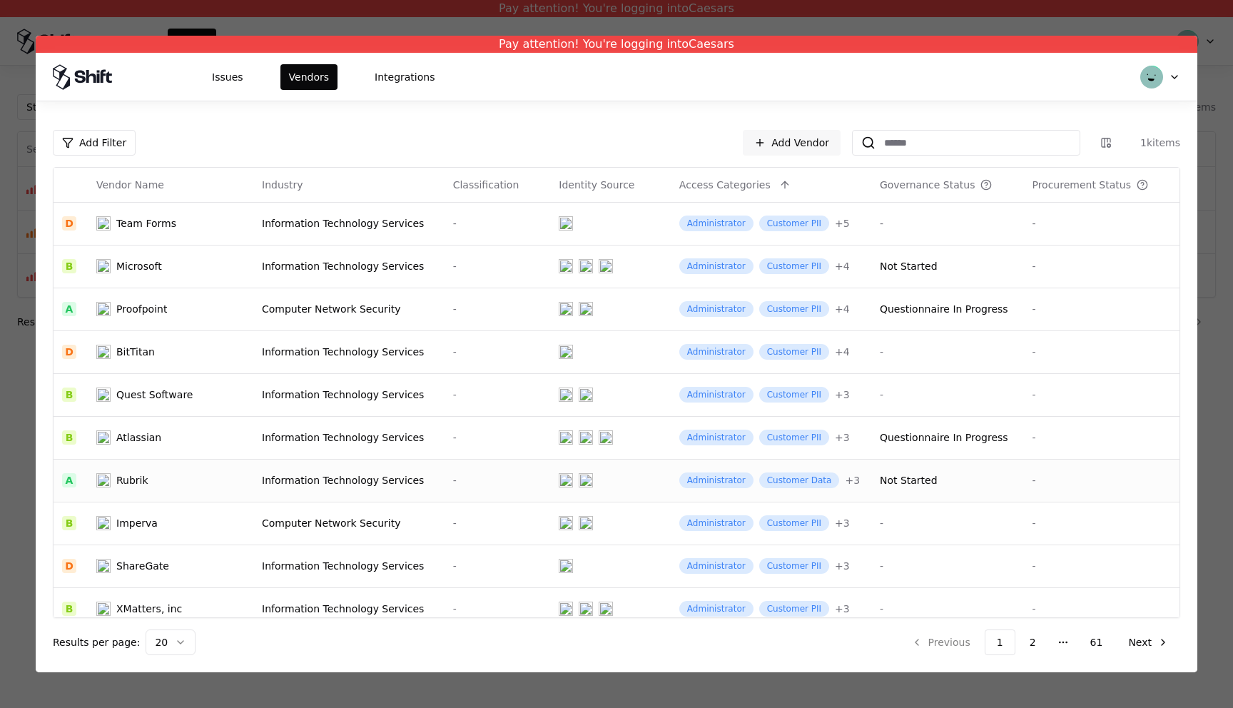
click div "Information Technology Services"
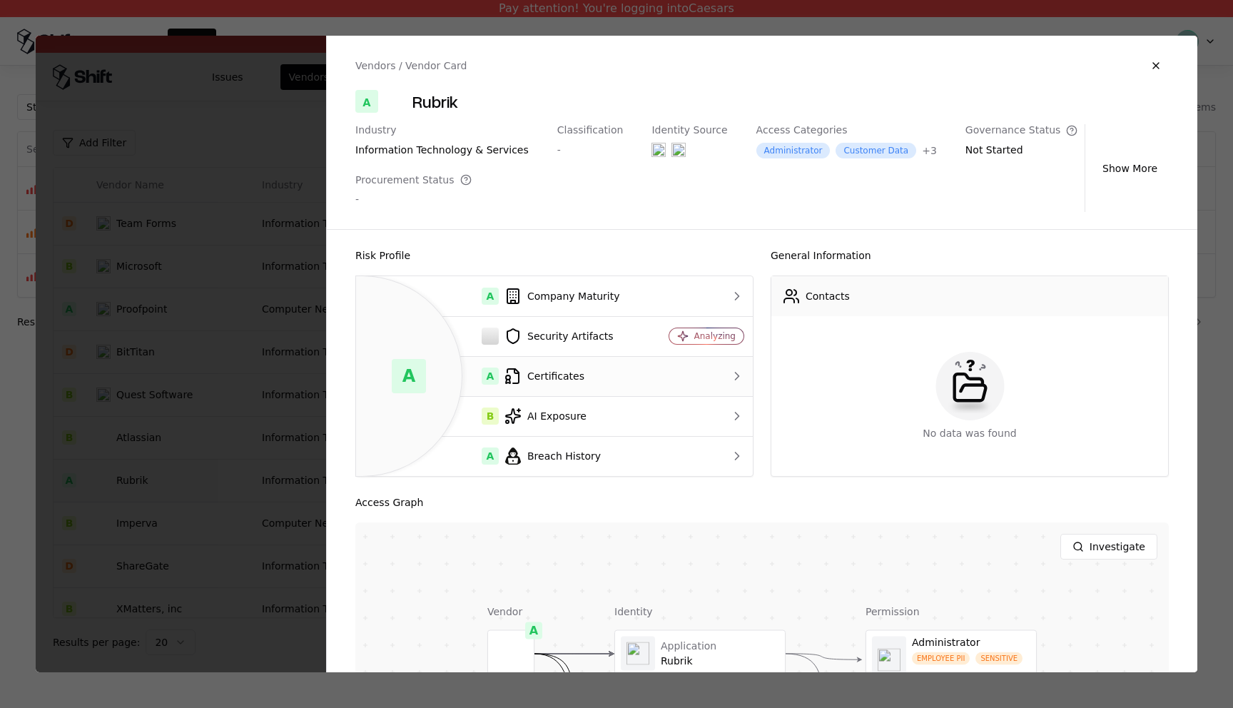
scroll to position [224, 0]
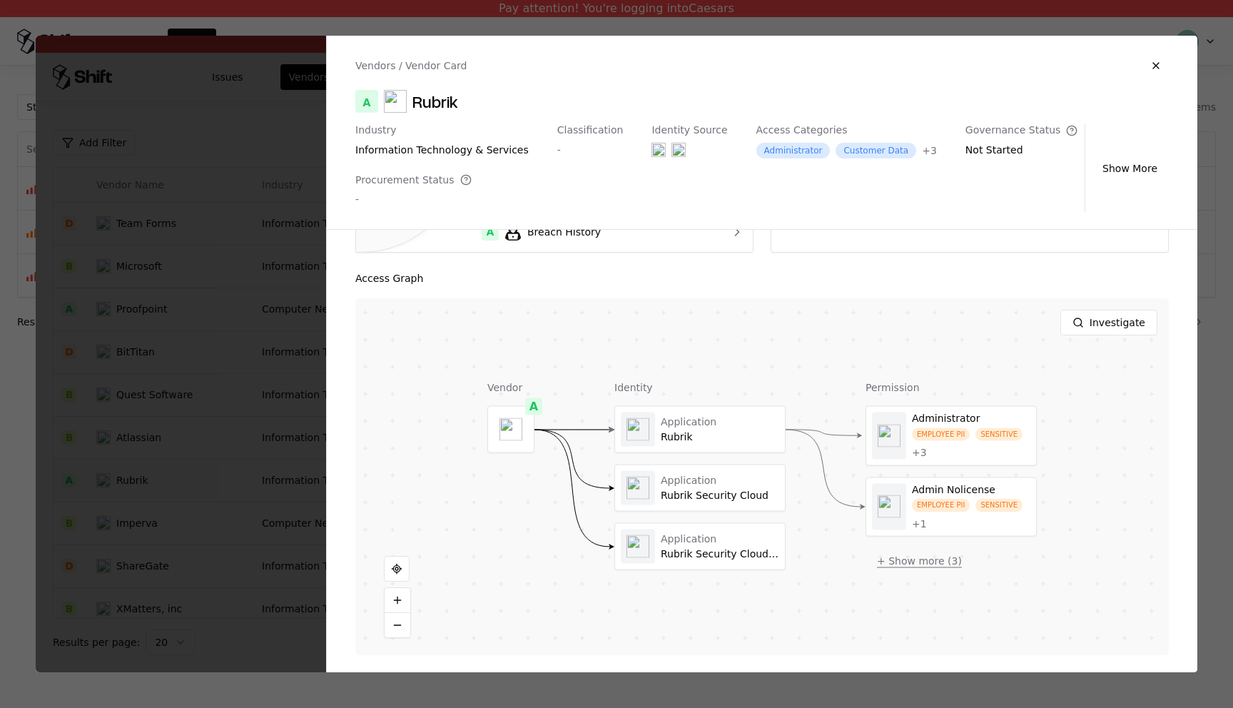
click at [924, 560] on button "+ Show more ( 3 )" at bounding box center [920, 561] width 108 height 26
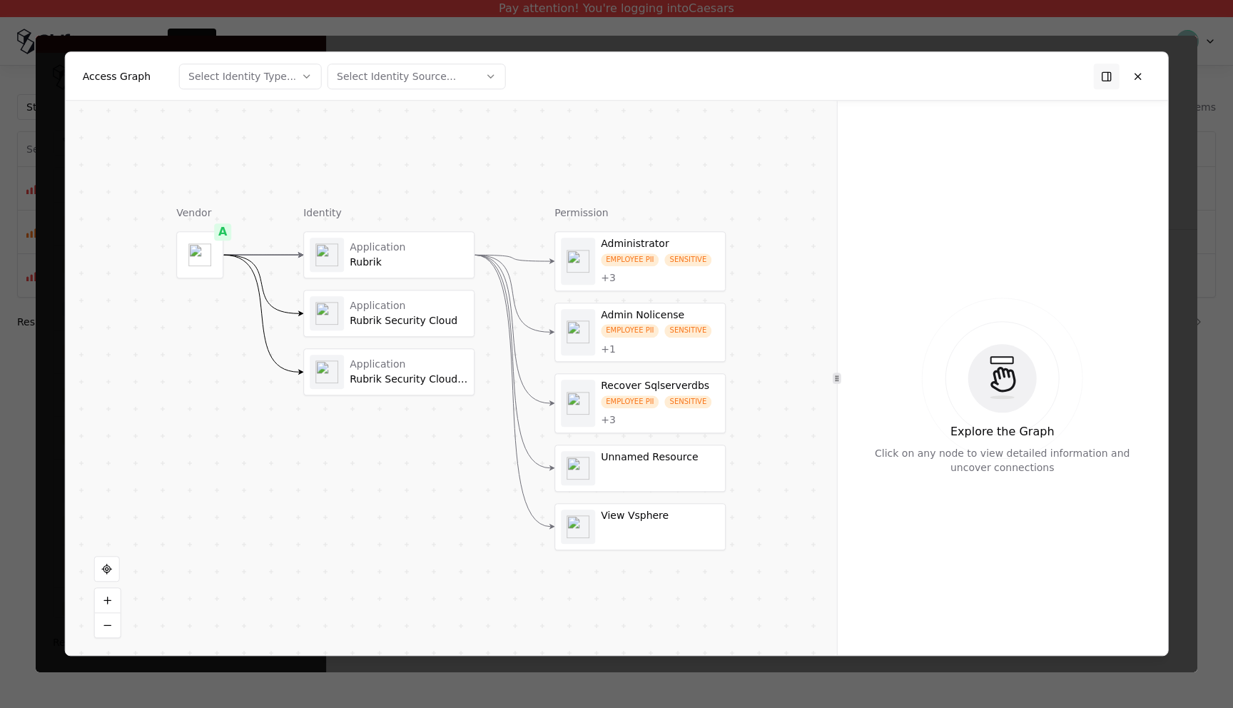
click at [424, 264] on div "Rubrik" at bounding box center [409, 262] width 118 height 13
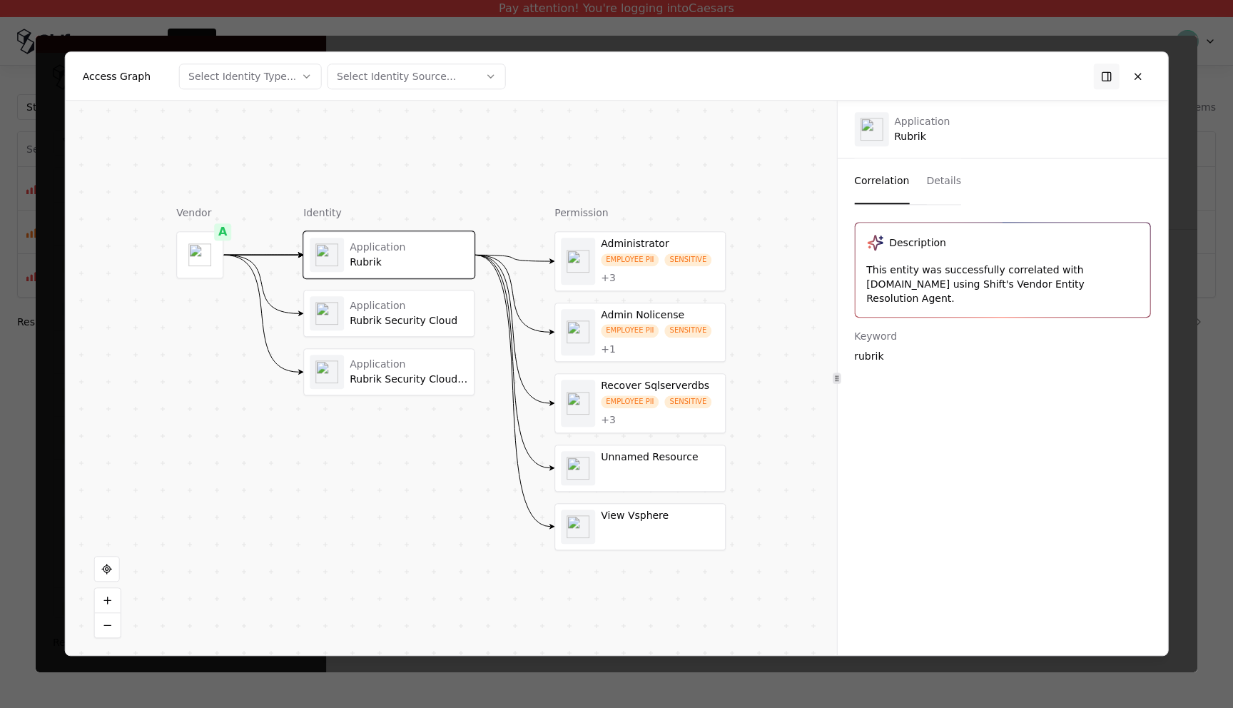
click at [408, 313] on div "Application Rubrik Security Cloud" at bounding box center [409, 314] width 118 height 28
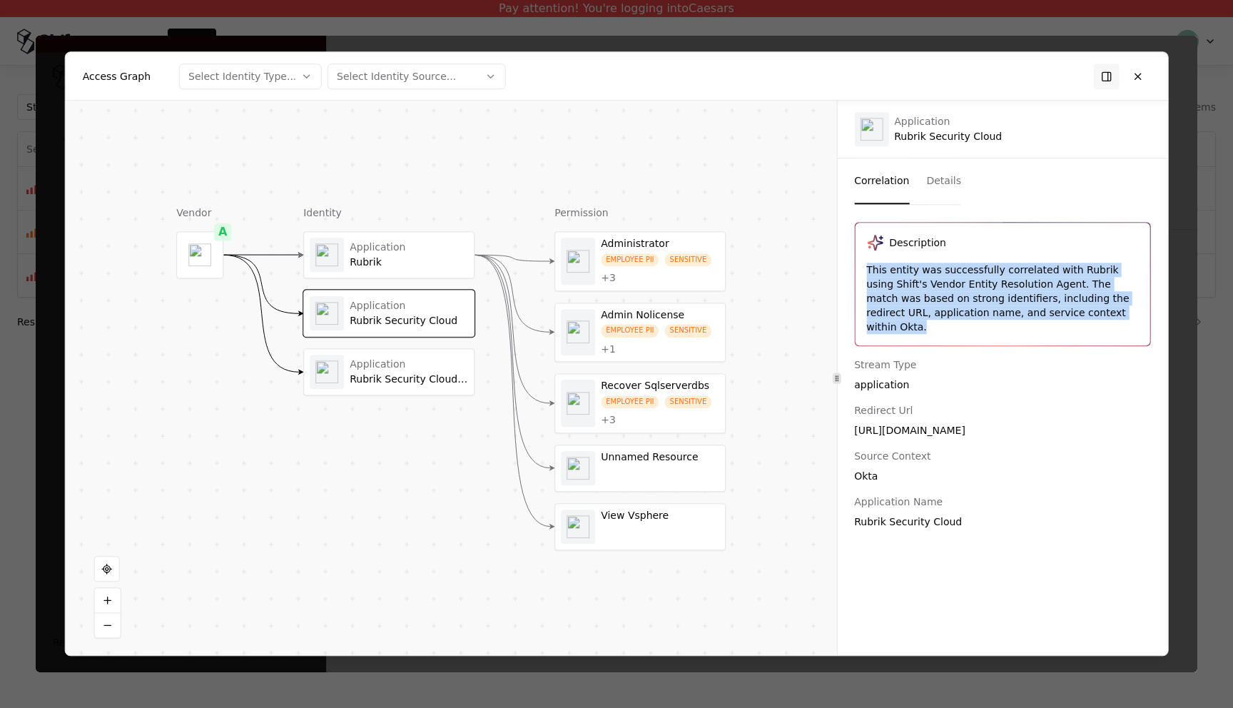
drag, startPoint x: 865, startPoint y: 270, endPoint x: 1093, endPoint y: 320, distance: 233.1
click at [1093, 320] on div "Description This entity was successfully correlated with Rubrik using Shift's V…" at bounding box center [1002, 284] width 295 height 123
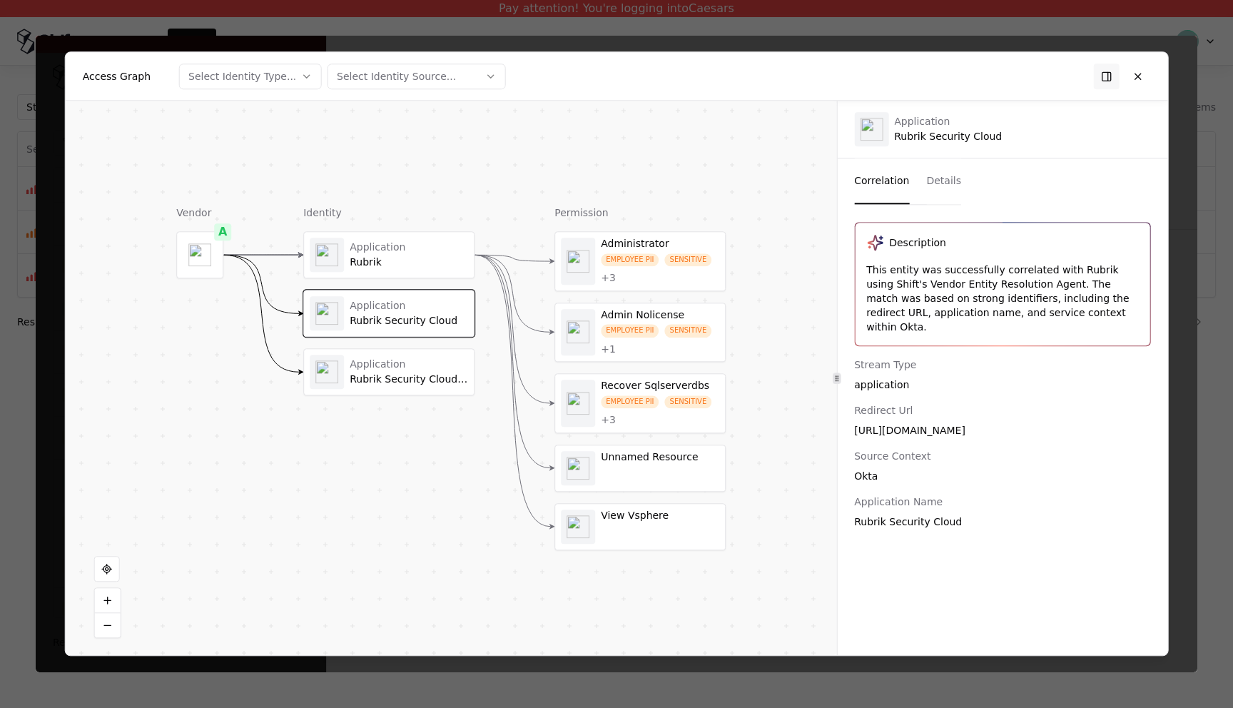
click at [895, 383] on div "Stream Type application Redirect Url [URL][DOMAIN_NAME] Source Context Okta App…" at bounding box center [1002, 443] width 296 height 171
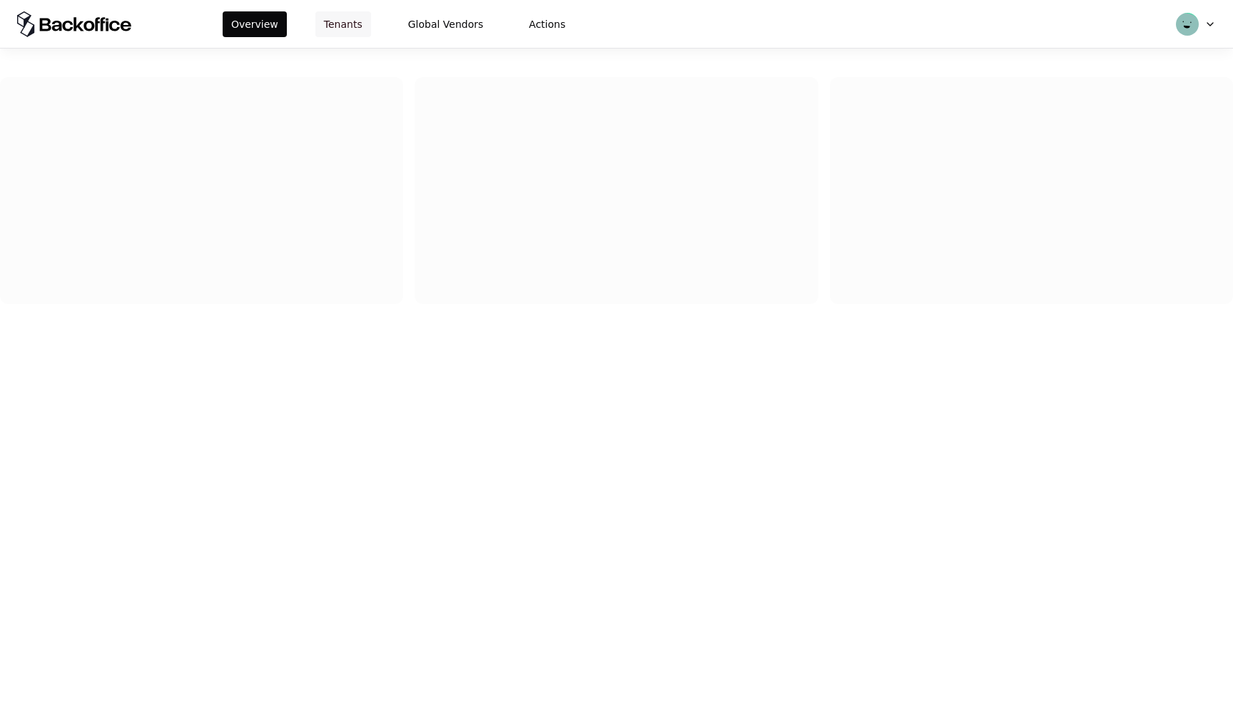
click at [355, 28] on button "Tenants" at bounding box center [344, 24] width 56 height 26
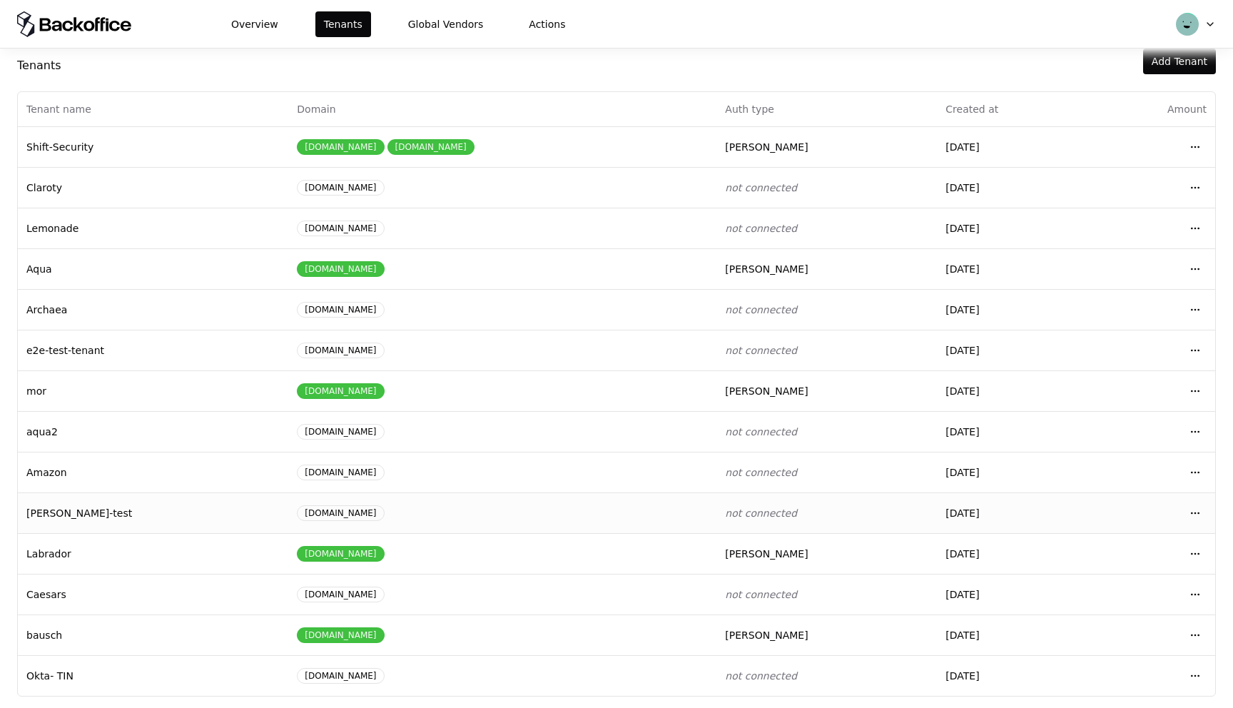
scroll to position [36, 0]
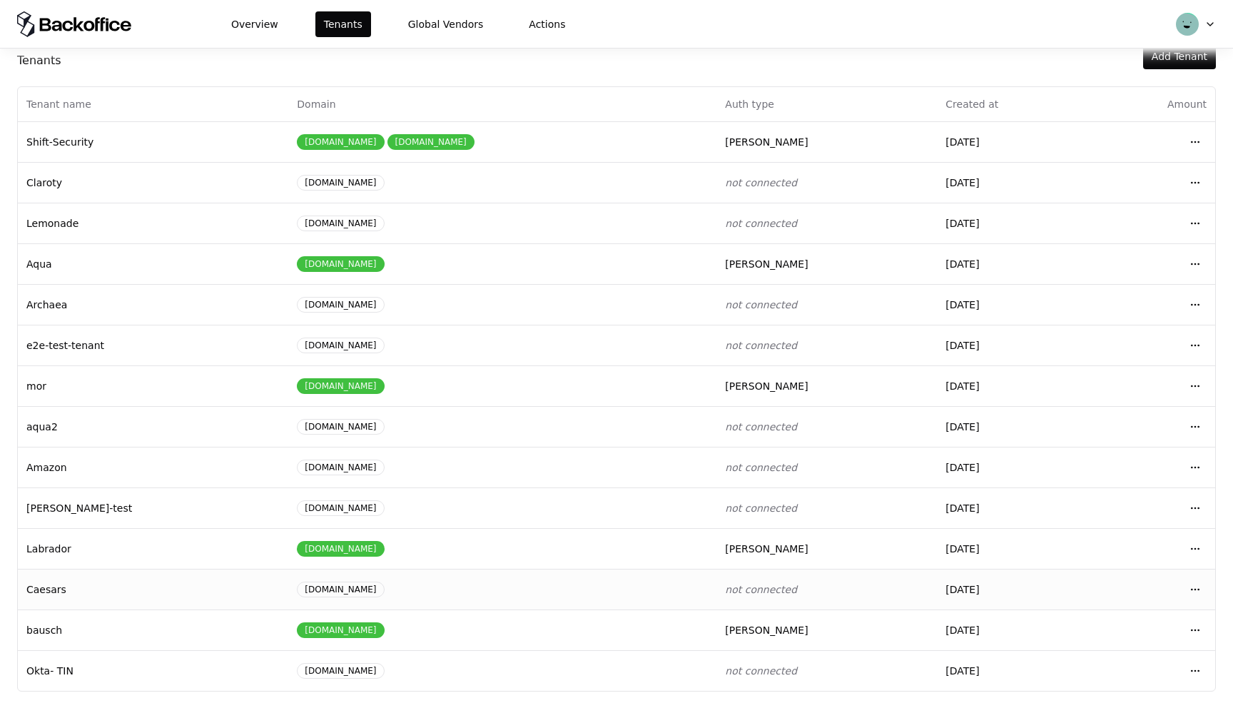
click at [333, 576] on td "[DOMAIN_NAME]" at bounding box center [502, 589] width 428 height 41
click at [360, 588] on div "[DOMAIN_NAME]" at bounding box center [502, 590] width 411 height 16
click at [1204, 590] on html "Overview Tenants Global Vendors Actions Tenants Add Tenant Tenant name Domain A…" at bounding box center [616, 354] width 1233 height 708
click at [1146, 526] on div "Login to tenant" at bounding box center [1132, 528] width 162 height 29
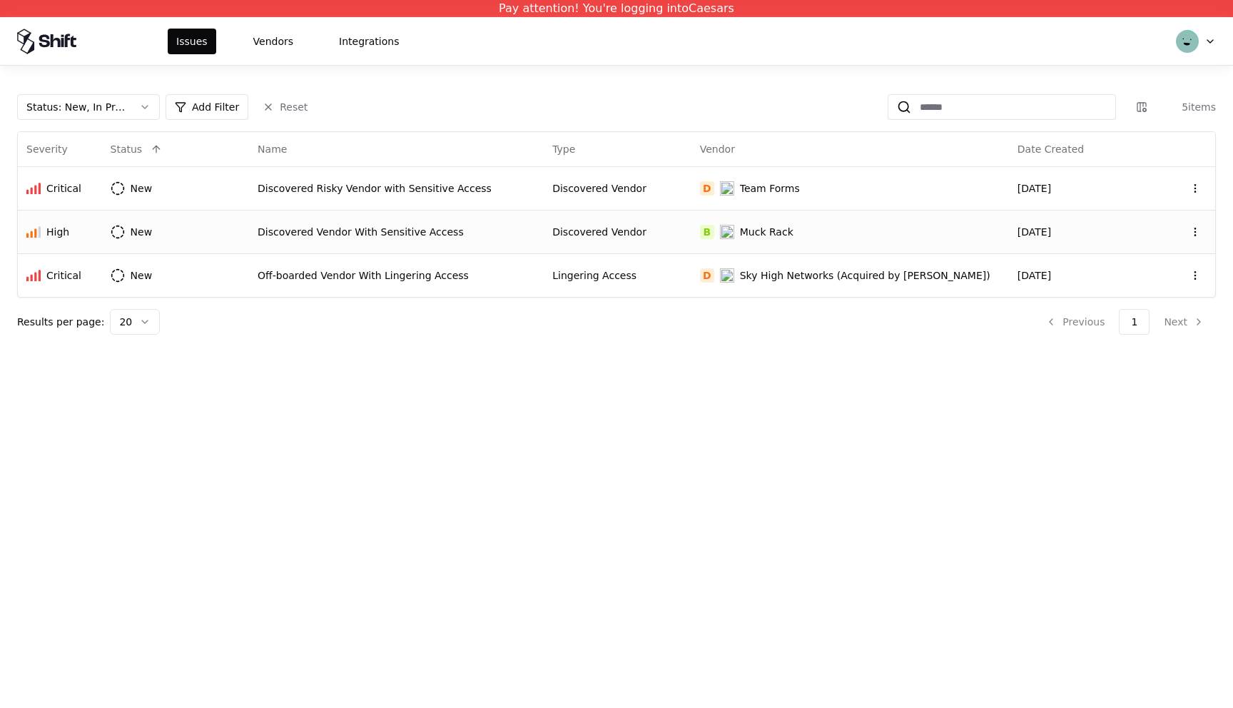
click at [342, 227] on div "Discovered Vendor With Sensitive Access" at bounding box center [397, 232] width 278 height 14
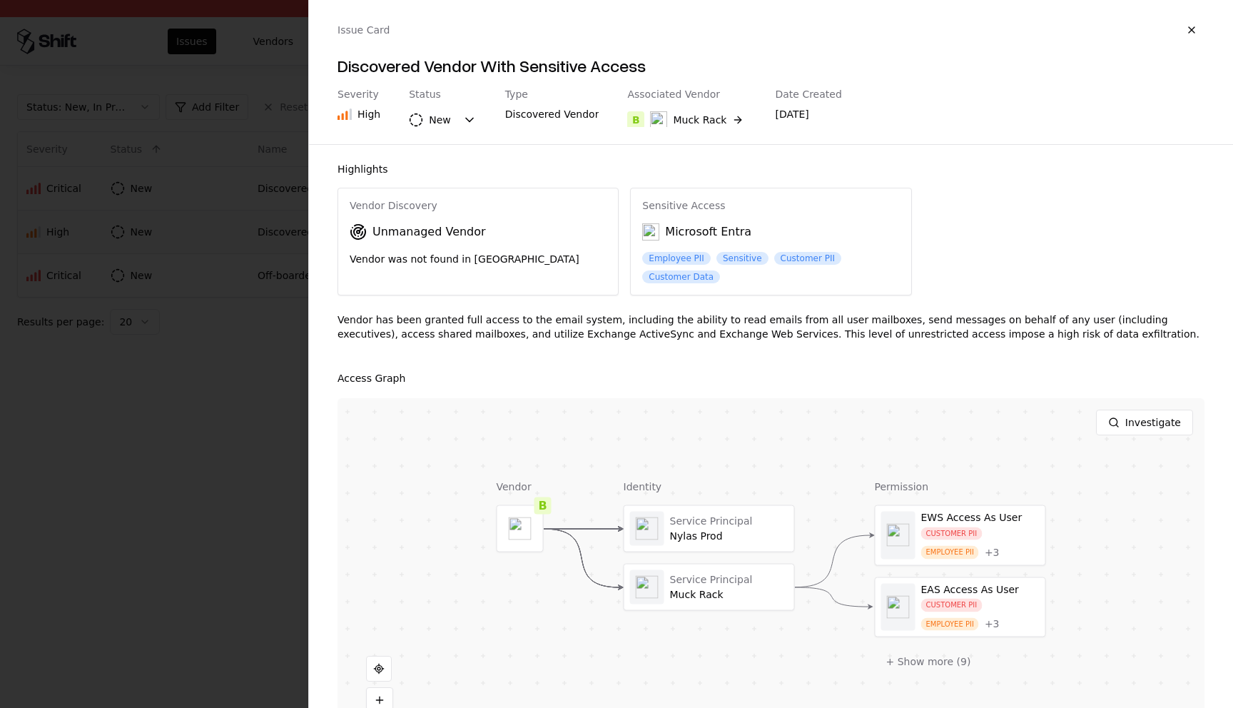
click at [782, 447] on div "Vendor B Identity Service Principal Nylas Prod Service Principal Muck Rack Perm…" at bounding box center [771, 576] width 867 height 357
click at [1146, 430] on button "Investigate" at bounding box center [1144, 423] width 97 height 26
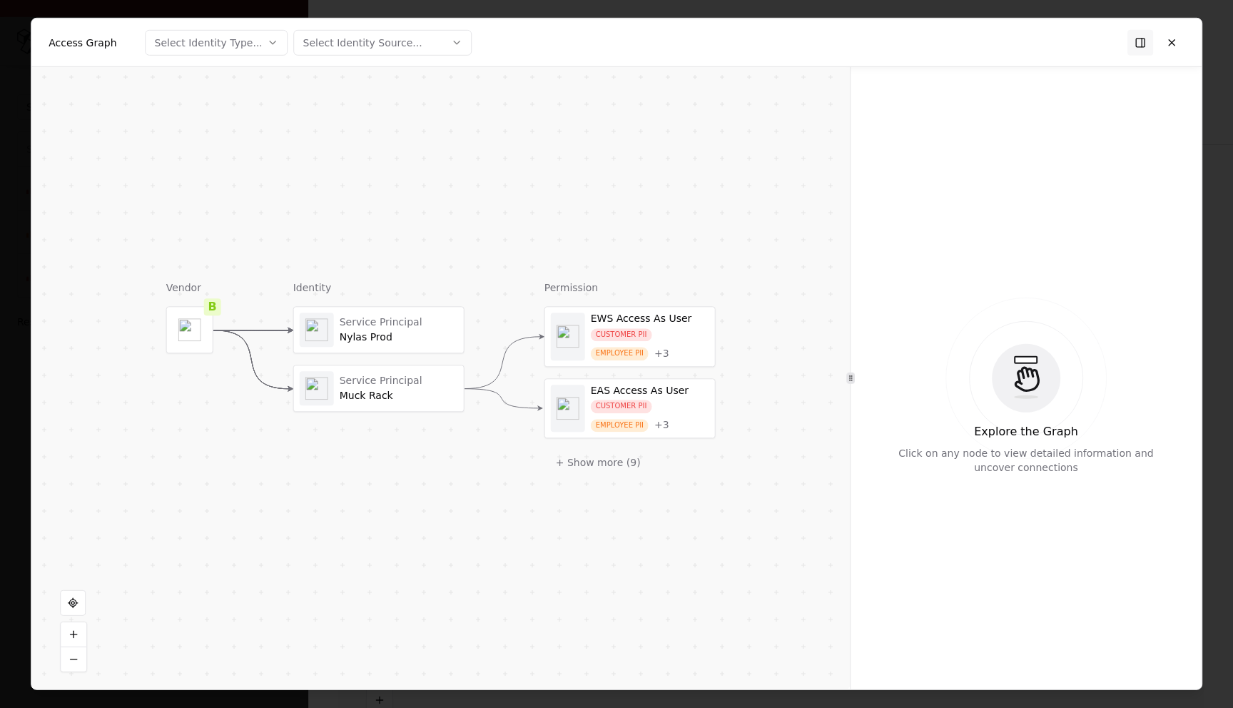
click at [400, 39] on div "Select Identity Source..." at bounding box center [362, 42] width 119 height 14
click at [660, 206] on div at bounding box center [616, 354] width 1233 height 708
click at [1173, 42] on button at bounding box center [1172, 42] width 26 height 26
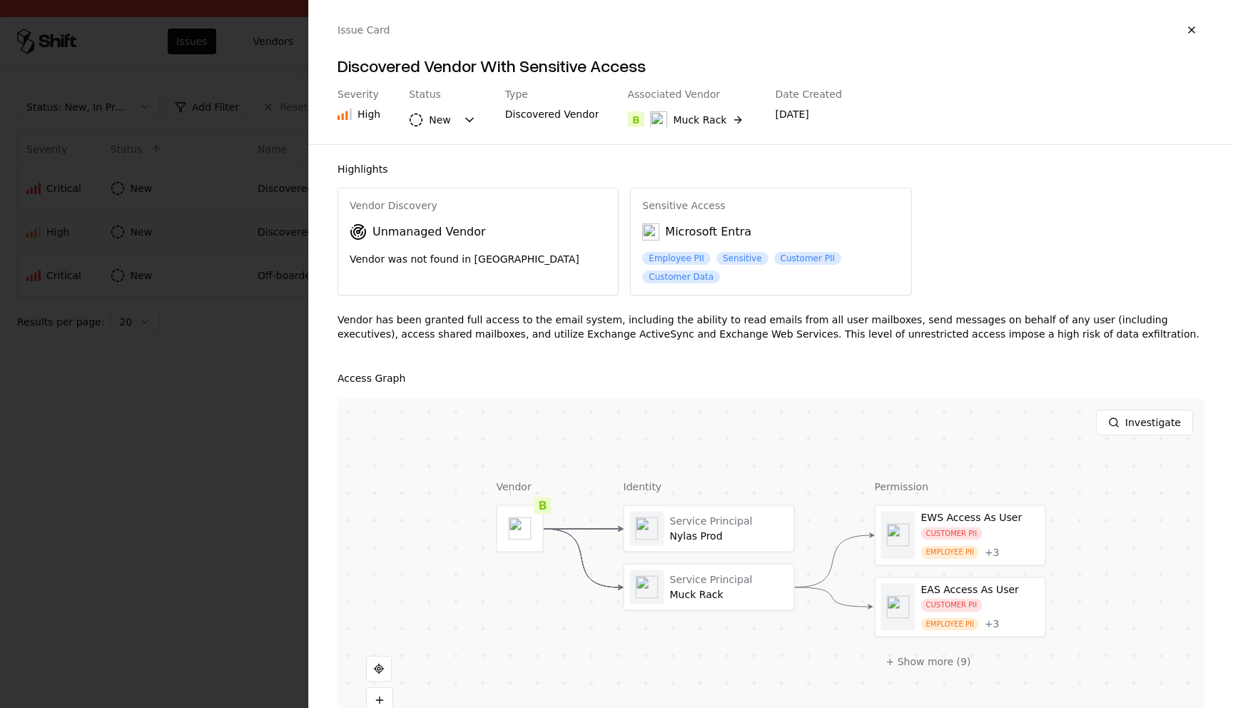
click at [207, 515] on div at bounding box center [616, 354] width 1233 height 708
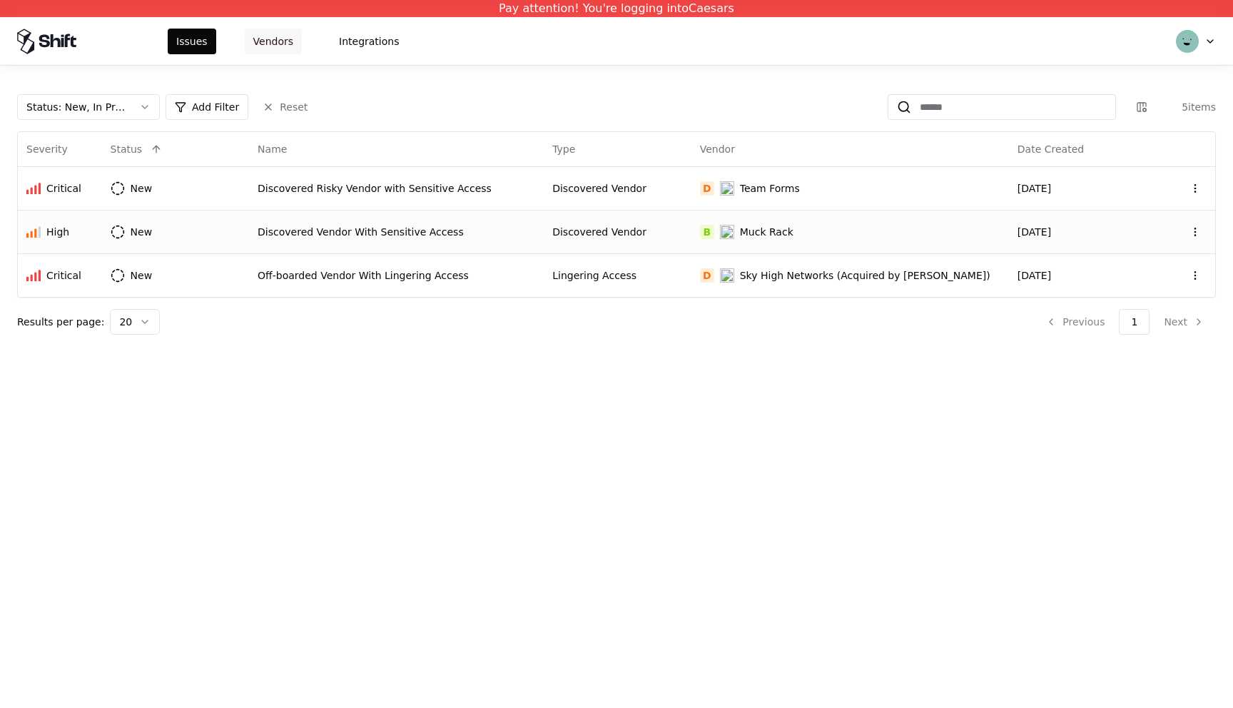
click at [270, 46] on button "Vendors" at bounding box center [273, 42] width 57 height 26
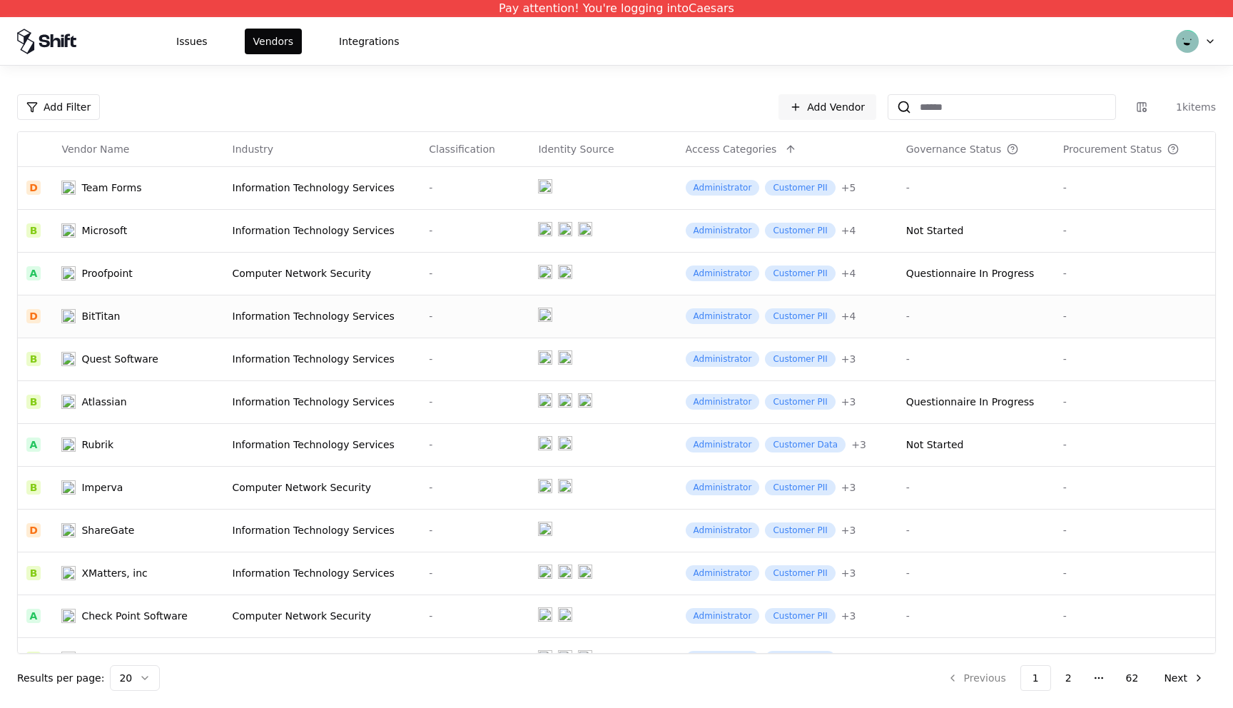
click at [247, 321] on div "Information Technology Services" at bounding box center [323, 316] width 180 height 14
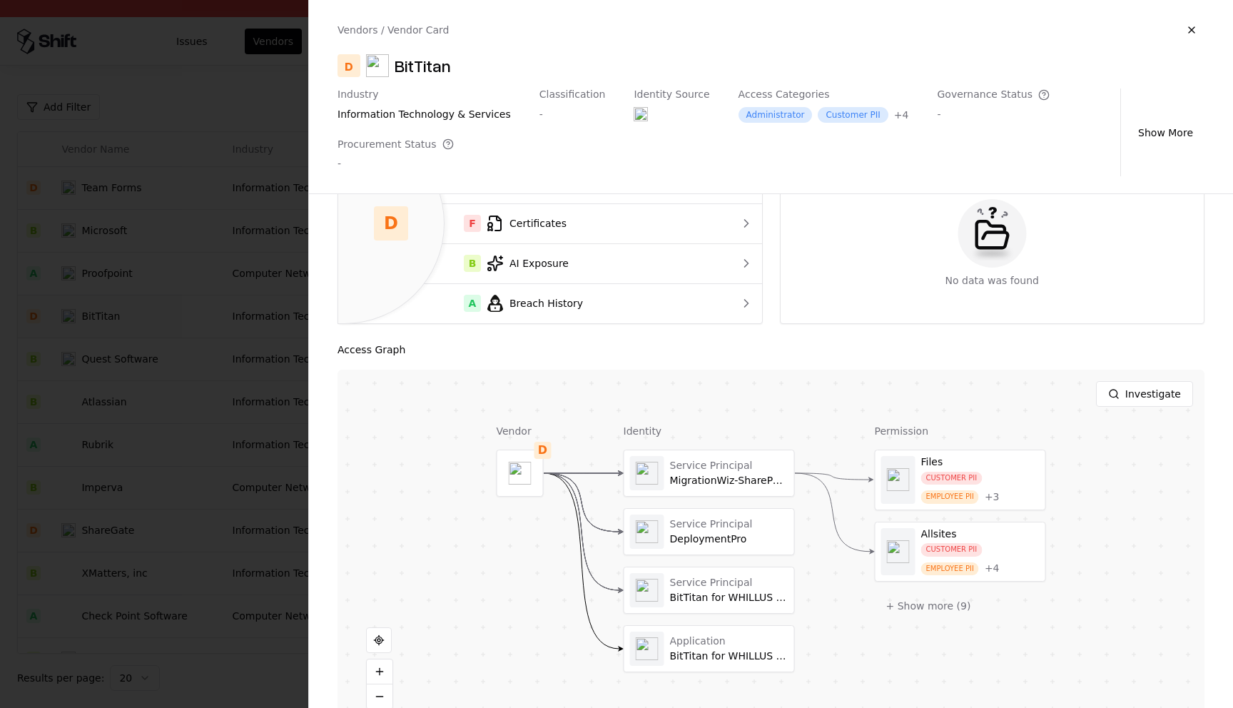
scroll to position [153, 0]
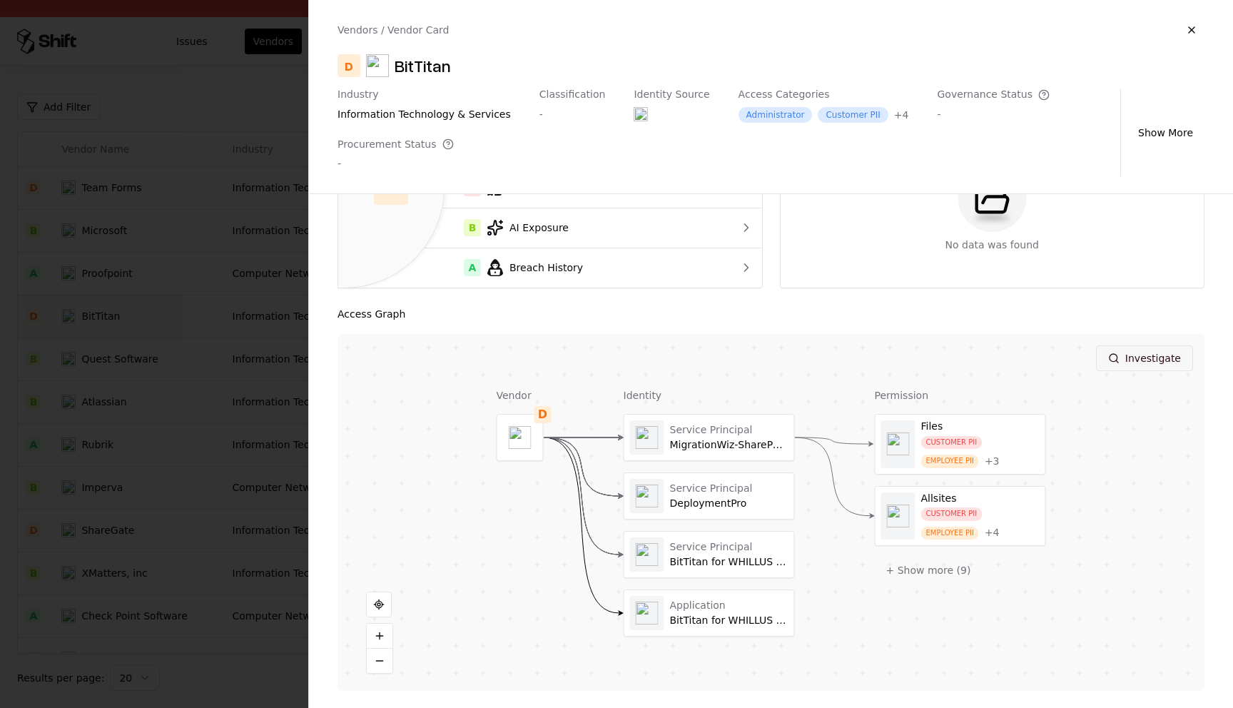
click at [1128, 362] on button "Investigate" at bounding box center [1144, 358] width 97 height 26
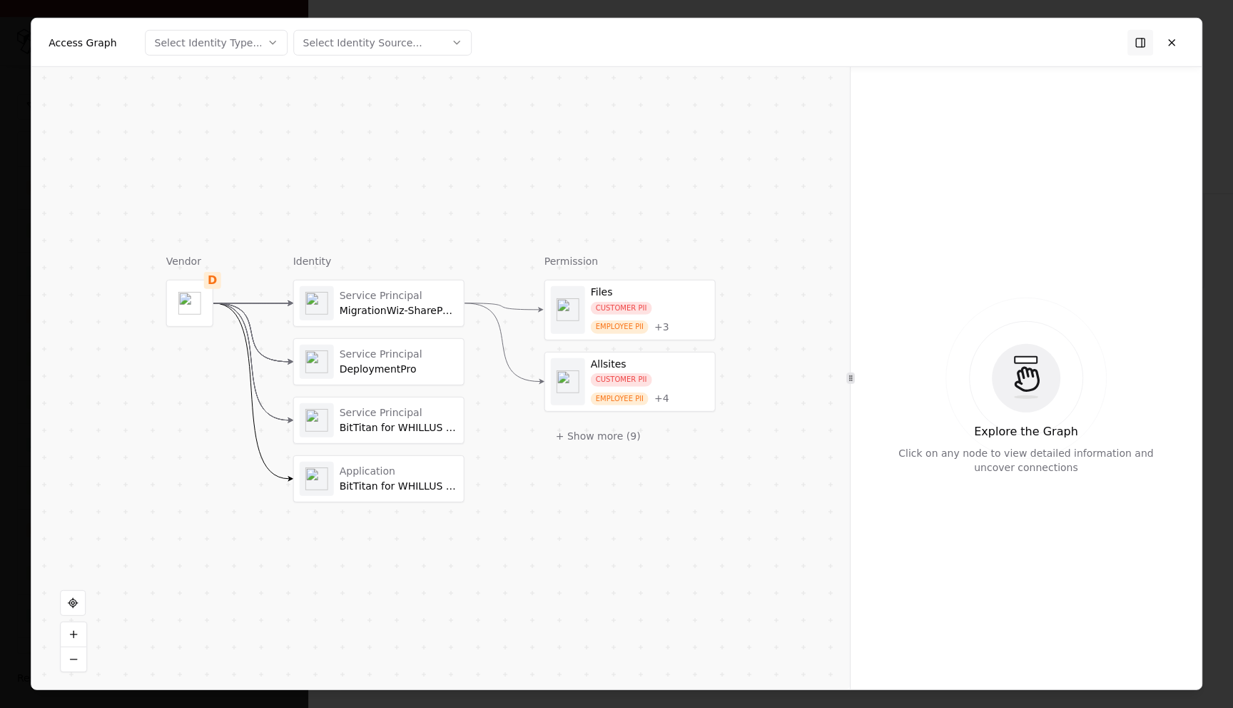
click at [280, 46] on button "Select Identity Type..." at bounding box center [217, 42] width 143 height 26
click at [400, 297] on div at bounding box center [616, 354] width 1233 height 708
click at [387, 303] on div "Service Principal MigrationWiz-SharePoint-Delegated" at bounding box center [399, 303] width 118 height 28
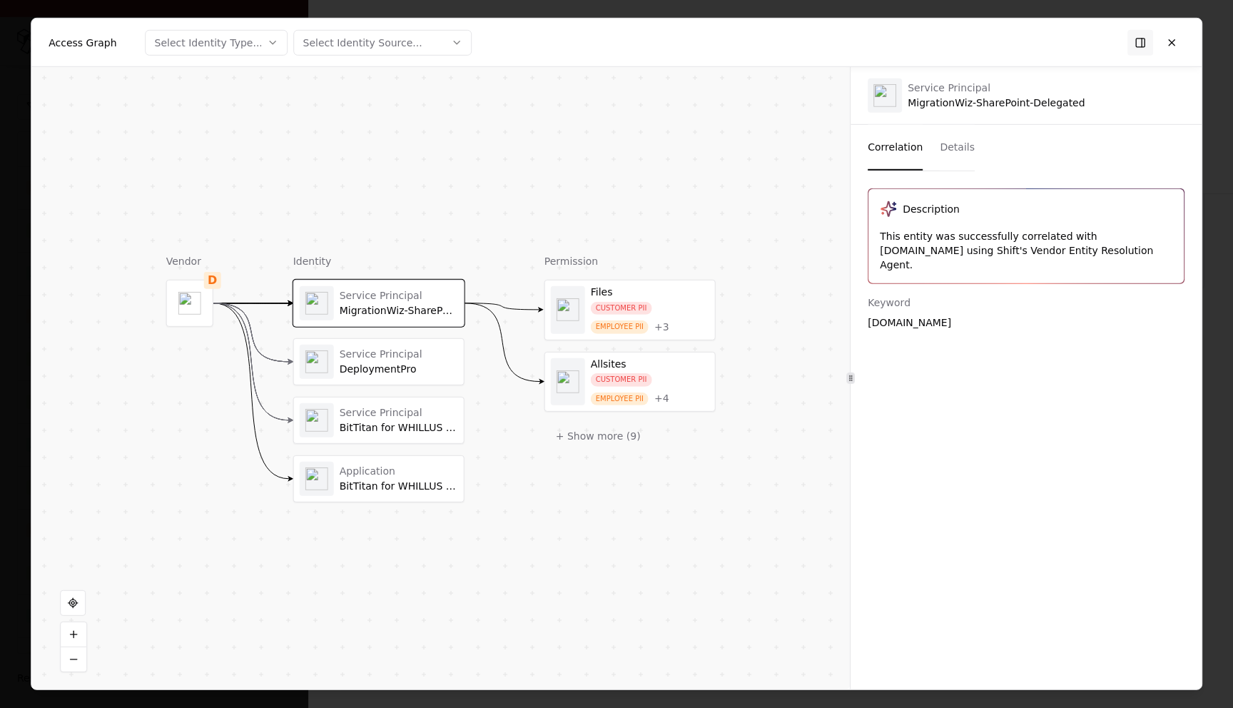
click at [369, 353] on div "Service Principal" at bounding box center [399, 354] width 118 height 13
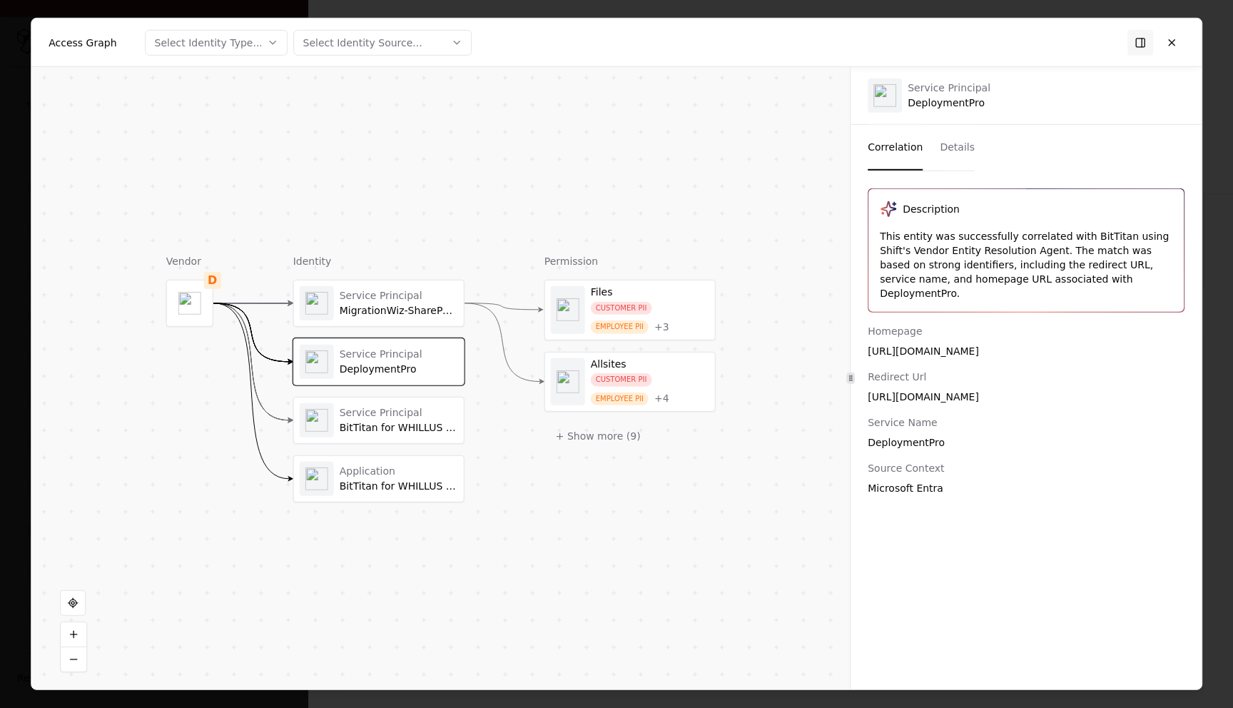
click at [263, 40] on button "Select Identity Type..." at bounding box center [217, 42] width 143 height 26
click at [197, 120] on div "Application" at bounding box center [180, 125] width 56 height 14
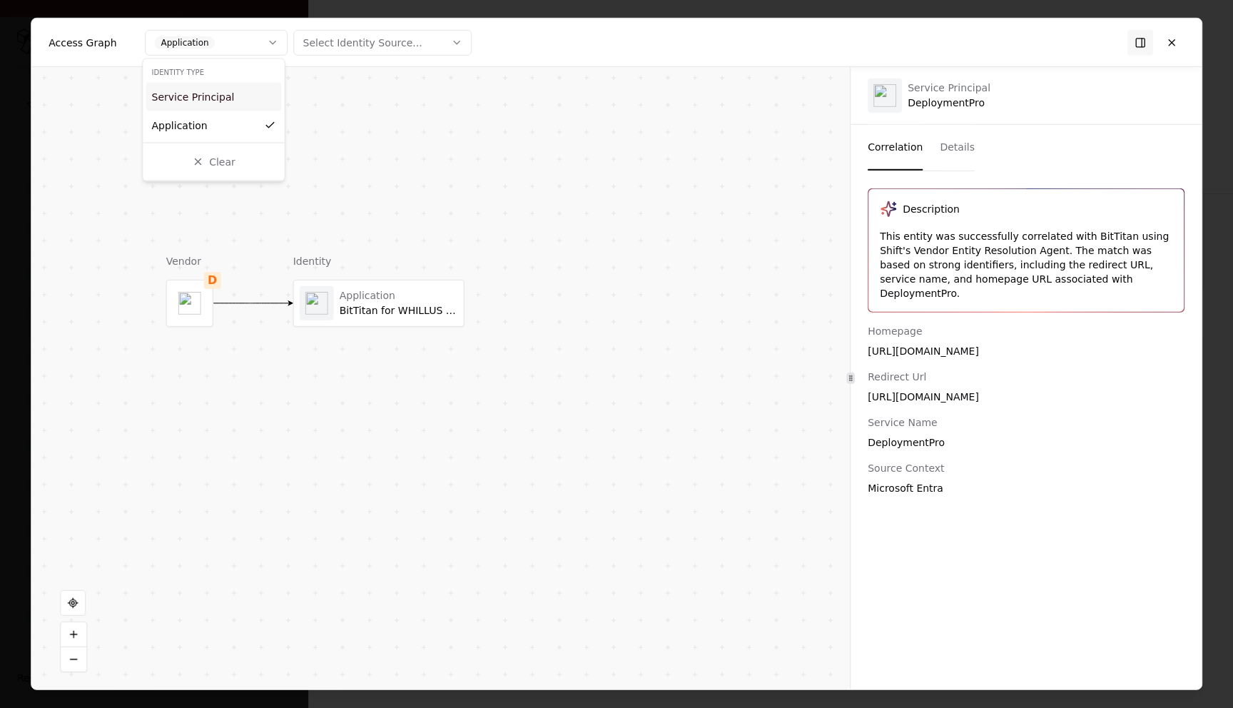
click at [201, 91] on div "Service Principal" at bounding box center [193, 97] width 83 height 14
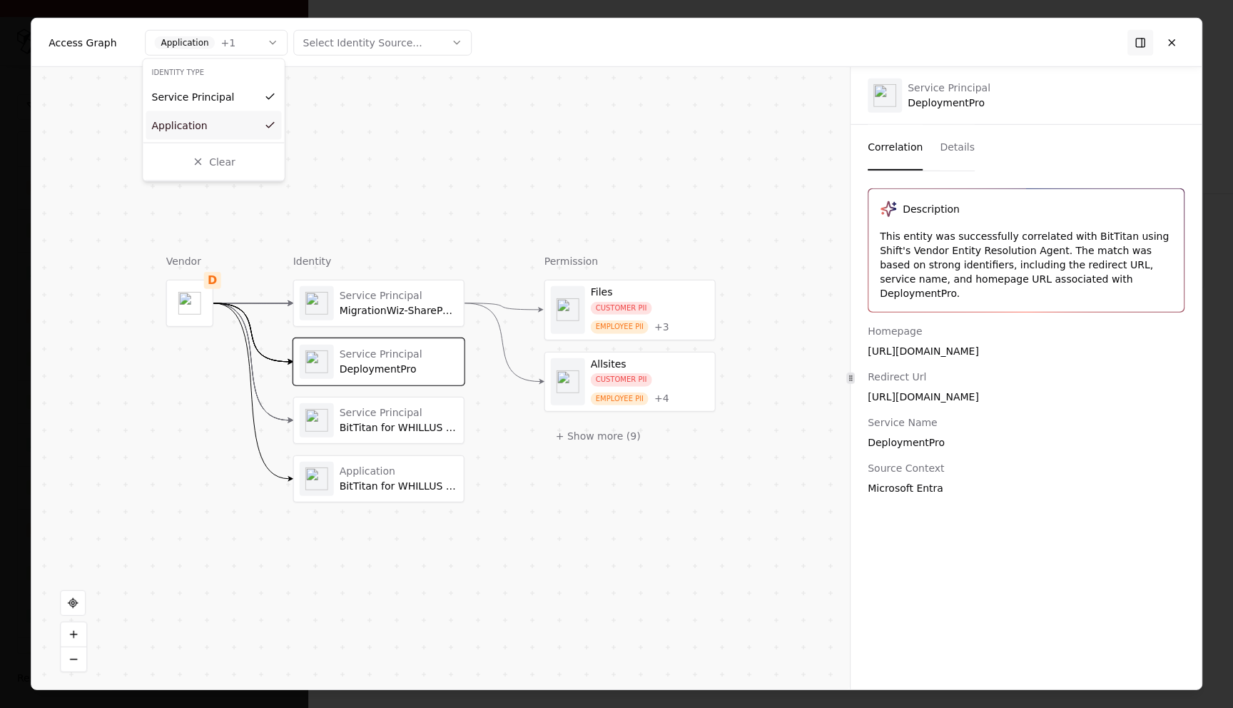
click at [191, 126] on div "Application" at bounding box center [180, 125] width 56 height 14
click at [71, 151] on div at bounding box center [616, 354] width 1233 height 708
click at [251, 43] on button "Service Principal" at bounding box center [217, 42] width 143 height 26
click at [1170, 48] on div at bounding box center [616, 354] width 1233 height 708
click at [1174, 41] on button at bounding box center [1172, 42] width 26 height 26
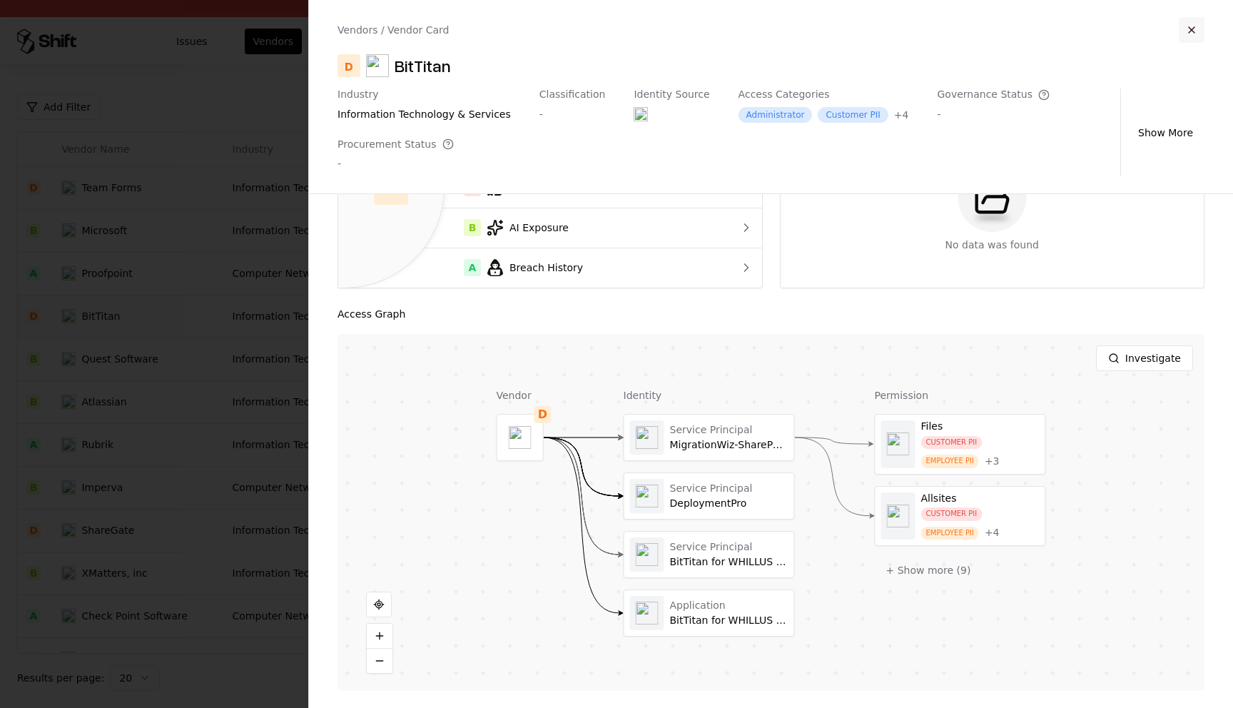
click at [1182, 29] on button "button" at bounding box center [1192, 30] width 26 height 26
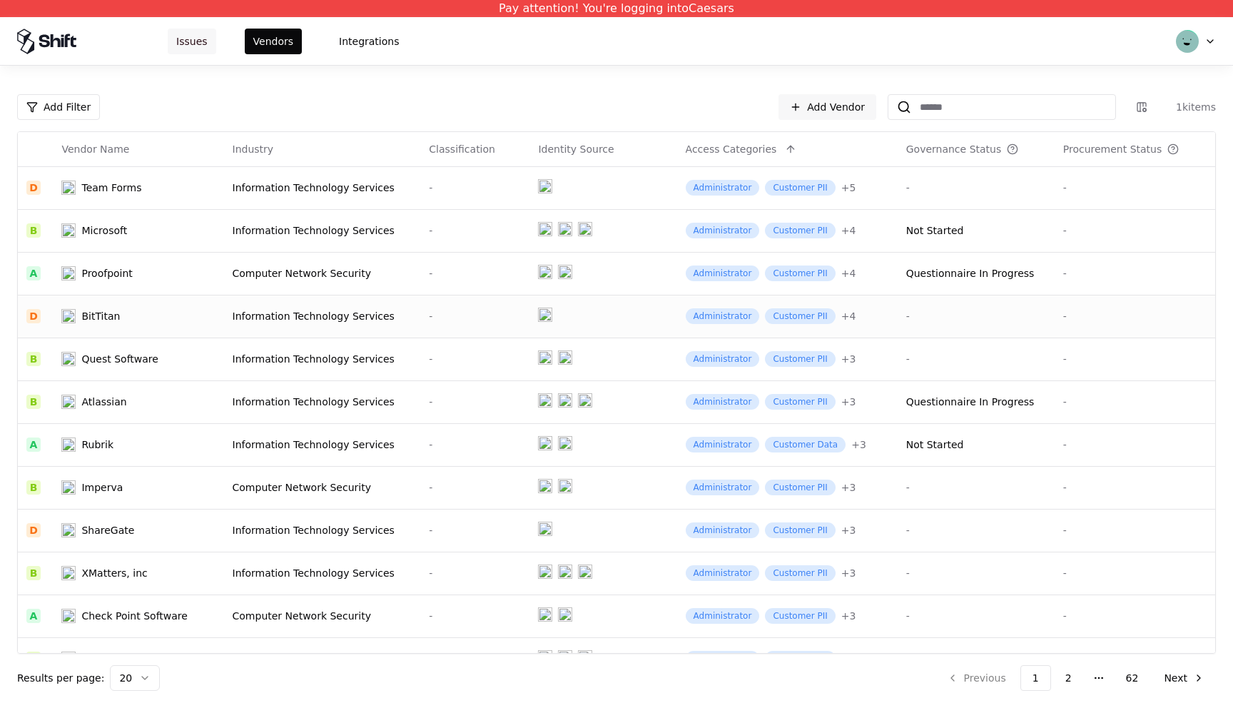
click at [197, 32] on button "Issues" at bounding box center [192, 42] width 49 height 26
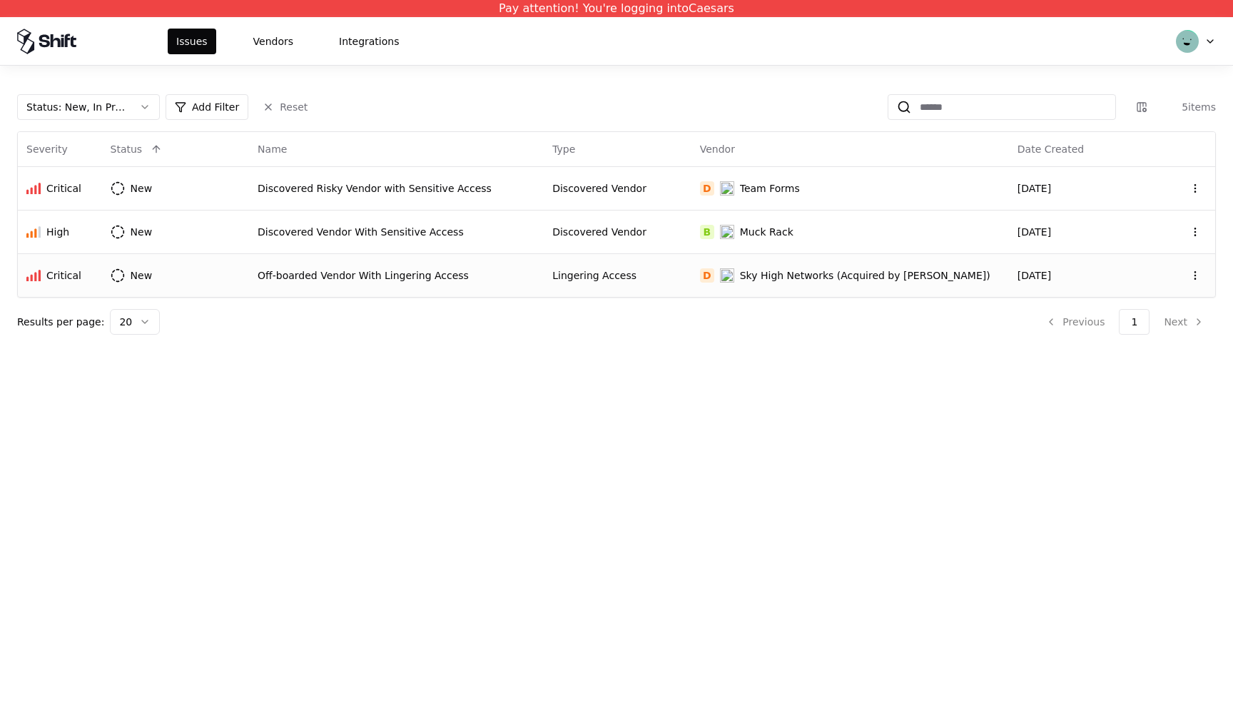
click at [338, 276] on div "Off-boarded Vendor With Lingering Access" at bounding box center [397, 275] width 278 height 14
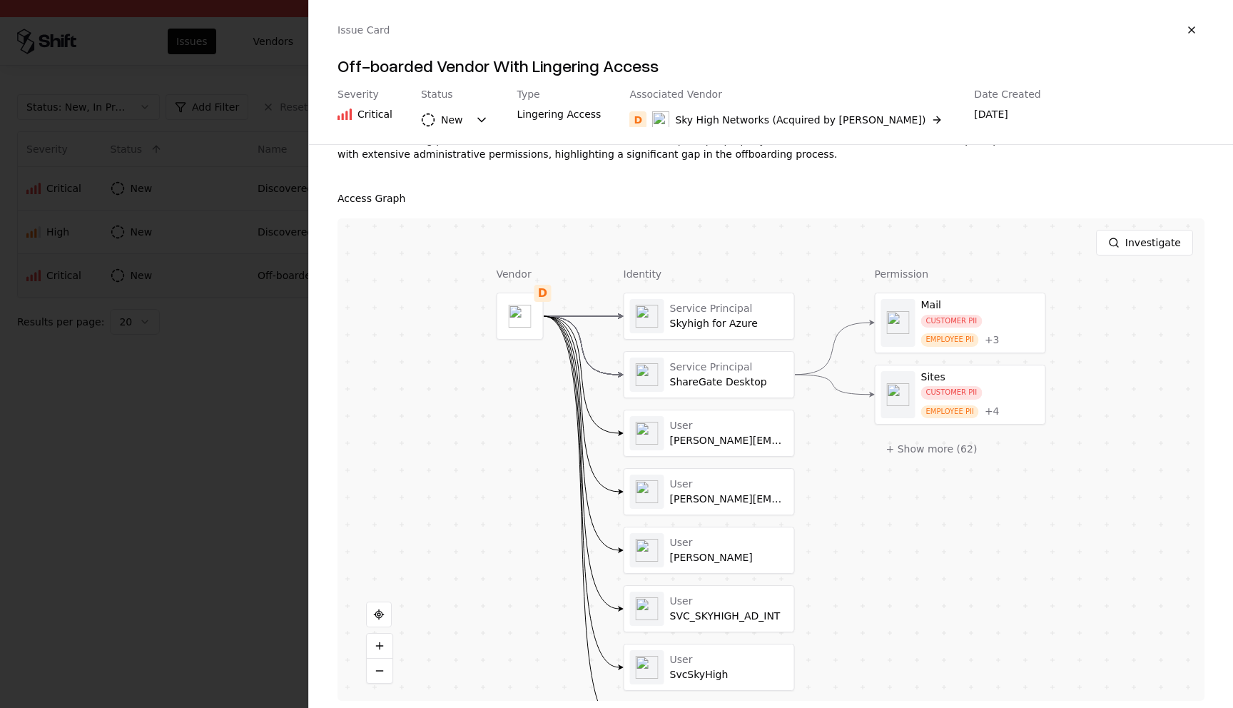
scroll to position [204, 0]
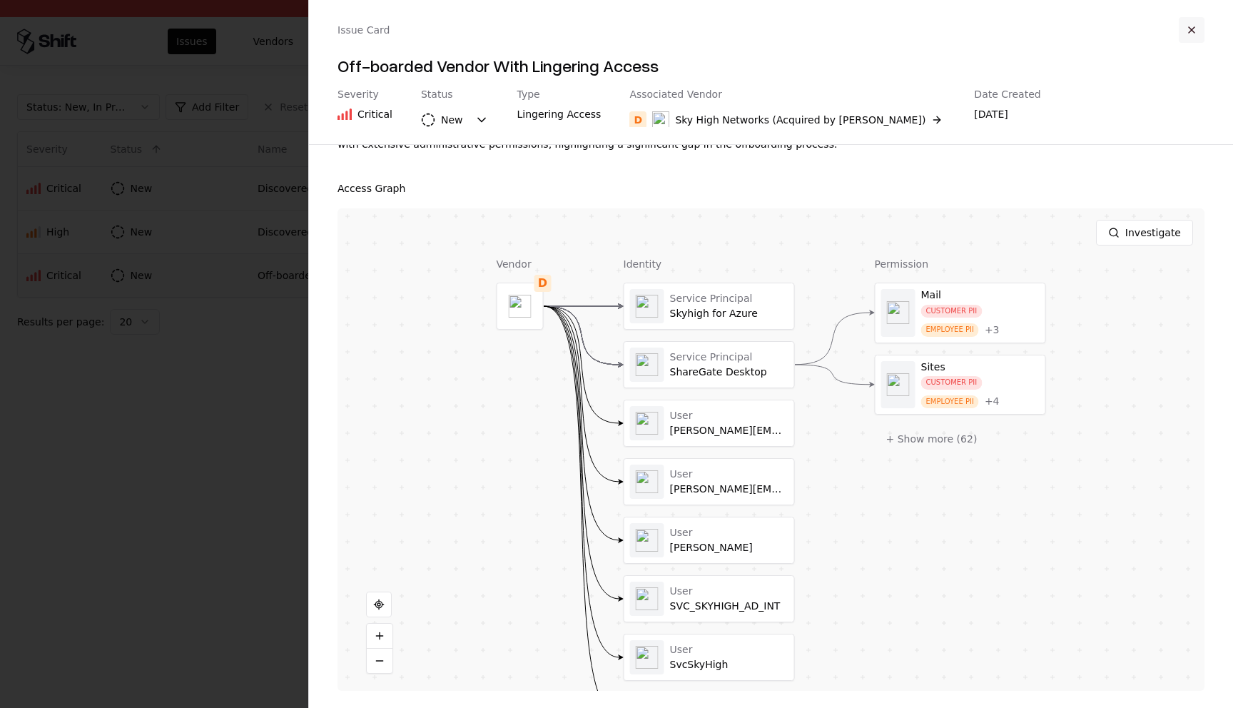
click at [1181, 29] on button "button" at bounding box center [1192, 30] width 26 height 26
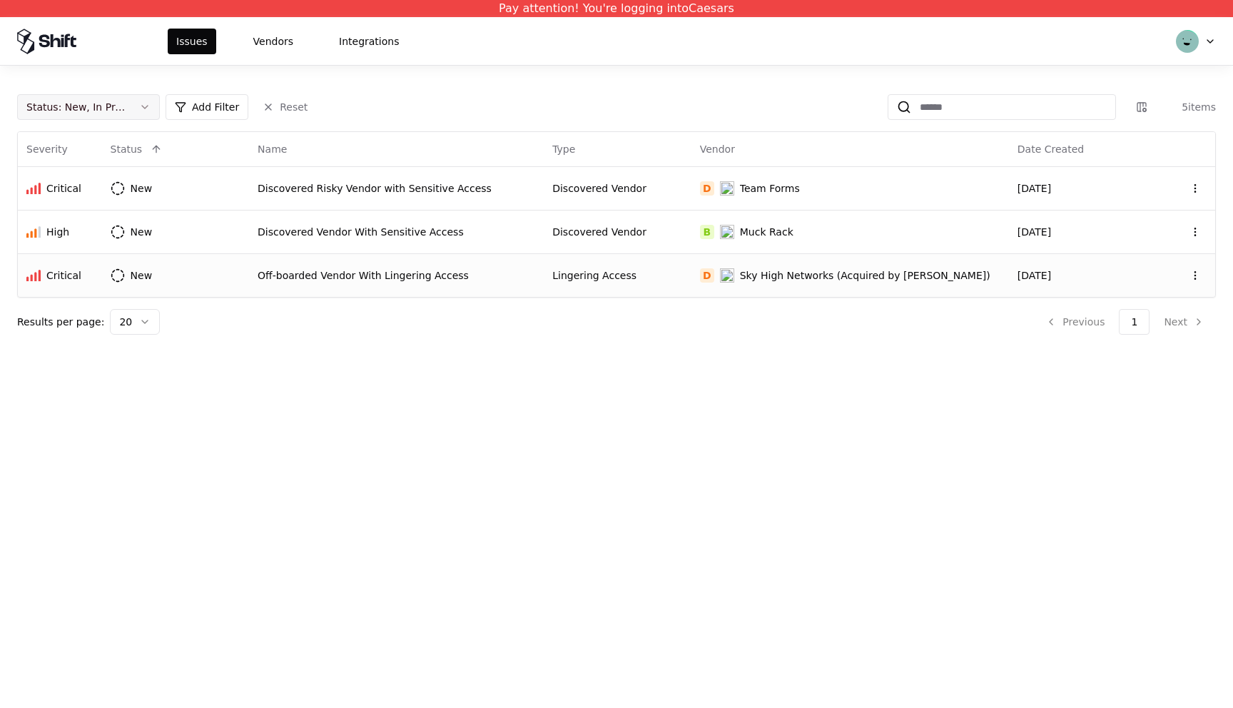
click at [112, 95] on button "Status : New, In Progress" at bounding box center [88, 107] width 143 height 26
click at [89, 243] on div "Draft" at bounding box center [89, 247] width 136 height 29
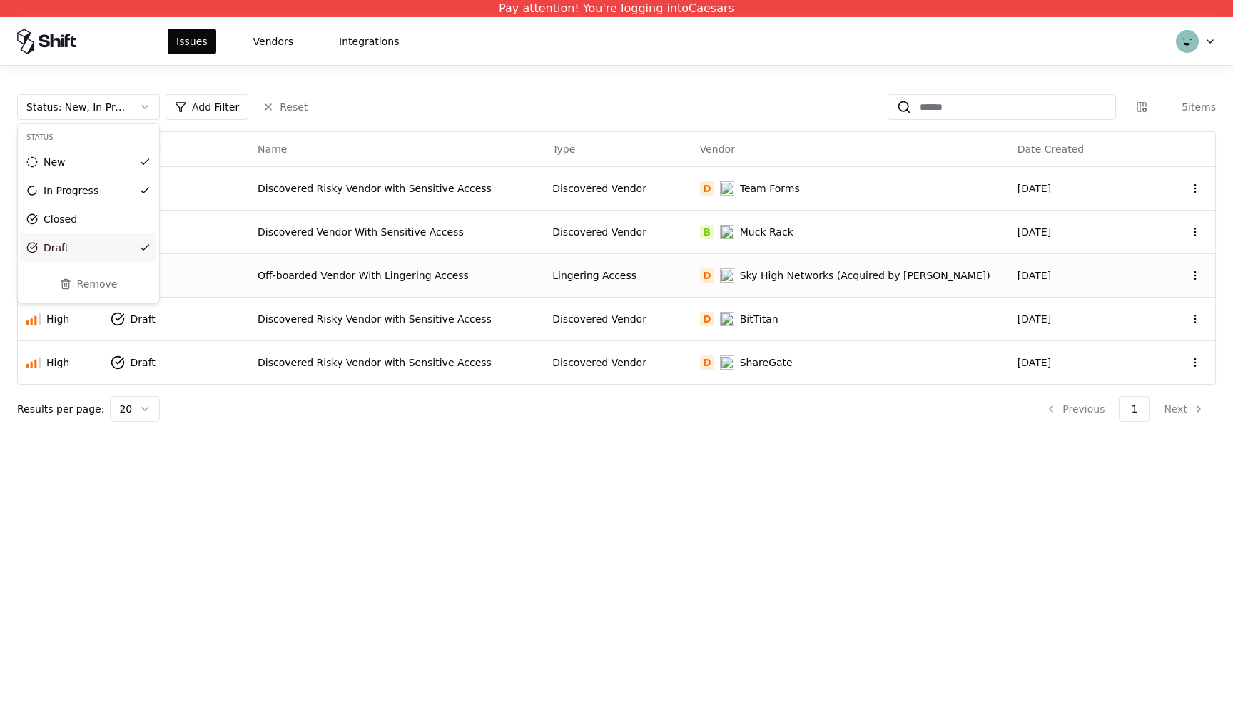
click at [510, 540] on html "Pay attention! You're logging into Caesars Issues Vendors Integrations Status :…" at bounding box center [616, 354] width 1233 height 708
click at [429, 323] on div "Discovered Risky Vendor with Sensitive Access" at bounding box center [397, 319] width 278 height 14
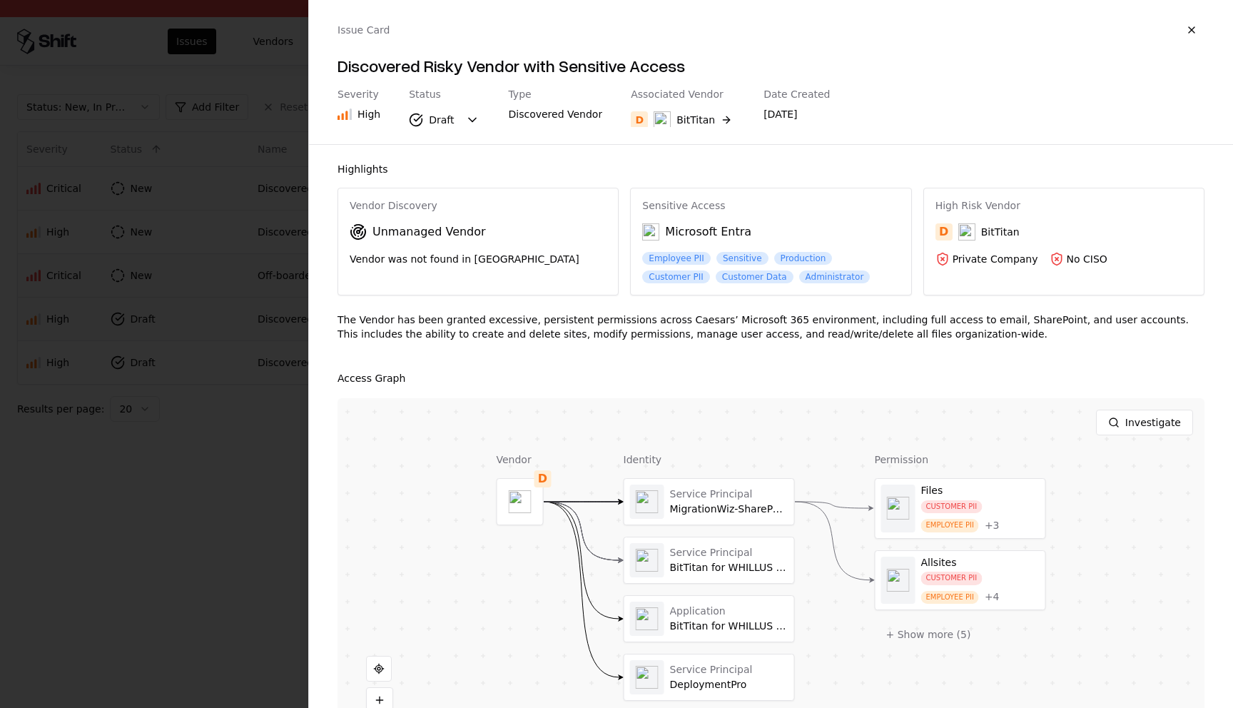
scroll to position [64, 0]
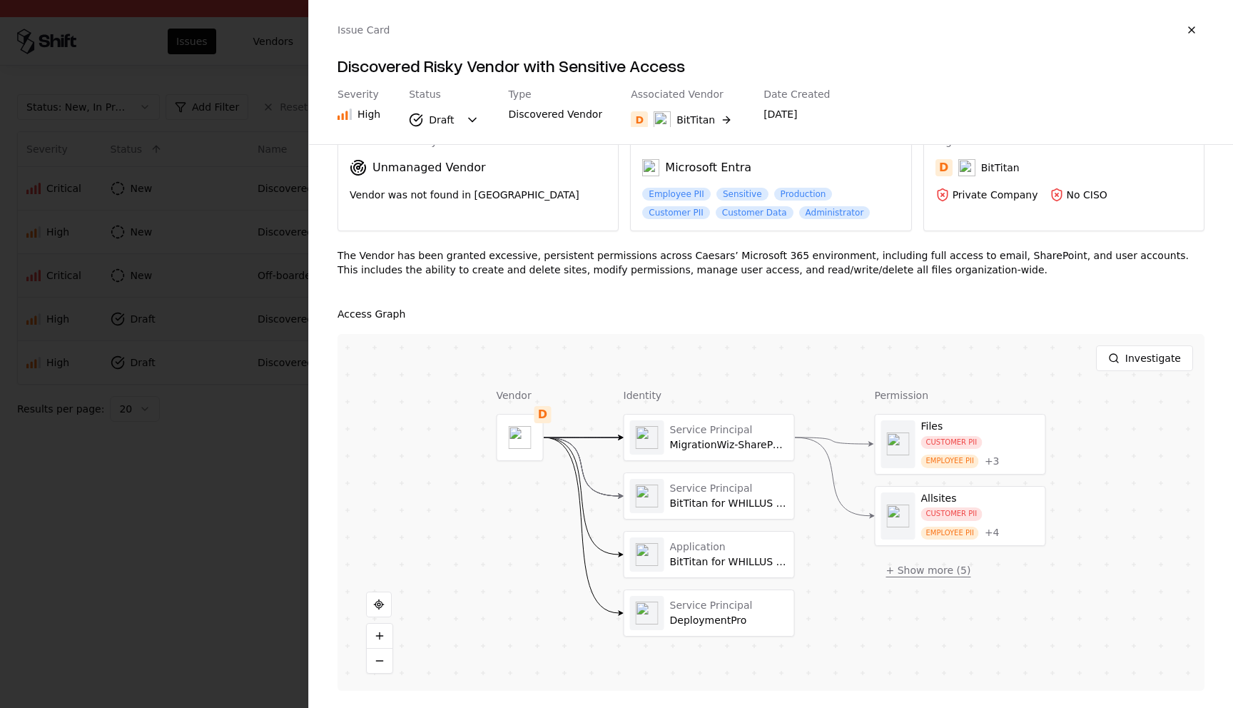
click at [941, 580] on button "+ Show more ( 5 )" at bounding box center [929, 570] width 108 height 26
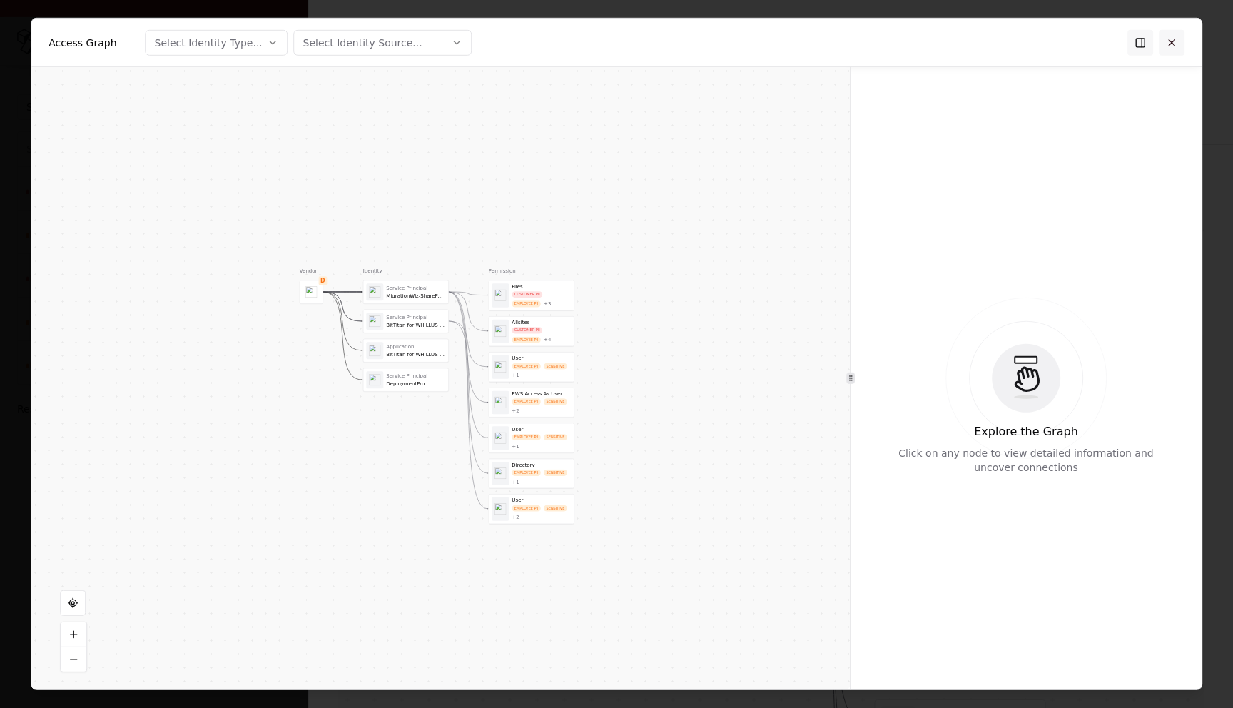
click at [1174, 45] on button at bounding box center [1172, 42] width 26 height 26
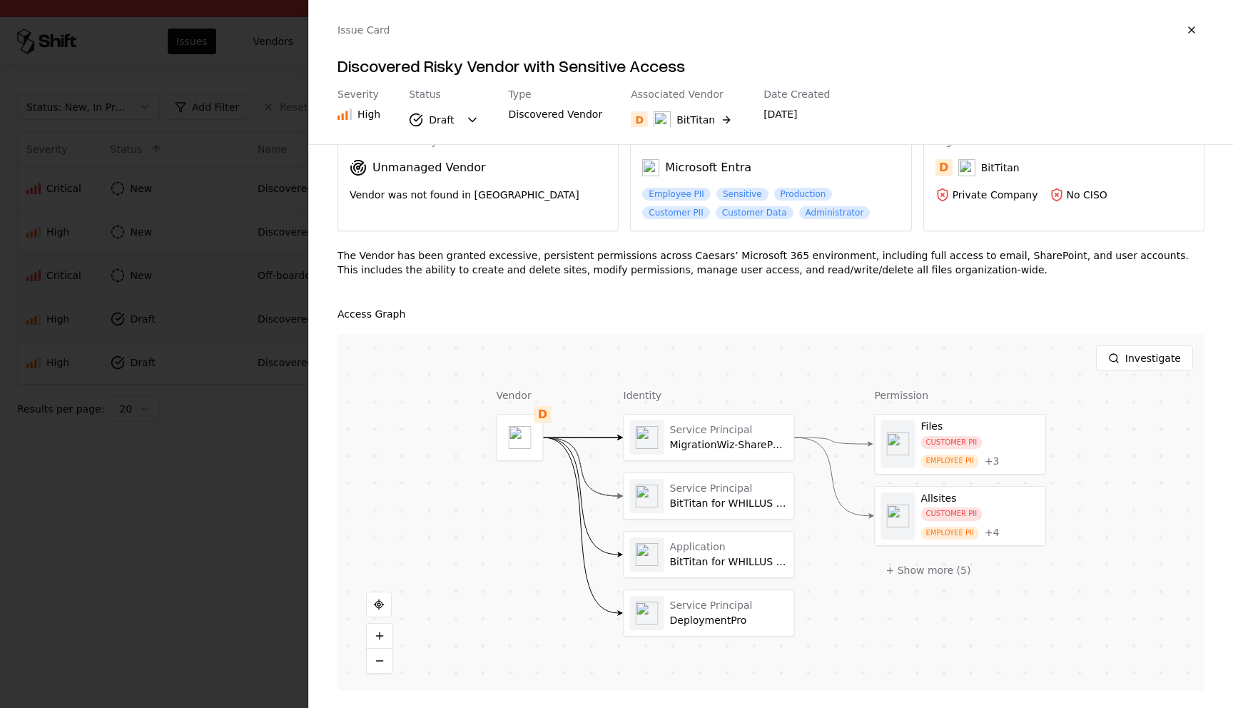
click at [221, 513] on div at bounding box center [616, 354] width 1233 height 708
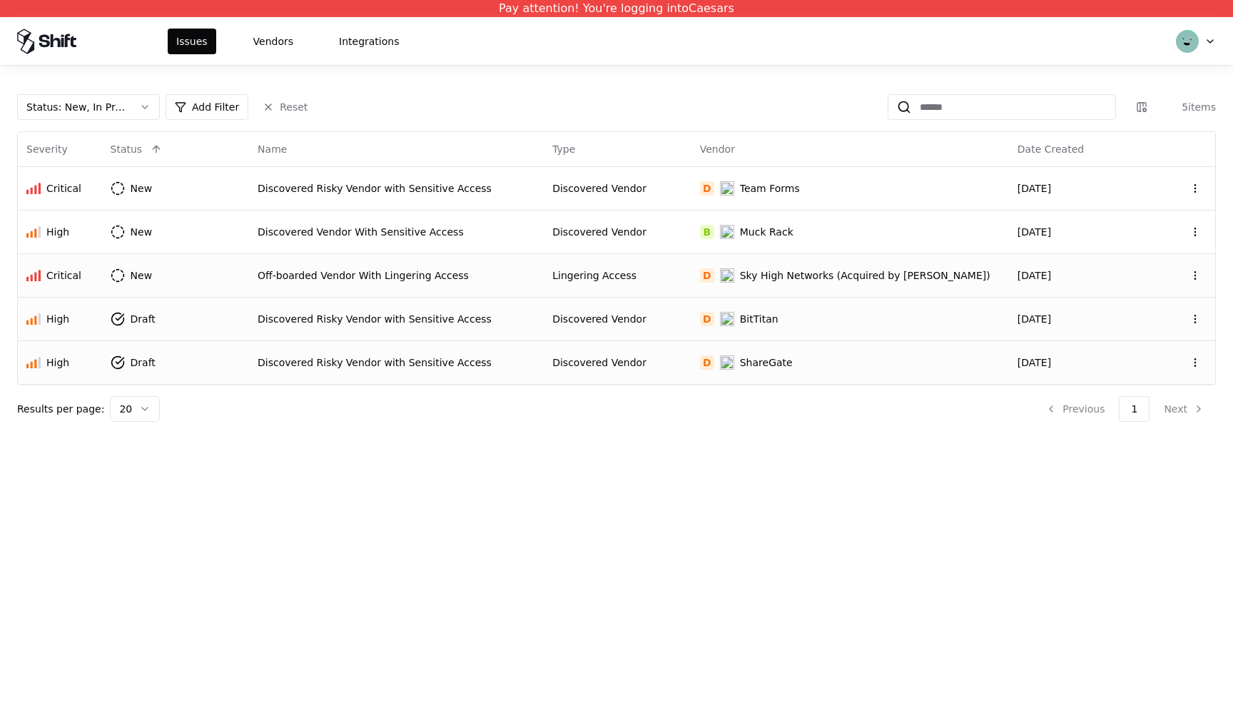
click at [380, 358] on div "Discovered Risky Vendor with Sensitive Access" at bounding box center [397, 362] width 278 height 14
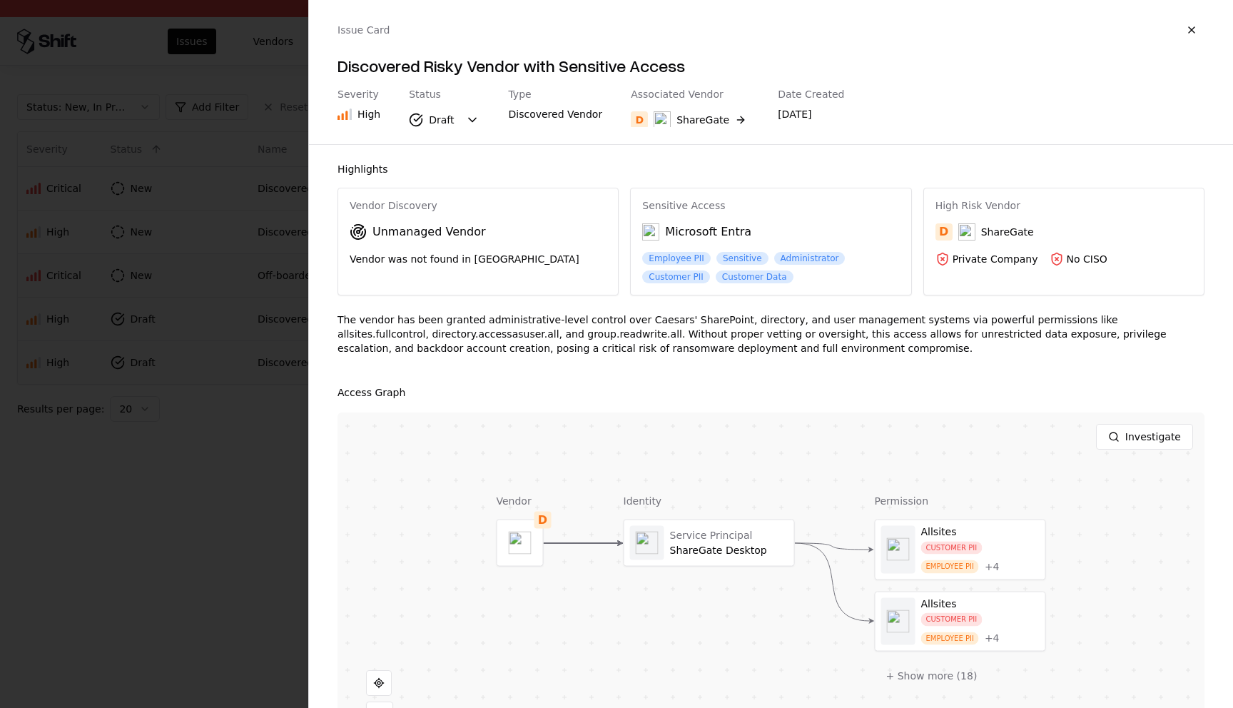
click at [136, 441] on div at bounding box center [616, 354] width 1233 height 708
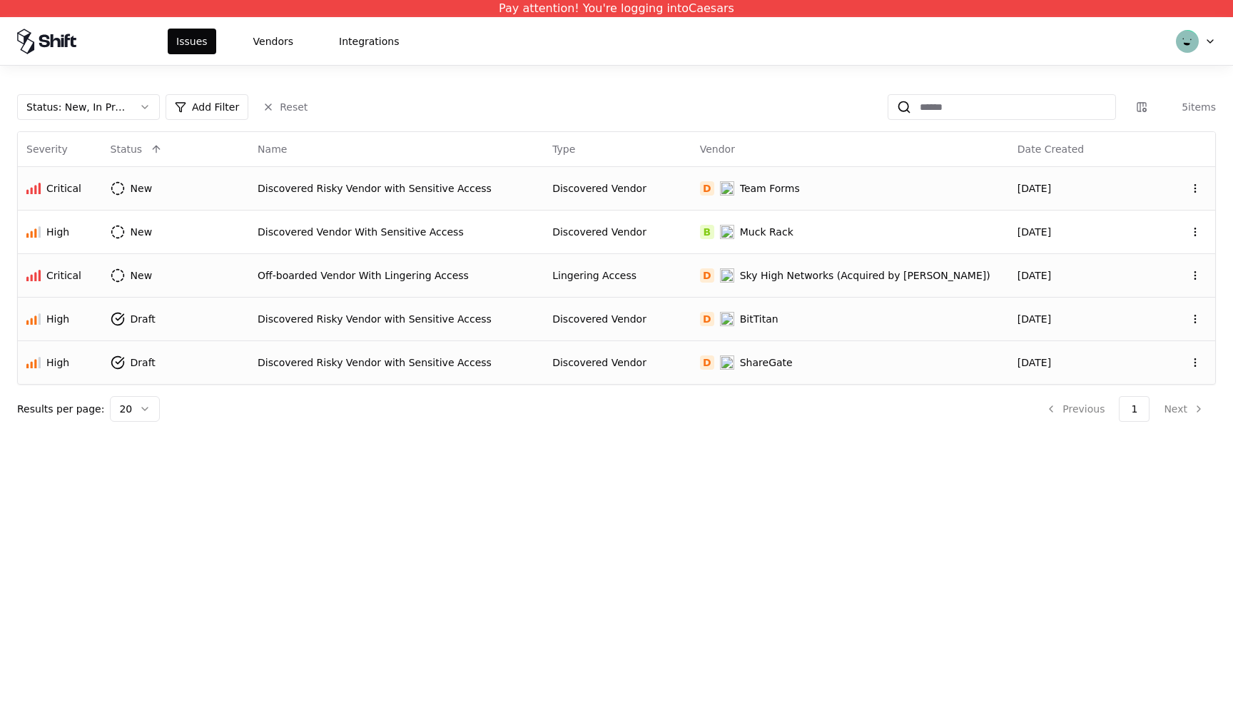
click at [304, 186] on div "Discovered Risky Vendor with Sensitive Access" at bounding box center [397, 188] width 278 height 14
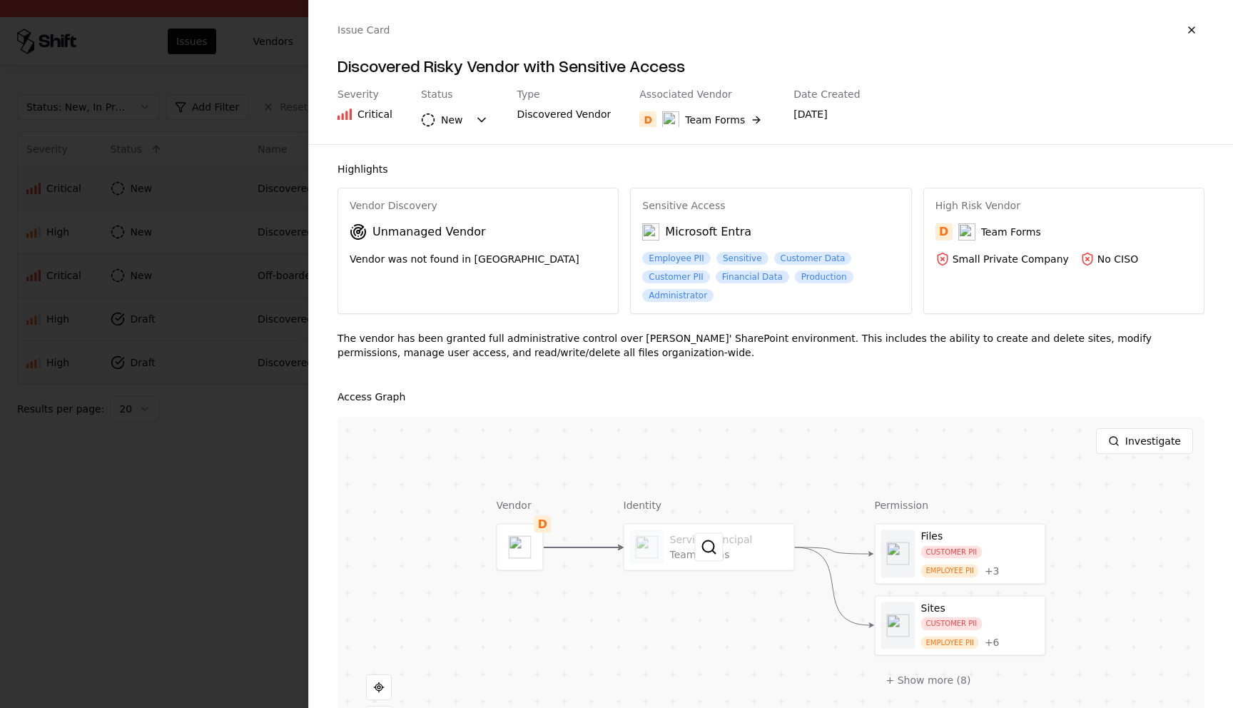
click at [762, 549] on div at bounding box center [710, 548] width 170 height 46
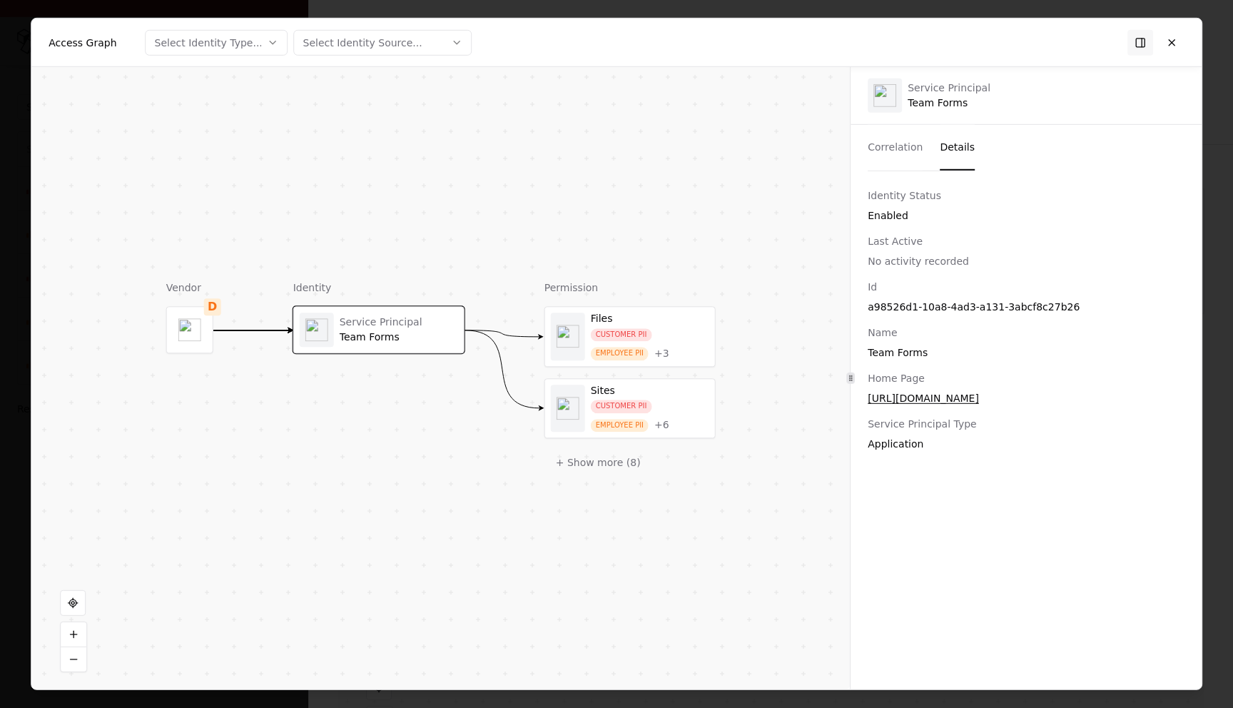
click at [949, 159] on button "Details" at bounding box center [957, 148] width 35 height 46
click at [1161, 49] on button at bounding box center [1172, 42] width 26 height 26
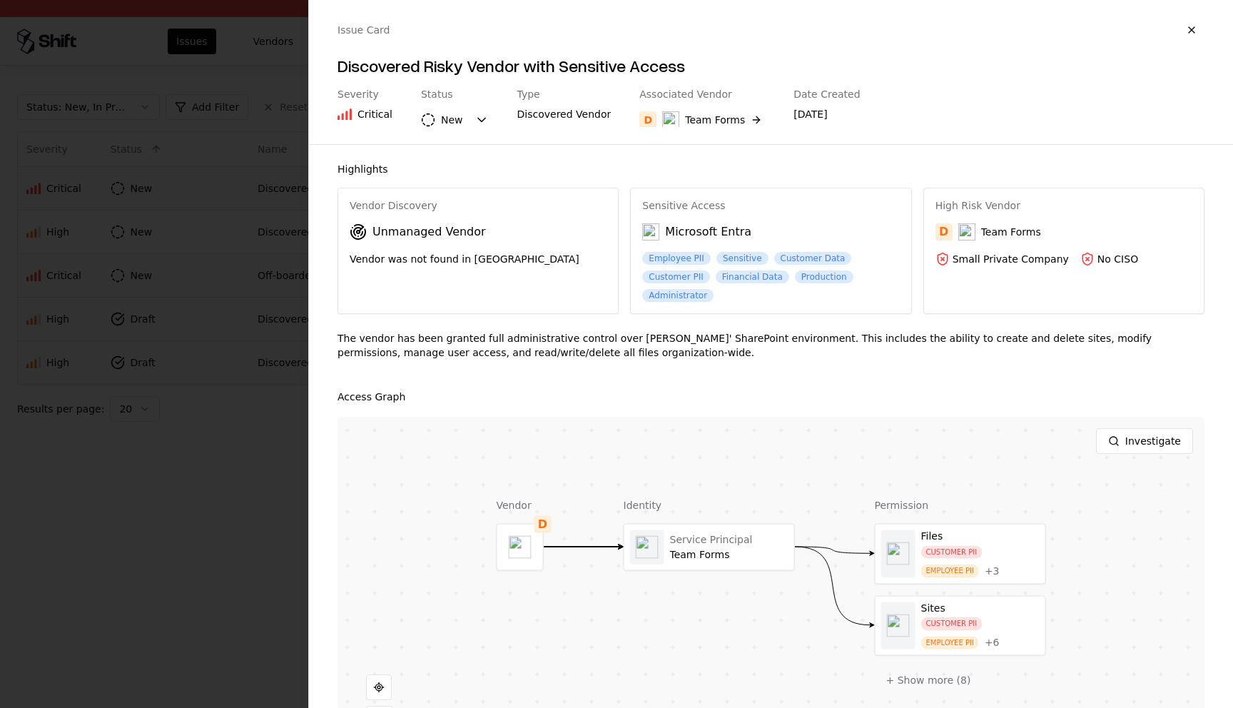
click at [149, 546] on div at bounding box center [616, 354] width 1233 height 708
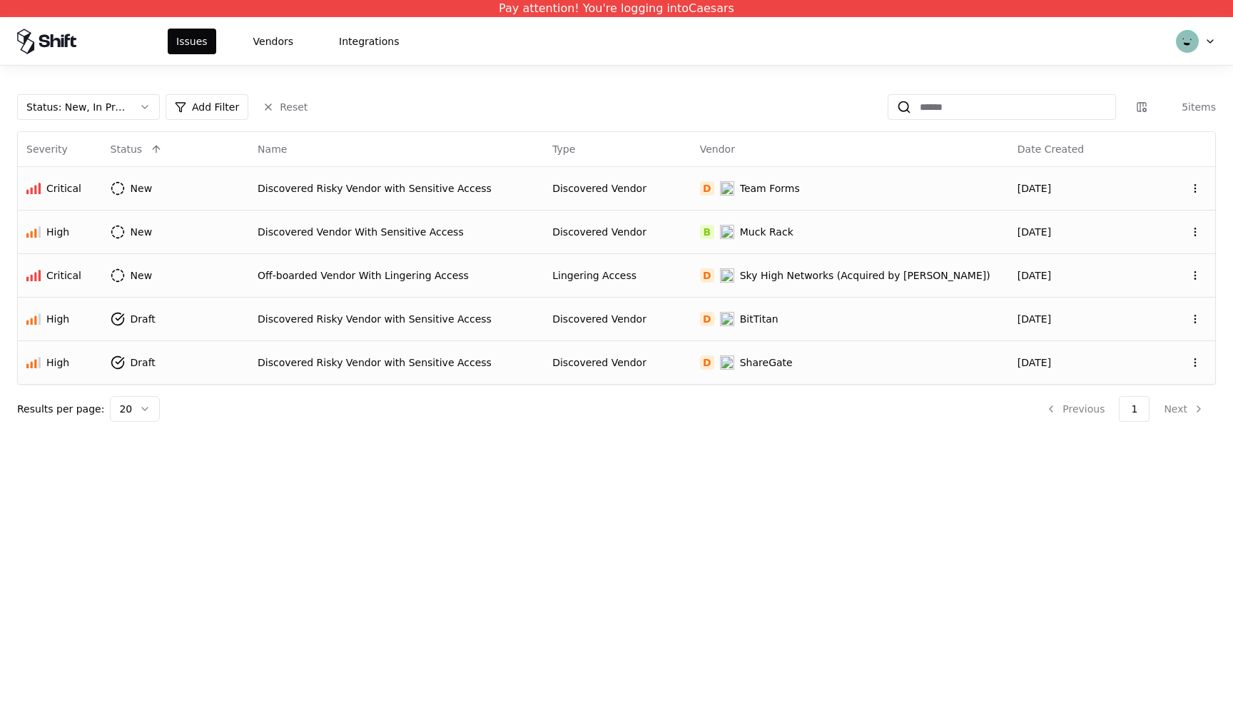
click at [377, 225] on div "Discovered Vendor With Sensitive Access" at bounding box center [397, 232] width 278 height 14
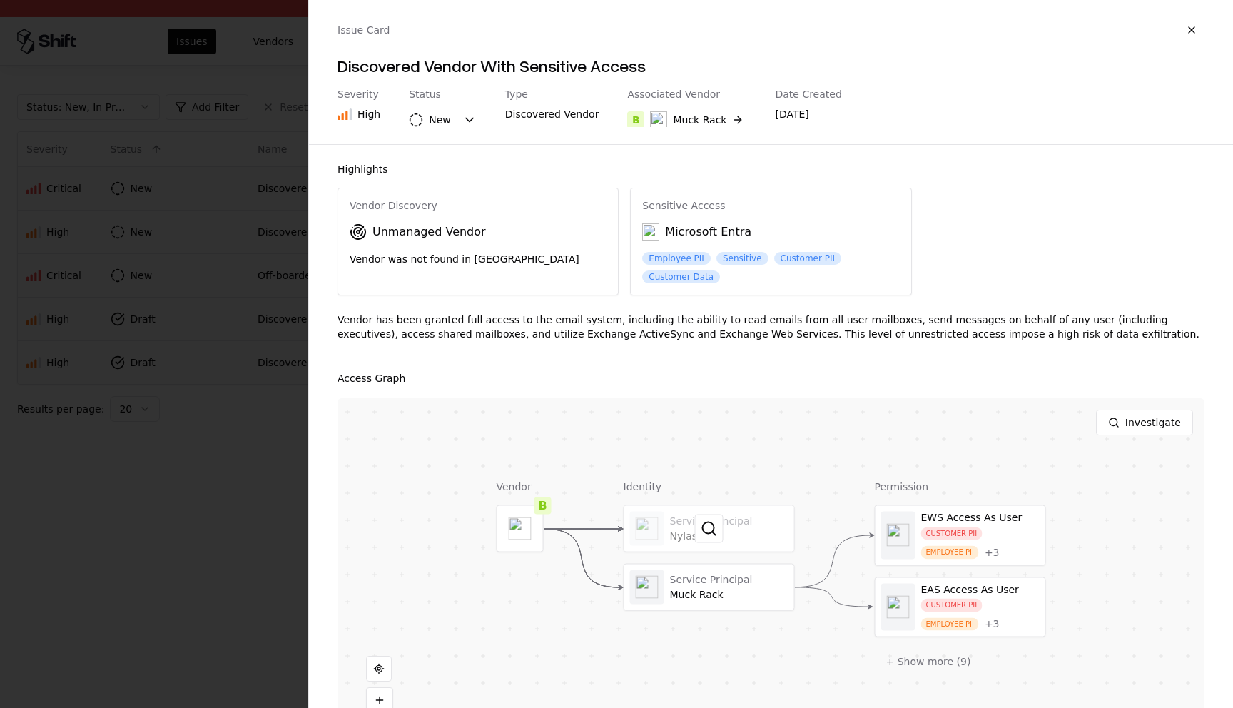
click at [772, 513] on div at bounding box center [710, 529] width 170 height 46
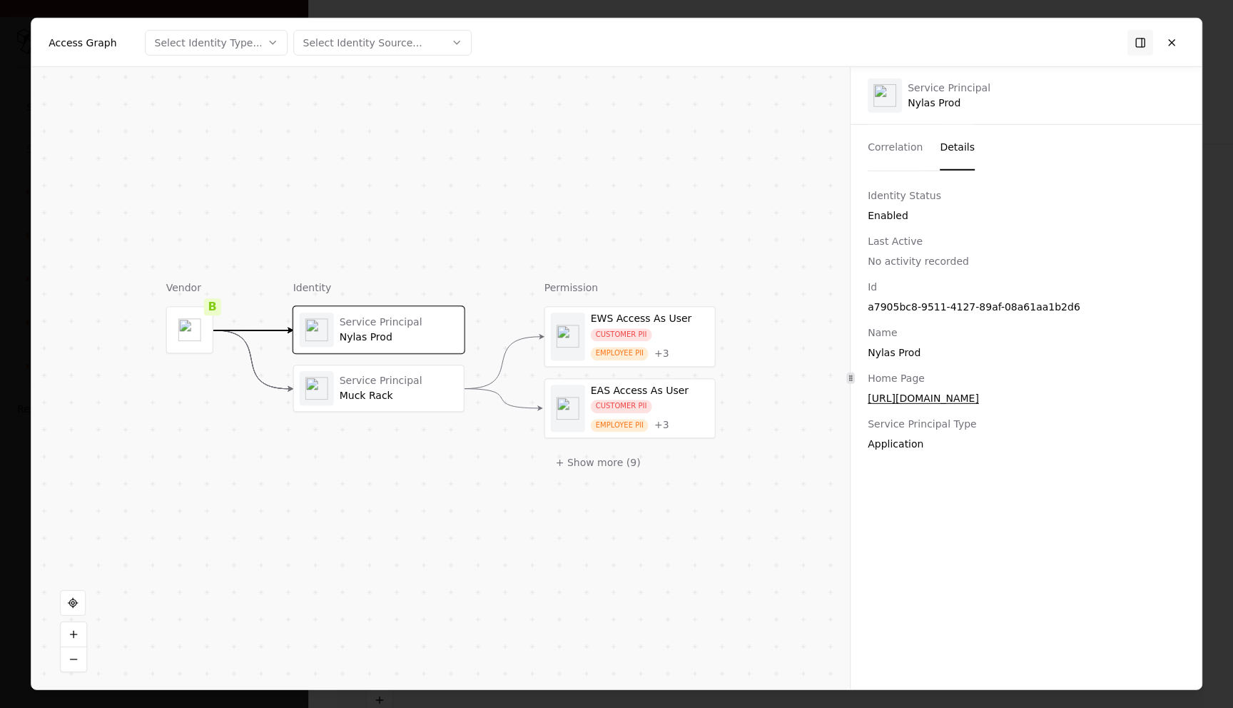
click at [957, 142] on button "Details" at bounding box center [957, 148] width 35 height 46
click at [1182, 34] on button at bounding box center [1172, 42] width 26 height 26
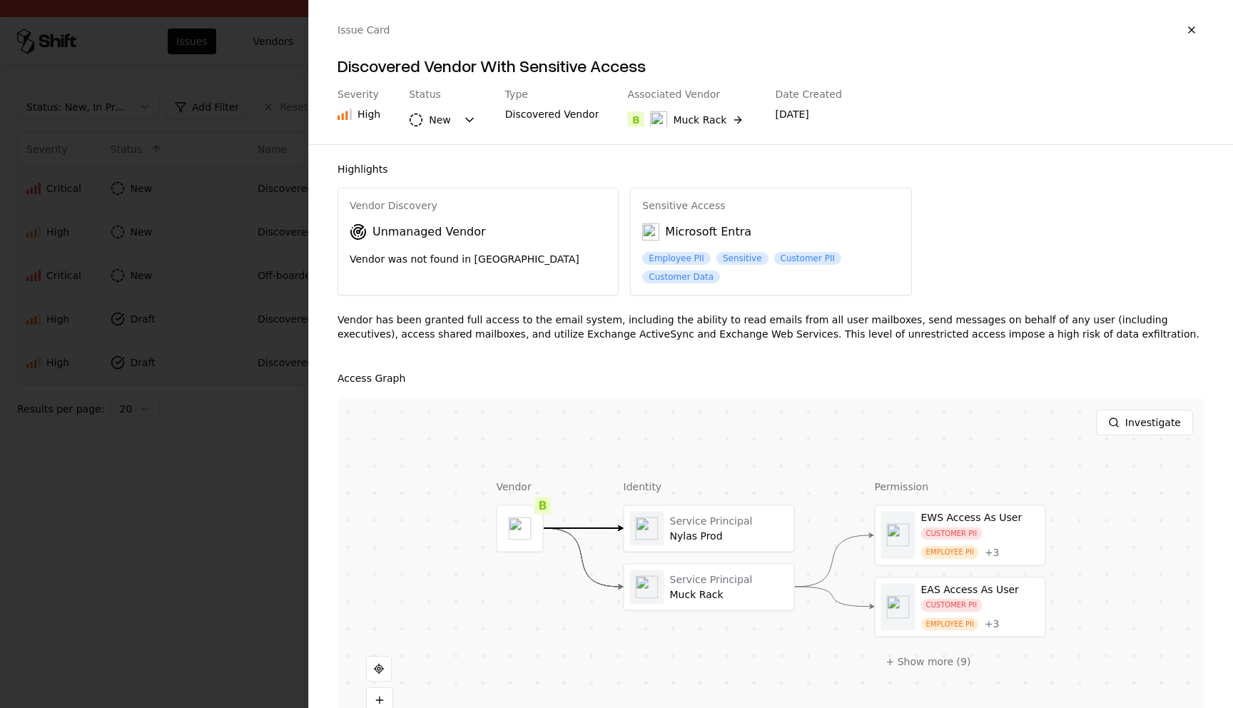
click at [124, 555] on div at bounding box center [616, 354] width 1233 height 708
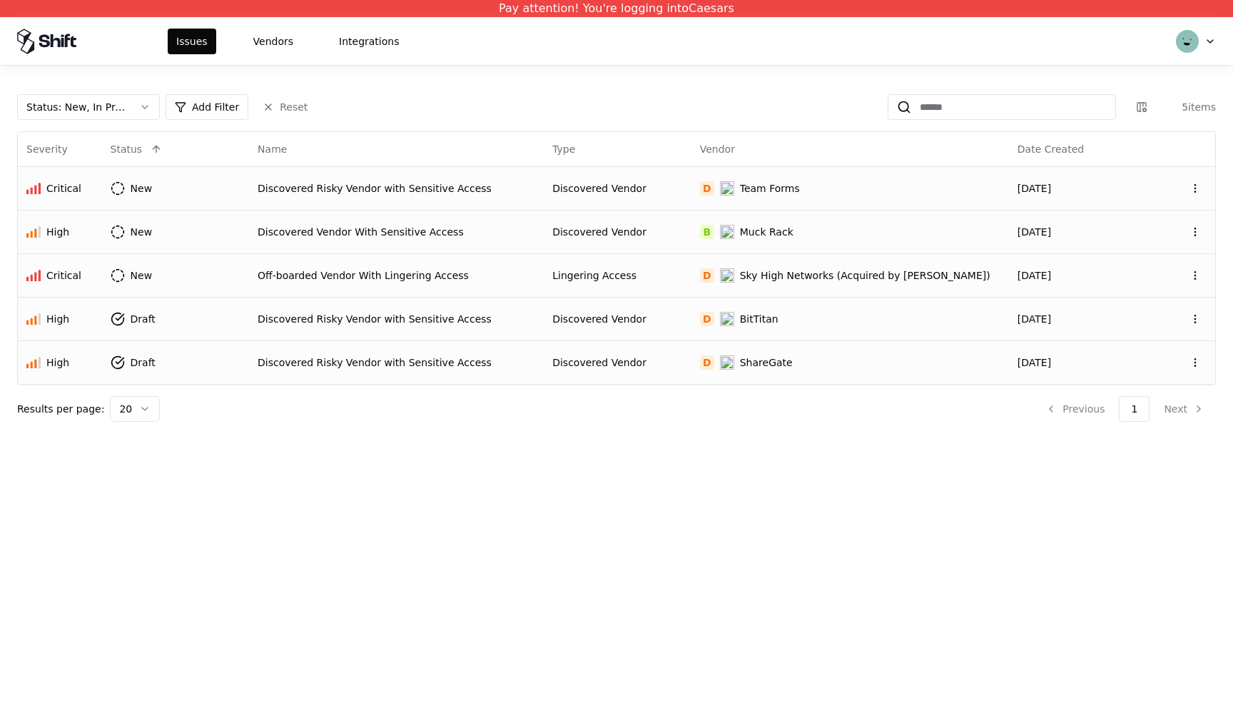
click at [328, 276] on div "Off-boarded Vendor With Lingering Access" at bounding box center [397, 275] width 278 height 14
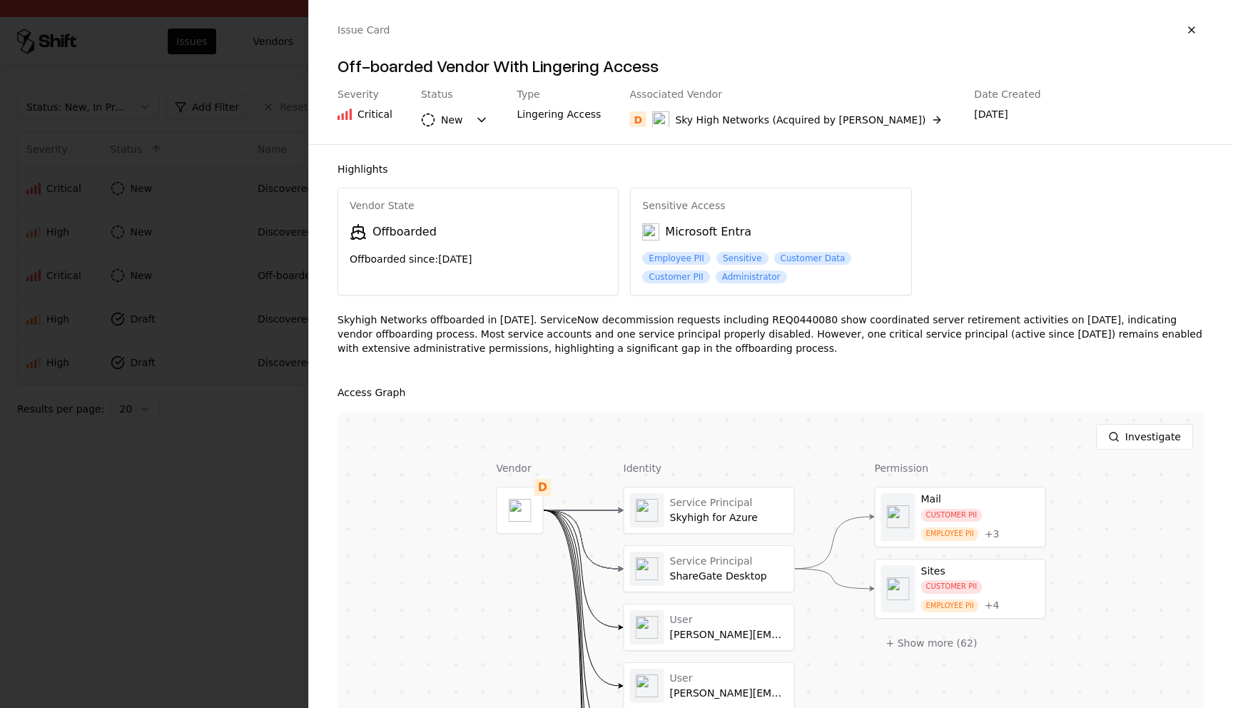
click at [218, 517] on div at bounding box center [616, 354] width 1233 height 708
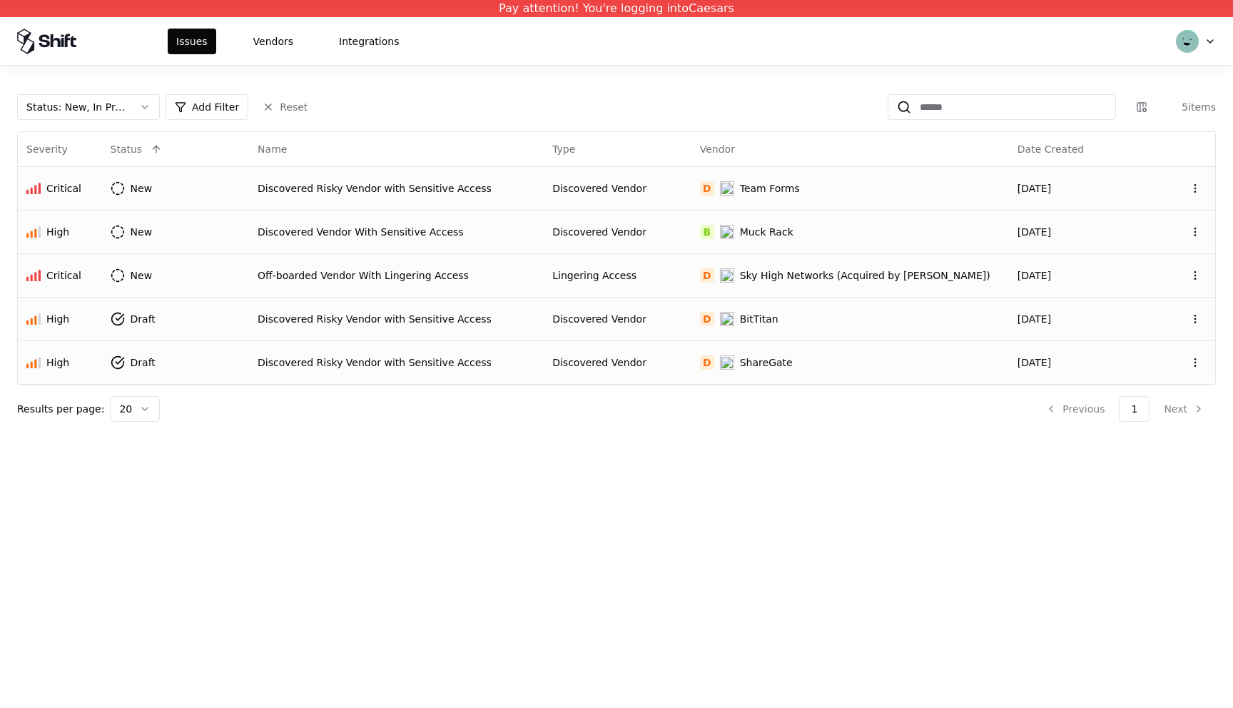
click at [324, 323] on div "Discovered Risky Vendor with Sensitive Access" at bounding box center [397, 319] width 278 height 14
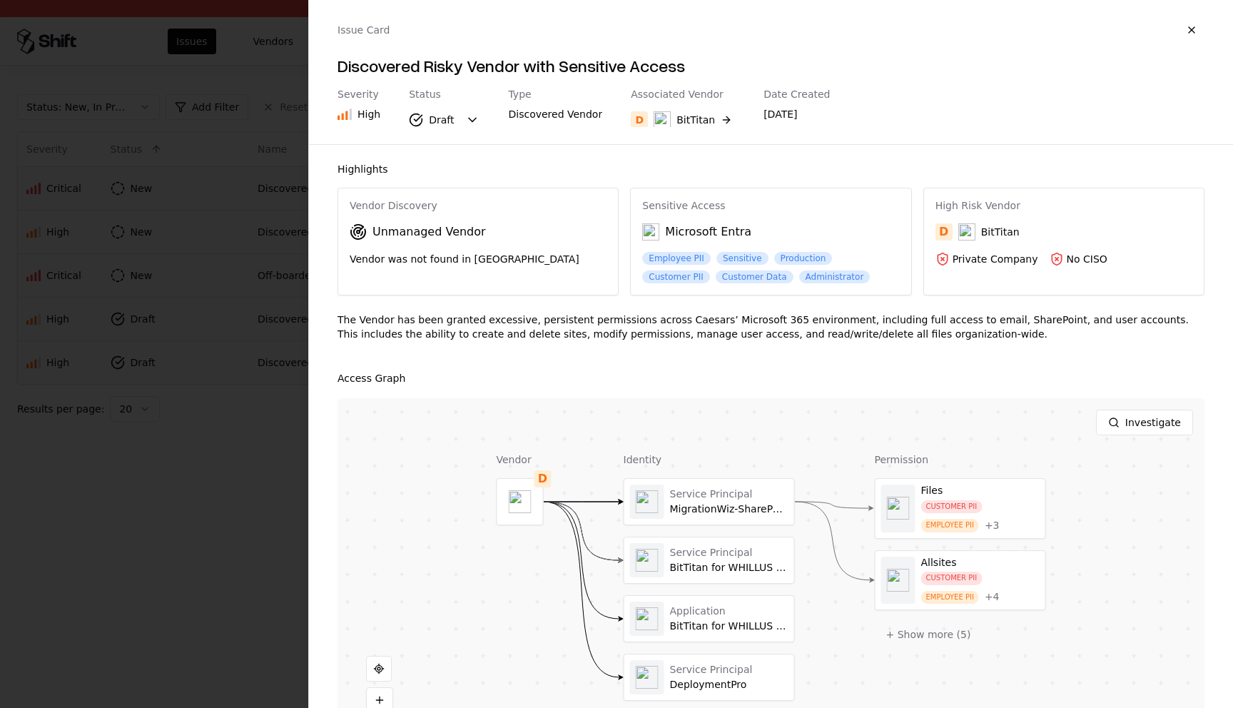
click at [284, 506] on div at bounding box center [616, 354] width 1233 height 708
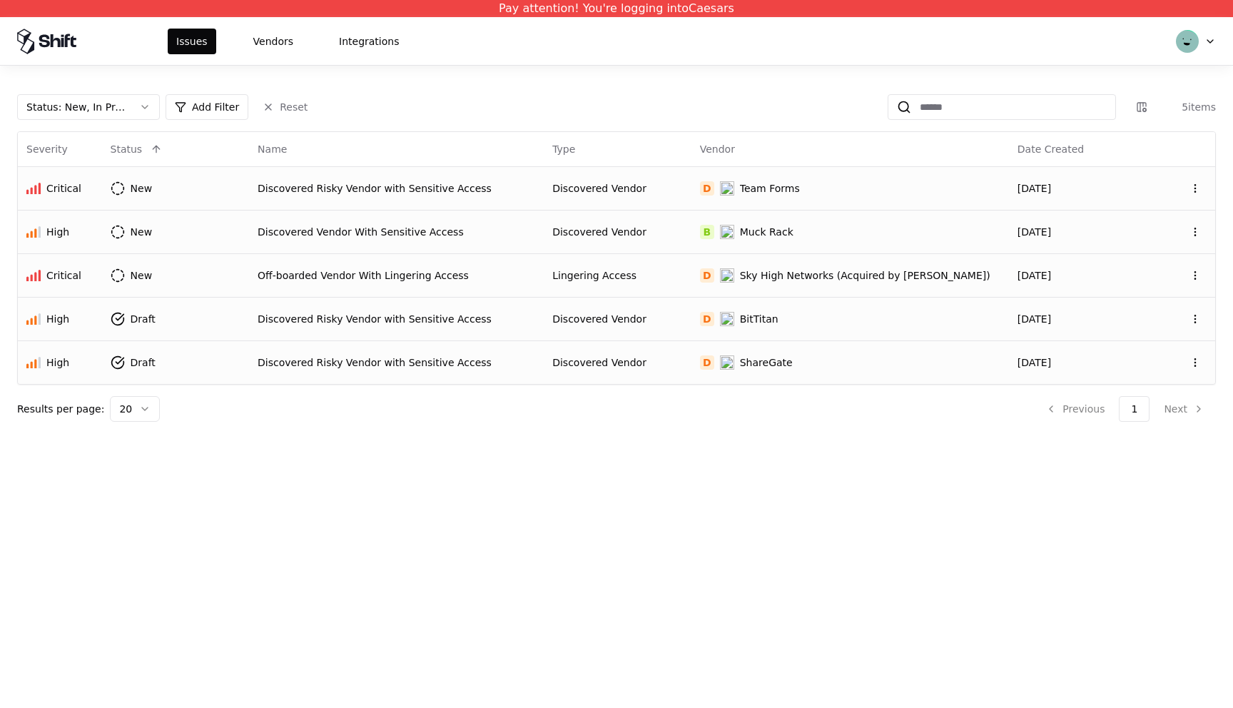
click at [353, 357] on div "Discovered Risky Vendor with Sensitive Access" at bounding box center [397, 362] width 278 height 14
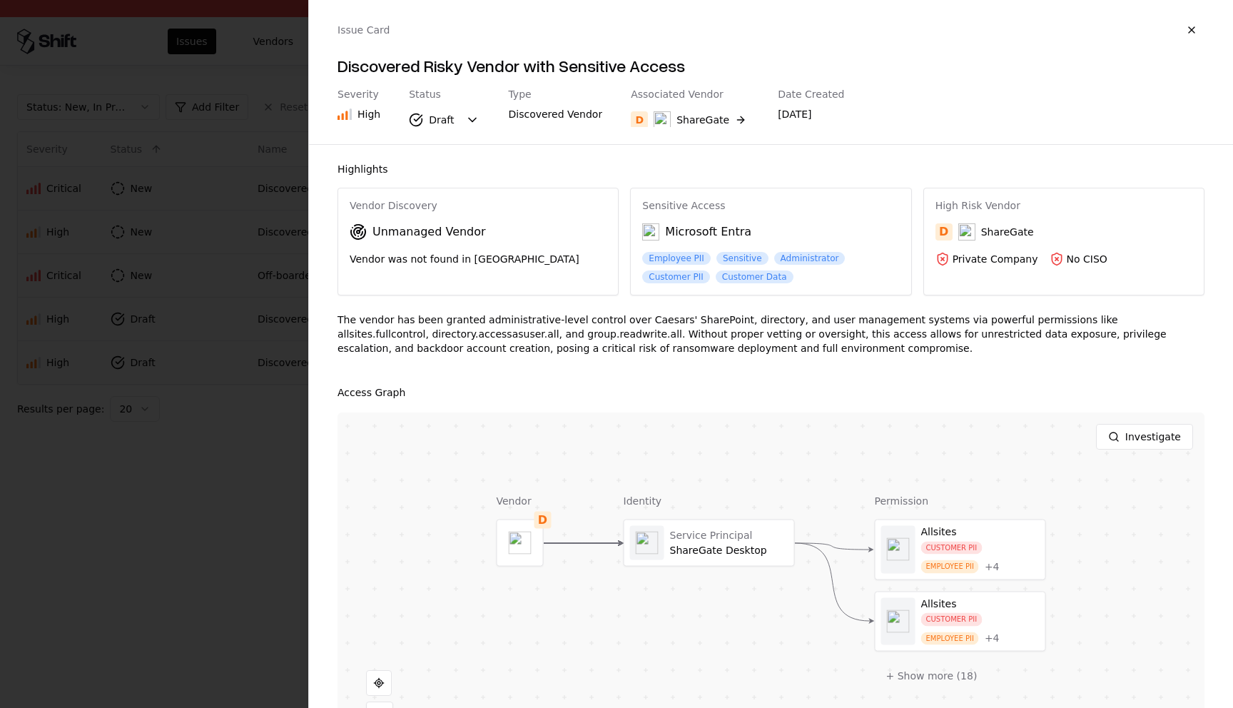
click at [255, 499] on div at bounding box center [616, 354] width 1233 height 708
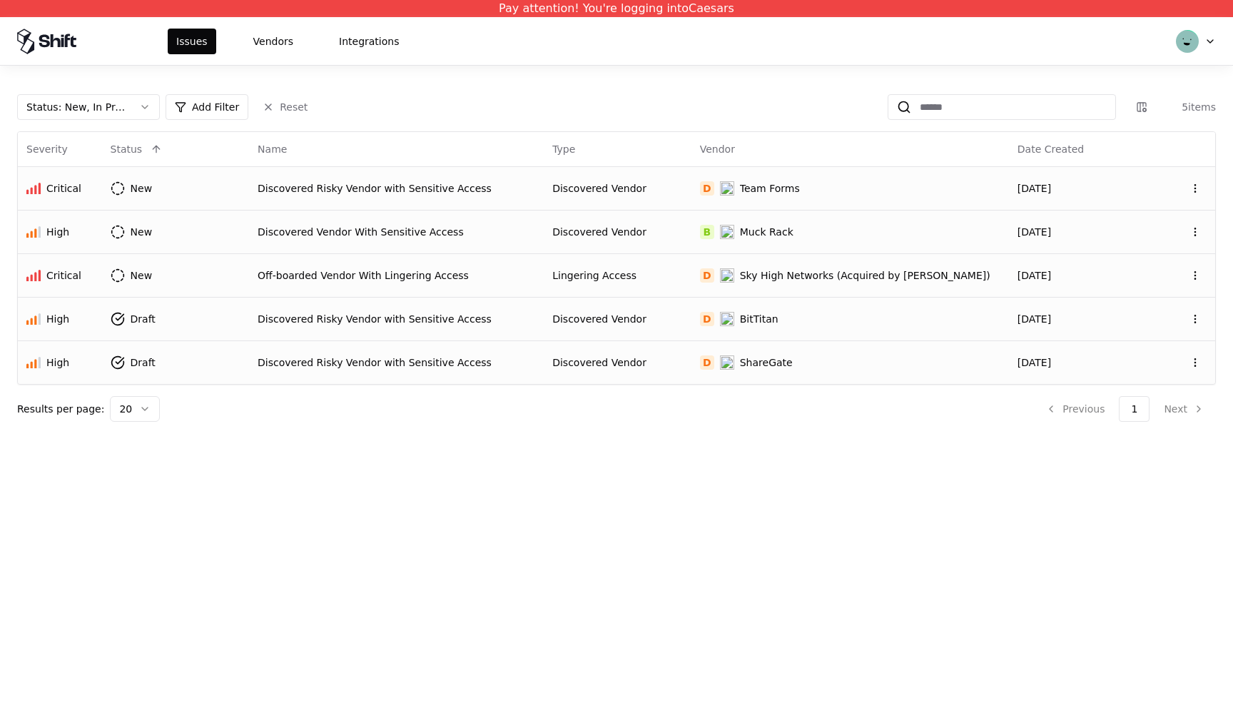
click at [364, 188] on div "Discovered Risky Vendor with Sensitive Access" at bounding box center [397, 188] width 278 height 14
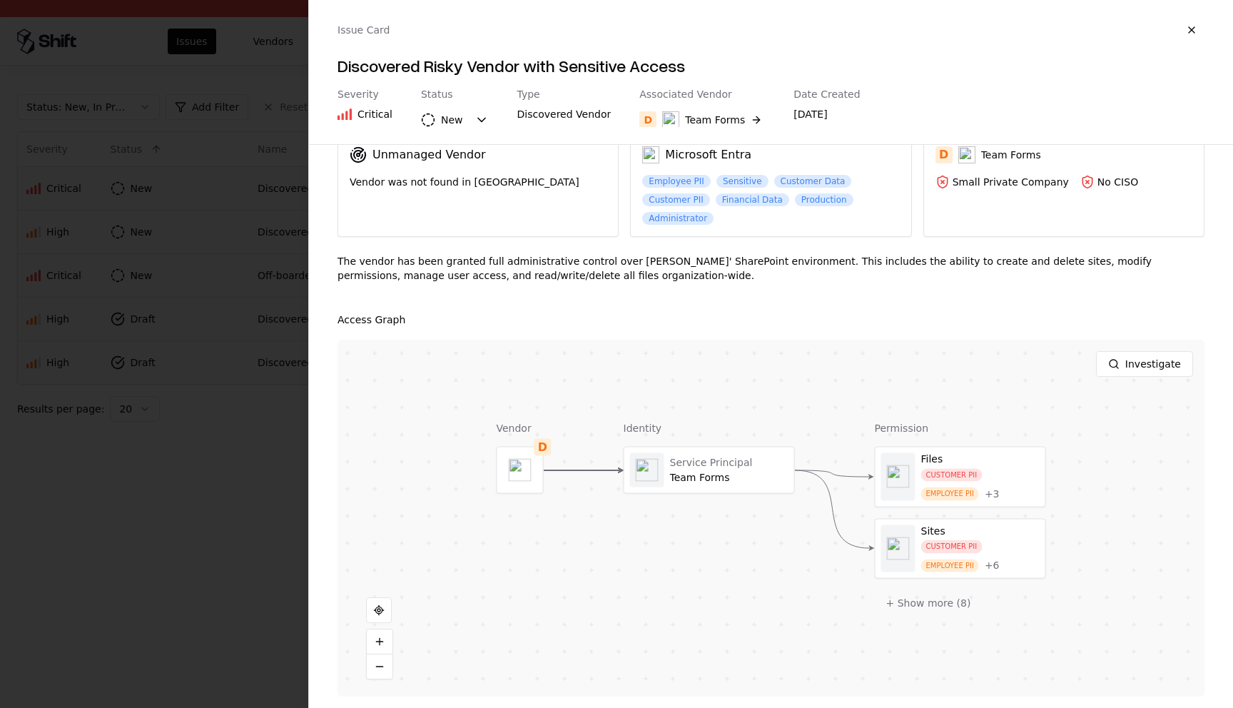
scroll to position [83, 0]
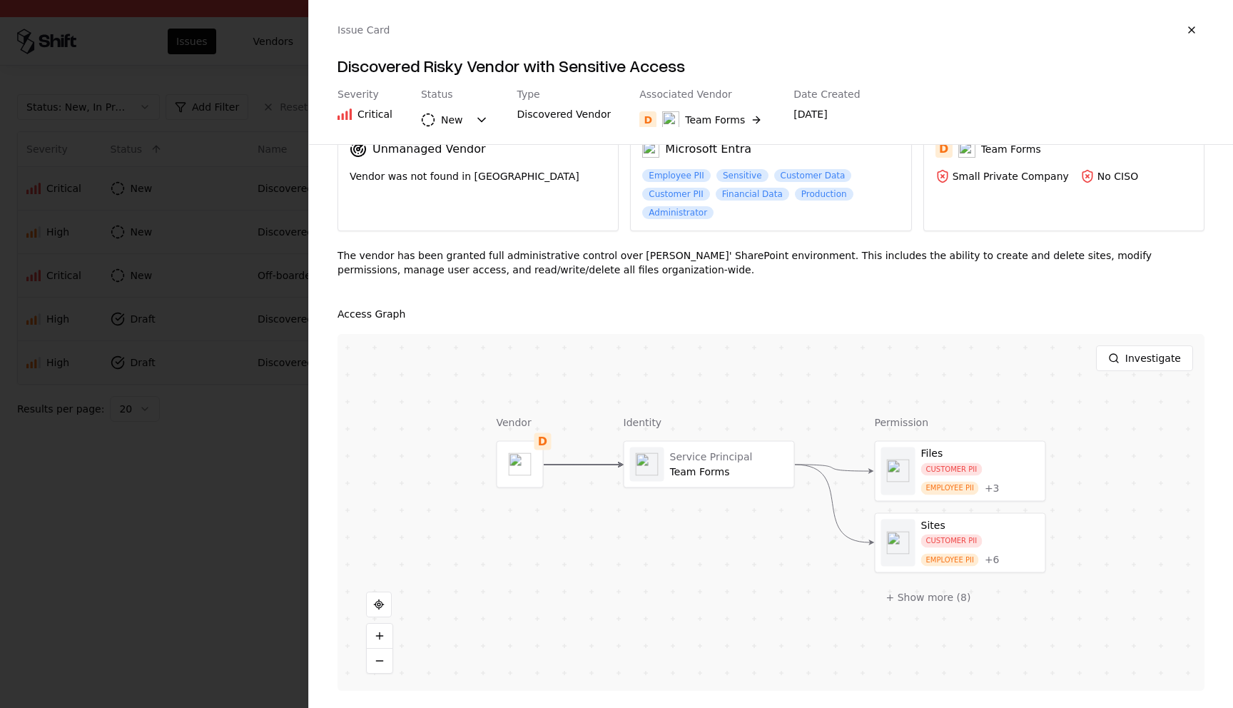
click at [182, 551] on div at bounding box center [616, 354] width 1233 height 708
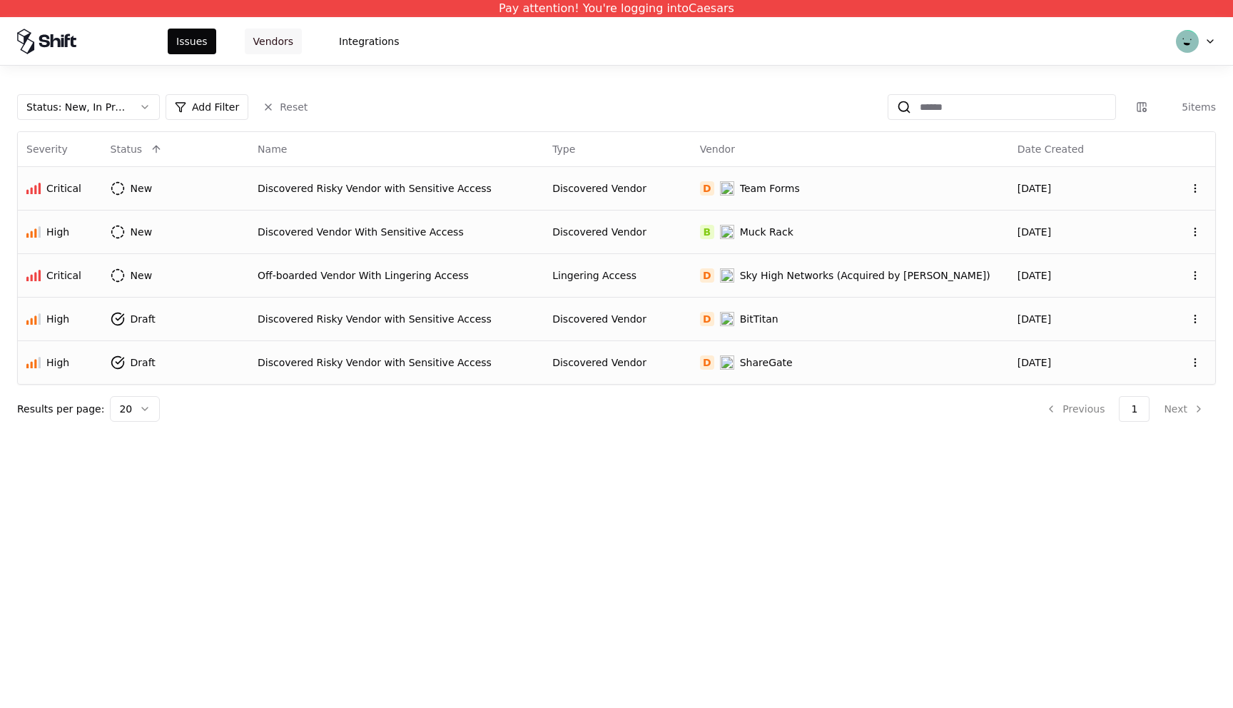
click at [279, 43] on button "Vendors" at bounding box center [273, 42] width 57 height 26
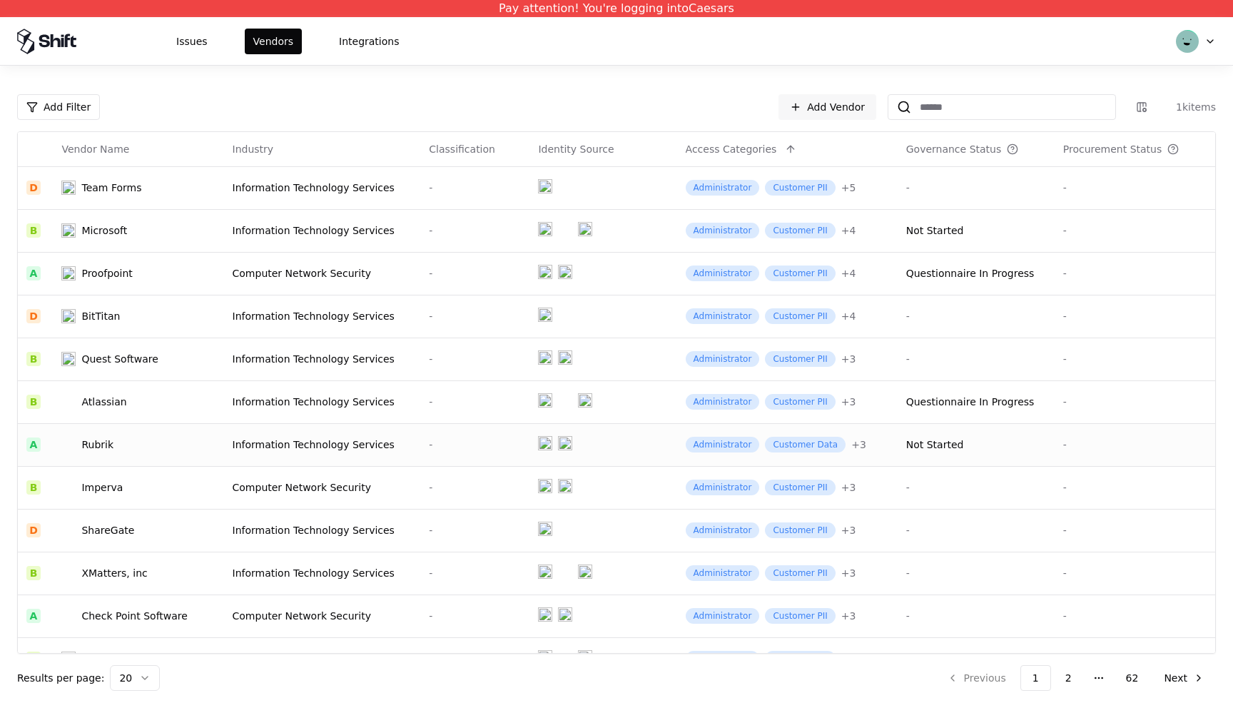
click at [309, 443] on div "Information Technology Services" at bounding box center [323, 445] width 180 height 14
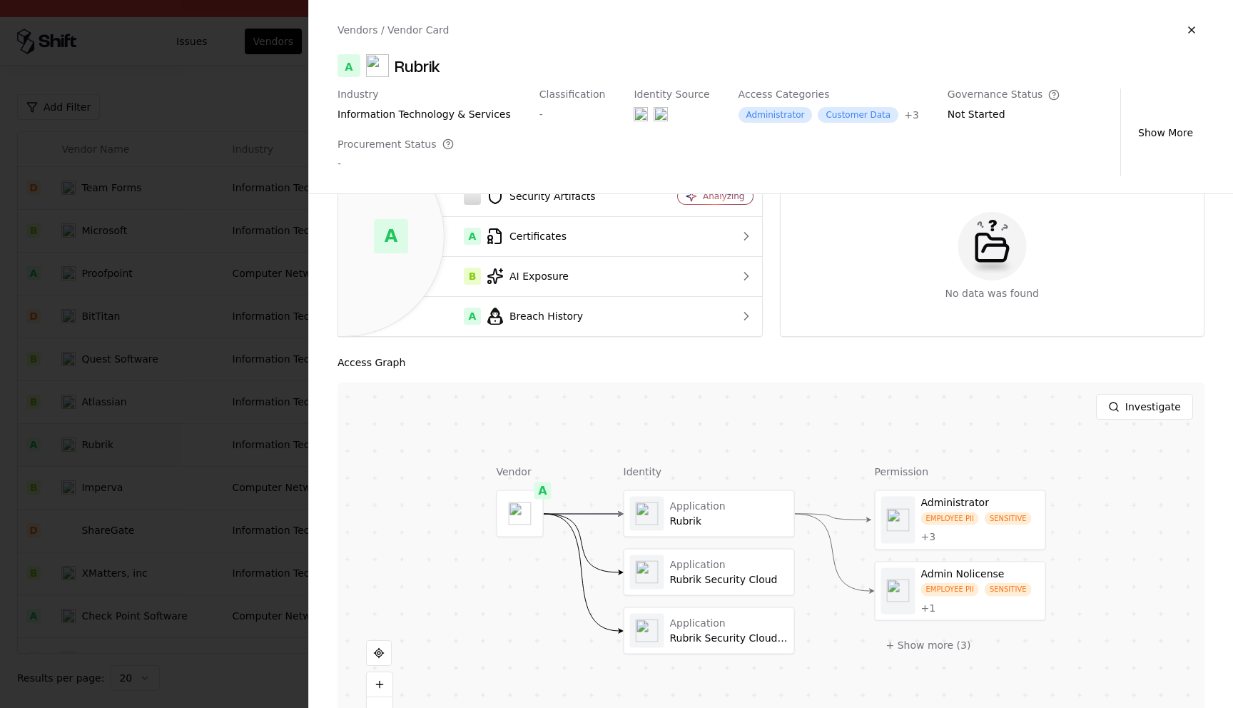
scroll to position [112, 0]
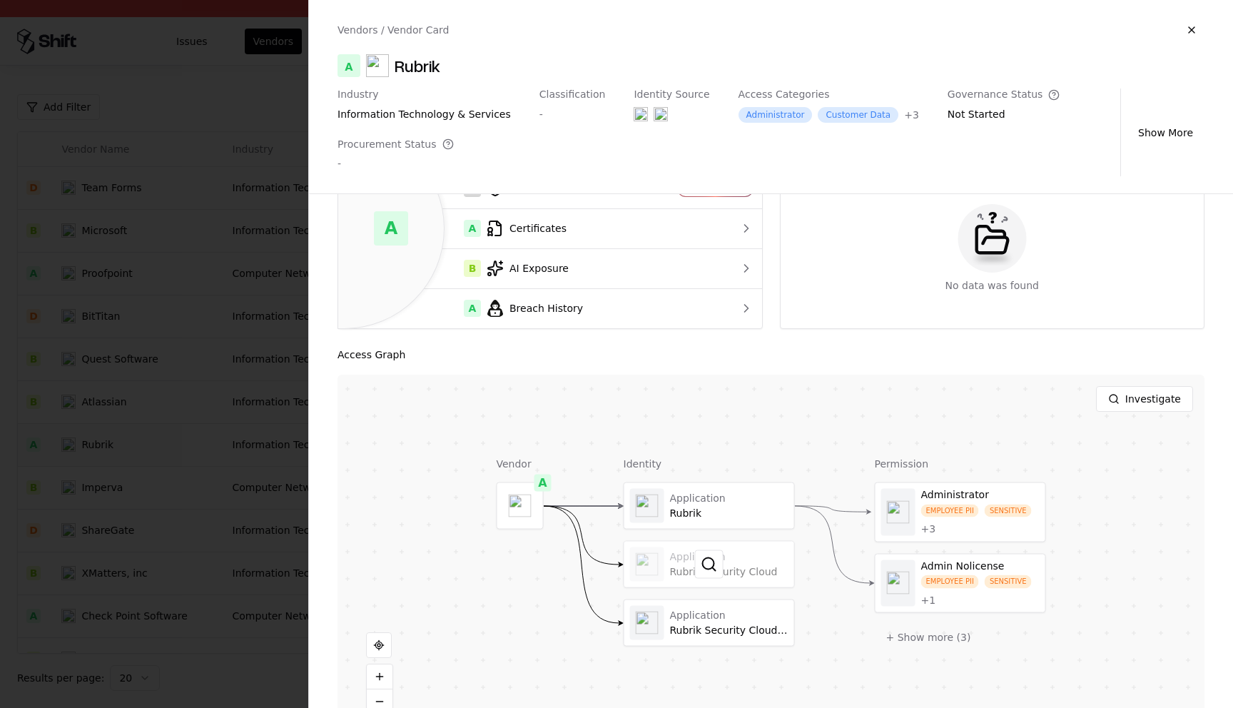
click at [689, 561] on div at bounding box center [710, 565] width 170 height 46
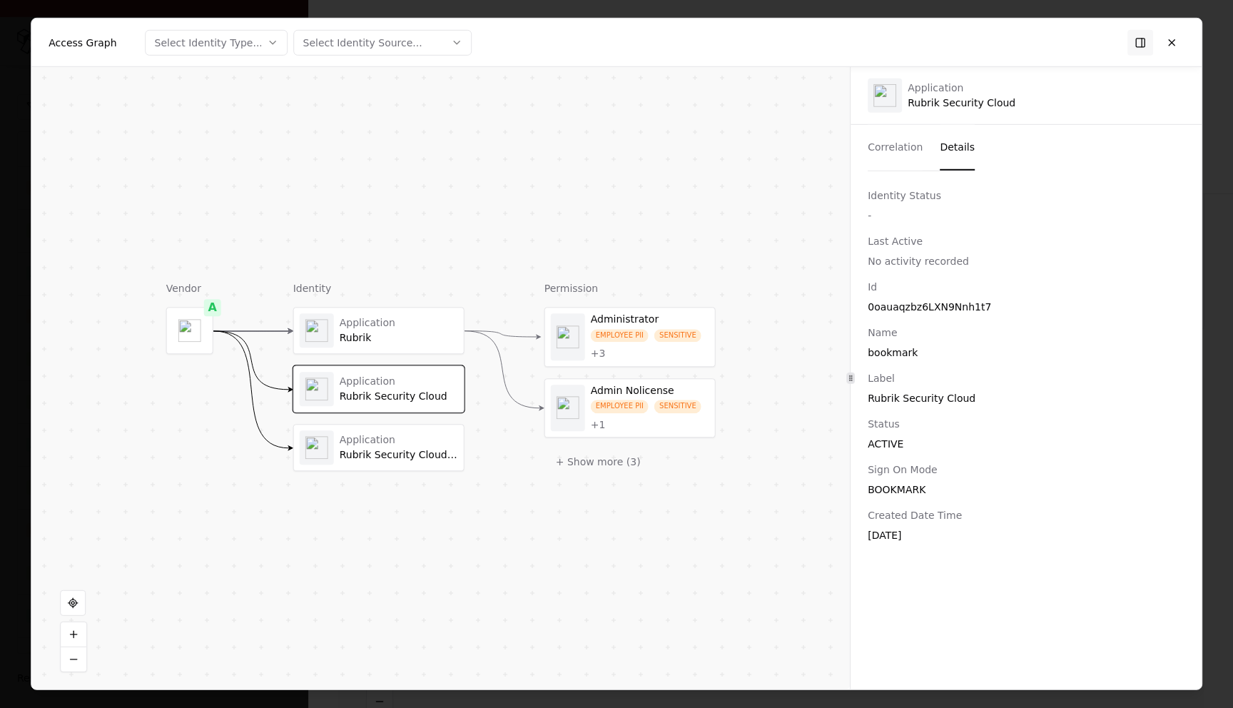
click at [946, 143] on button "Details" at bounding box center [957, 148] width 35 height 46
click at [1164, 46] on button at bounding box center [1172, 42] width 26 height 26
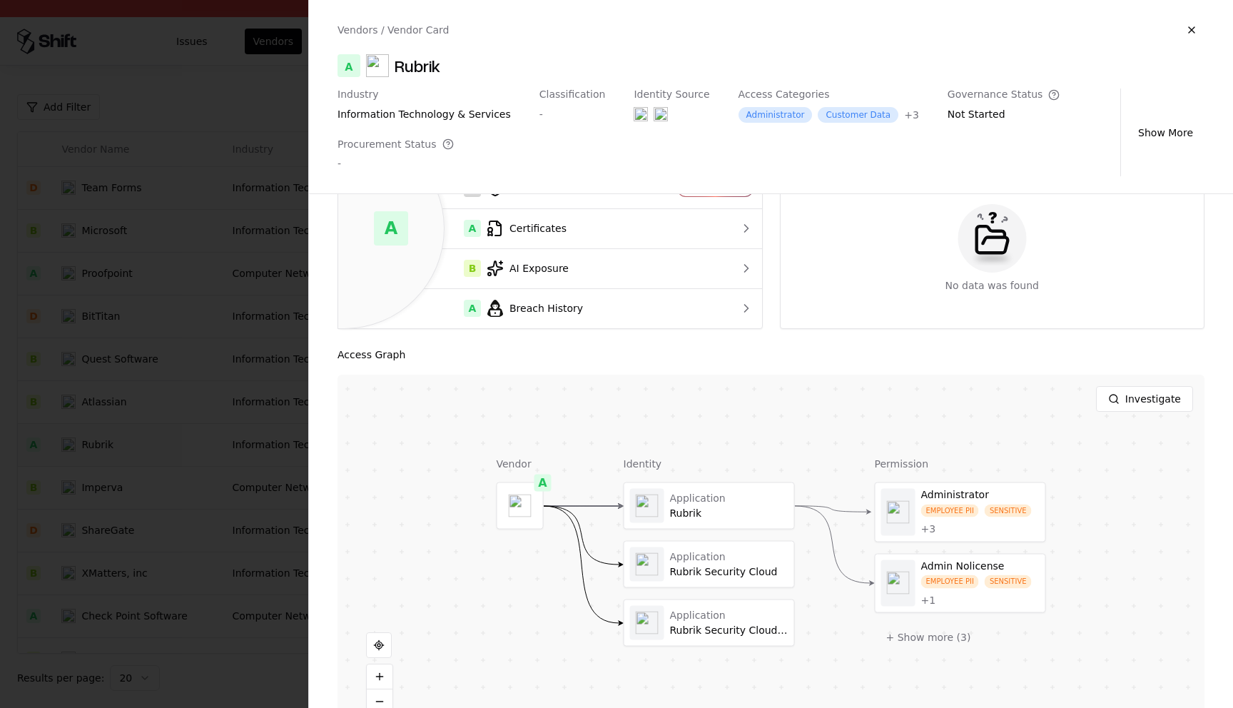
click at [195, 96] on div at bounding box center [616, 354] width 1233 height 708
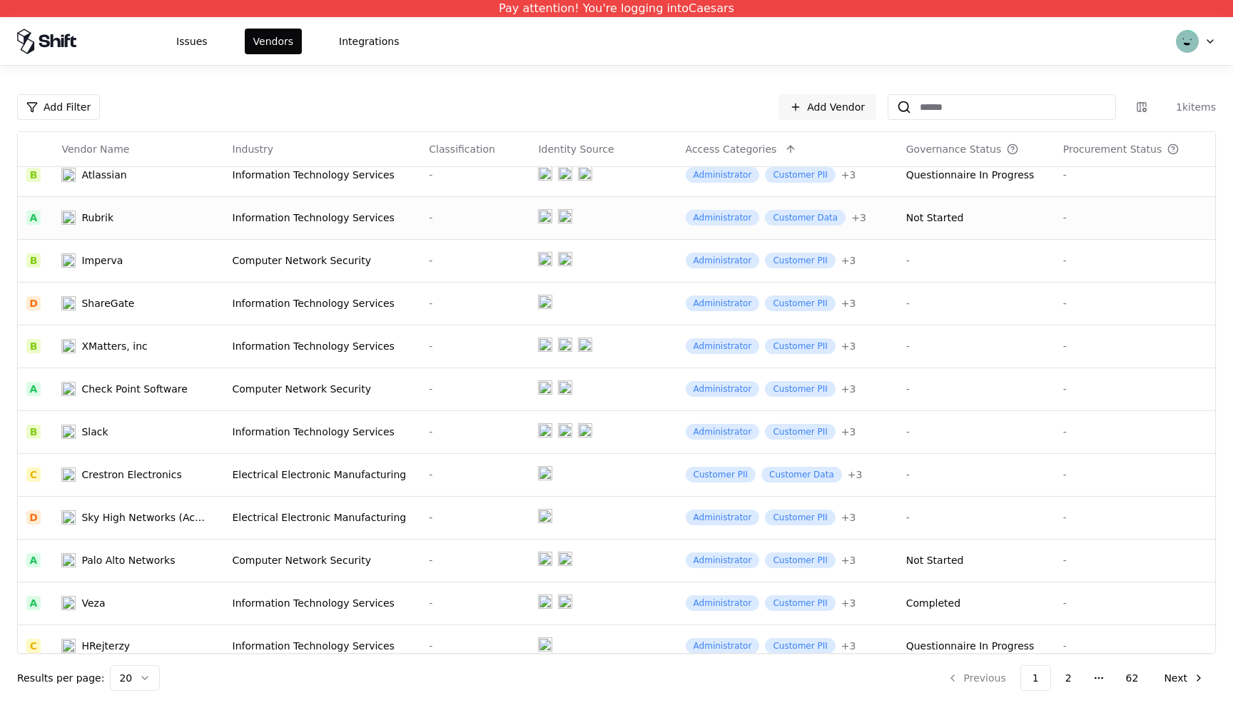
scroll to position [370, 0]
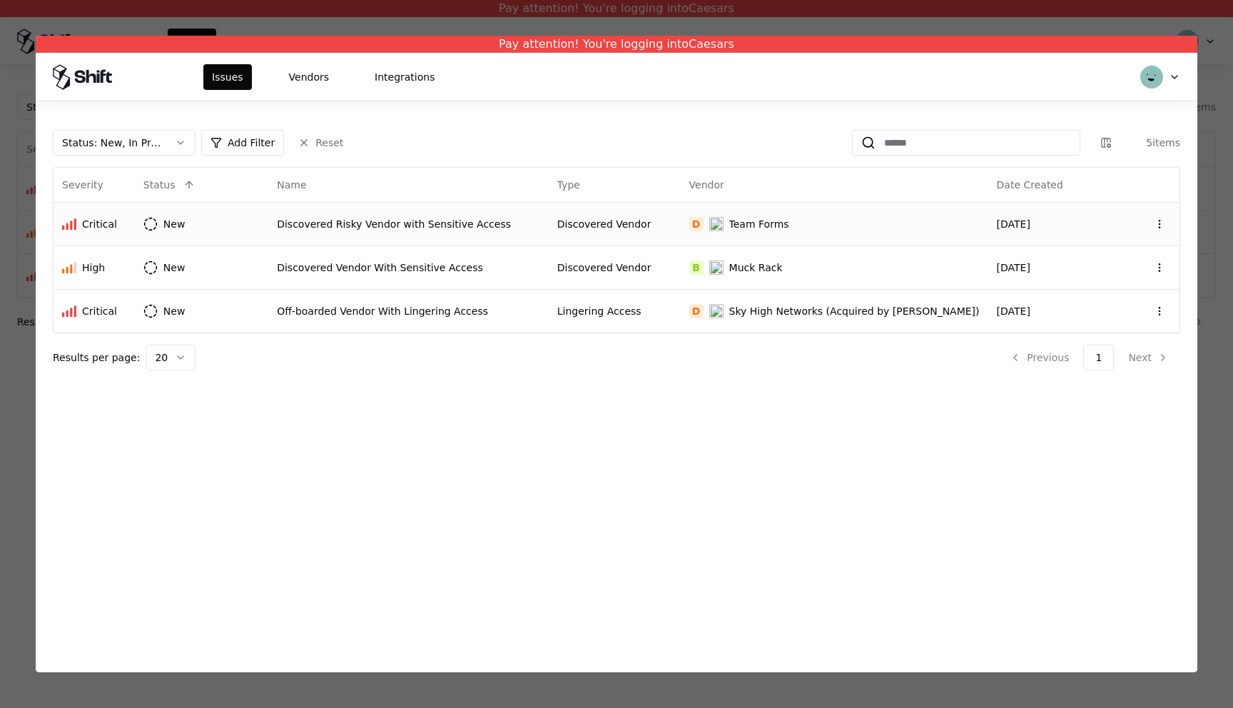
click div "Discovered Risky Vendor with Sensitive Access"
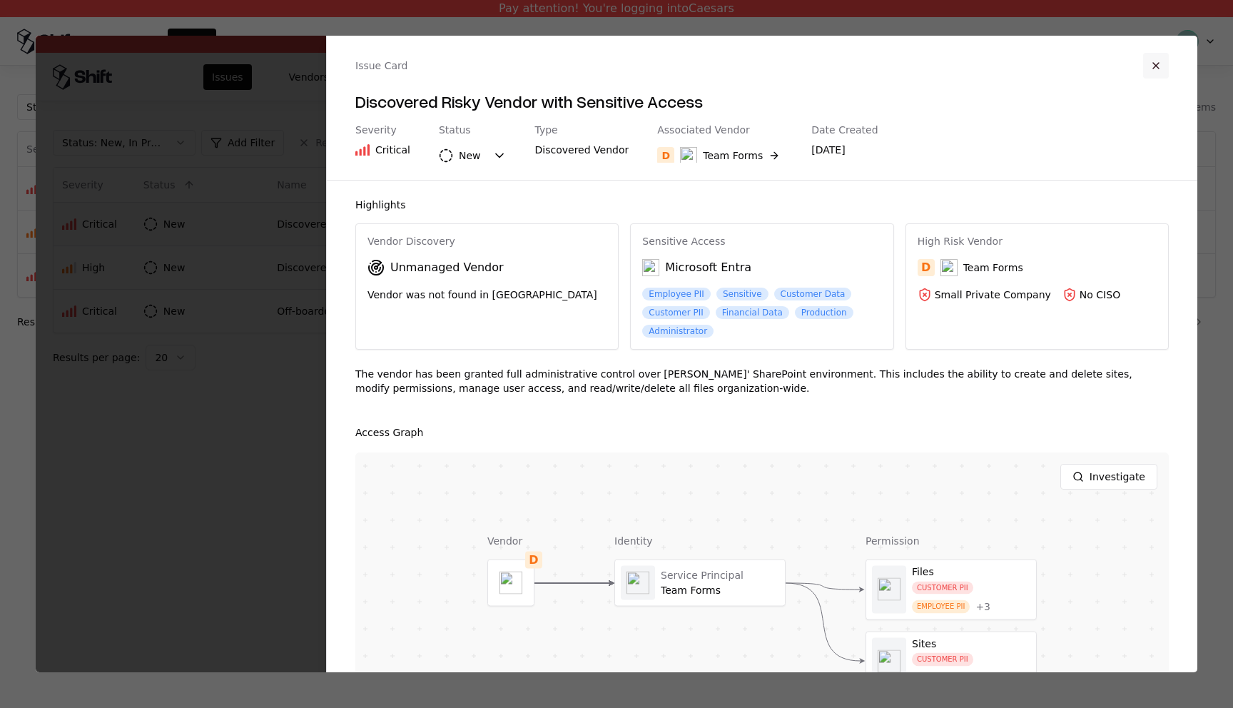
click at [1158, 70] on button "button" at bounding box center [1157, 66] width 26 height 26
